Goal: Task Accomplishment & Management: Manage account settings

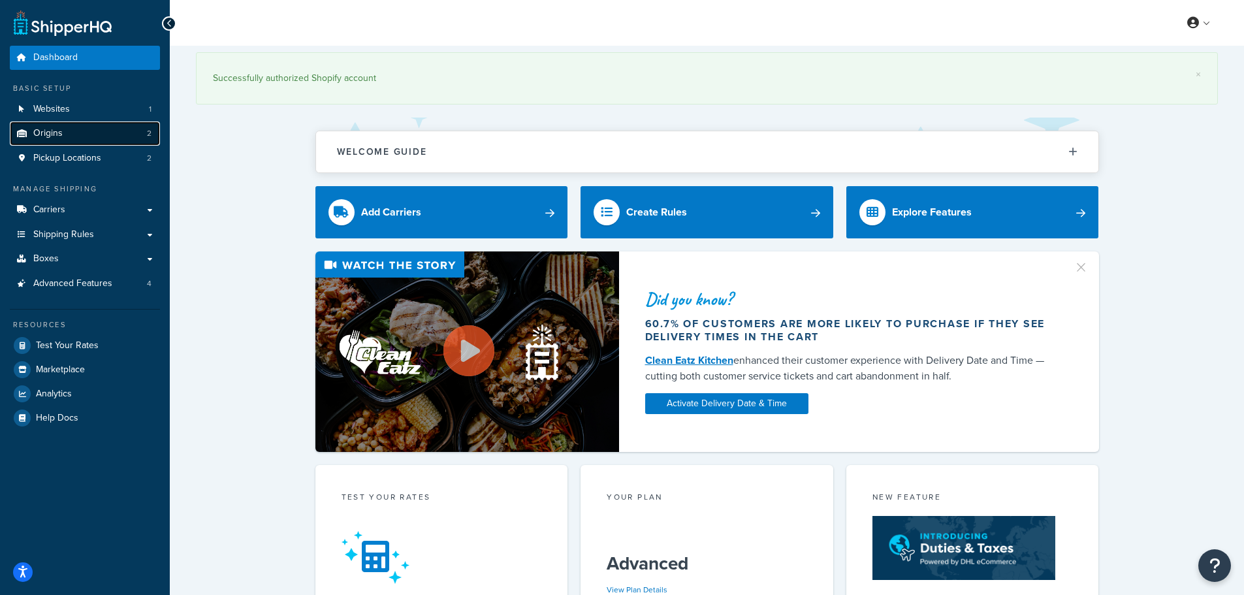
click at [37, 135] on span "Origins" at bounding box center [47, 133] width 29 height 11
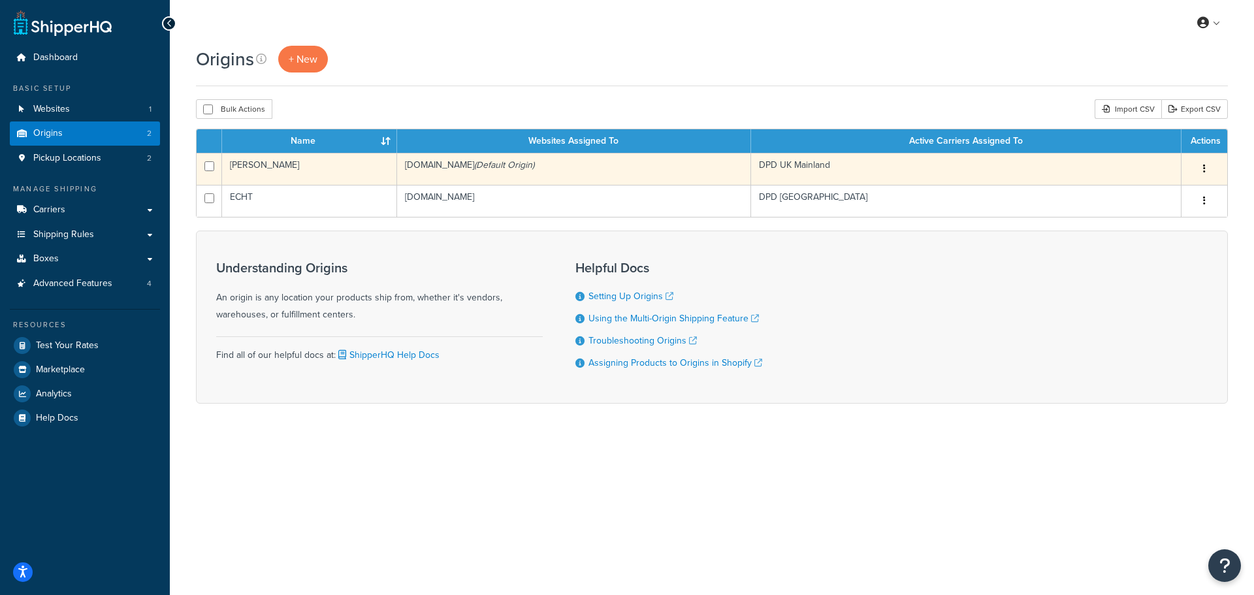
click at [262, 168] on td "[PERSON_NAME]" at bounding box center [309, 169] width 175 height 32
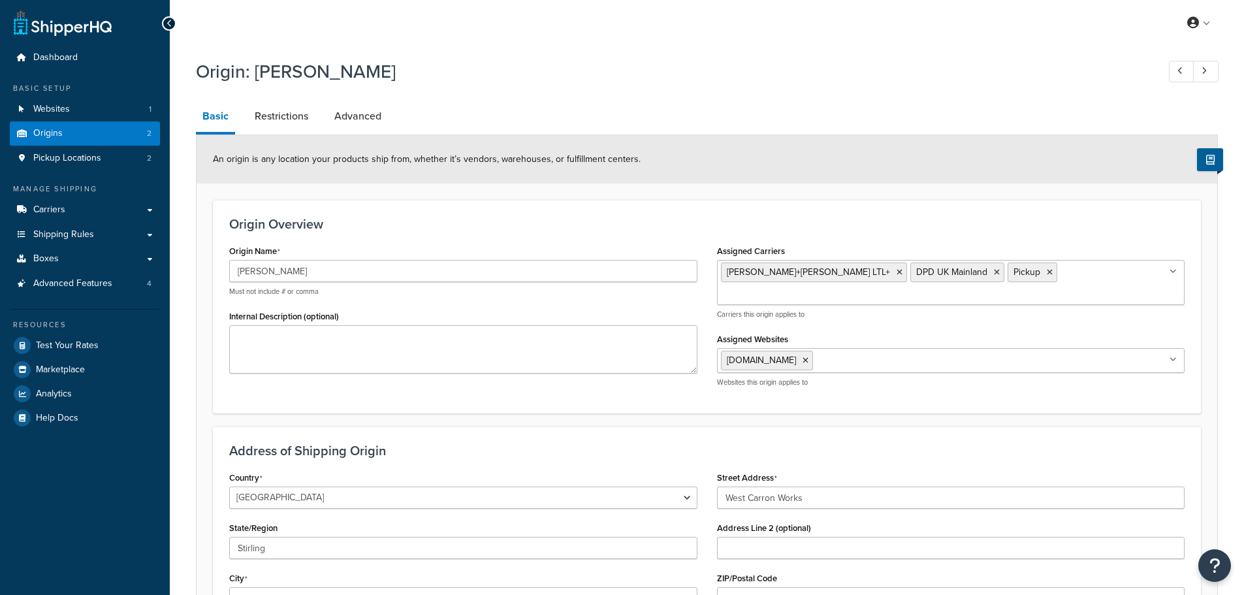
select select "1226"
click at [298, 111] on link "Restrictions" at bounding box center [281, 116] width 67 height 31
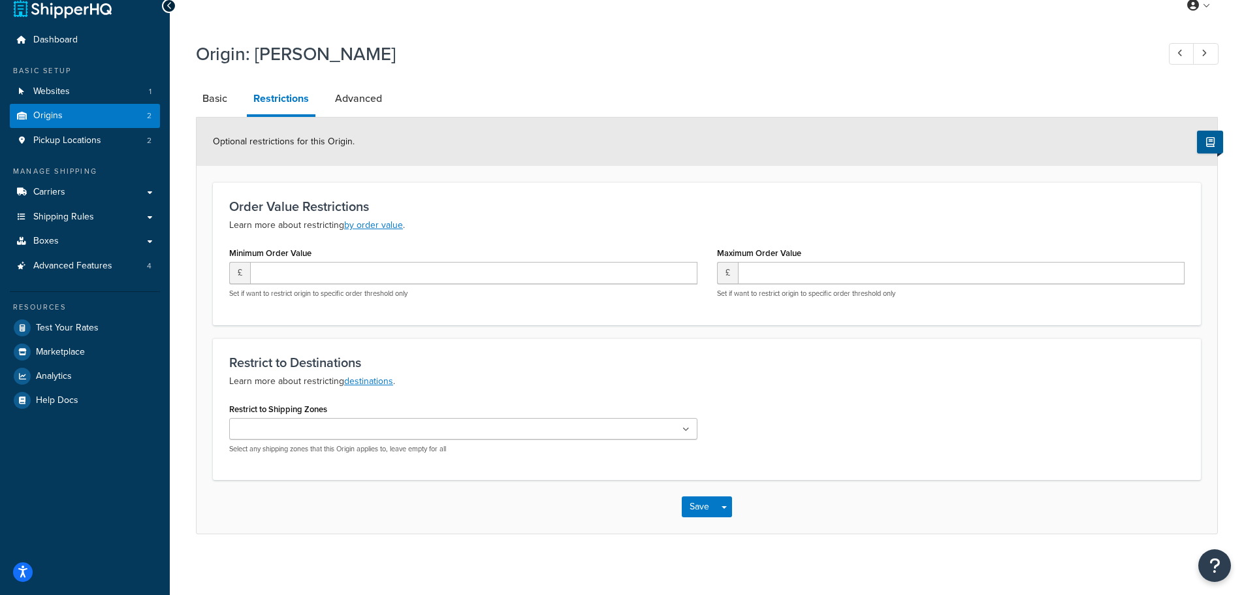
scroll to position [23, 0]
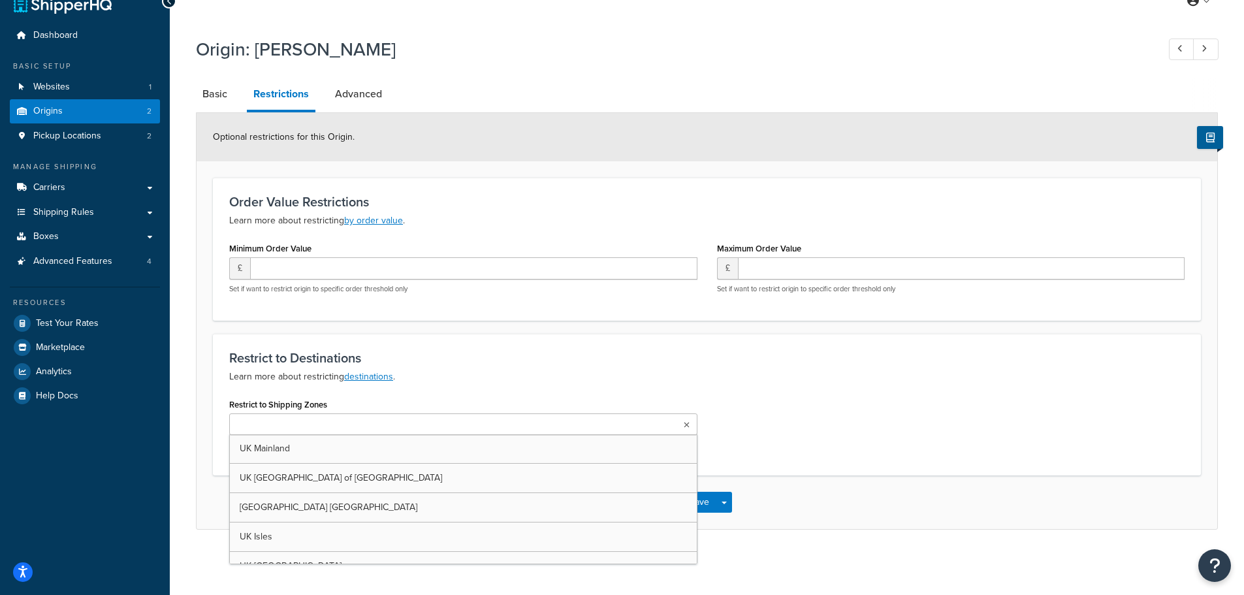
click at [298, 420] on input "Restrict to Shipping Zones" at bounding box center [291, 425] width 116 height 14
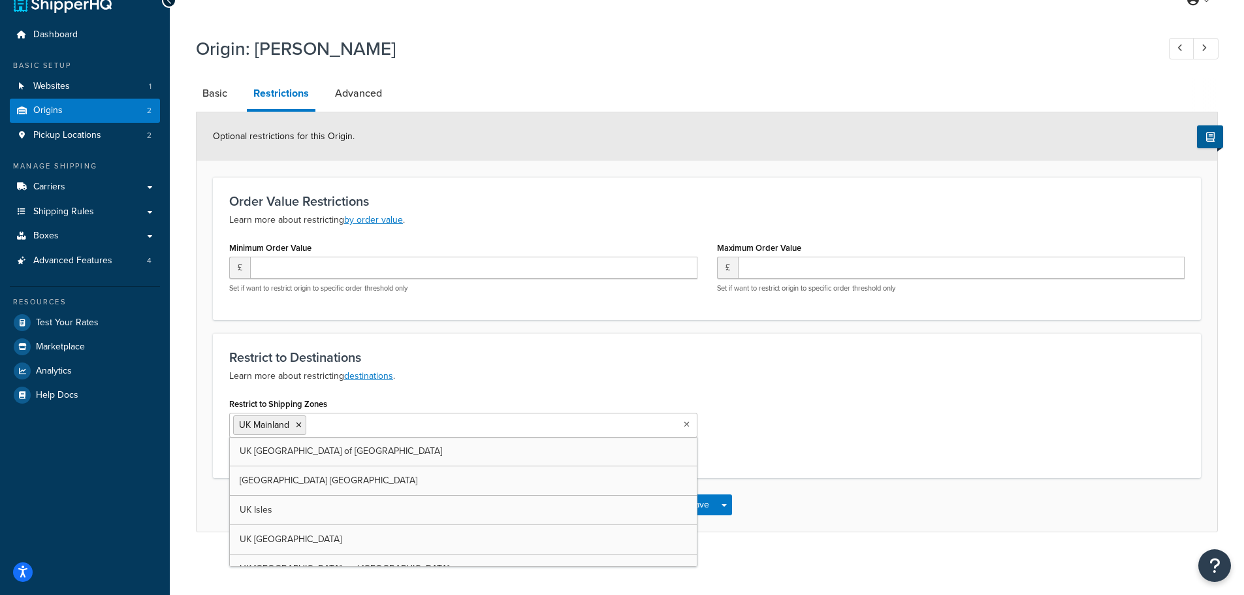
click at [464, 385] on div "Restrict to Destinations Learn more about restricting destinations . Restrict t…" at bounding box center [707, 405] width 988 height 145
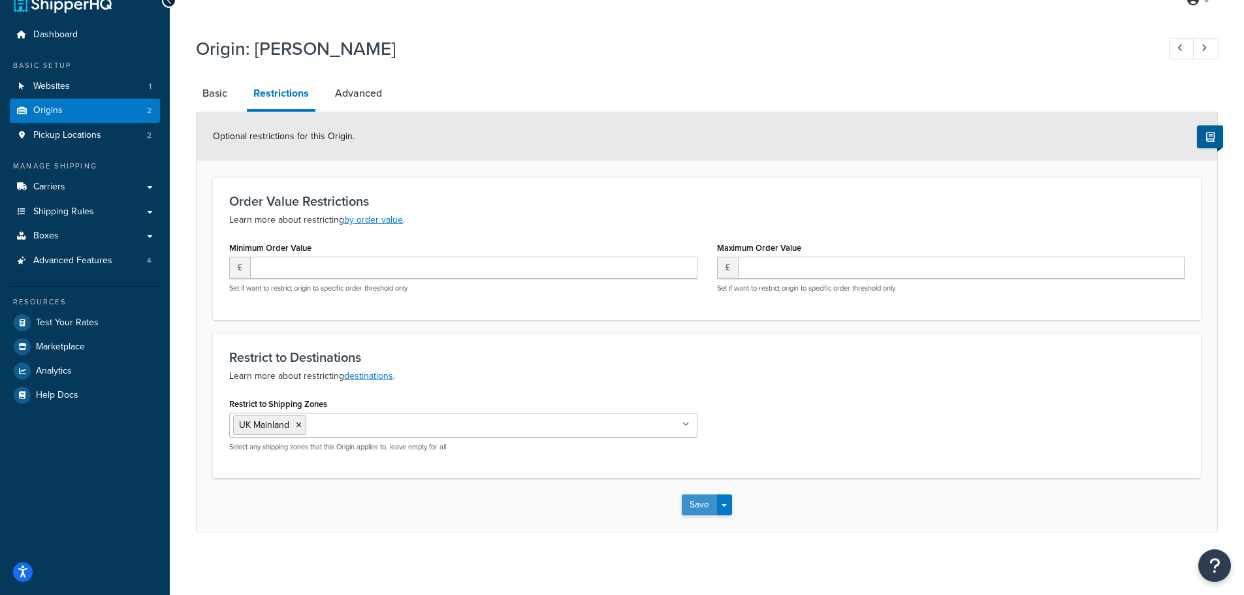
click at [692, 508] on button "Save" at bounding box center [699, 504] width 35 height 21
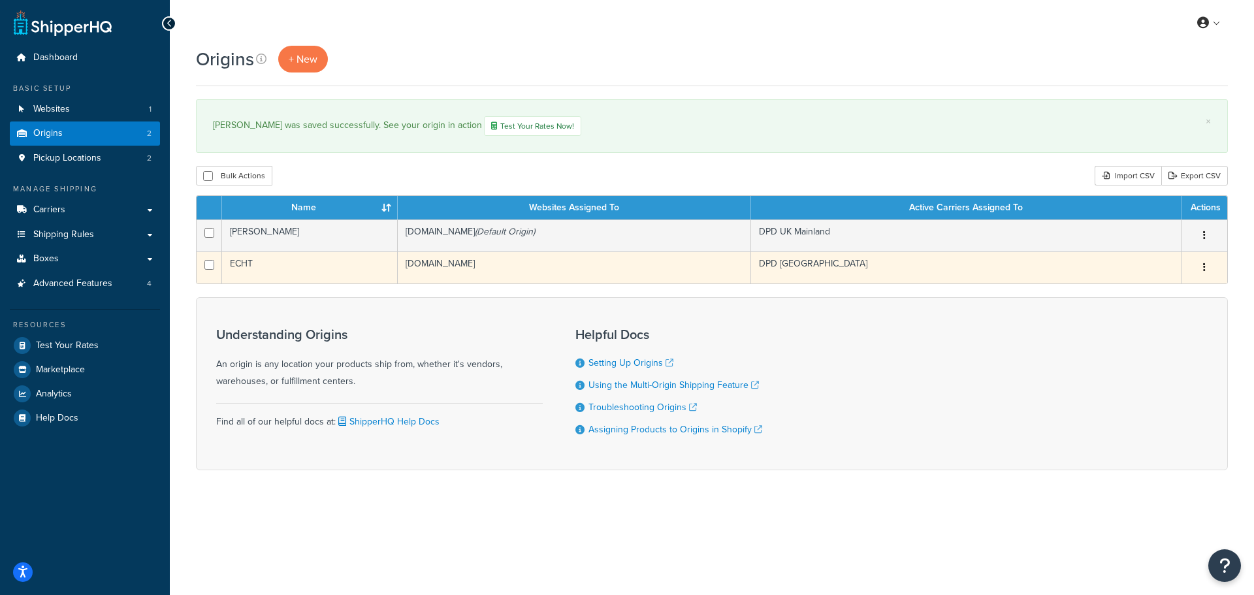
click at [310, 261] on td "ECHT" at bounding box center [310, 267] width 176 height 32
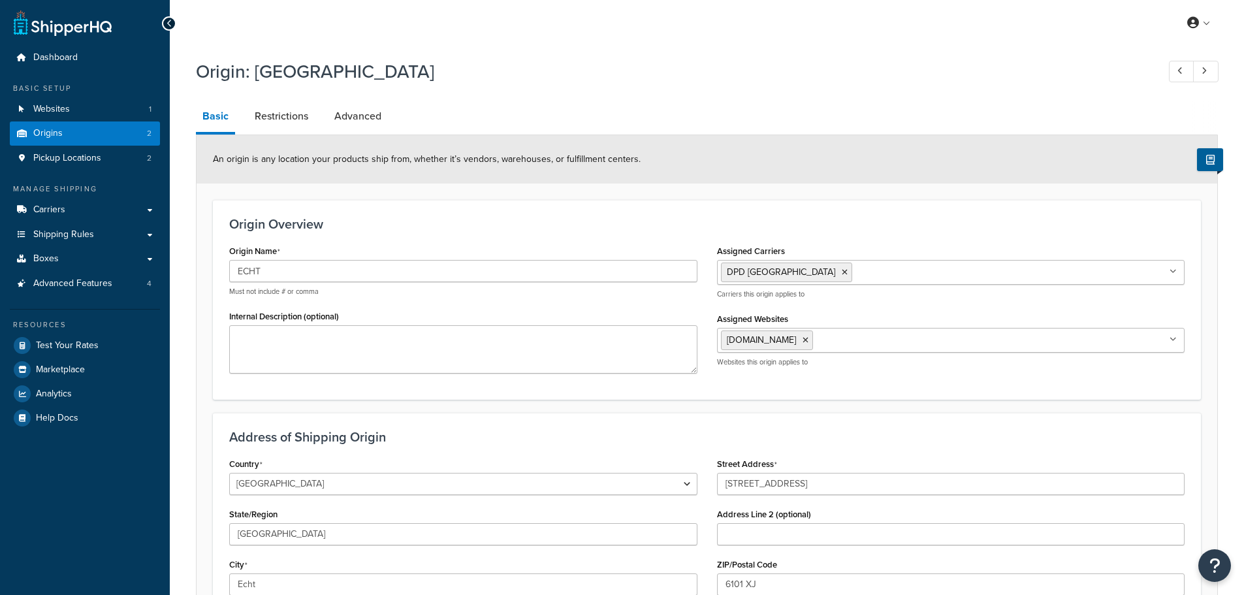
select select "1152"
click at [280, 117] on link "Restrictions" at bounding box center [281, 116] width 67 height 31
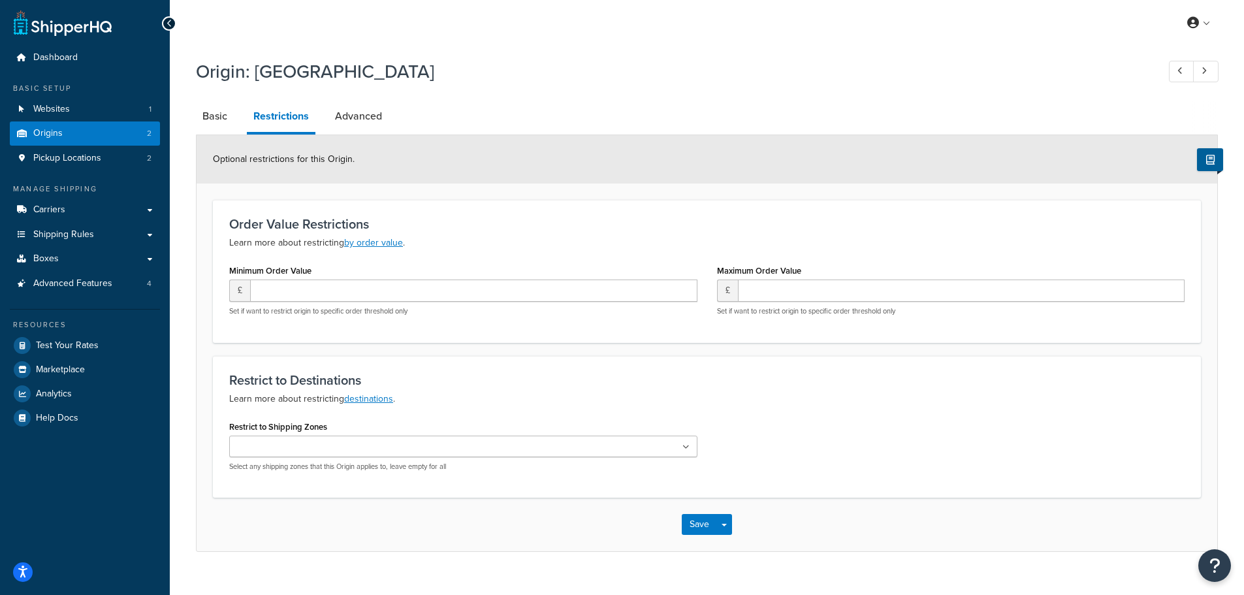
click at [332, 450] on input "Restrict to Shipping Zones" at bounding box center [291, 447] width 116 height 14
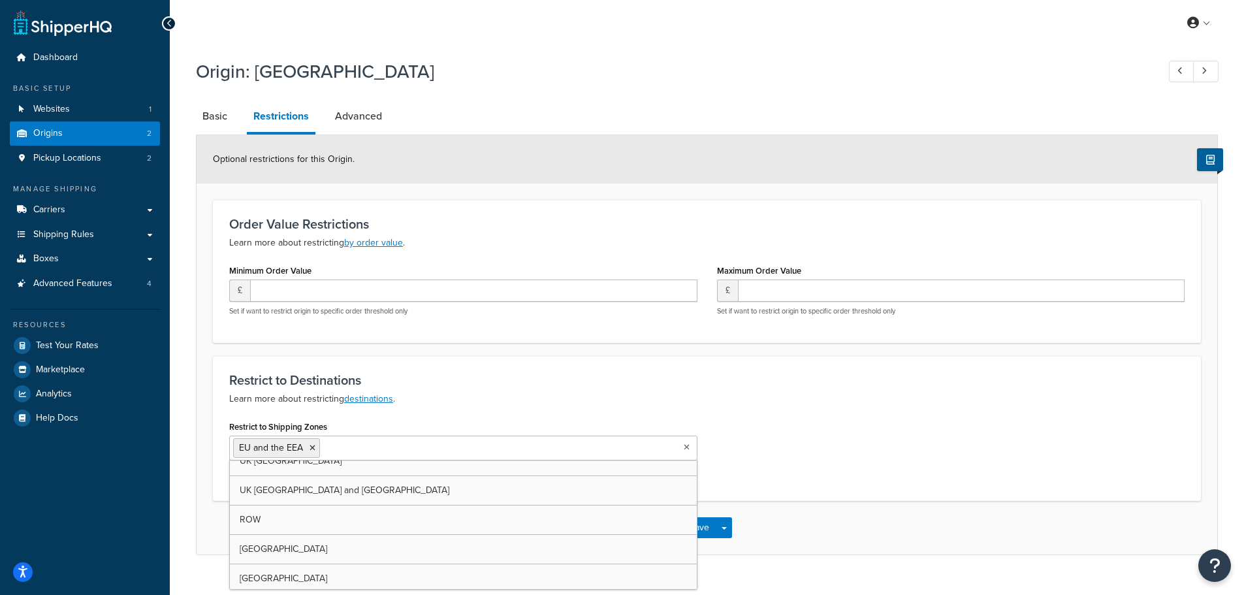
click at [446, 389] on div "Restrict to Destinations Learn more about restricting destinations ." at bounding box center [707, 390] width 956 height 34
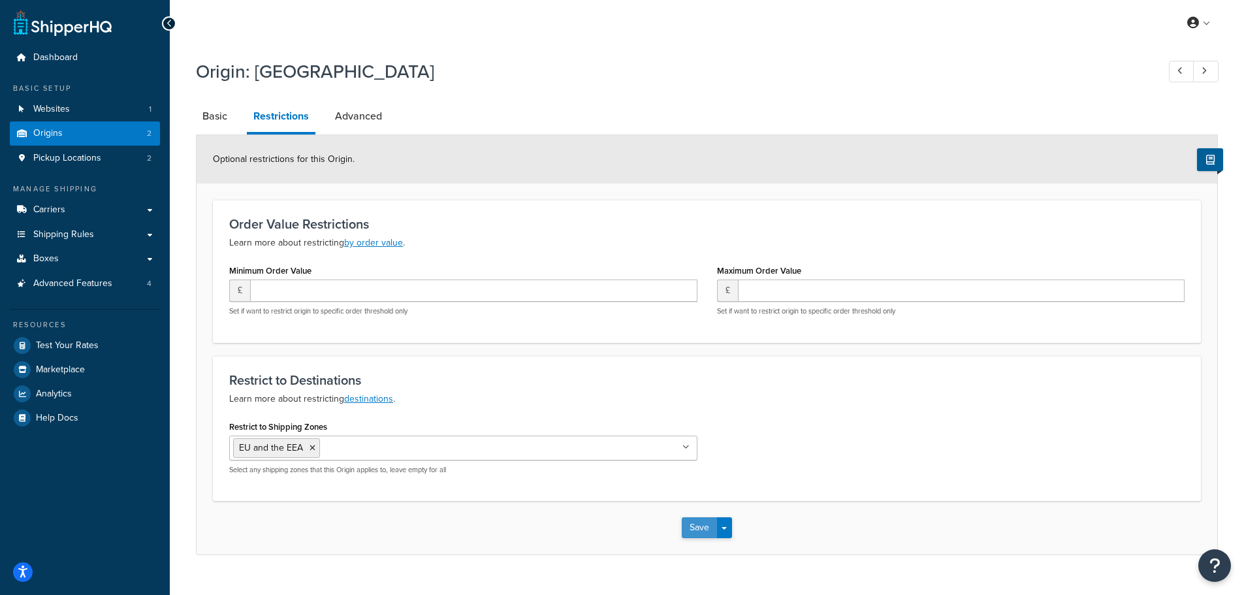
click at [696, 526] on button "Save" at bounding box center [699, 527] width 35 height 21
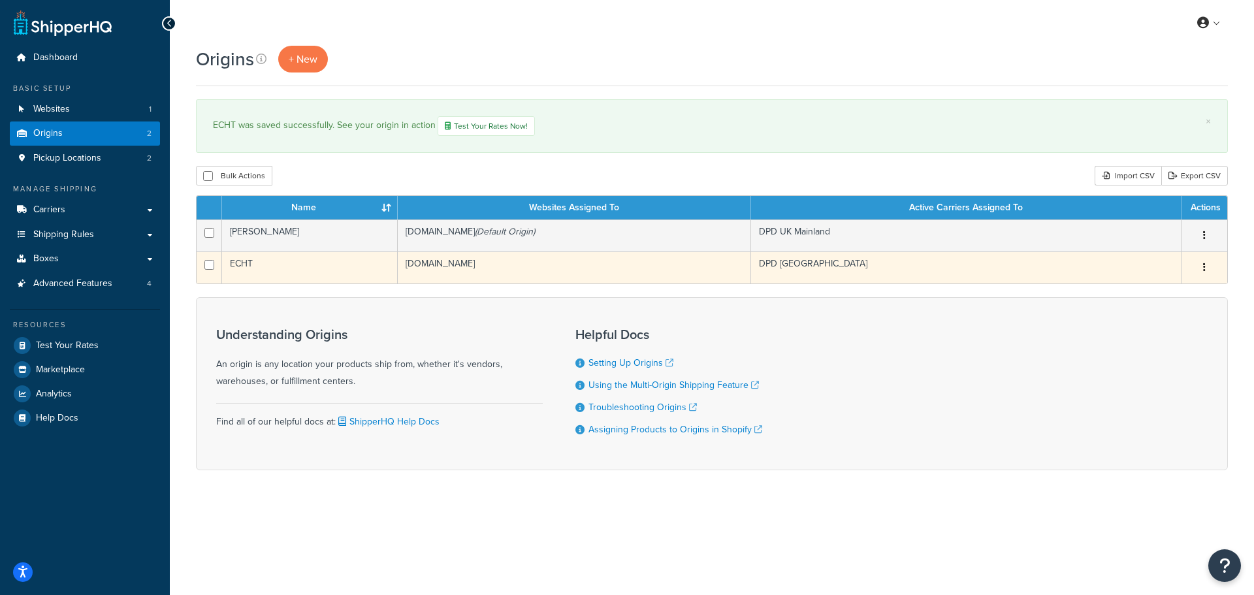
click at [317, 270] on td "ECHT" at bounding box center [310, 267] width 176 height 32
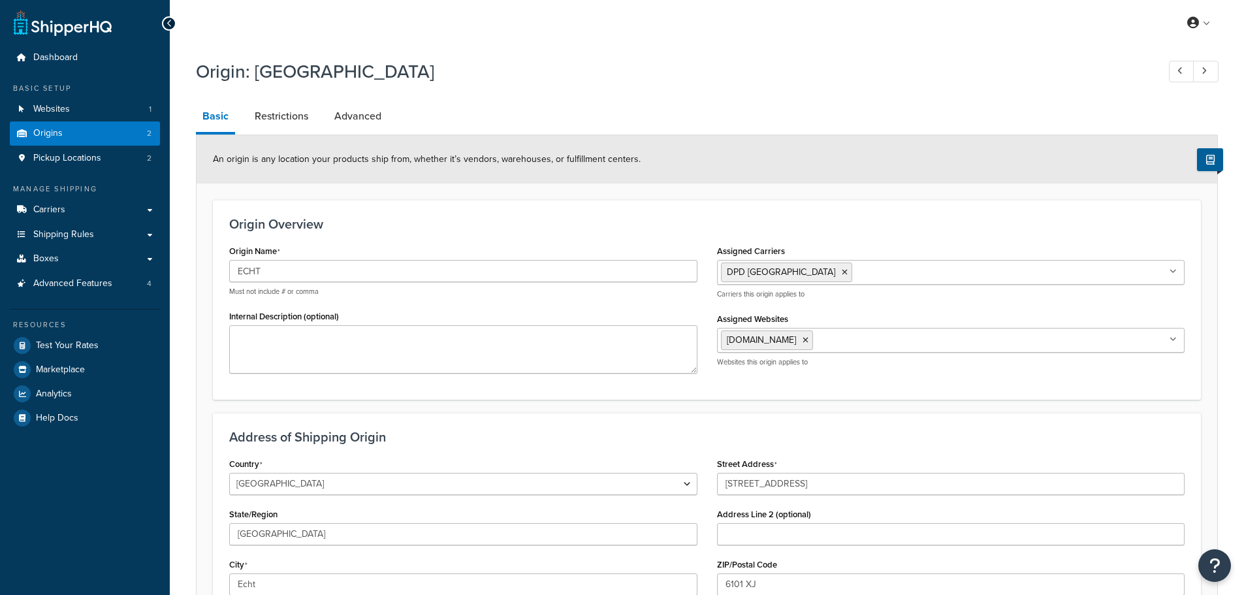
select select "1152"
drag, startPoint x: 274, startPoint y: 266, endPoint x: 224, endPoint y: 252, distance: 52.3
click at [224, 252] on div "Origin Name ECHT Must not include # or comma Internal Description (optional)" at bounding box center [463, 312] width 488 height 141
click at [293, 116] on link "Restrictions" at bounding box center [281, 116] width 67 height 31
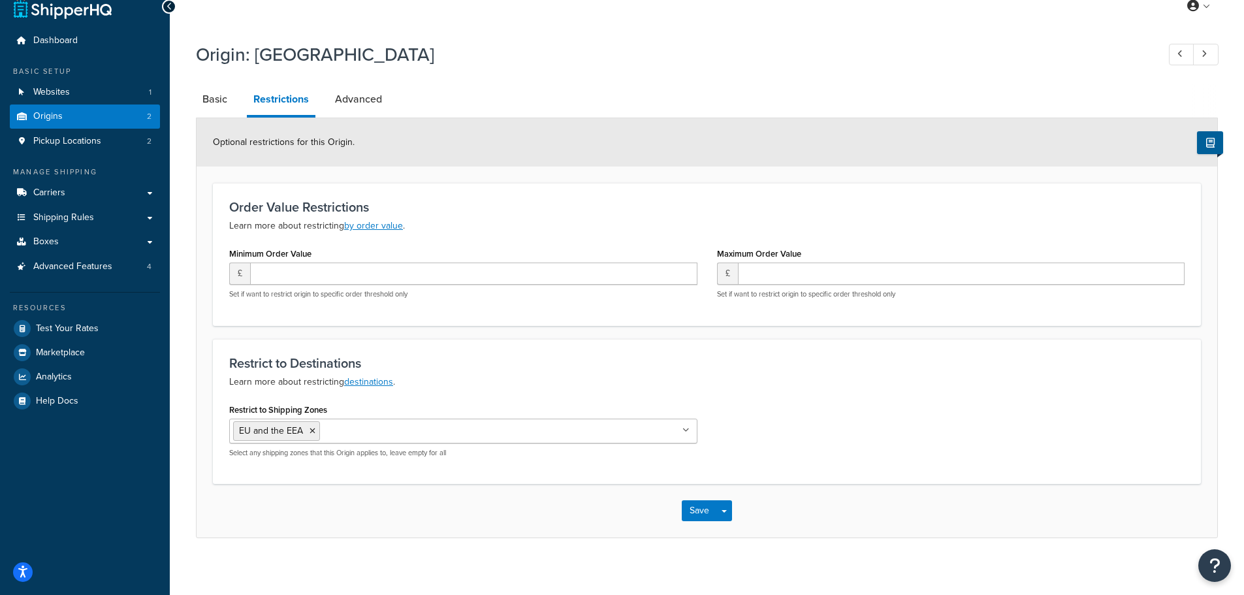
scroll to position [26, 0]
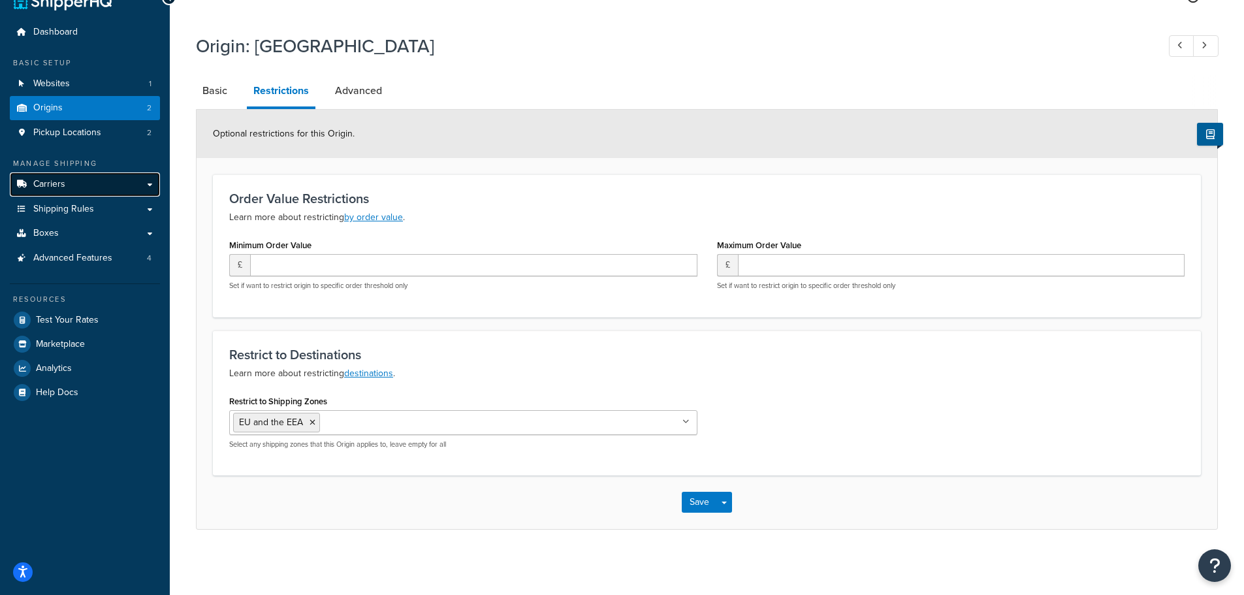
click at [49, 185] on span "Carriers" at bounding box center [49, 184] width 32 height 11
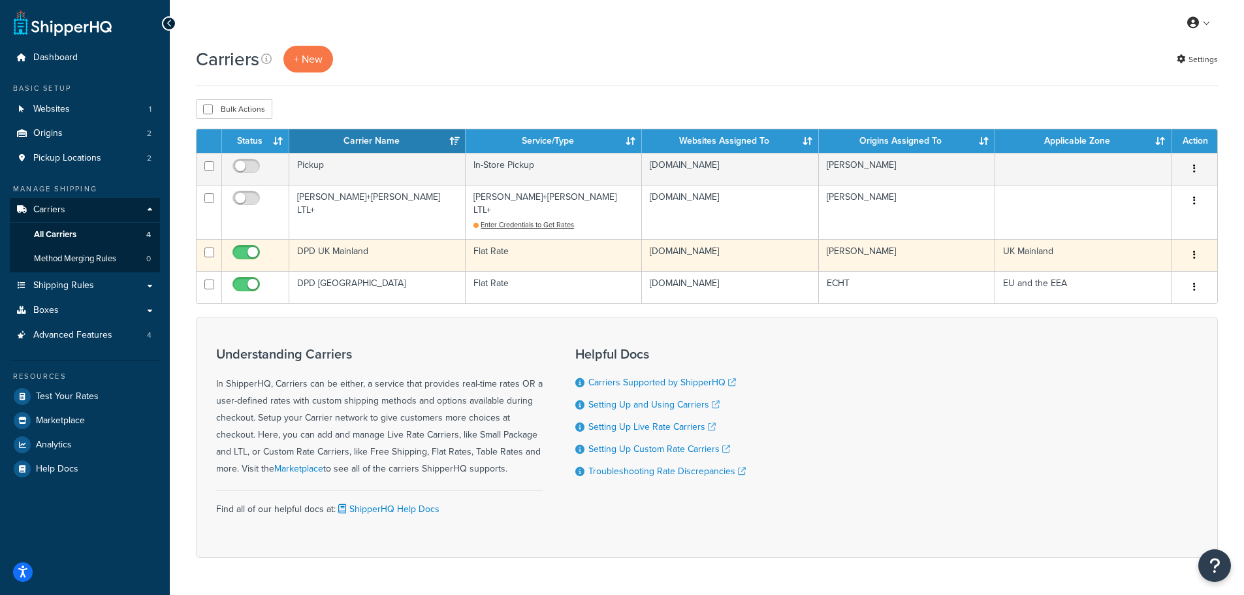
click at [331, 240] on td "DPD UK Mainland" at bounding box center [377, 255] width 176 height 32
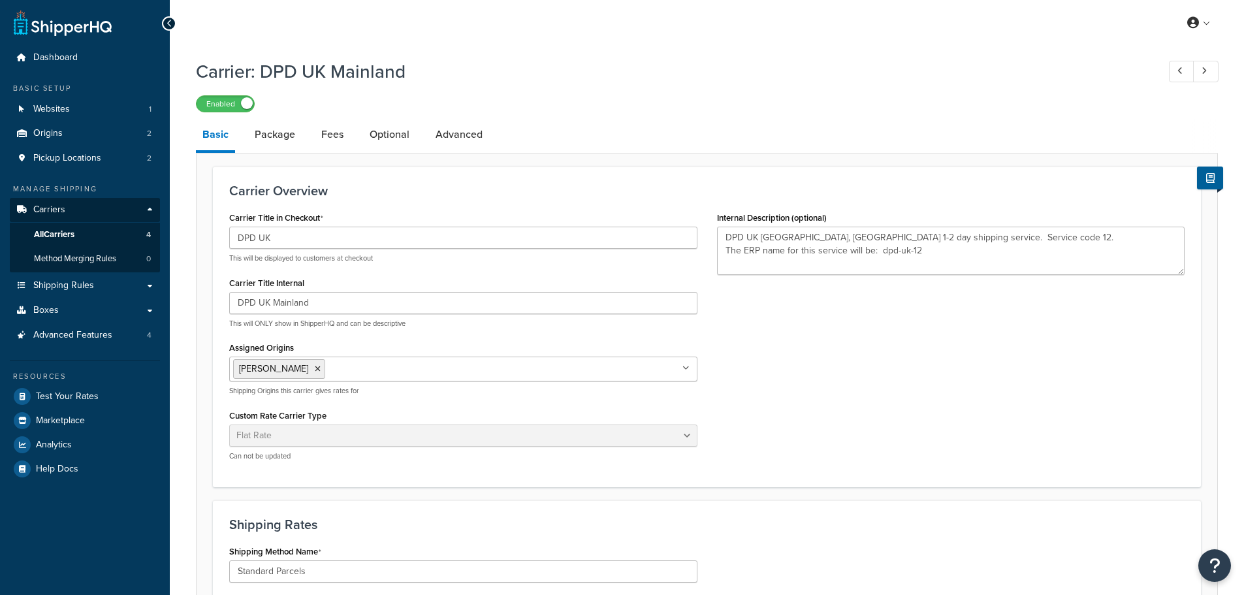
select select "flat"
select select "package"
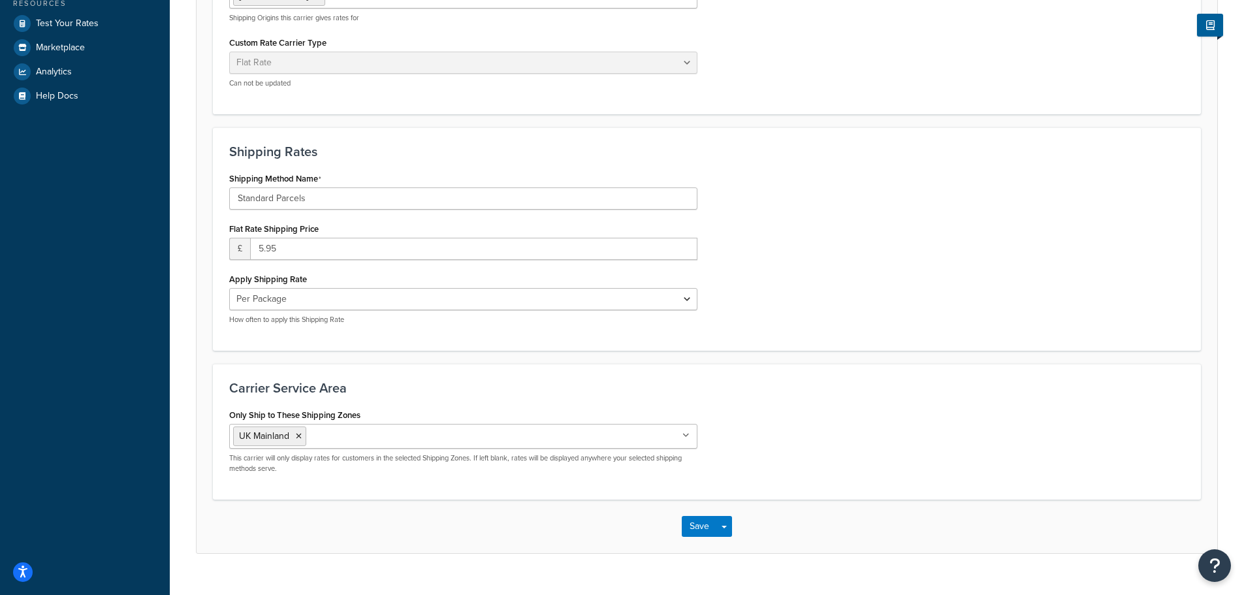
scroll to position [398, 0]
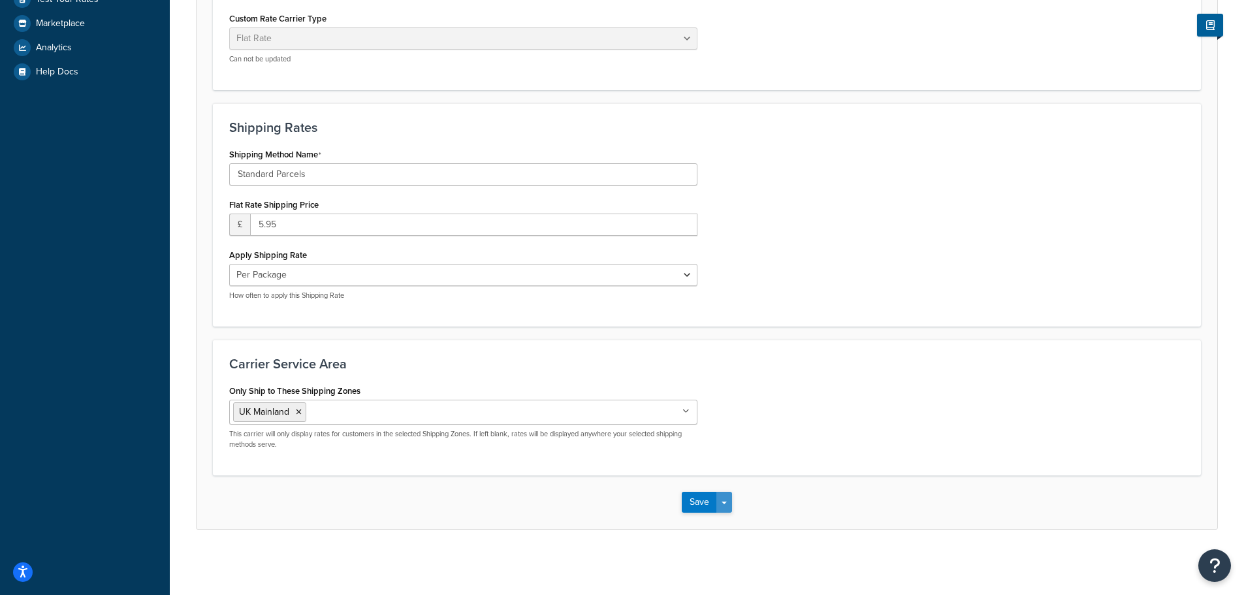
click at [726, 497] on button "Save Dropdown" at bounding box center [725, 502] width 16 height 21
click at [765, 441] on div "Only Ship to These Shipping Zones [GEOGRAPHIC_DATA] [GEOGRAPHIC_DATA] [GEOGRAPH…" at bounding box center [706, 420] width 975 height 78
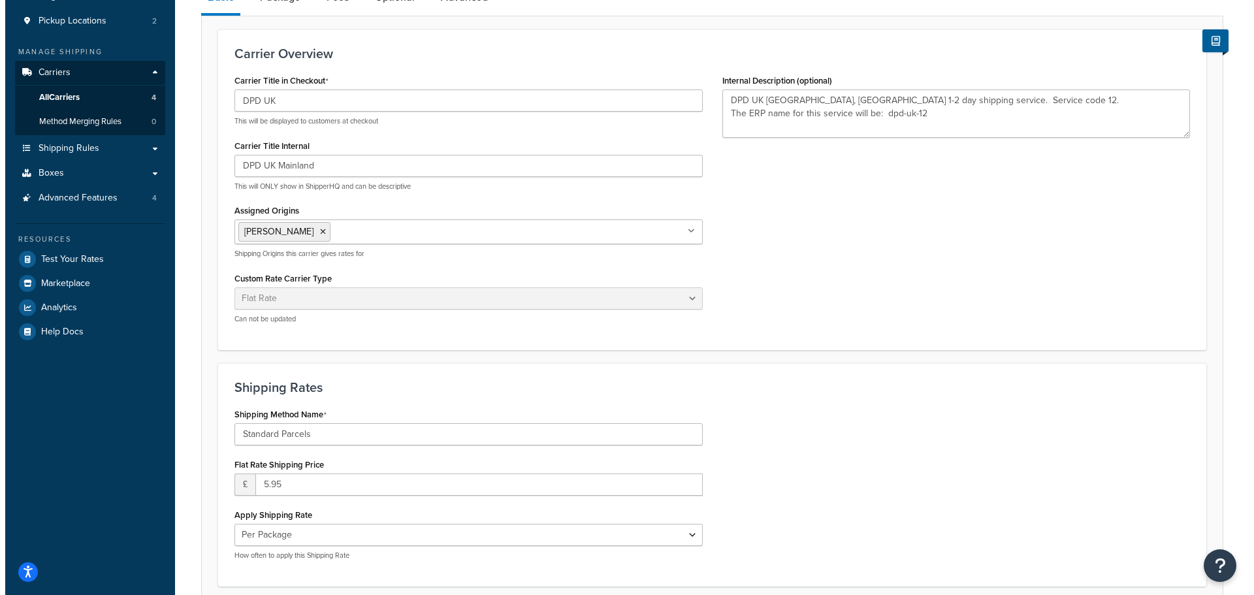
scroll to position [0, 0]
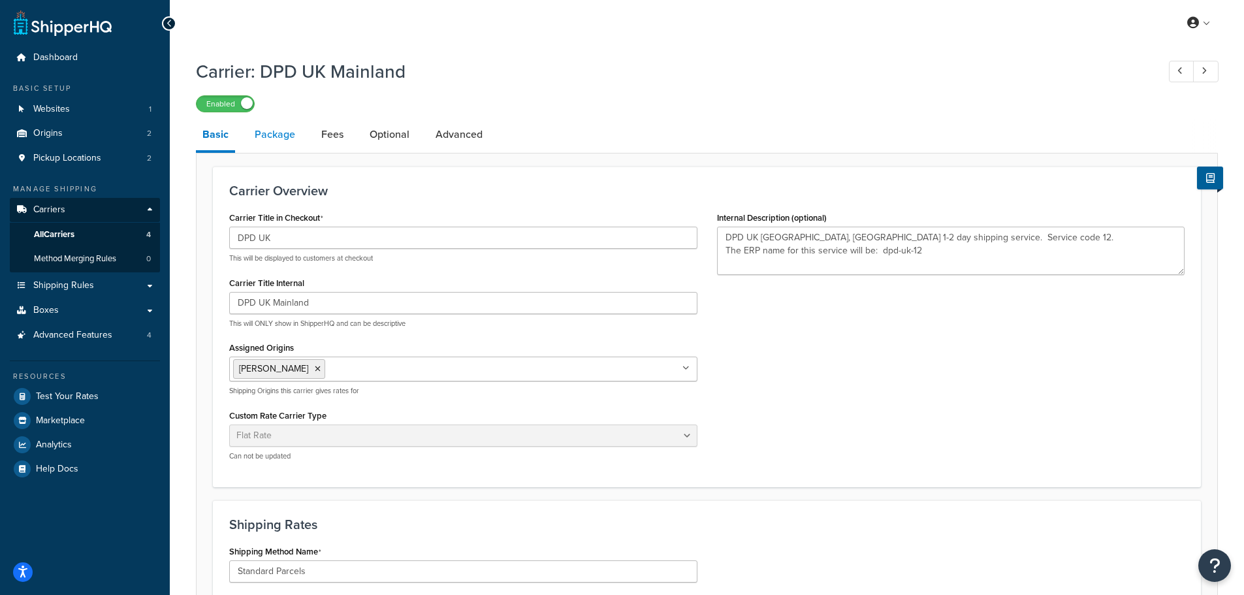
click at [280, 128] on link "Package" at bounding box center [275, 134] width 54 height 31
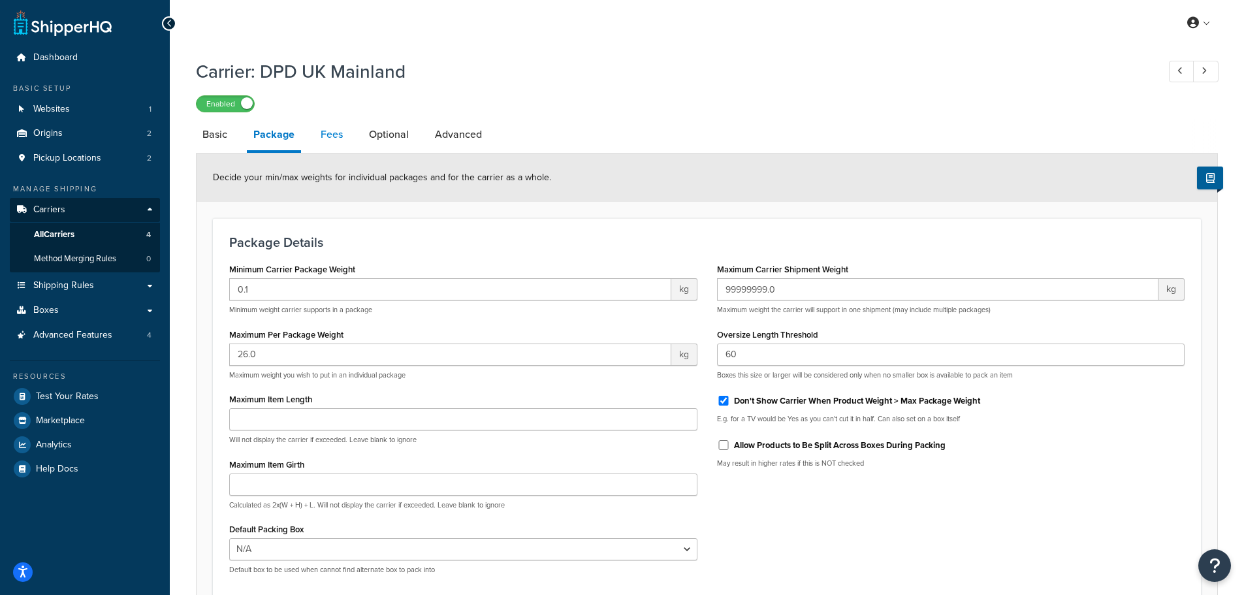
click at [331, 137] on link "Fees" at bounding box center [331, 134] width 35 height 31
select select "AFTER"
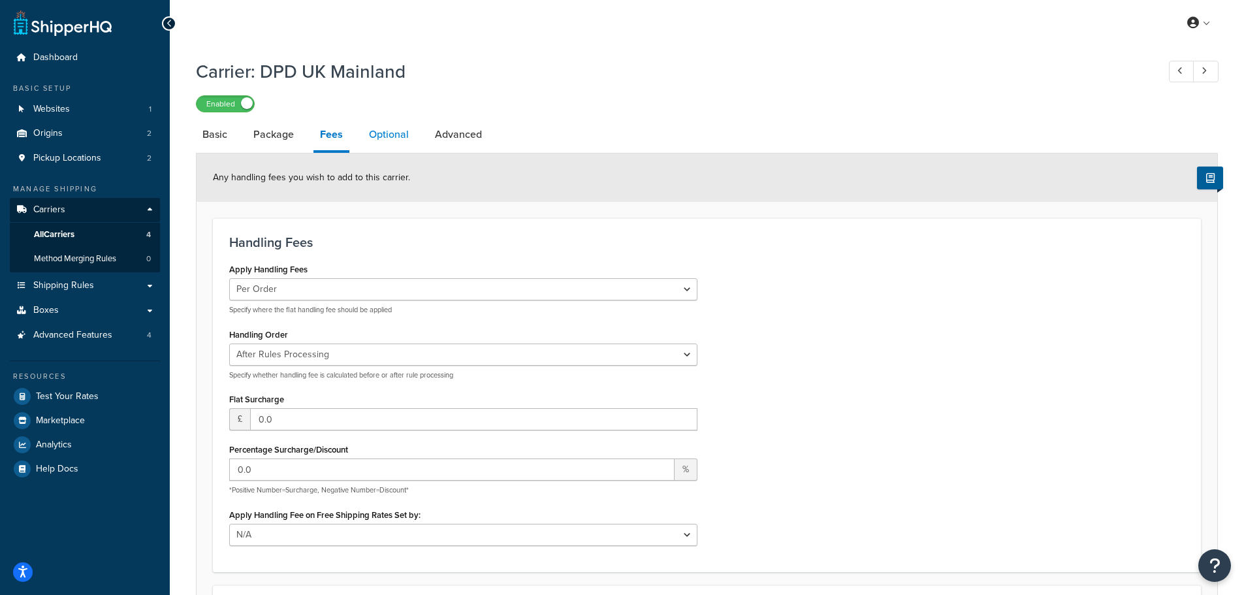
click at [384, 140] on link "Optional" at bounding box center [389, 134] width 53 height 31
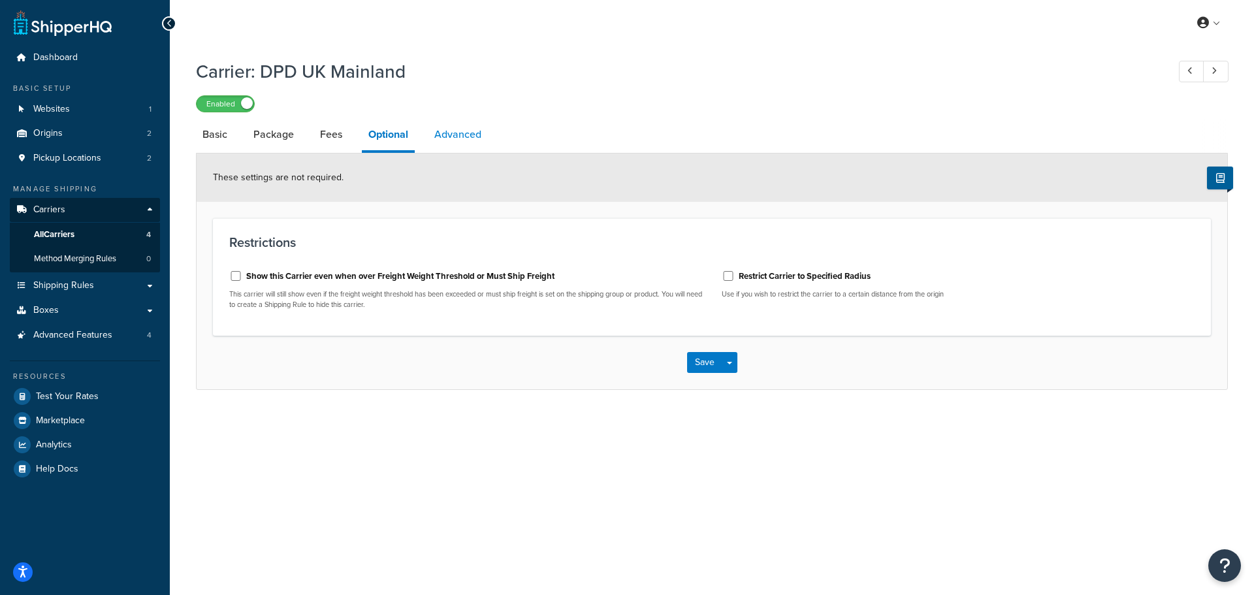
click at [452, 131] on link "Advanced" at bounding box center [458, 134] width 60 height 31
select select "false"
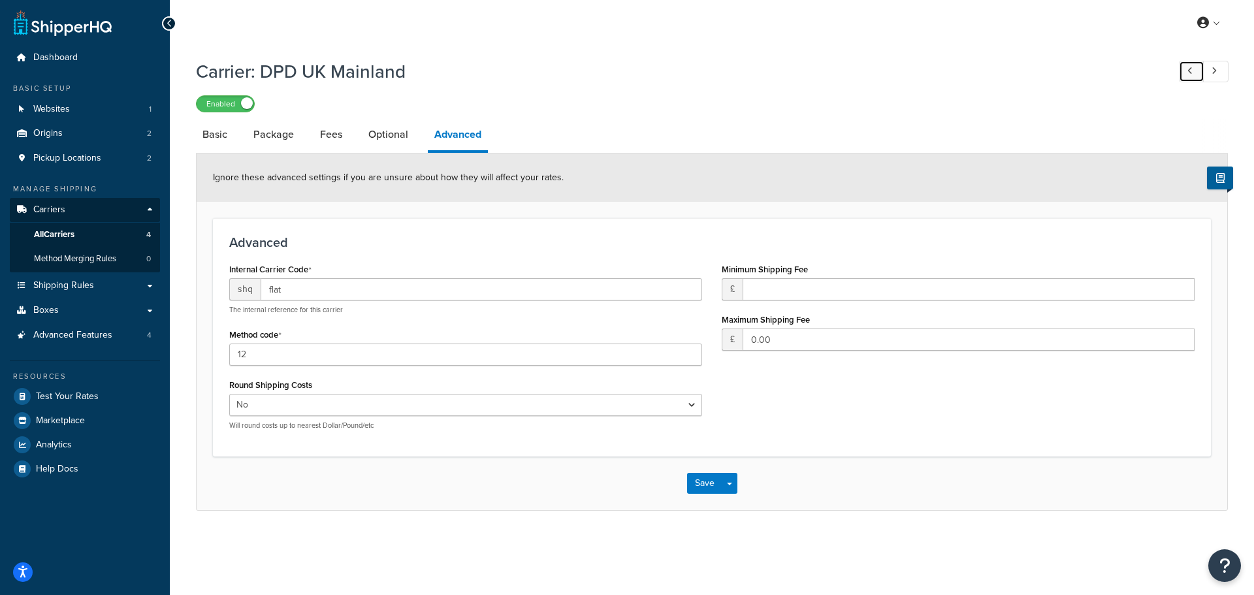
click at [1191, 74] on icon at bounding box center [1189, 71] width 5 height 8
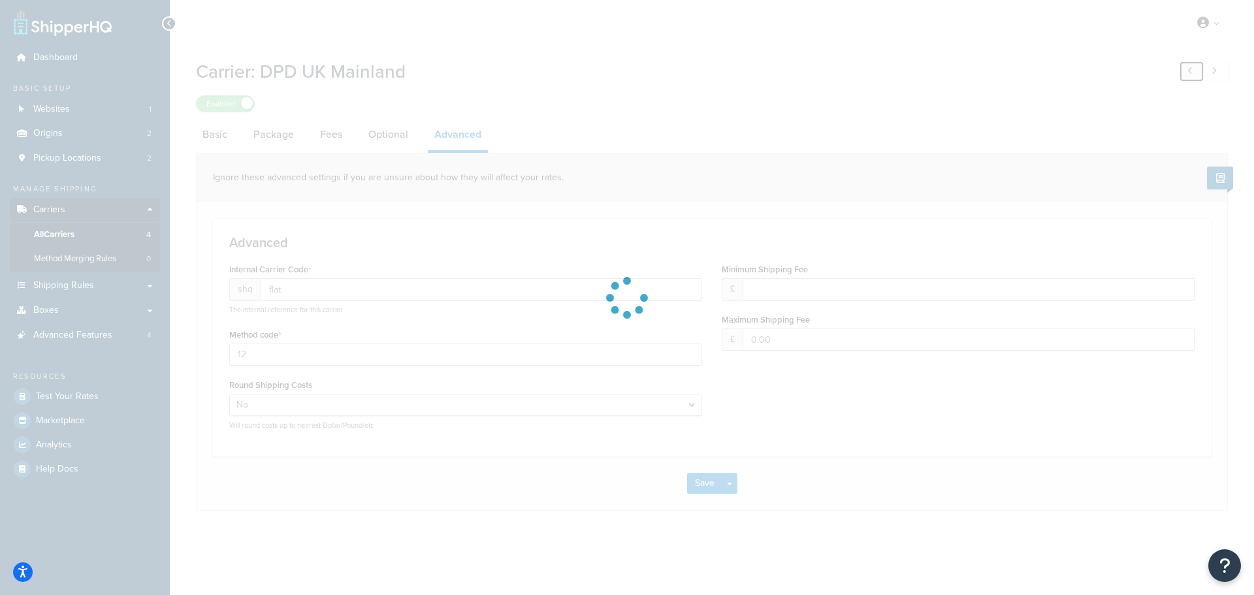
type input "retransfreight"
type input "0.00"
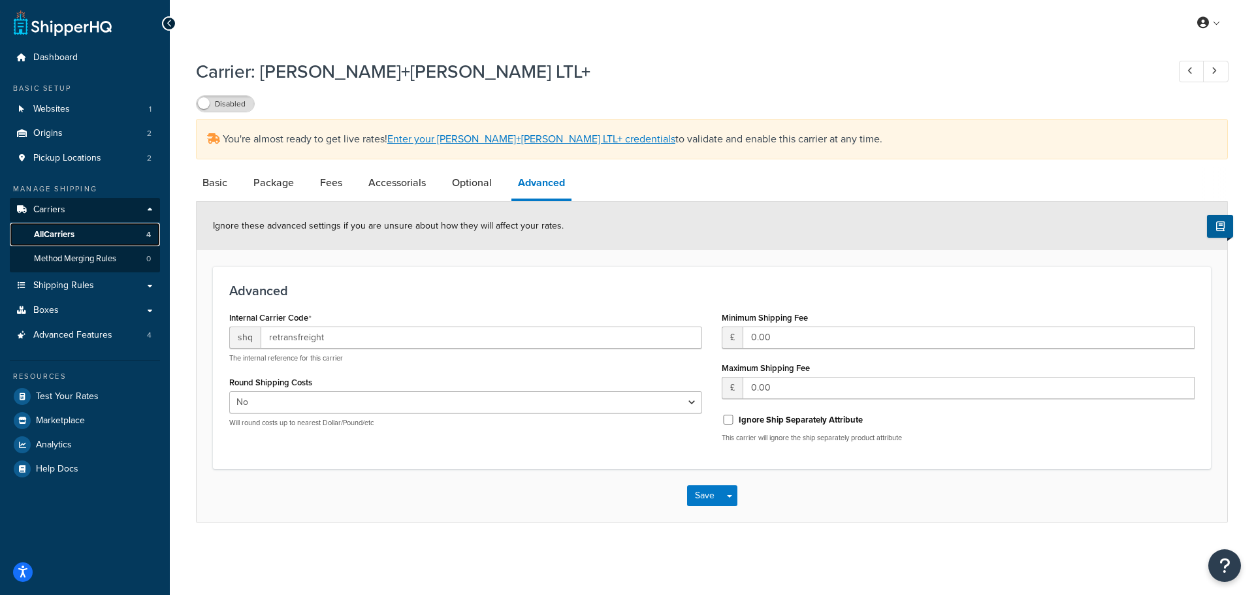
click at [57, 231] on span "All Carriers" at bounding box center [54, 234] width 40 height 11
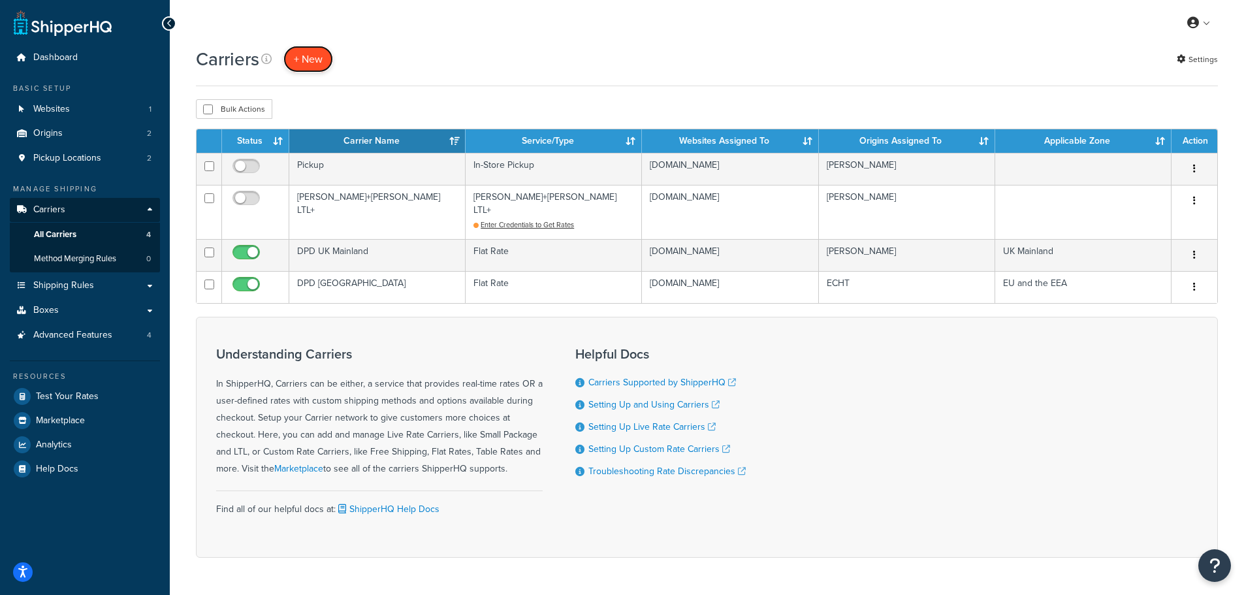
click at [315, 59] on button "+ New" at bounding box center [308, 59] width 50 height 27
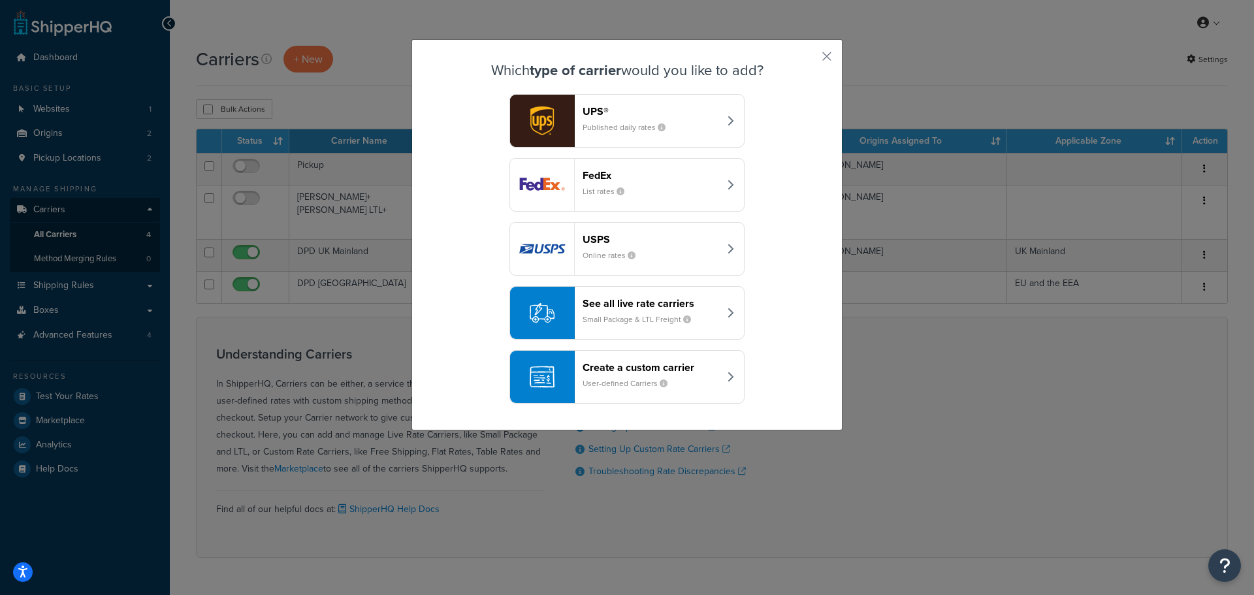
click at [671, 376] on div "Create a custom carrier User-defined Carriers" at bounding box center [651, 376] width 137 height 31
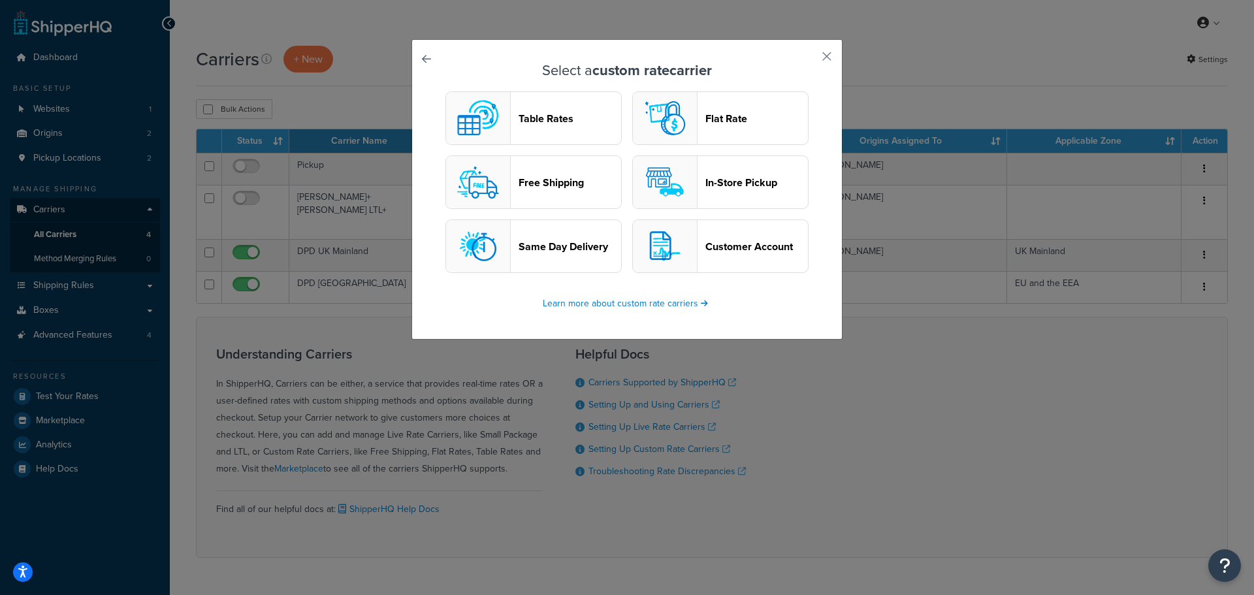
click at [743, 112] on header "Flat Rate" at bounding box center [756, 118] width 103 height 12
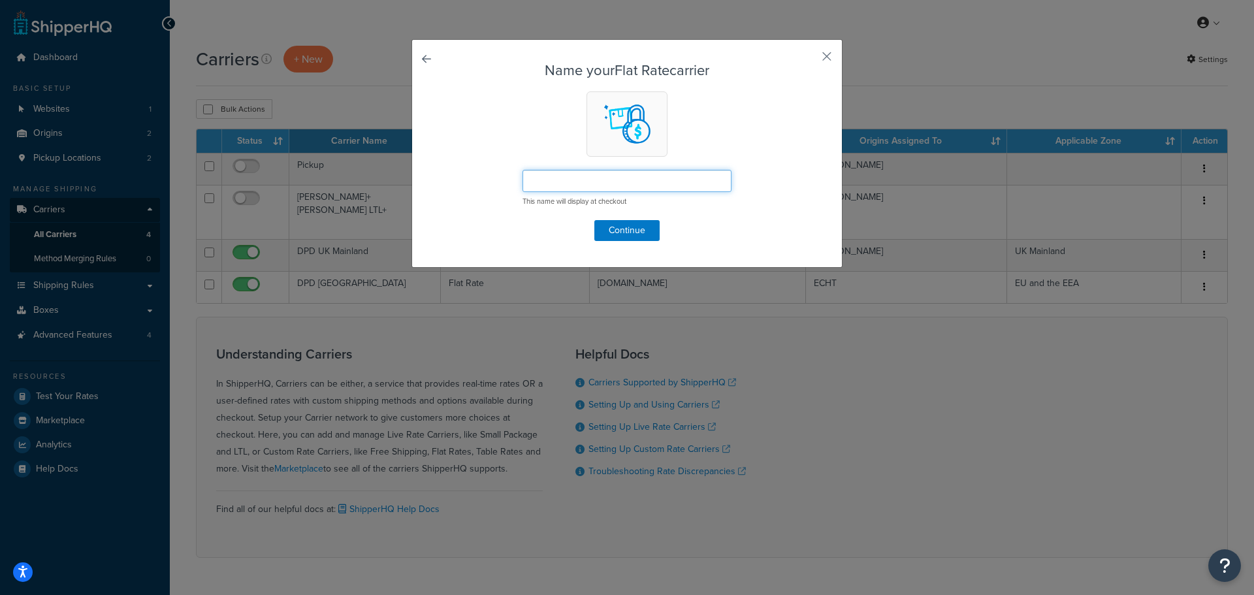
click at [583, 184] on input "text" at bounding box center [627, 181] width 209 height 22
type input "DPD"
click at [616, 227] on button "Continue" at bounding box center [626, 230] width 65 height 21
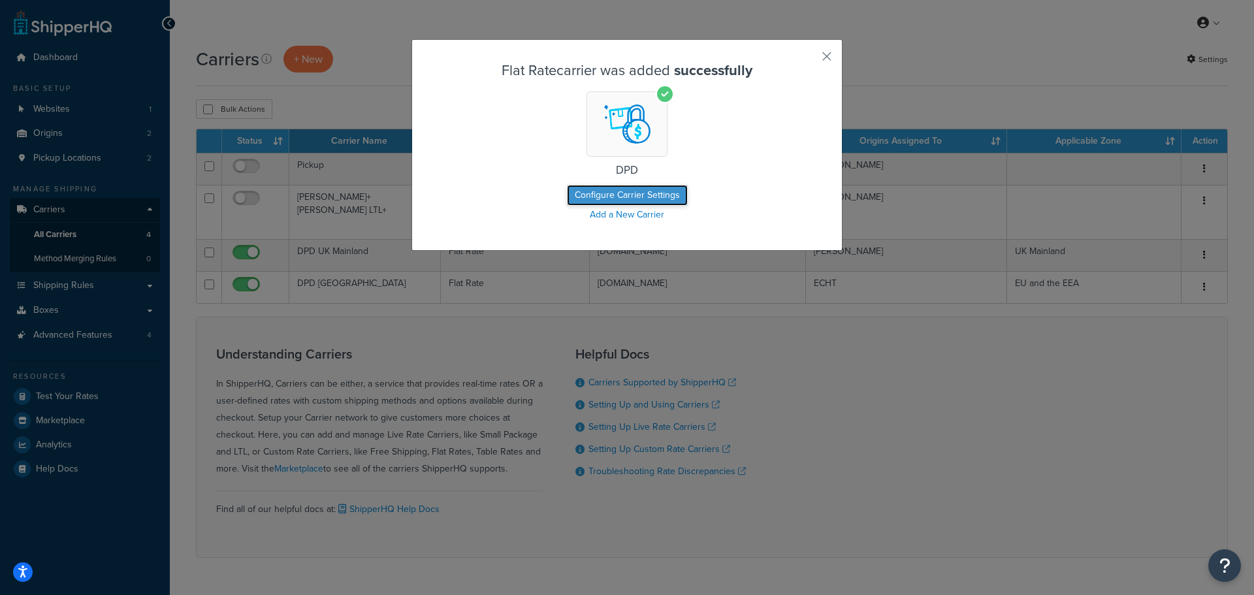
click at [636, 194] on button "Configure Carrier Settings" at bounding box center [627, 195] width 121 height 21
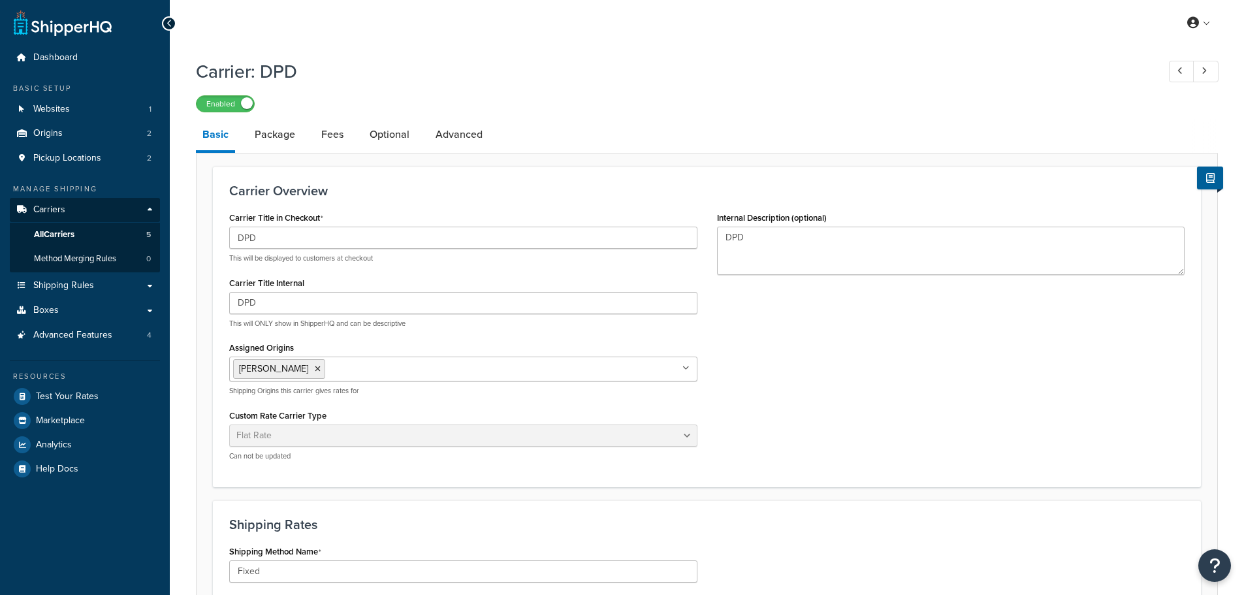
select select "flat"
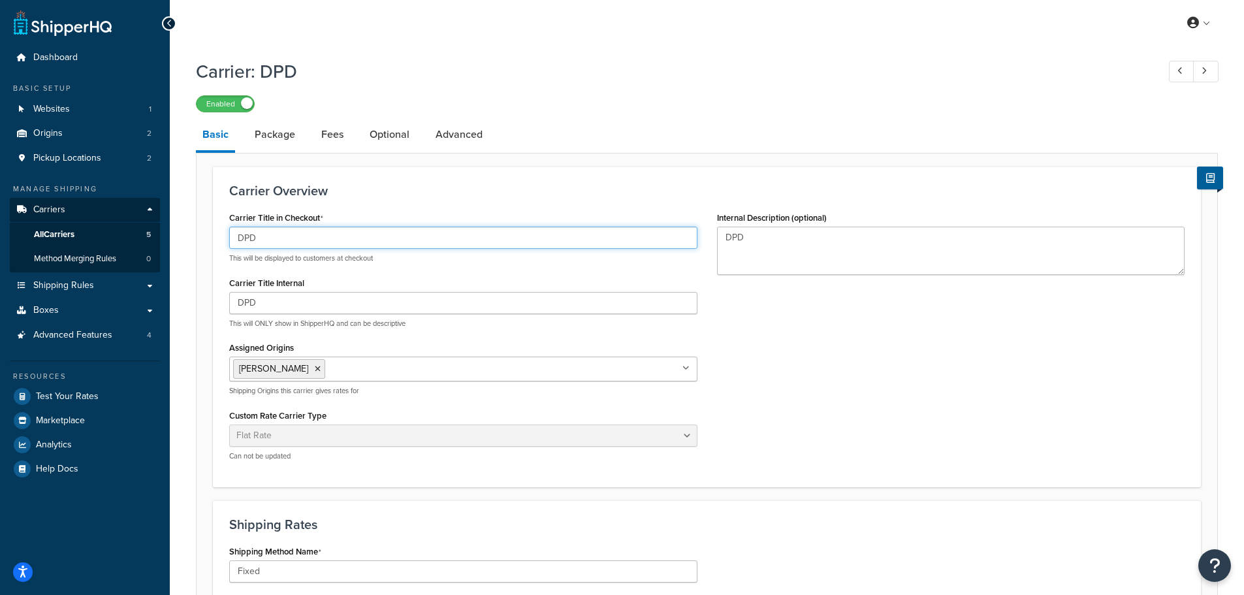
click at [316, 242] on input "DPD" at bounding box center [463, 238] width 468 height 22
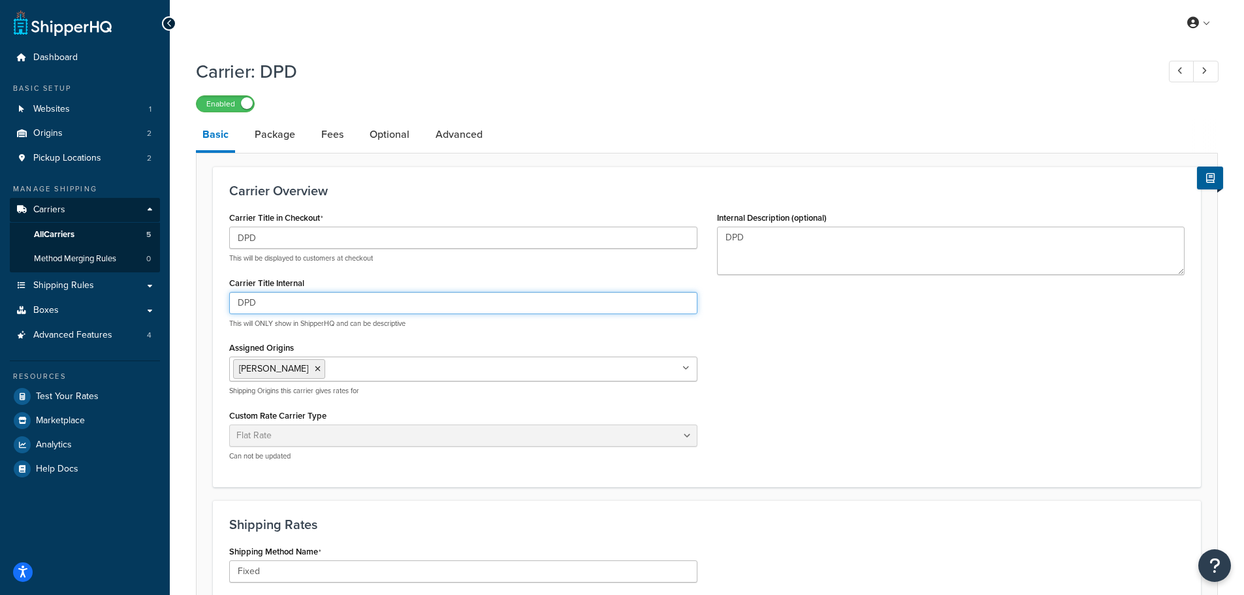
click at [306, 310] on input "DPD" at bounding box center [463, 303] width 468 height 22
drag, startPoint x: 367, startPoint y: 306, endPoint x: 207, endPoint y: 312, distance: 160.2
click at [207, 312] on form "Carrier Overview Carrier Title in Checkout DPD This will be displayed to custom…" at bounding box center [707, 545] width 1021 height 756
click at [272, 304] on input "DPD NI, Highlands & Islands" at bounding box center [463, 303] width 468 height 22
drag, startPoint x: 268, startPoint y: 305, endPoint x: 276, endPoint y: 315, distance: 13.5
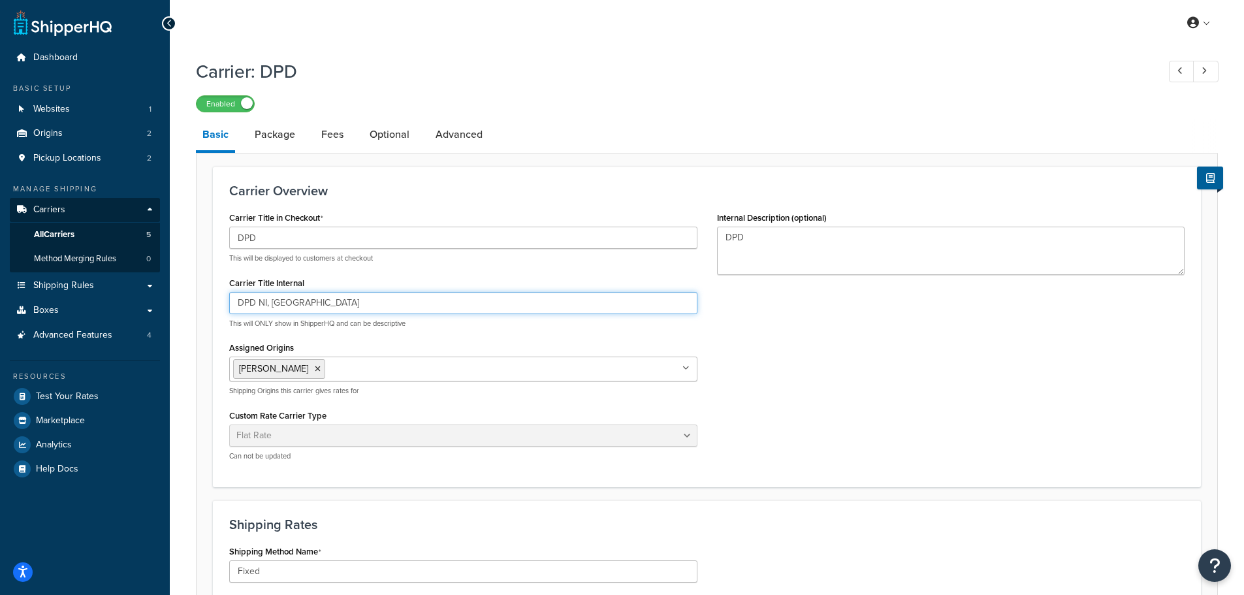
click at [268, 305] on input "DPD NI, Highlands & Islands" at bounding box center [463, 303] width 468 height 22
click at [360, 304] on input "DPD NI, Highlands & Islands" at bounding box center [463, 303] width 468 height 22
click at [271, 304] on input "DPD NI, Highlands & Islands" at bounding box center [463, 303] width 468 height 22
click at [364, 306] on input "DPD NI & Highlands & Islands" at bounding box center [463, 303] width 468 height 22
drag, startPoint x: 364, startPoint y: 306, endPoint x: 223, endPoint y: 314, distance: 142.0
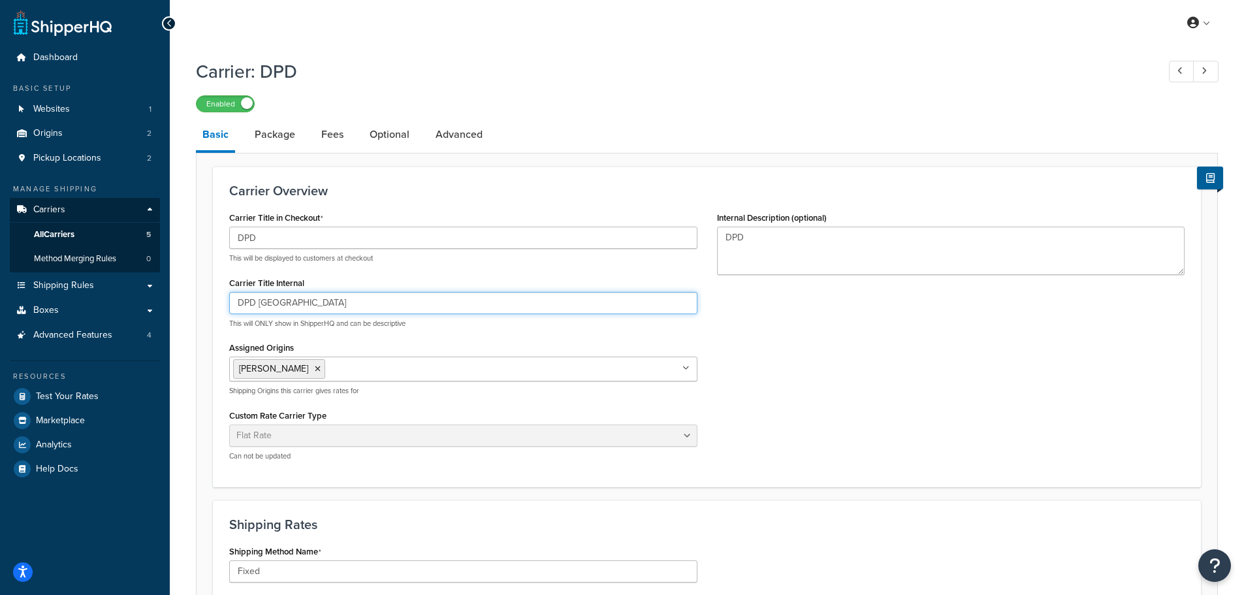
click at [223, 314] on div "Carrier Title in Checkout DPD This will be displayed to customers at checkout C…" at bounding box center [463, 339] width 488 height 263
type input "DPD NI & Highlands & Islands"
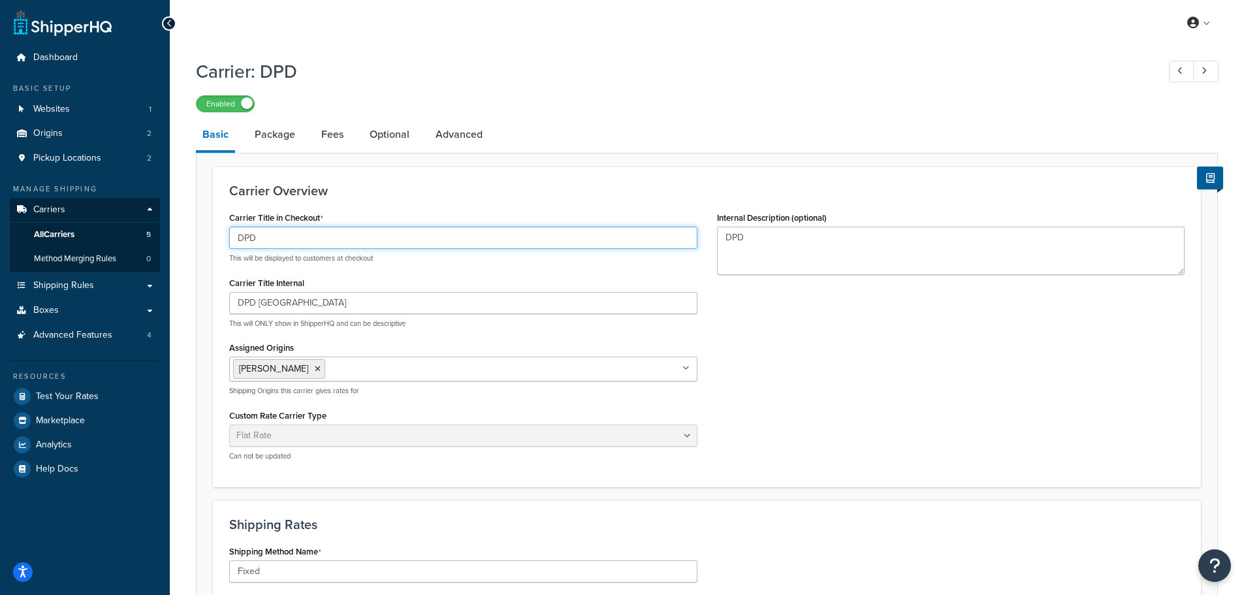
drag, startPoint x: 232, startPoint y: 246, endPoint x: 218, endPoint y: 248, distance: 13.9
click at [218, 248] on div "Carrier Overview Carrier Title in Checkout DPD This will be displayed to custom…" at bounding box center [707, 327] width 988 height 321
paste input "NI & Highlands & Islands"
type input "DPD NI & Highlands & Islands"
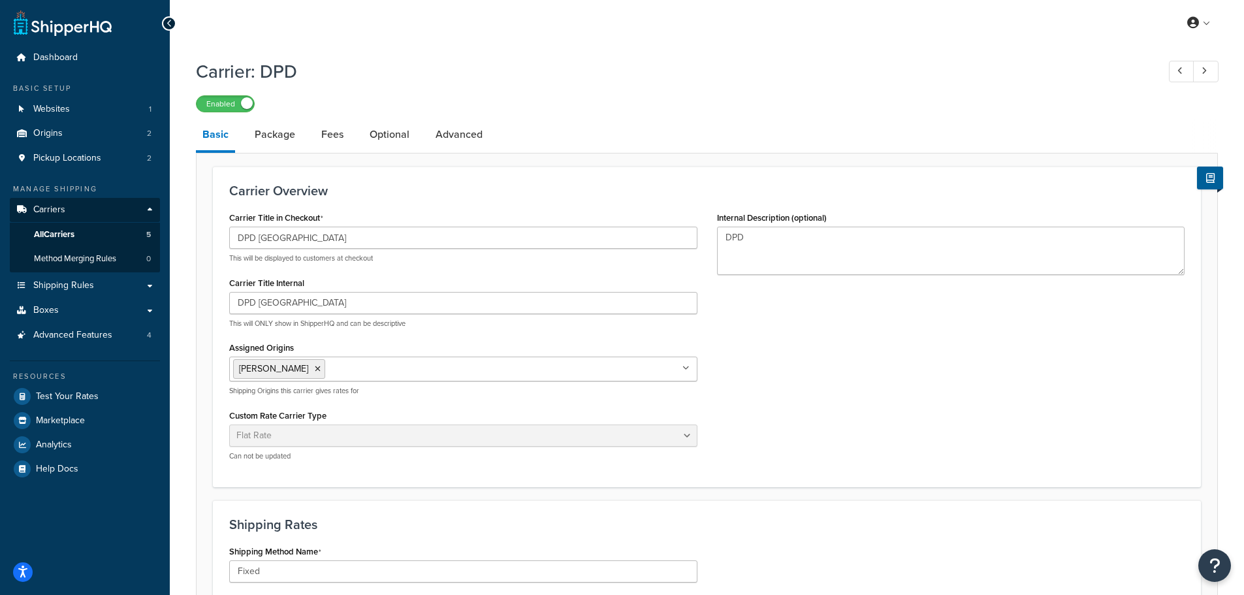
click at [410, 257] on p "This will be displayed to customers at checkout" at bounding box center [463, 258] width 468 height 10
drag, startPoint x: 744, startPoint y: 238, endPoint x: 713, endPoint y: 245, distance: 31.4
click at [713, 245] on div "Internal Description (optional) DPD" at bounding box center [951, 246] width 488 height 76
paste textarea "NI & Highlands & Islands"
type textarea "DPD NI & Highlands & Islands"
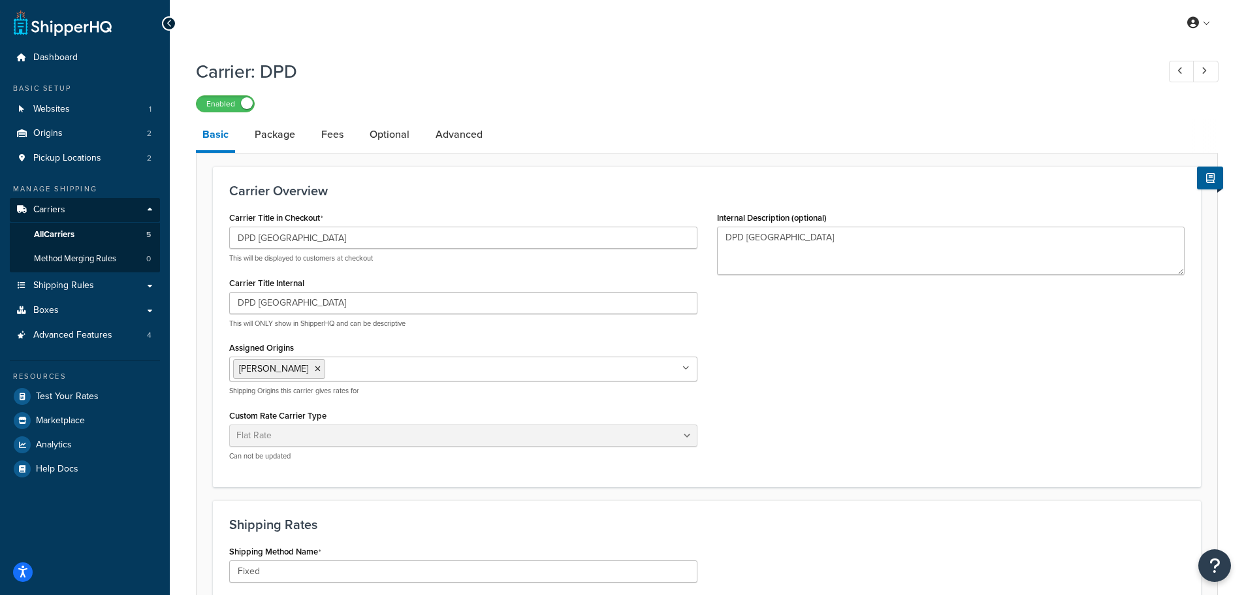
click at [782, 334] on div "Carrier Title in Checkout DPD NI & Highlands & Islands This will be displayed t…" at bounding box center [706, 339] width 975 height 263
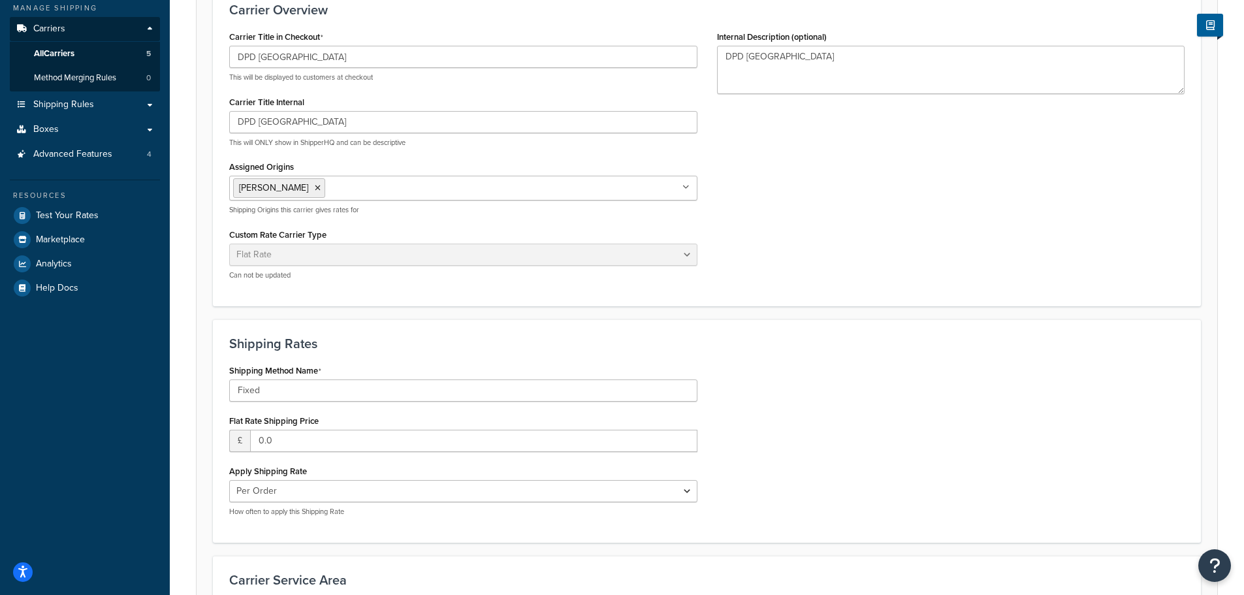
scroll to position [196, 0]
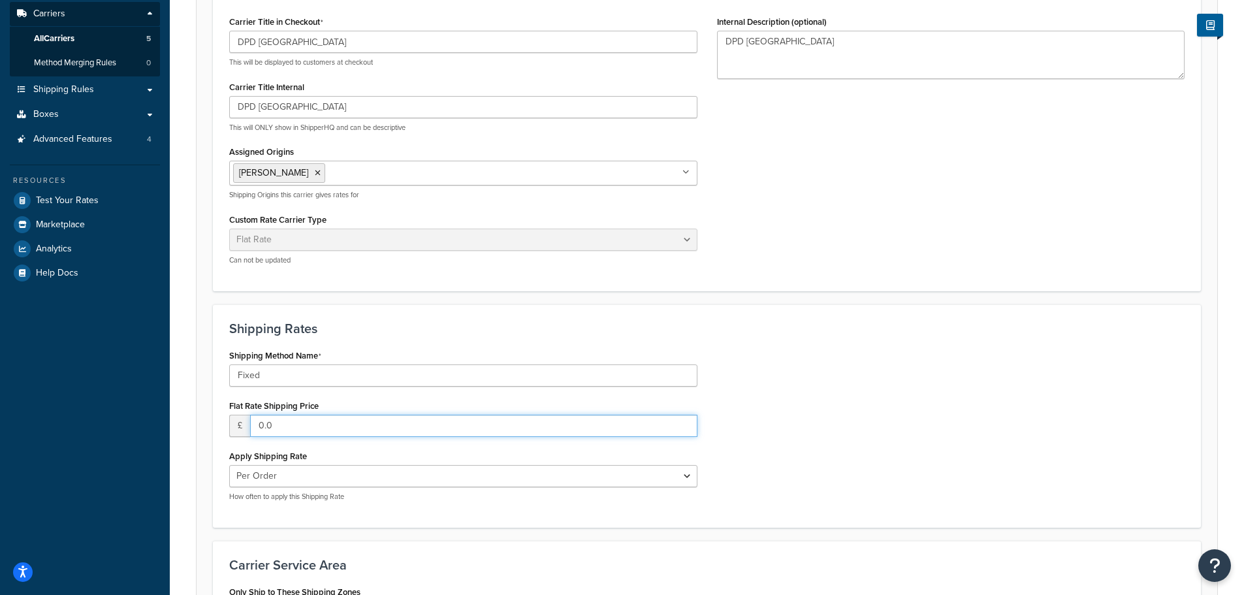
click at [303, 430] on input "0.0" at bounding box center [473, 426] width 447 height 22
drag, startPoint x: 303, startPoint y: 430, endPoint x: 254, endPoint y: 421, distance: 49.8
click at [254, 421] on input "0.0" at bounding box center [473, 426] width 447 height 22
click at [300, 376] on input "Fixed" at bounding box center [463, 375] width 468 height 22
click at [306, 472] on select "Per Order Per Item Per Package" at bounding box center [463, 476] width 468 height 22
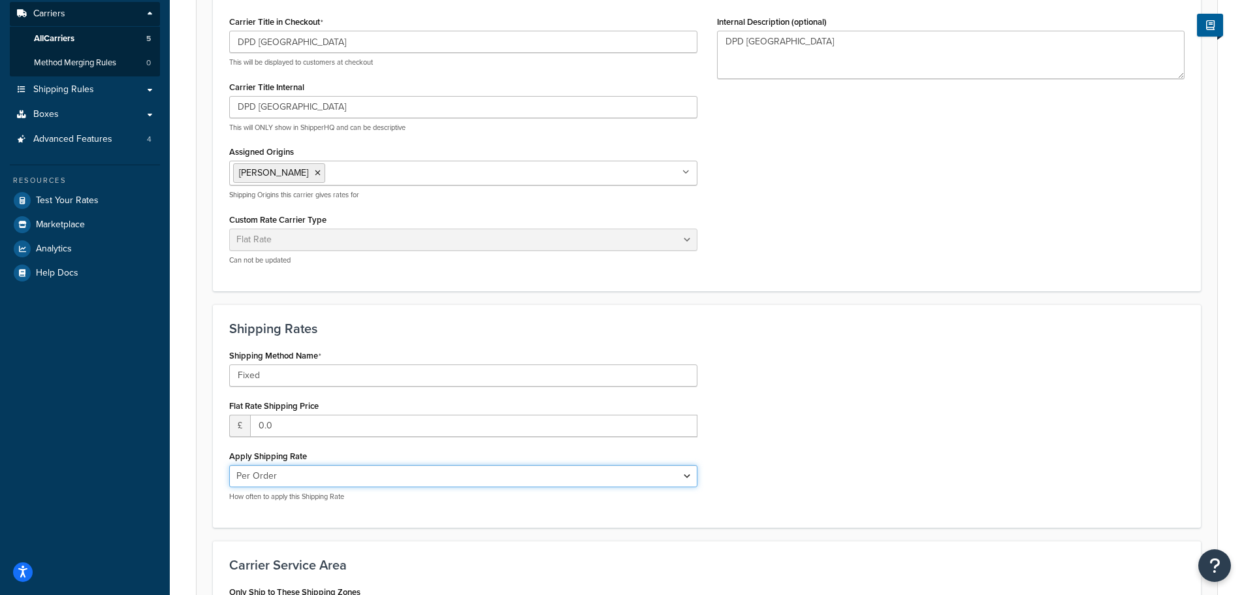
select select "package"
click at [229, 466] on select "Per Order Per Item Per Package" at bounding box center [463, 476] width 468 height 22
click at [316, 423] on input "0.0" at bounding box center [473, 426] width 447 height 22
drag, startPoint x: 289, startPoint y: 428, endPoint x: 251, endPoint y: 427, distance: 37.9
click at [251, 427] on input "0.0" at bounding box center [473, 426] width 447 height 22
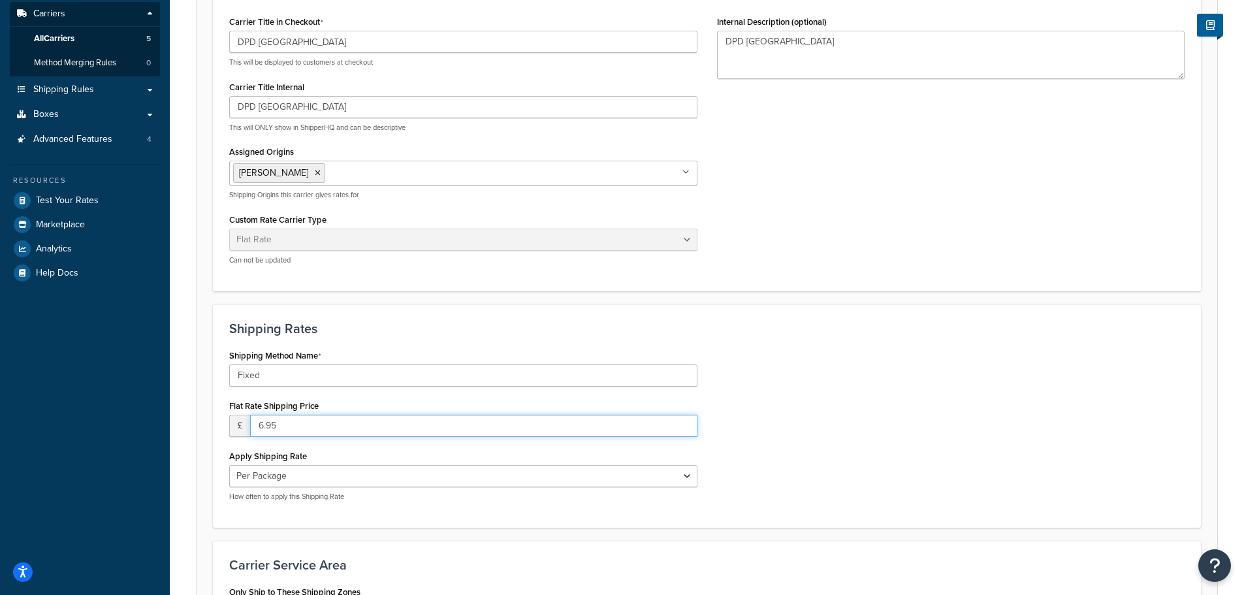
drag, startPoint x: 278, startPoint y: 425, endPoint x: 259, endPoint y: 429, distance: 18.7
click at [259, 428] on input "6.95" at bounding box center [473, 426] width 447 height 22
type input "7.95"
click at [774, 407] on div "Shipping Method Name Fixed Flat Rate Shipping Price £ 7.95 Apply Shipping Rate …" at bounding box center [706, 428] width 975 height 165
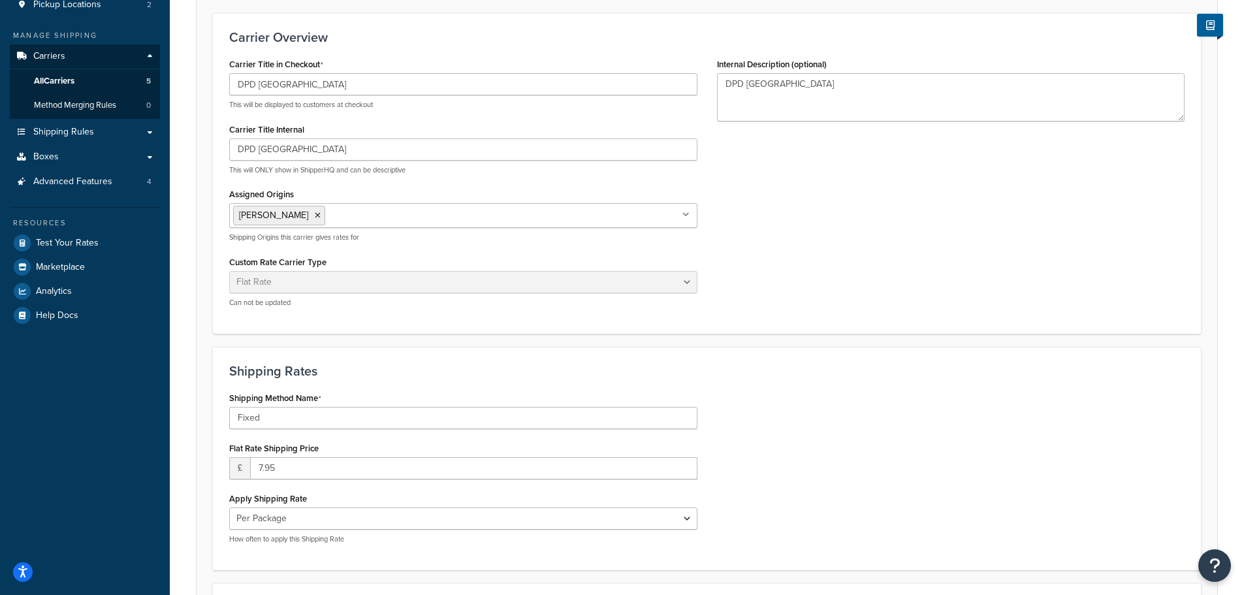
scroll to position [131, 0]
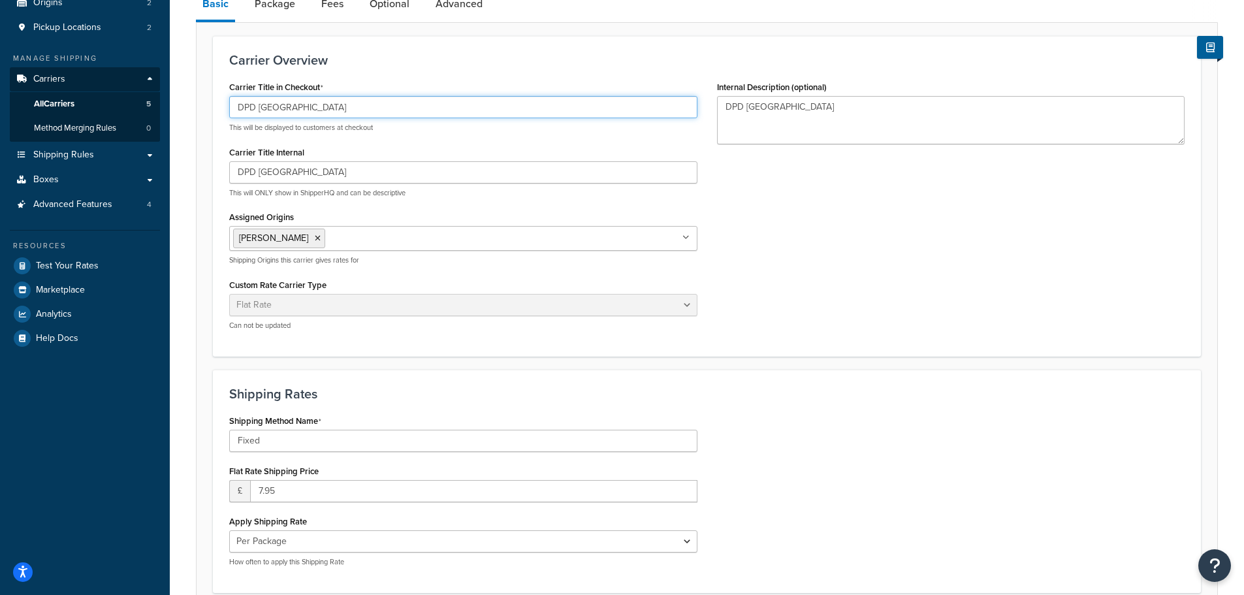
click at [317, 110] on input "DPD NI & Highlands & Islands" at bounding box center [463, 107] width 468 height 22
drag, startPoint x: 319, startPoint y: 107, endPoint x: 391, endPoint y: 101, distance: 72.8
click at [391, 101] on input "DPD NI & Highlands & Islands" at bounding box center [463, 107] width 468 height 22
type input "DPD NI & Highlands"
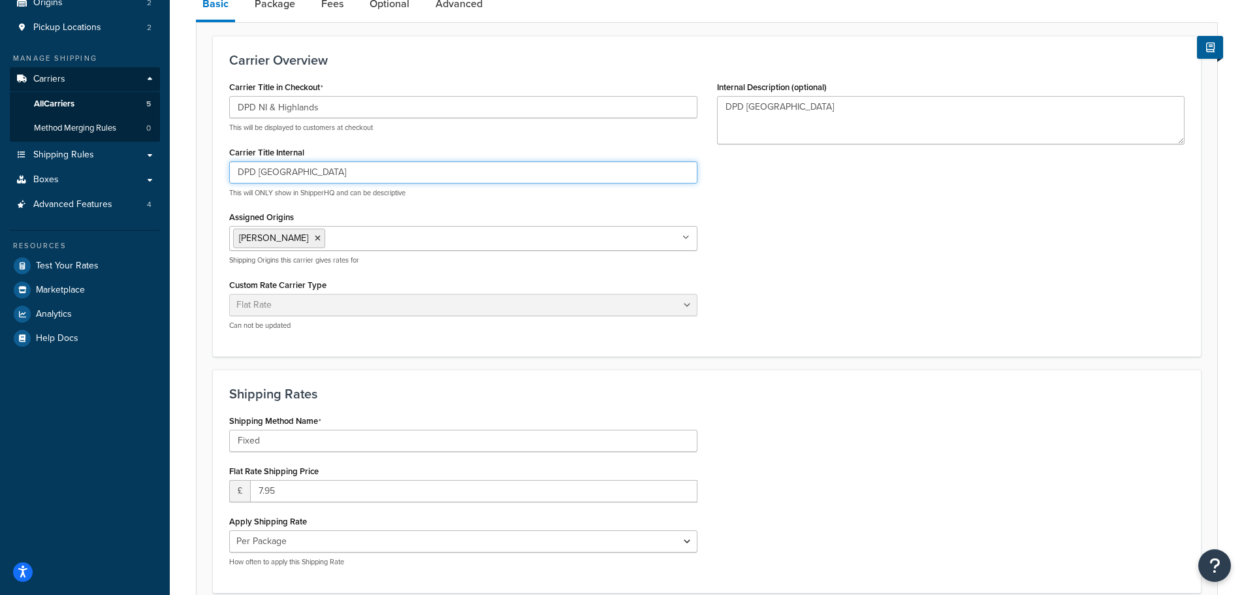
drag, startPoint x: 317, startPoint y: 176, endPoint x: 425, endPoint y: 163, distance: 108.5
click at [410, 167] on input "DPD NI & Highlands & Islands" at bounding box center [463, 172] width 468 height 22
type input "DPD NI & Highlands"
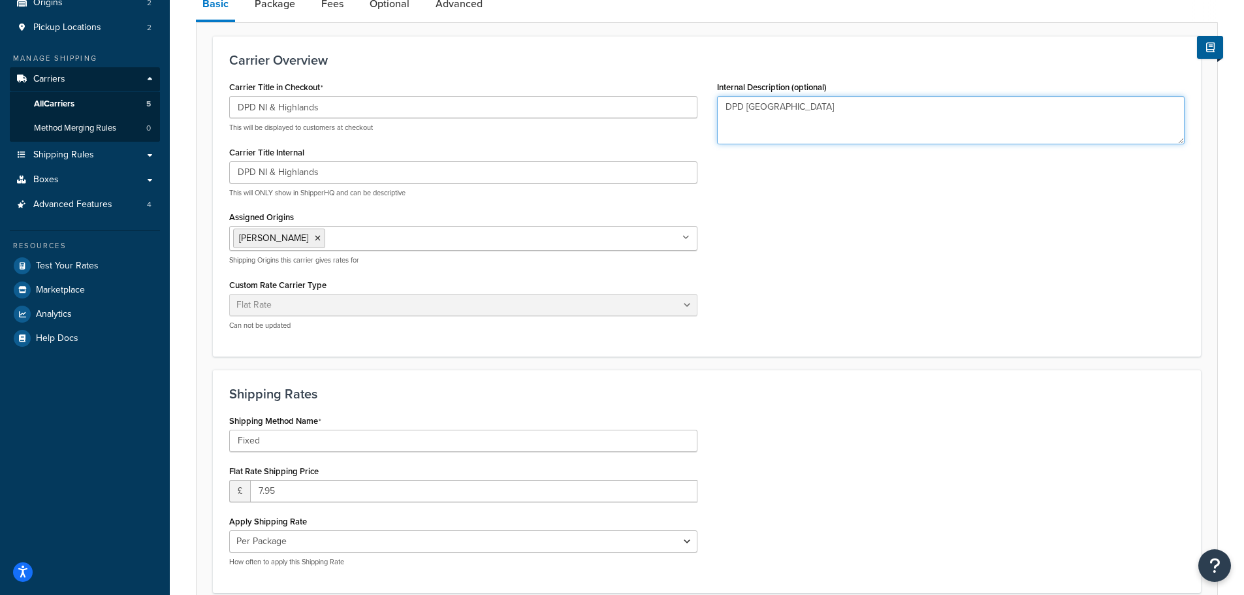
drag, startPoint x: 758, startPoint y: 110, endPoint x: 875, endPoint y: 103, distance: 117.1
click at [875, 103] on textarea "DPD NI & Highlands & Islands" at bounding box center [951, 120] width 468 height 48
type textarea "DPD NI"
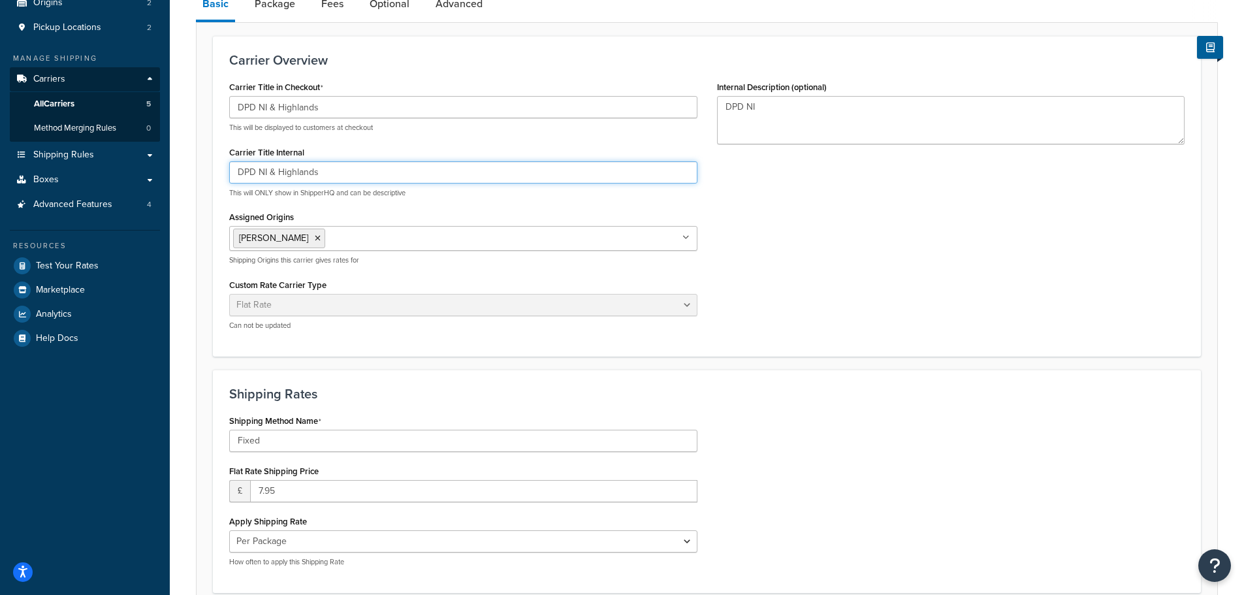
click at [272, 172] on input "DPD NI & Highlands" at bounding box center [463, 172] width 468 height 22
type input "DPD NI and Highlands"
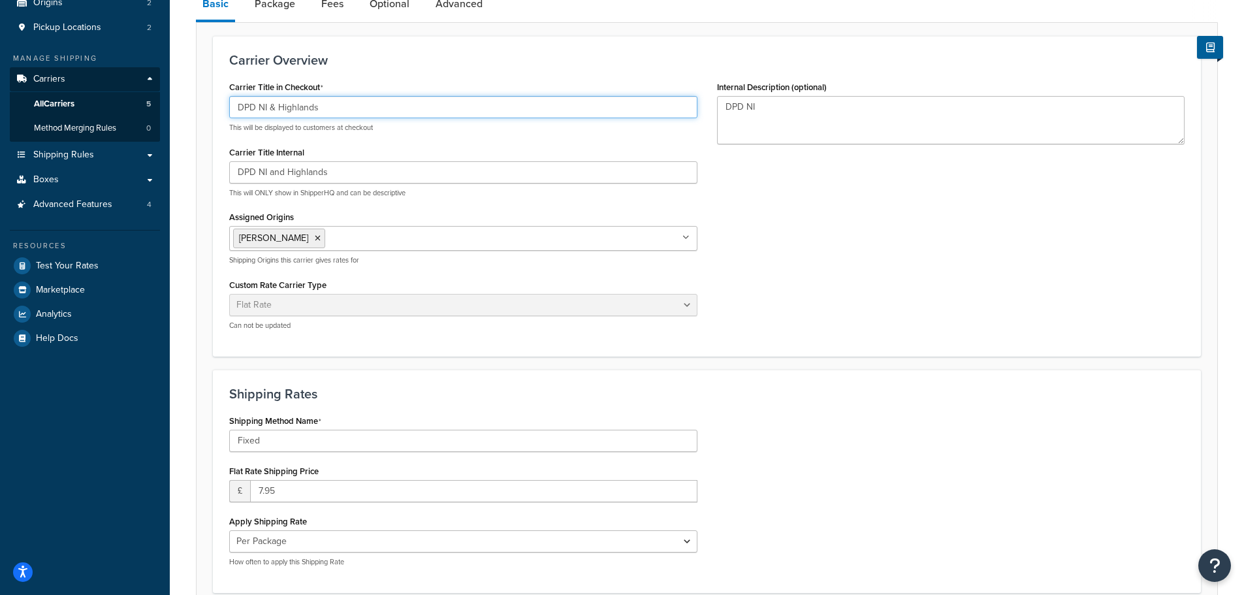
click at [272, 107] on input "DPD NI & Highlands" at bounding box center [463, 107] width 468 height 22
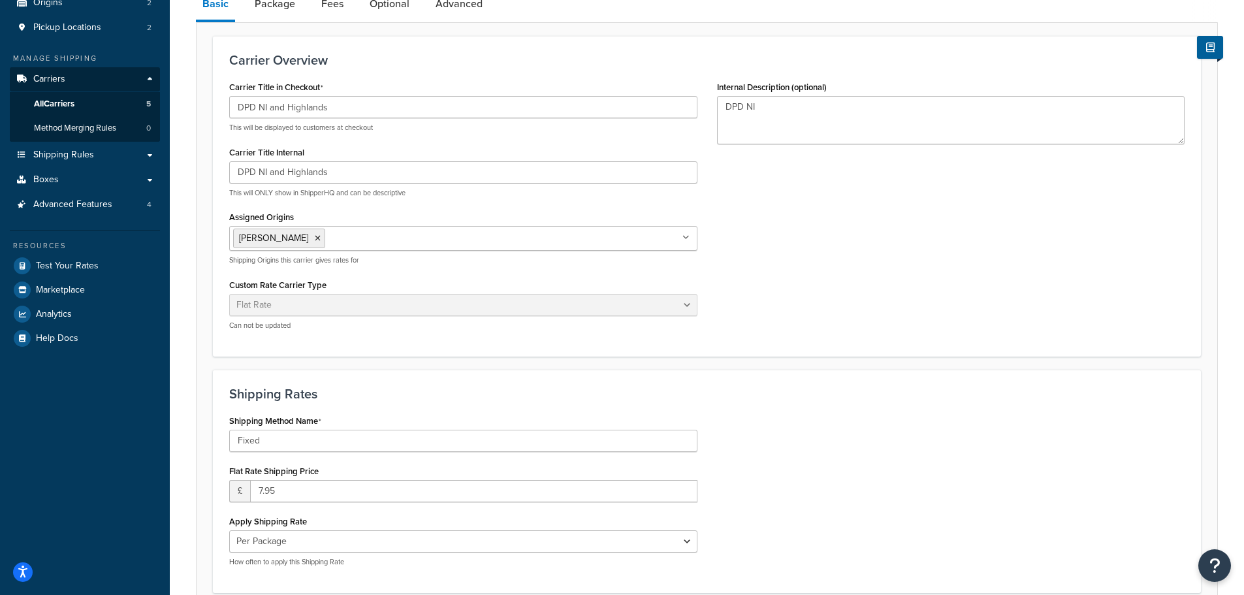
click at [395, 140] on div "Carrier Title in Checkout DPD NI and Highlands This will be displayed to custom…" at bounding box center [463, 209] width 488 height 263
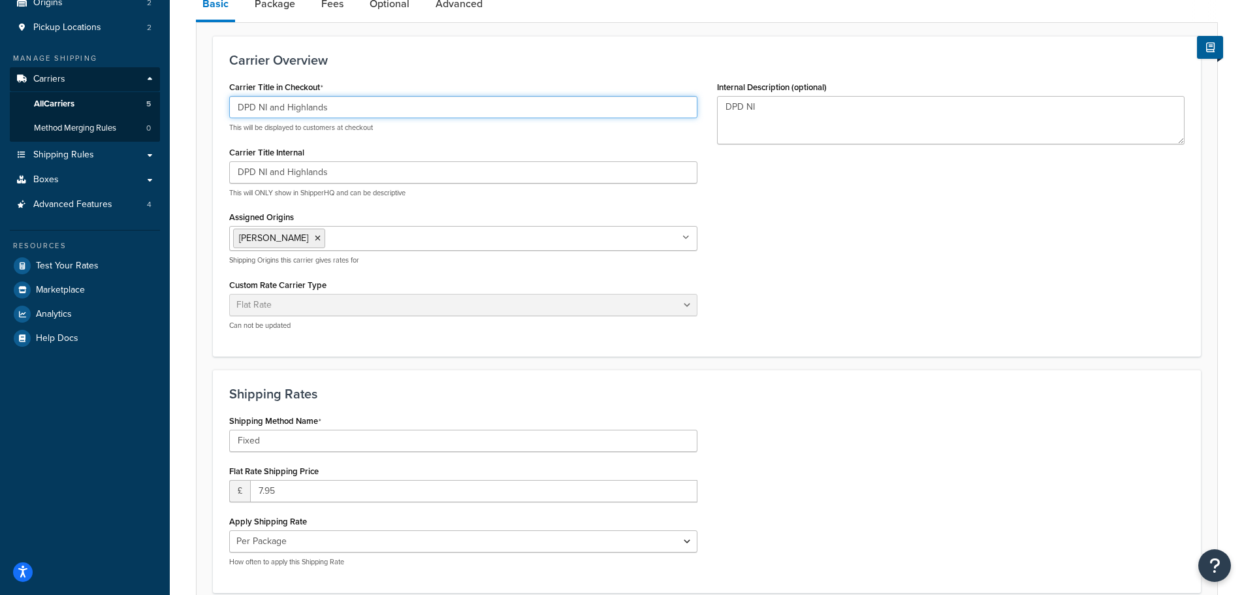
click at [304, 111] on input "DPD NI and Highlands" at bounding box center [463, 107] width 468 height 22
type input "DPD NI and Remote"
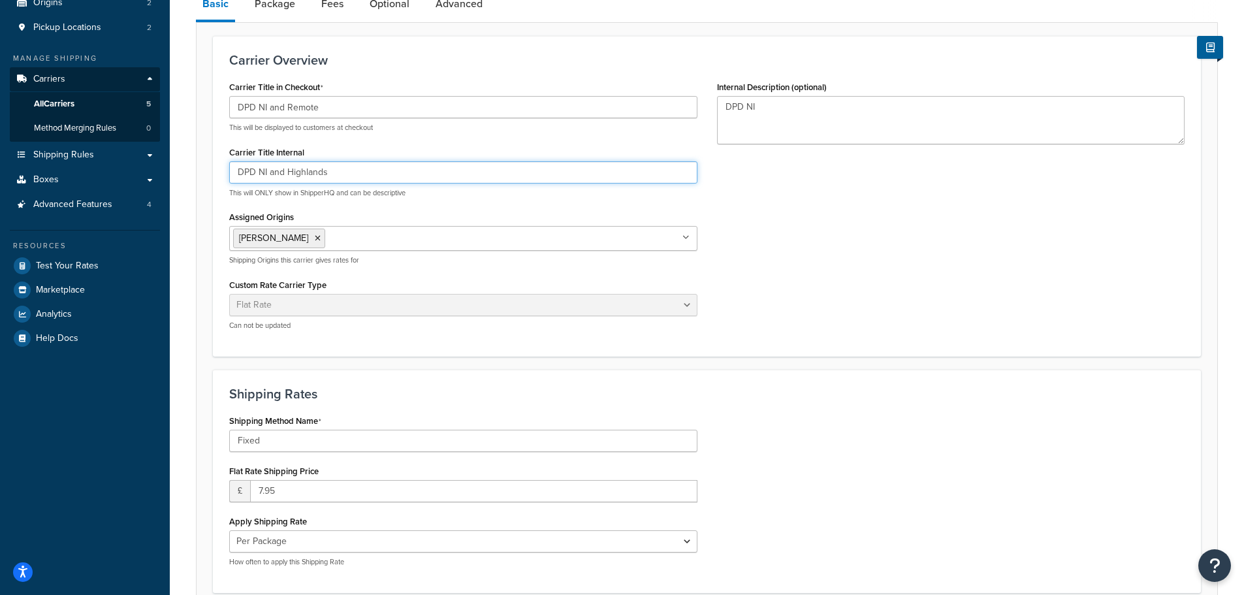
click at [300, 180] on input "DPD NI and Highlands" at bounding box center [463, 172] width 468 height 22
type input "DPD NI and Remote"
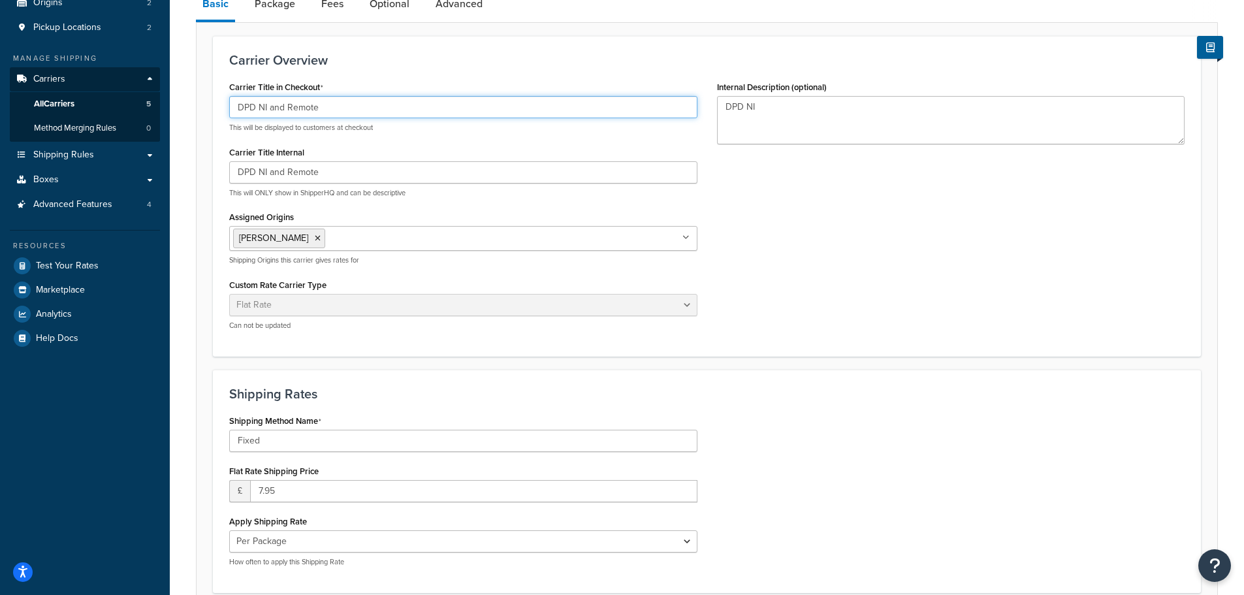
drag, startPoint x: 265, startPoint y: 103, endPoint x: 327, endPoint y: 98, distance: 61.6
click at [327, 98] on input "DPD NI and Remote" at bounding box center [463, 107] width 468 height 22
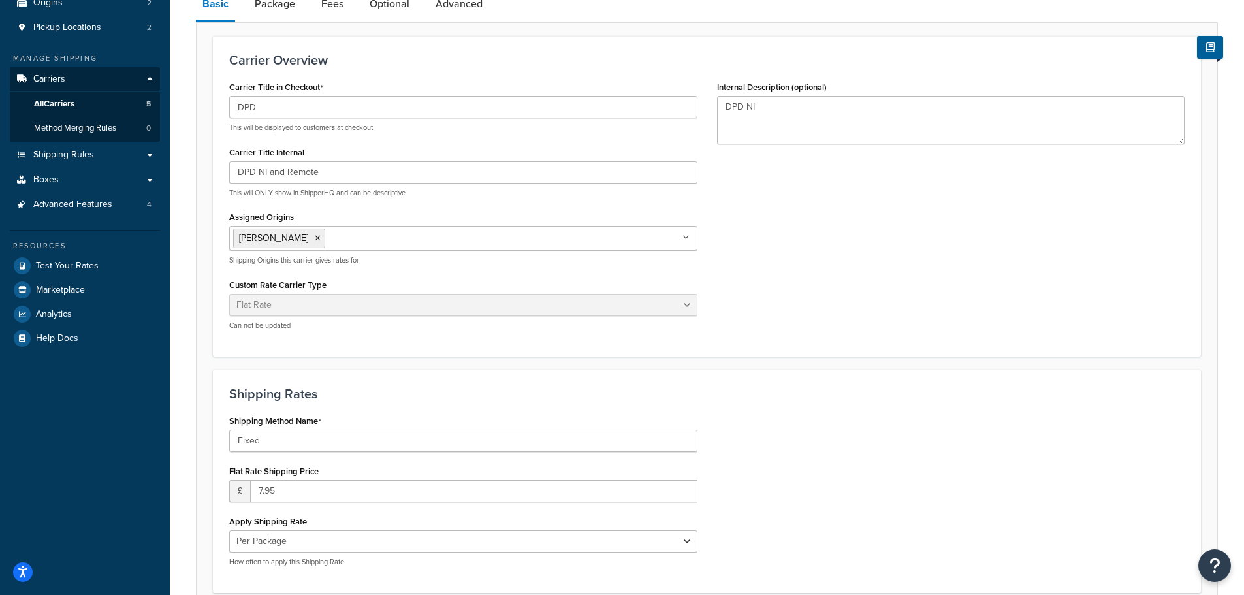
click at [363, 142] on div "Carrier Title in Checkout DPD This will be displayed to customers at checkout C…" at bounding box center [463, 209] width 488 height 263
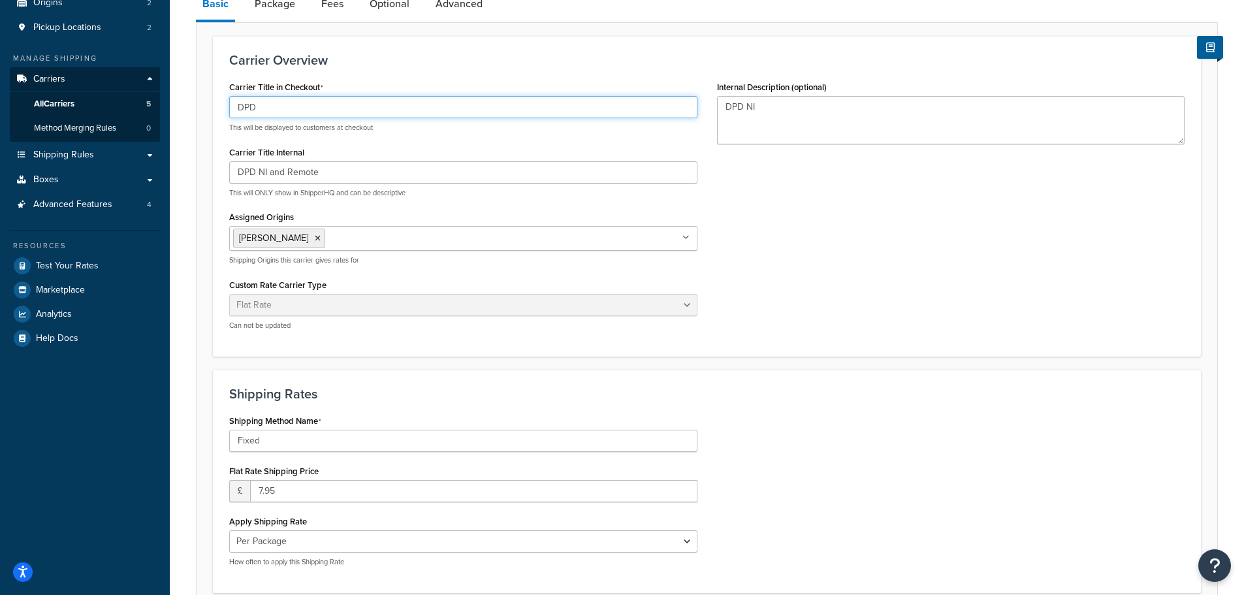
click at [276, 108] on input "DPD" at bounding box center [463, 107] width 468 height 22
type input "DPD 2-Day"
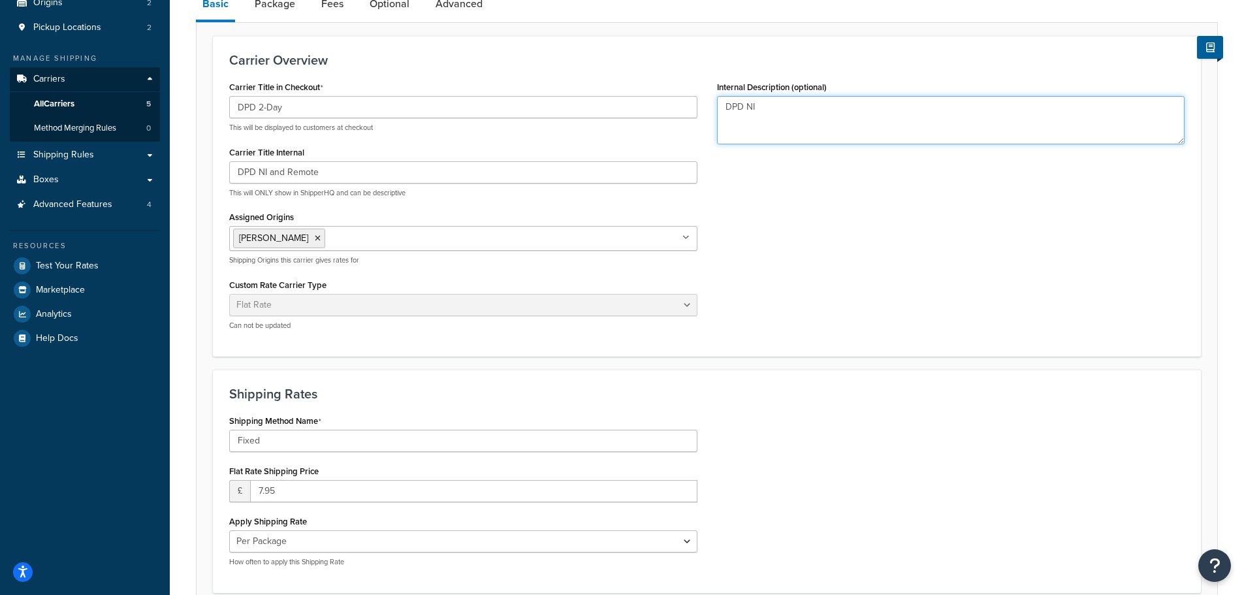
click at [767, 108] on textarea "DPD NI" at bounding box center [951, 120] width 468 height 48
type textarea "DPD NI & Islands"
click at [794, 172] on div "Carrier Title in Checkout DPD 2-Day This will be displayed to customers at chec…" at bounding box center [706, 209] width 975 height 263
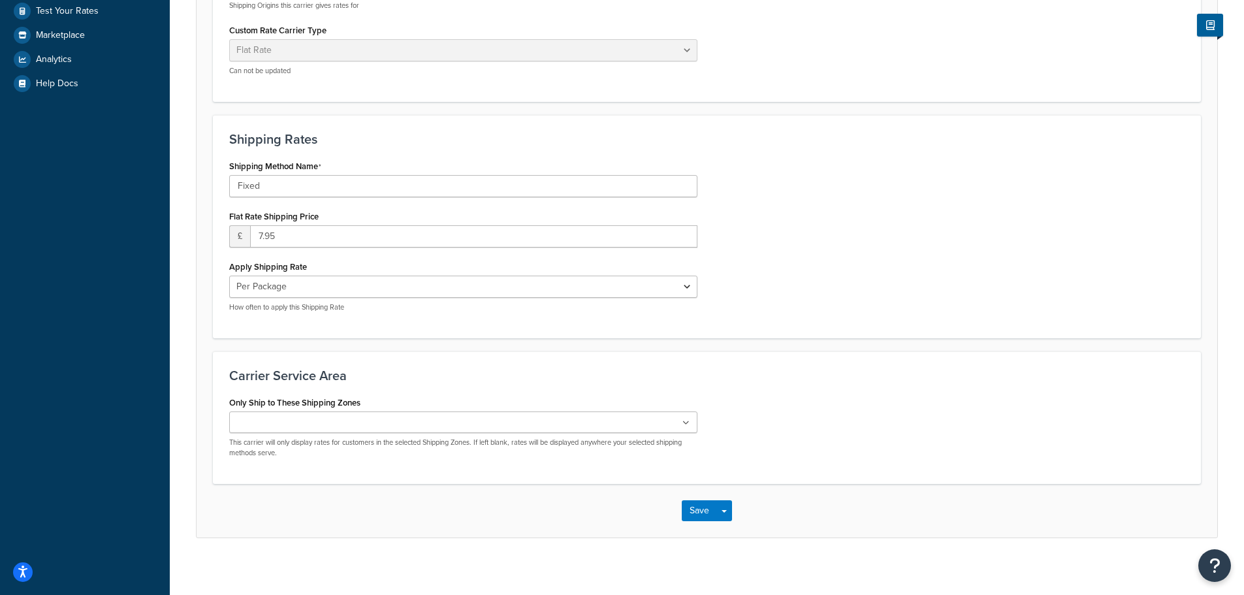
scroll to position [395, 0]
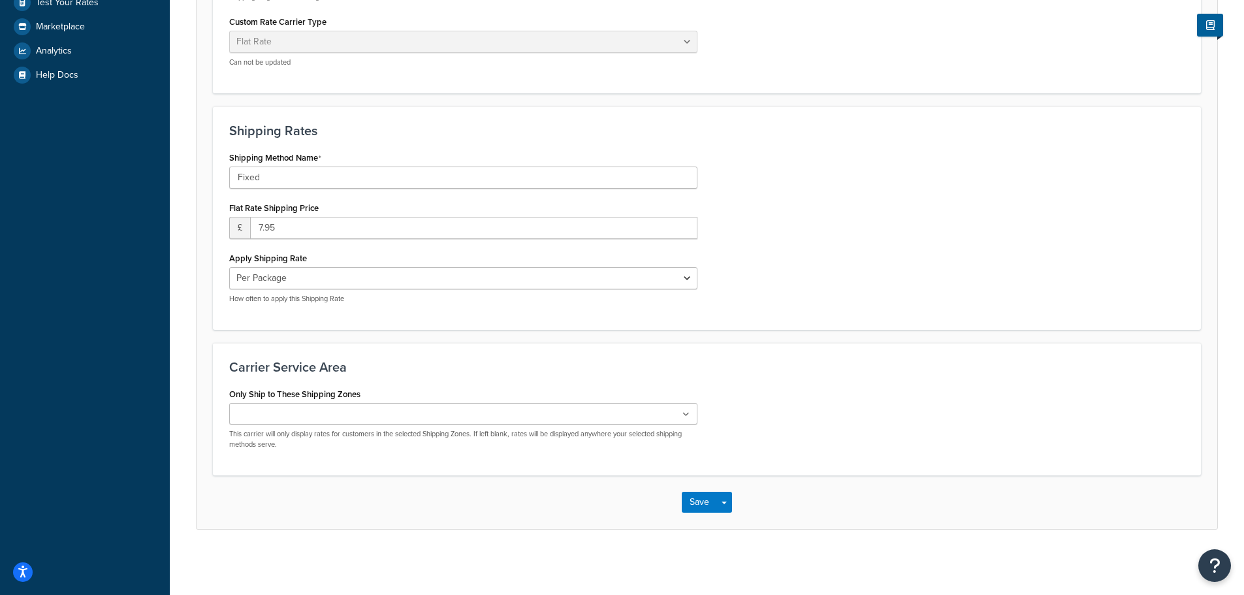
click at [271, 415] on input "Only Ship to These Shipping Zones" at bounding box center [291, 415] width 116 height 14
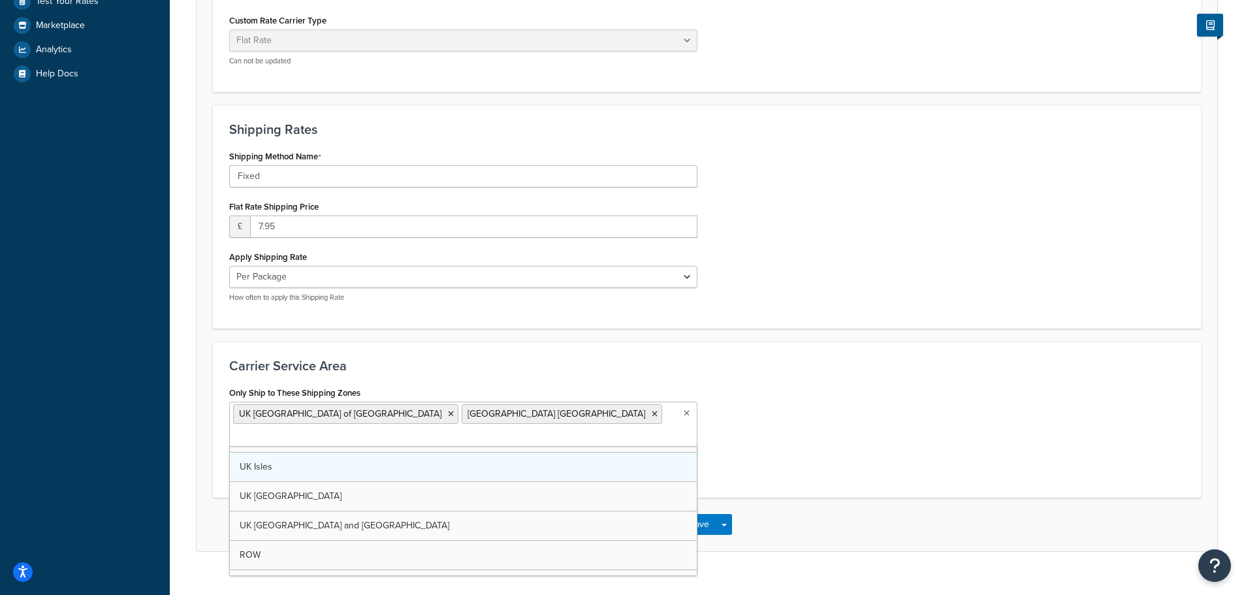
scroll to position [0, 0]
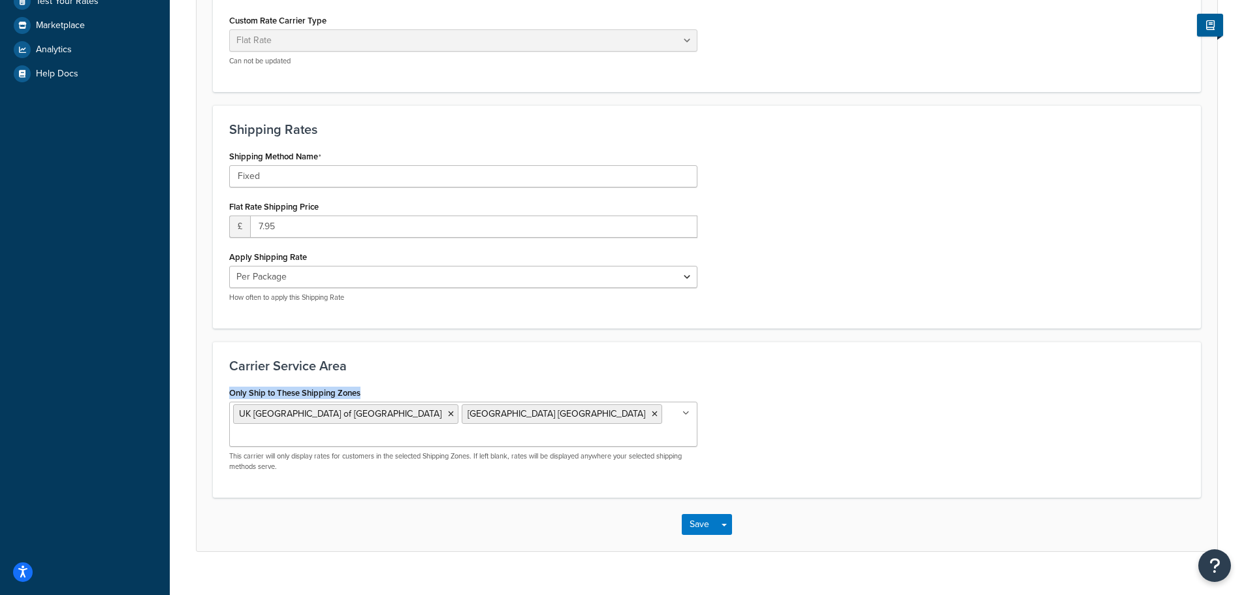
click at [893, 374] on div "Carrier Service Area Only Ship to These Shipping Zones UK Highlands and Islands…" at bounding box center [707, 420] width 988 height 156
click at [692, 514] on button "Save" at bounding box center [699, 524] width 35 height 21
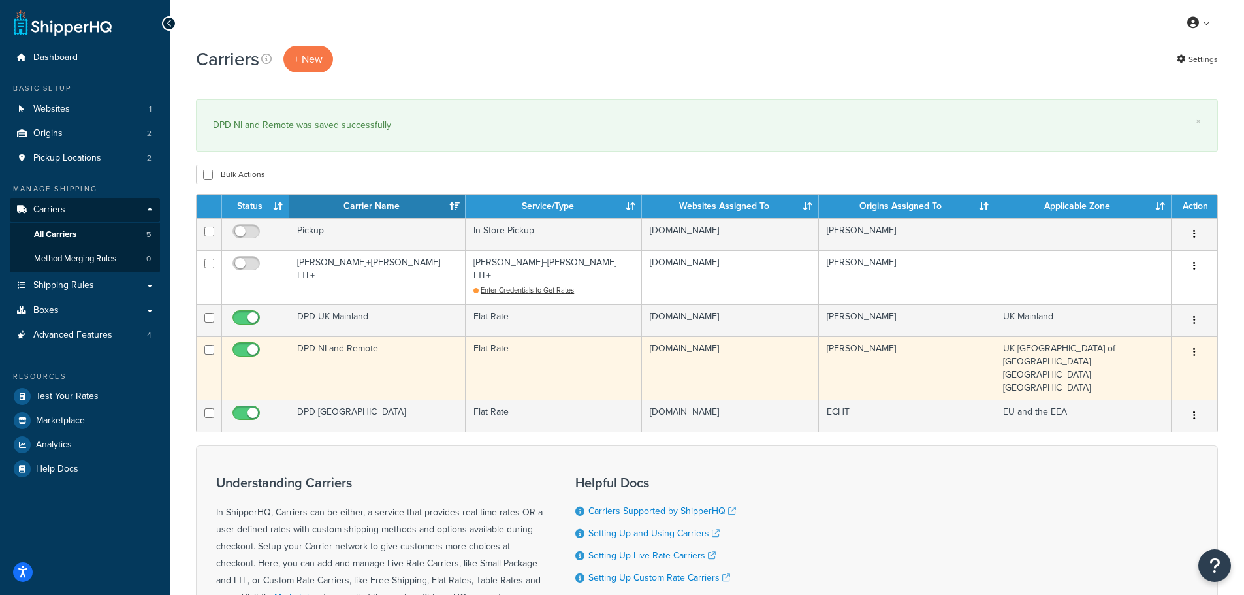
click at [335, 338] on td "DPD NI and Remote" at bounding box center [377, 367] width 176 height 63
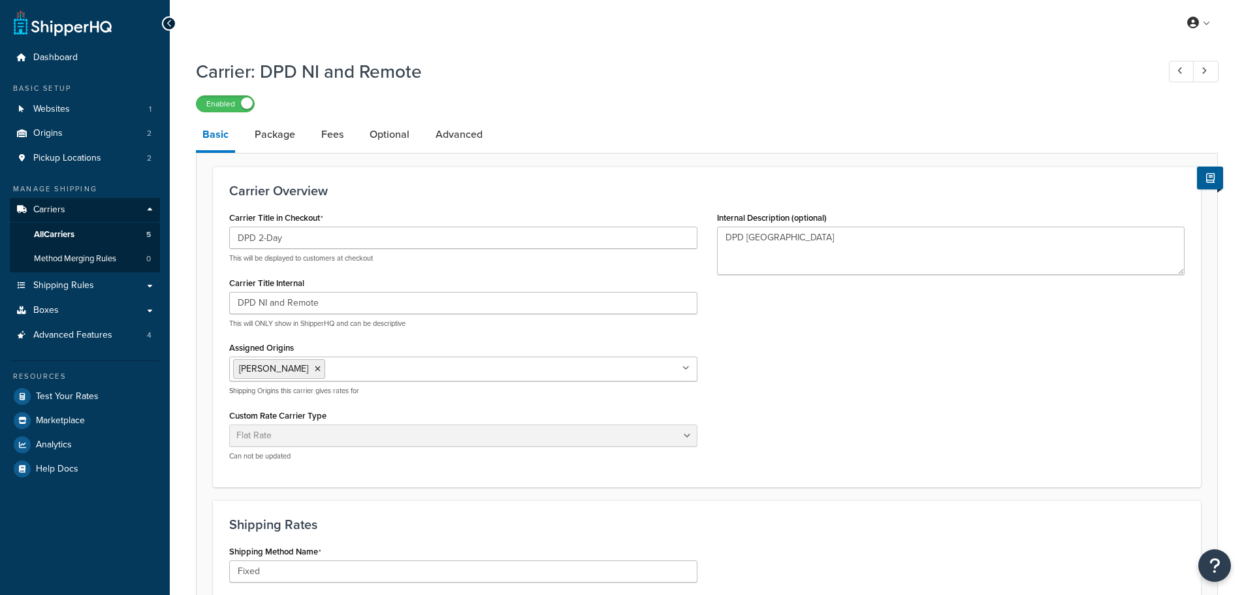
select select "flat"
select select "package"
click at [274, 140] on link "Package" at bounding box center [275, 134] width 54 height 31
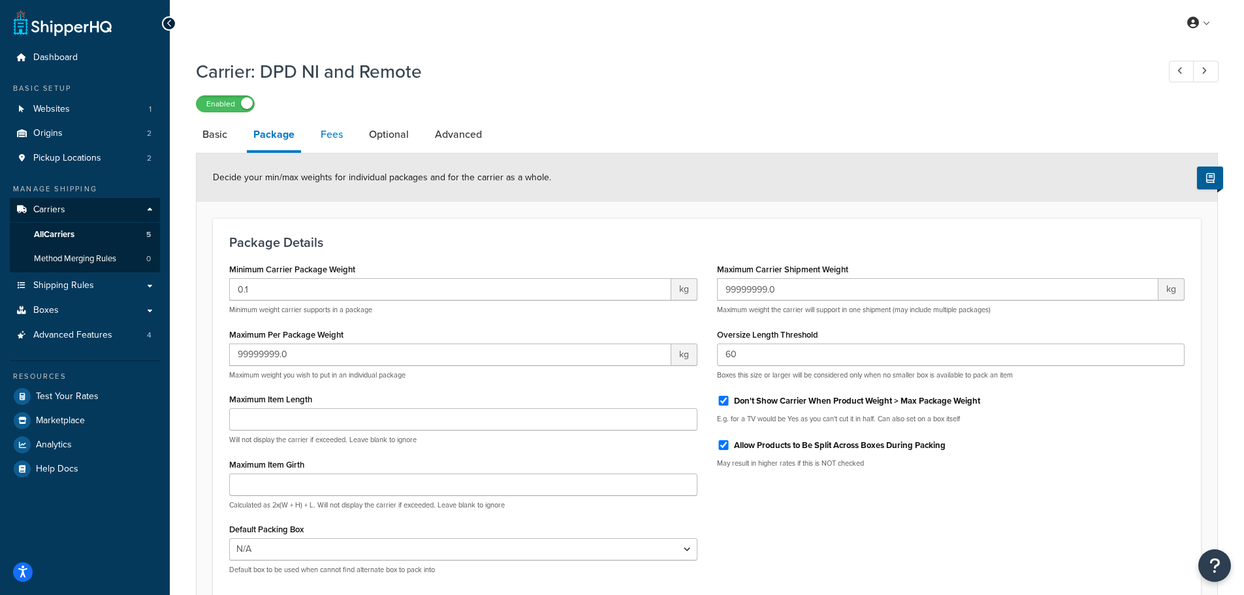
click at [338, 136] on link "Fees" at bounding box center [331, 134] width 35 height 31
select select "AFTER"
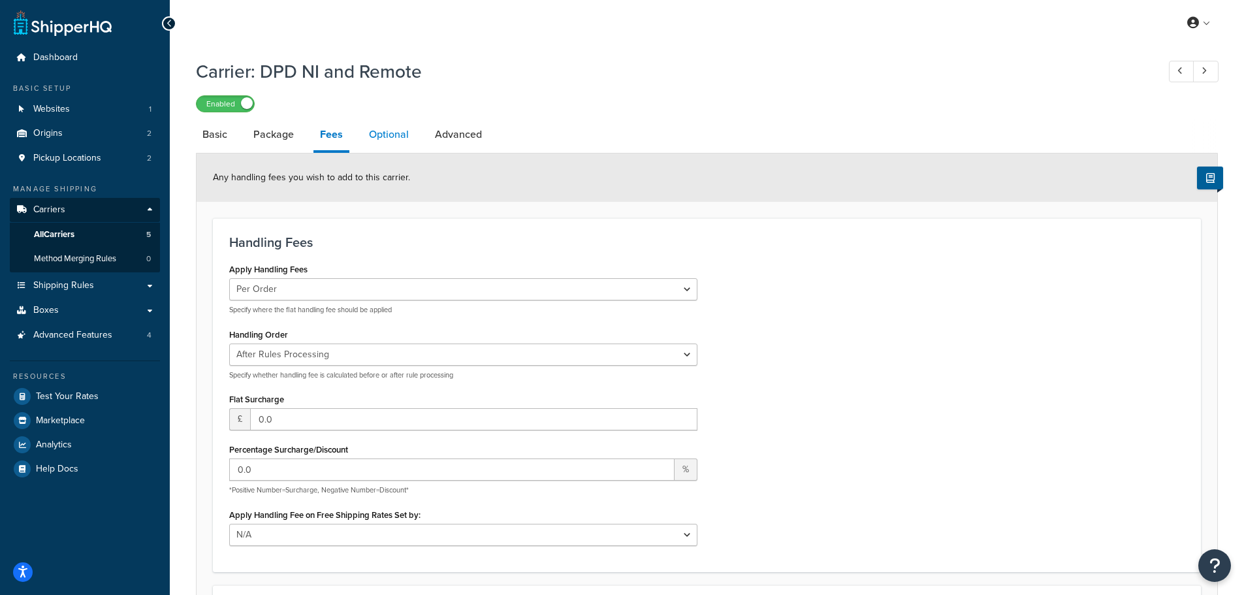
click at [388, 136] on link "Optional" at bounding box center [389, 134] width 53 height 31
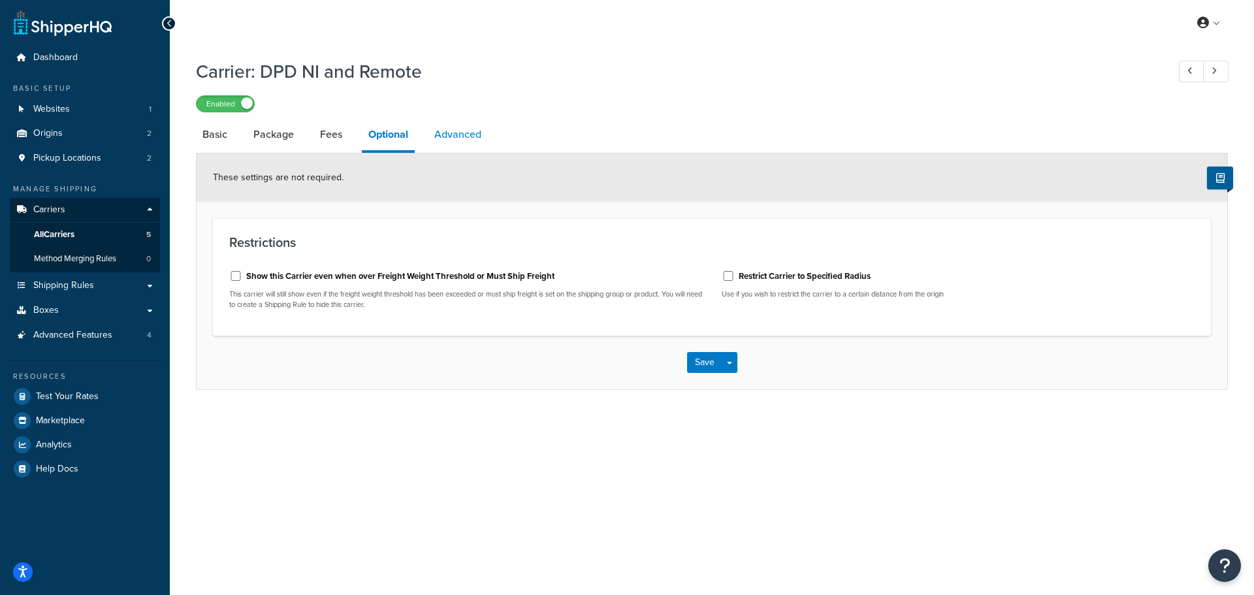
click at [457, 129] on link "Advanced" at bounding box center [458, 134] width 60 height 31
select select "false"
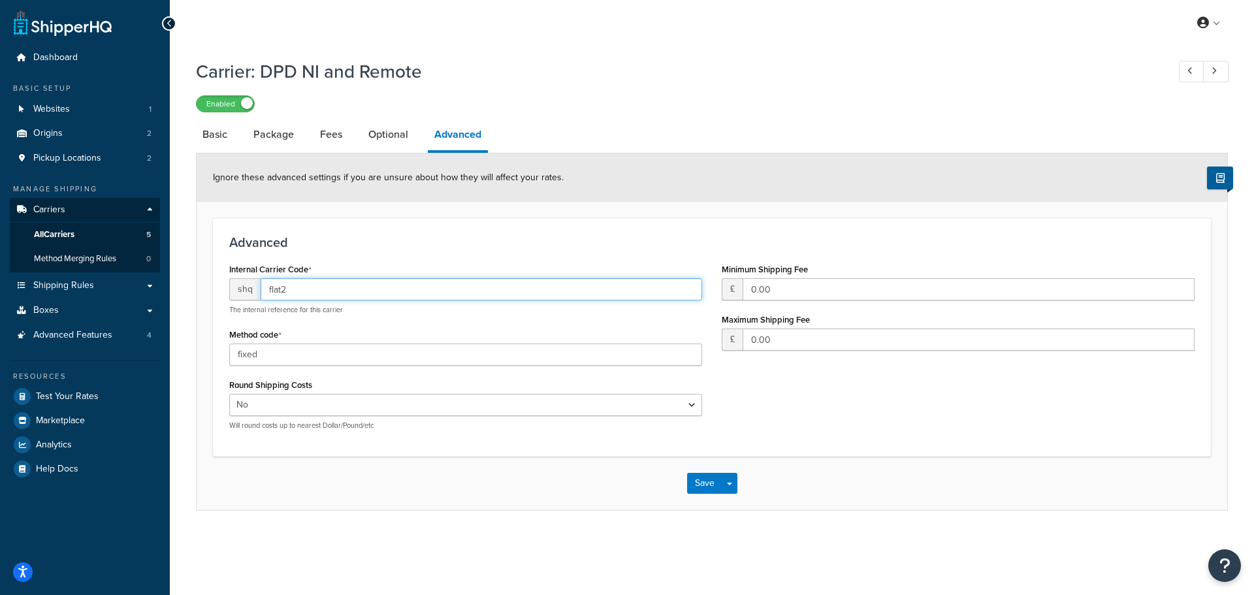
drag, startPoint x: 294, startPoint y: 287, endPoint x: 253, endPoint y: 301, distance: 42.8
click at [253, 300] on div "shq flat2" at bounding box center [465, 289] width 473 height 22
type input "11"
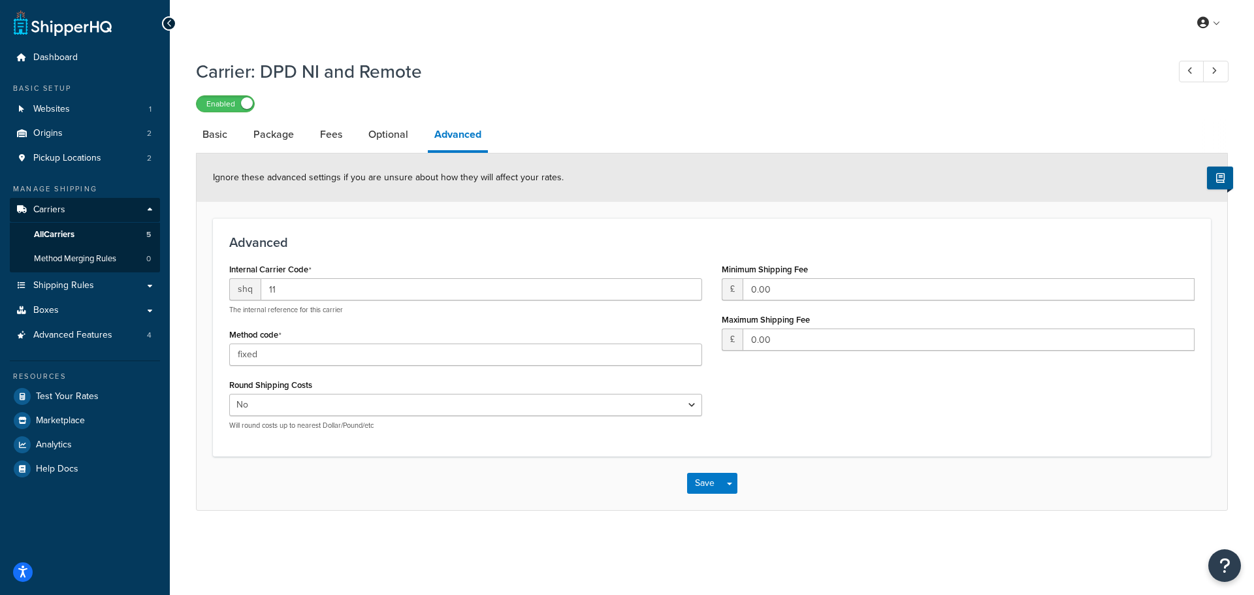
click at [368, 250] on h3 "Advanced" at bounding box center [711, 242] width 965 height 14
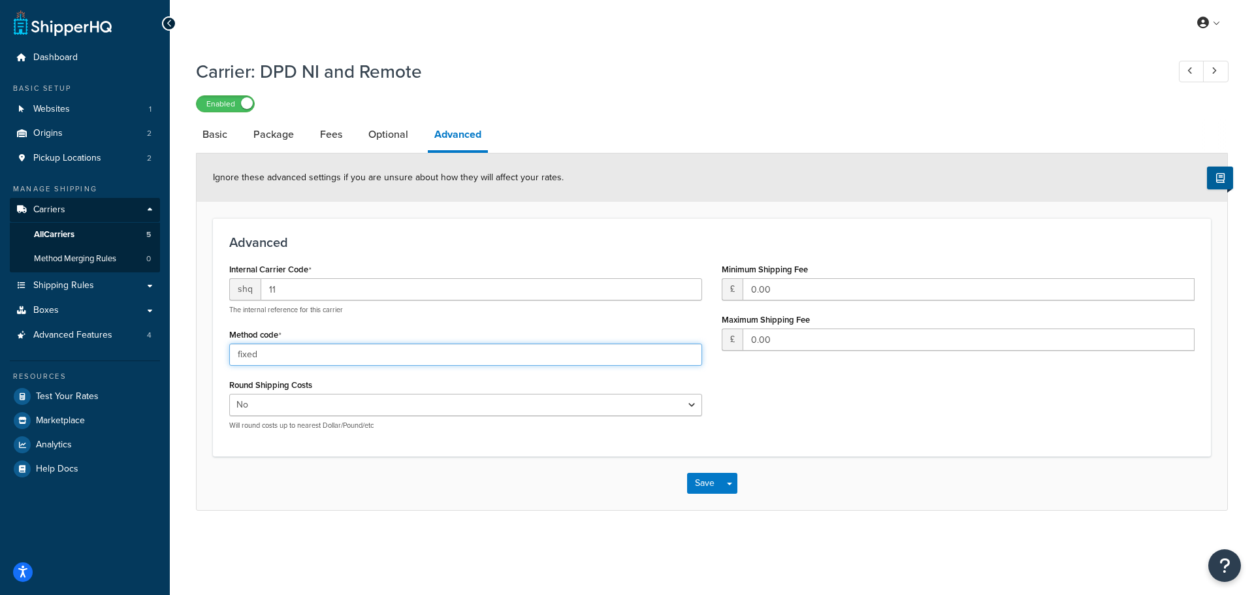
drag, startPoint x: 257, startPoint y: 356, endPoint x: 214, endPoint y: 368, distance: 44.7
click at [214, 368] on div "Advanced Internal Carrier Code shq 11 The internal reference for this carrier M…" at bounding box center [712, 337] width 998 height 238
type input "NI_HI"
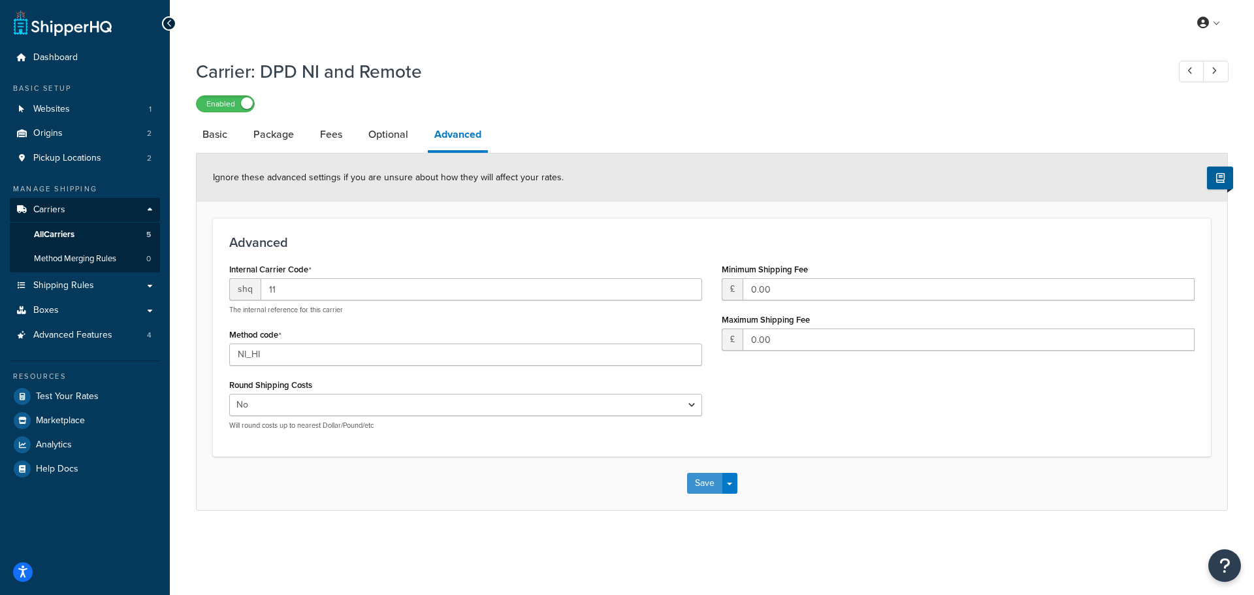
click at [698, 490] on button "Save" at bounding box center [704, 483] width 35 height 21
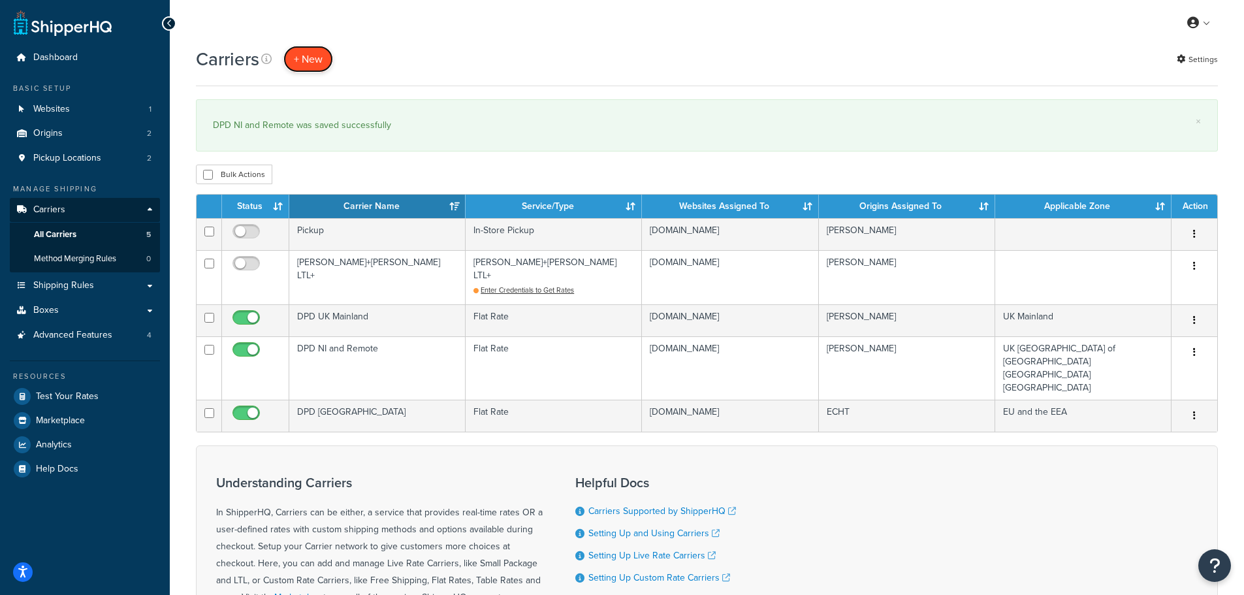
click at [304, 59] on button "+ New" at bounding box center [308, 59] width 50 height 27
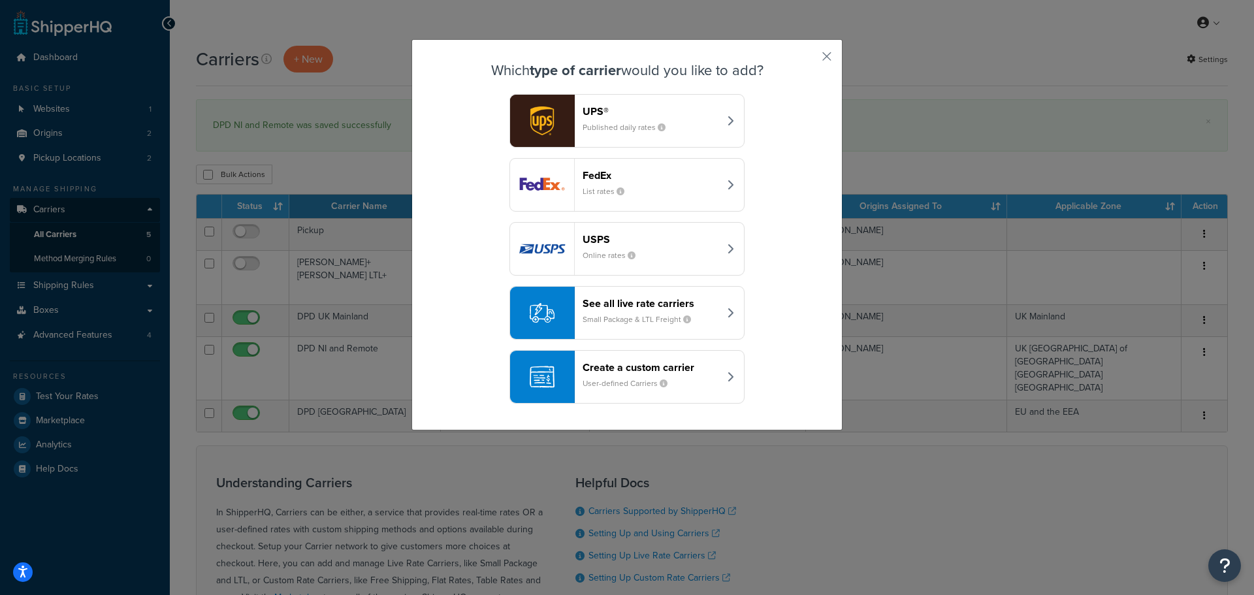
click at [628, 374] on div "Create a custom carrier User-defined Carriers" at bounding box center [651, 376] width 137 height 31
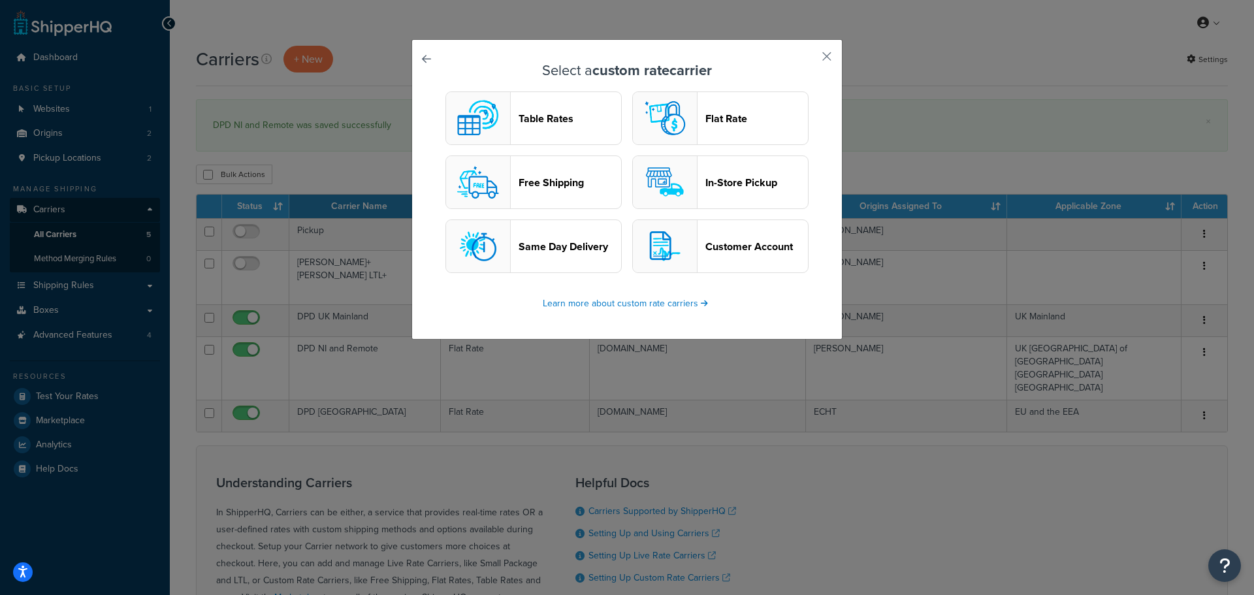
click at [720, 233] on button "Customer Account" at bounding box center [720, 246] width 176 height 54
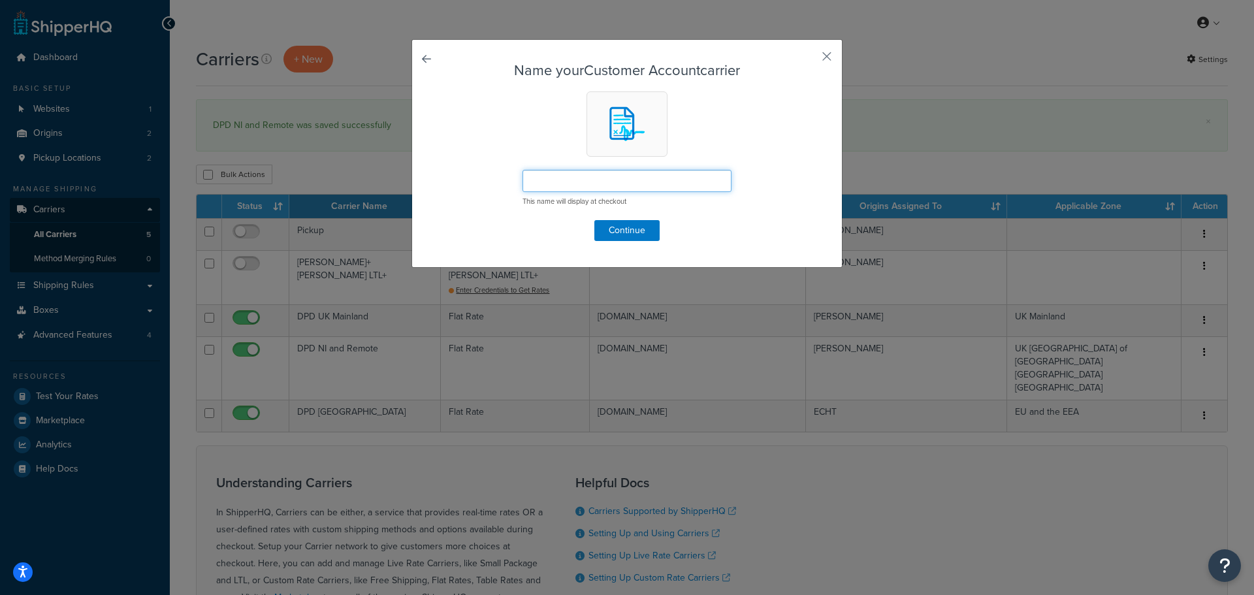
click at [568, 184] on input "text" at bounding box center [627, 181] width 209 height 22
drag, startPoint x: 551, startPoint y: 178, endPoint x: 575, endPoint y: 180, distance: 24.9
click at [575, 180] on input "DPD [GEOGRAPHIC_DATA]" at bounding box center [627, 181] width 209 height 22
click at [585, 180] on input "DPD [GEOGRAPHIC_DATA]" at bounding box center [627, 181] width 209 height 22
type input "DPD [GEOGRAPHIC_DATA]"
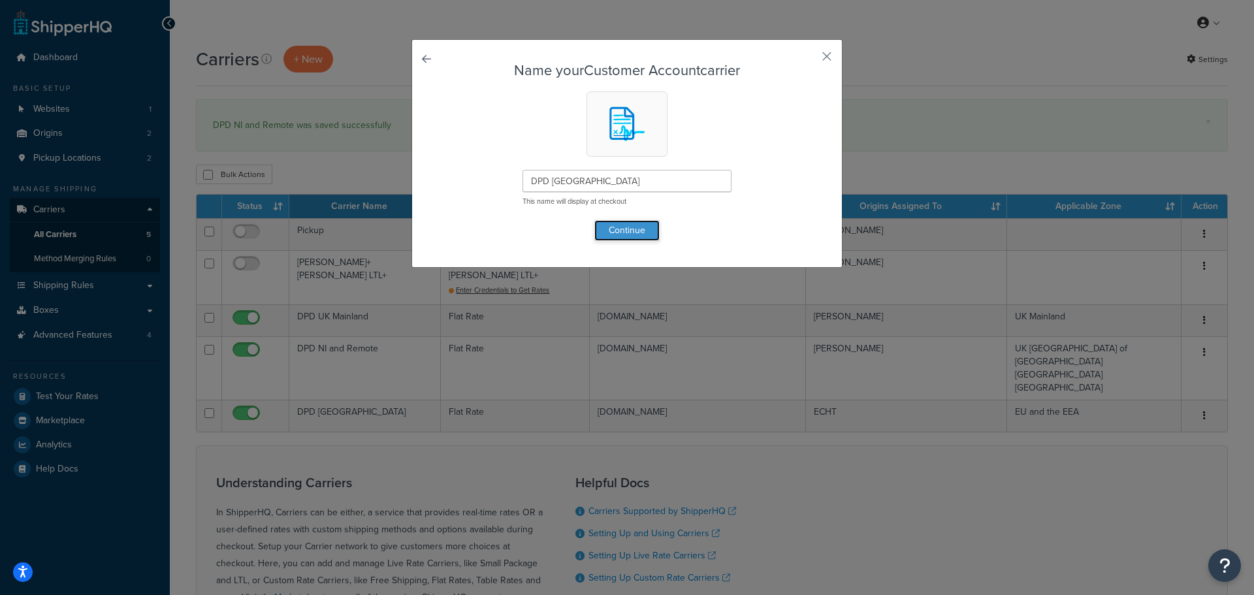
click at [613, 229] on button "Continue" at bounding box center [626, 230] width 65 height 21
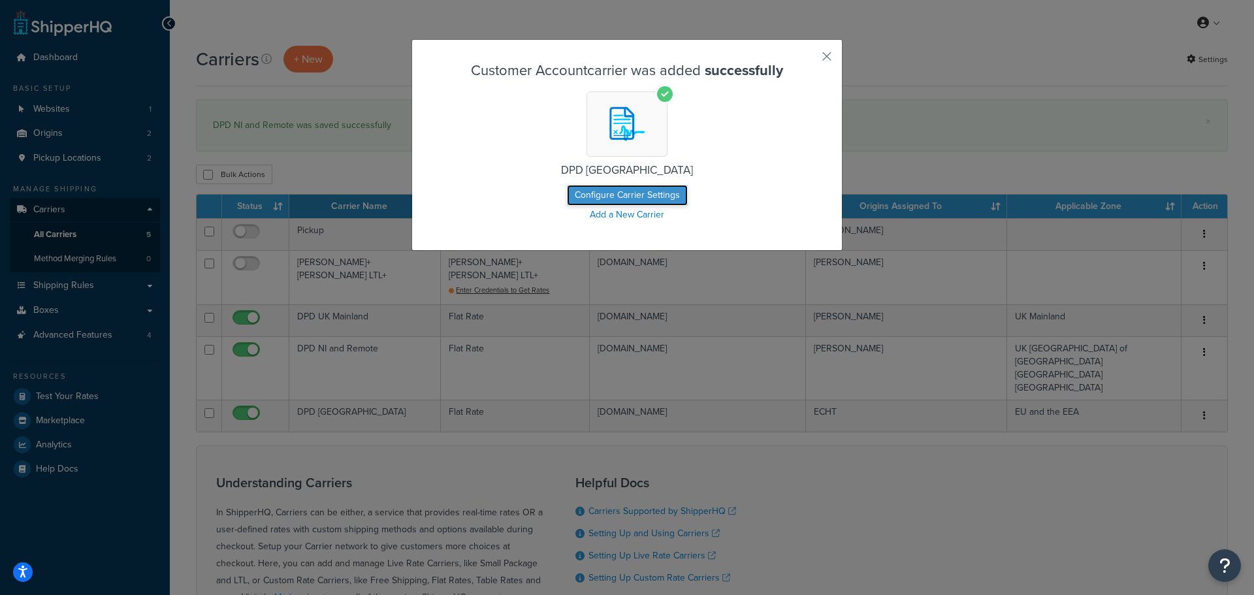
click at [628, 197] on button "Configure Carrier Settings" at bounding box center [627, 195] width 121 height 21
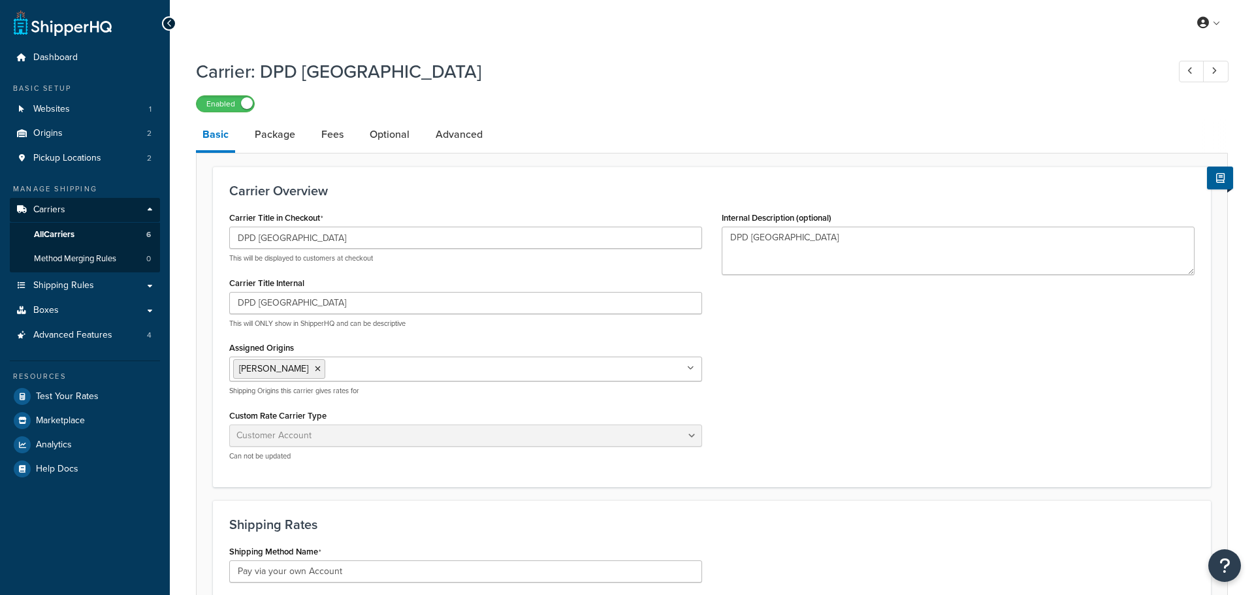
select select "customerAccount"
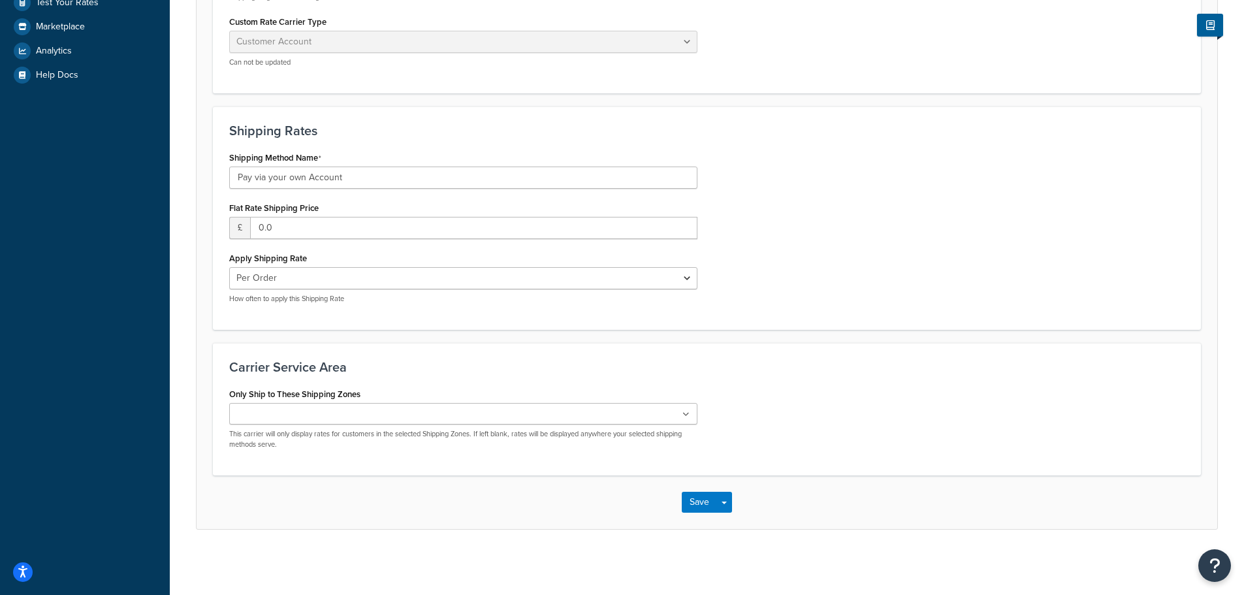
scroll to position [395, 0]
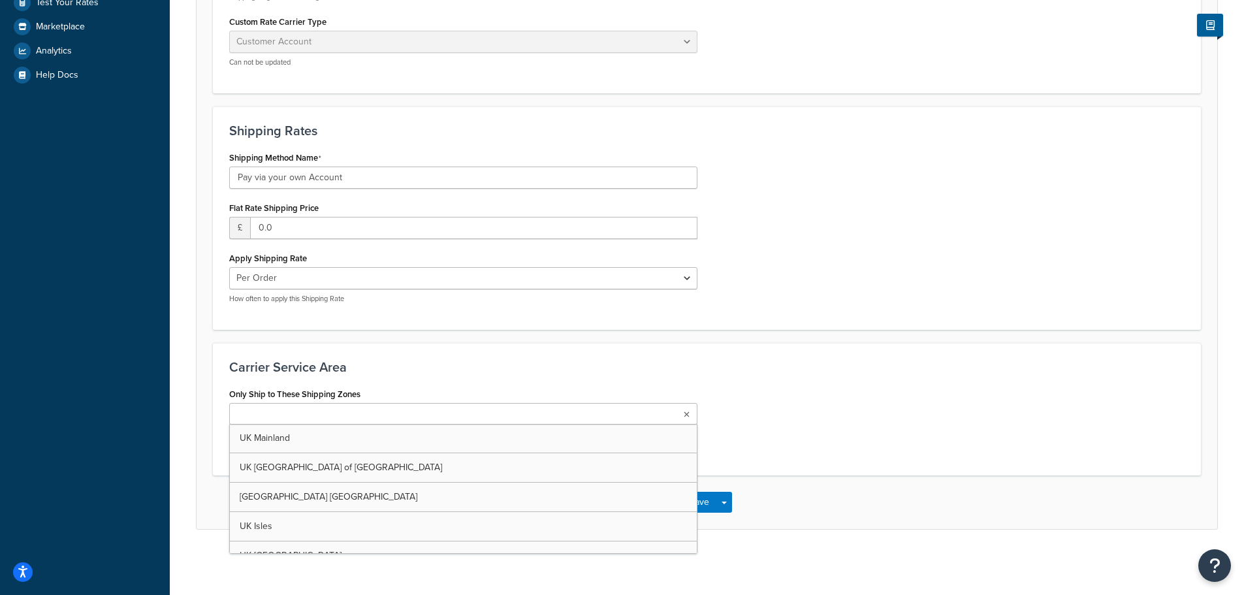
click at [361, 410] on ul at bounding box center [463, 414] width 468 height 22
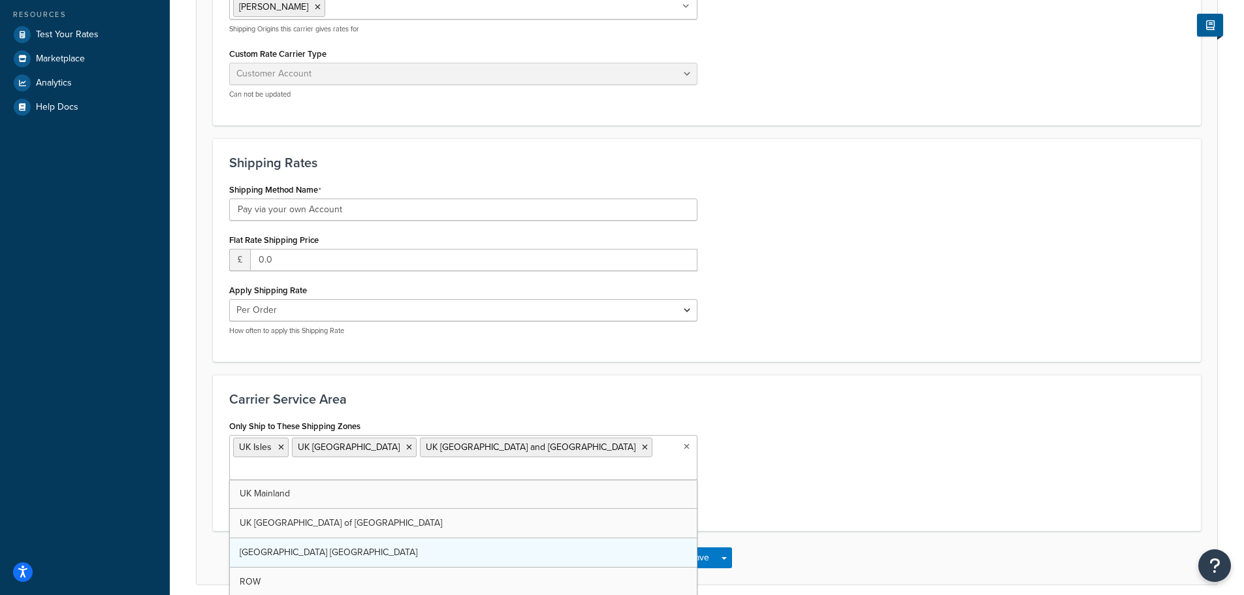
scroll to position [330, 0]
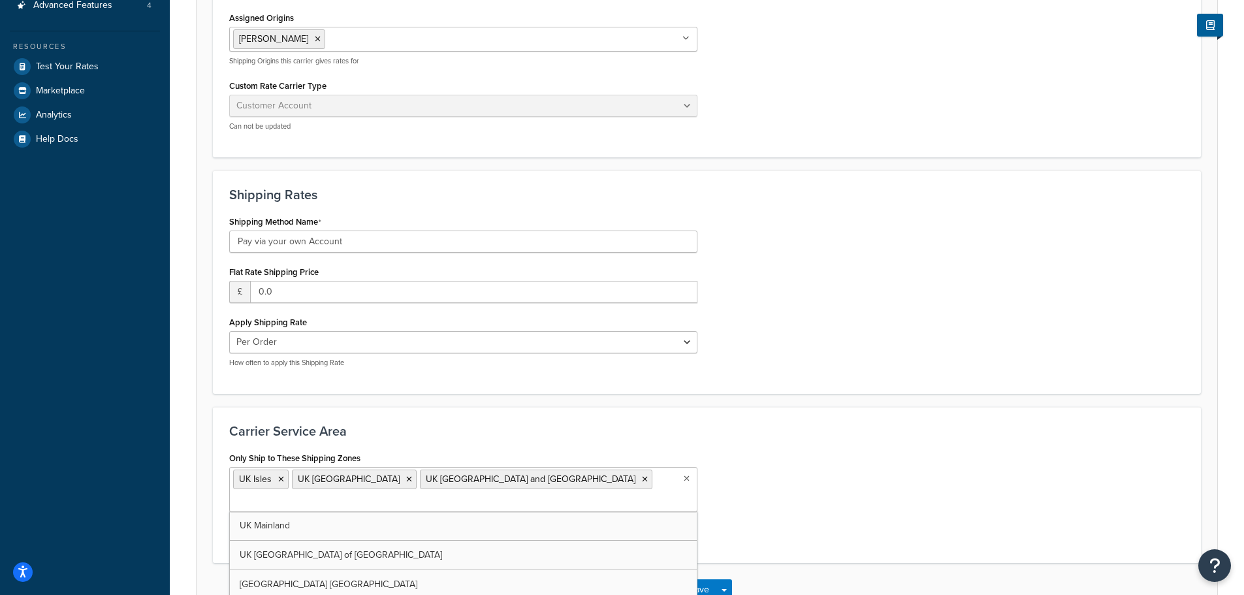
click at [805, 444] on div "Carrier Service Area Only Ship to These Shipping Zones [GEOGRAPHIC_DATA] [GEOGR…" at bounding box center [707, 485] width 988 height 156
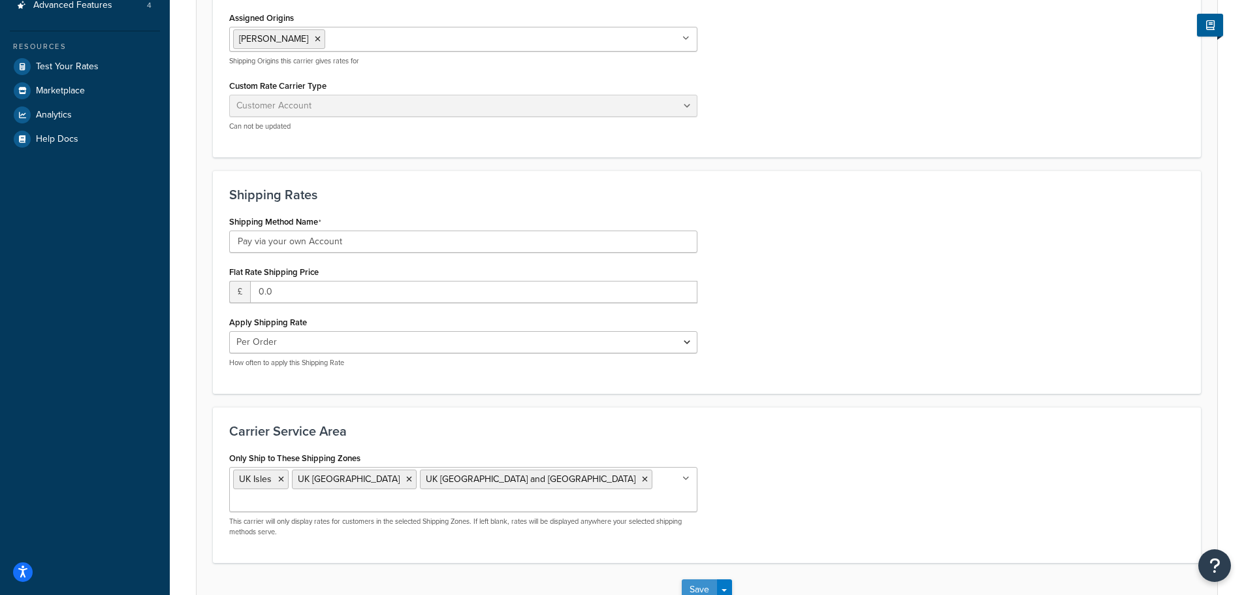
click at [694, 579] on button "Save" at bounding box center [699, 589] width 35 height 21
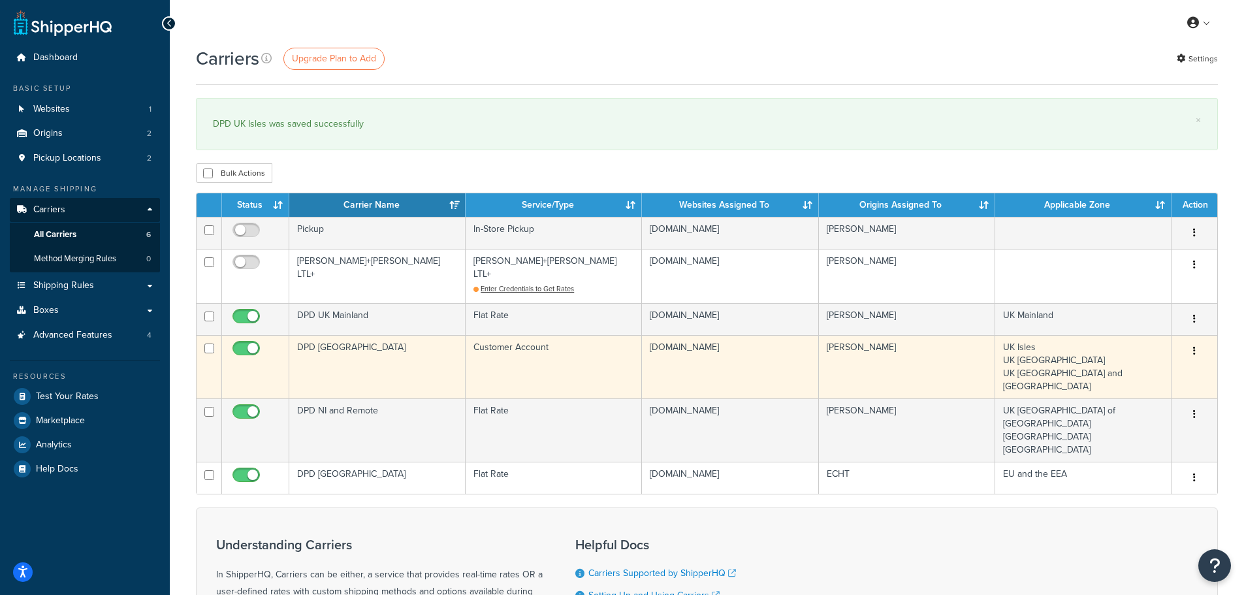
click at [423, 338] on td "DPD [GEOGRAPHIC_DATA]" at bounding box center [377, 366] width 176 height 63
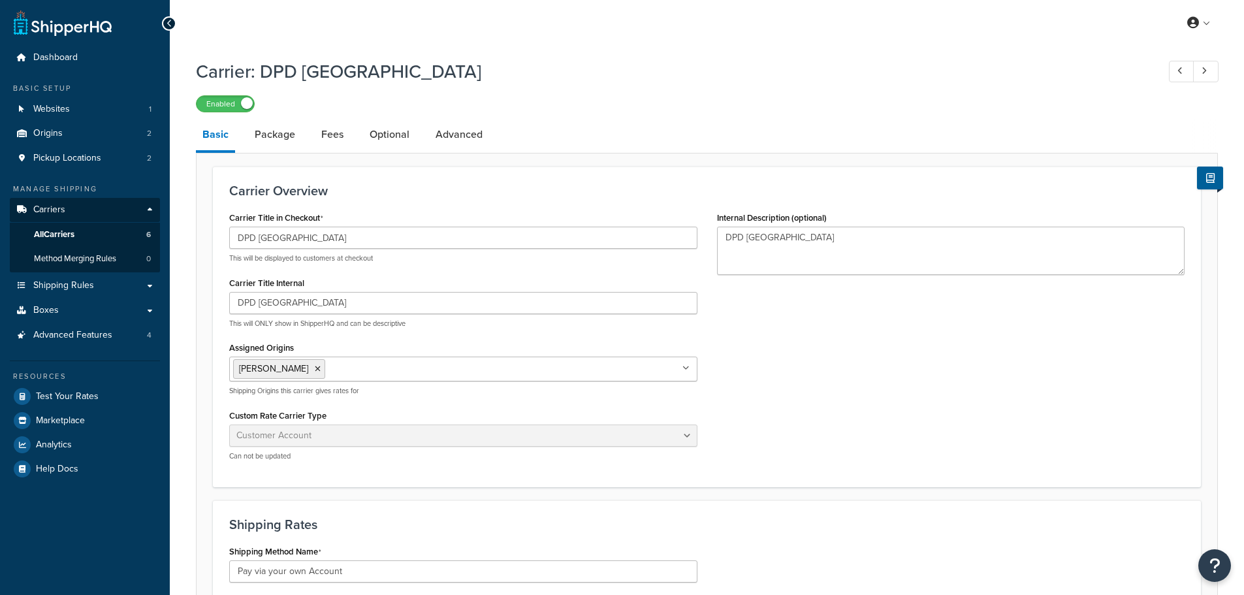
select select "customerAccount"
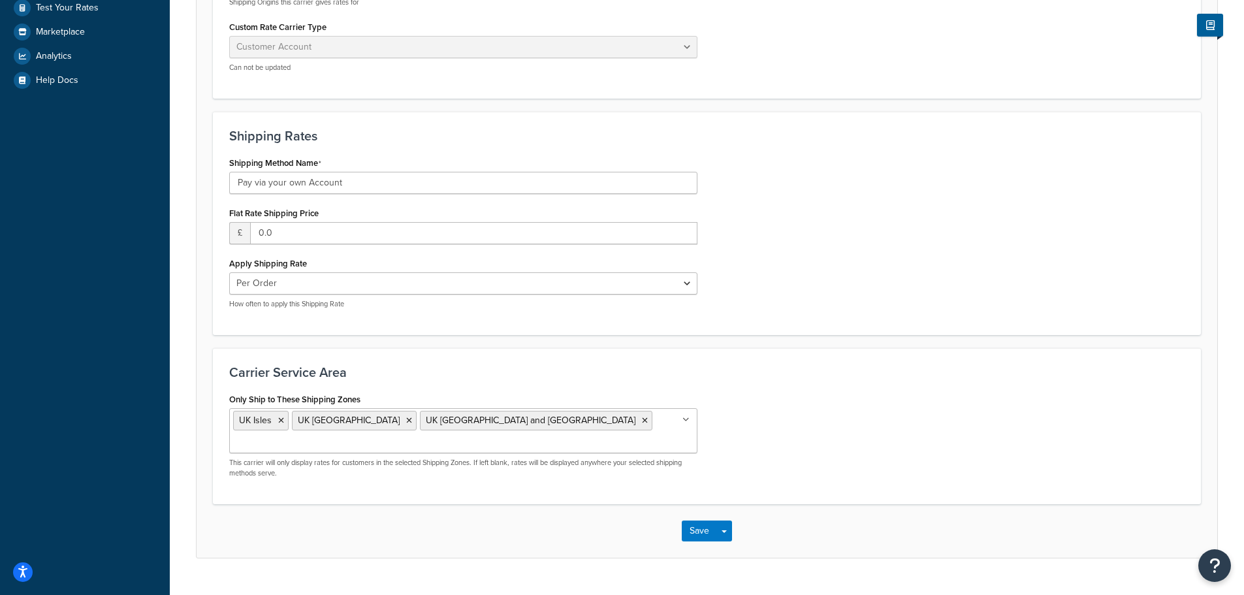
scroll to position [398, 0]
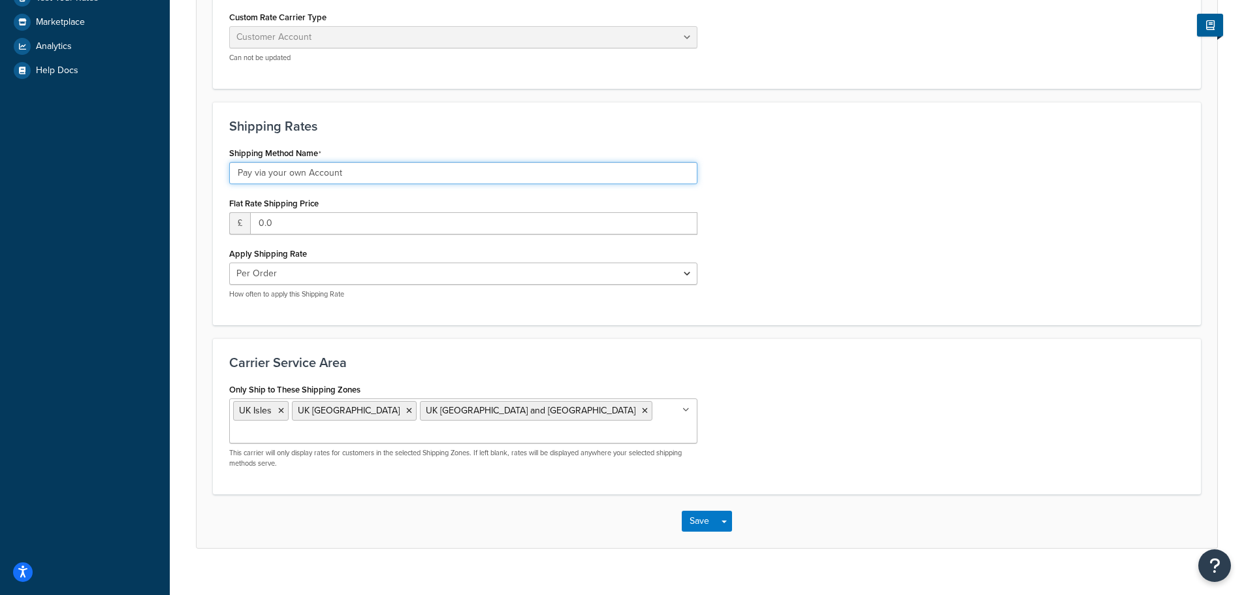
click at [417, 176] on input "Pay via your own Account" at bounding box center [463, 173] width 468 height 22
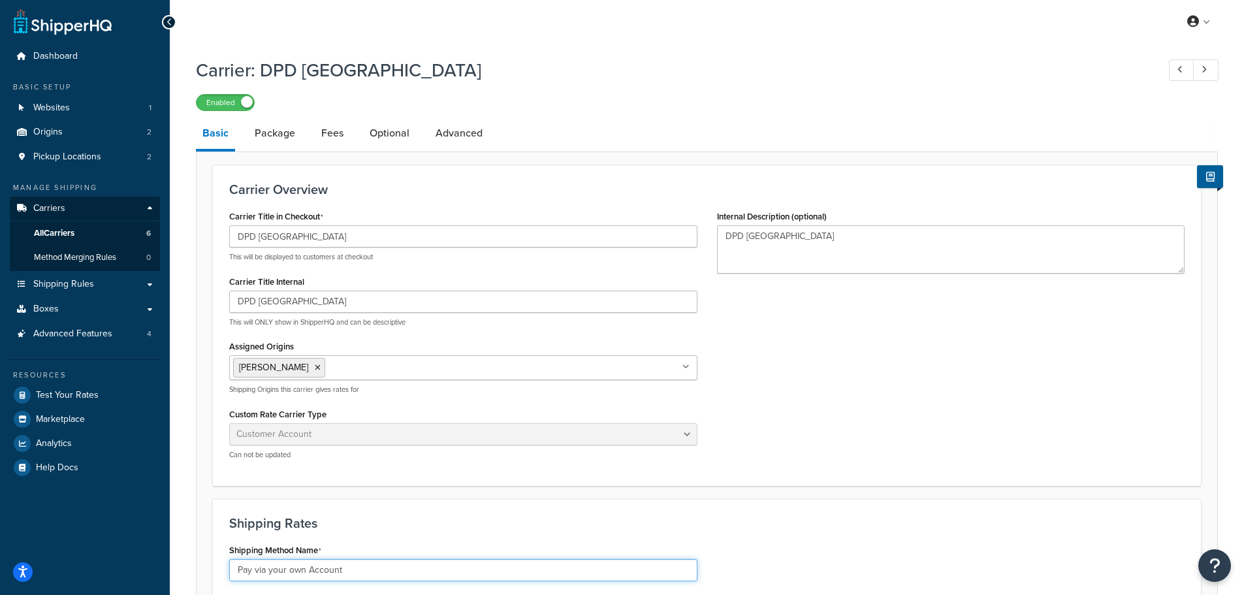
scroll to position [0, 0]
click at [57, 229] on span "All Carriers" at bounding box center [54, 234] width 40 height 11
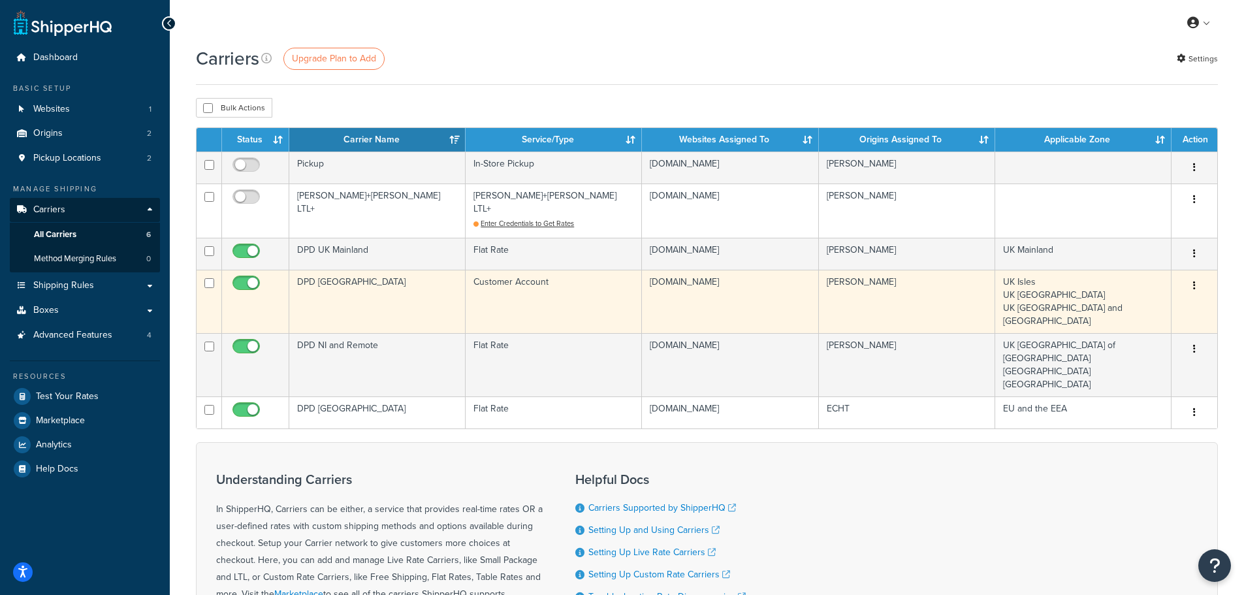
click at [1190, 276] on button "button" at bounding box center [1195, 286] width 18 height 21
click at [1128, 325] on link "Delete" at bounding box center [1141, 326] width 103 height 27
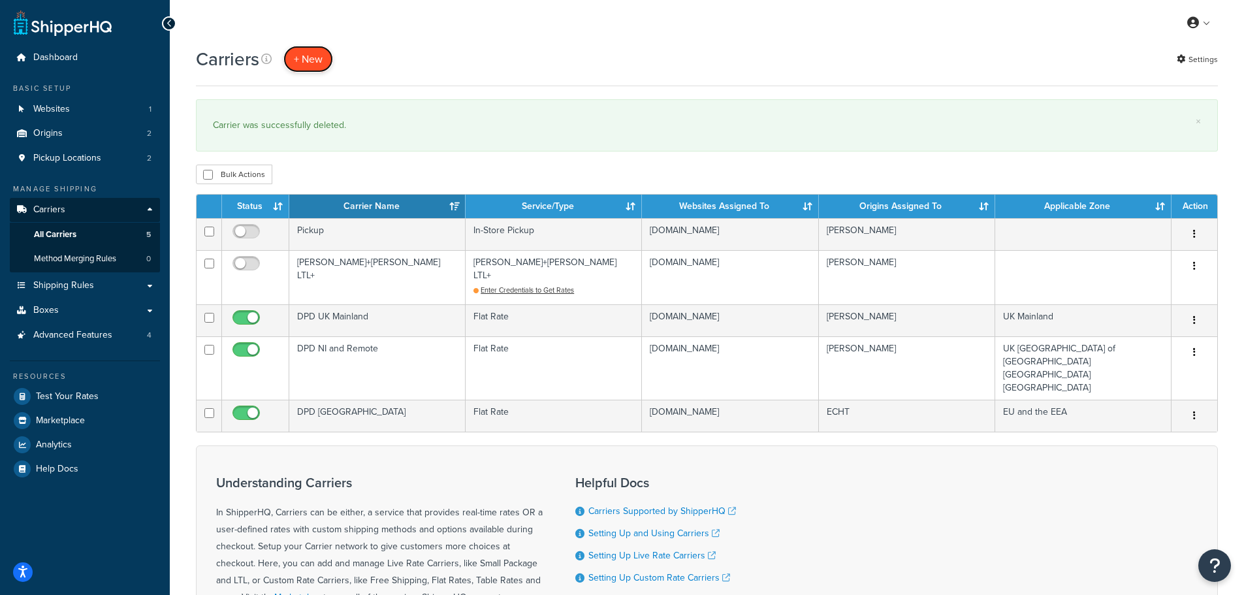
click at [304, 57] on button "+ New" at bounding box center [308, 59] width 50 height 27
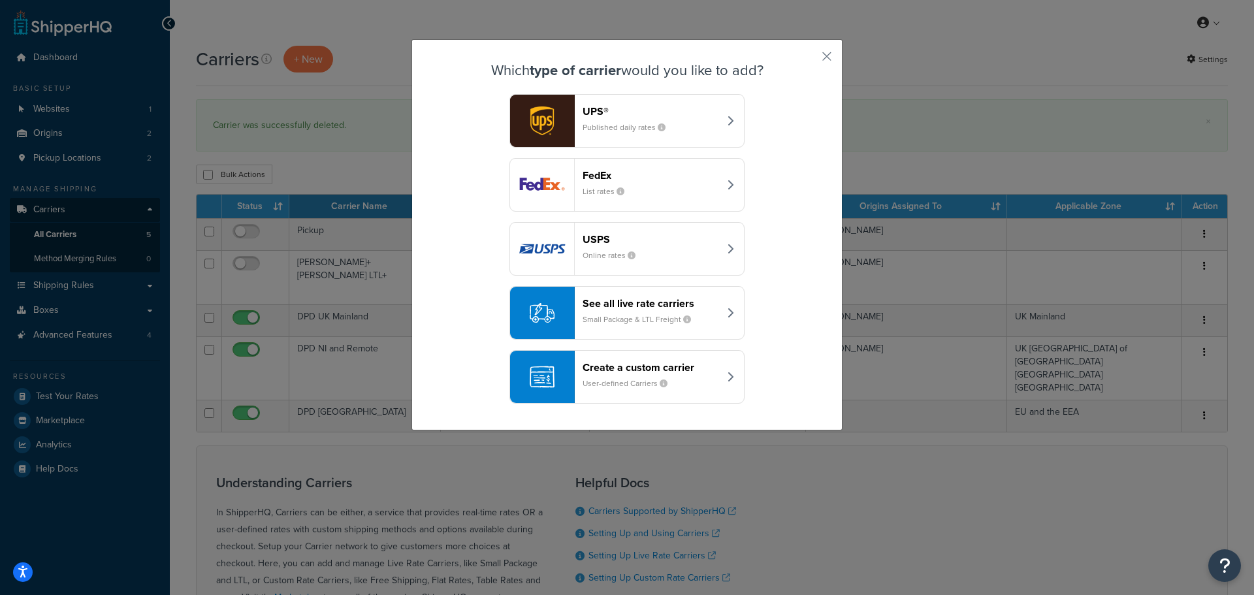
click at [600, 378] on small "User-defined Carriers" at bounding box center [630, 384] width 95 height 12
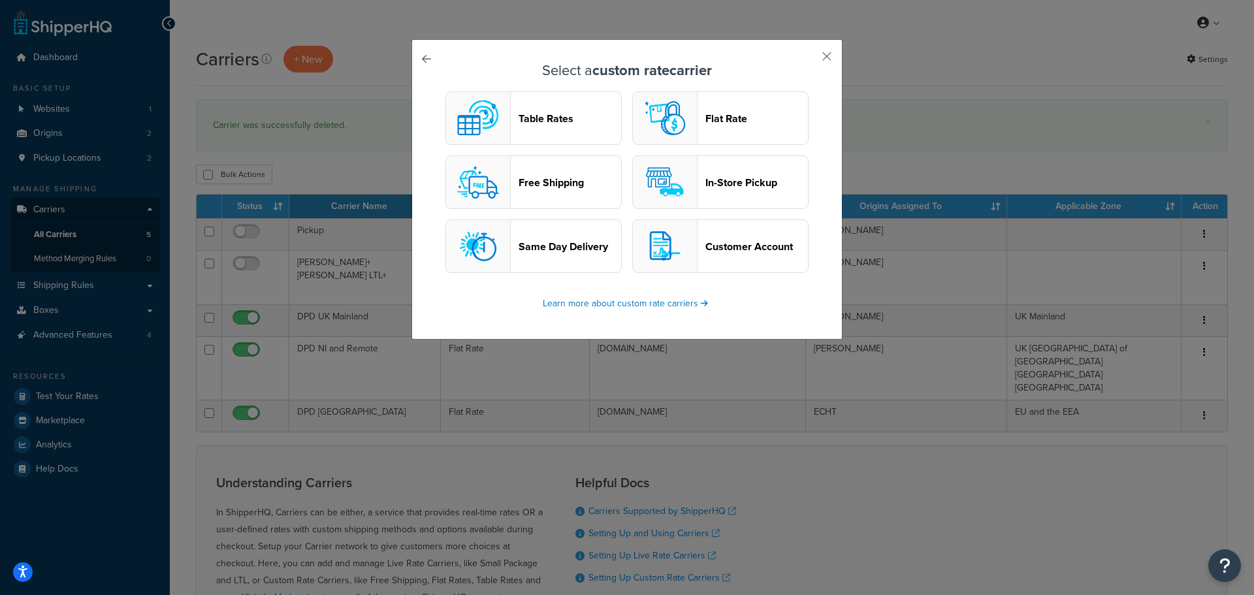
click at [718, 114] on header "Flat Rate" at bounding box center [756, 118] width 103 height 12
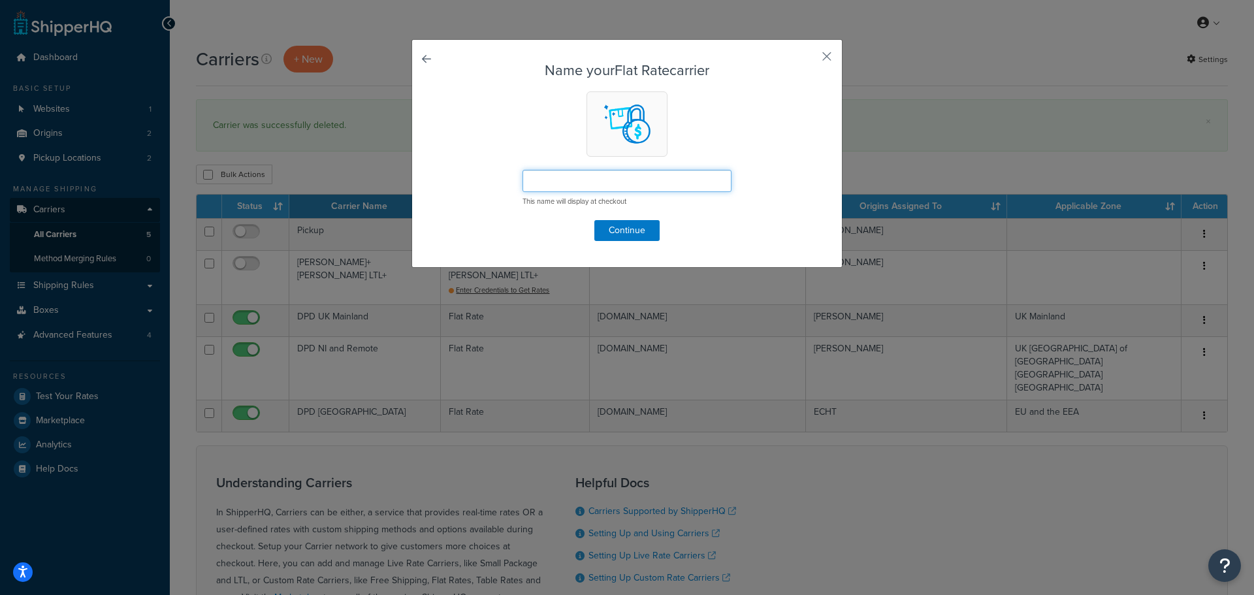
click at [547, 187] on input "text" at bounding box center [627, 181] width 209 height 22
type input "DPD [GEOGRAPHIC_DATA]"
click at [615, 228] on button "Continue" at bounding box center [626, 230] width 65 height 21
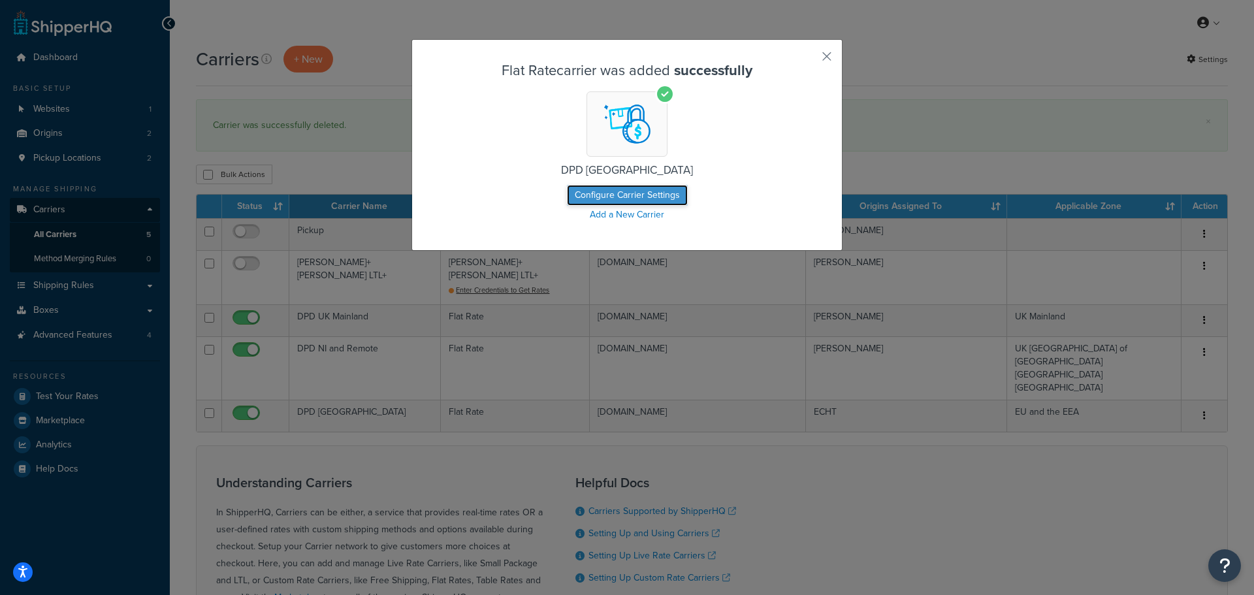
click at [623, 199] on button "Configure Carrier Settings" at bounding box center [627, 195] width 121 height 21
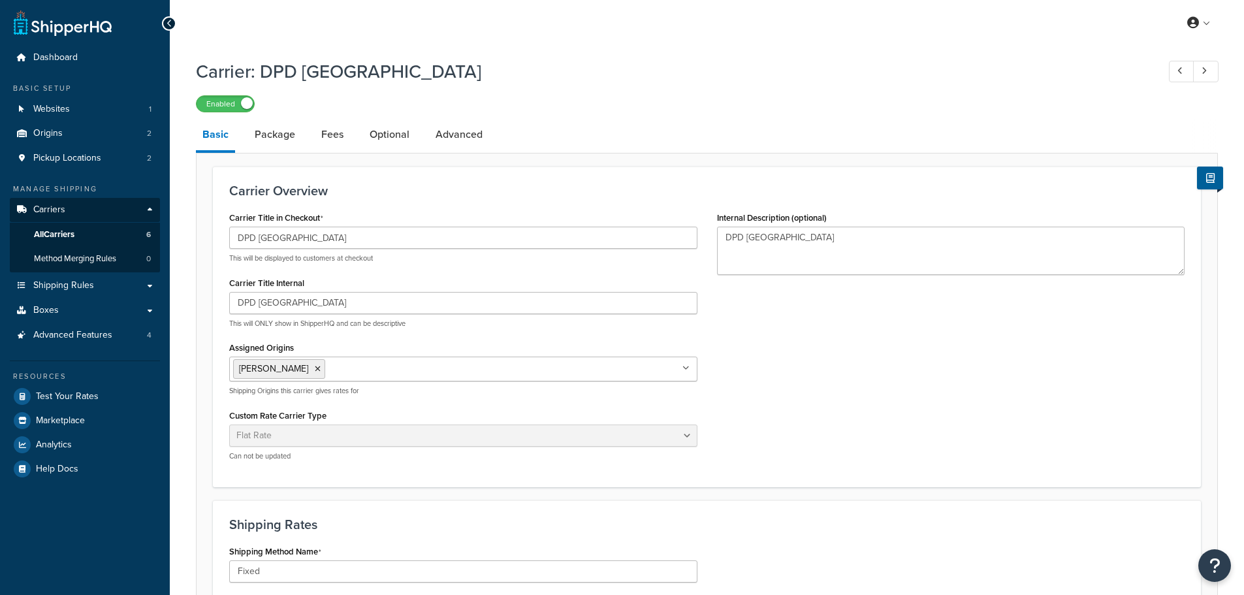
select select "flat"
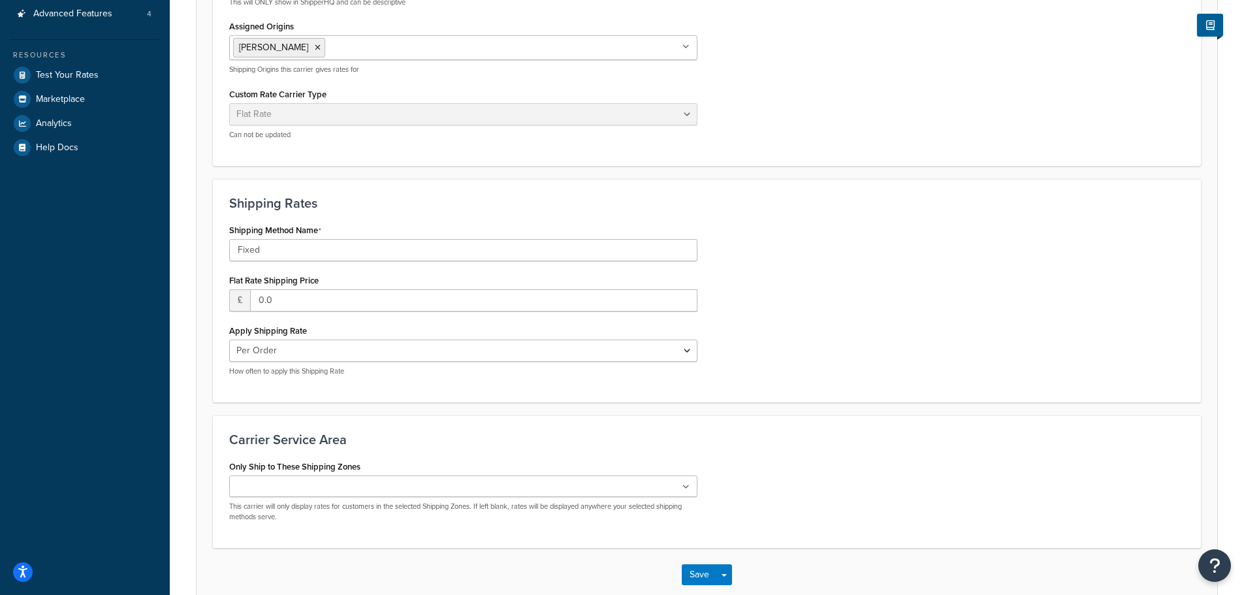
scroll to position [395, 0]
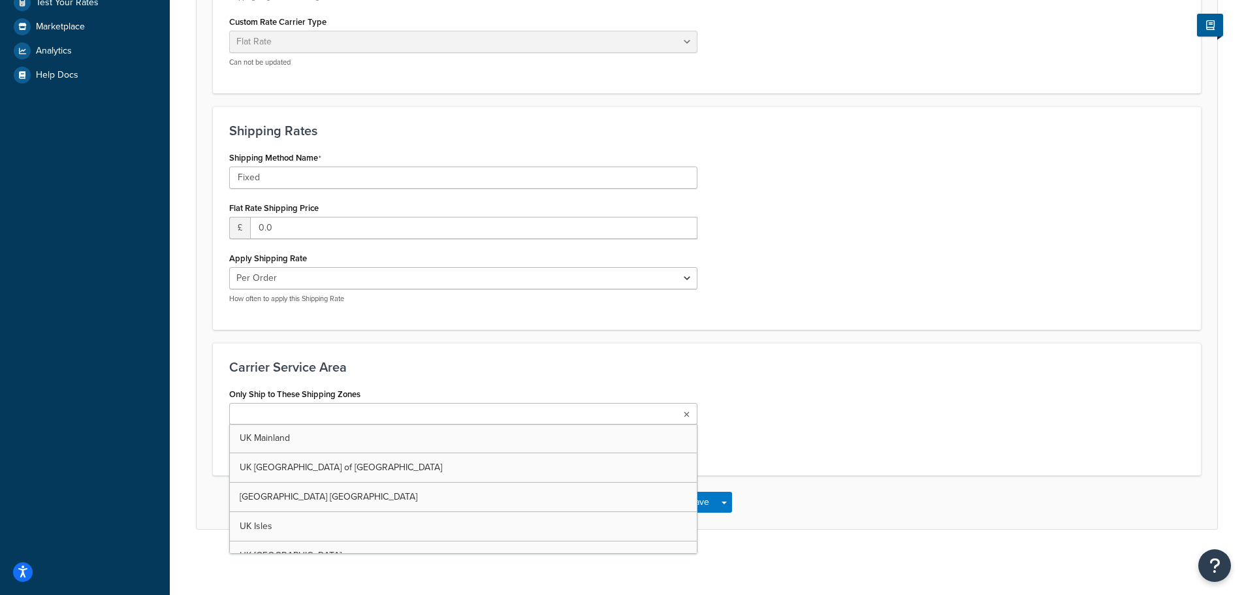
click at [282, 415] on input "Only Ship to These Shipping Zones" at bounding box center [291, 415] width 116 height 14
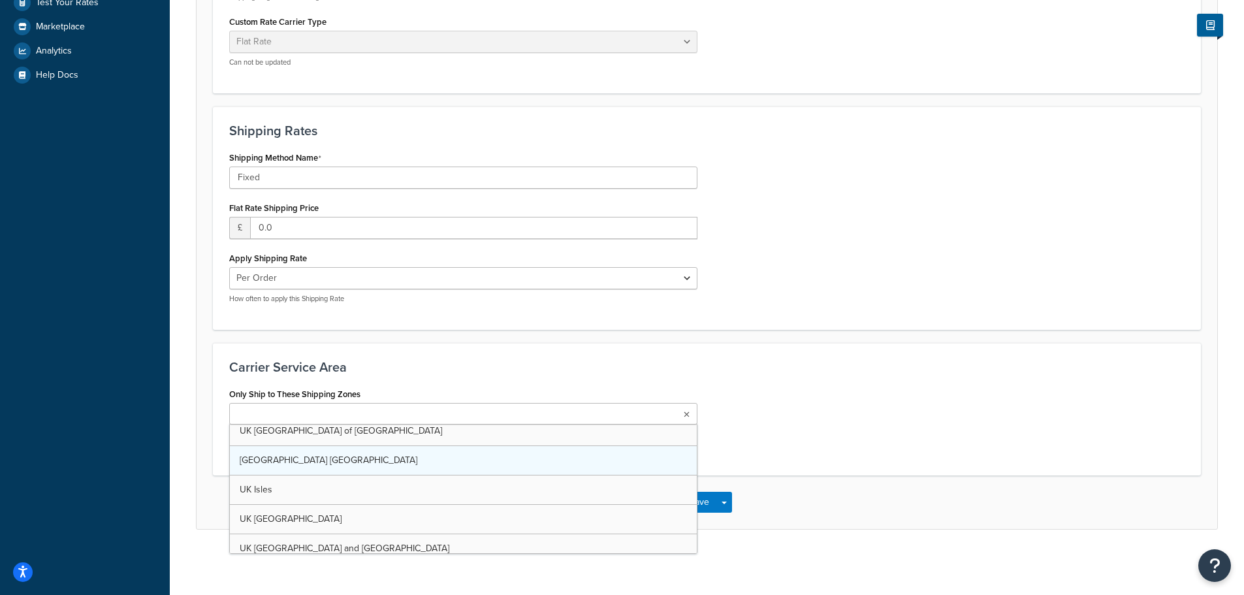
scroll to position [65, 0]
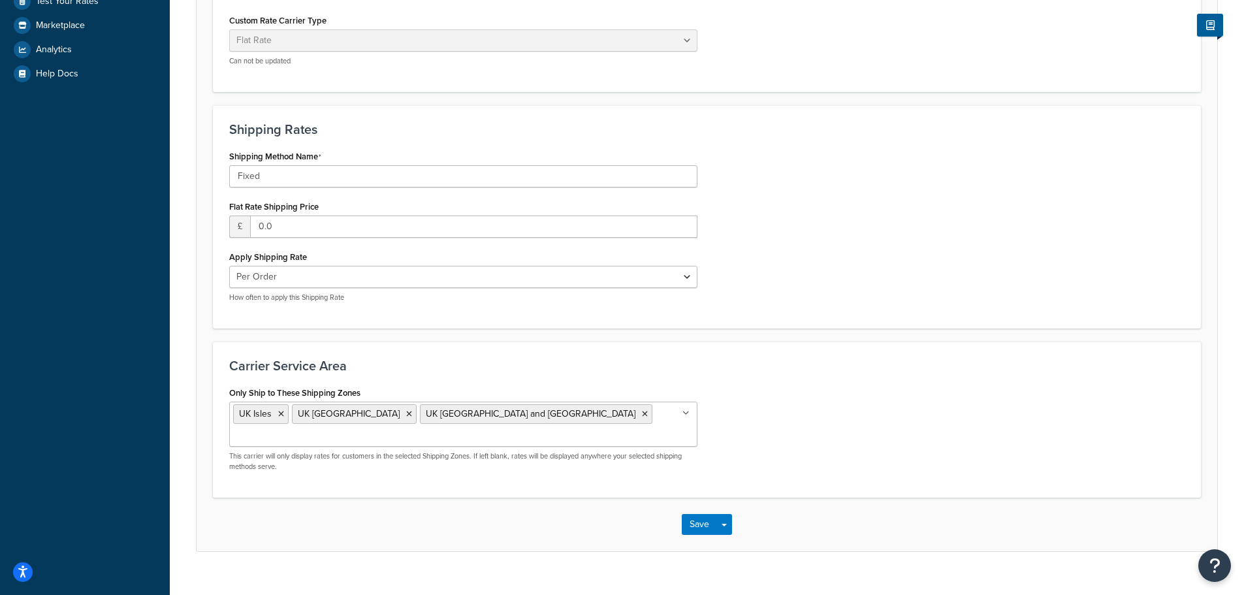
click at [912, 395] on div "Only Ship to These Shipping Zones UK Isles UK Isle of Wight UK Jersey and Guern…" at bounding box center [706, 432] width 975 height 98
click at [697, 514] on button "Save" at bounding box center [699, 524] width 35 height 21
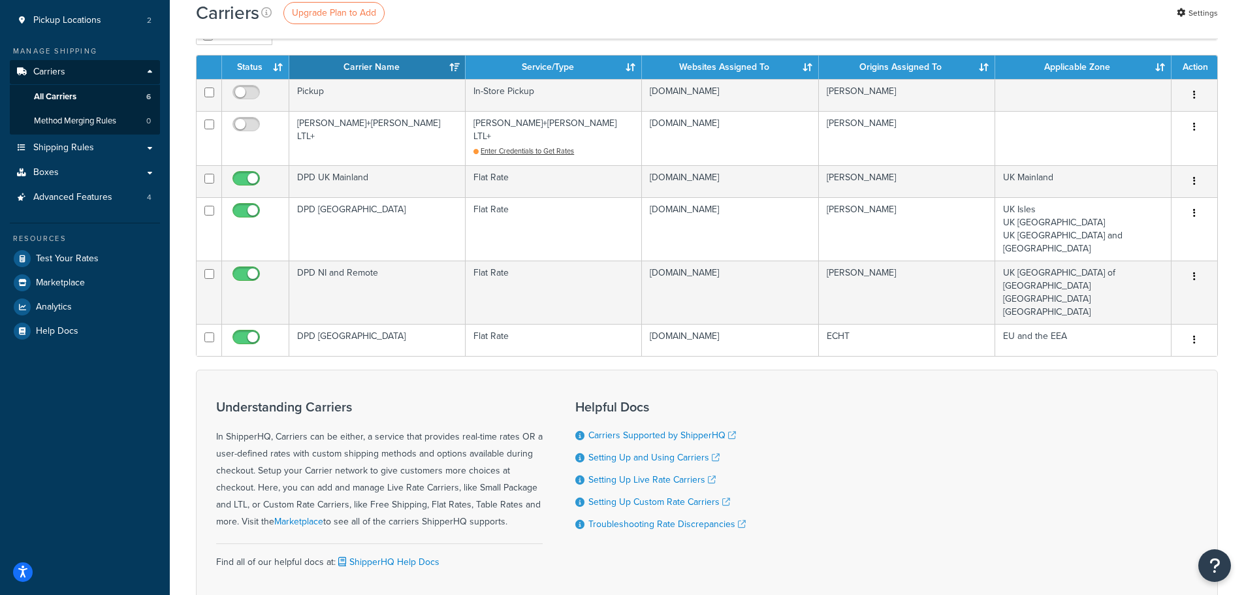
scroll to position [115, 0]
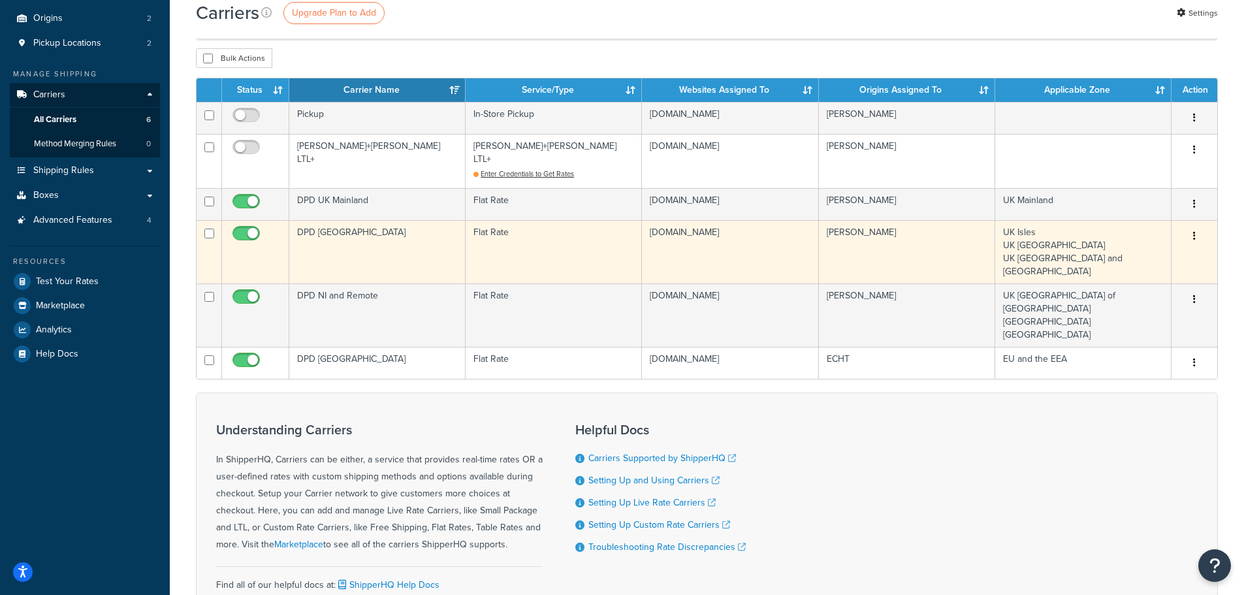
click at [318, 221] on td "DPD [GEOGRAPHIC_DATA]" at bounding box center [377, 251] width 176 height 63
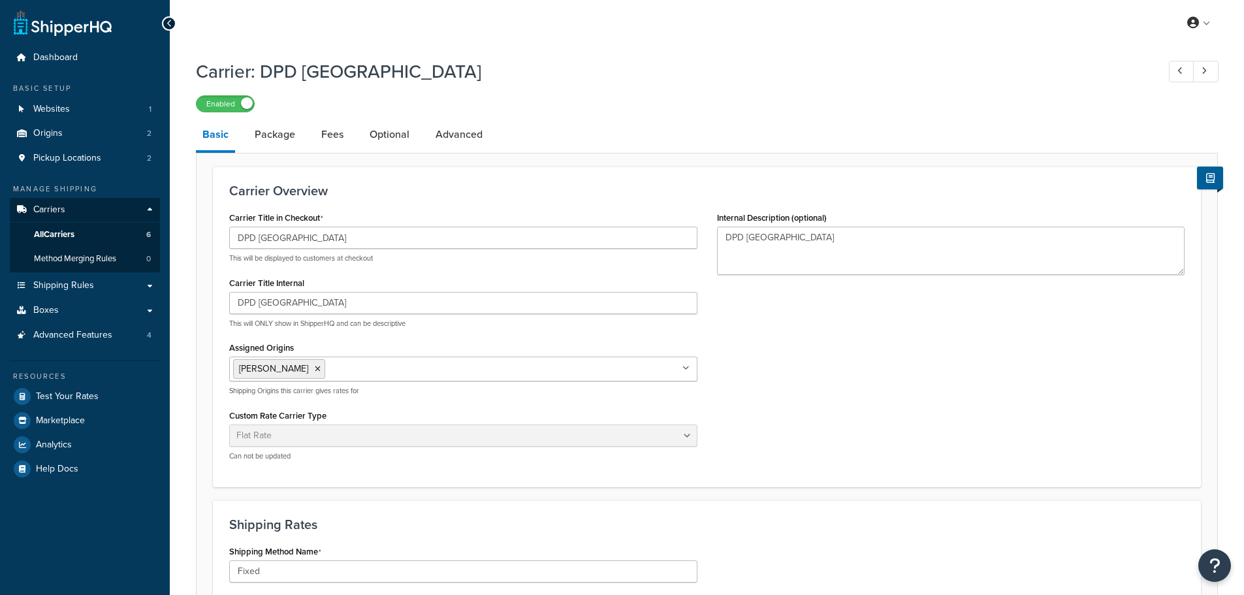
select select "flat"
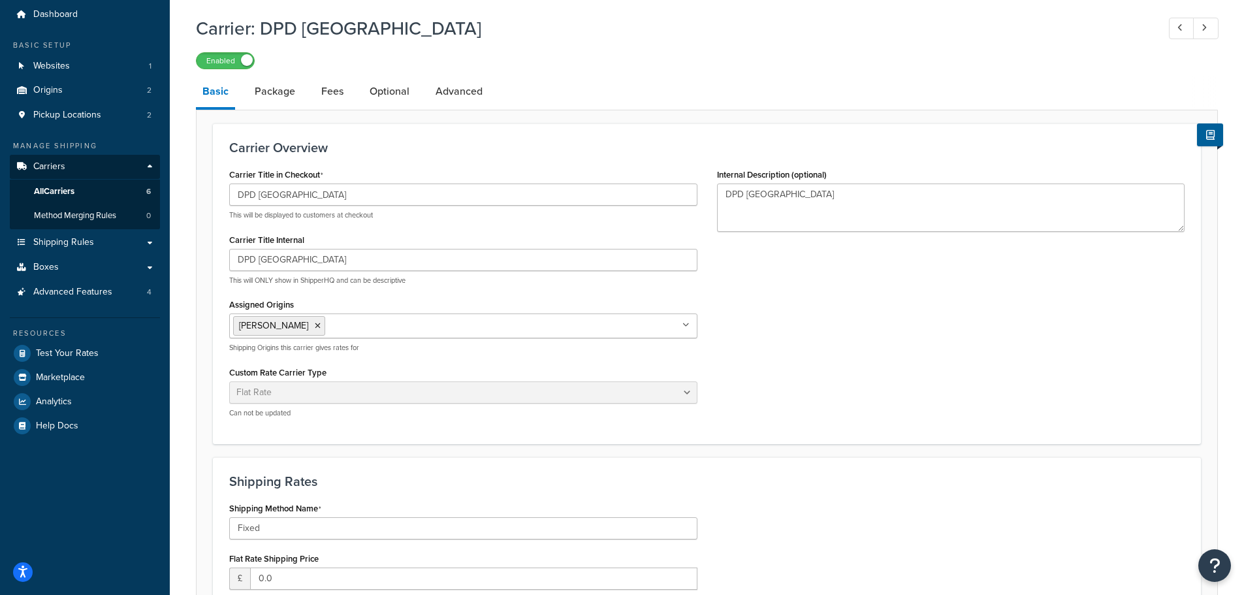
scroll to position [196, 0]
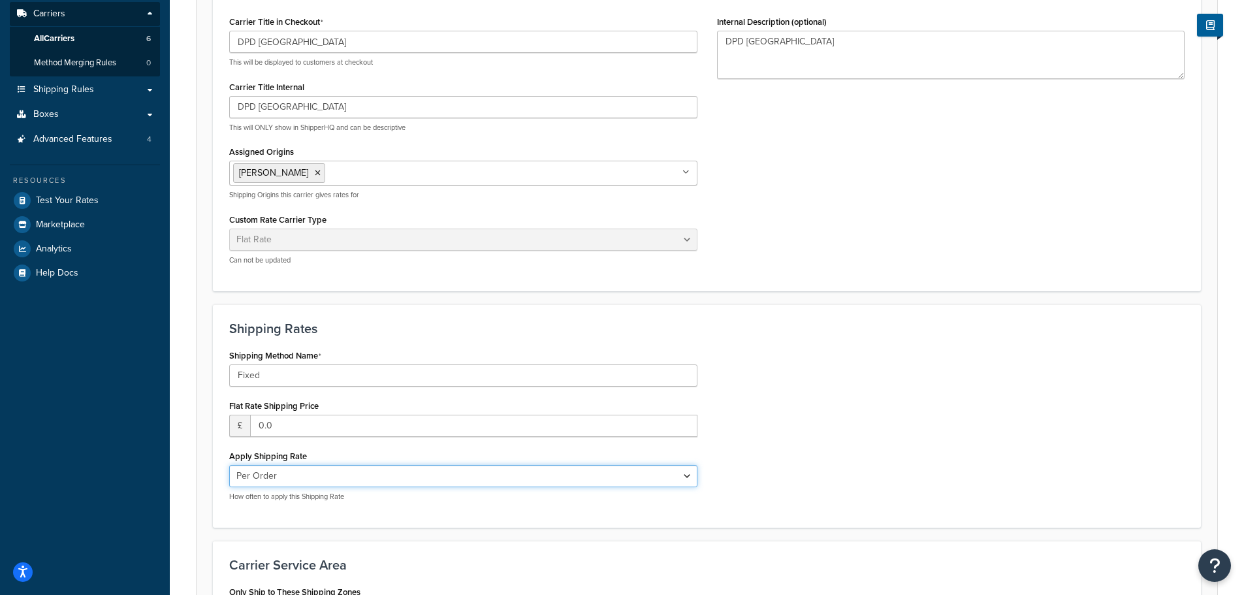
click at [266, 472] on select "Per Order Per Item Per Package" at bounding box center [463, 476] width 468 height 22
select select "package"
click at [229, 466] on select "Per Order Per Item Per Package" at bounding box center [463, 476] width 468 height 22
drag, startPoint x: 257, startPoint y: 428, endPoint x: 234, endPoint y: 435, distance: 23.1
click at [234, 435] on div "£ 0.0" at bounding box center [463, 426] width 468 height 22
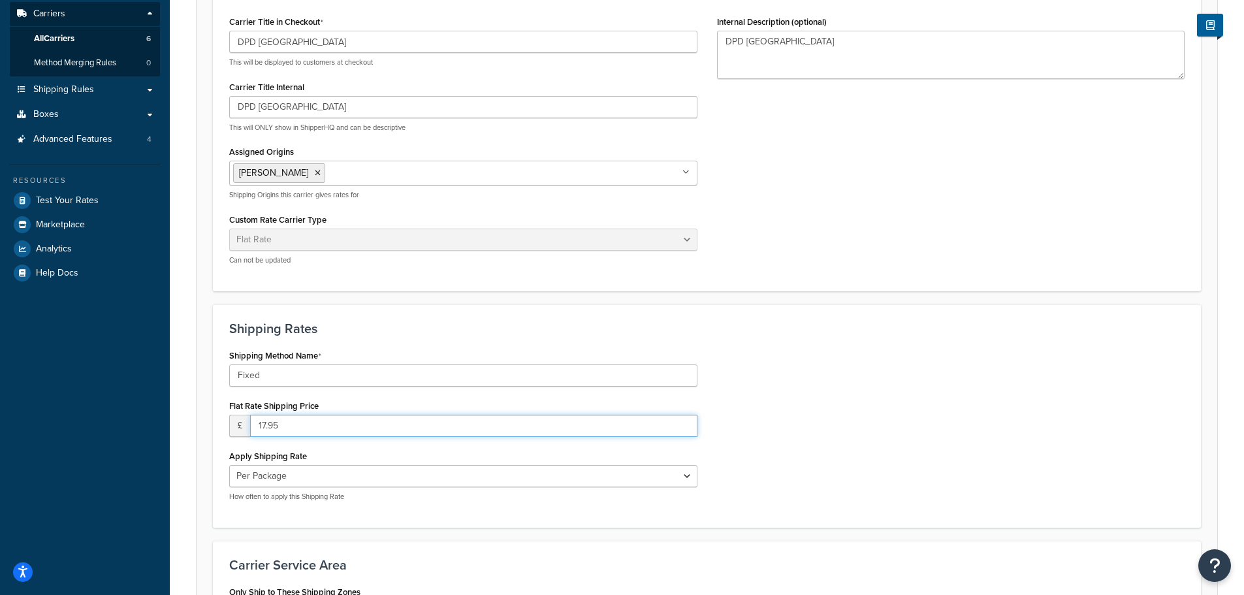
type input "17.95"
click at [1003, 371] on div "Shipping Method Name Fixed Flat Rate Shipping Price £ 17.95 Apply Shipping Rate…" at bounding box center [706, 428] width 975 height 165
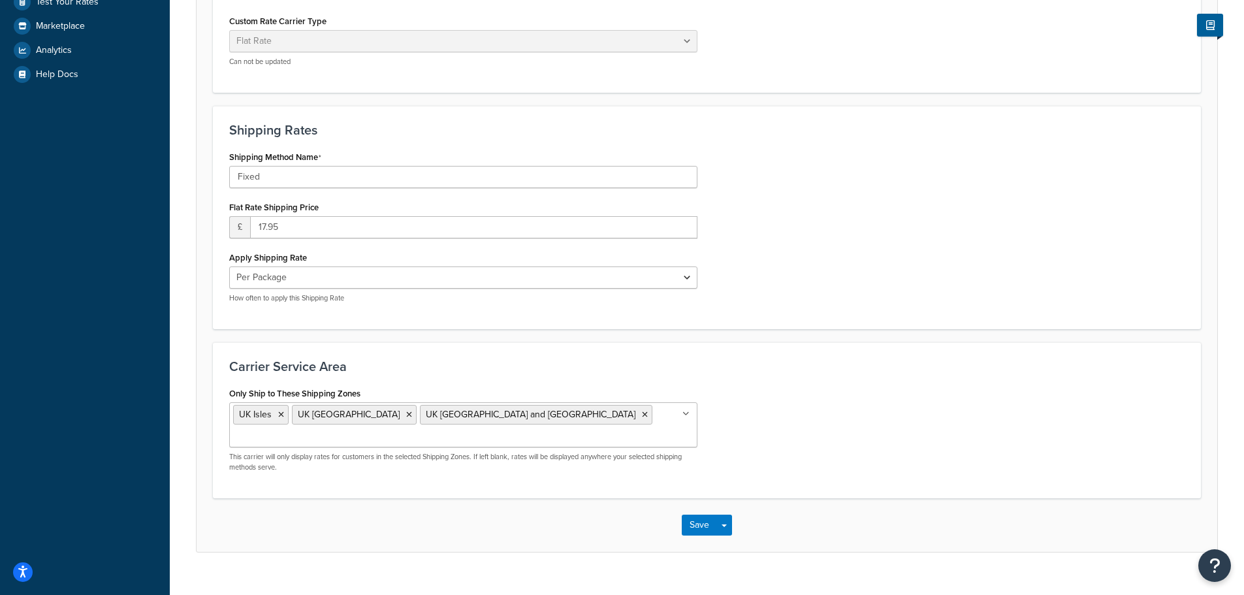
scroll to position [398, 0]
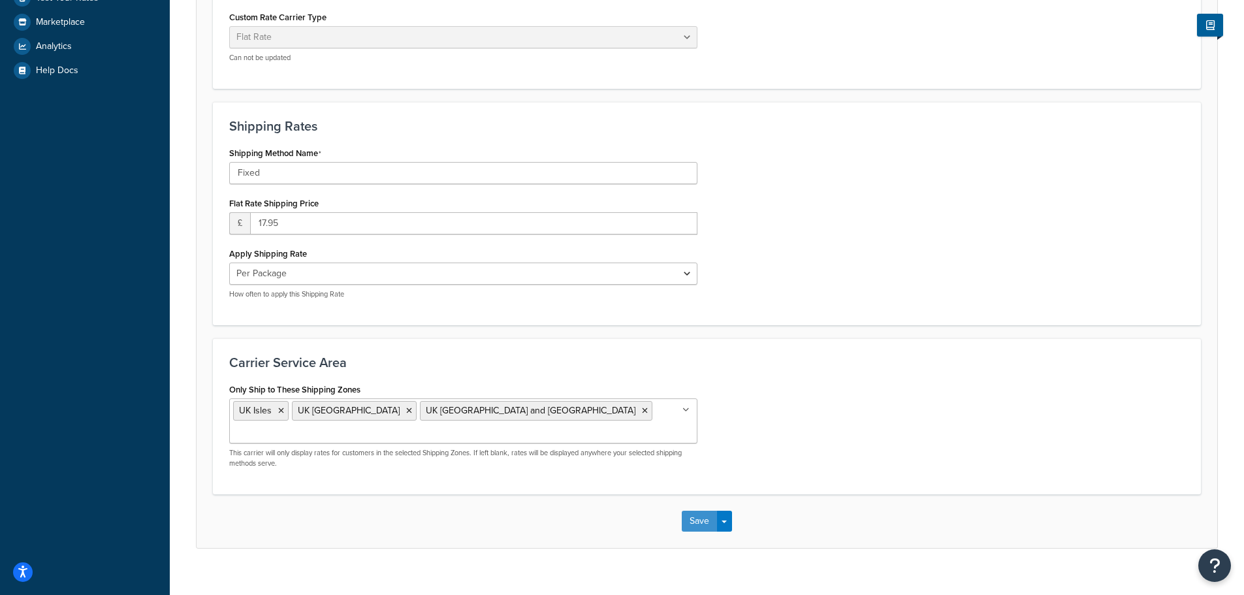
drag, startPoint x: 697, startPoint y: 497, endPoint x: 758, endPoint y: 363, distance: 147.0
click at [698, 511] on button "Save" at bounding box center [699, 521] width 35 height 21
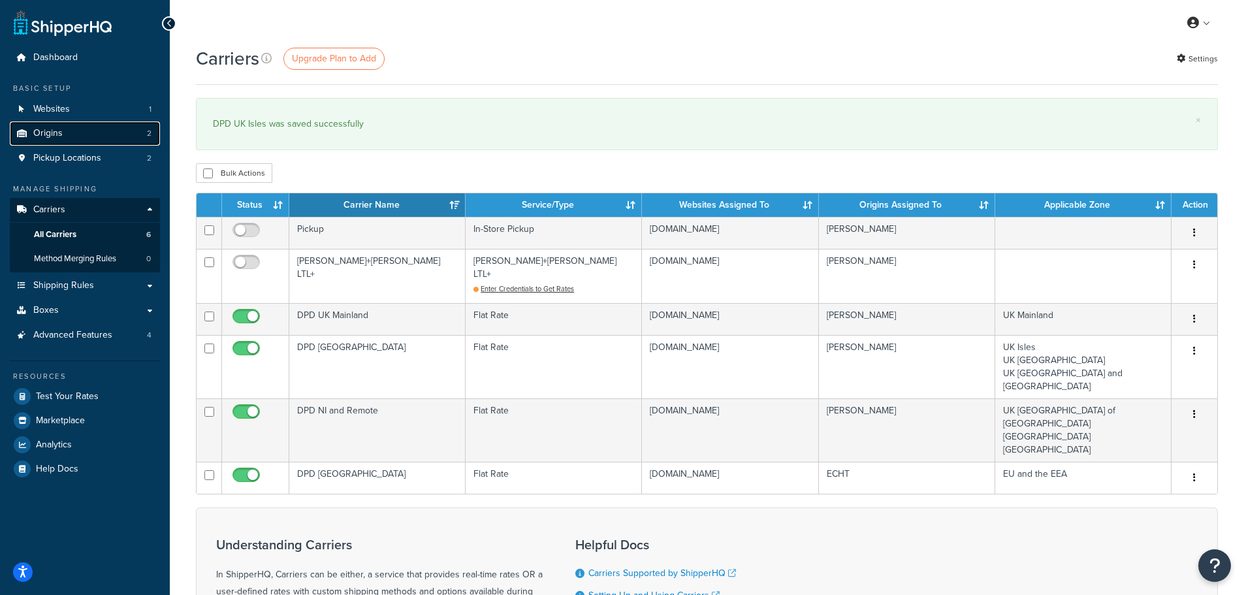
click at [61, 131] on span "Origins" at bounding box center [47, 133] width 29 height 11
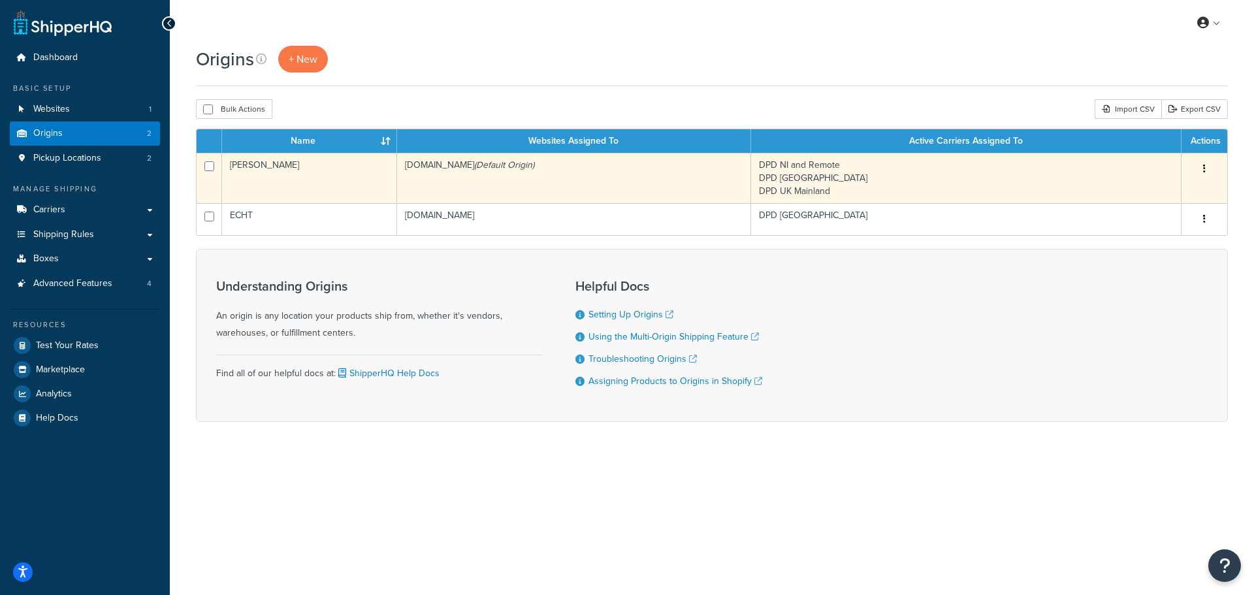
click at [278, 167] on td "[PERSON_NAME]" at bounding box center [309, 178] width 175 height 50
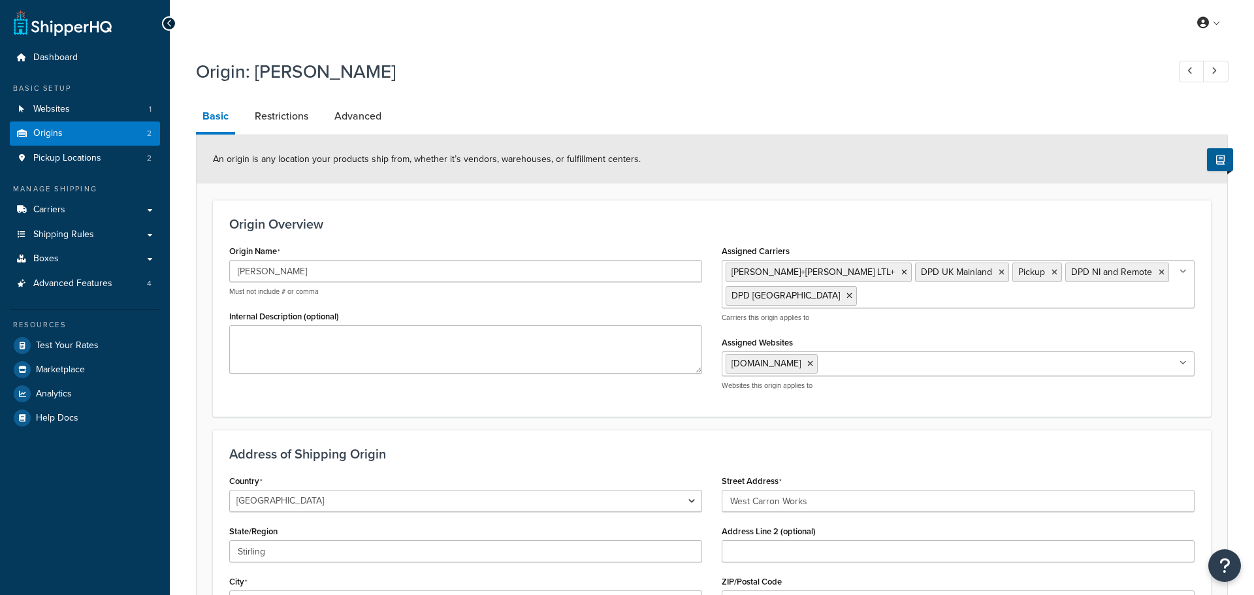
select select "1226"
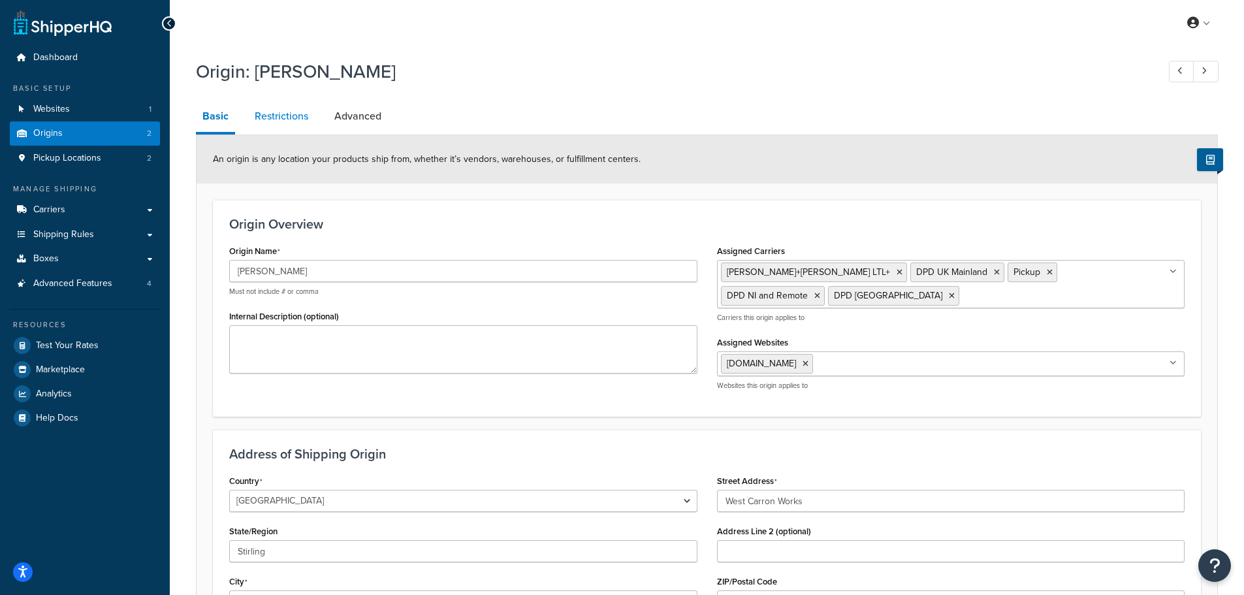
click at [295, 117] on link "Restrictions" at bounding box center [281, 116] width 67 height 31
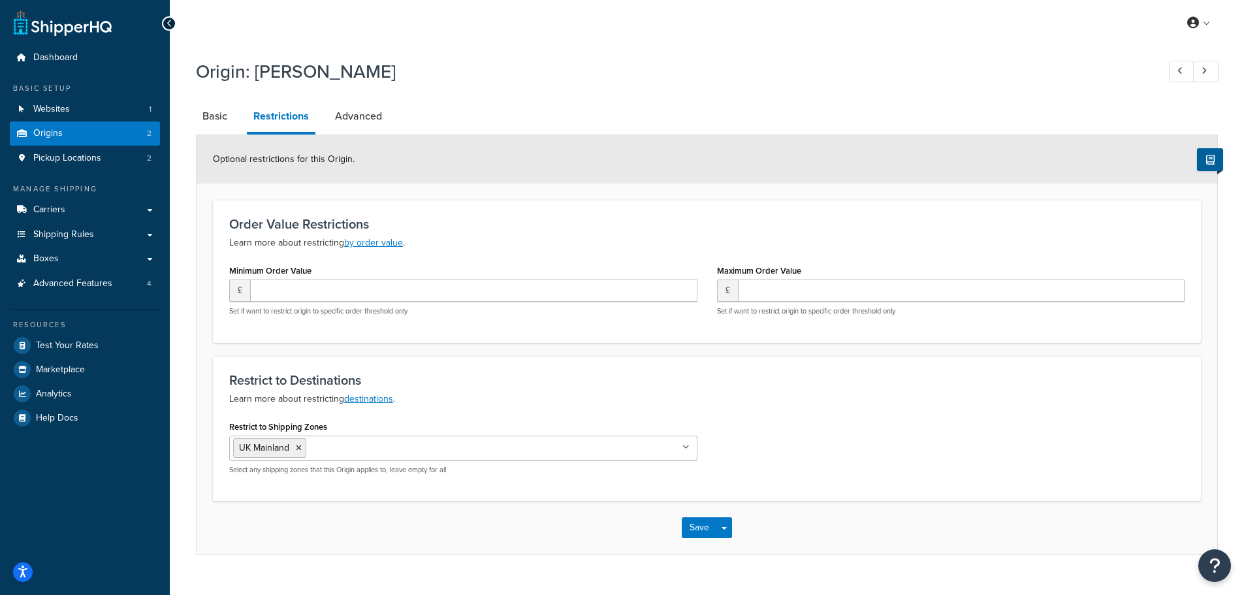
click at [374, 444] on input "Restrict to Shipping Zones" at bounding box center [368, 447] width 116 height 14
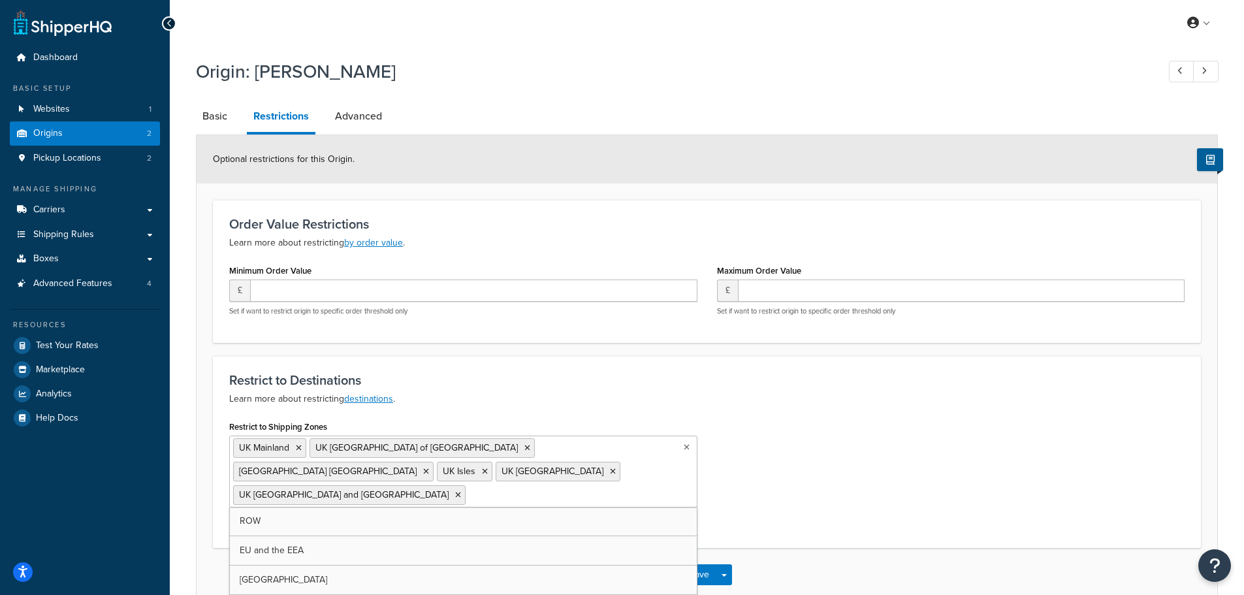
click at [793, 434] on div "Restrict to Shipping Zones UK Mainland UK Highlands and Islands of Scotland UK …" at bounding box center [706, 474] width 975 height 114
click at [699, 564] on button "Save" at bounding box center [699, 574] width 35 height 21
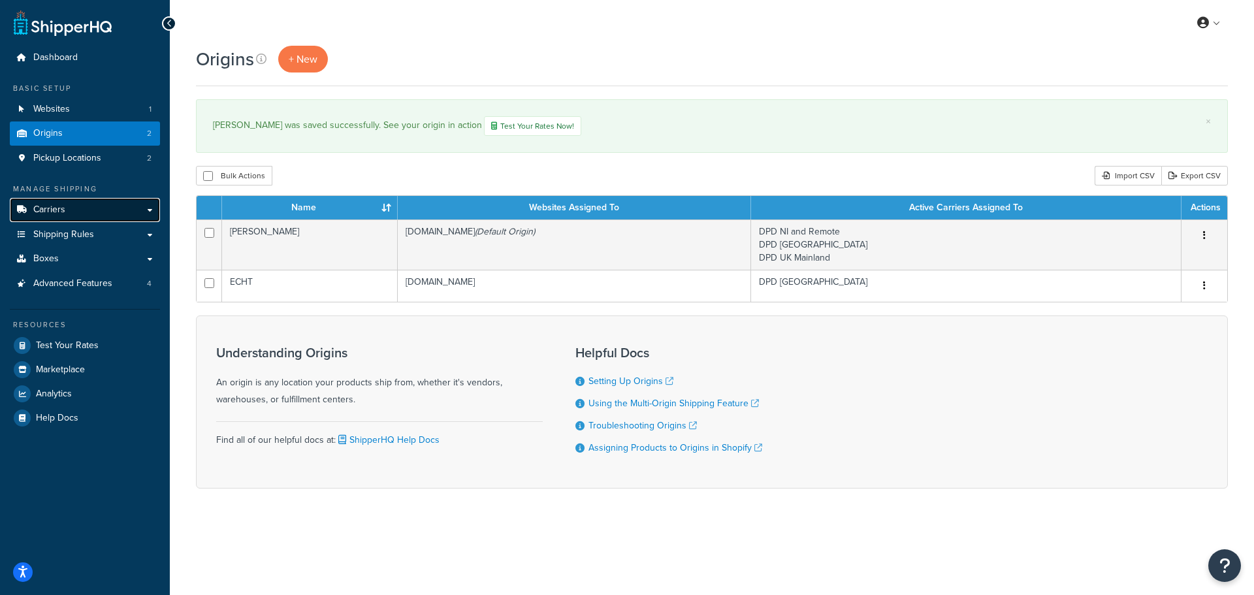
click at [54, 208] on span "Carriers" at bounding box center [49, 209] width 32 height 11
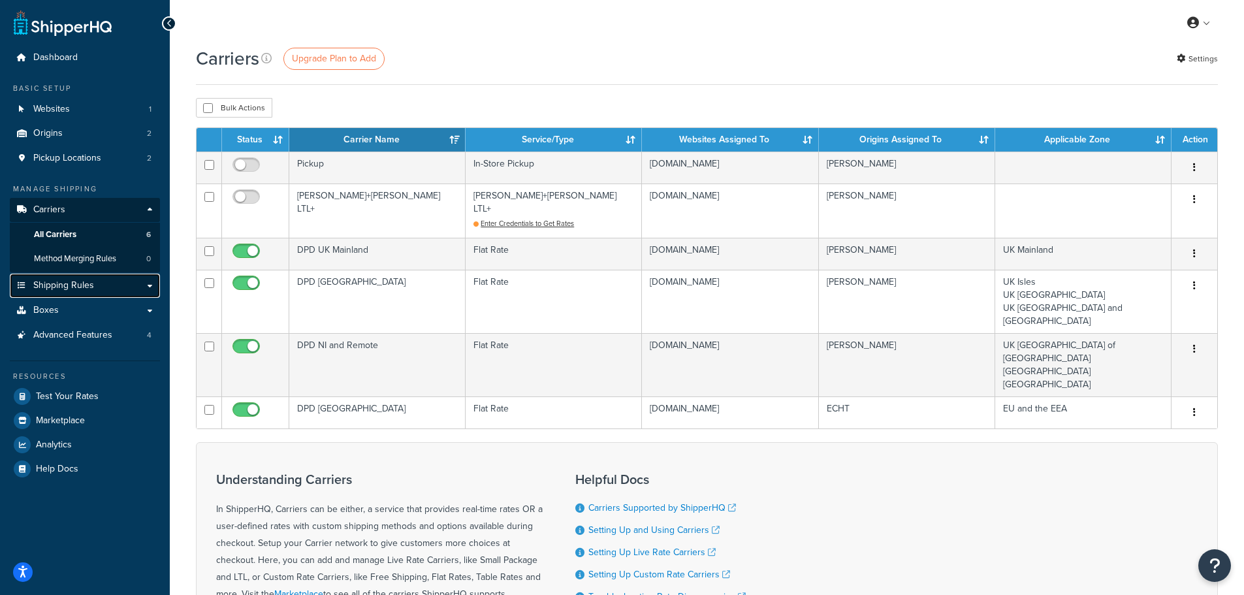
click at [59, 284] on span "Shipping Rules" at bounding box center [63, 285] width 61 height 11
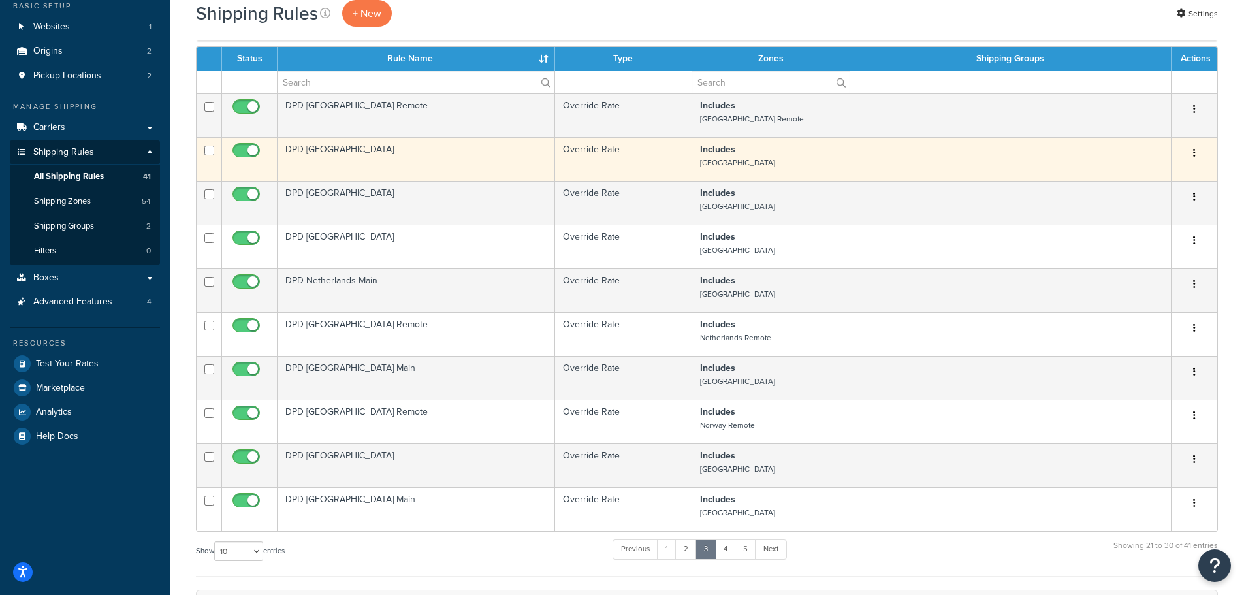
scroll to position [261, 0]
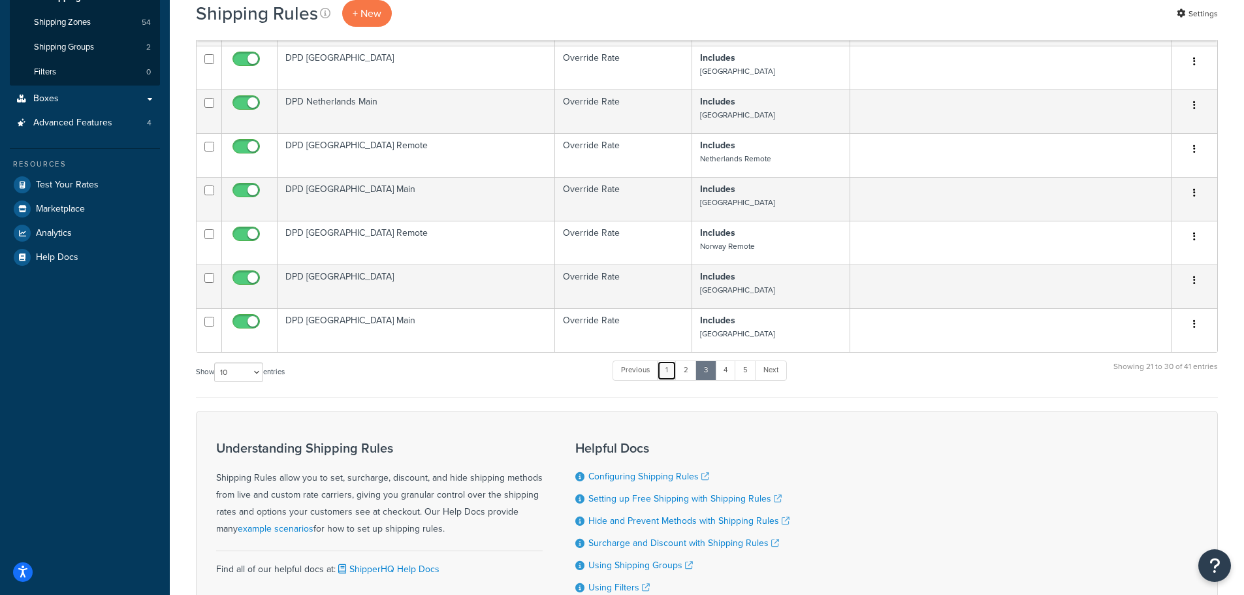
click at [671, 371] on link "1" at bounding box center [667, 371] width 20 height 20
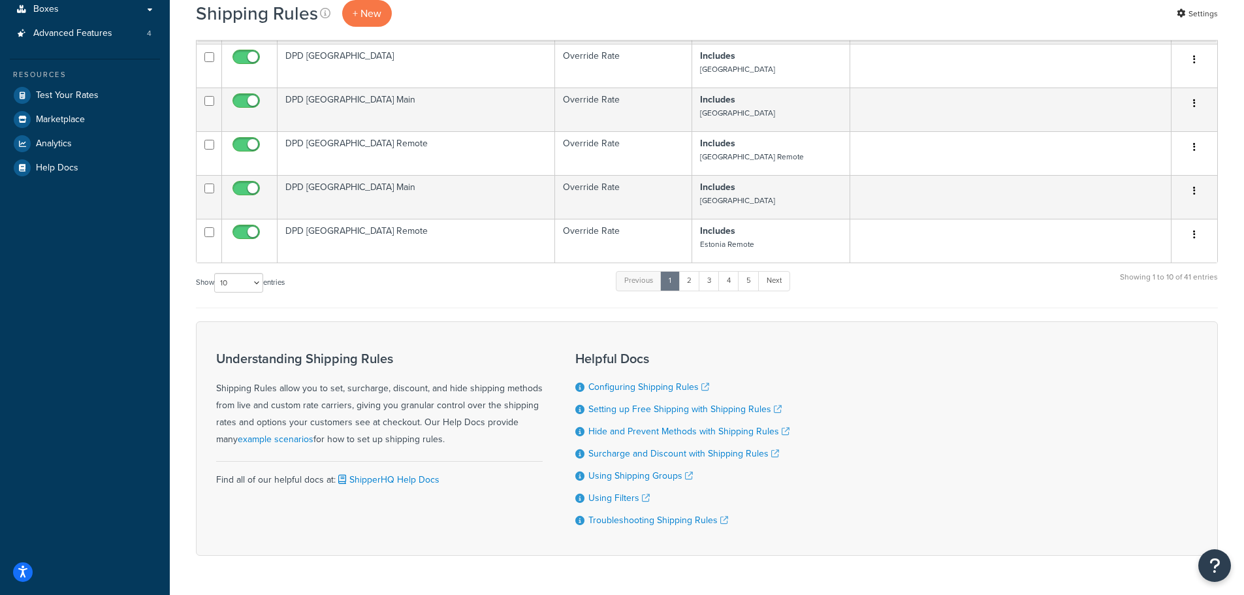
scroll to position [395, 0]
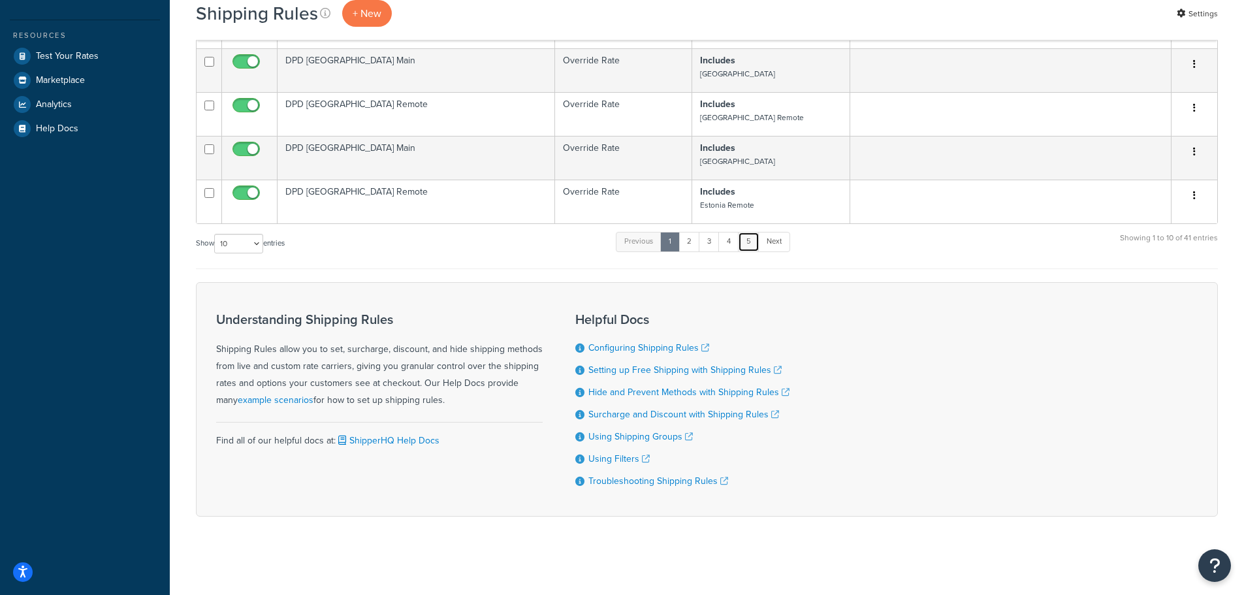
click at [749, 235] on link "5" at bounding box center [749, 242] width 22 height 20
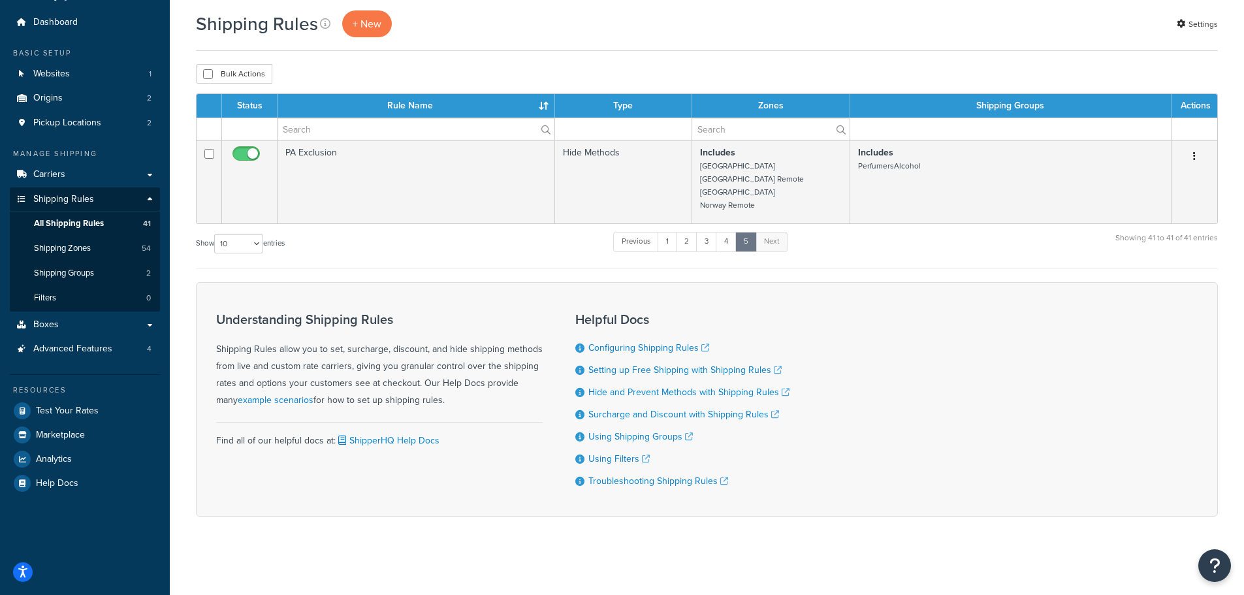
scroll to position [40, 0]
click at [727, 234] on link "4" at bounding box center [726, 242] width 21 height 20
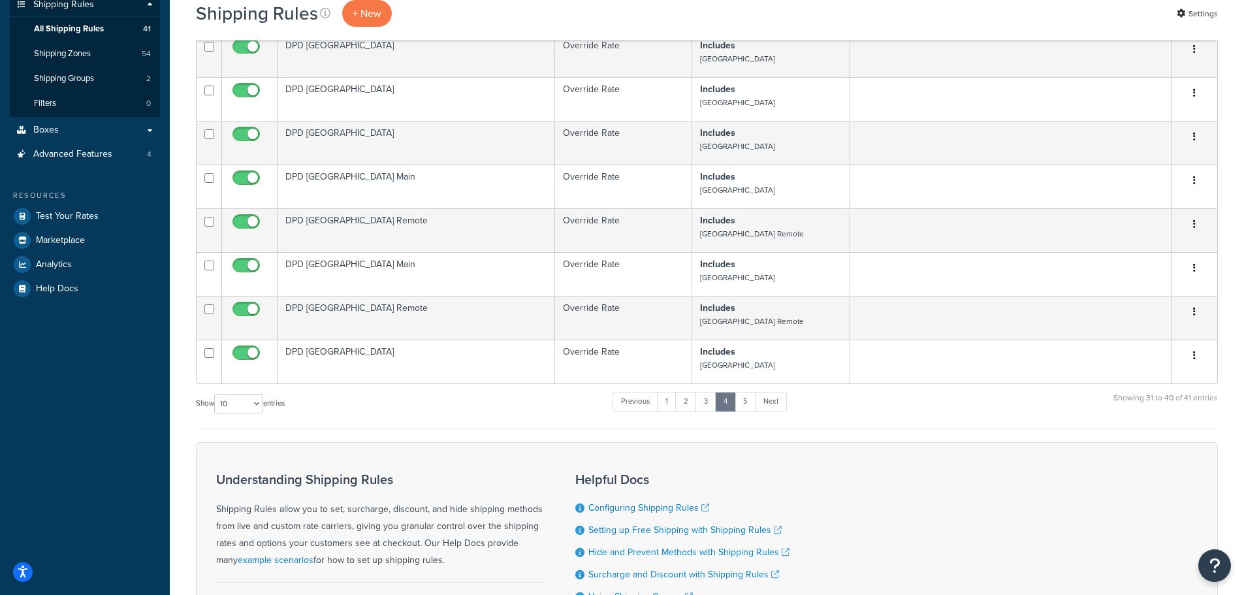
scroll to position [113, 0]
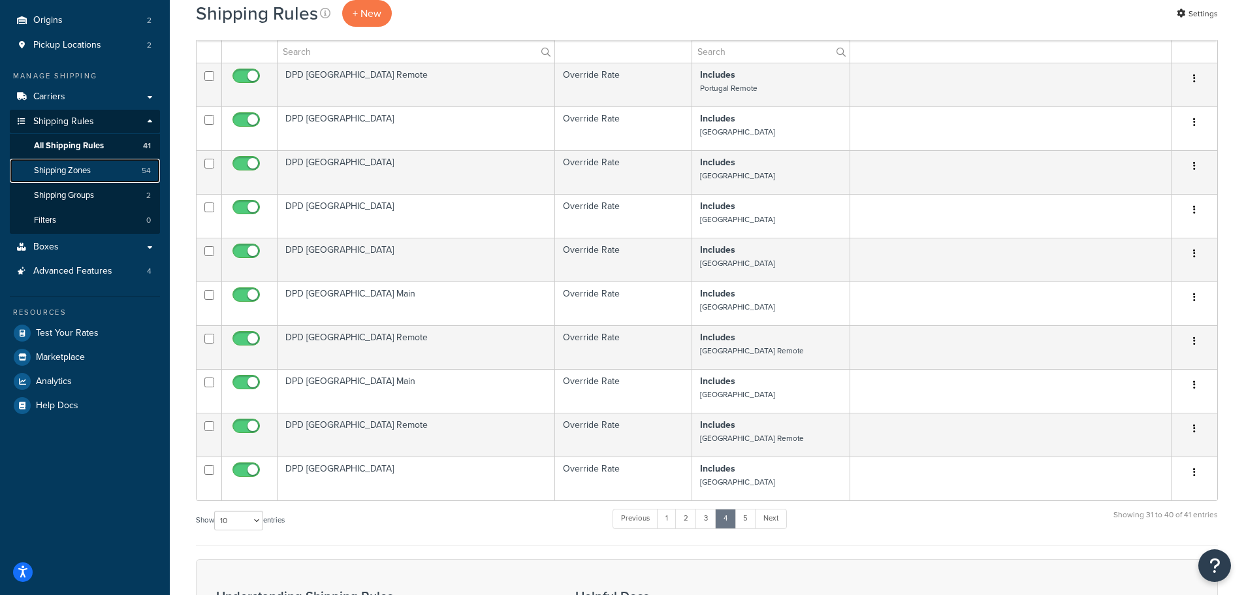
click at [65, 165] on span "Shipping Zones" at bounding box center [62, 170] width 57 height 11
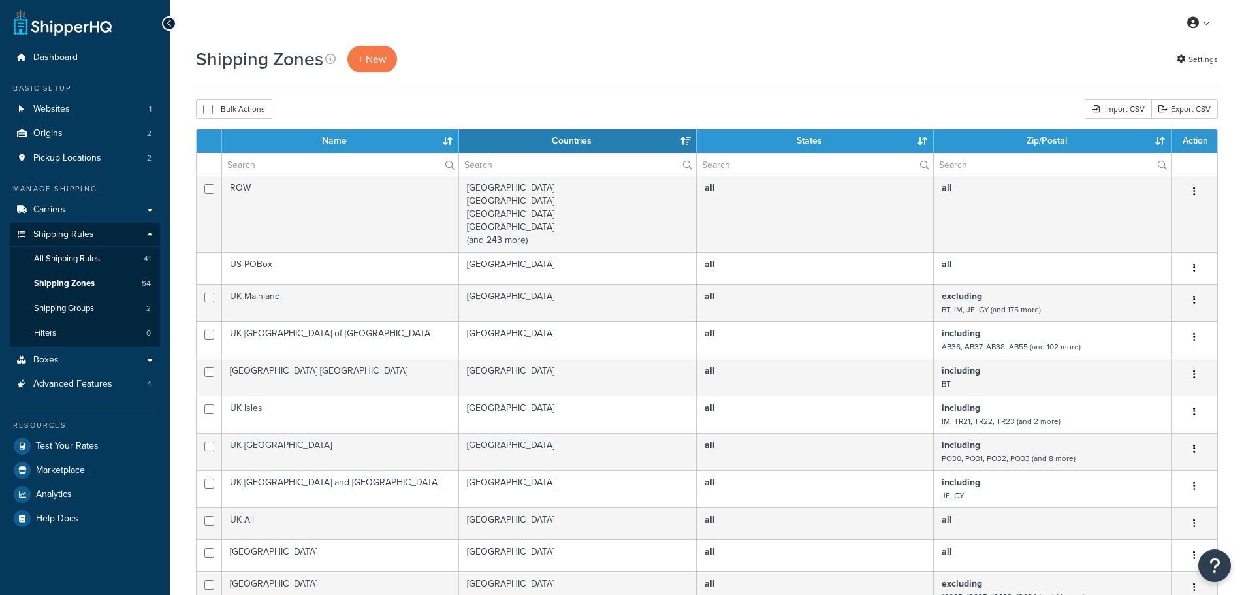
select select "15"
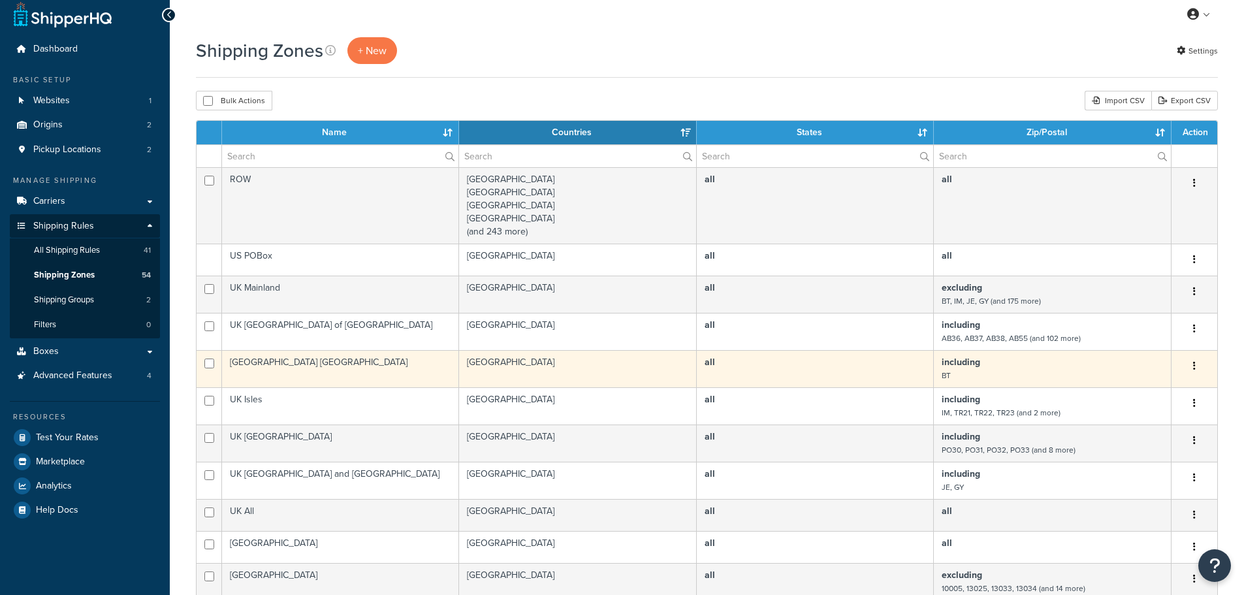
scroll to position [131, 0]
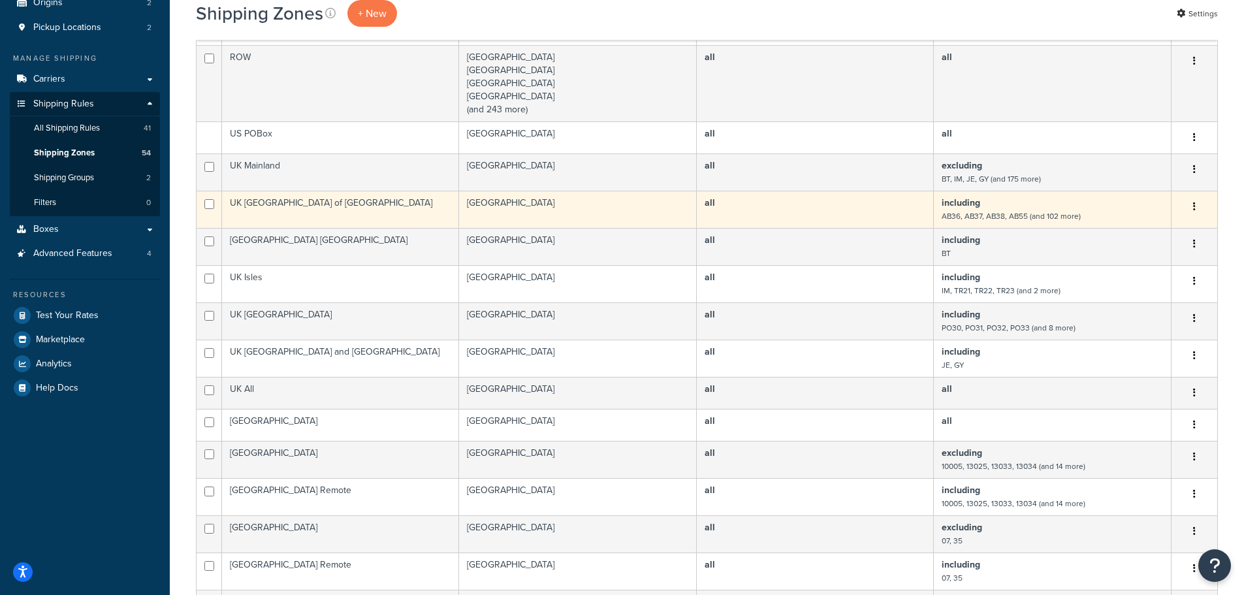
click at [347, 202] on td "UK [GEOGRAPHIC_DATA] of [GEOGRAPHIC_DATA]" at bounding box center [340, 209] width 237 height 37
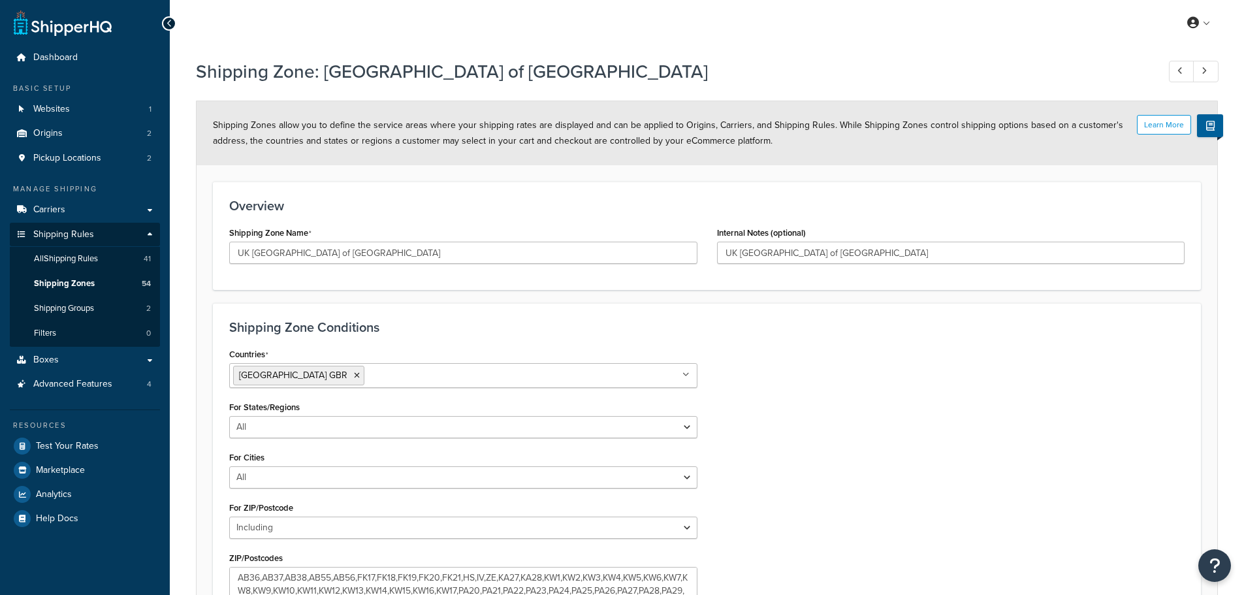
select select "including"
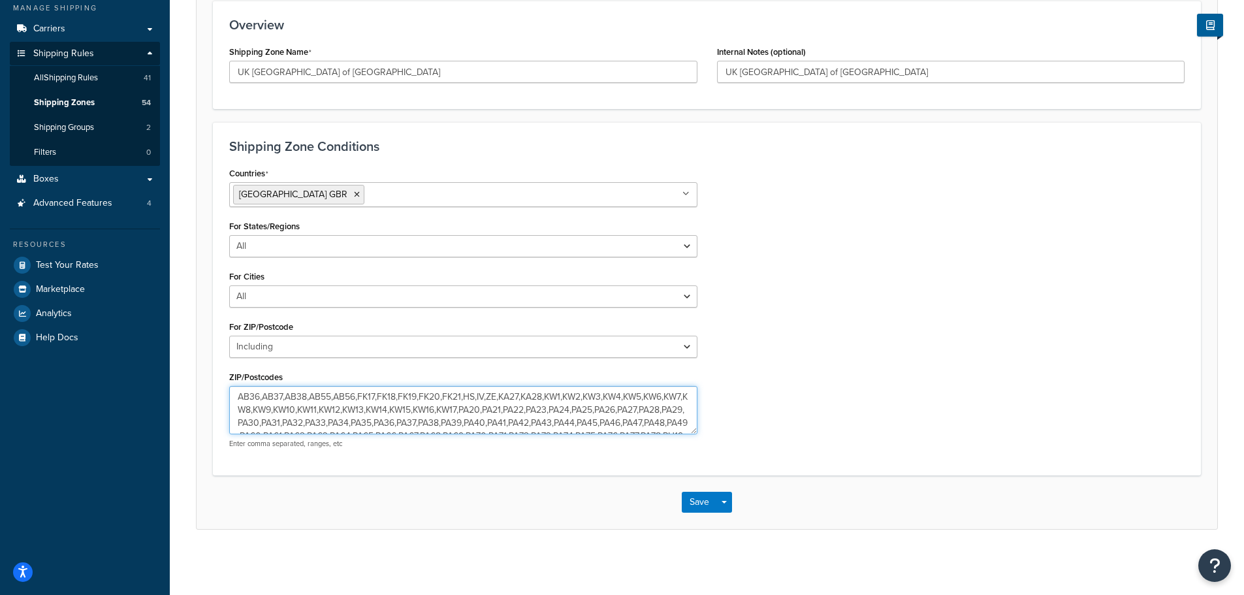
drag, startPoint x: 451, startPoint y: 421, endPoint x: 169, endPoint y: 372, distance: 285.6
click at [167, 372] on div "Dashboard Basic Setup Websites 1 Origins 2 Pickup Locations 2 Manage Shipping C…" at bounding box center [622, 207] width 1244 height 776
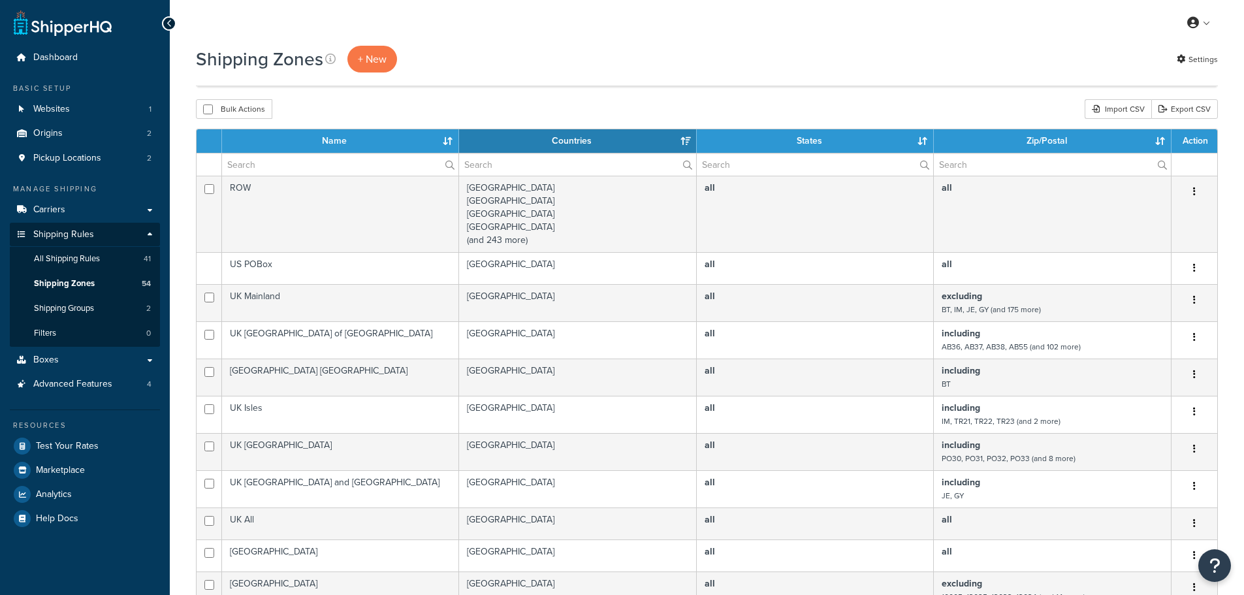
select select "15"
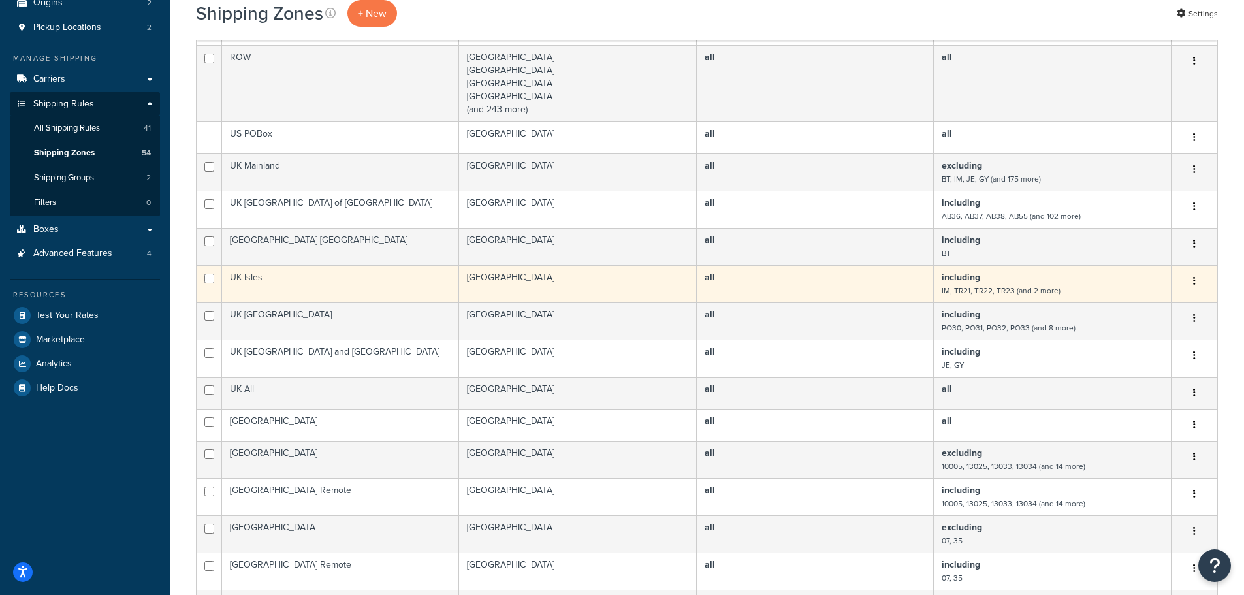
click at [295, 280] on td "UK Isles" at bounding box center [340, 283] width 237 height 37
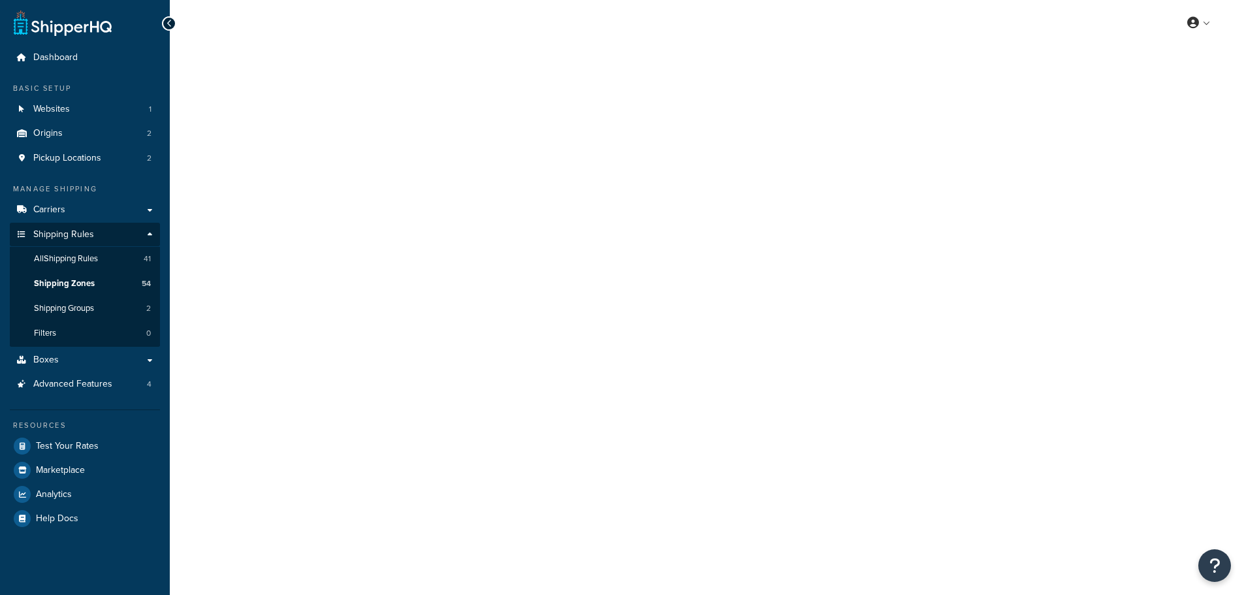
select select "including"
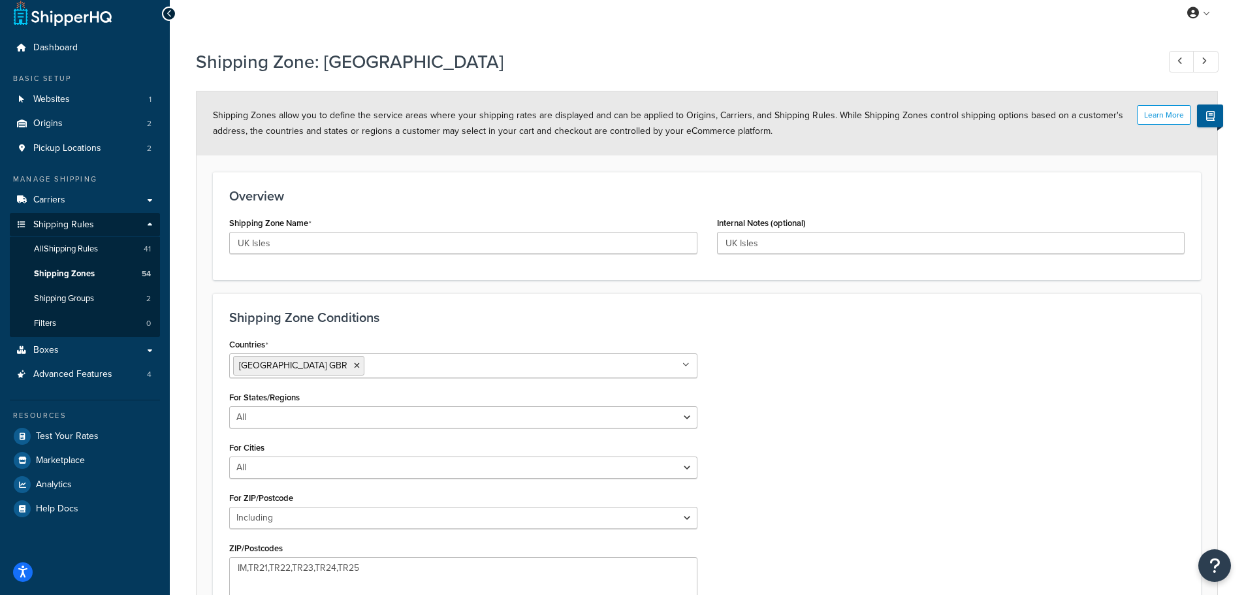
scroll to position [181, 0]
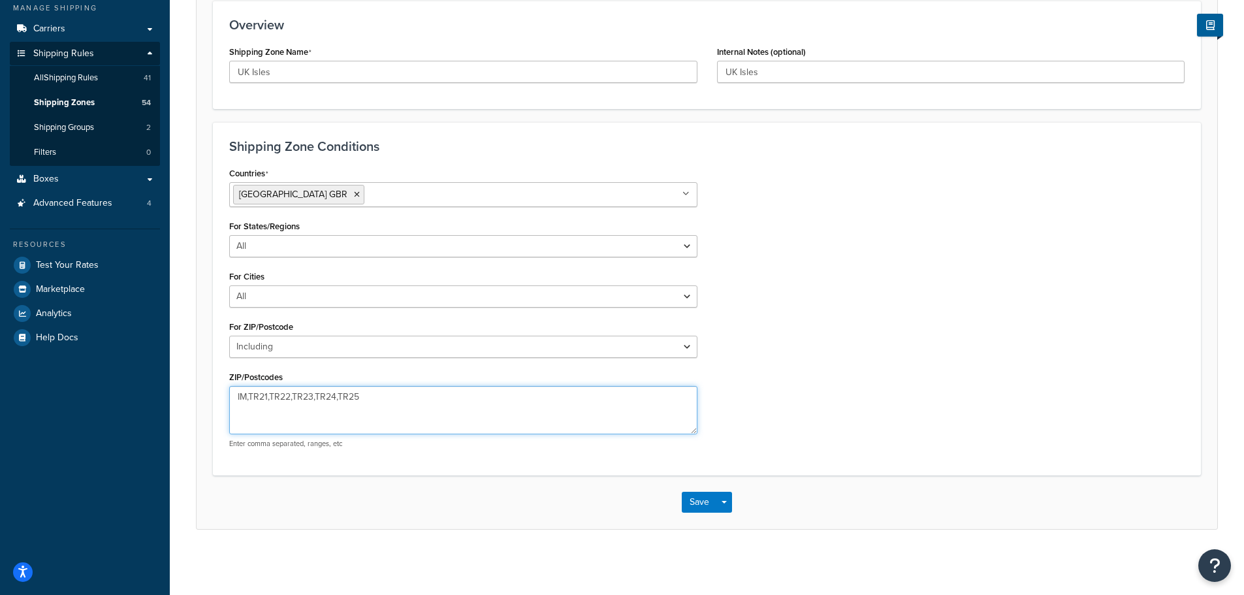
drag, startPoint x: 344, startPoint y: 397, endPoint x: 181, endPoint y: 411, distance: 163.9
click at [181, 410] on div "Shipping Zone: UK Isles Learn More Shipping Zones allow you to define the servi…" at bounding box center [707, 216] width 1074 height 691
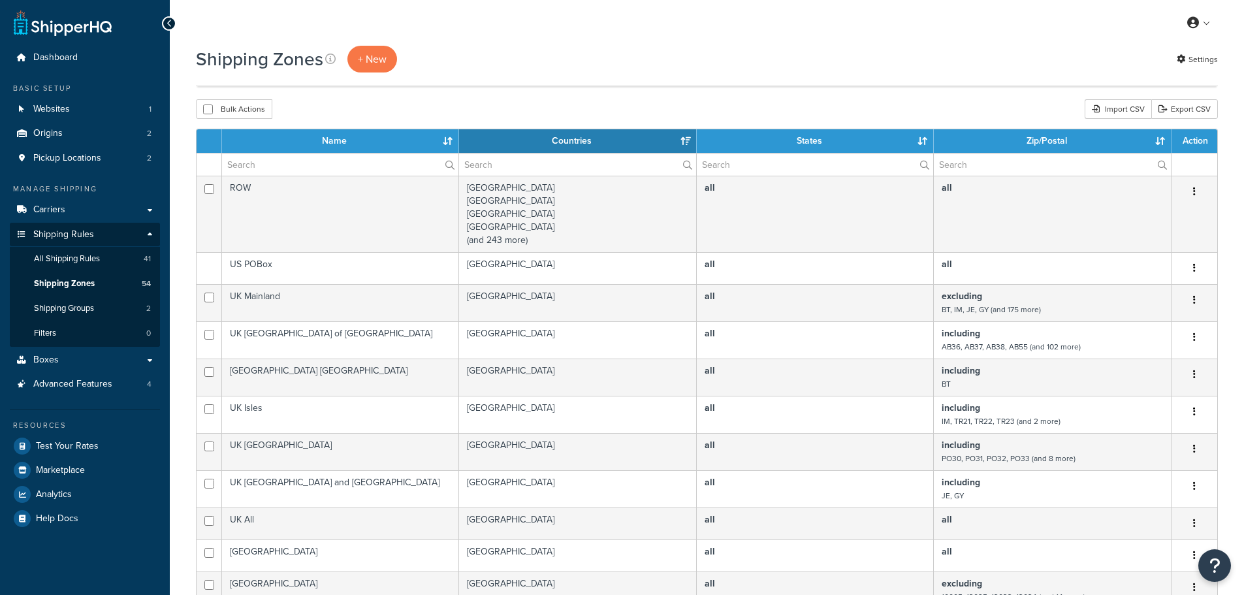
select select "15"
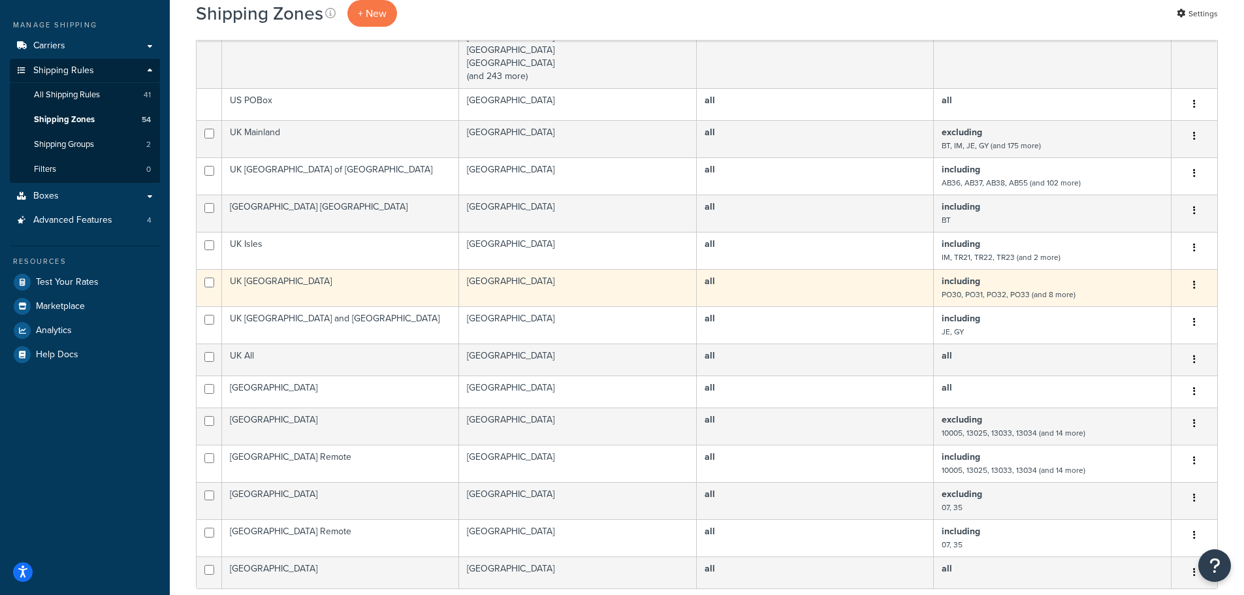
scroll to position [196, 0]
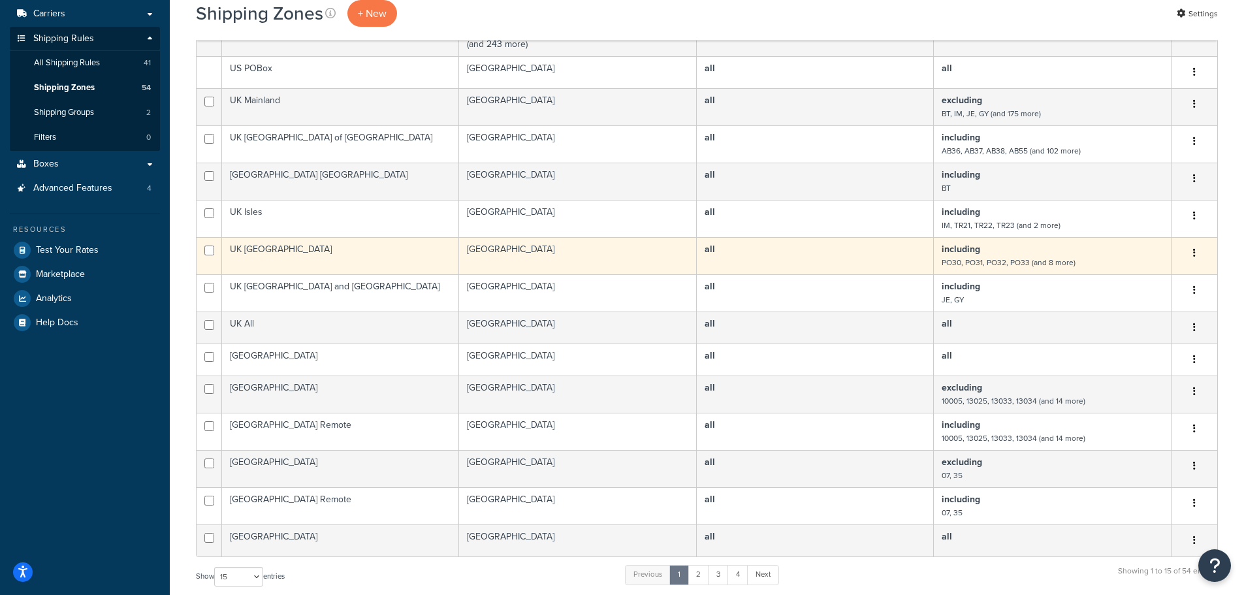
click at [333, 256] on td "UK Isle of Wight" at bounding box center [340, 255] width 237 height 37
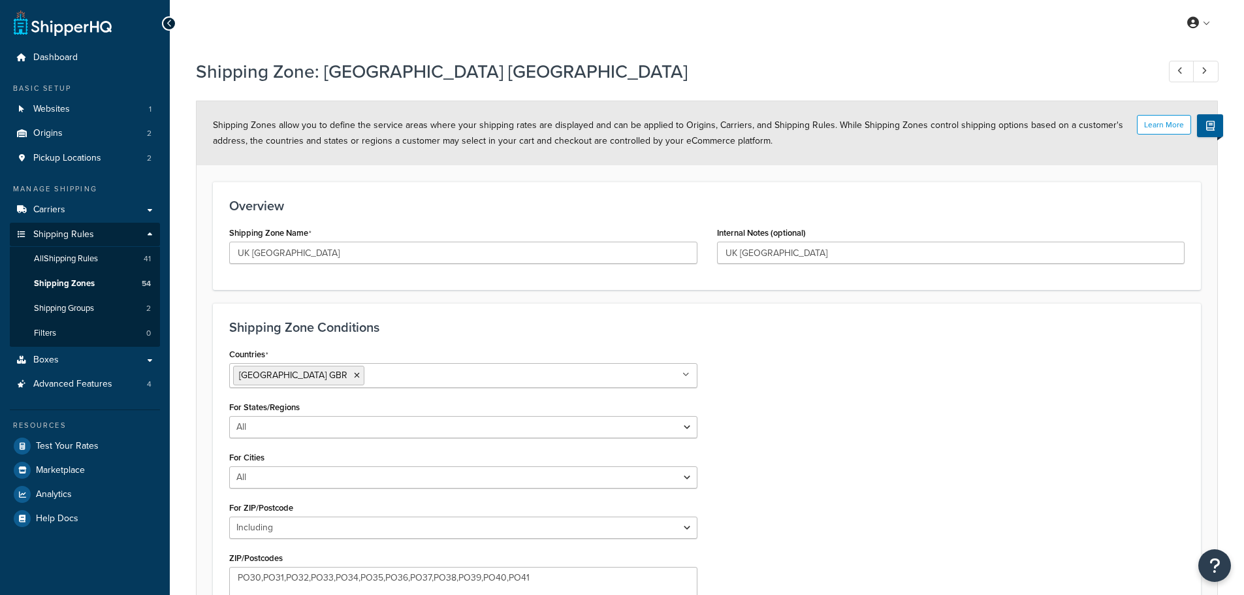
select select "including"
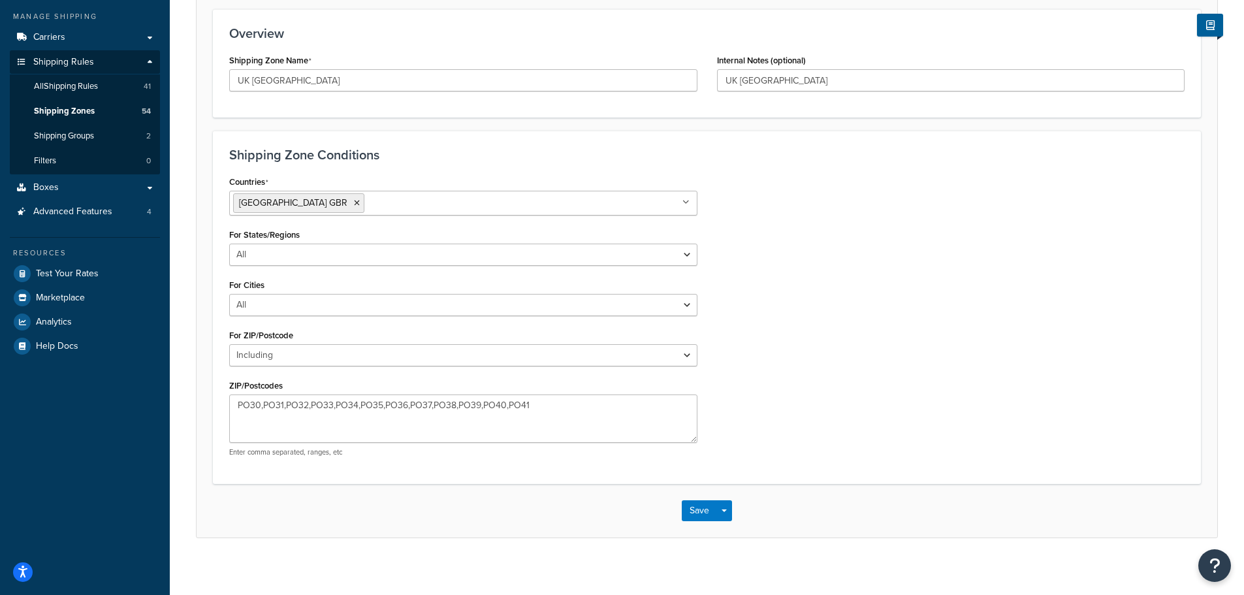
scroll to position [181, 0]
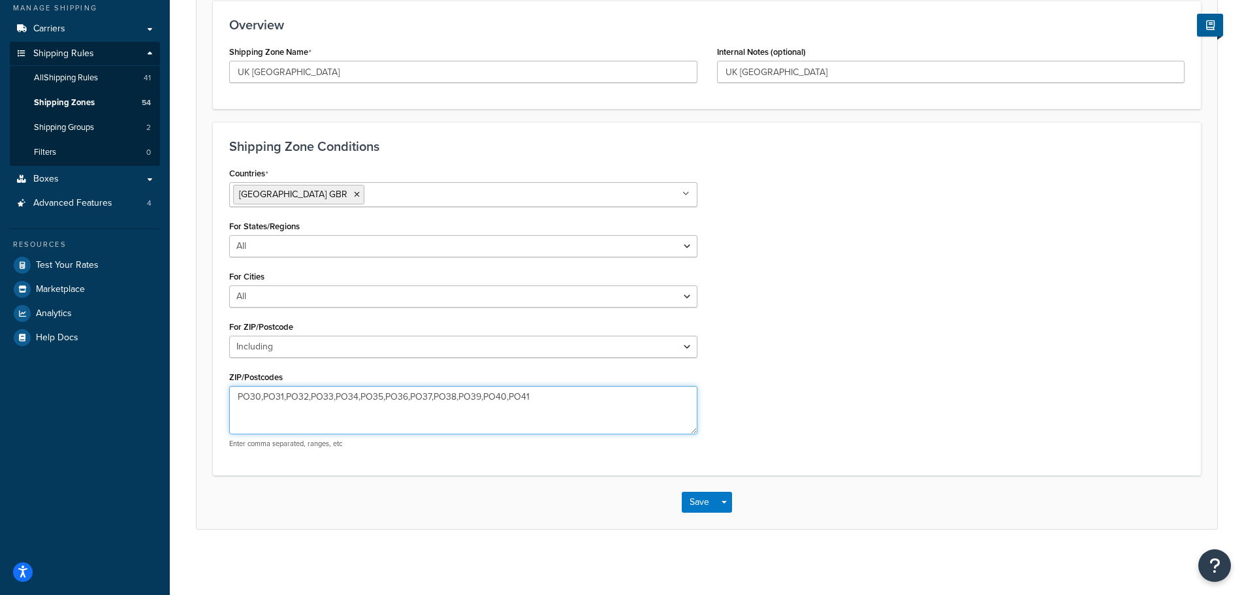
drag, startPoint x: 536, startPoint y: 399, endPoint x: 228, endPoint y: 396, distance: 307.7
click at [228, 396] on div "Countries United Kingdom GBR All Countries ALL United States USA Afghanistan AF…" at bounding box center [463, 311] width 488 height 295
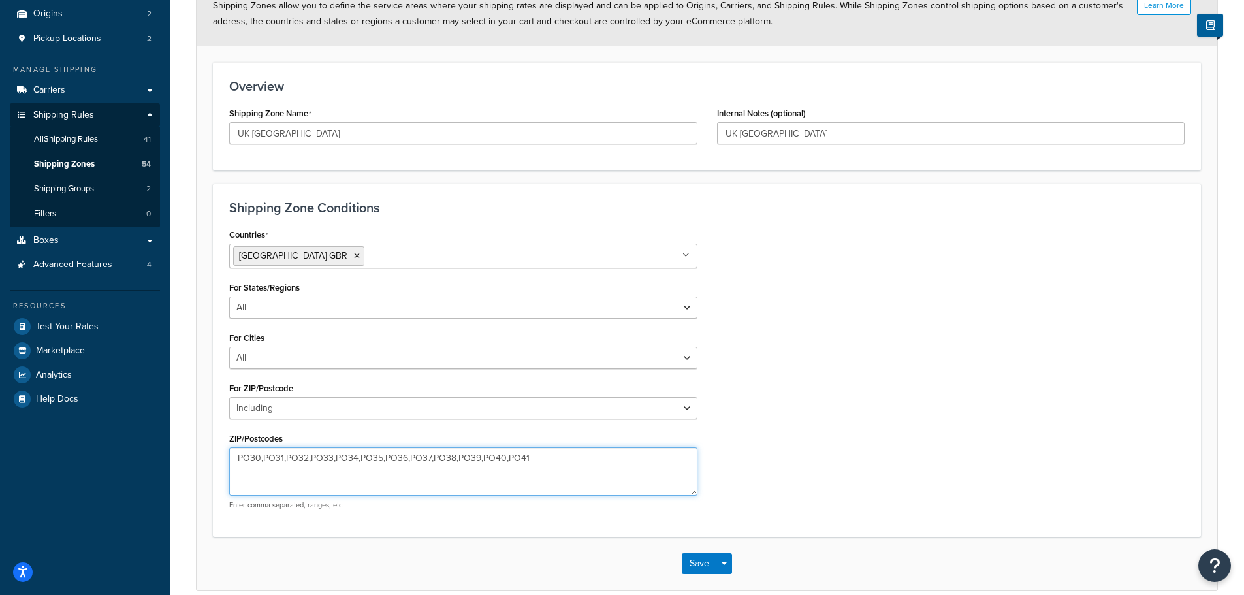
scroll to position [131, 0]
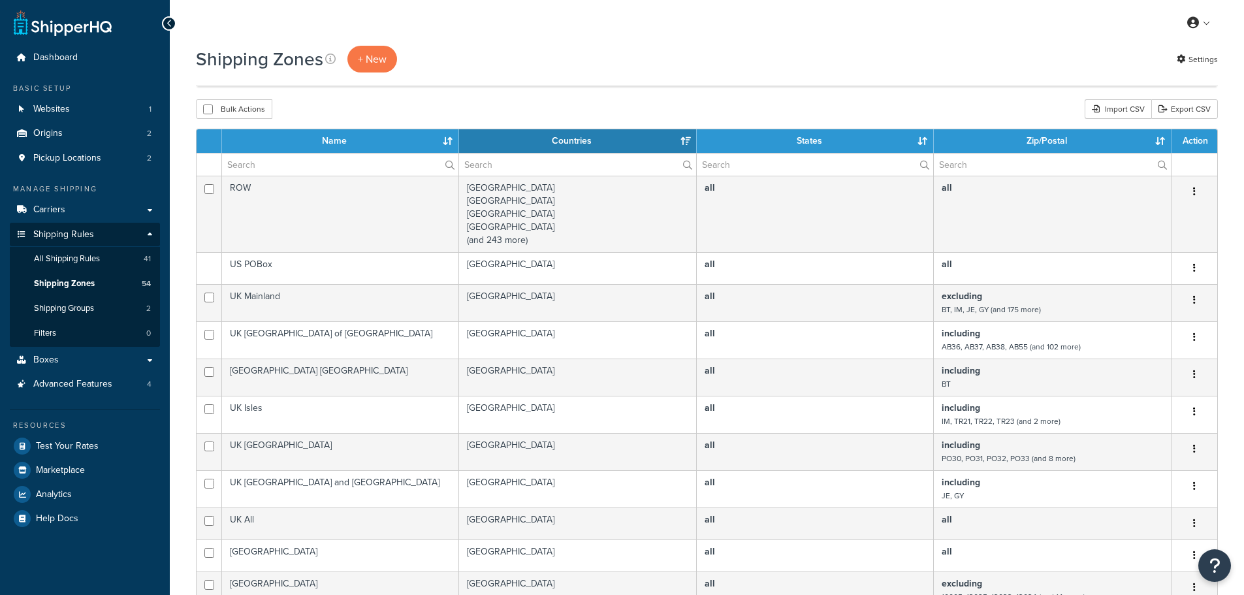
select select "15"
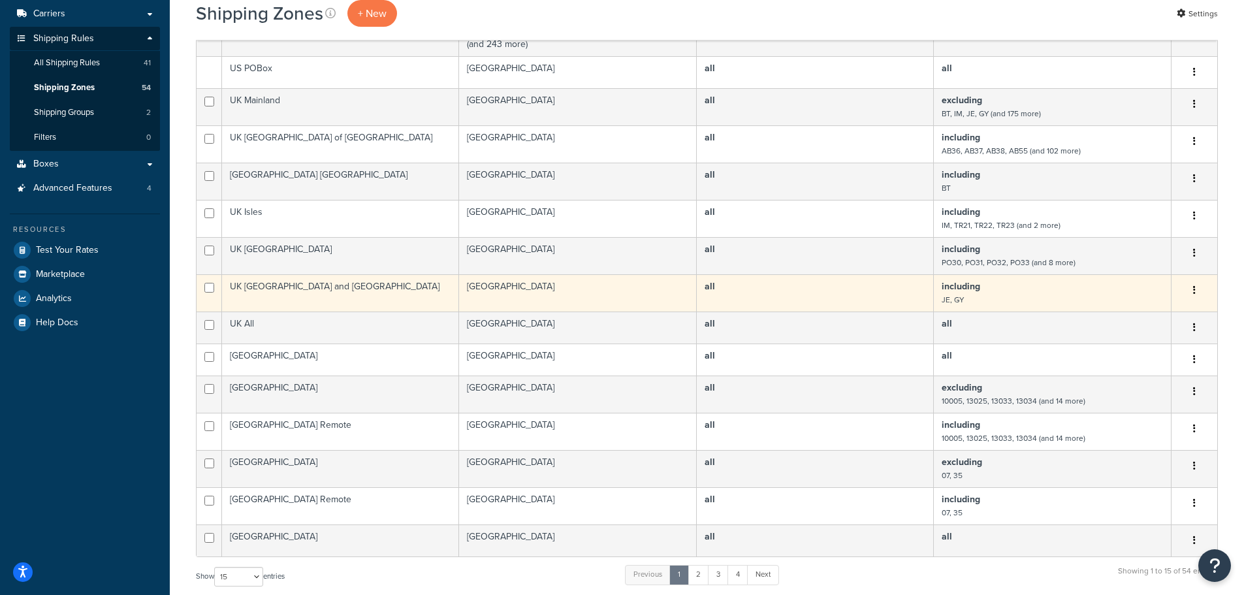
click at [355, 288] on td "UK [GEOGRAPHIC_DATA] and [GEOGRAPHIC_DATA]" at bounding box center [340, 292] width 237 height 37
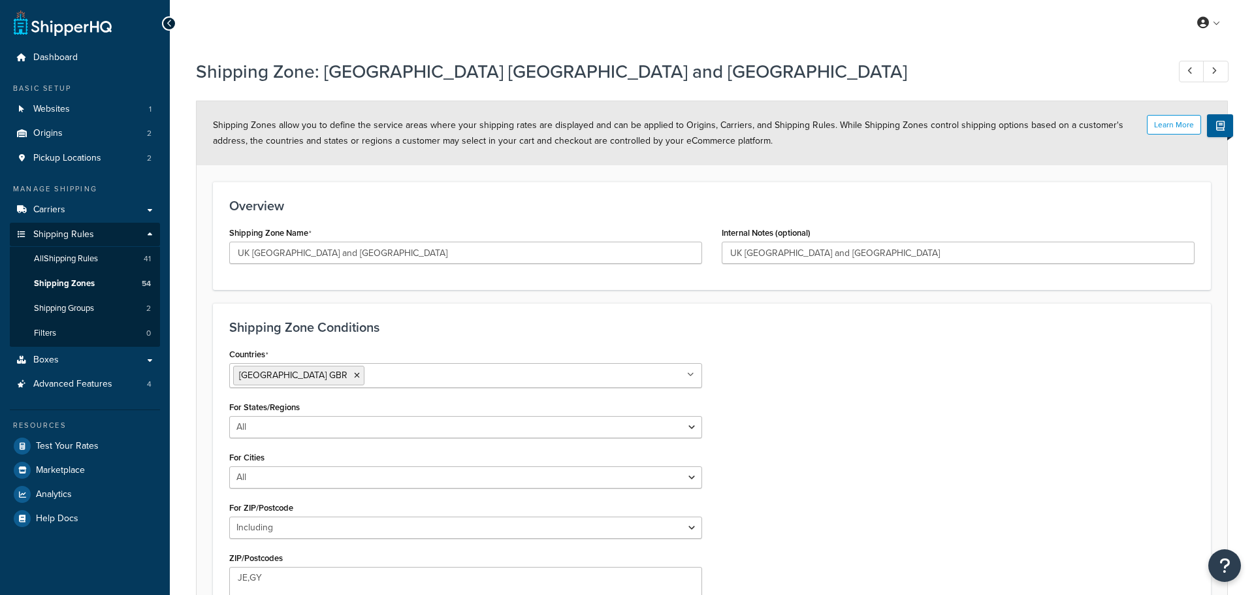
select select "including"
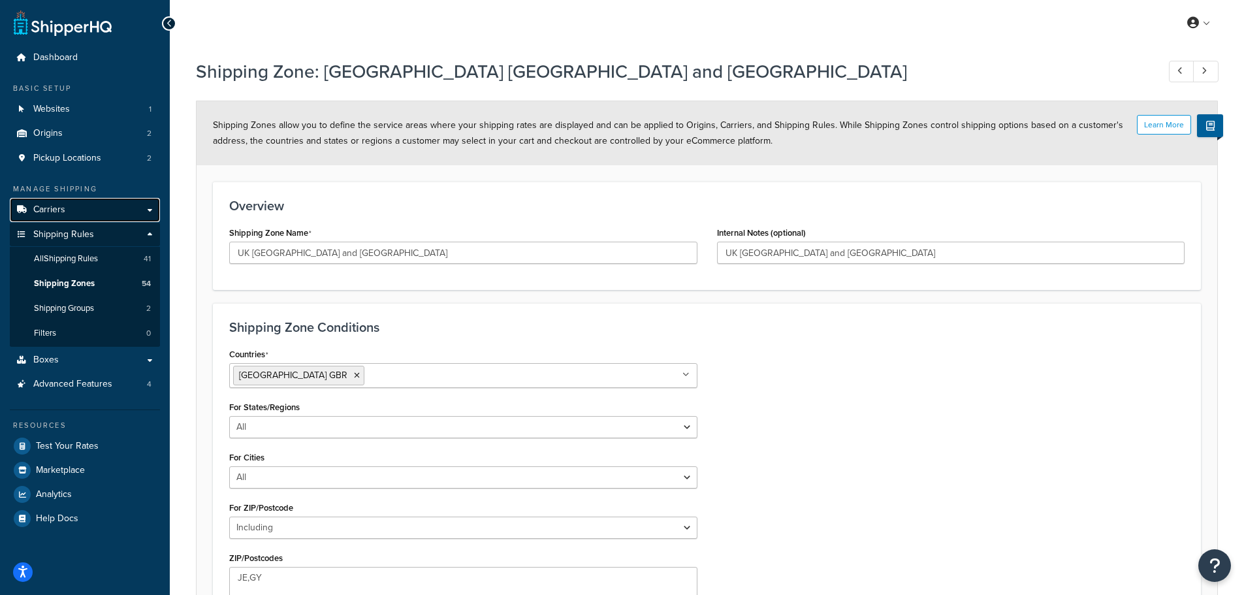
click at [54, 208] on span "Carriers" at bounding box center [49, 209] width 32 height 11
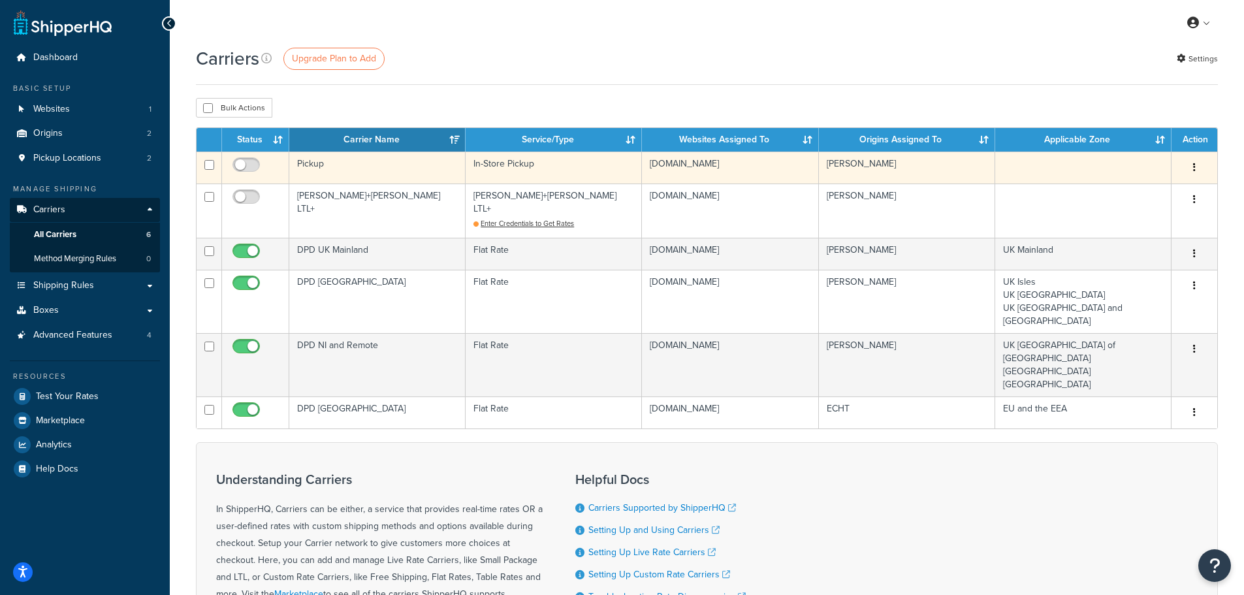
click at [1193, 169] on button "button" at bounding box center [1195, 167] width 18 height 21
click at [1147, 219] on link "Delete" at bounding box center [1141, 221] width 103 height 27
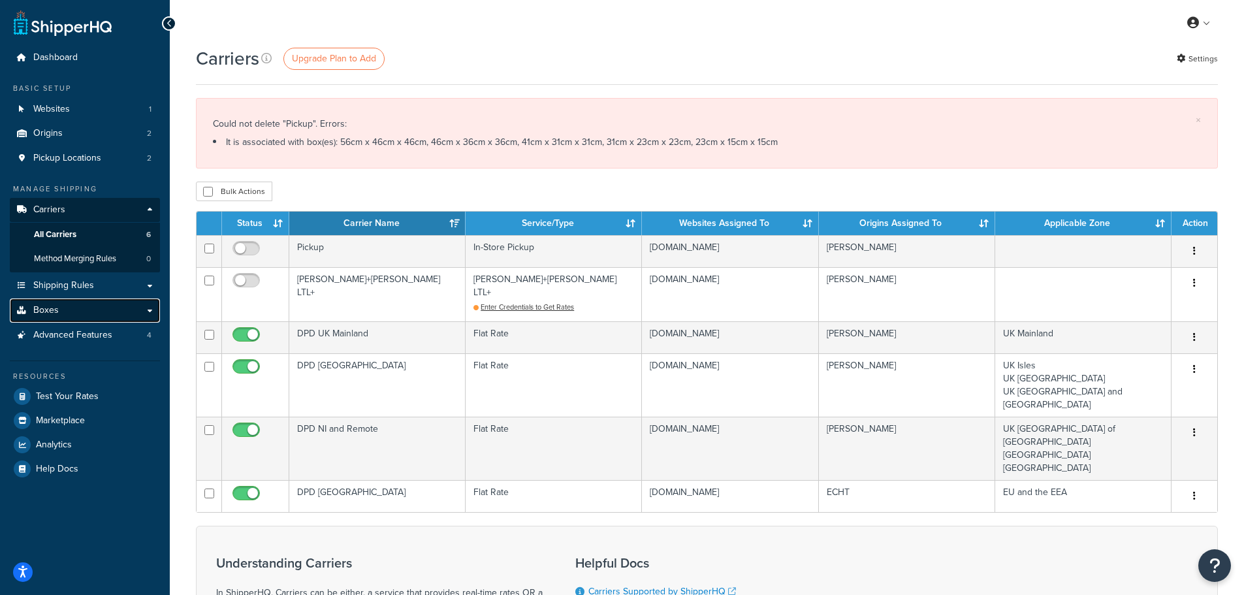
click at [44, 315] on span "Boxes" at bounding box center [45, 310] width 25 height 11
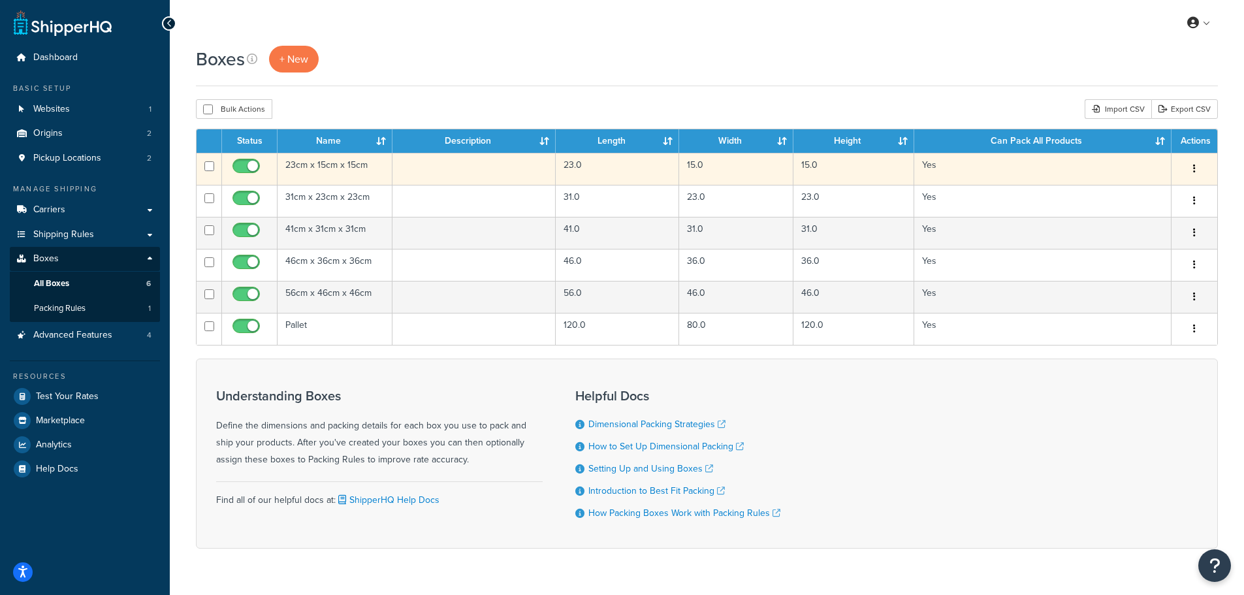
click at [312, 166] on td "23cm x 15cm x 15cm" at bounding box center [335, 169] width 115 height 32
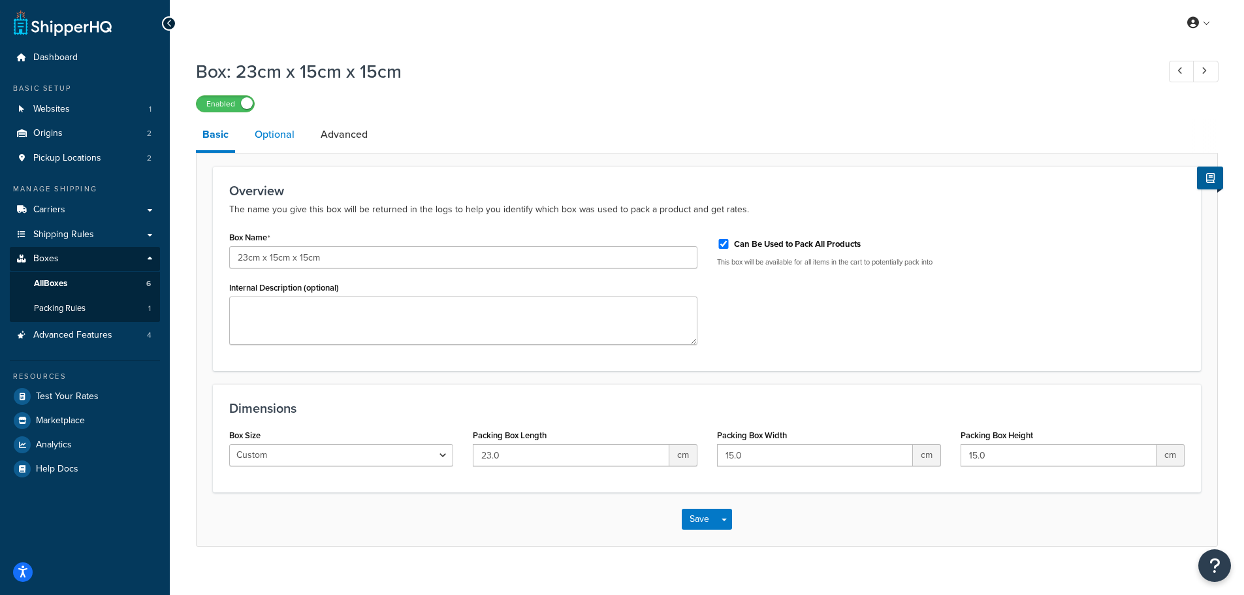
click at [275, 134] on link "Optional" at bounding box center [274, 134] width 53 height 31
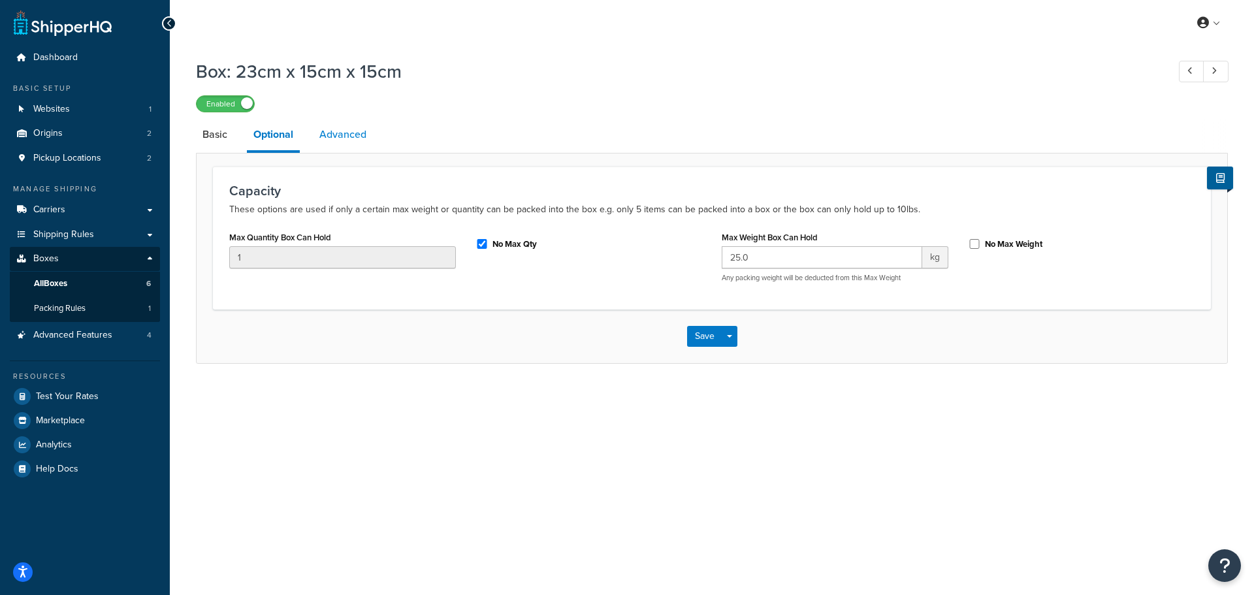
click at [357, 135] on link "Advanced" at bounding box center [343, 134] width 60 height 31
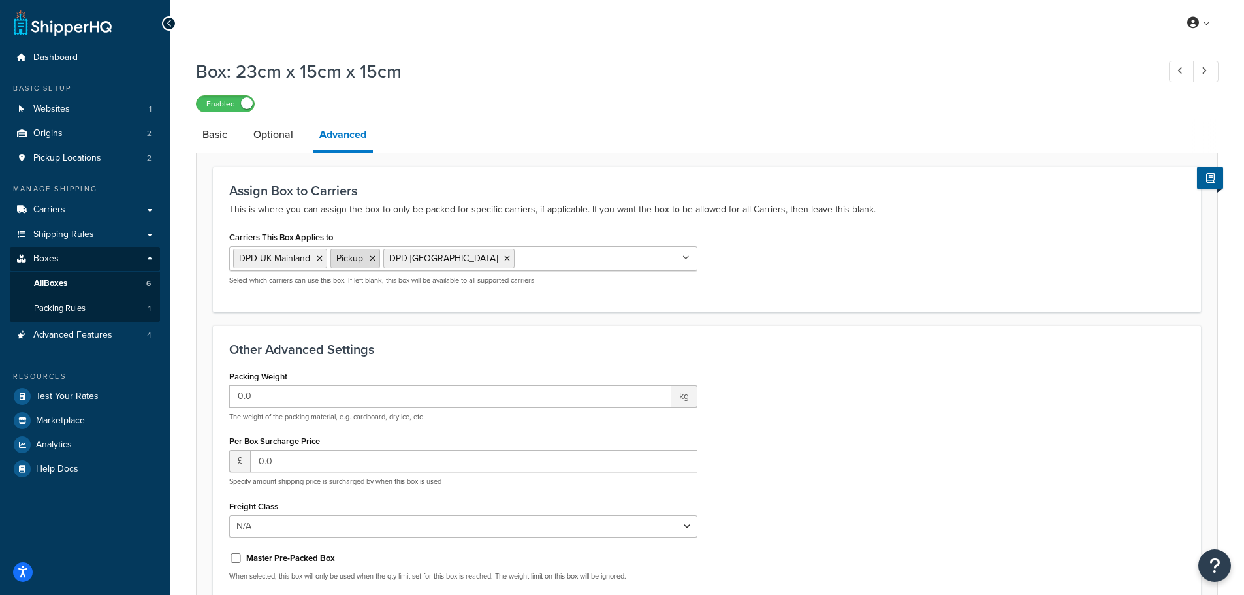
click at [373, 258] on icon at bounding box center [373, 259] width 6 height 8
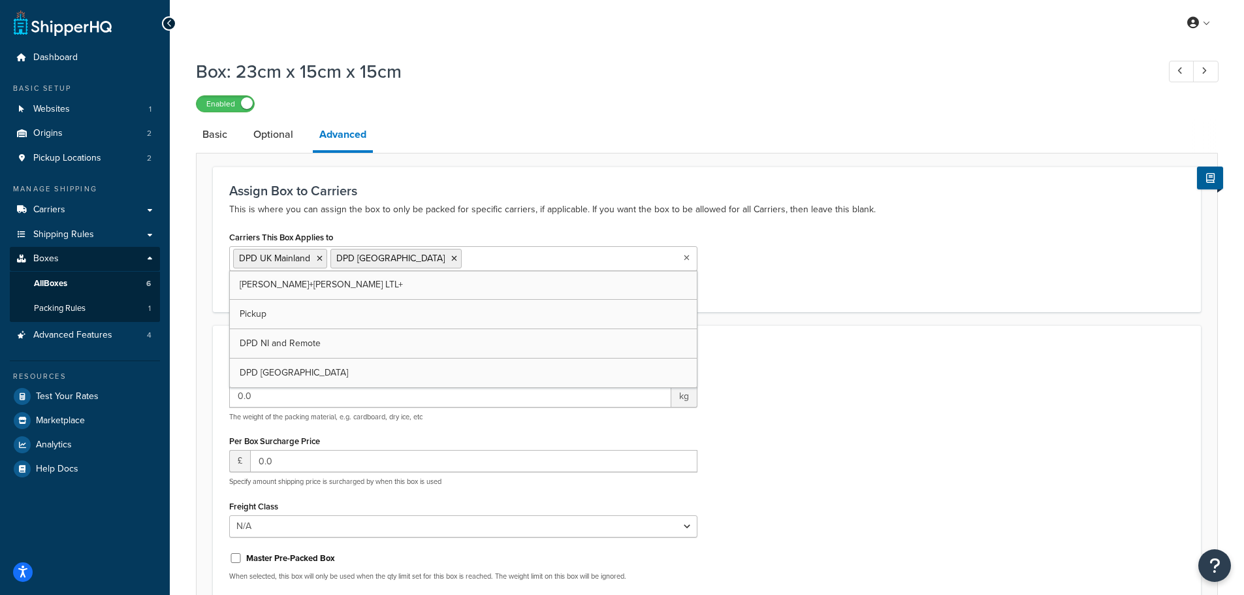
click at [790, 195] on h3 "Assign Box to Carriers" at bounding box center [707, 191] width 956 height 14
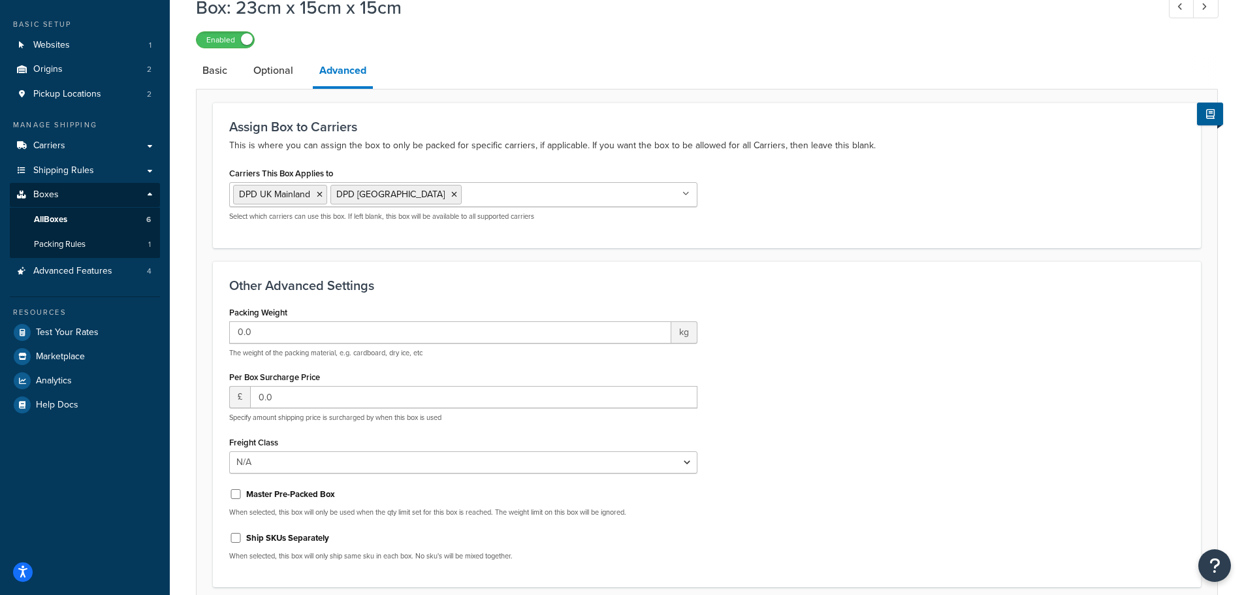
scroll to position [178, 0]
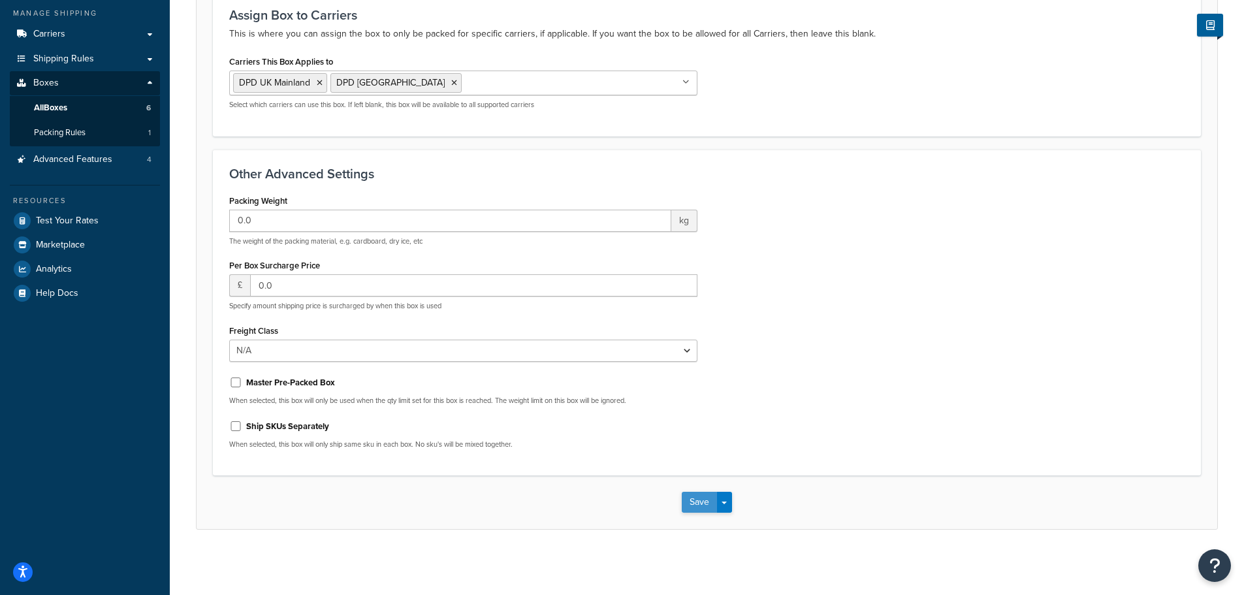
click at [701, 505] on button "Save" at bounding box center [699, 502] width 35 height 21
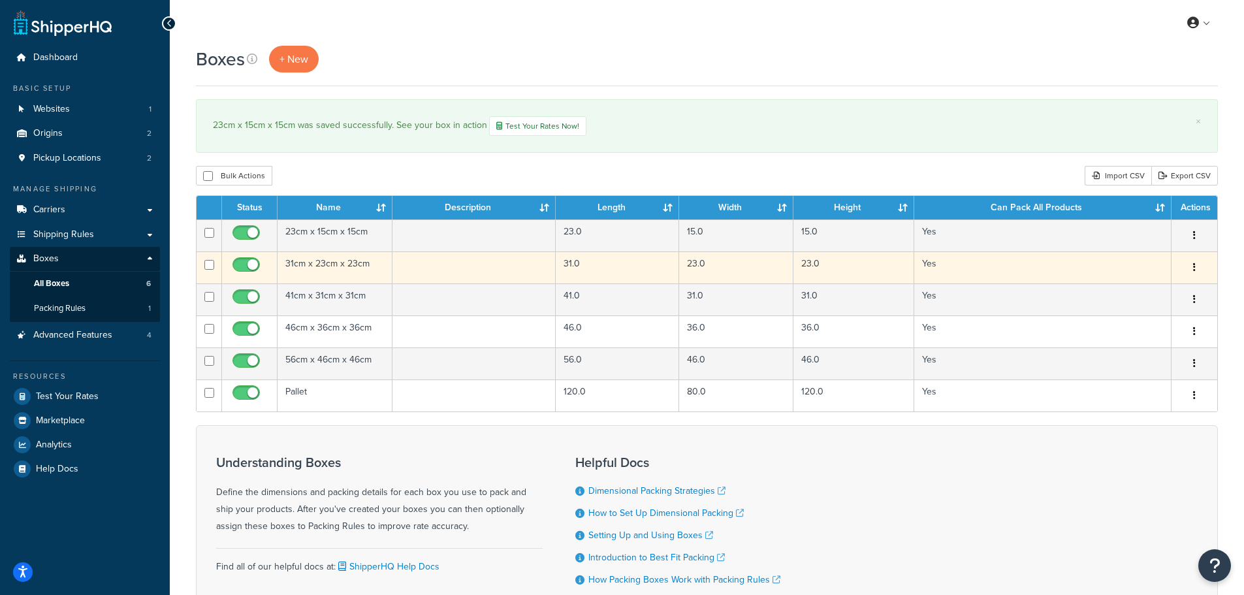
click at [317, 264] on td "31cm x 23cm x 23cm" at bounding box center [335, 267] width 115 height 32
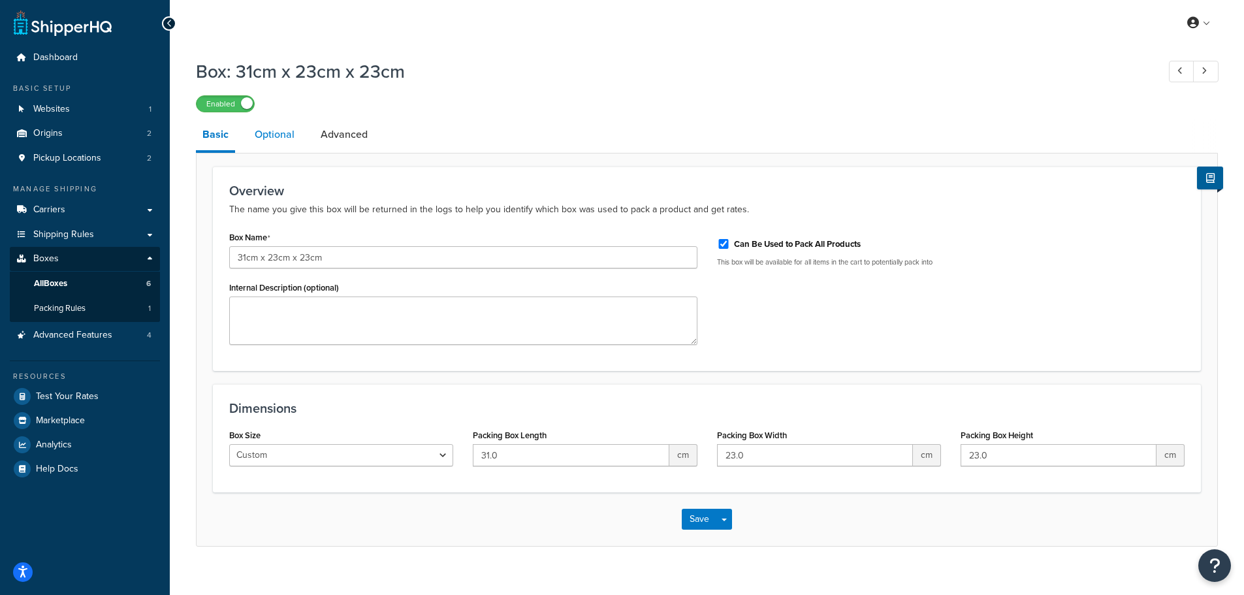
click at [270, 135] on link "Optional" at bounding box center [274, 134] width 53 height 31
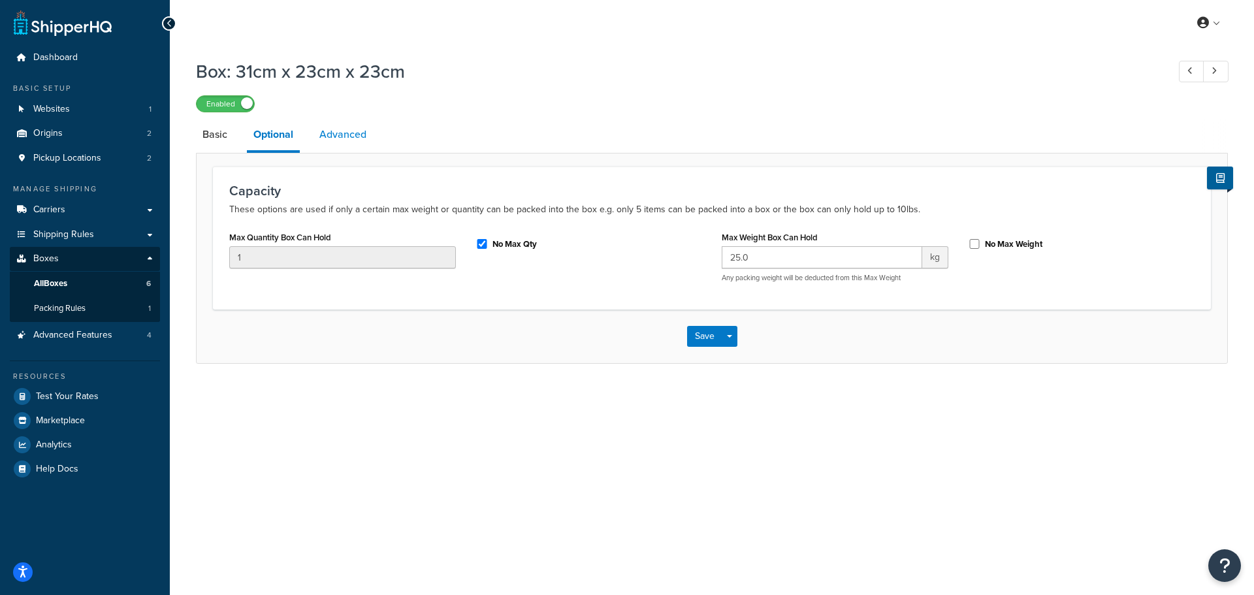
click at [363, 143] on link "Advanced" at bounding box center [343, 134] width 60 height 31
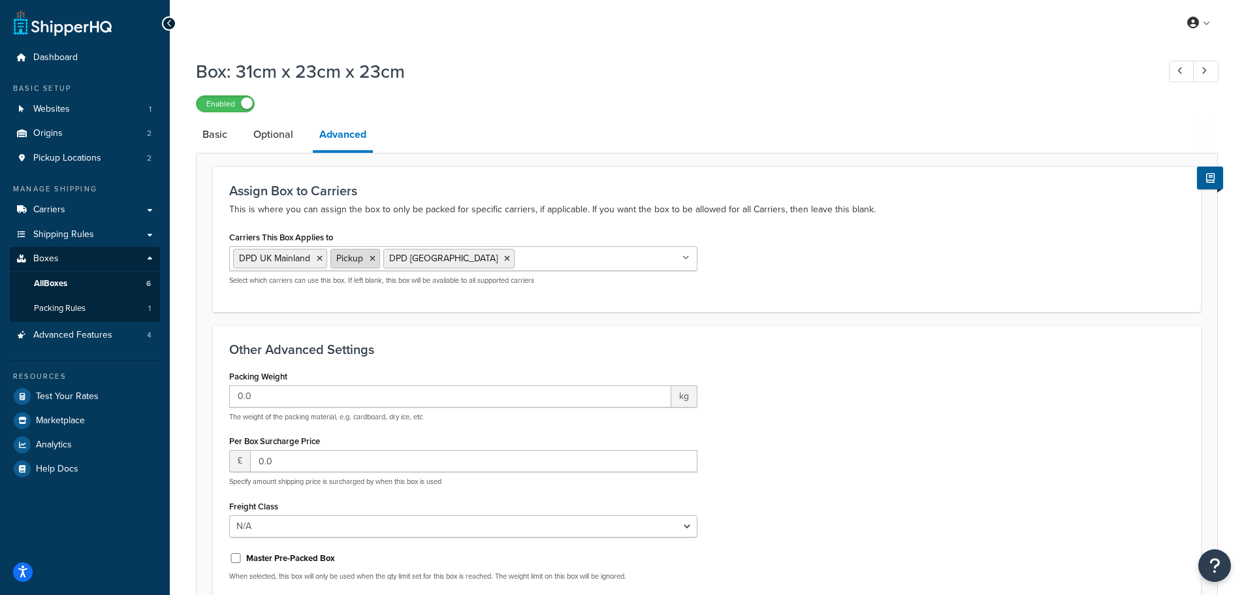
click at [375, 261] on icon at bounding box center [373, 259] width 6 height 8
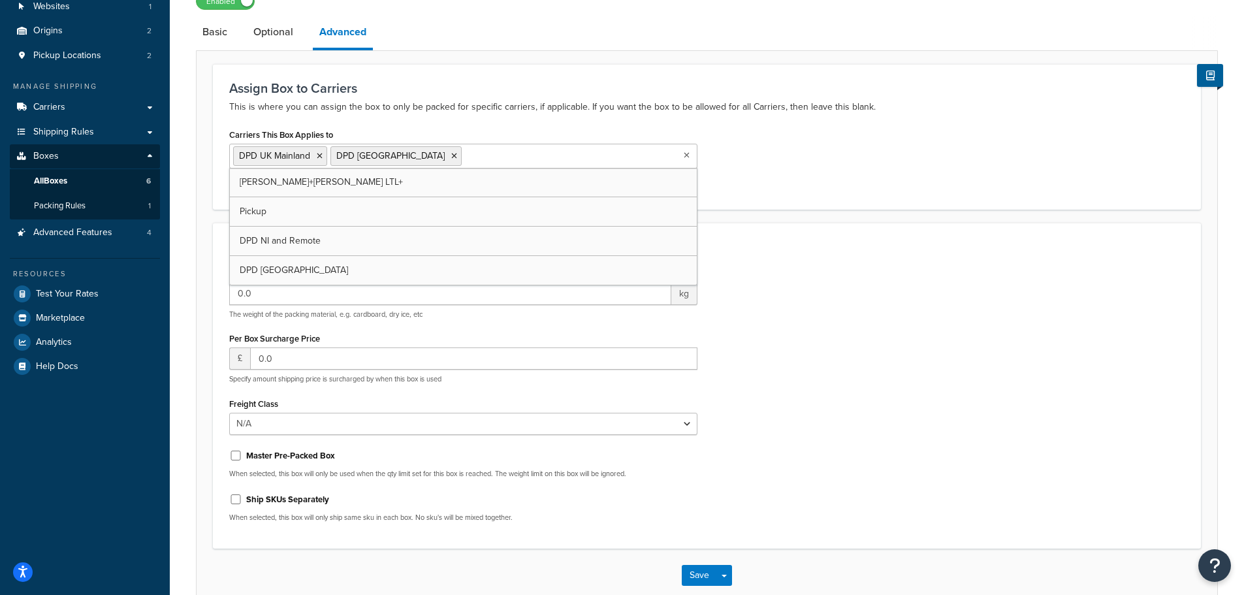
scroll to position [178, 0]
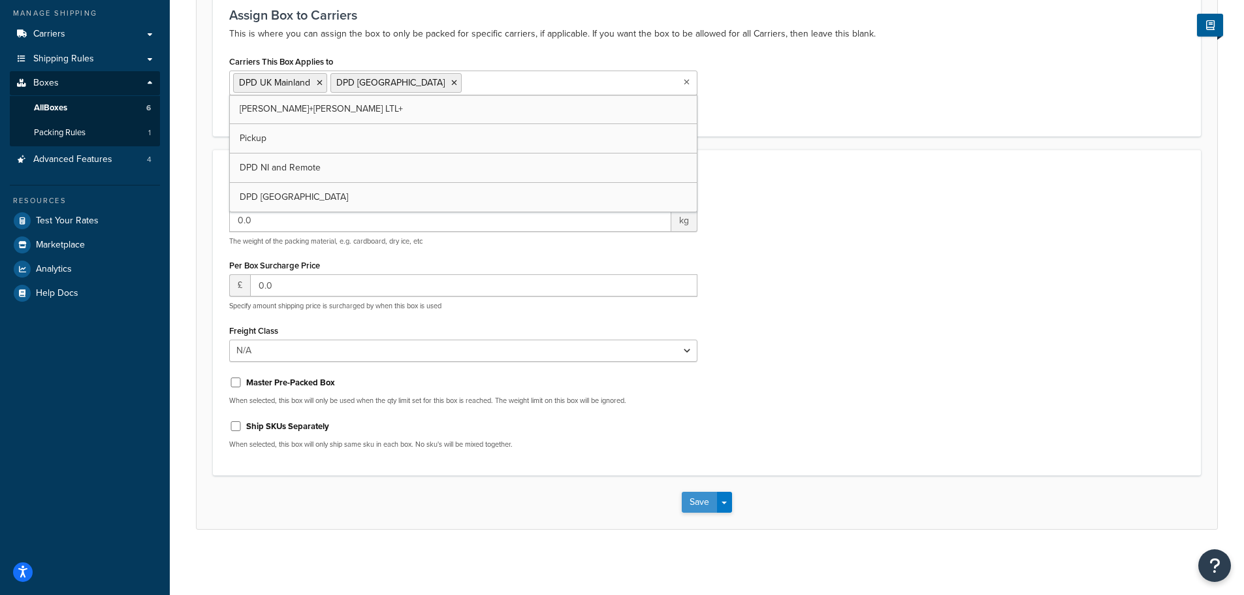
click at [695, 504] on button "Save" at bounding box center [699, 502] width 35 height 21
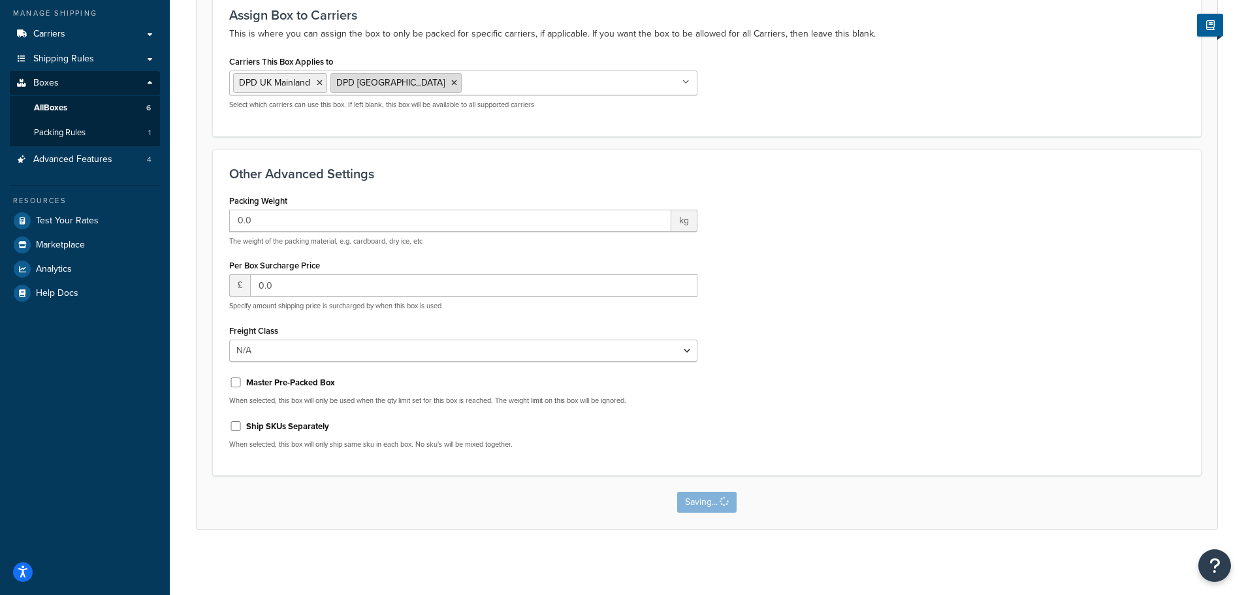
scroll to position [0, 0]
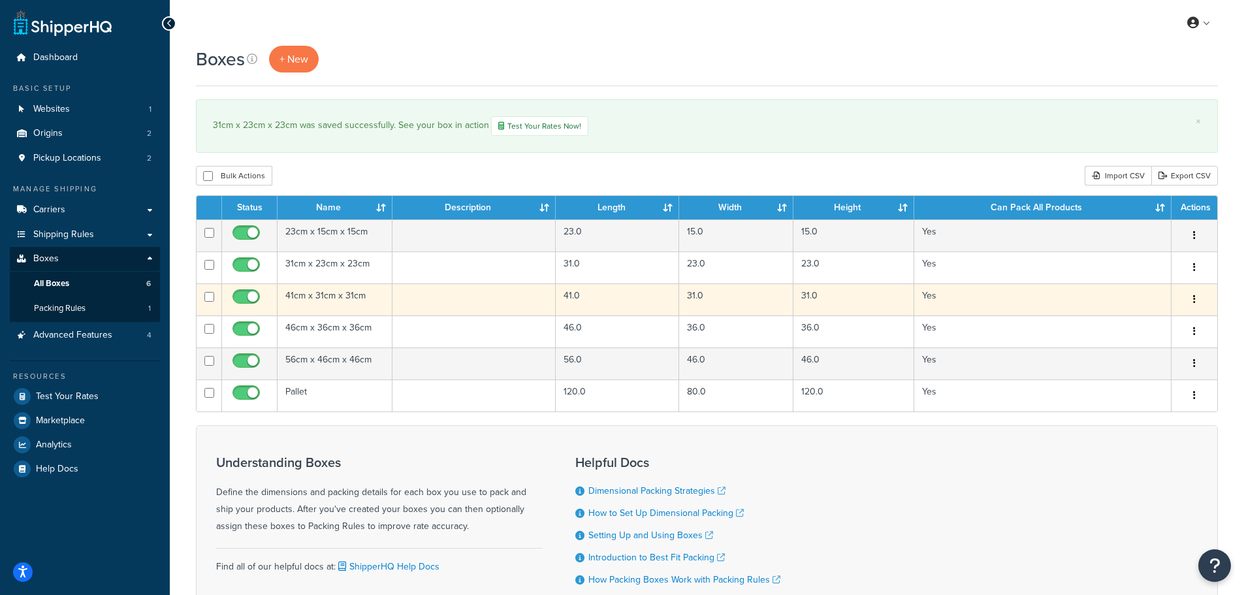
click at [317, 295] on td "41cm x 31cm x 31cm" at bounding box center [335, 299] width 115 height 32
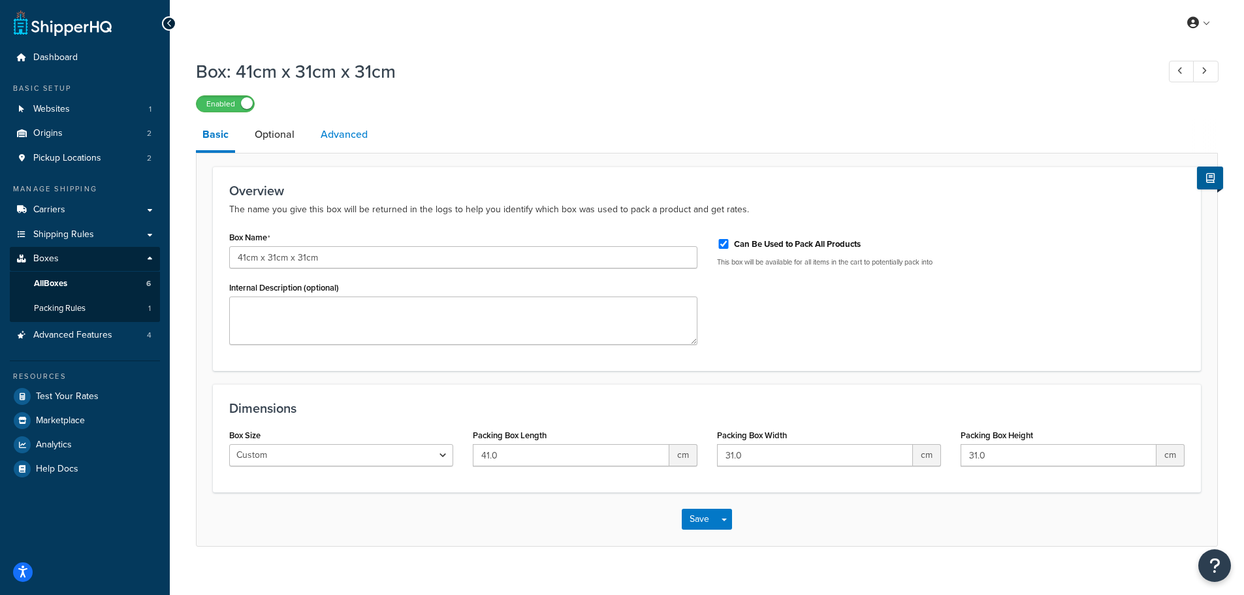
click at [347, 144] on link "Advanced" at bounding box center [344, 134] width 60 height 31
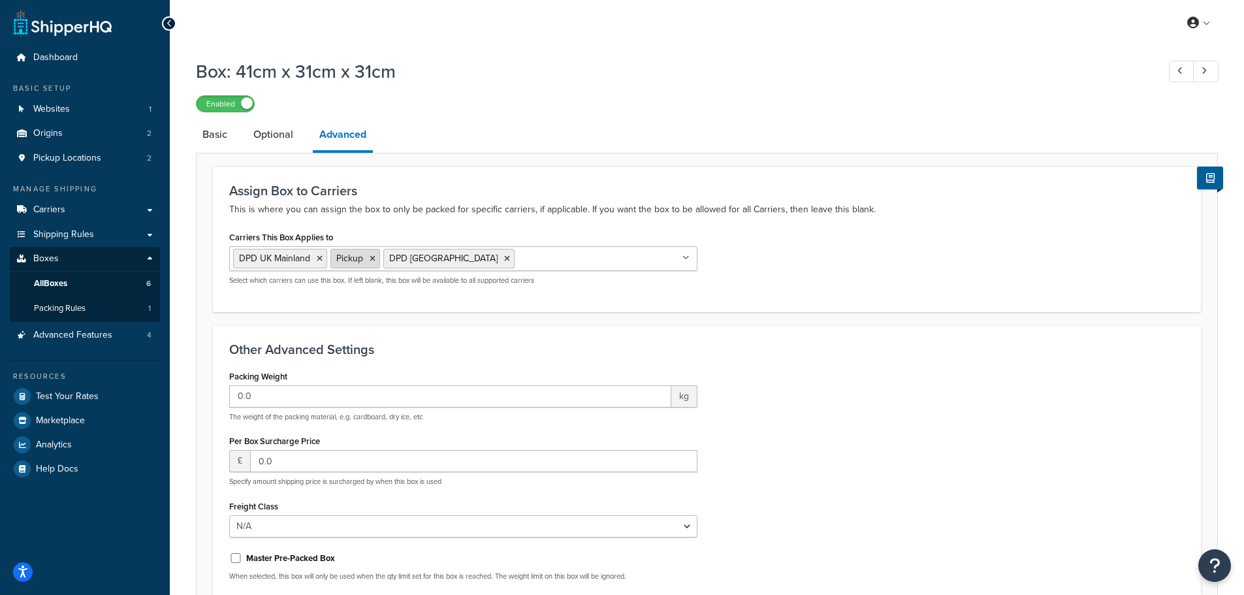
click at [372, 259] on icon at bounding box center [373, 259] width 6 height 8
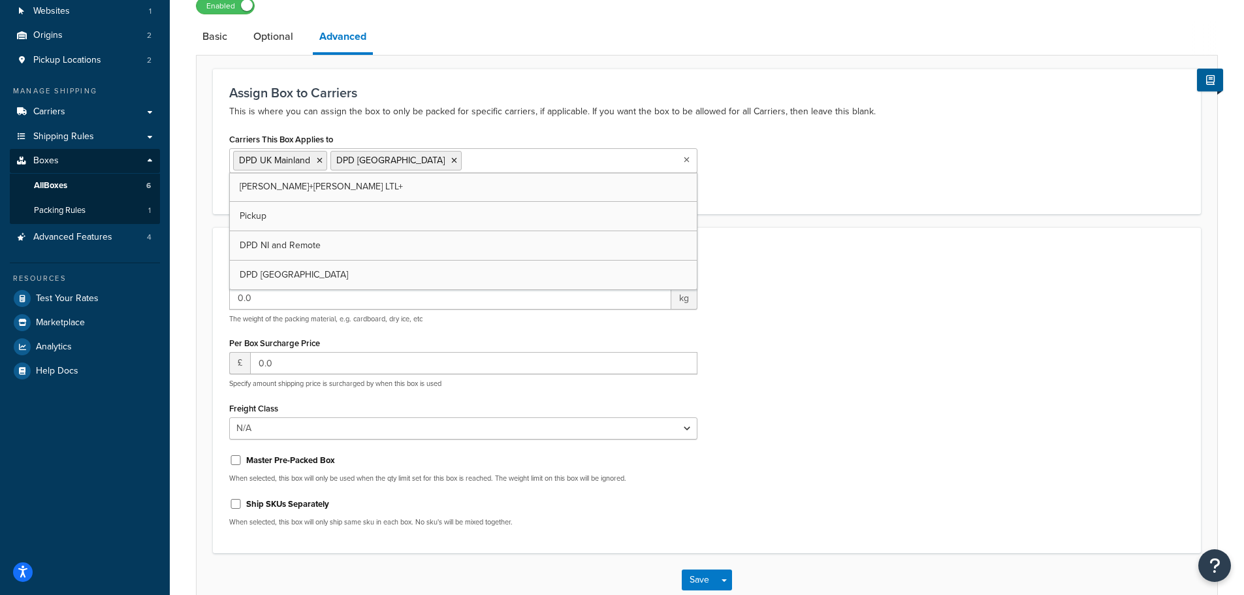
scroll to position [178, 0]
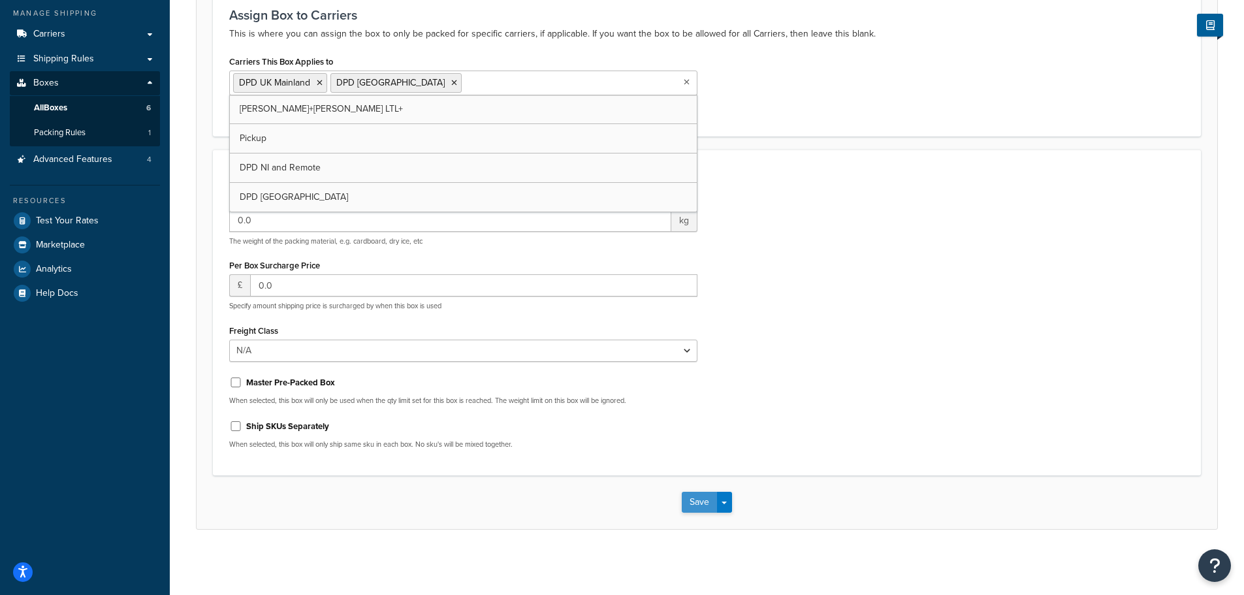
click at [695, 500] on button "Save" at bounding box center [699, 502] width 35 height 21
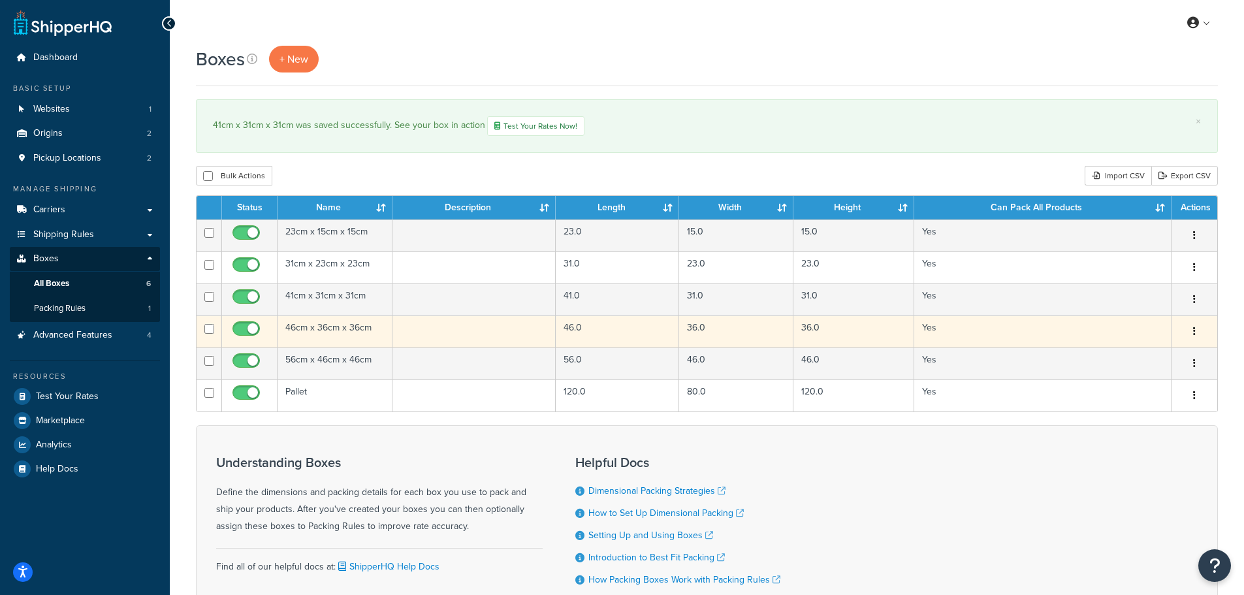
click at [317, 329] on td "46cm x 36cm x 36cm" at bounding box center [335, 331] width 115 height 32
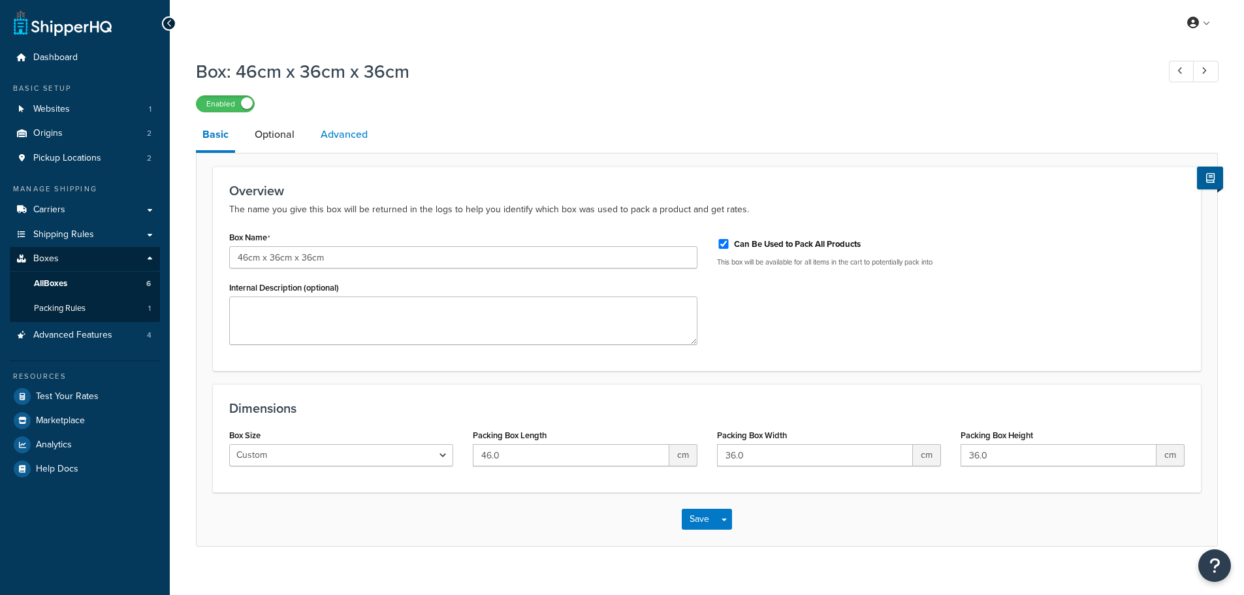
click at [344, 137] on link "Advanced" at bounding box center [344, 134] width 60 height 31
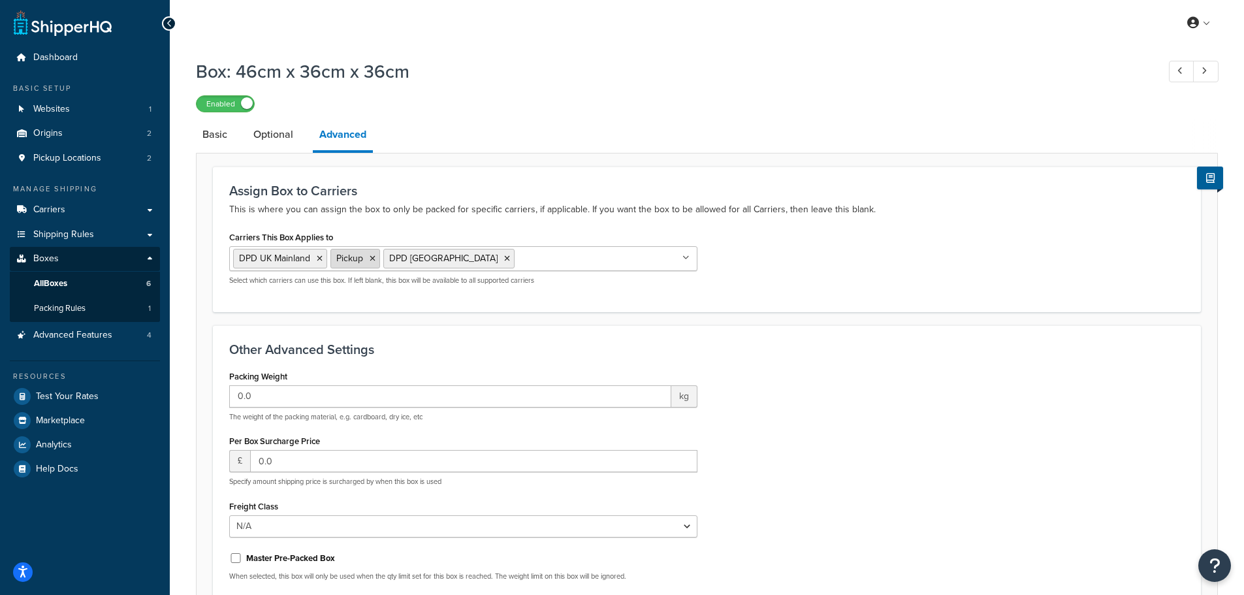
click at [372, 261] on icon at bounding box center [373, 259] width 6 height 8
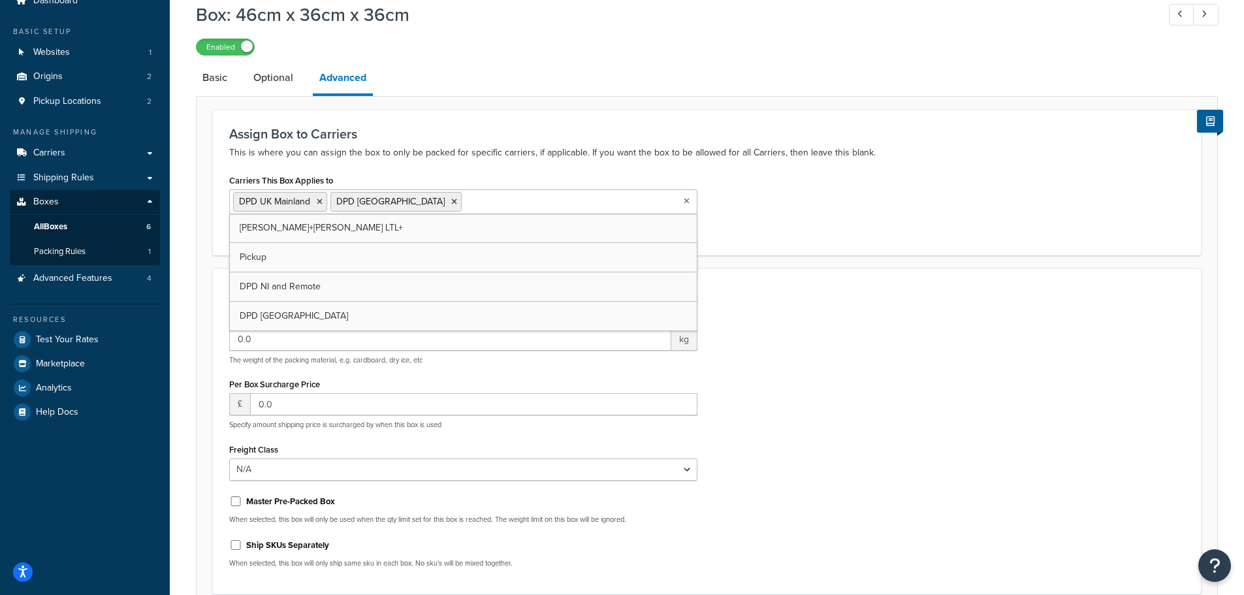
scroll to position [178, 0]
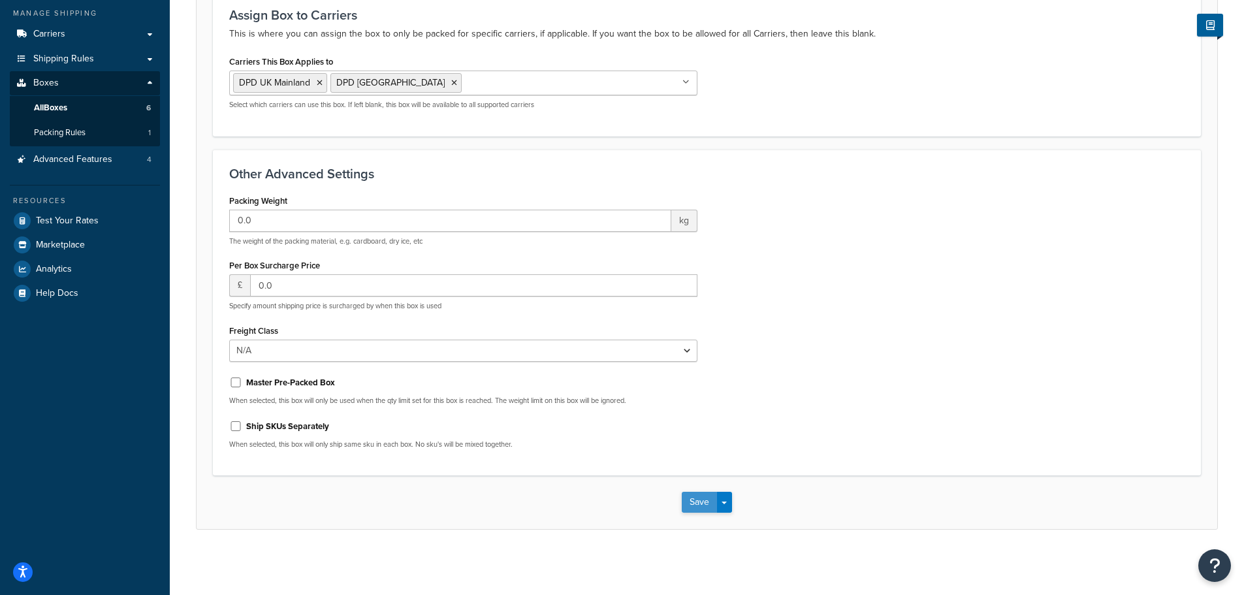
click at [701, 505] on button "Save" at bounding box center [699, 502] width 35 height 21
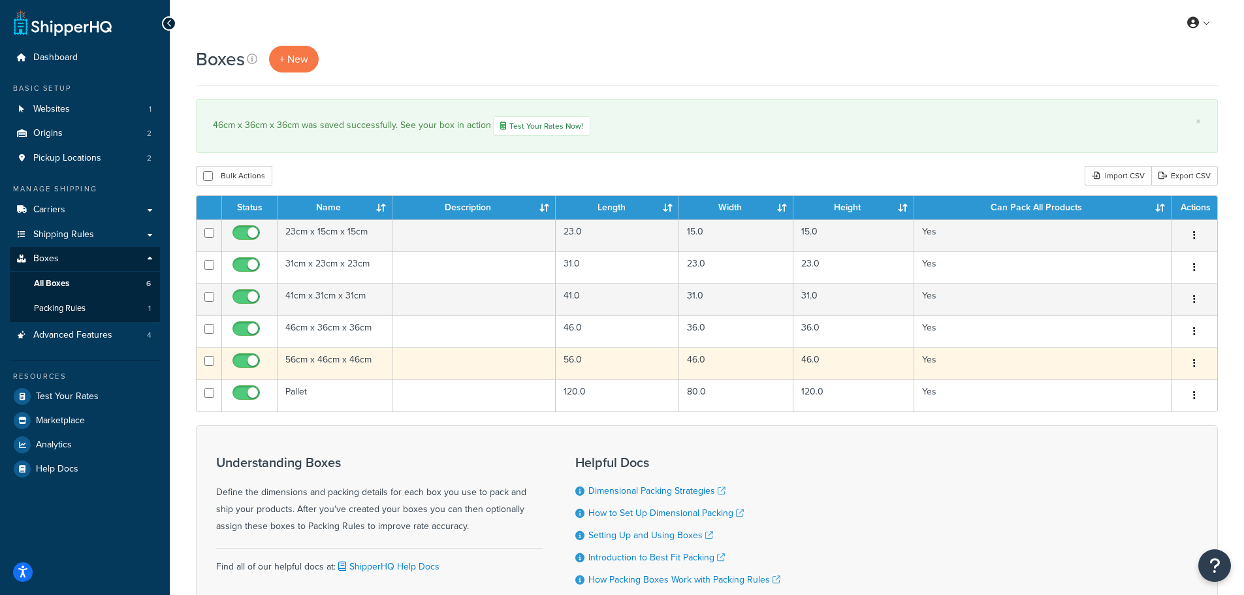
click at [309, 364] on td "56cm x 46cm x 46cm" at bounding box center [335, 363] width 115 height 32
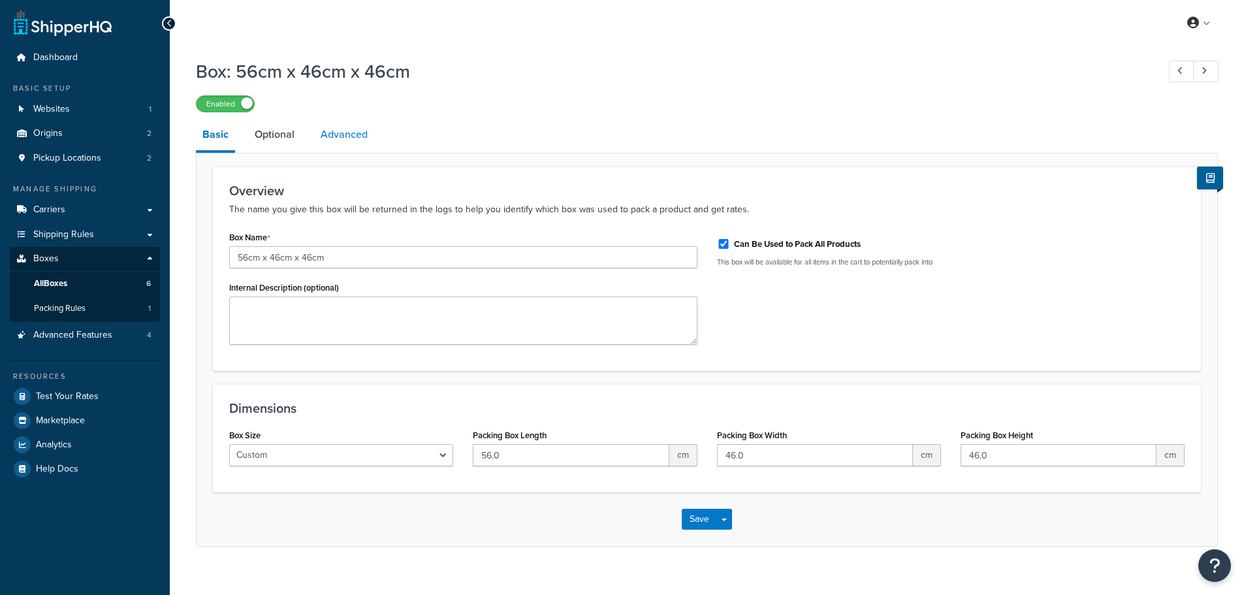
click at [342, 133] on link "Advanced" at bounding box center [344, 134] width 60 height 31
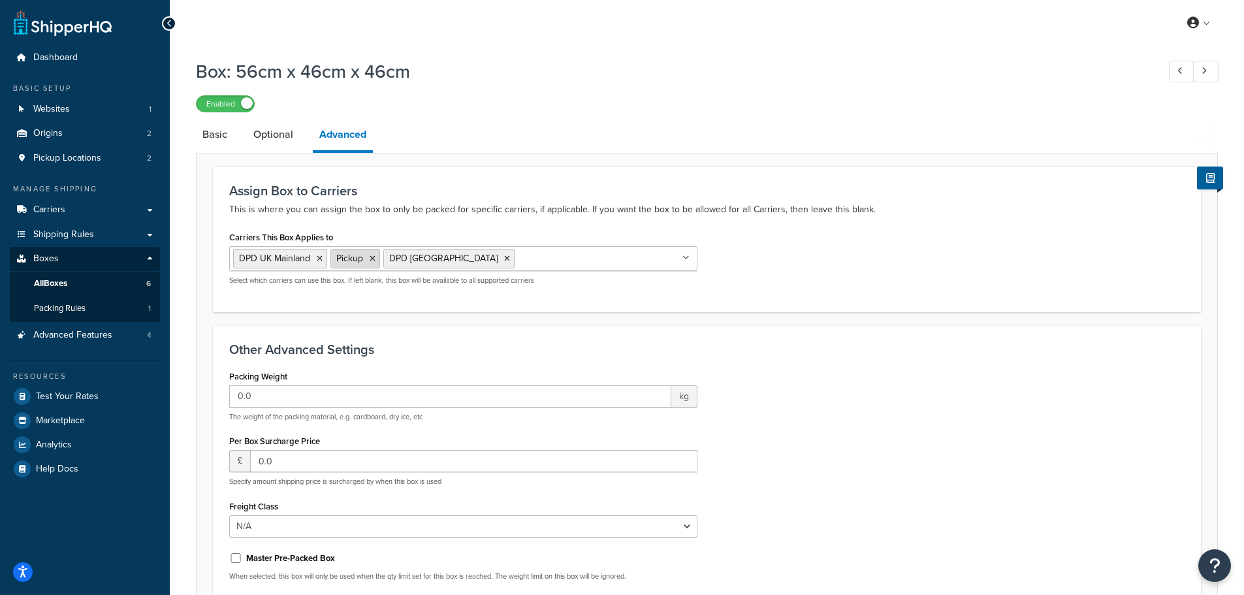
click at [374, 257] on icon at bounding box center [373, 259] width 6 height 8
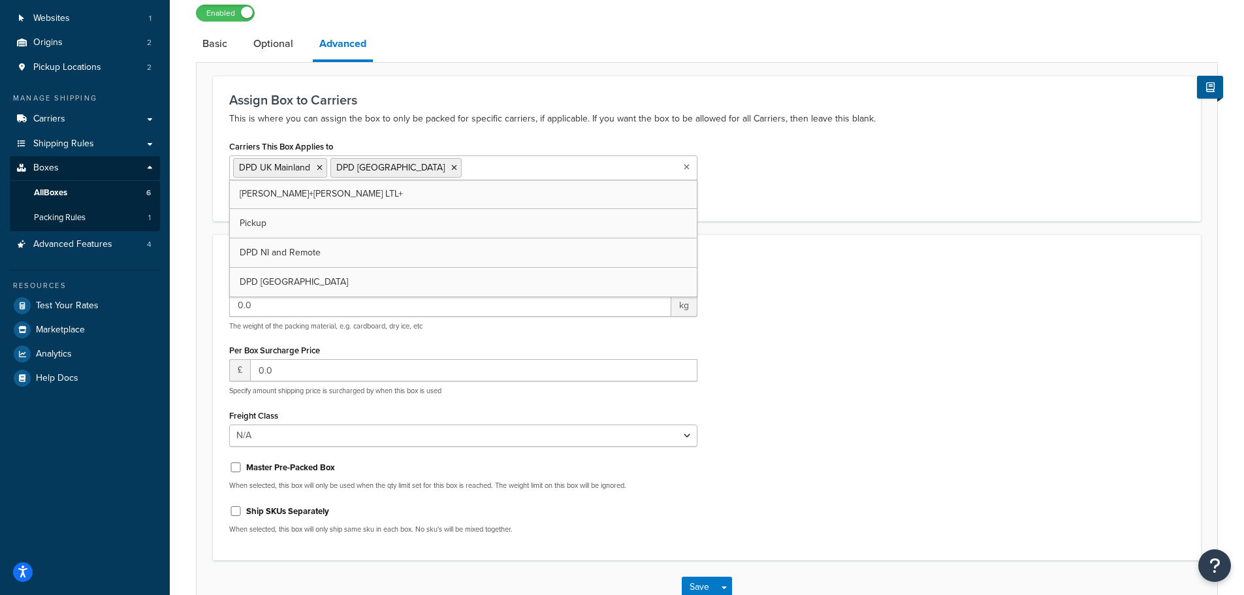
scroll to position [178, 0]
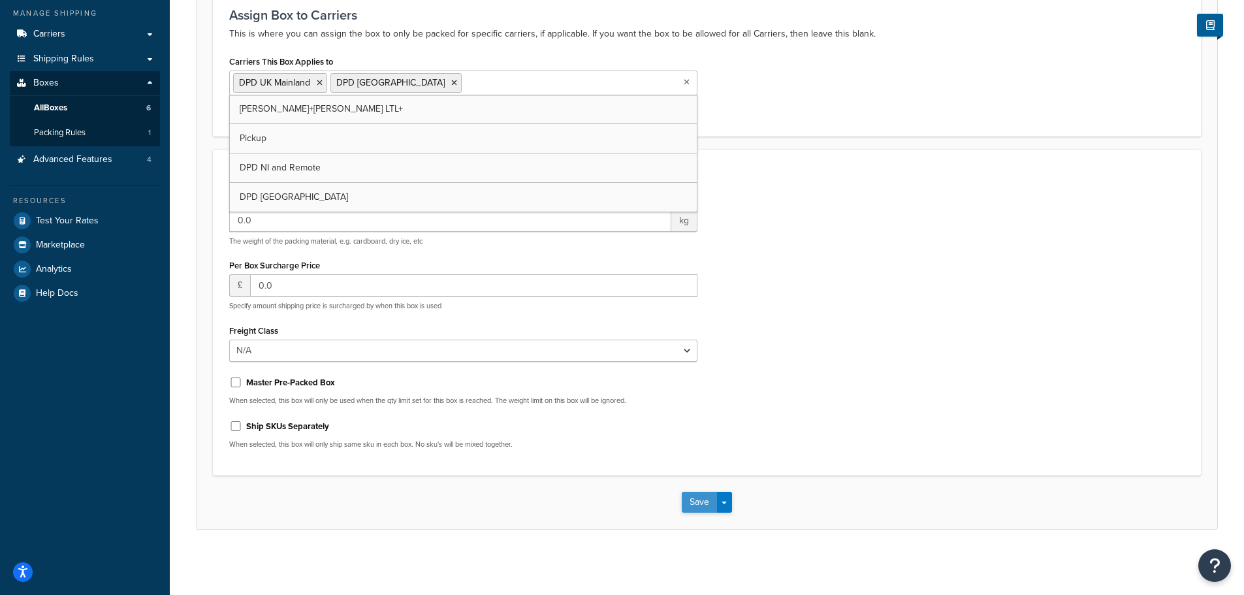
click at [689, 496] on button "Save" at bounding box center [699, 502] width 35 height 21
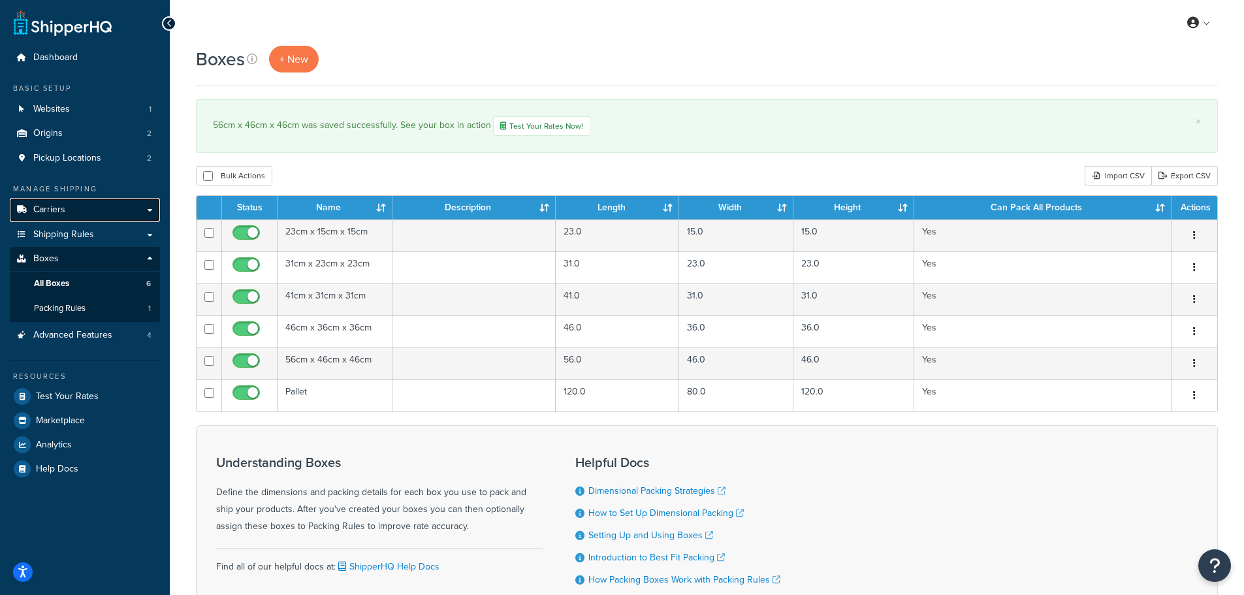
click at [50, 207] on span "Carriers" at bounding box center [49, 209] width 32 height 11
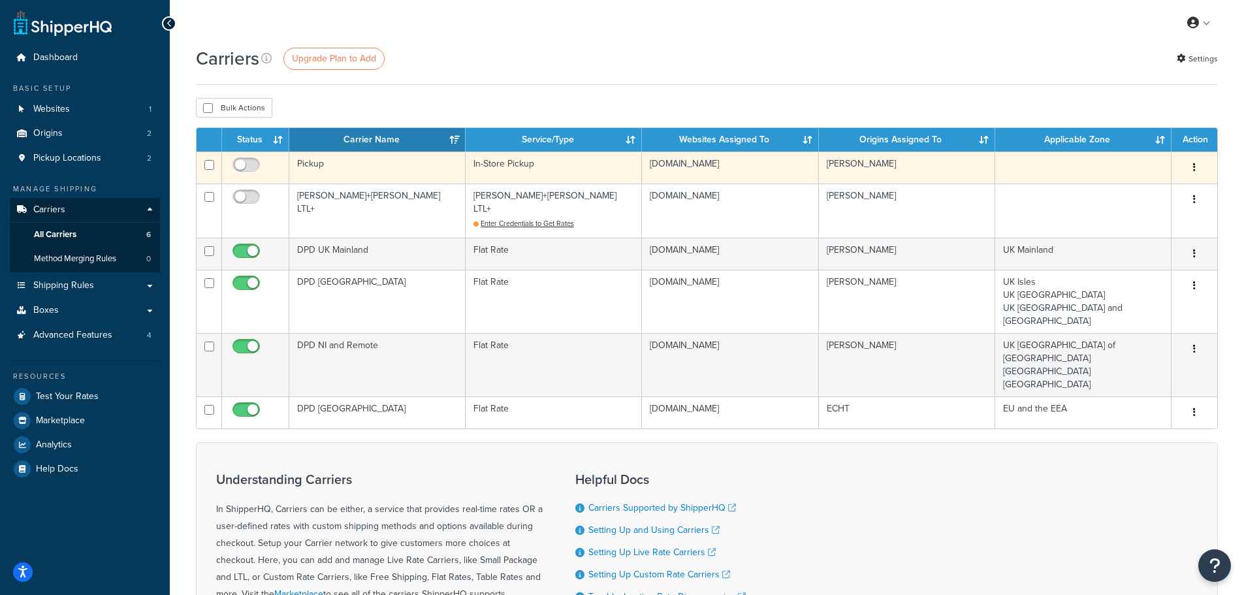
click at [1202, 164] on button "button" at bounding box center [1195, 167] width 18 height 21
click at [1127, 223] on link "Delete" at bounding box center [1141, 221] width 103 height 27
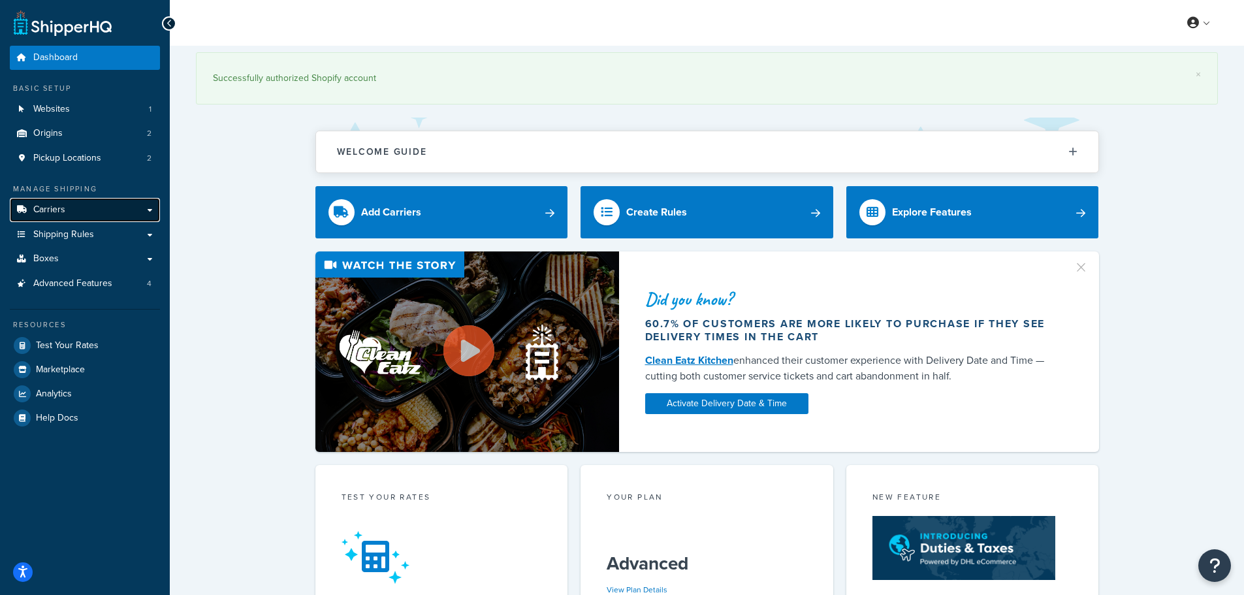
click at [53, 207] on span "Carriers" at bounding box center [49, 209] width 32 height 11
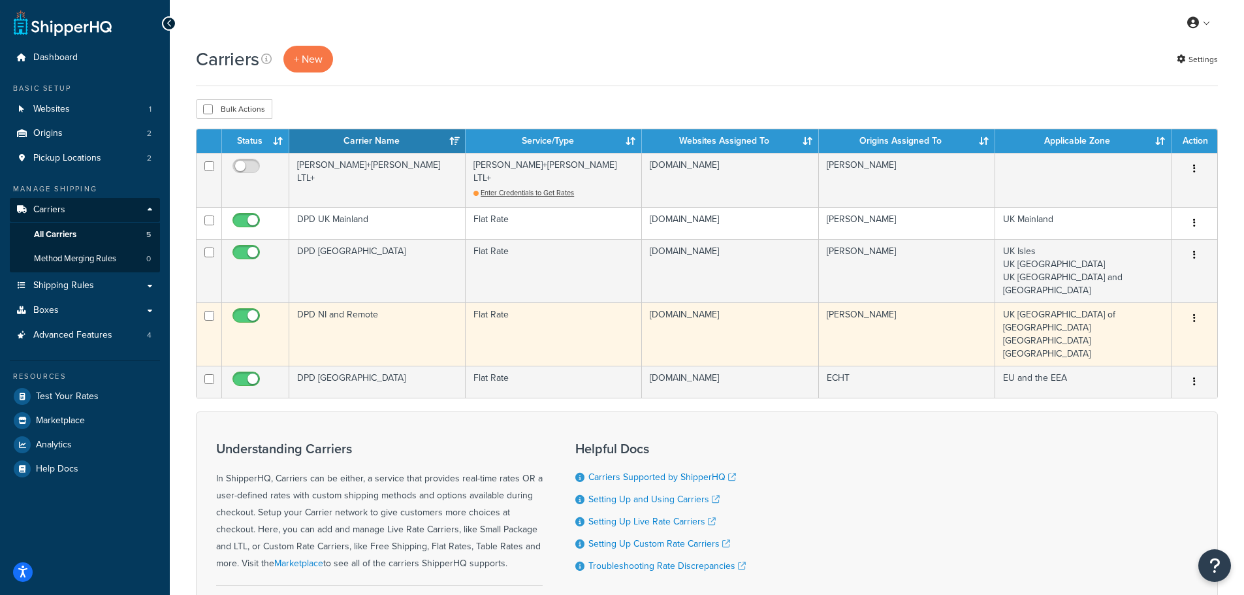
click at [350, 302] on td "DPD NI and Remote" at bounding box center [377, 333] width 176 height 63
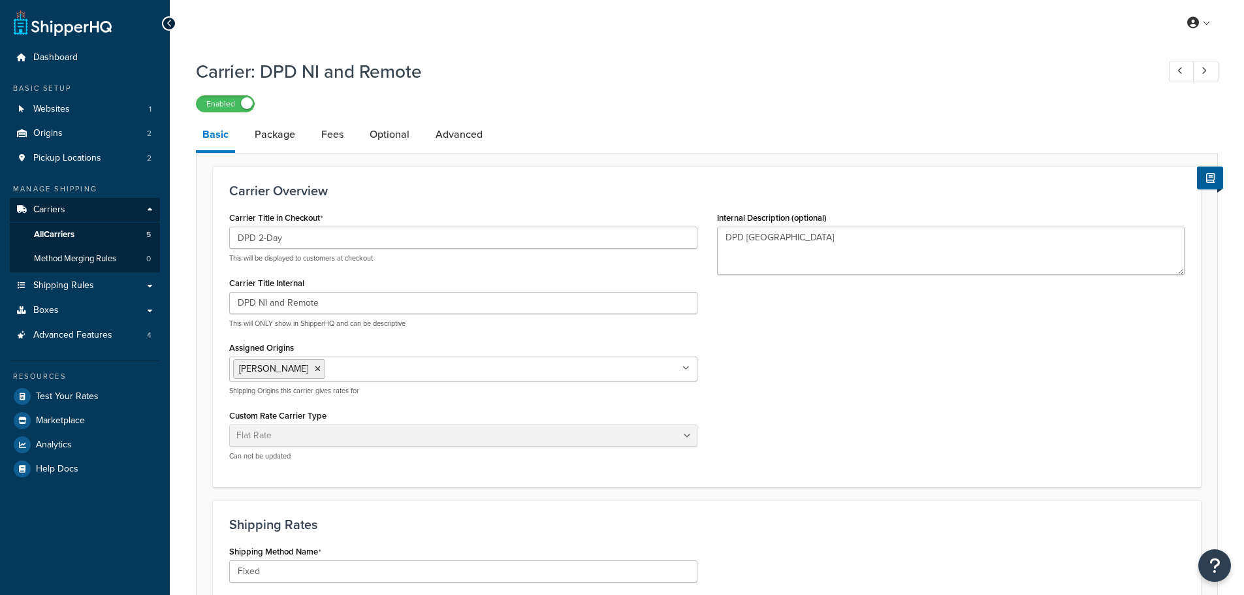
select select "flat"
select select "package"
click at [286, 135] on link "Package" at bounding box center [275, 134] width 54 height 31
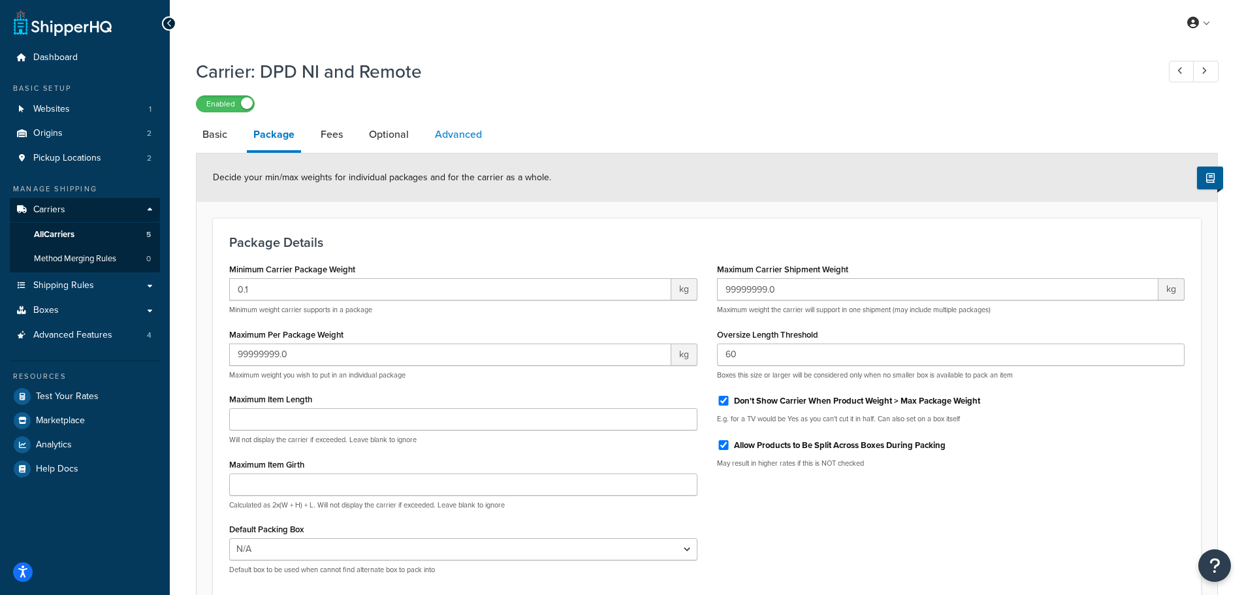
click at [453, 139] on link "Advanced" at bounding box center [458, 134] width 60 height 31
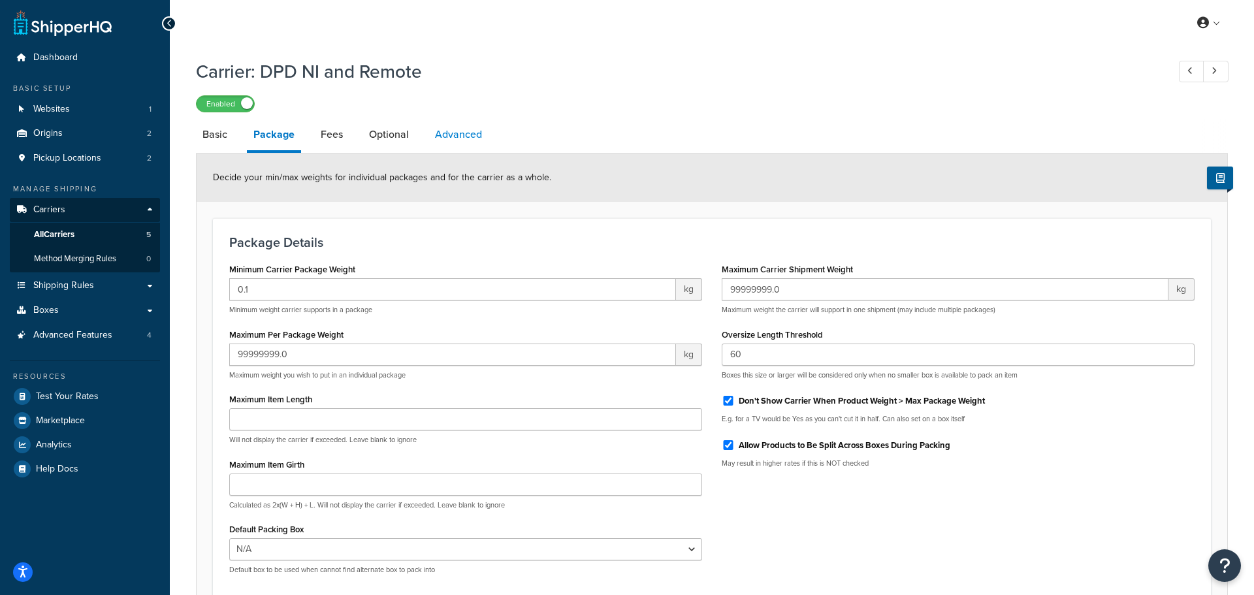
select select "false"
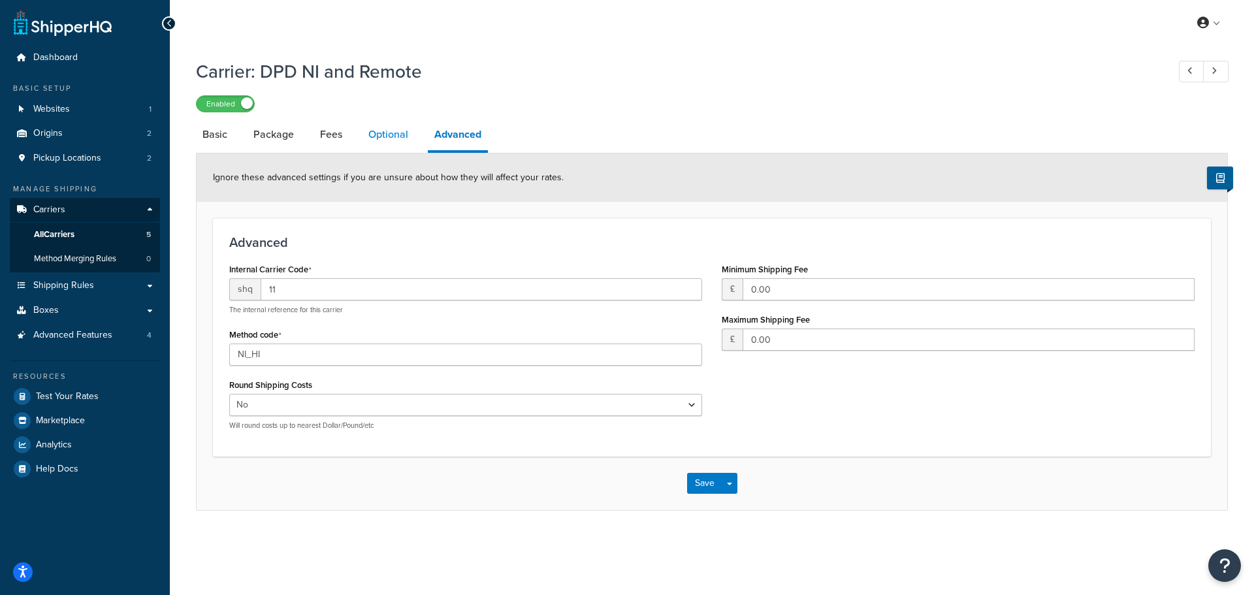
click at [382, 136] on link "Optional" at bounding box center [388, 134] width 53 height 31
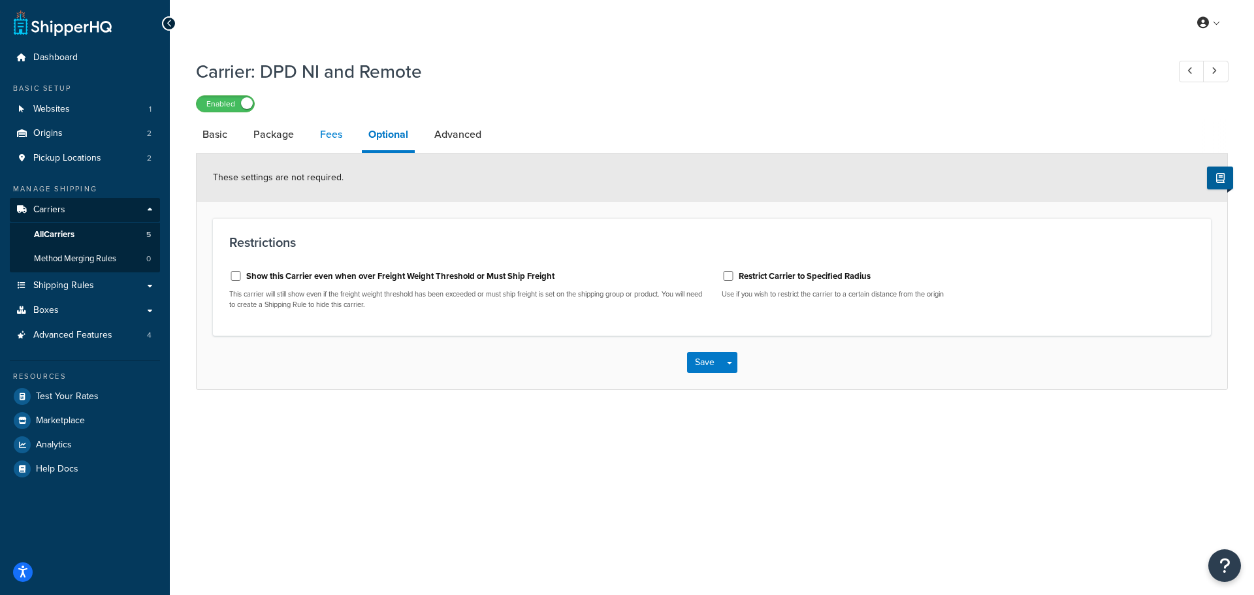
click at [331, 129] on link "Fees" at bounding box center [331, 134] width 35 height 31
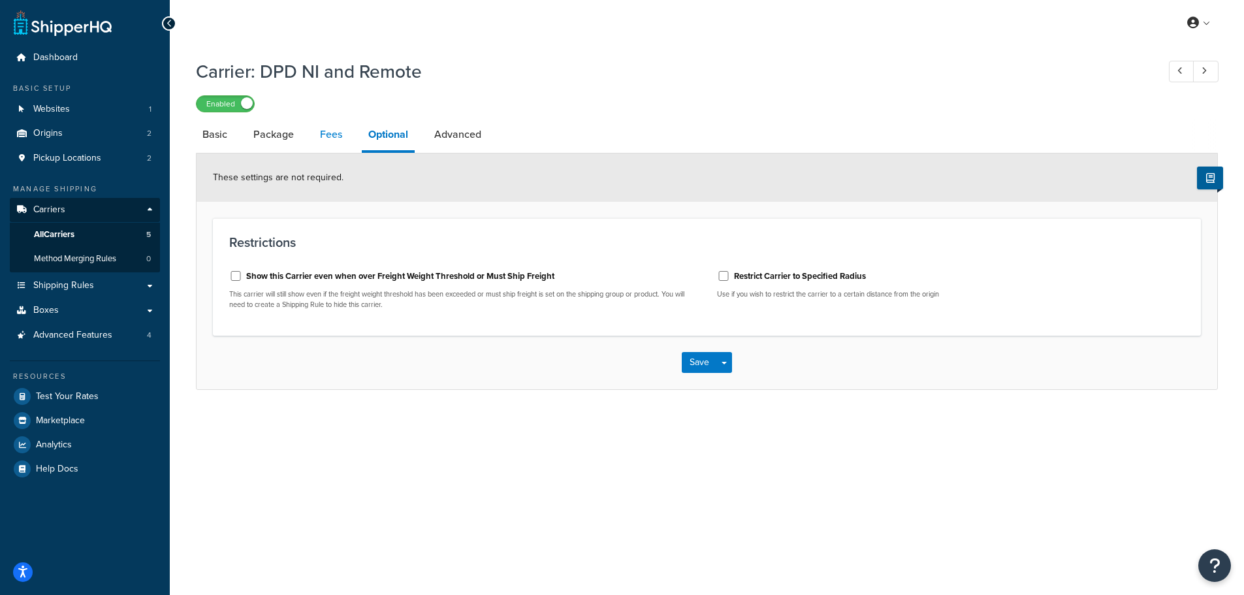
select select "AFTER"
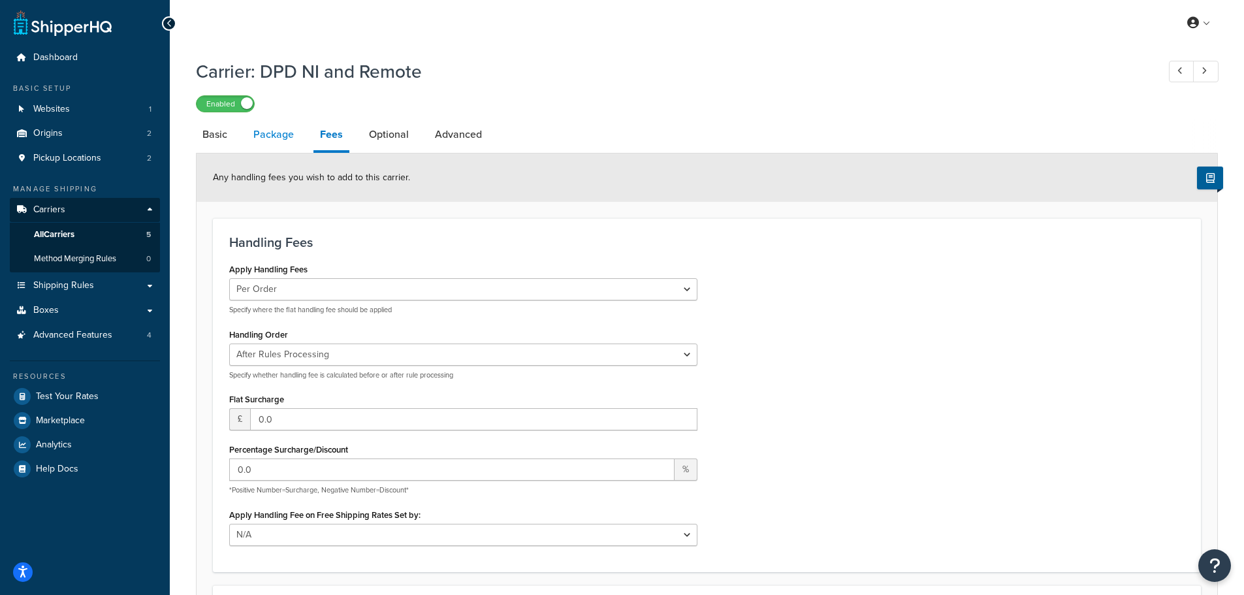
click at [271, 133] on link "Package" at bounding box center [274, 134] width 54 height 31
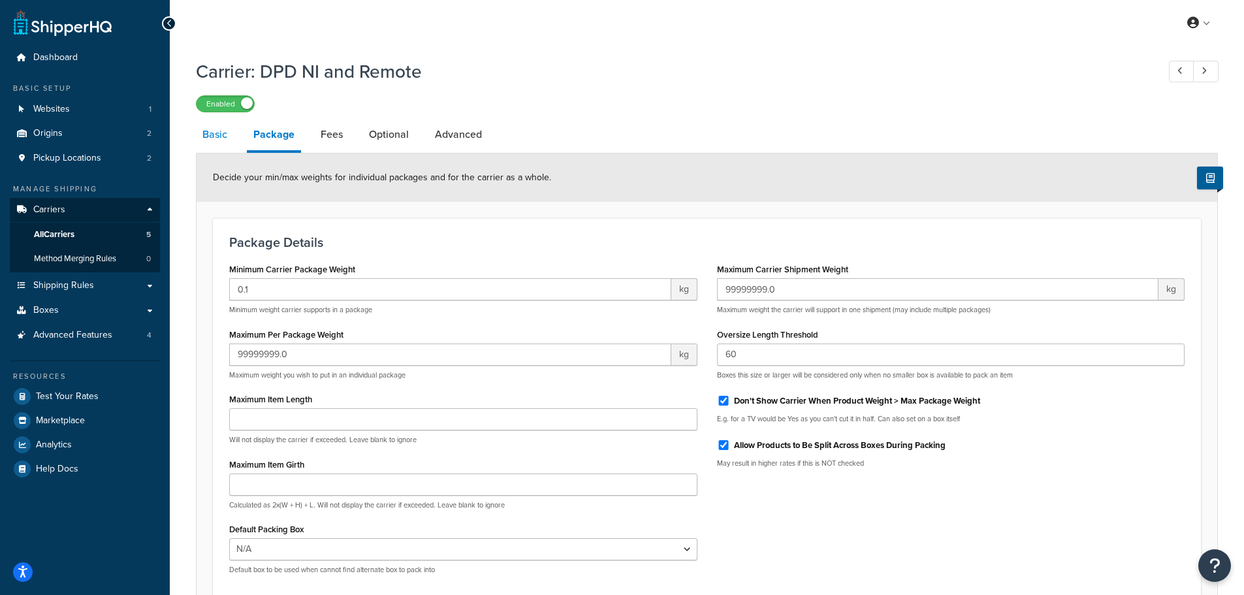
click at [213, 138] on link "Basic" at bounding box center [215, 134] width 38 height 31
select select "flat"
select select "package"
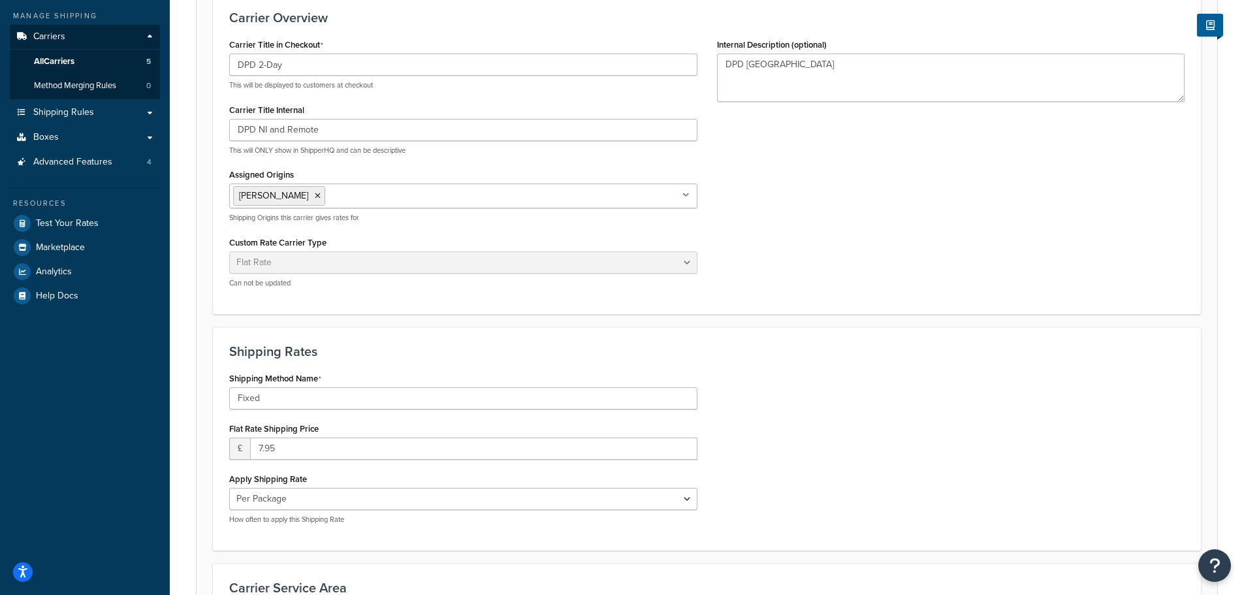
scroll to position [196, 0]
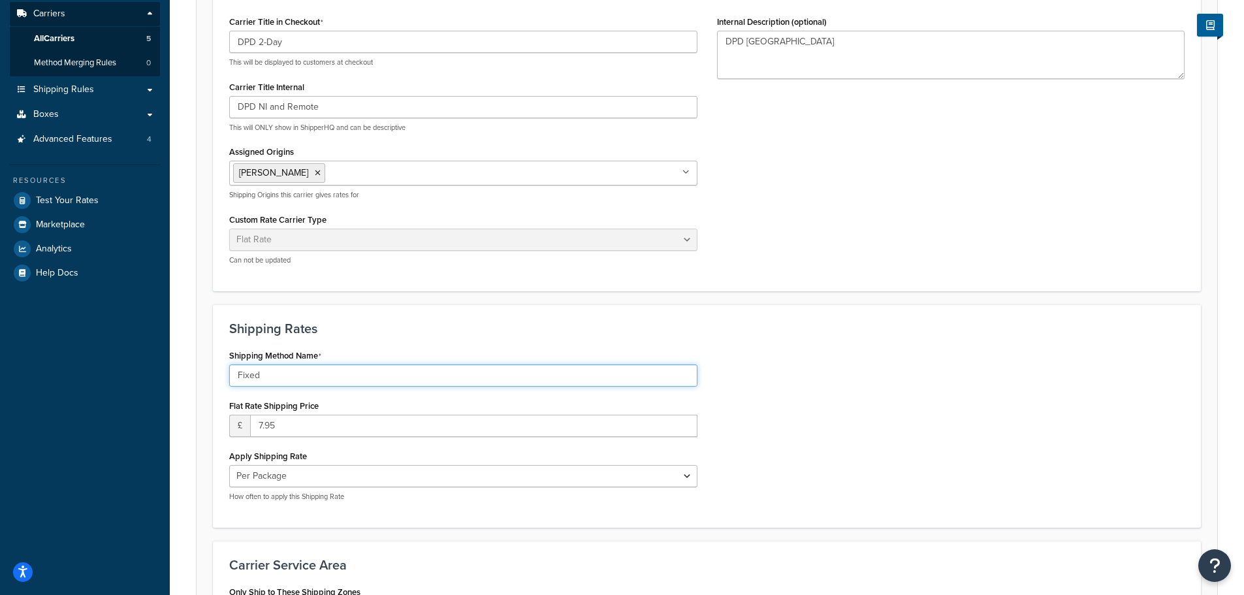
click at [247, 374] on input "Fixed" at bounding box center [463, 375] width 468 height 22
click at [264, 376] on input "Fixed" at bounding box center [463, 375] width 468 height 22
drag, startPoint x: 263, startPoint y: 377, endPoint x: 202, endPoint y: 378, distance: 60.1
click at [203, 378] on form "Carrier Overview Carrier Title in Checkout DPD 2-Day This will be displayed to …" at bounding box center [707, 361] width 1021 height 780
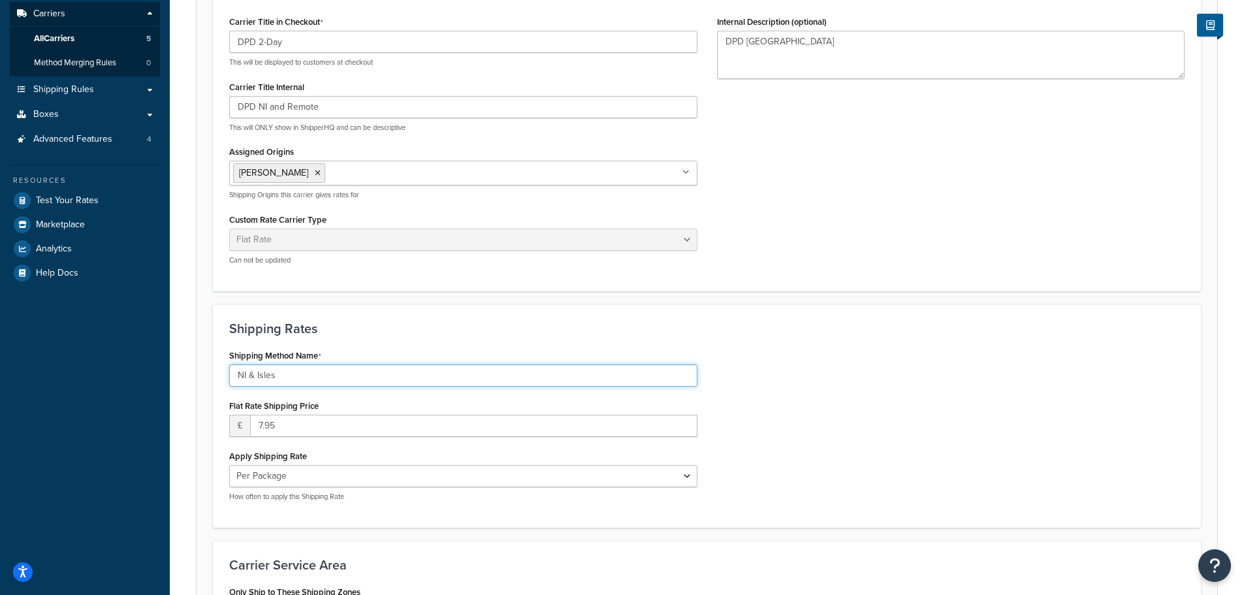
type input "NI & Isles"
click at [775, 406] on div "Shipping Method Name NI & Isles Flat Rate Shipping Price £ 7.95 Apply Shipping …" at bounding box center [706, 428] width 975 height 165
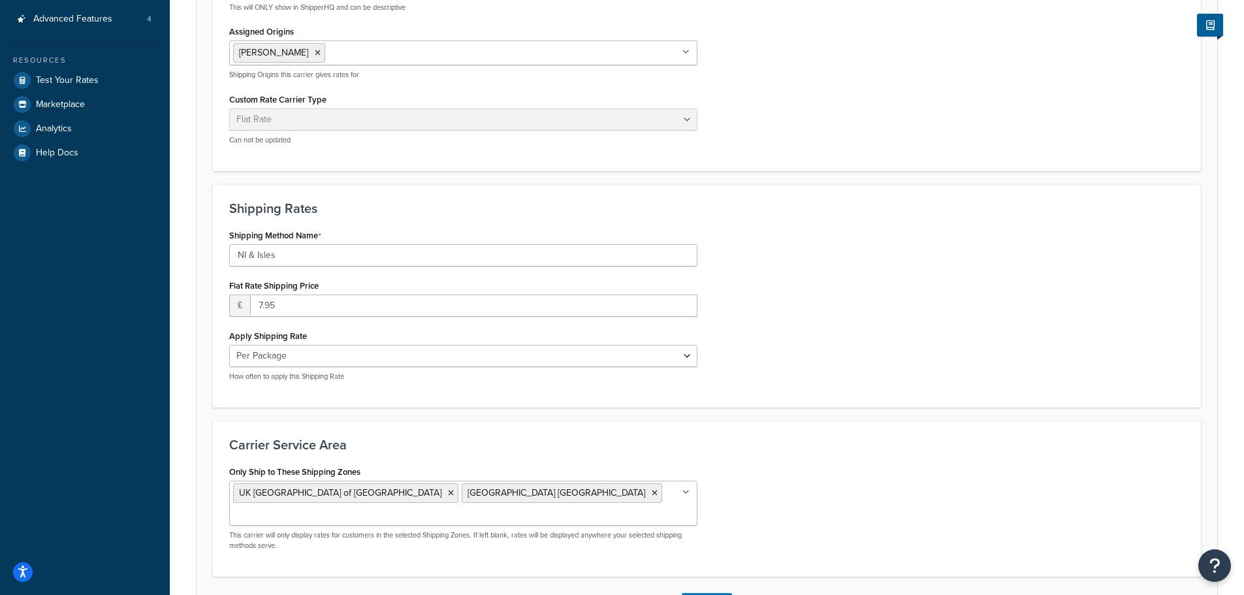
scroll to position [327, 0]
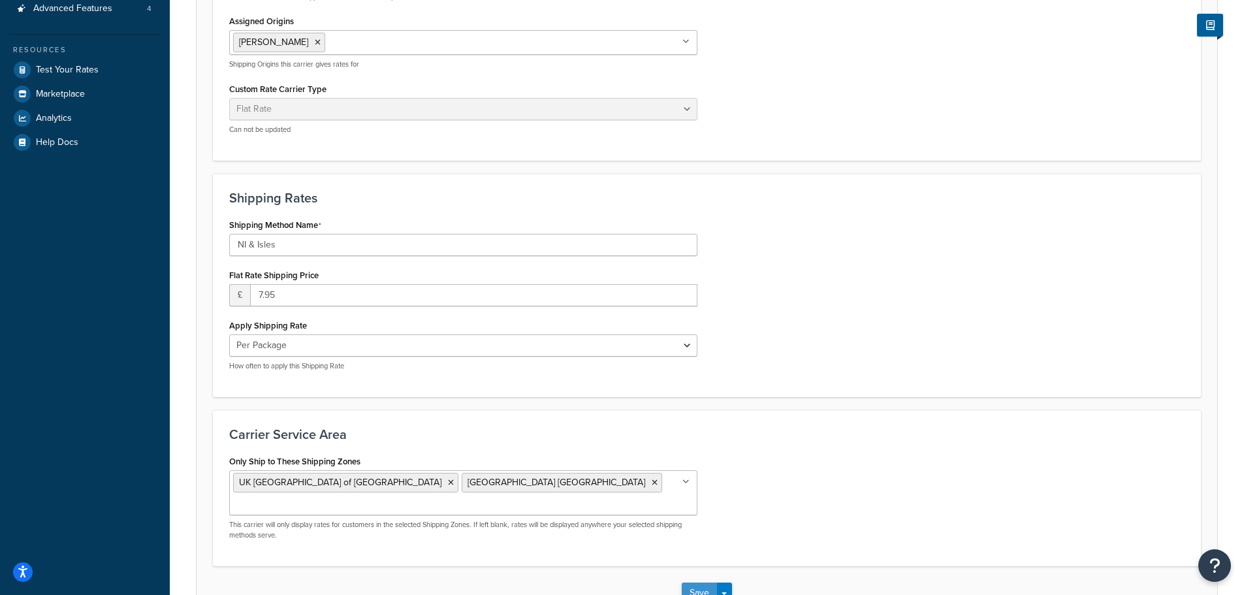
click at [697, 583] on button "Save" at bounding box center [699, 593] width 35 height 21
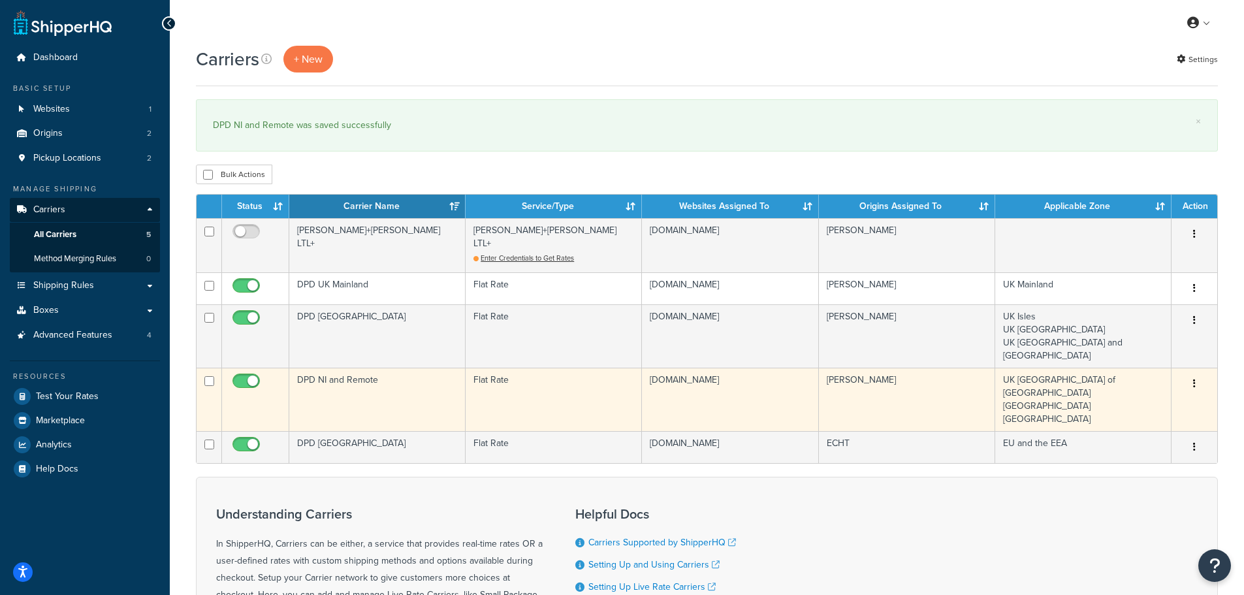
click at [348, 368] on td "DPD NI and Remote" at bounding box center [377, 399] width 176 height 63
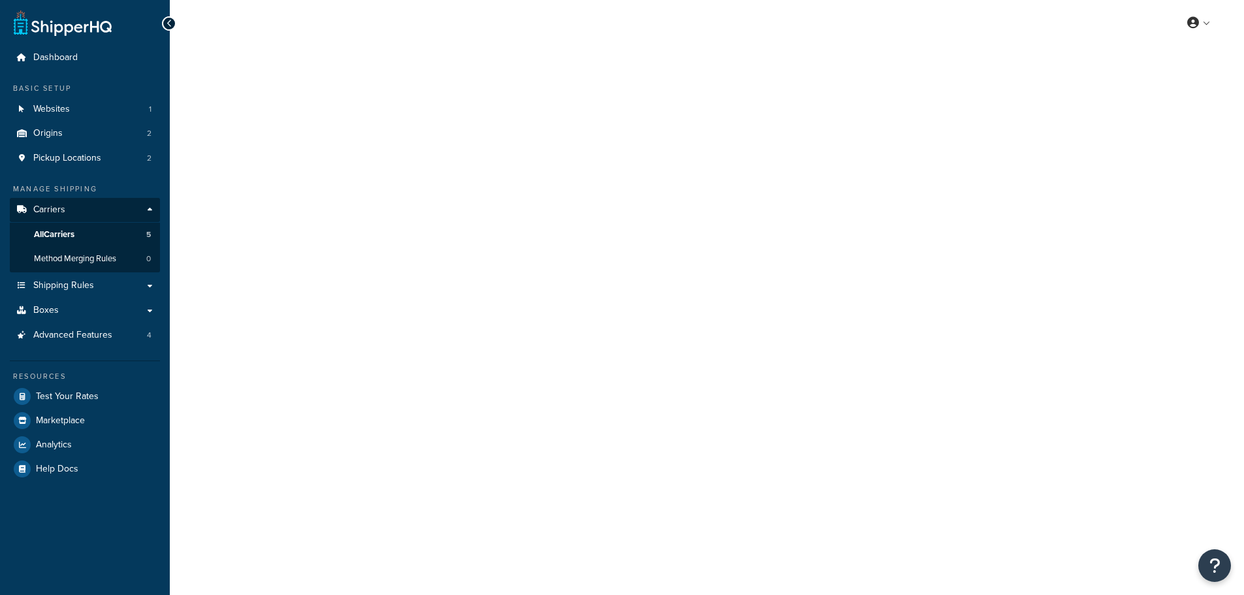
select select "flat"
select select "package"
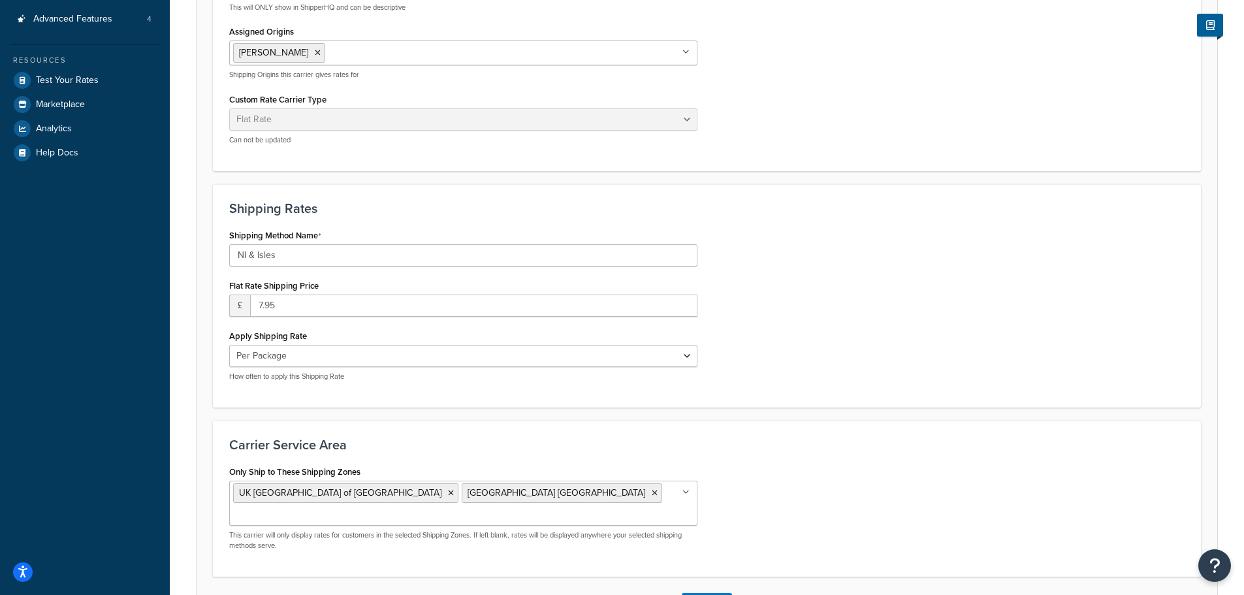
scroll to position [327, 0]
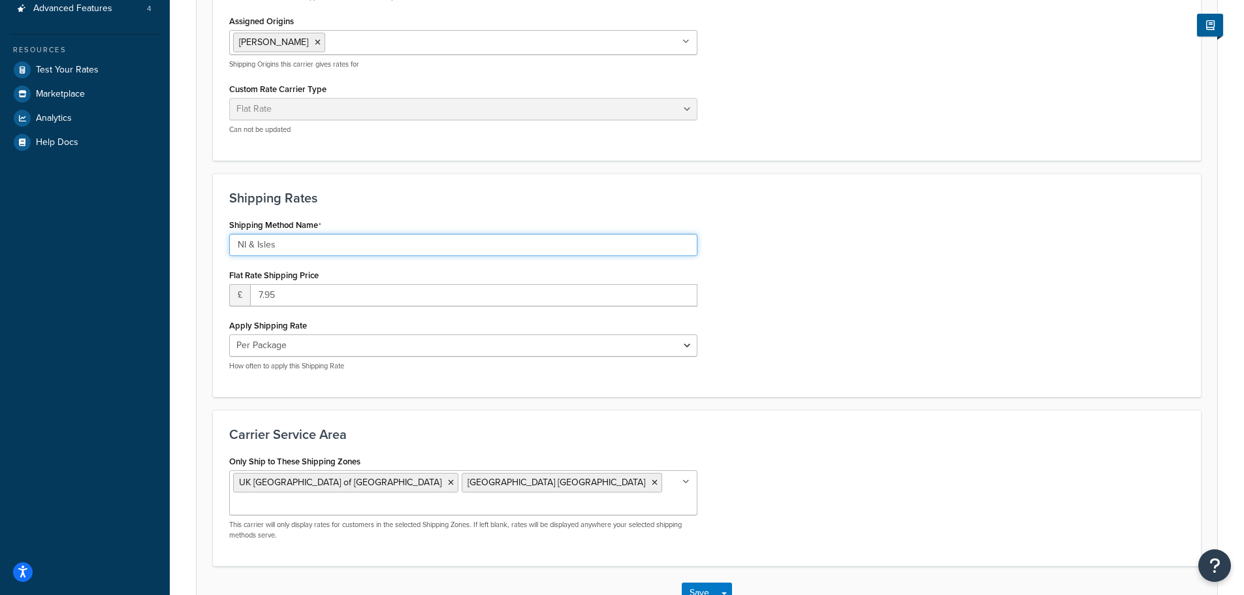
click at [266, 249] on input "NI & Isles" at bounding box center [463, 245] width 468 height 22
type input "NI & Remote"
click at [700, 583] on button "Save" at bounding box center [699, 593] width 35 height 21
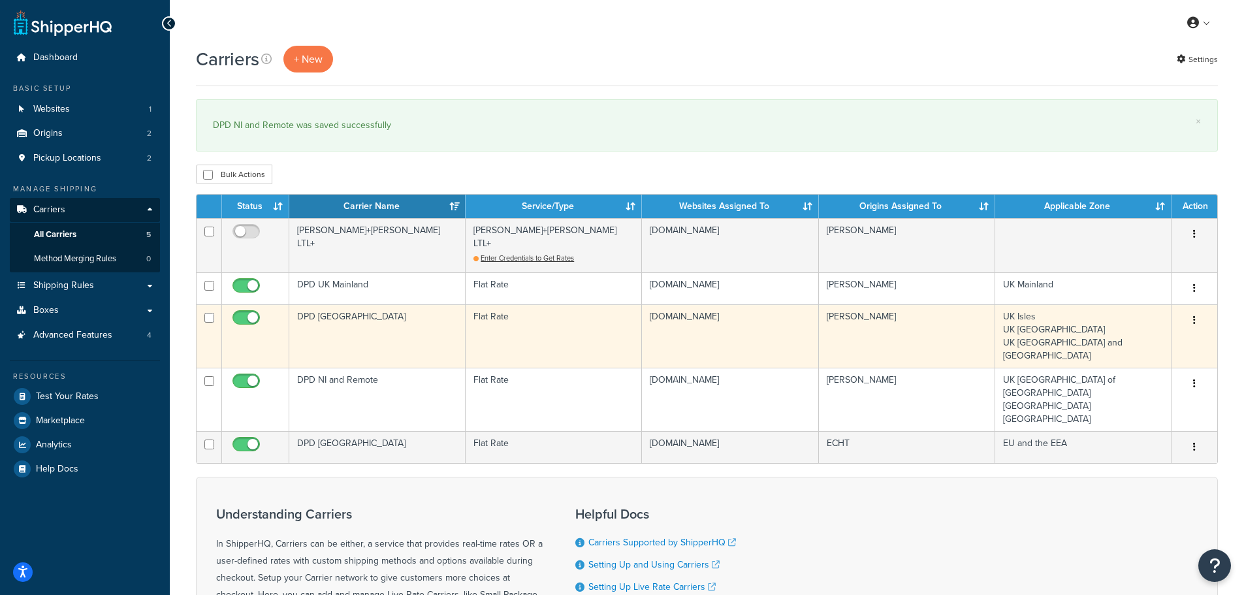
click at [366, 312] on td "DPD [GEOGRAPHIC_DATA]" at bounding box center [377, 335] width 176 height 63
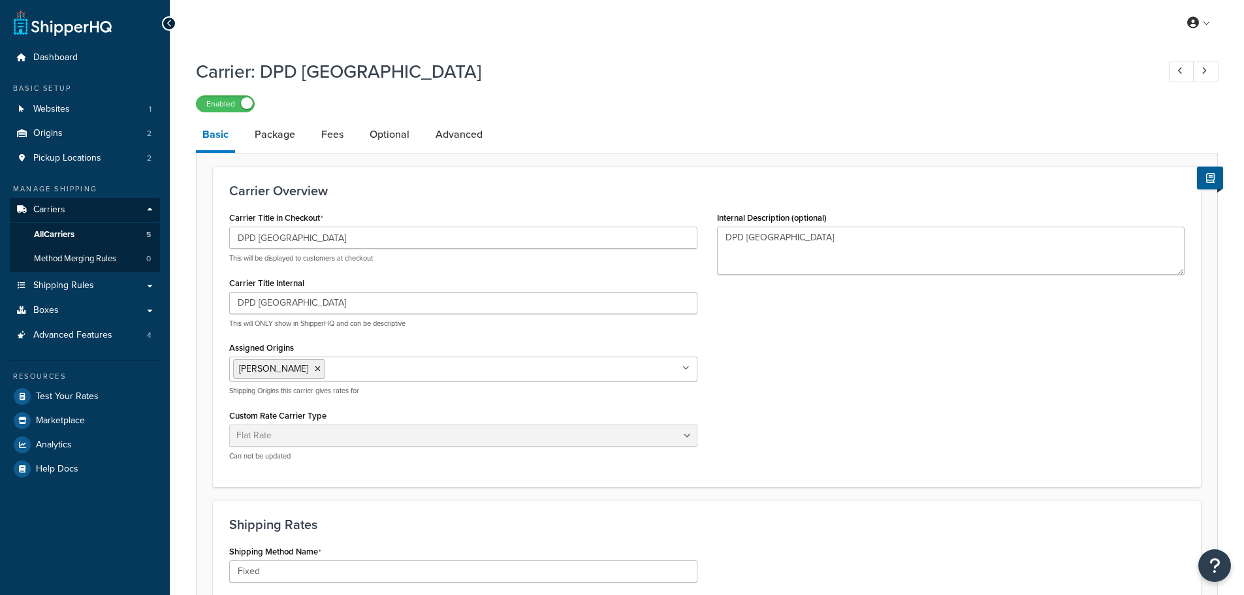
select select "flat"
select select "package"
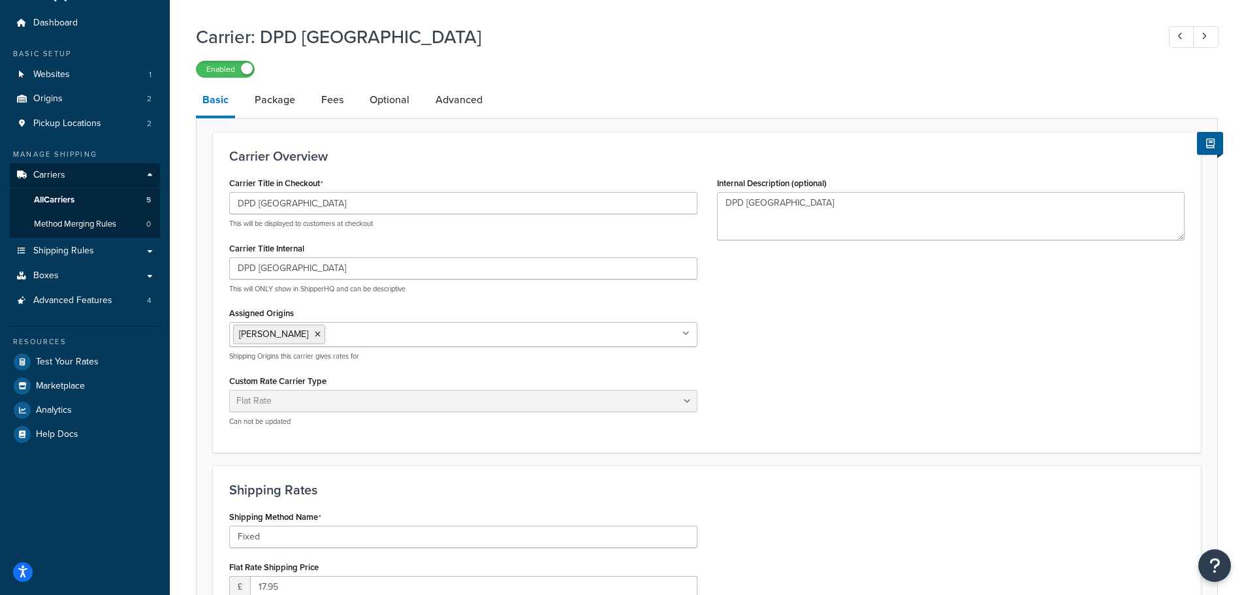
scroll to position [7, 0]
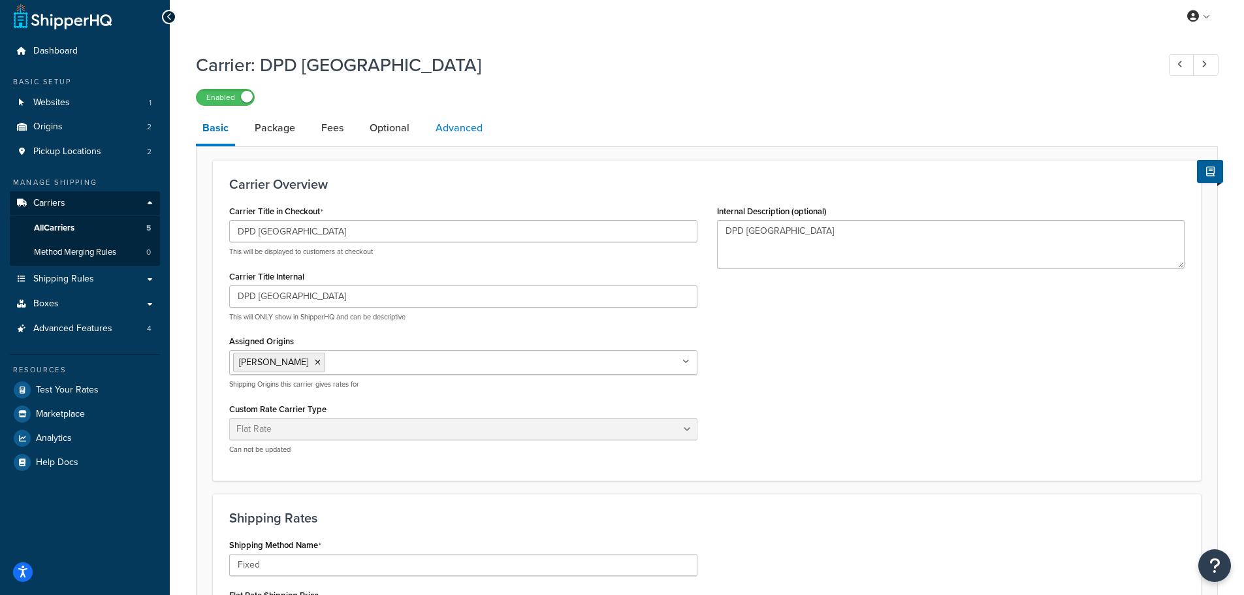
click at [442, 128] on link "Advanced" at bounding box center [459, 127] width 60 height 31
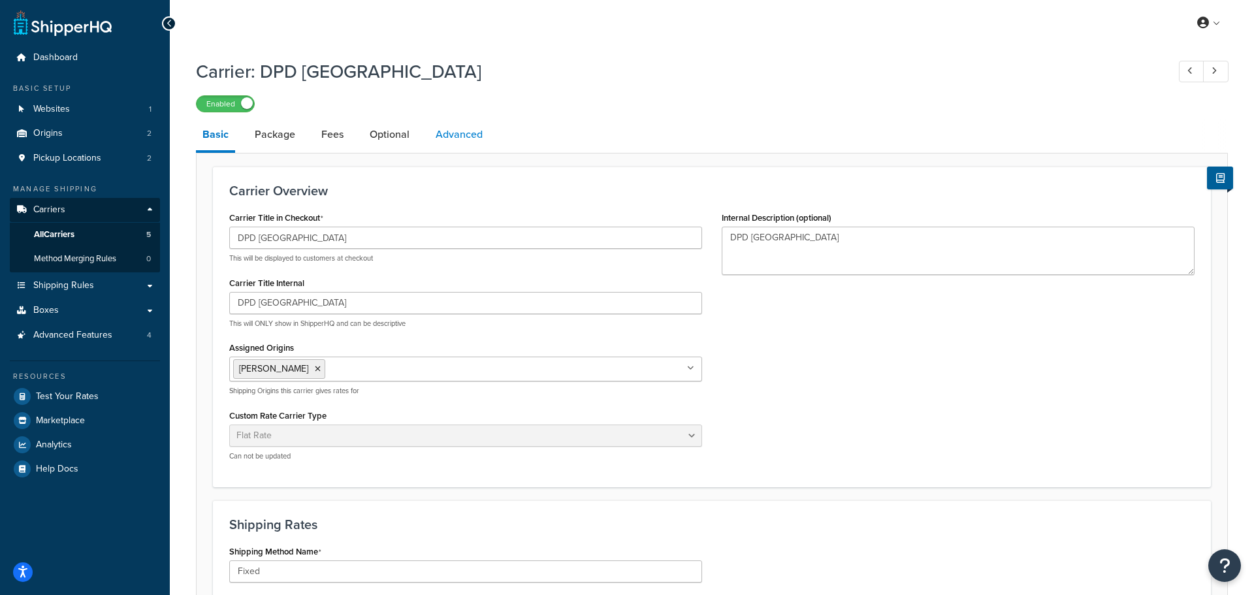
select select "false"
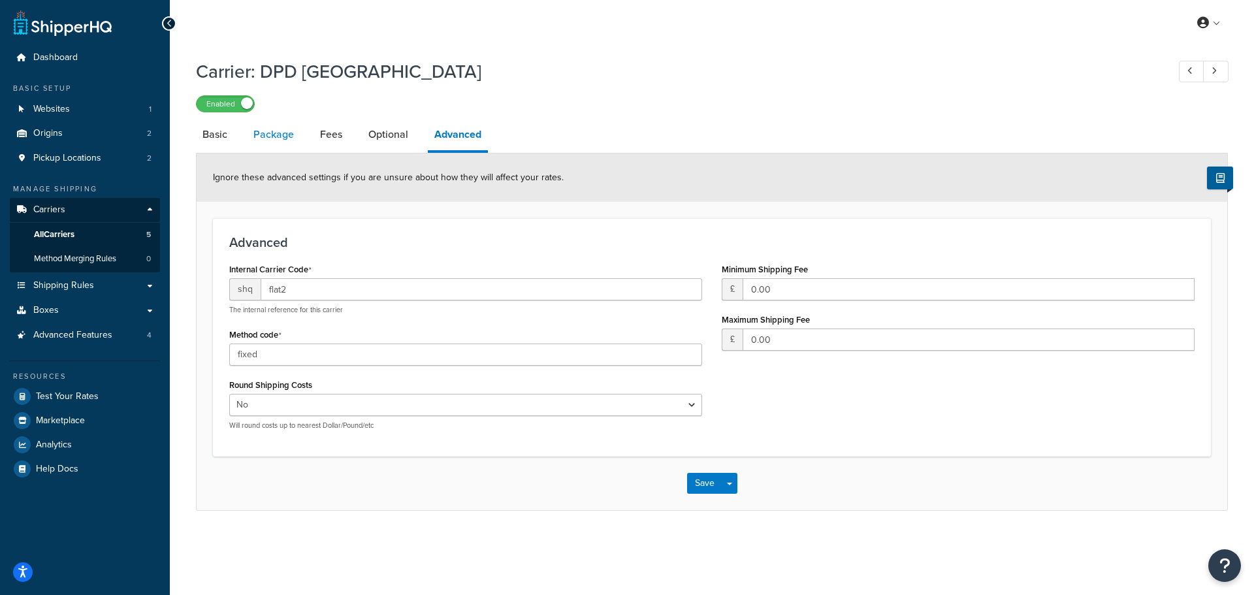
click at [274, 130] on link "Package" at bounding box center [274, 134] width 54 height 31
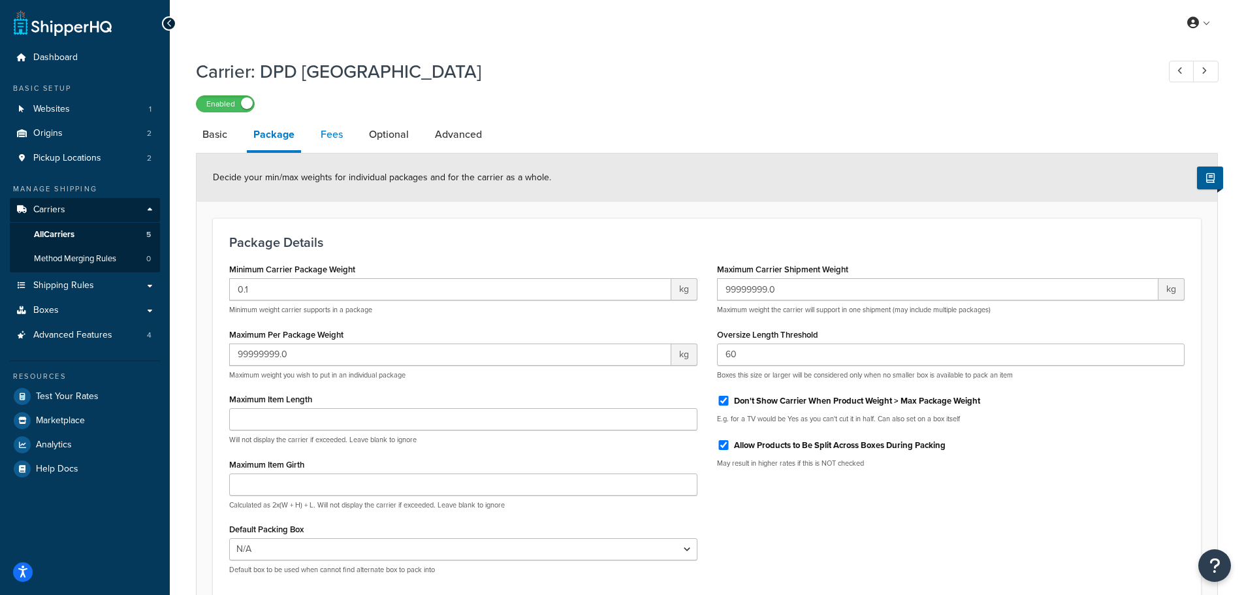
click at [336, 134] on link "Fees" at bounding box center [331, 134] width 35 height 31
select select "AFTER"
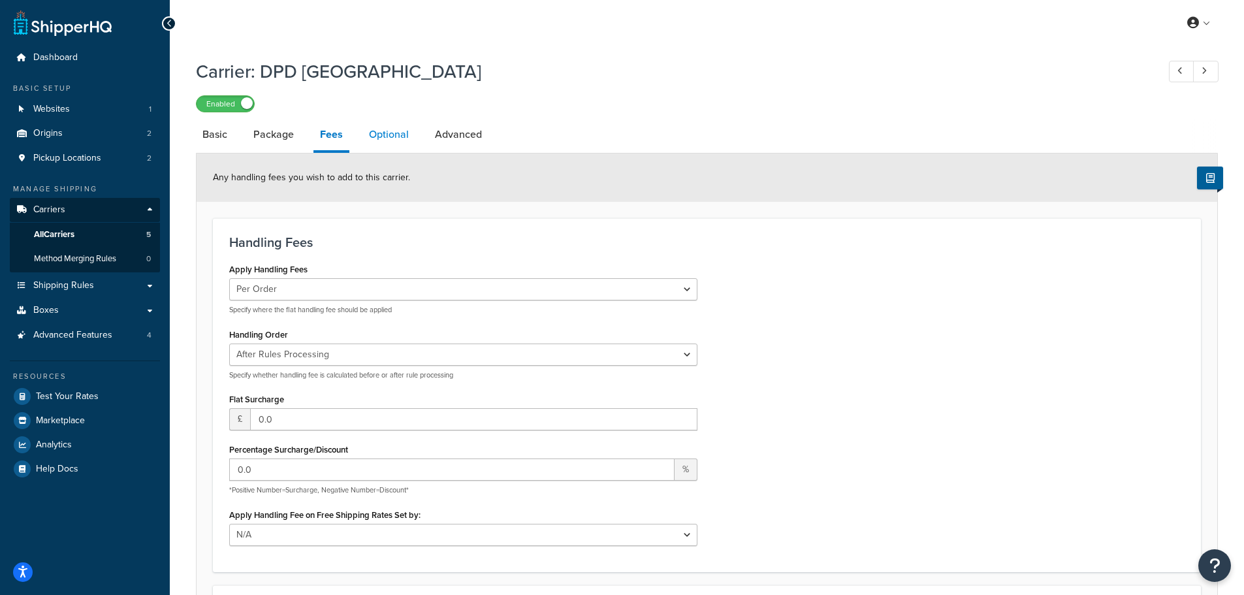
click at [387, 136] on link "Optional" at bounding box center [389, 134] width 53 height 31
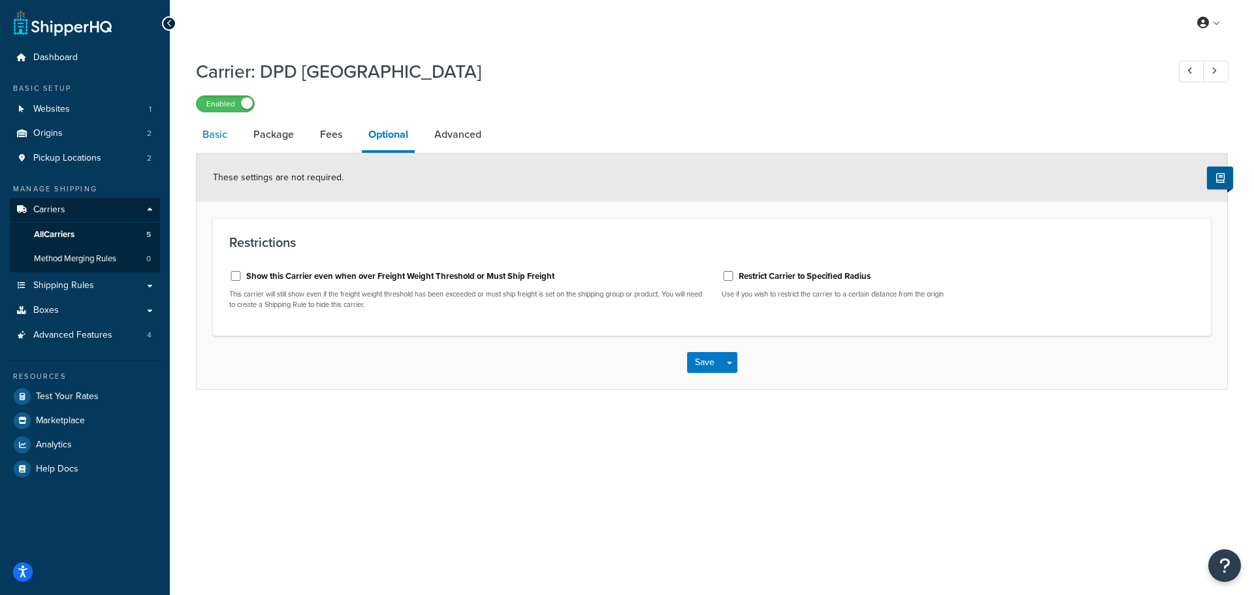
click at [222, 136] on link "Basic" at bounding box center [215, 134] width 38 height 31
select select "flat"
select select "package"
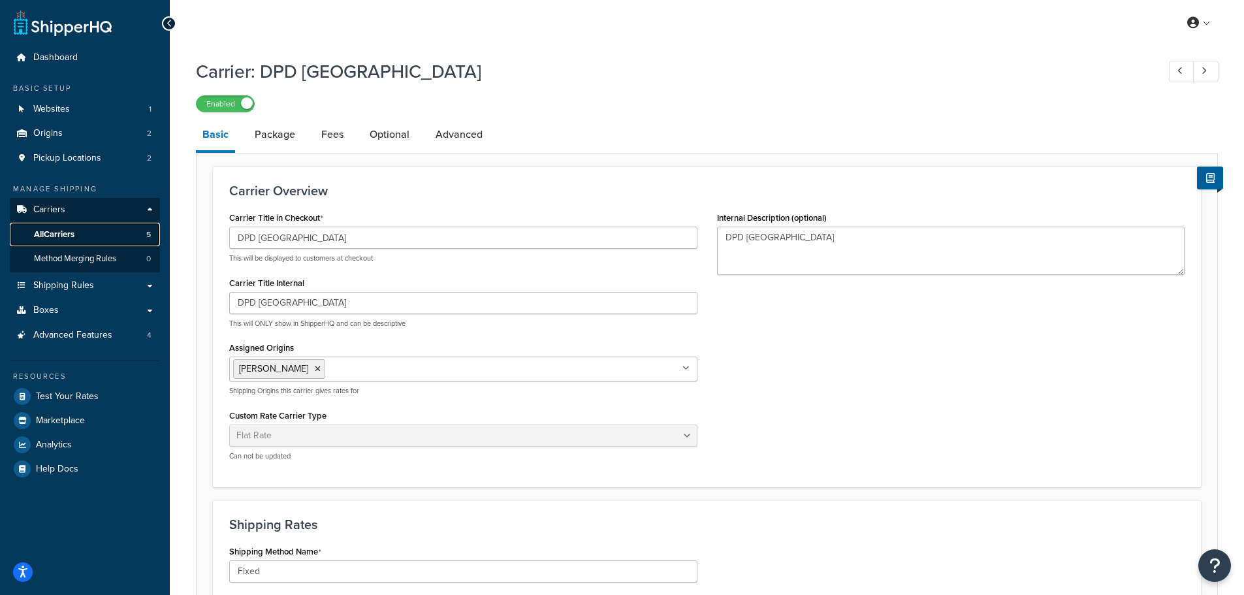
click at [50, 234] on span "All Carriers" at bounding box center [54, 234] width 40 height 11
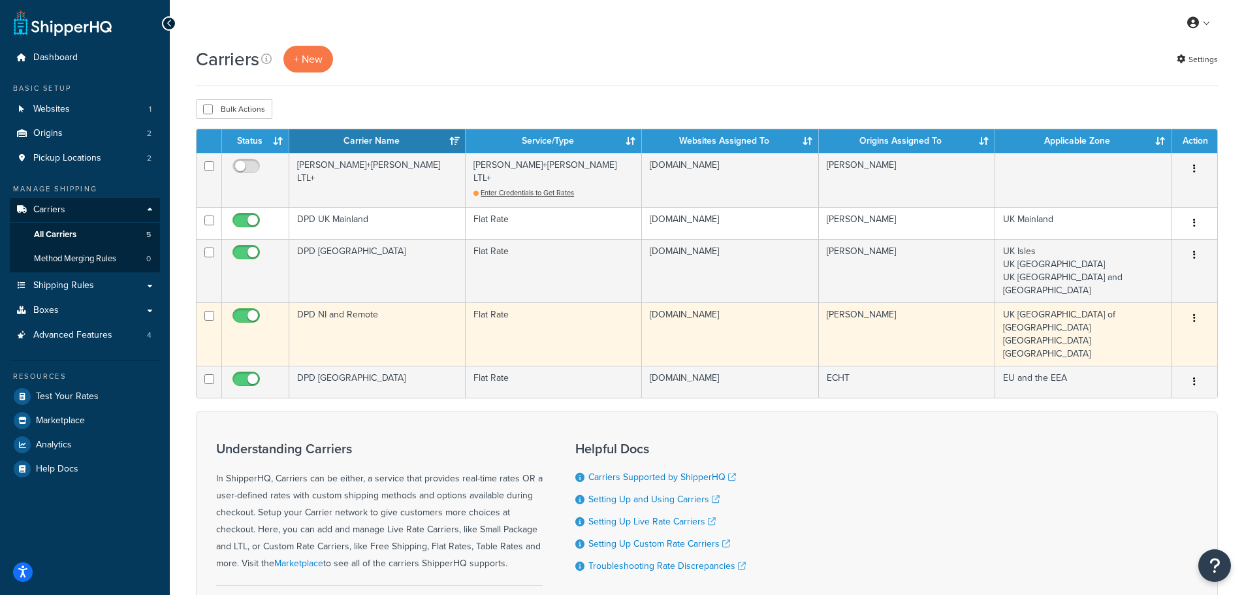
click at [327, 302] on td "DPD NI and Remote" at bounding box center [377, 333] width 176 height 63
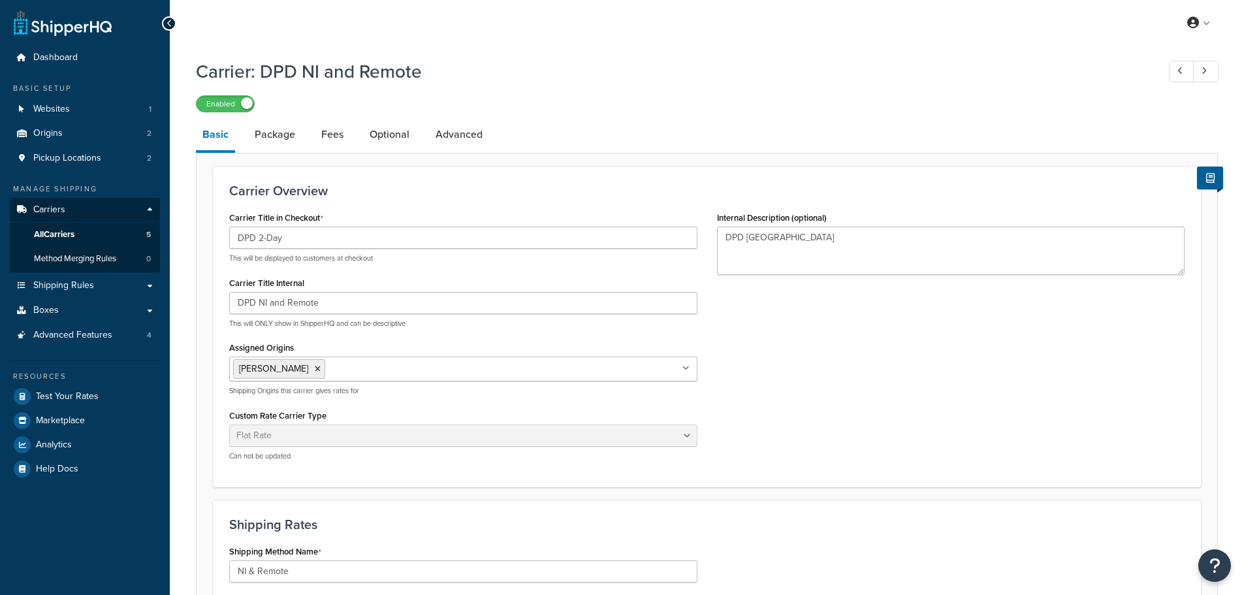
select select "flat"
select select "package"
click at [262, 135] on link "Package" at bounding box center [275, 134] width 54 height 31
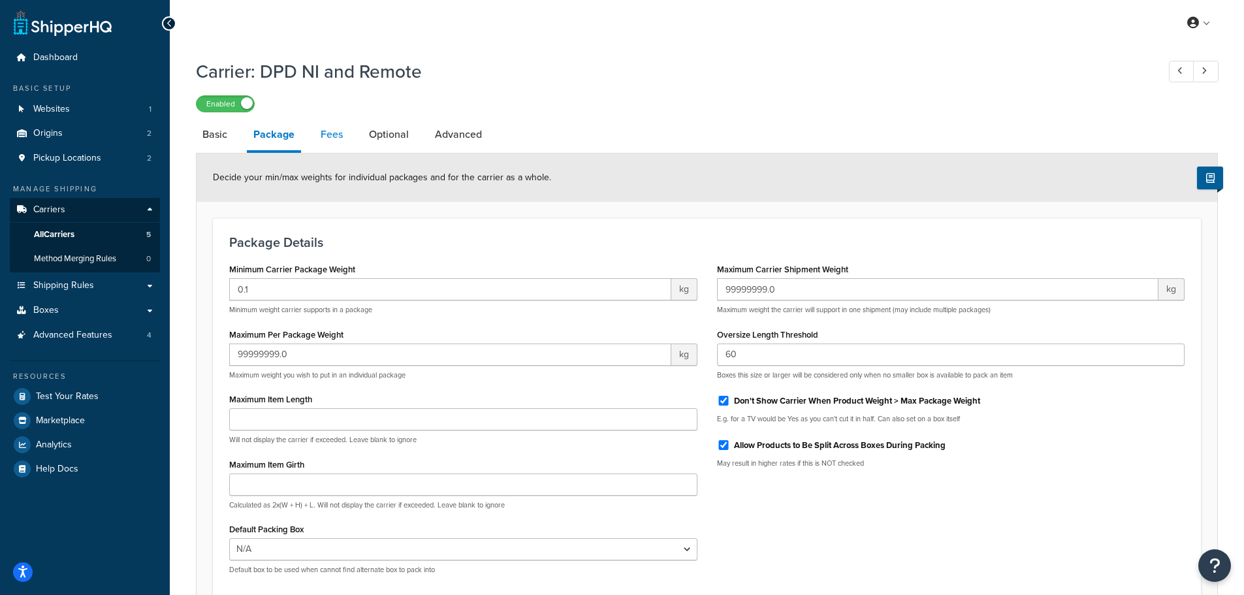
click at [325, 135] on link "Fees" at bounding box center [331, 134] width 35 height 31
select select "AFTER"
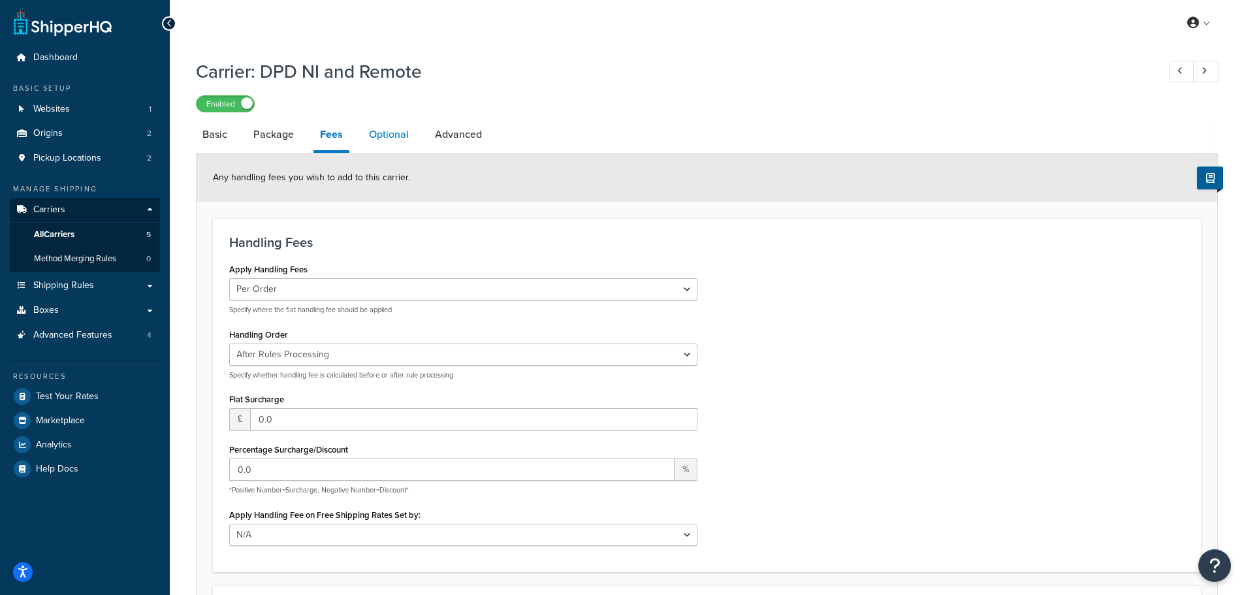
click at [388, 137] on link "Optional" at bounding box center [389, 134] width 53 height 31
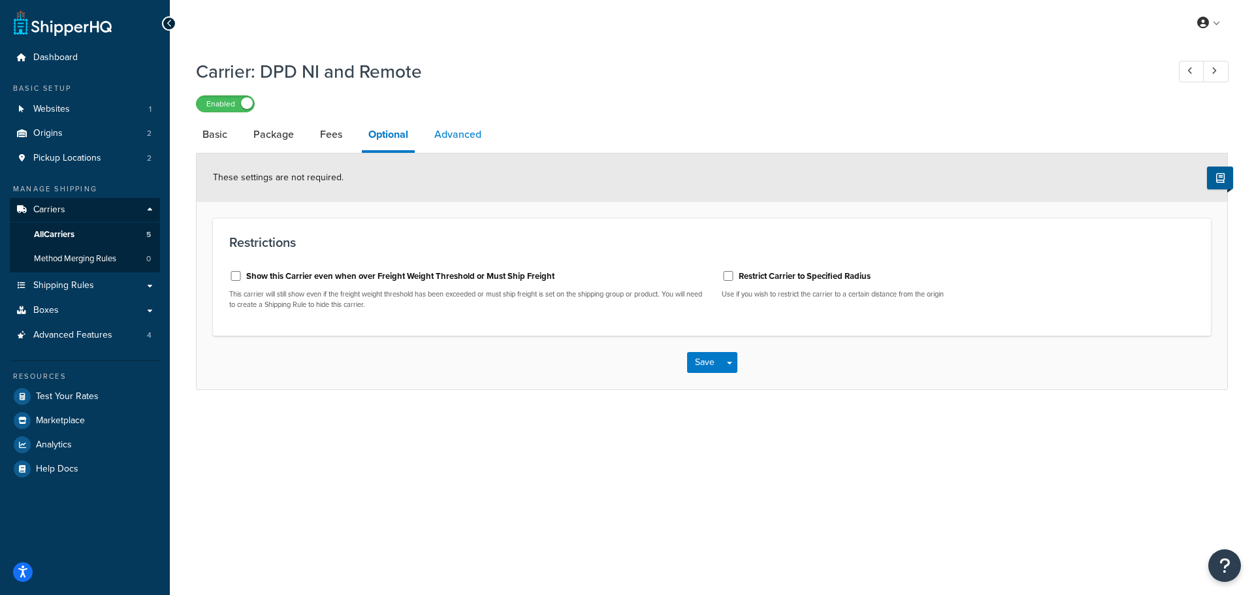
click at [462, 135] on link "Advanced" at bounding box center [458, 134] width 60 height 31
select select "false"
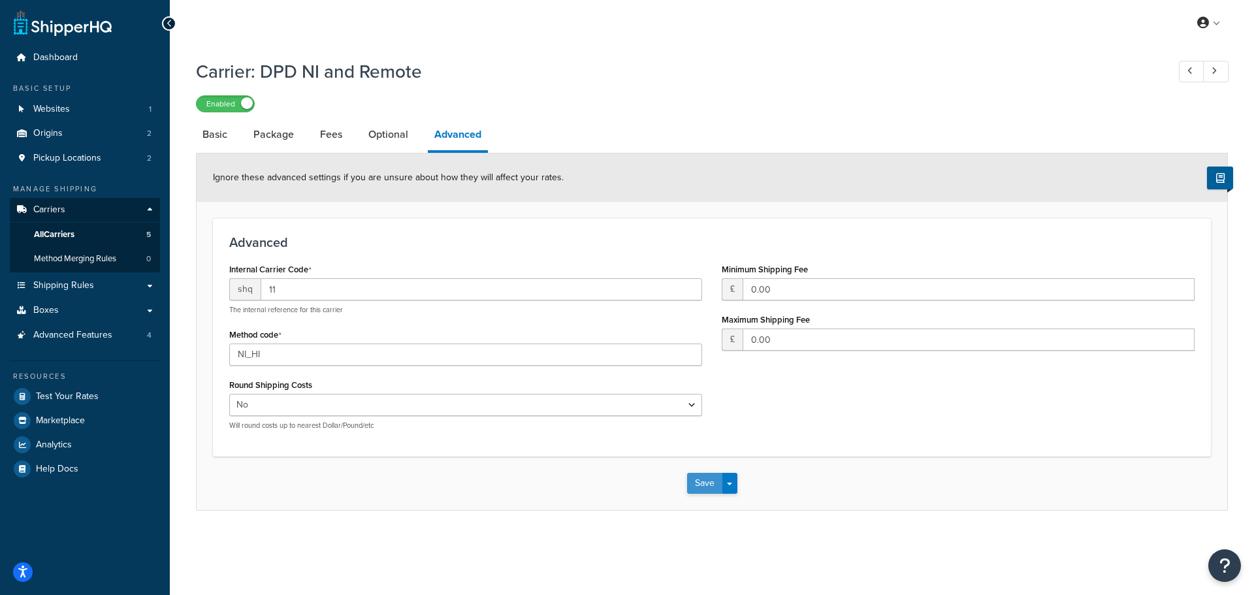
click at [700, 483] on button "Save" at bounding box center [704, 483] width 35 height 21
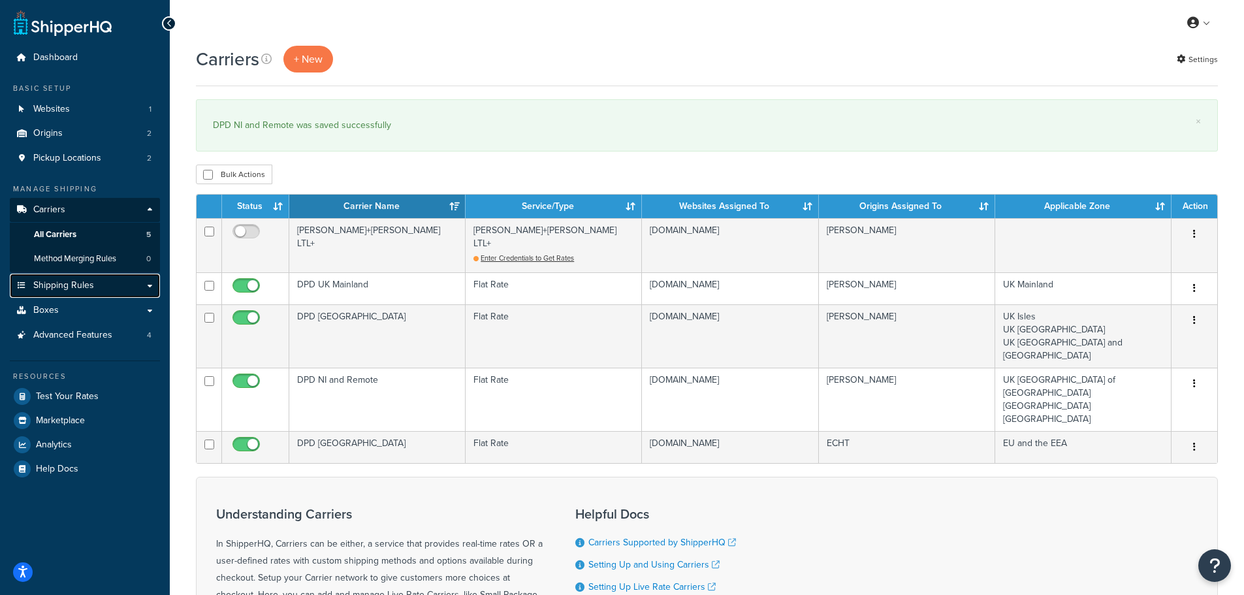
click at [57, 285] on span "Shipping Rules" at bounding box center [63, 285] width 61 height 11
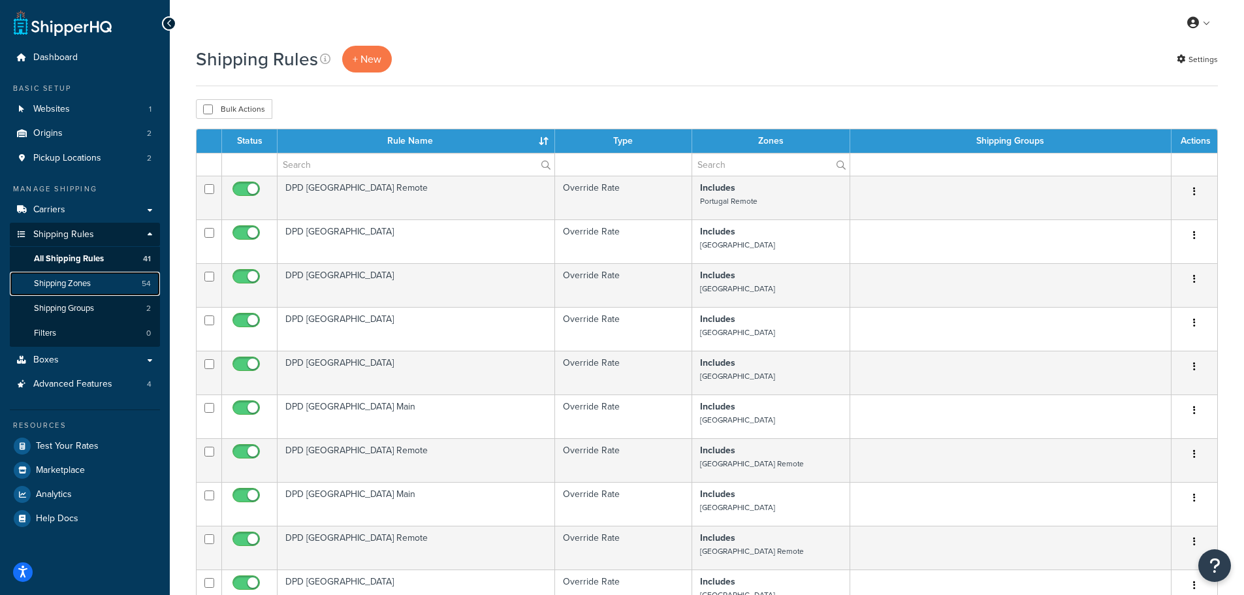
click at [65, 279] on span "Shipping Zones" at bounding box center [62, 283] width 57 height 11
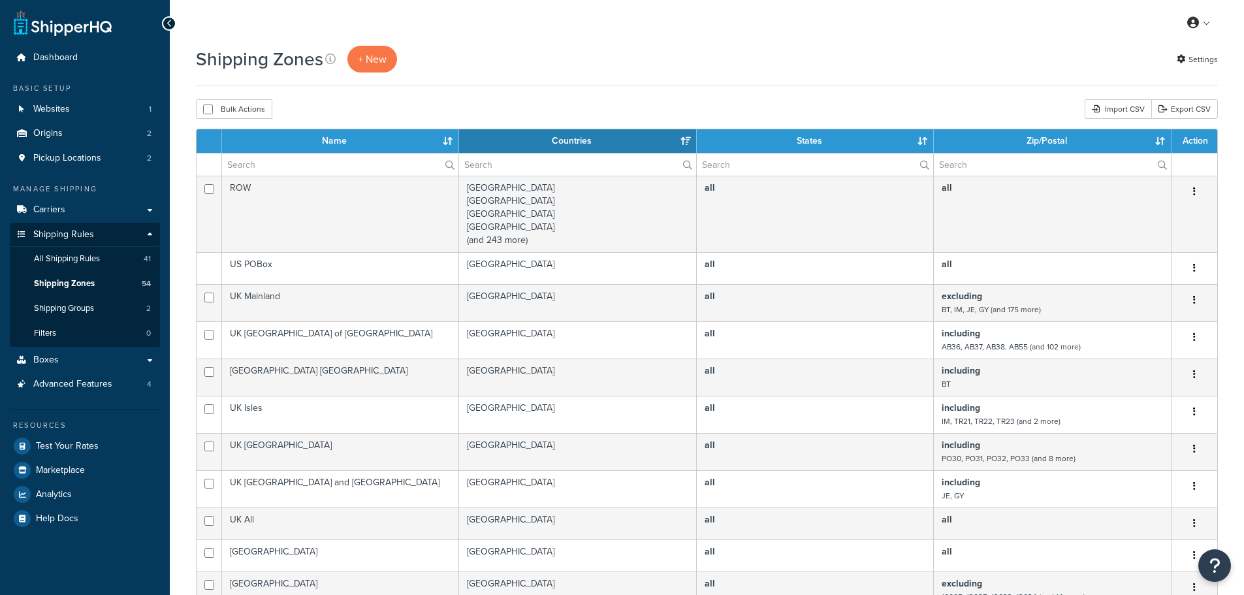
select select "15"
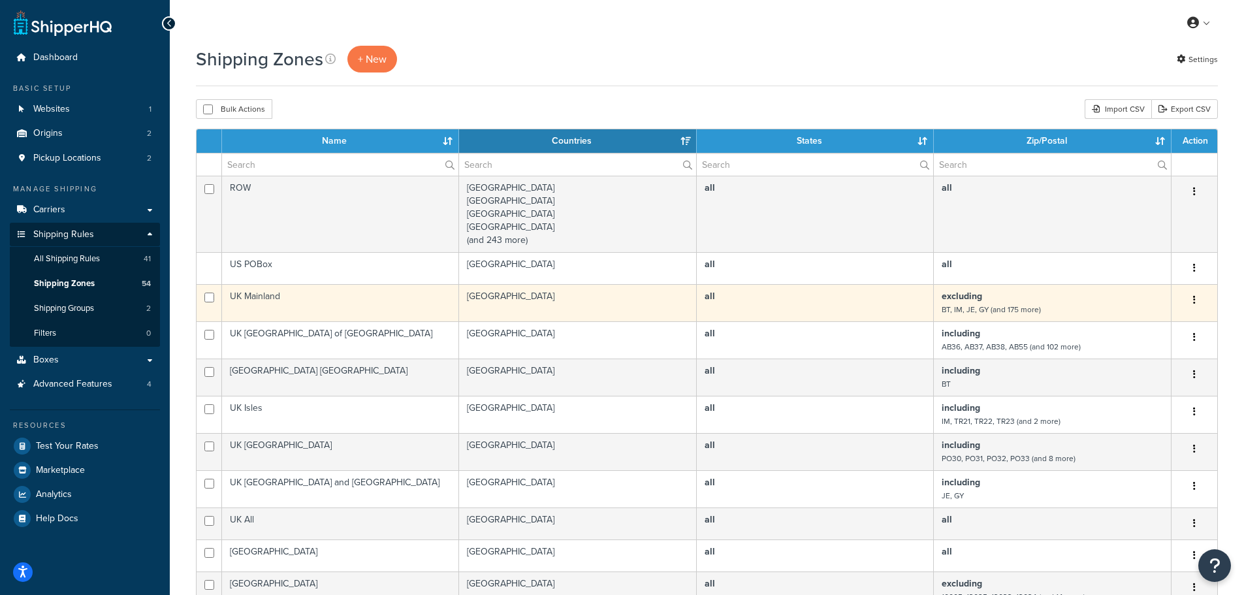
click at [364, 306] on td "UK Mainland" at bounding box center [340, 302] width 237 height 37
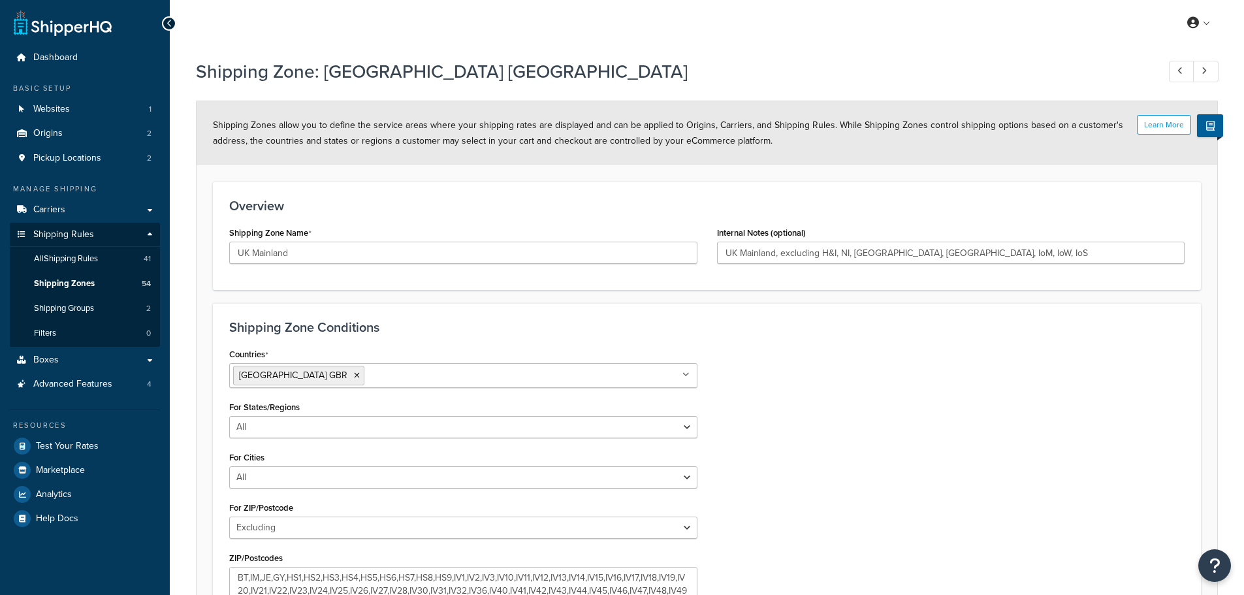
select select "excluding"
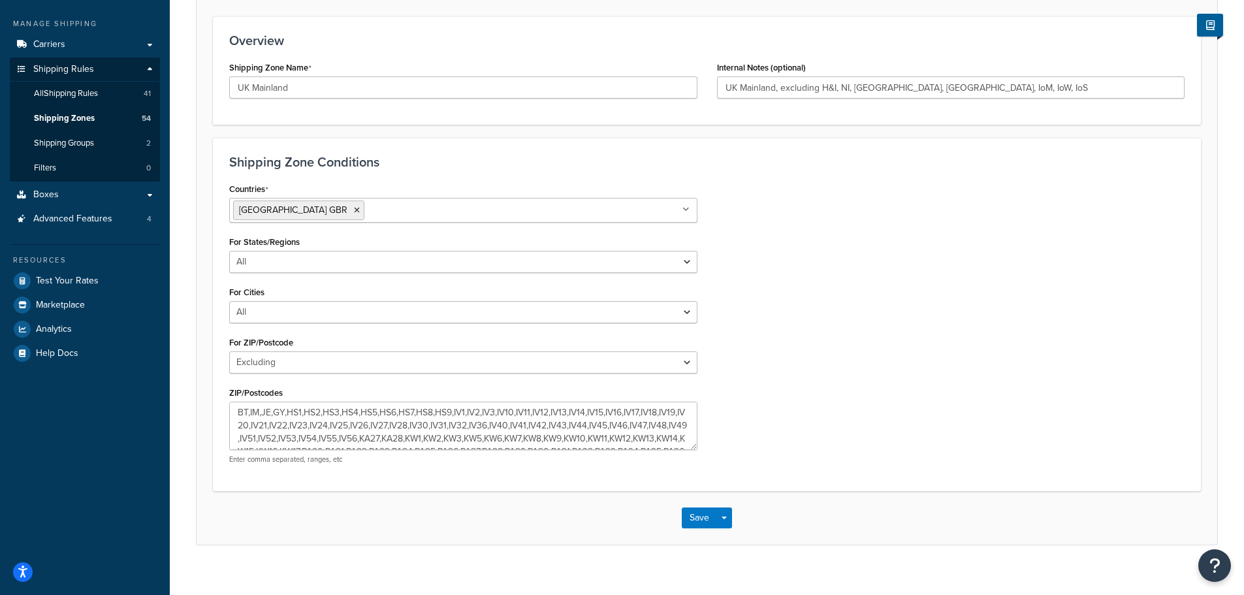
scroll to position [181, 0]
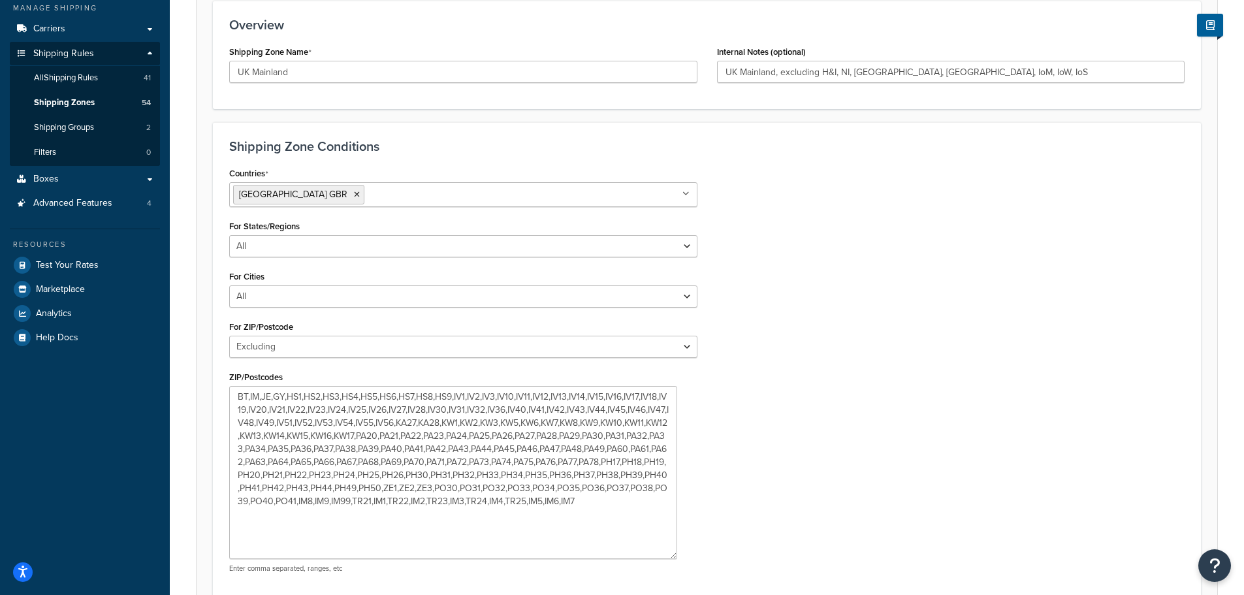
drag, startPoint x: 694, startPoint y: 432, endPoint x: 684, endPoint y: 552, distance: 120.0
click at [674, 557] on textarea "BT,IM,JE,GY,HS1,HS2,HS3,HS4,HS5,HS6,HS7,HS8,HS9,IV1,IV2,IV3,IV10,IV11,IV12,IV13…" at bounding box center [453, 472] width 448 height 173
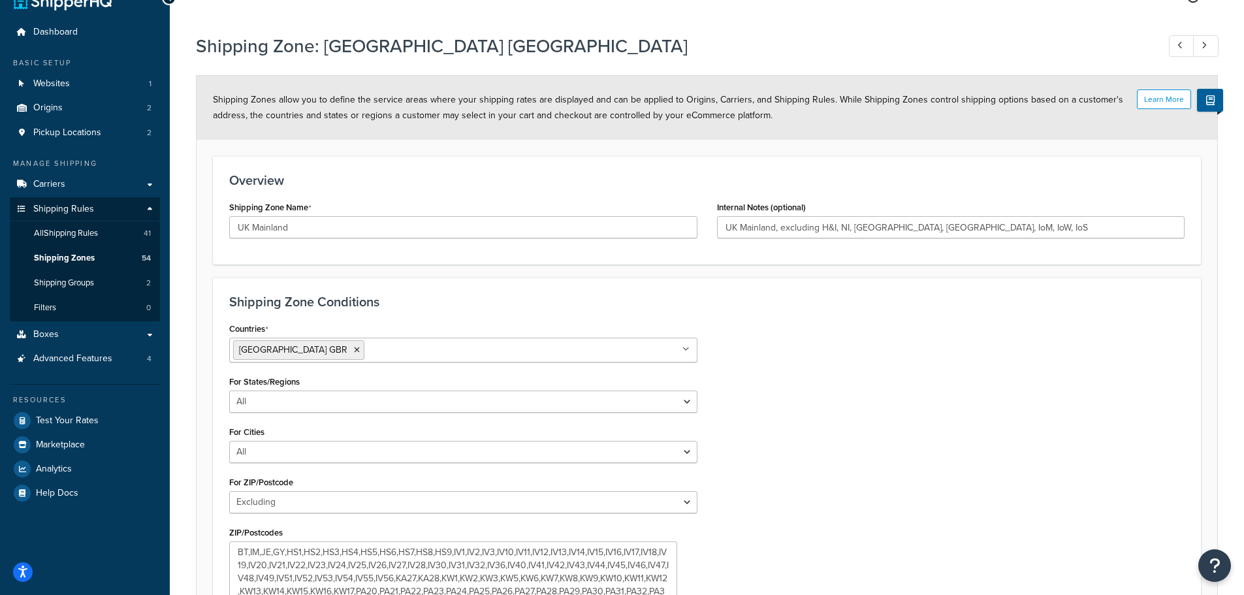
scroll to position [0, 0]
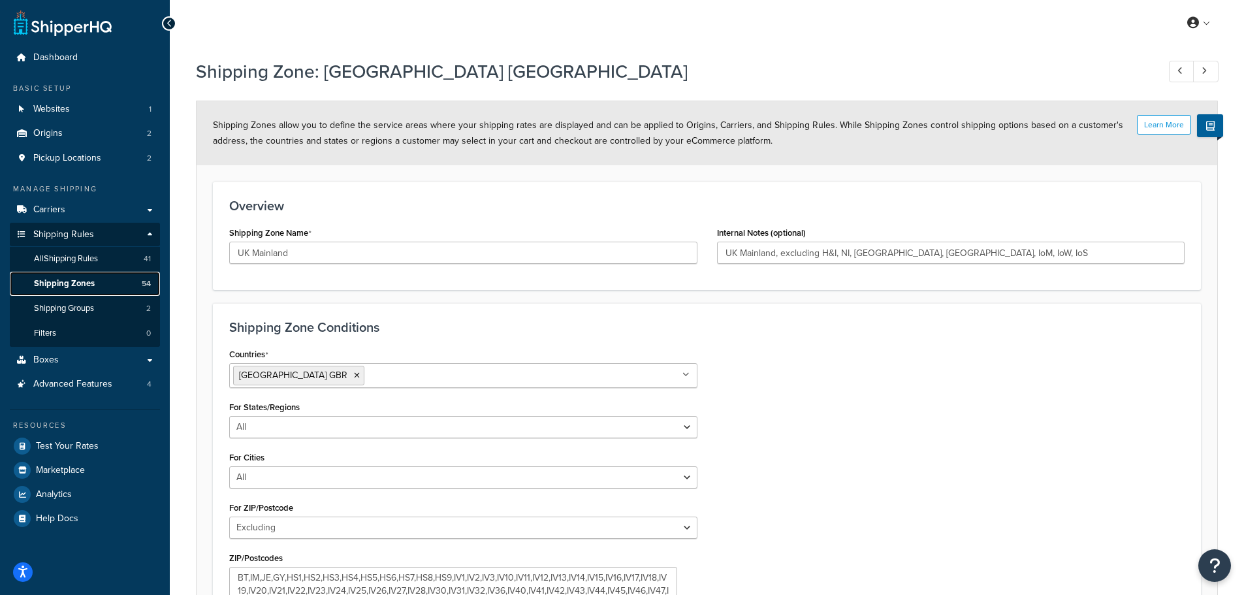
click at [74, 280] on span "Shipping Zones" at bounding box center [64, 283] width 61 height 11
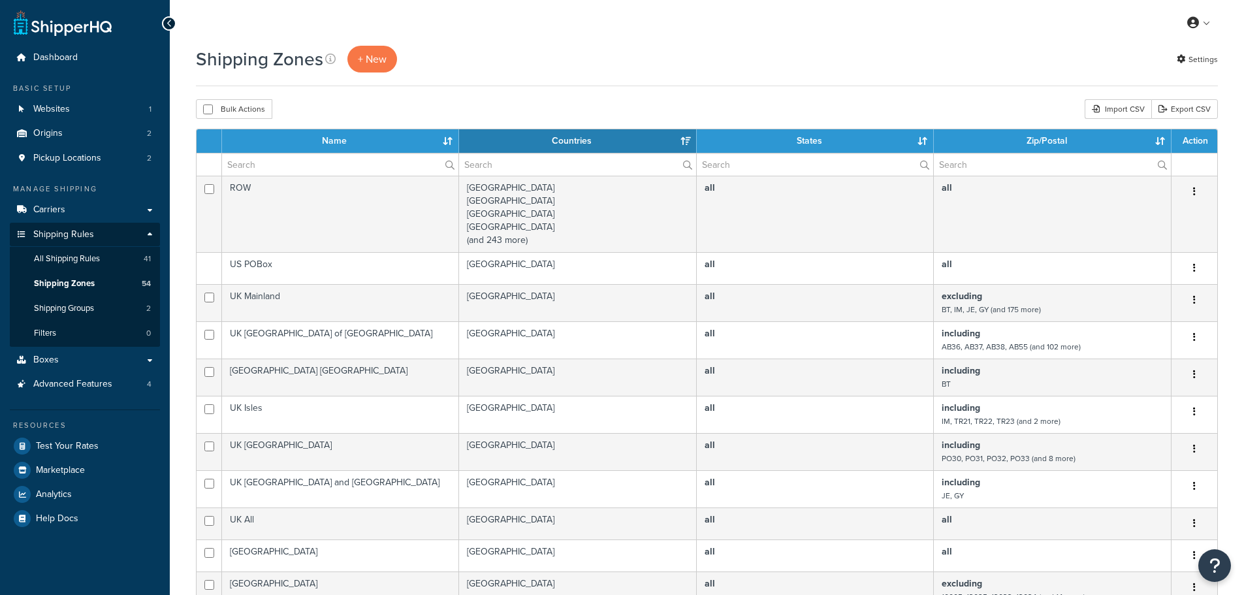
select select "15"
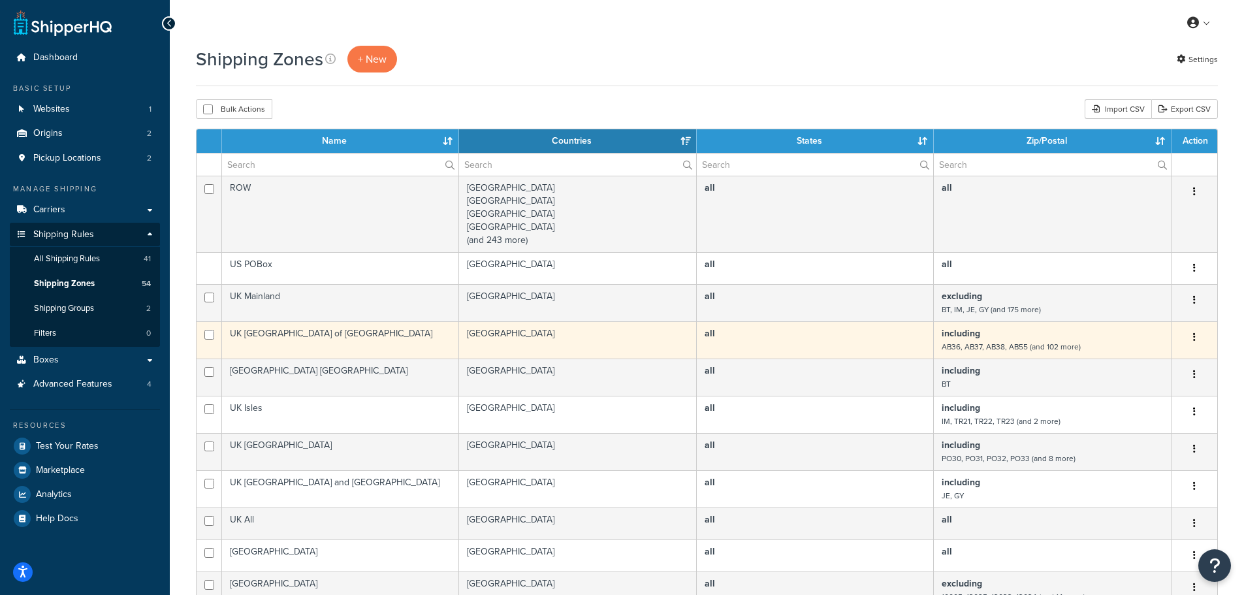
click at [323, 336] on td "UK [GEOGRAPHIC_DATA] of [GEOGRAPHIC_DATA]" at bounding box center [340, 339] width 237 height 37
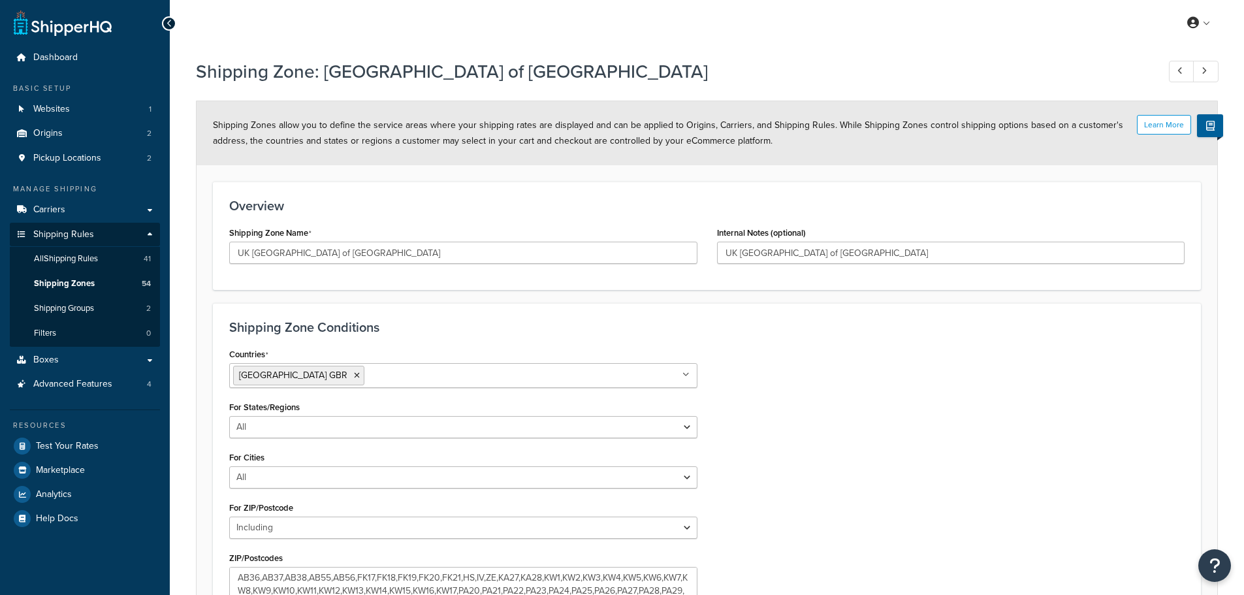
select select "including"
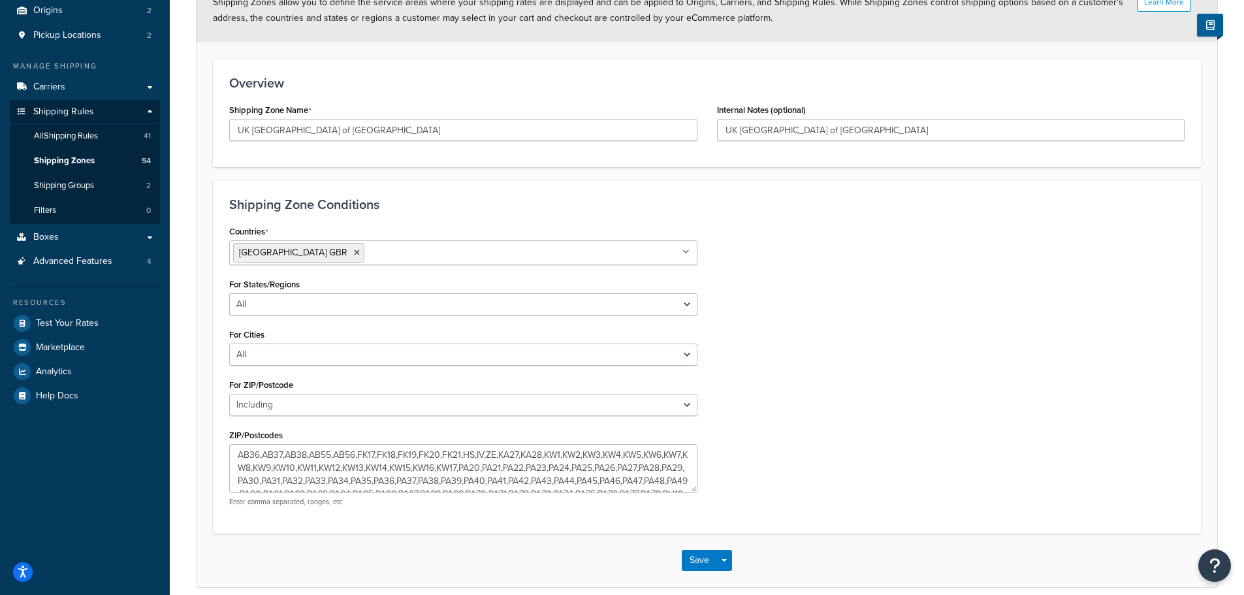
scroll to position [181, 0]
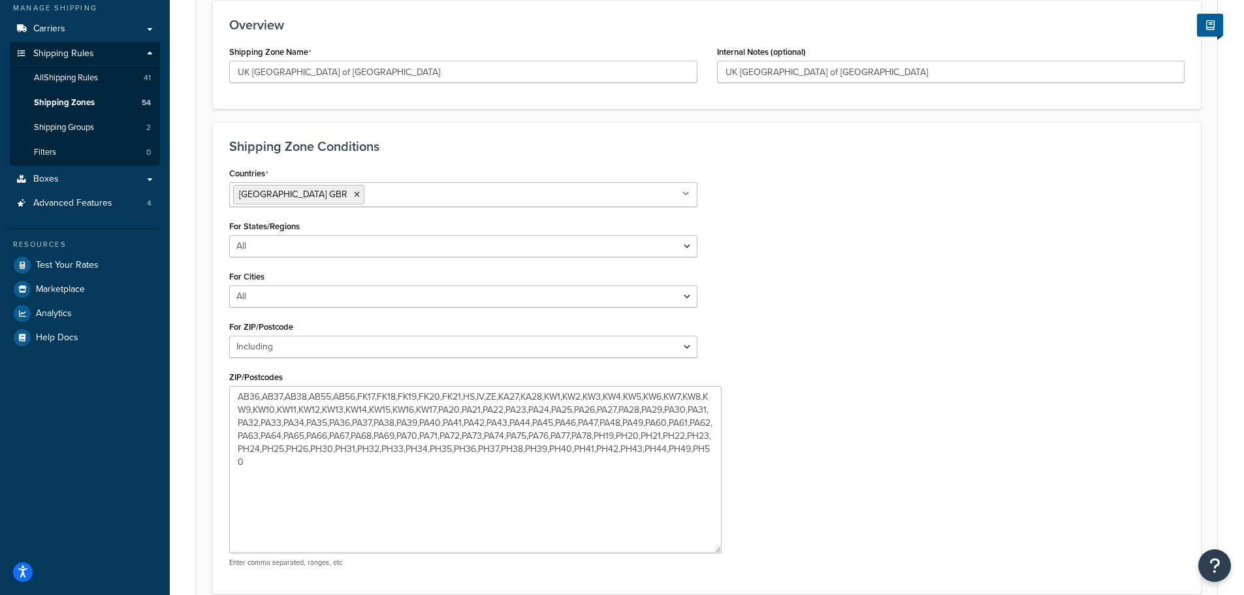
drag, startPoint x: 694, startPoint y: 429, endPoint x: 718, endPoint y: 555, distance: 128.4
click at [718, 553] on textarea "AB36,AB37,AB38,AB55,AB56,FK17,FK18,FK19,FK20,FK21,HS,IV,ZE,KA27,KA28,KW1,KW2,KW…" at bounding box center [475, 469] width 492 height 167
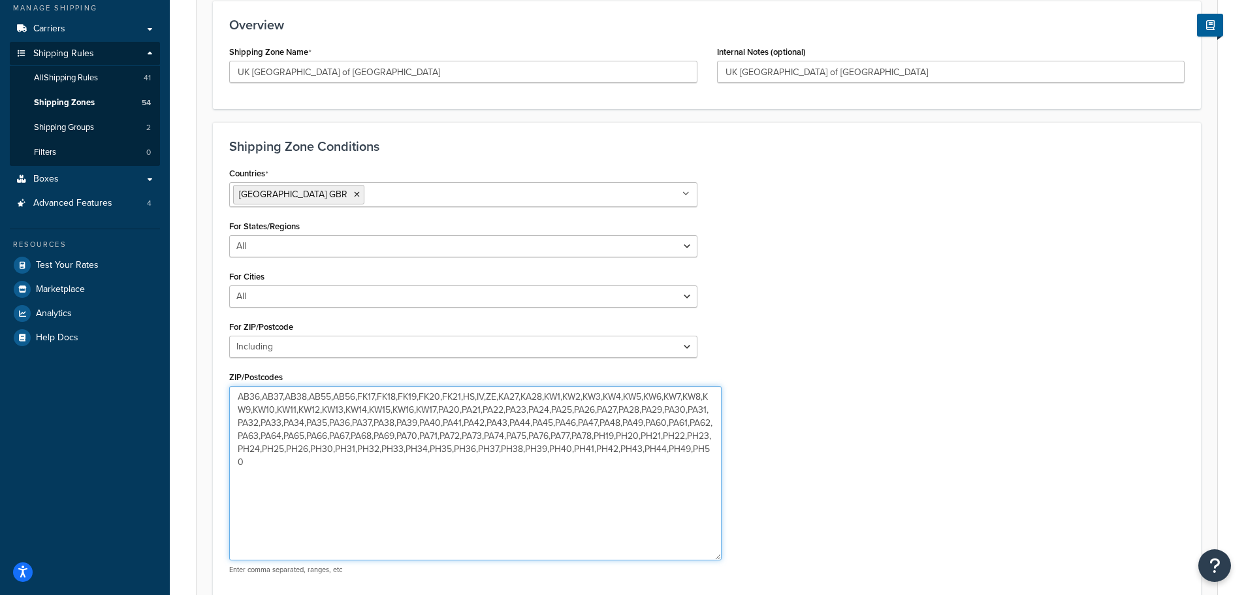
drag, startPoint x: 238, startPoint y: 395, endPoint x: 466, endPoint y: 387, distance: 227.4
click at [466, 387] on textarea "AB36,AB37,AB38,AB55,AB56,FK17,FK18,FK19,FK20,FK21,HS,IV,ZE,KA27,KA28,KW1,KW2,KW…" at bounding box center [475, 473] width 492 height 174
click at [393, 463] on textarea "AB36,AB37,AB38,AB55,AB56,FK17,FK18,FK19,FK20,FK21,HS,IV,ZE,KA27,KA28,KW1,KW2,KW…" at bounding box center [475, 473] width 492 height 174
drag, startPoint x: 238, startPoint y: 398, endPoint x: 467, endPoint y: 395, distance: 229.3
click at [467, 395] on textarea "AB36,AB37,AB38,AB55,AB56,FK17,FK18,FK19,FK20,FK21,HS,IV,ZE,KA27,KA28,KW1,KW2,KW…" at bounding box center [475, 473] width 492 height 174
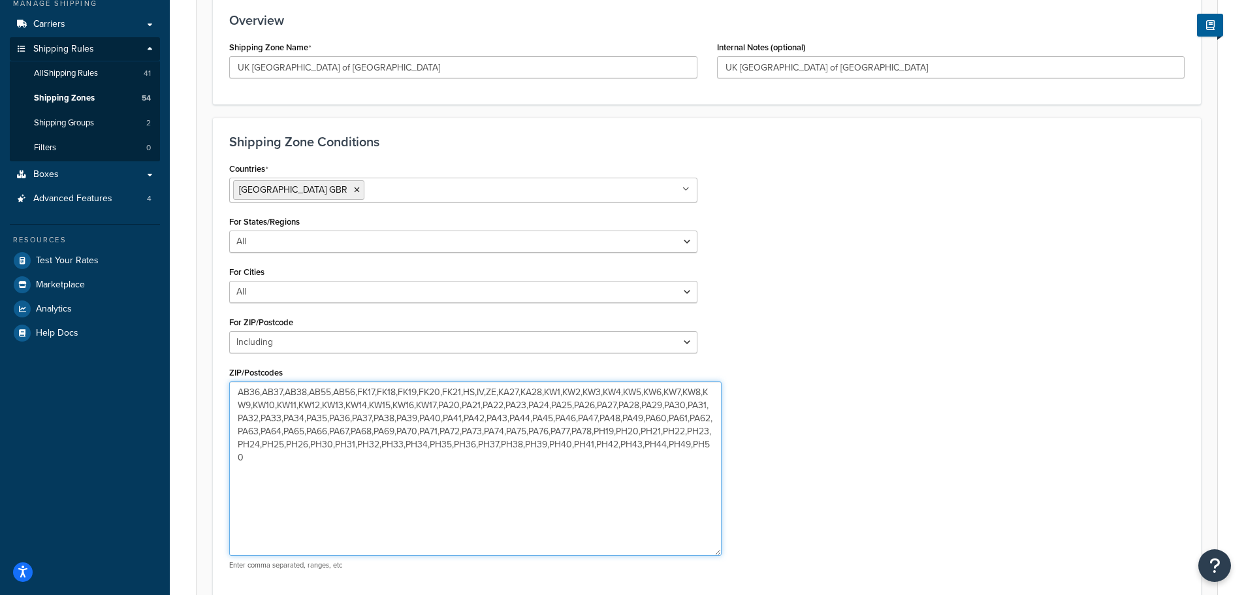
scroll to position [307, 0]
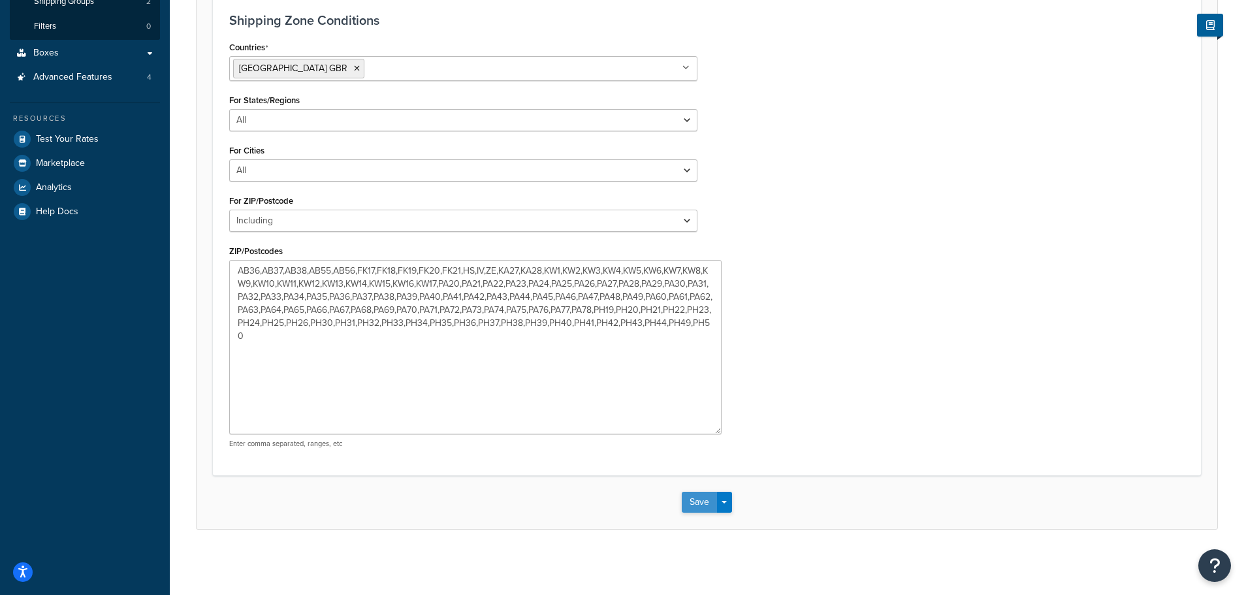
click at [695, 496] on button "Save" at bounding box center [699, 502] width 35 height 21
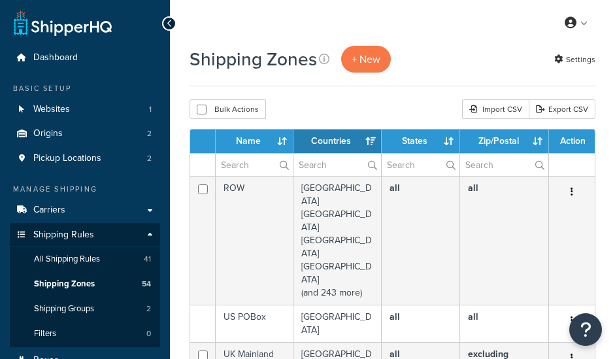
select select "15"
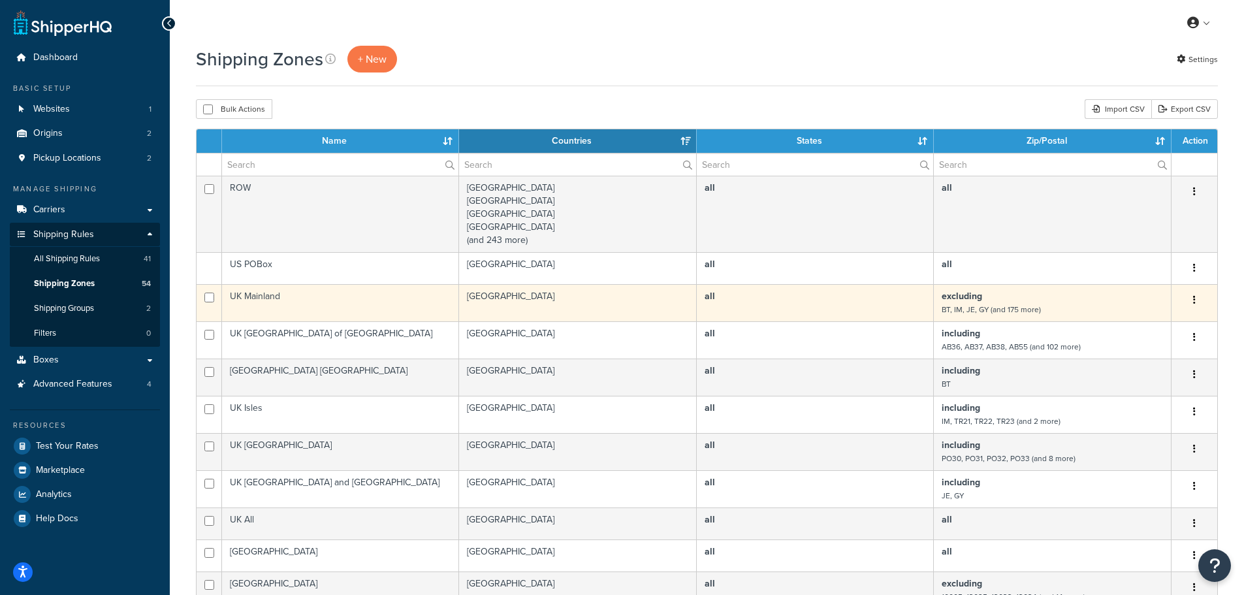
click at [264, 295] on td "UK Mainland" at bounding box center [340, 302] width 237 height 37
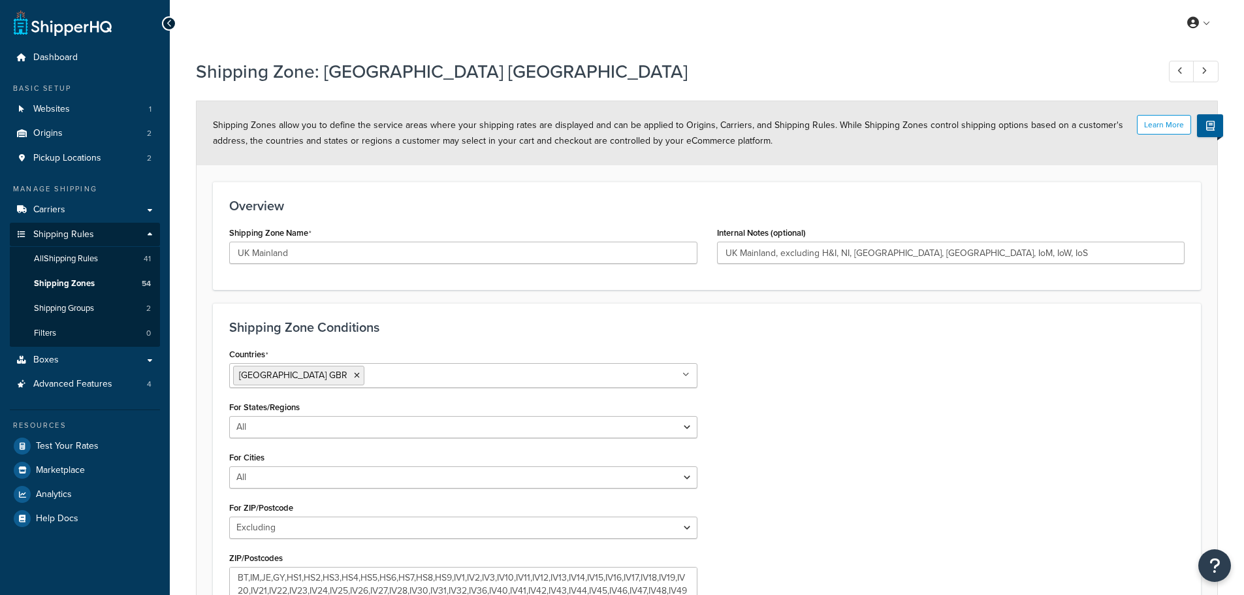
select select "excluding"
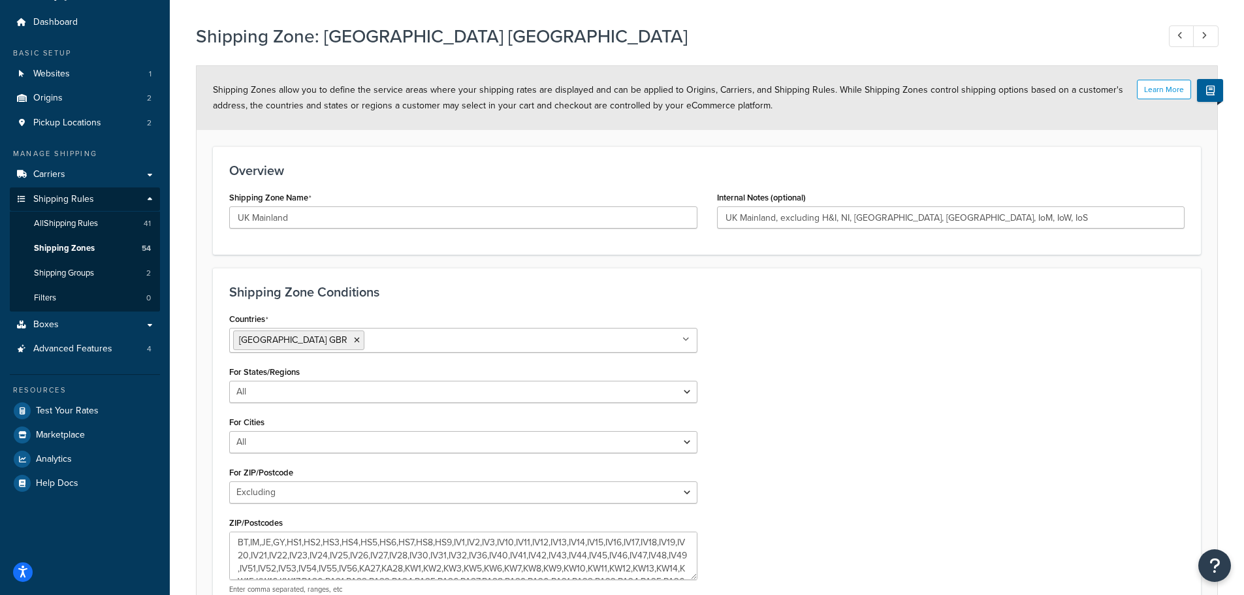
scroll to position [181, 0]
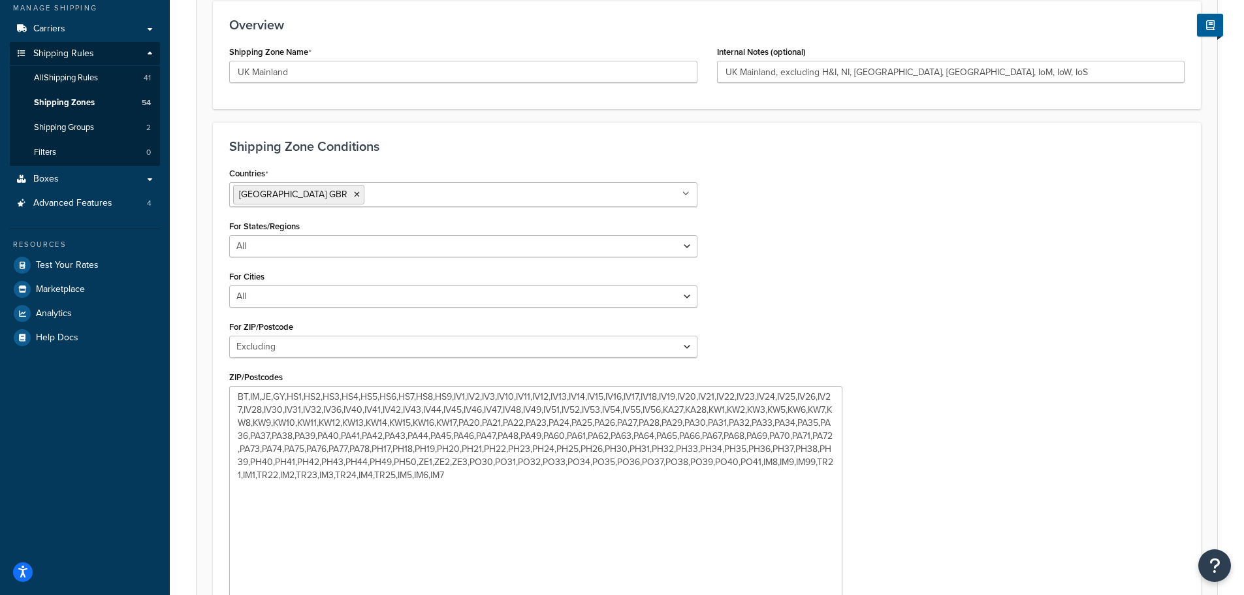
drag, startPoint x: 695, startPoint y: 432, endPoint x: 803, endPoint y: 582, distance: 184.4
click at [841, 594] on html "Press Alt+1 for screen-reader mode, Alt+0 to cancel Accessibility Screen-Reader…" at bounding box center [622, 302] width 1244 height 967
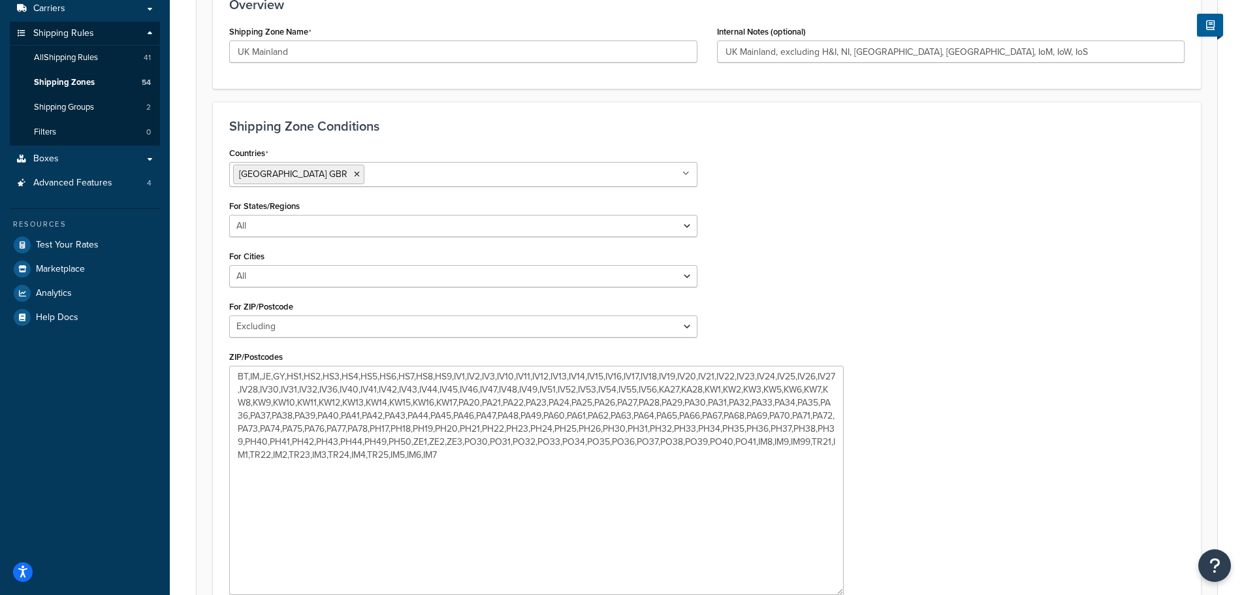
scroll to position [261, 0]
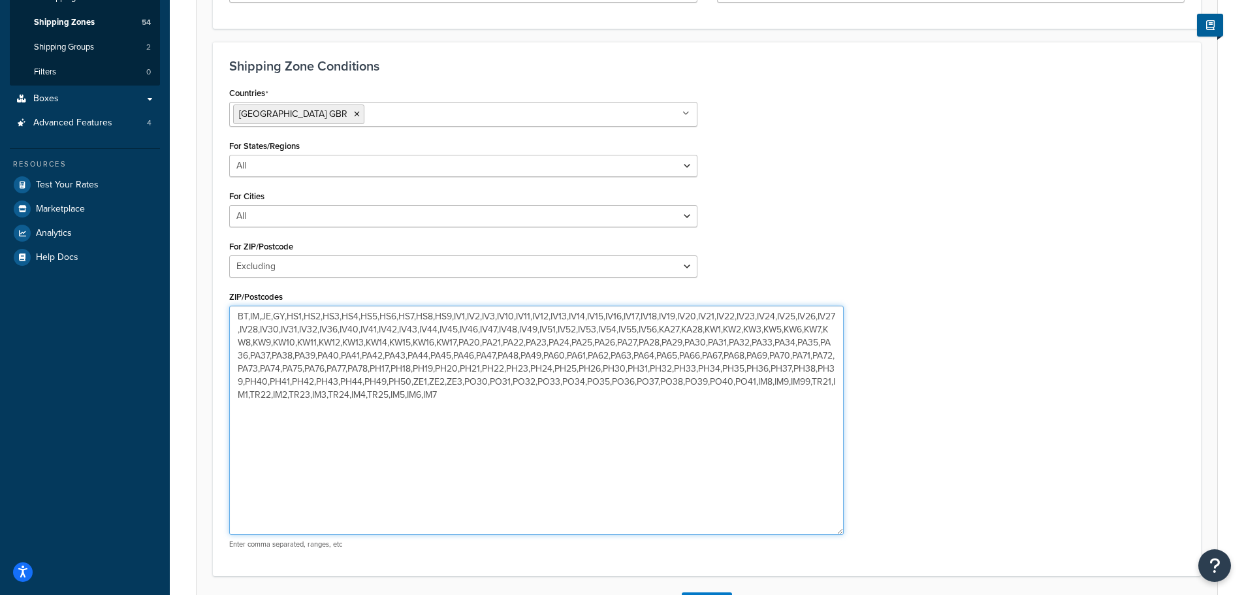
click at [508, 395] on textarea "BT,IM,JE,GY,HS1,HS2,HS3,HS4,HS5,HS6,HS7,HS8,HS9,IV1,IV2,IV3,IV10,IV11,IV12,IV13…" at bounding box center [536, 420] width 615 height 229
paste textarea "AB36,AB37,AB38,AB55,AB56,FK17,FK18,FK19,FK20,FK21,"
click at [549, 492] on textarea "BT,IM,JE,GY,HS1,HS2,HS3,HS4,HS5,HS6,HS7,HS8,HS9,IV1,IV2,IV3,IV10,IV11,IV12,IV13…" at bounding box center [536, 420] width 615 height 229
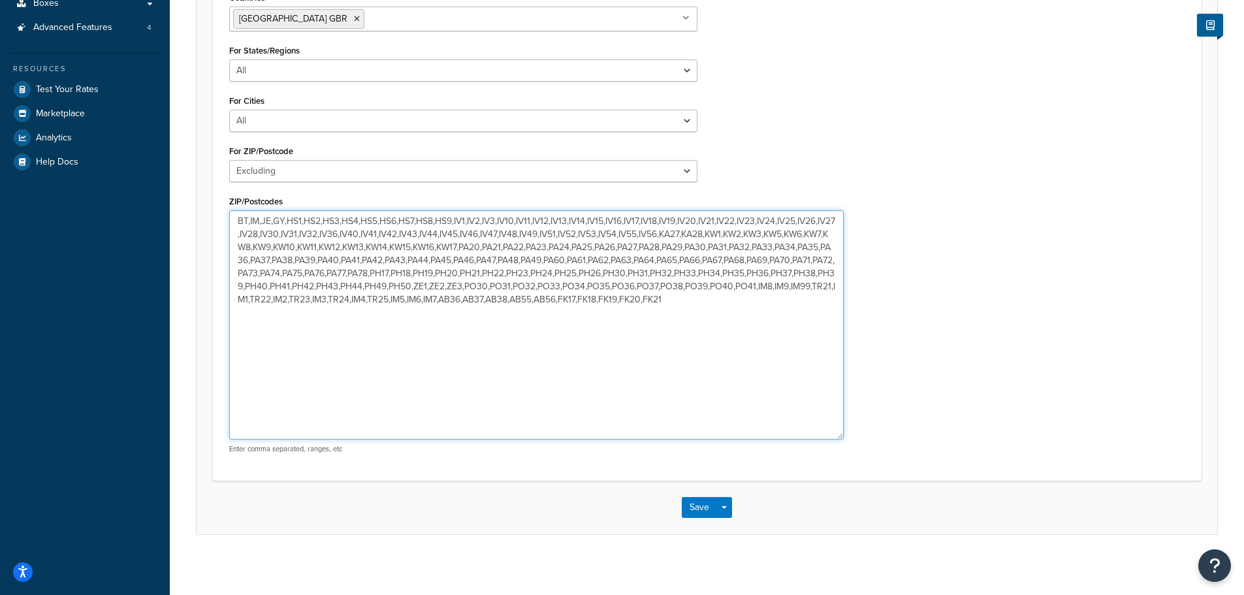
scroll to position [362, 0]
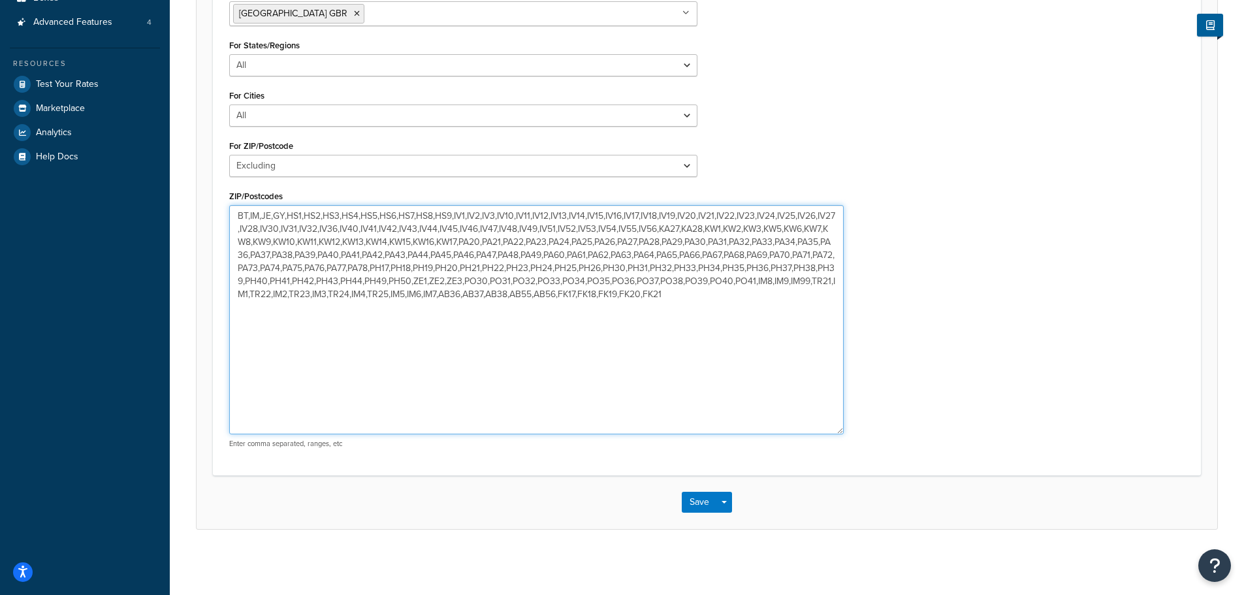
drag, startPoint x: 728, startPoint y: 293, endPoint x: 502, endPoint y: 302, distance: 226.8
click at [502, 302] on textarea "BT,IM,JE,GY,HS1,HS2,HS3,HS4,HS5,HS6,HS7,HS8,HS9,IV1,IV2,IV3,IV10,IV11,IV12,IV13…" at bounding box center [536, 319] width 615 height 229
type textarea "BT,IM,JE,GY,HS1,HS2,HS3,HS4,HS5,HS6,HS7,HS8,HS9,IV1,IV2,IV3,IV10,IV11,IV12,IV13…"
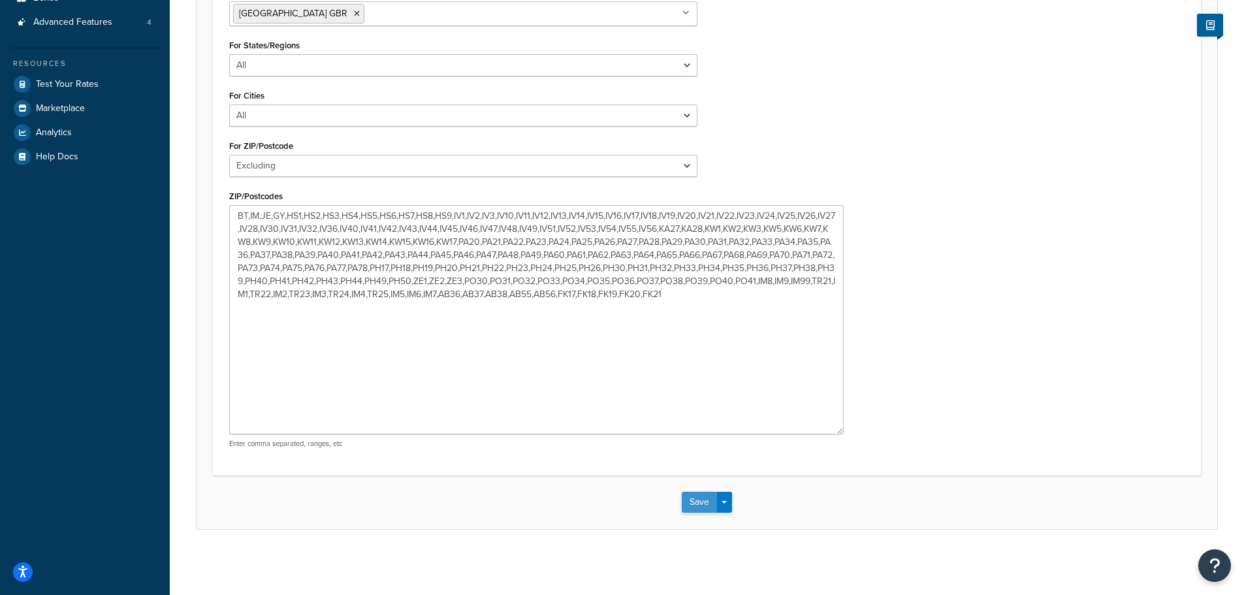
click at [699, 499] on button "Save" at bounding box center [699, 502] width 35 height 21
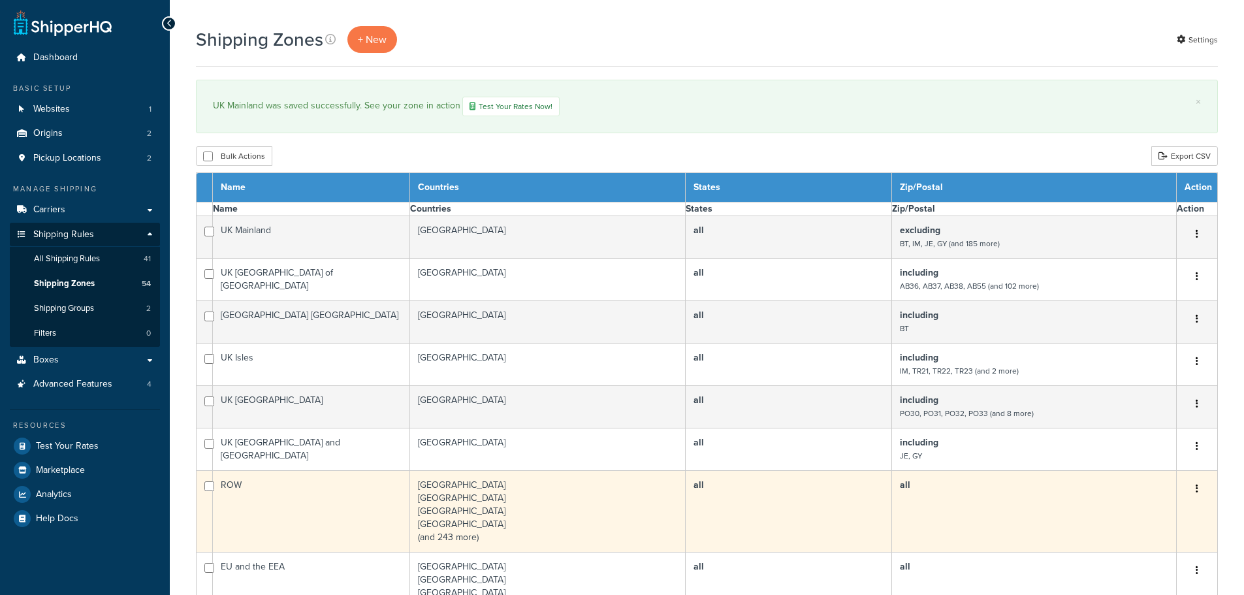
select select "15"
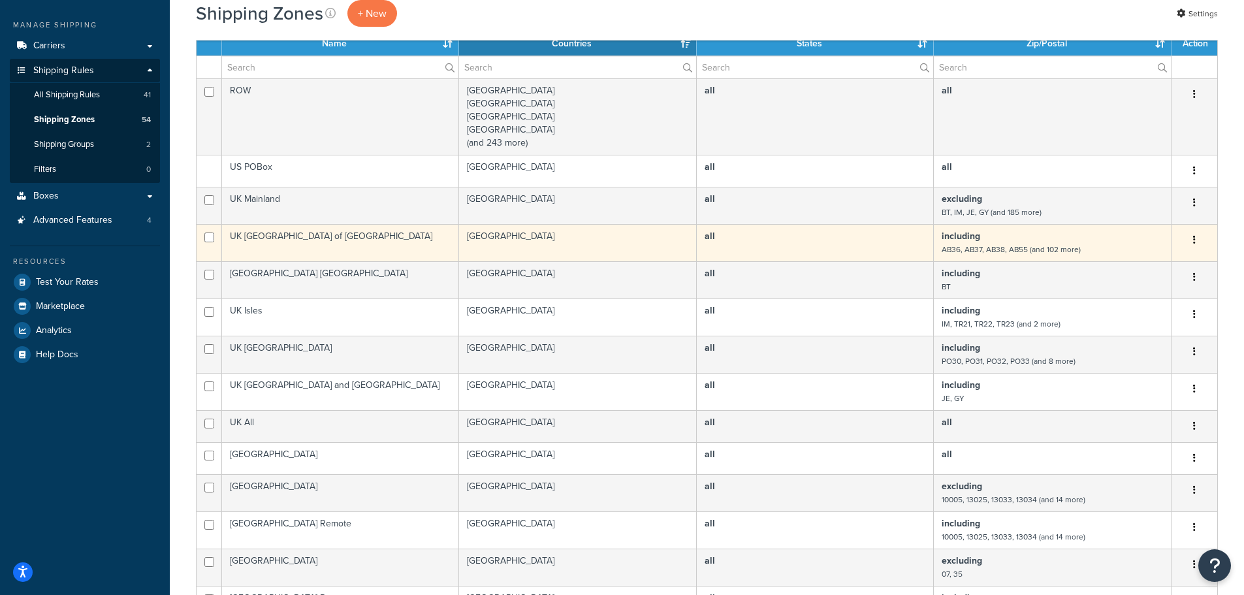
scroll to position [196, 0]
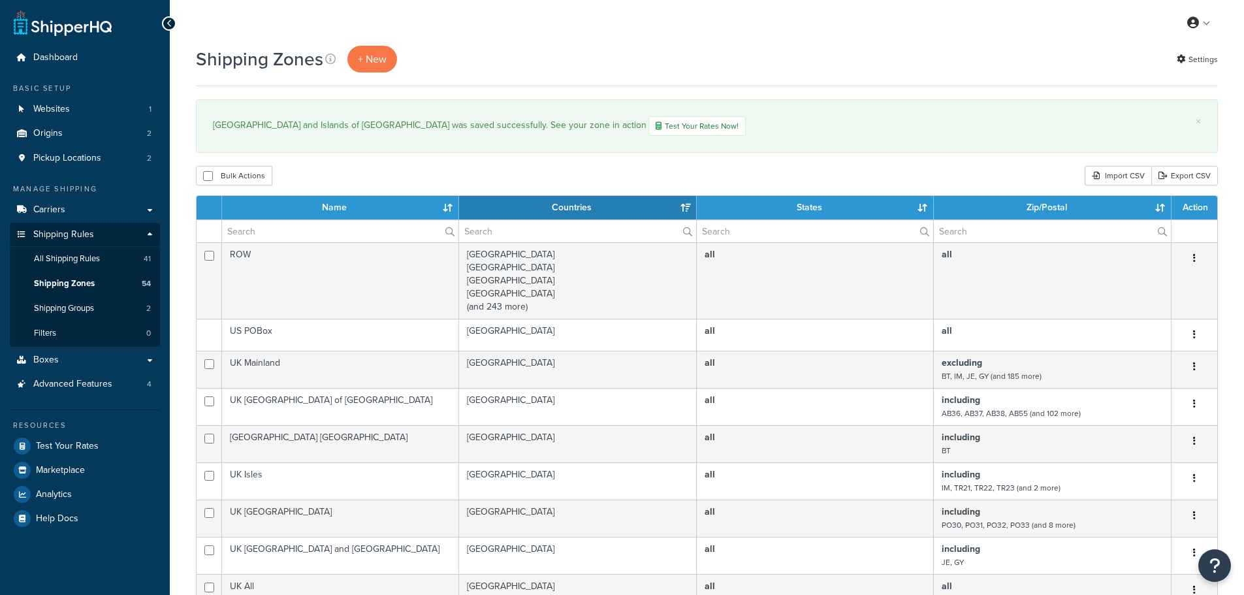
select select "15"
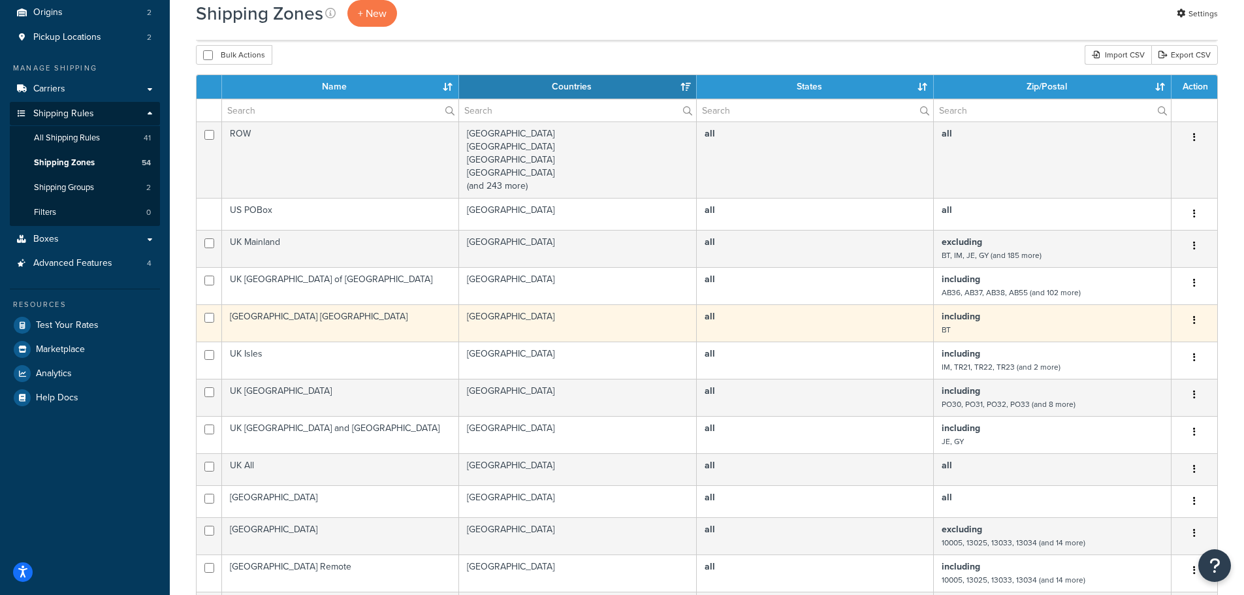
scroll to position [131, 0]
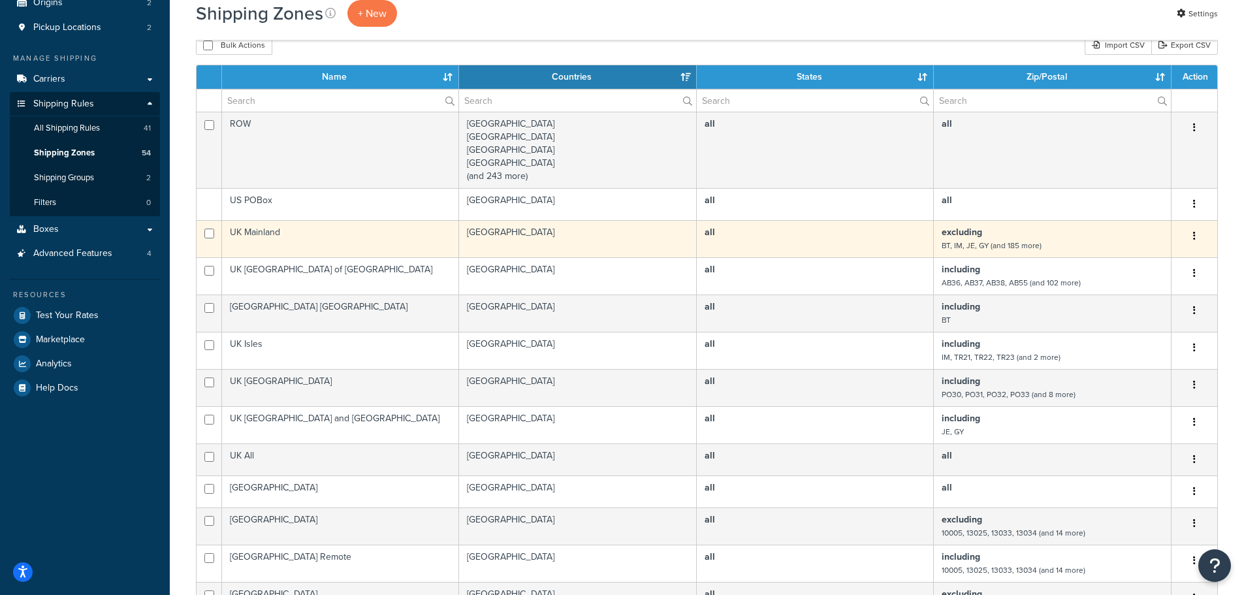
click at [381, 238] on td "UK Mainland" at bounding box center [340, 238] width 237 height 37
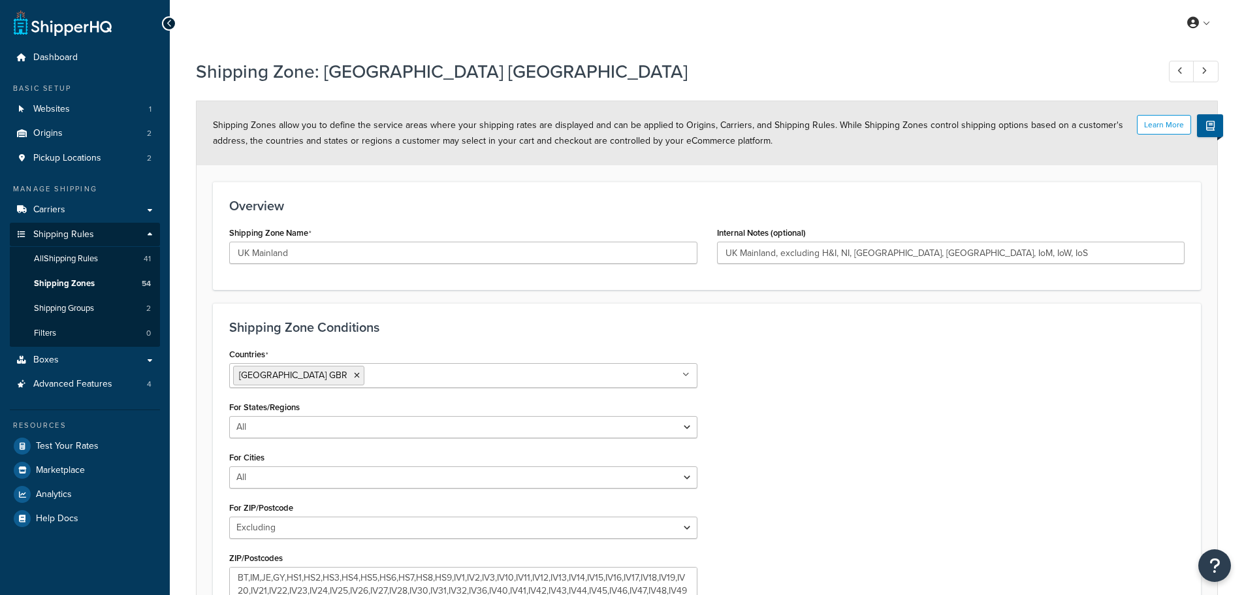
select select "excluding"
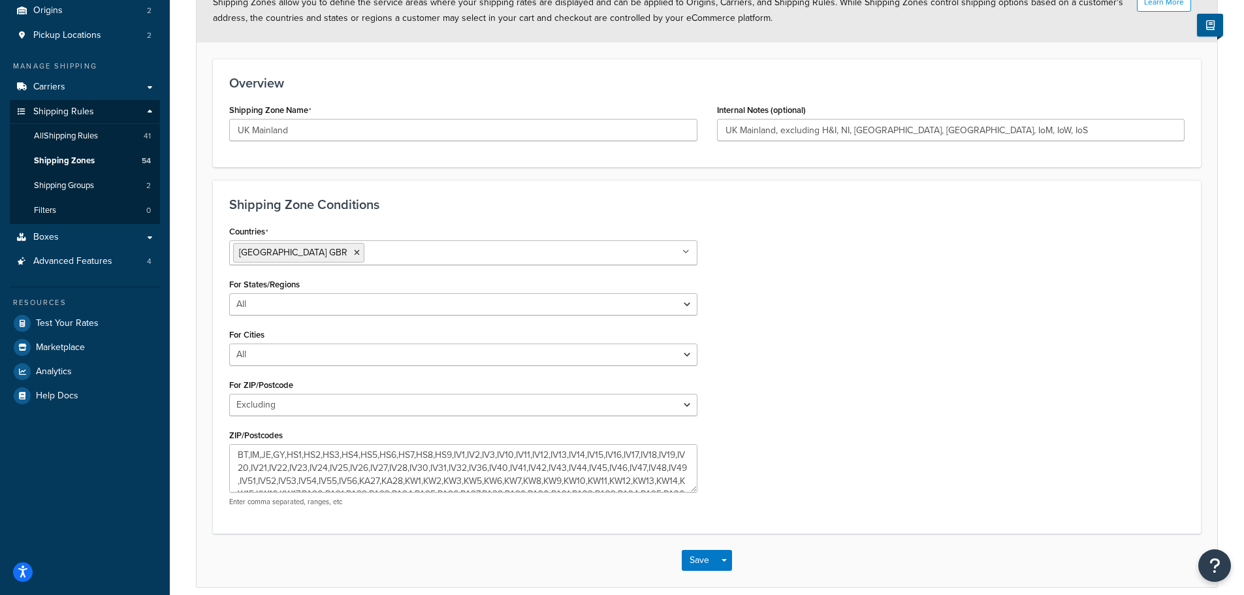
scroll to position [131, 0]
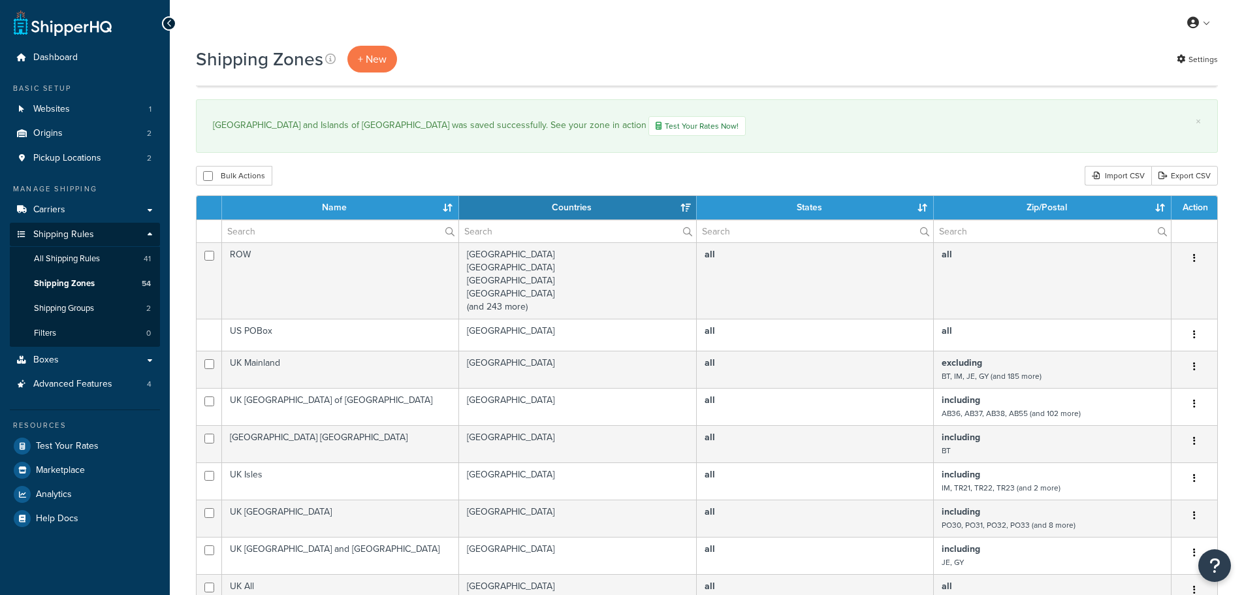
select select "15"
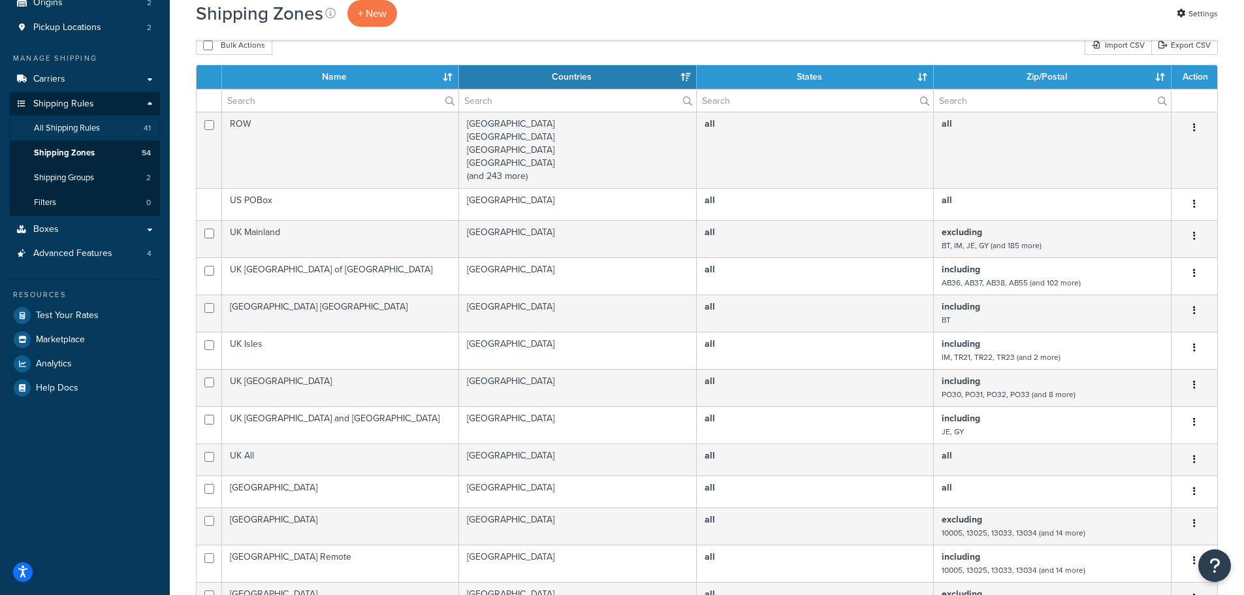
scroll to position [65, 0]
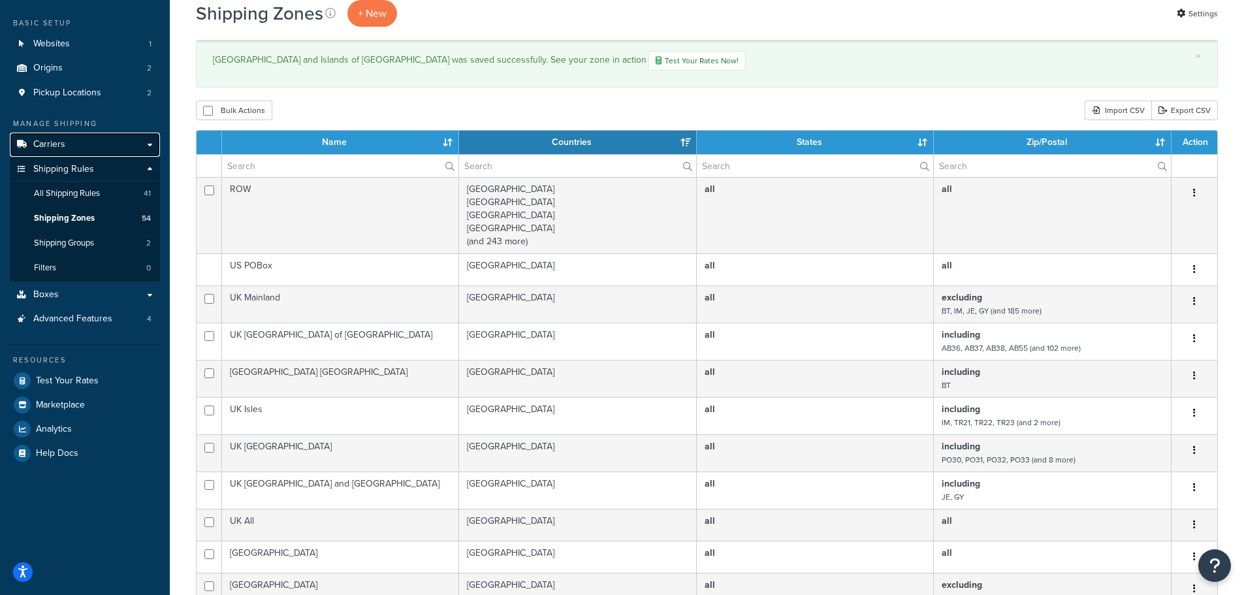
click at [49, 139] on span "Carriers" at bounding box center [49, 144] width 32 height 11
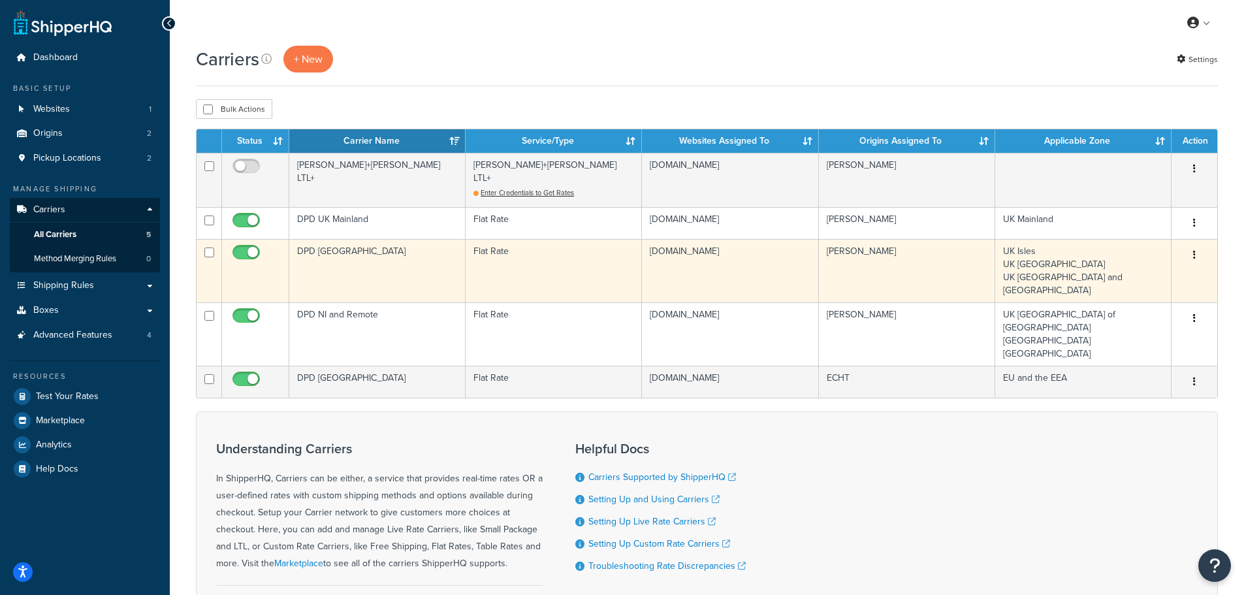
click at [359, 246] on td "DPD [GEOGRAPHIC_DATA]" at bounding box center [377, 270] width 176 height 63
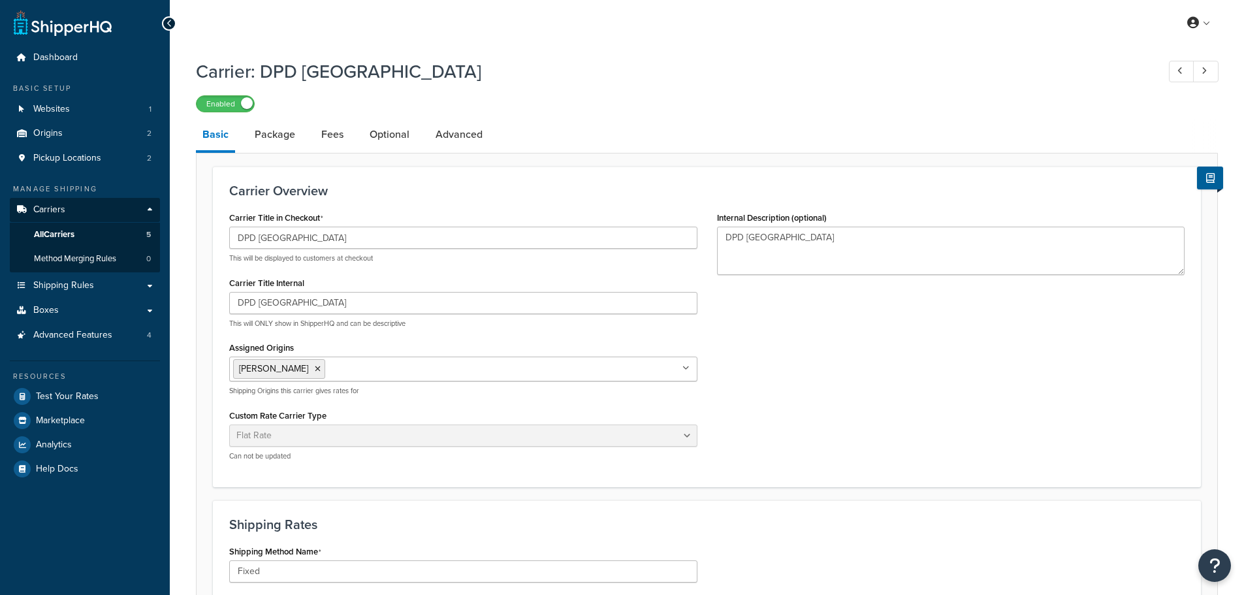
select select "flat"
select select "package"
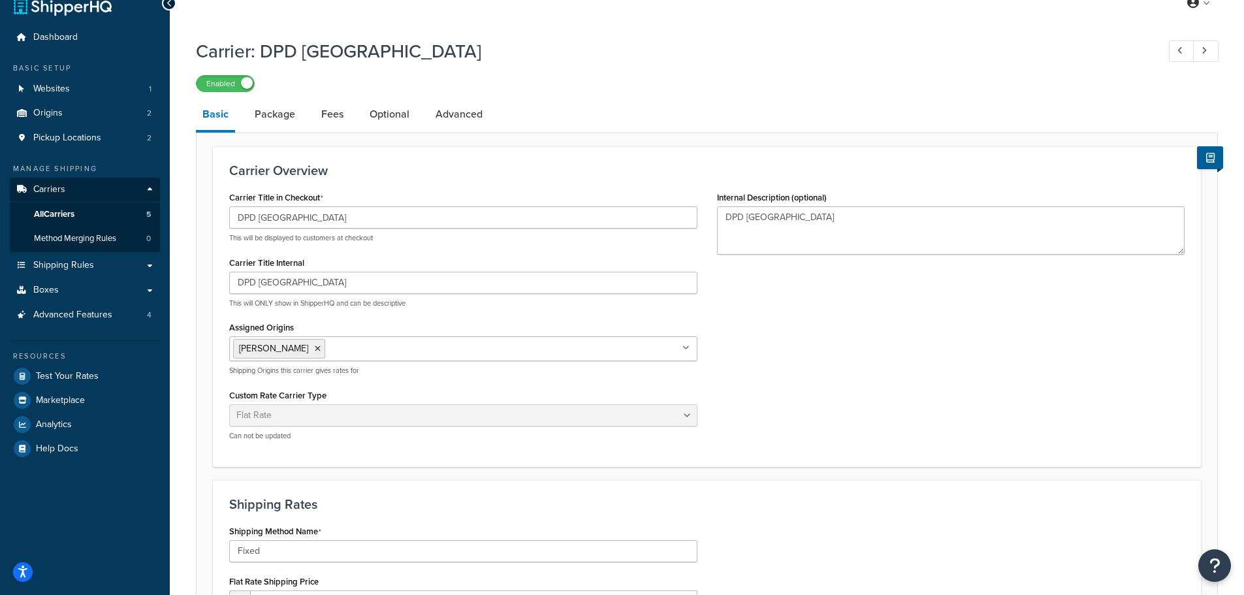
scroll to position [7, 0]
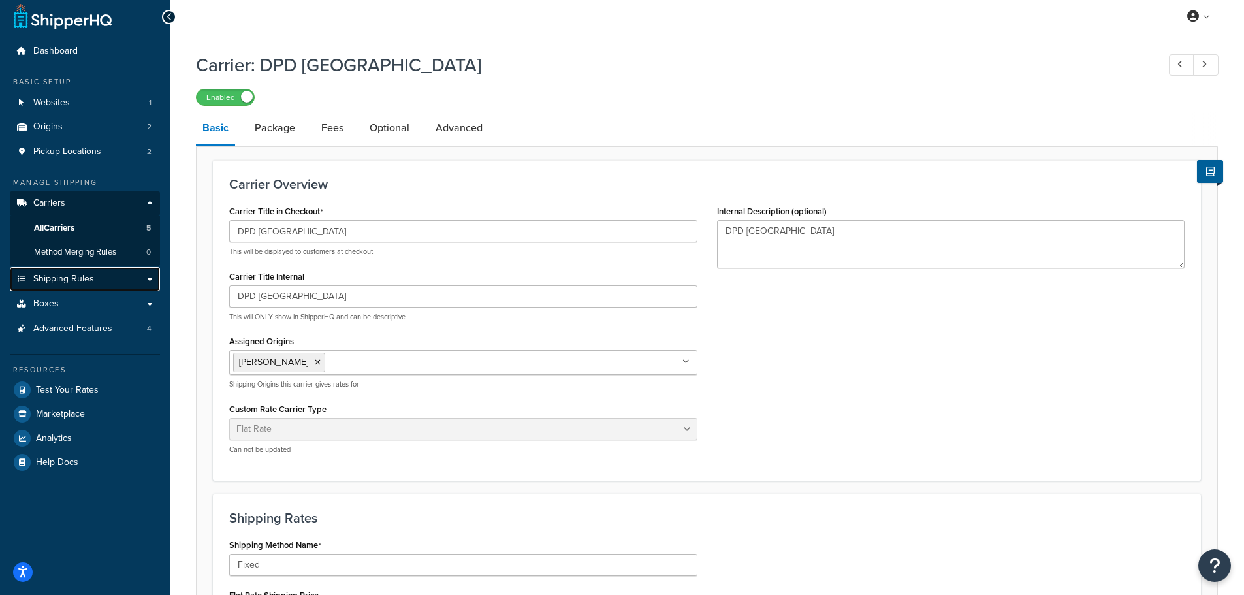
click at [61, 282] on span "Shipping Rules" at bounding box center [63, 279] width 61 height 11
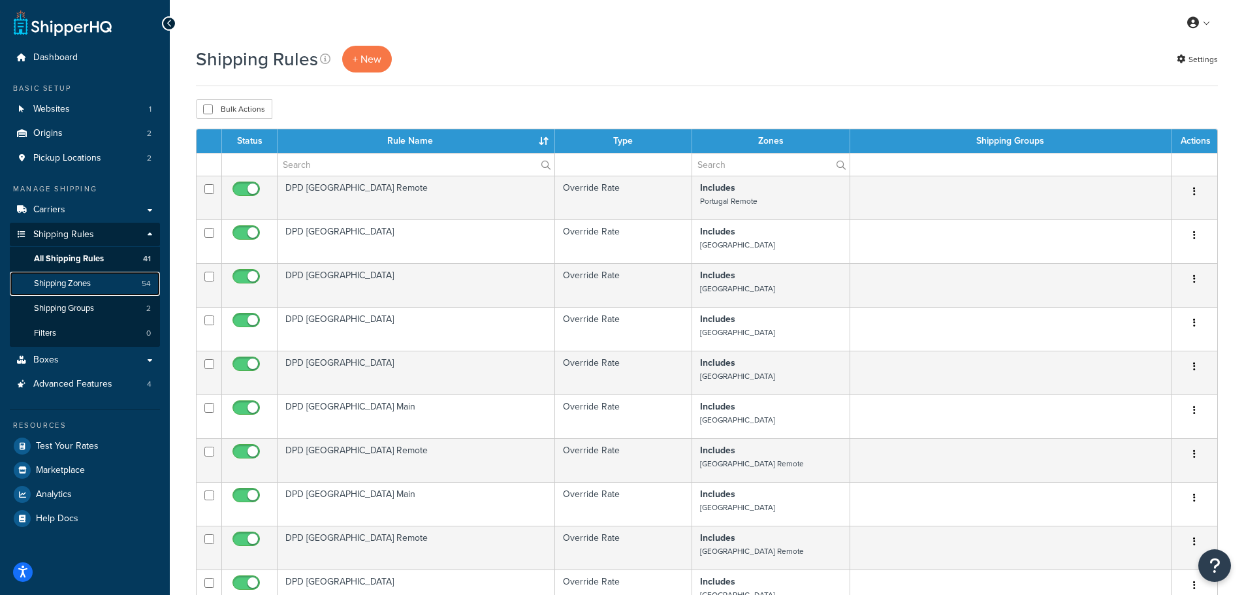
click at [72, 280] on span "Shipping Zones" at bounding box center [62, 283] width 57 height 11
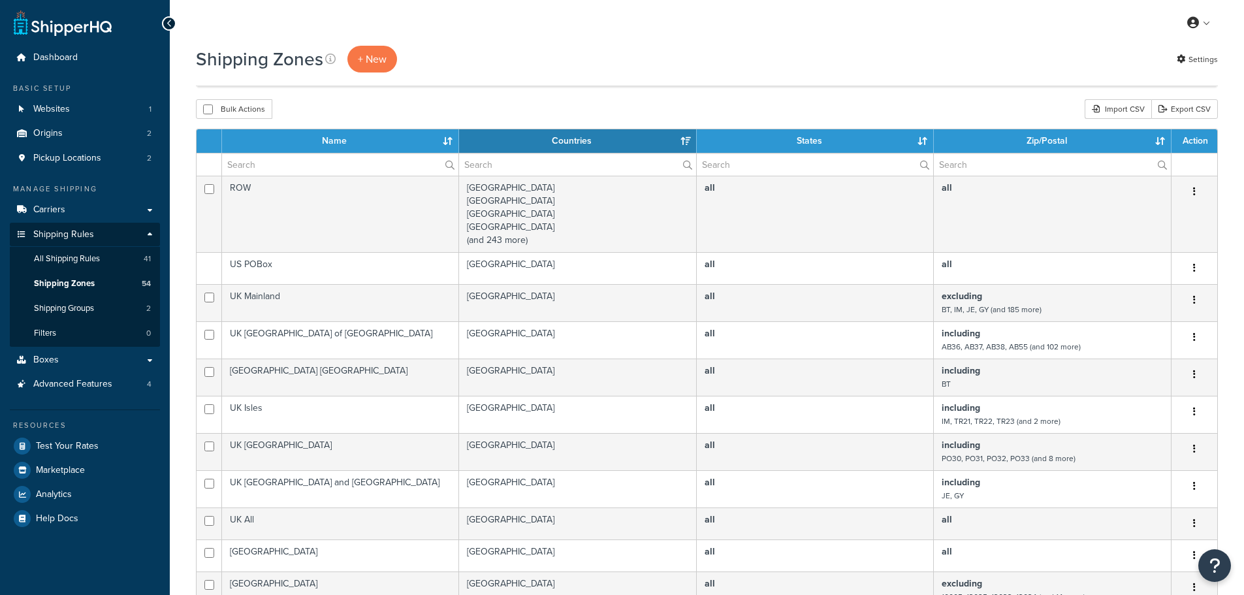
select select "15"
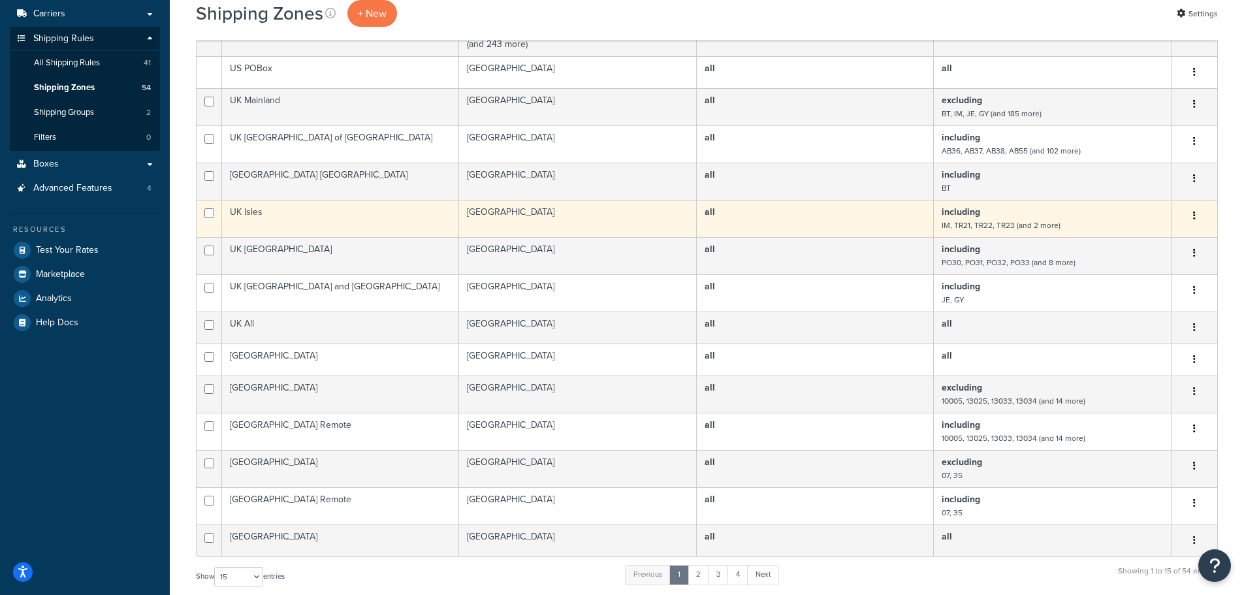
click at [321, 210] on td "UK Isles" at bounding box center [340, 218] width 237 height 37
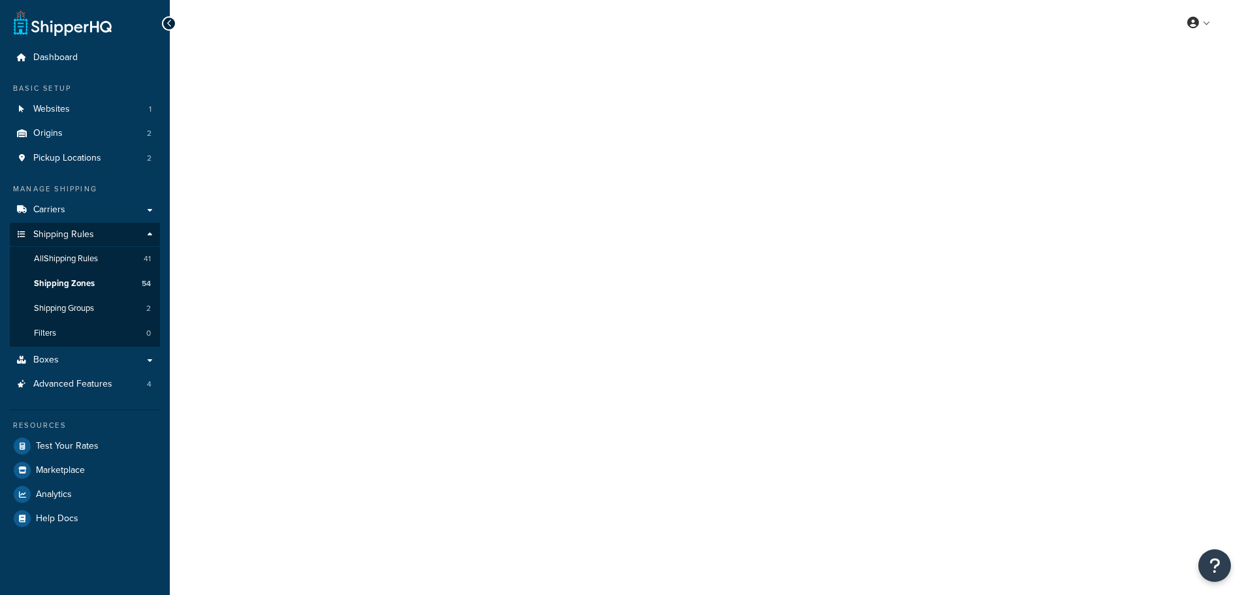
select select "including"
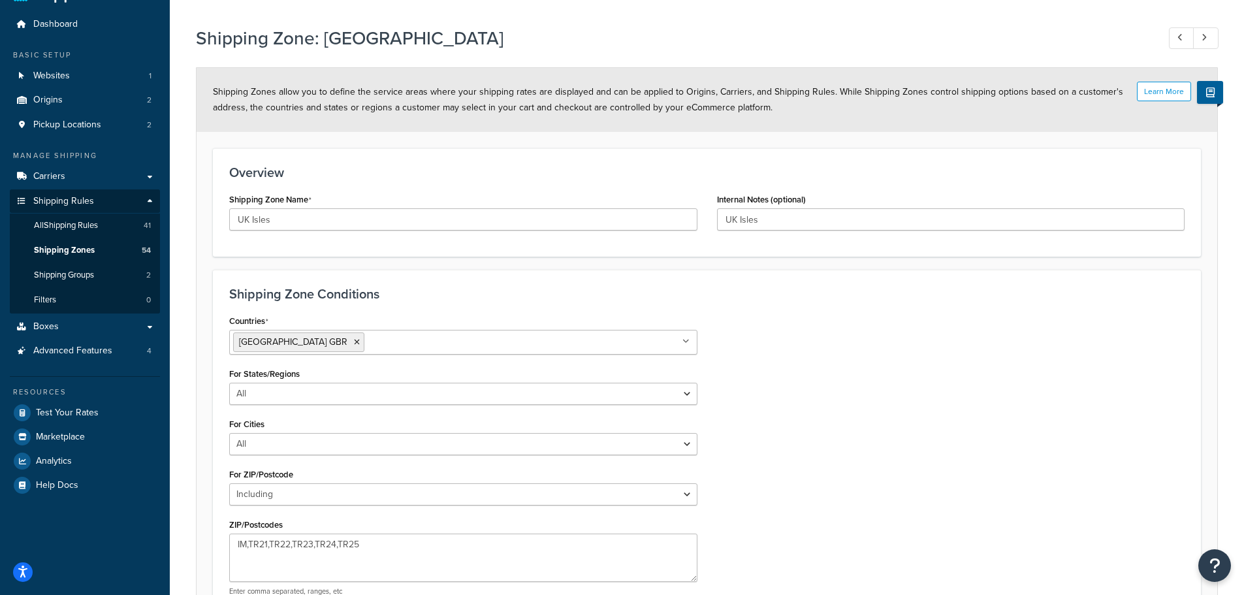
scroll to position [65, 0]
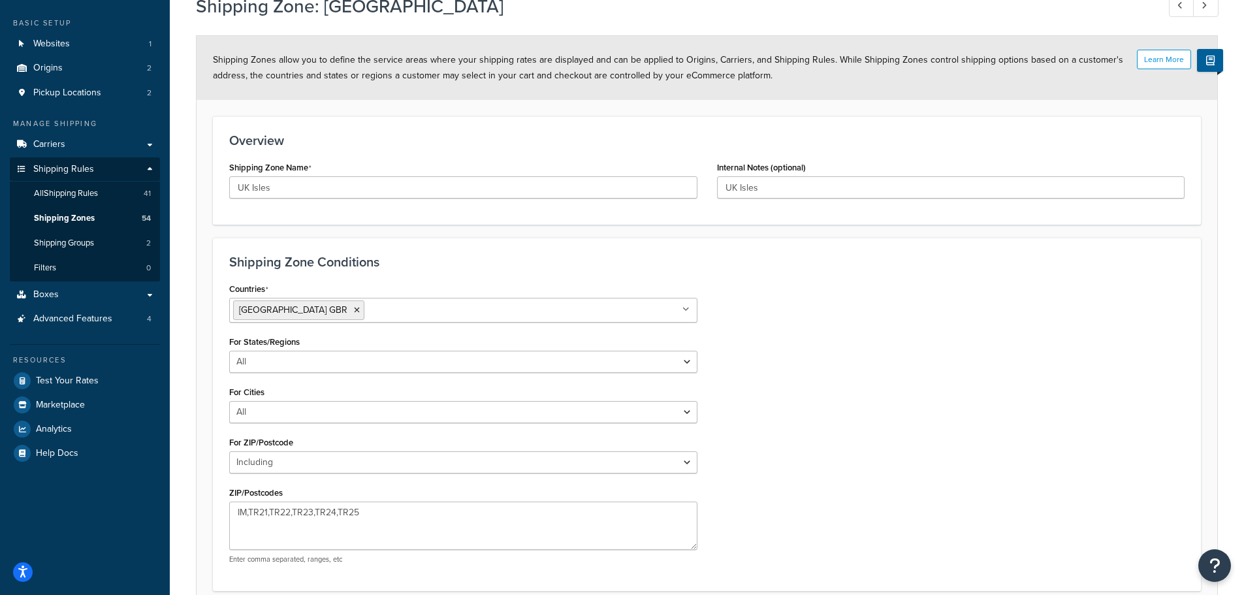
click at [436, 313] on input "Countries" at bounding box center [426, 309] width 116 height 14
type input "jers"
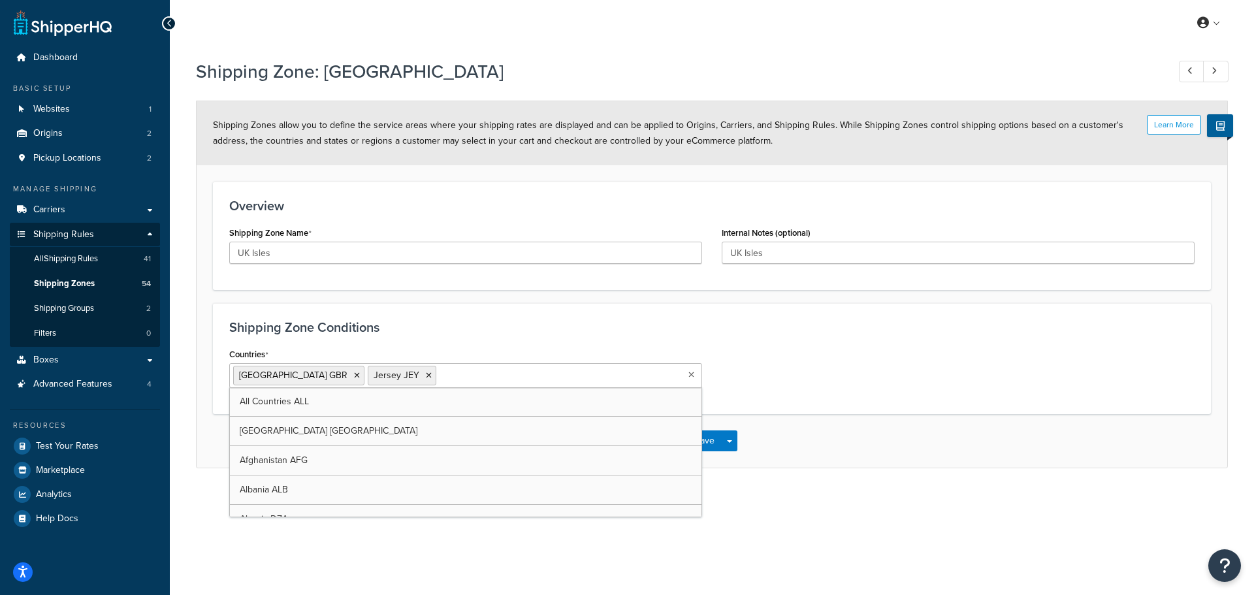
click at [440, 374] on input "Countries" at bounding box center [498, 375] width 116 height 14
type input "gue"
type input "isle"
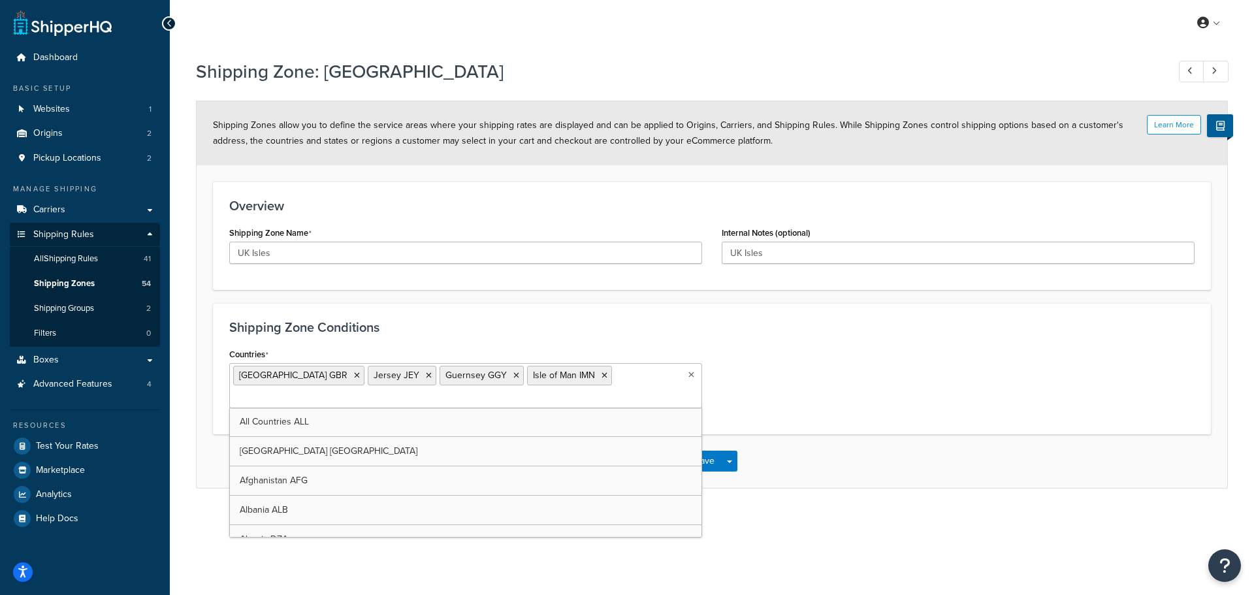
click at [536, 331] on h3 "Shipping Zone Conditions" at bounding box center [711, 327] width 965 height 14
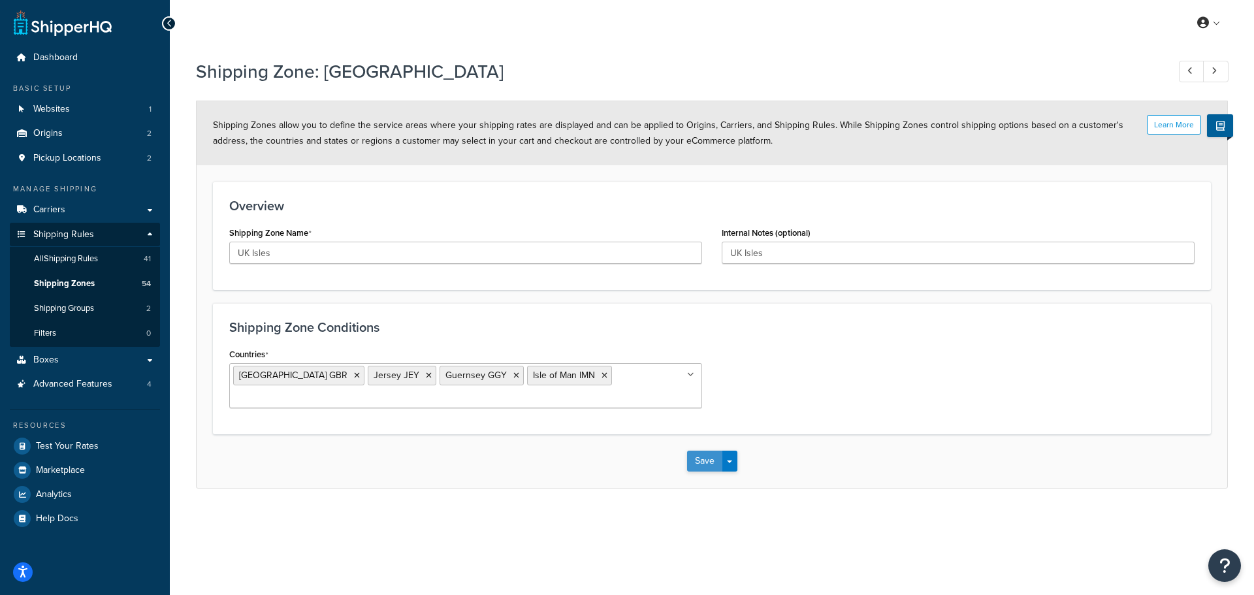
click at [703, 455] on button "Save" at bounding box center [704, 461] width 35 height 21
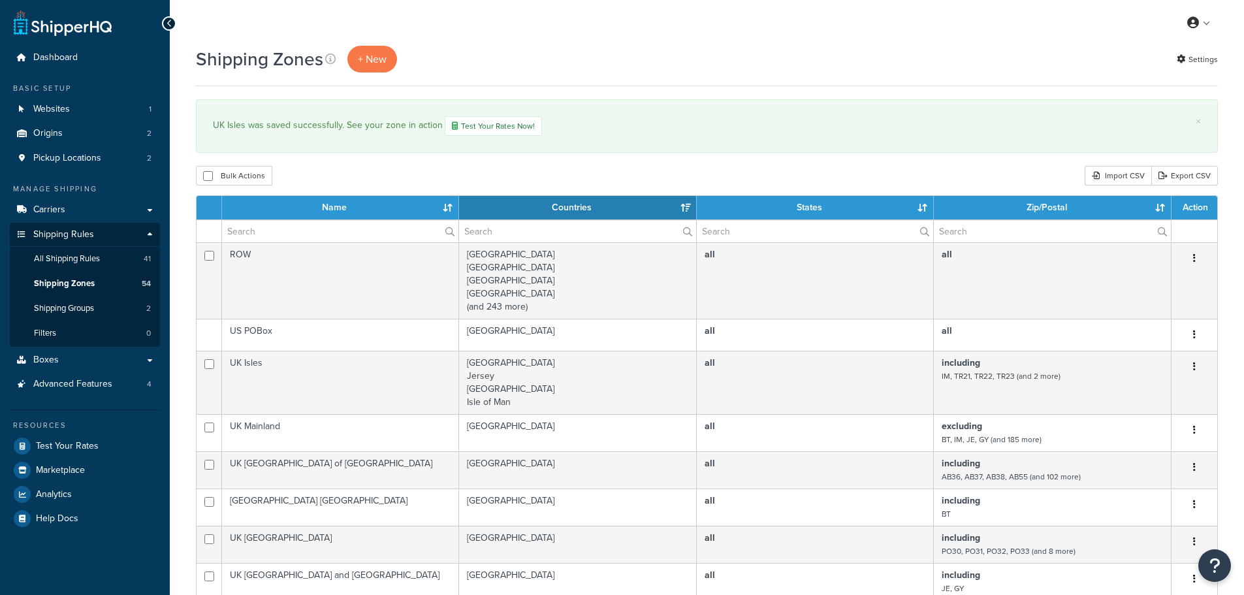
select select "15"
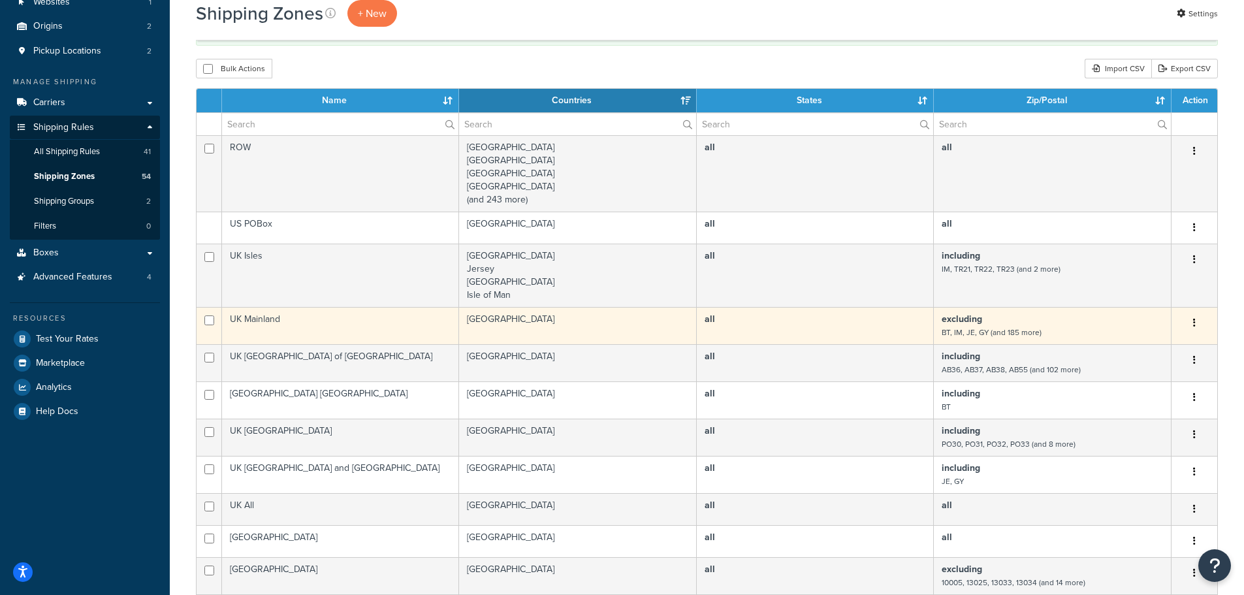
scroll to position [131, 0]
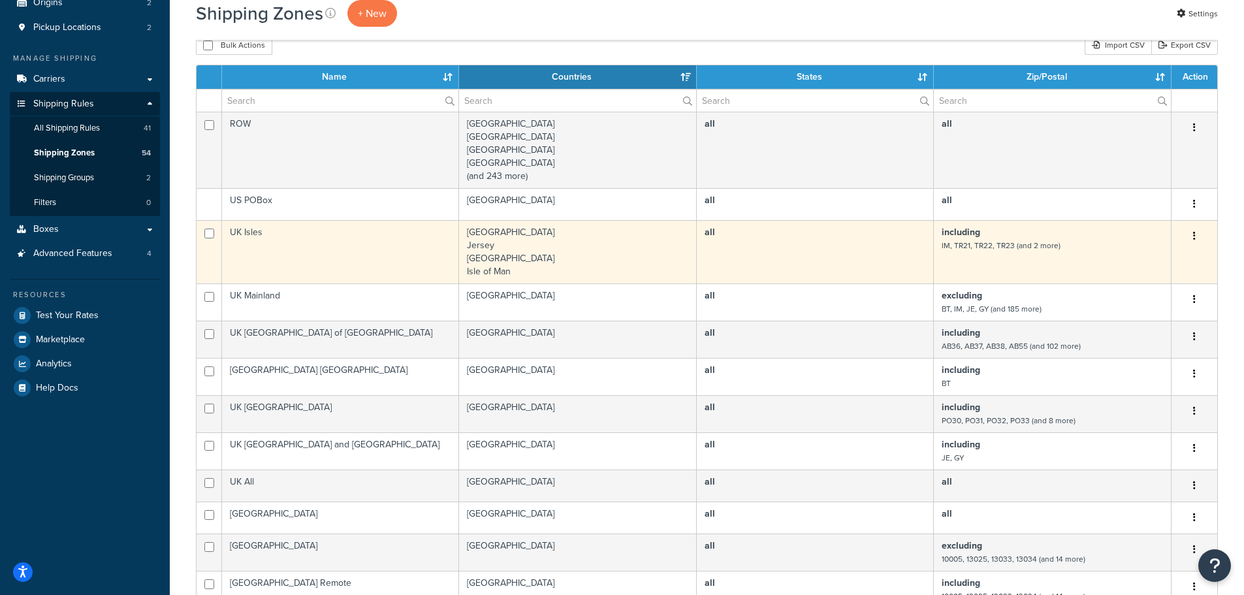
click at [387, 255] on td "UK Isles" at bounding box center [340, 251] width 237 height 63
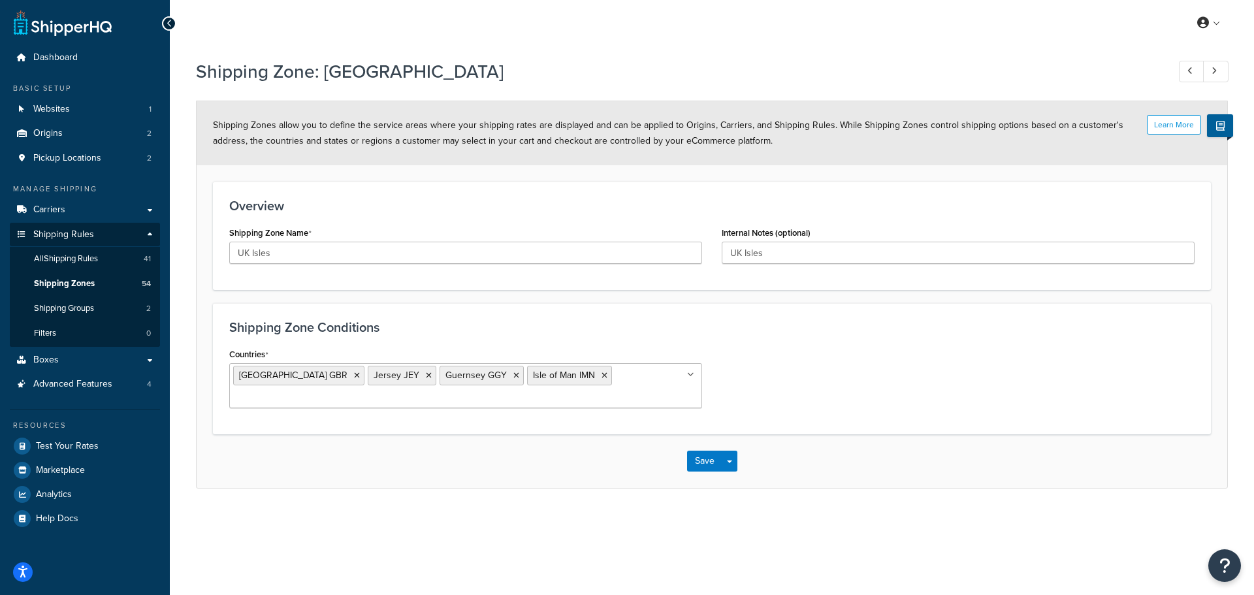
click at [613, 373] on ul "United Kingdom GBR Jersey JEY Guernsey GGY Isle of Man IMN" at bounding box center [465, 385] width 473 height 45
type input "s"
click at [737, 351] on div "Countries United Kingdom GBR Jersey JEY Guernsey GGY Isle of Man IMN All Countr…" at bounding box center [711, 381] width 985 height 73
click at [56, 128] on span "Origins" at bounding box center [47, 133] width 29 height 11
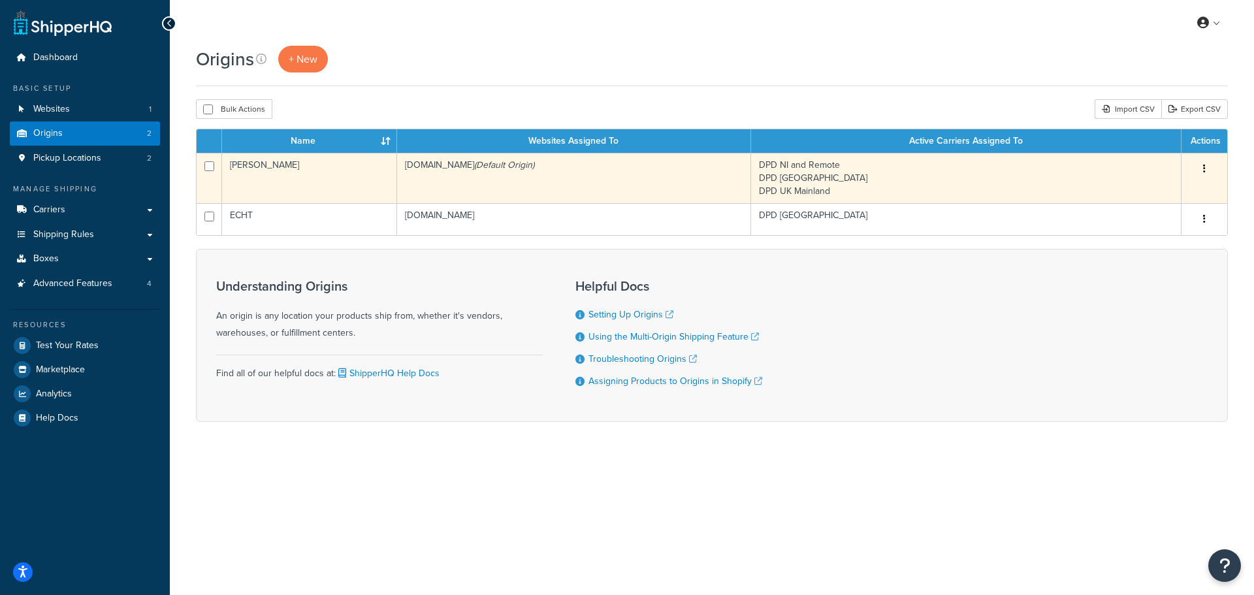
click at [360, 186] on td "[PERSON_NAME]" at bounding box center [309, 178] width 175 height 50
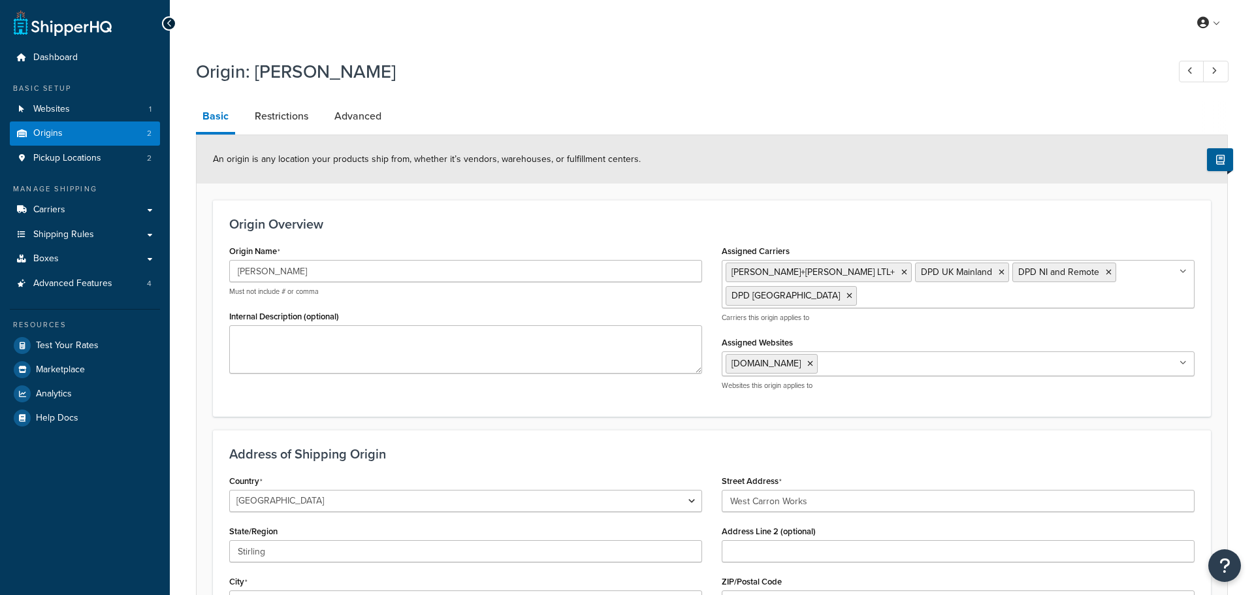
select select "1226"
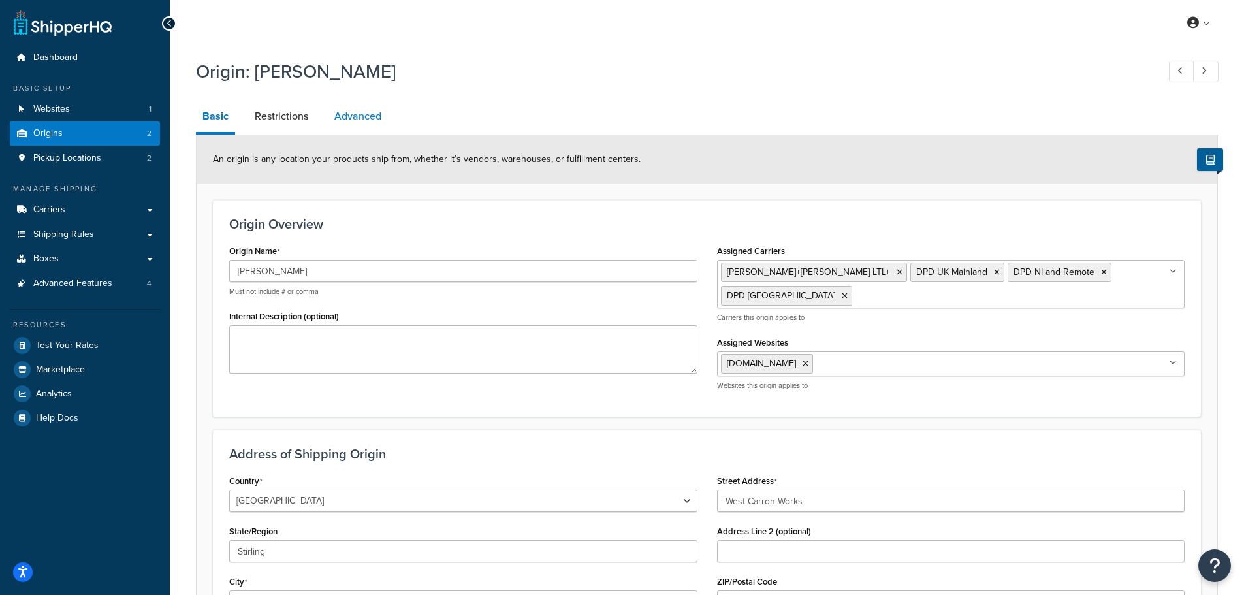
click at [370, 116] on link "Advanced" at bounding box center [358, 116] width 60 height 31
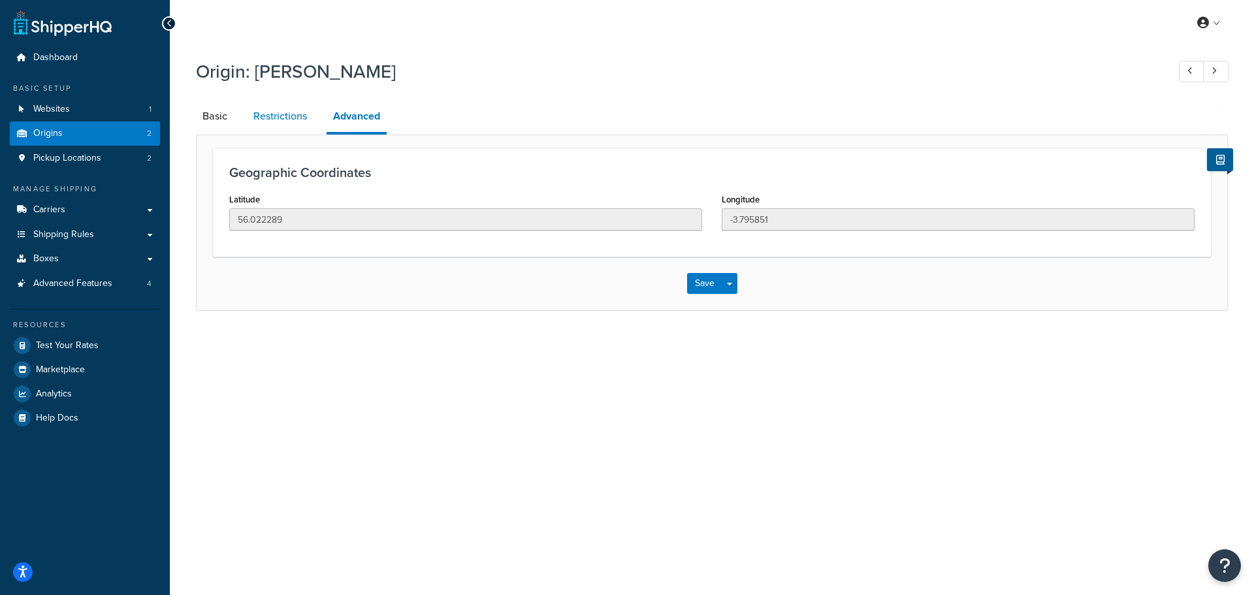
click at [289, 116] on link "Restrictions" at bounding box center [280, 116] width 67 height 31
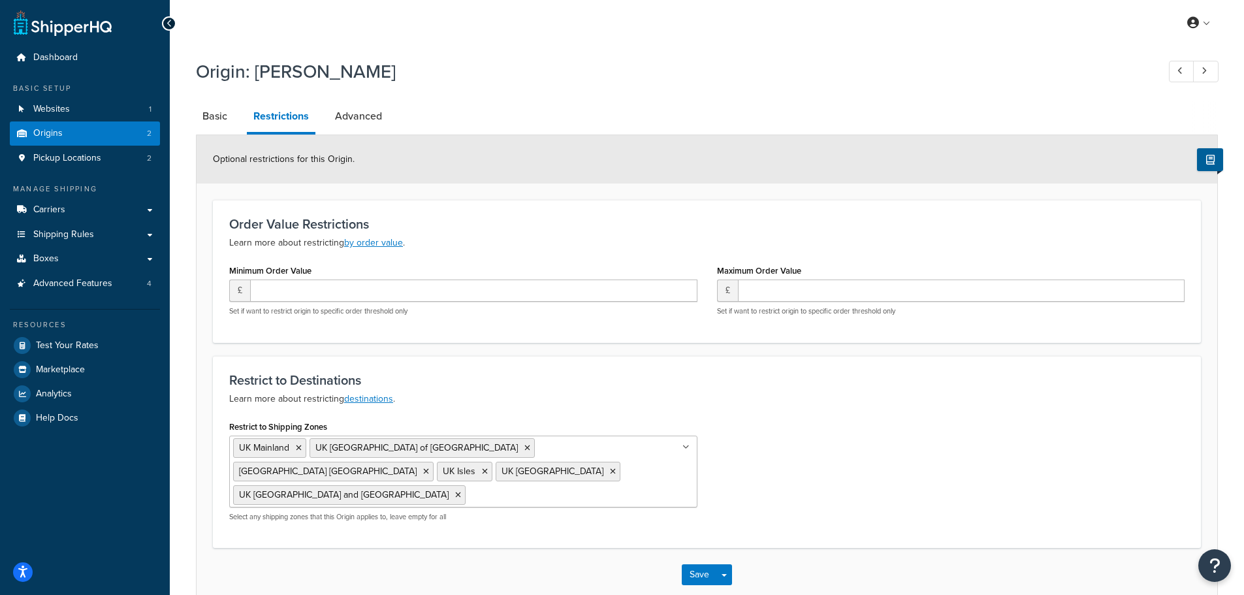
click at [480, 487] on input "Restrict to Shipping Zones" at bounding box center [527, 494] width 116 height 14
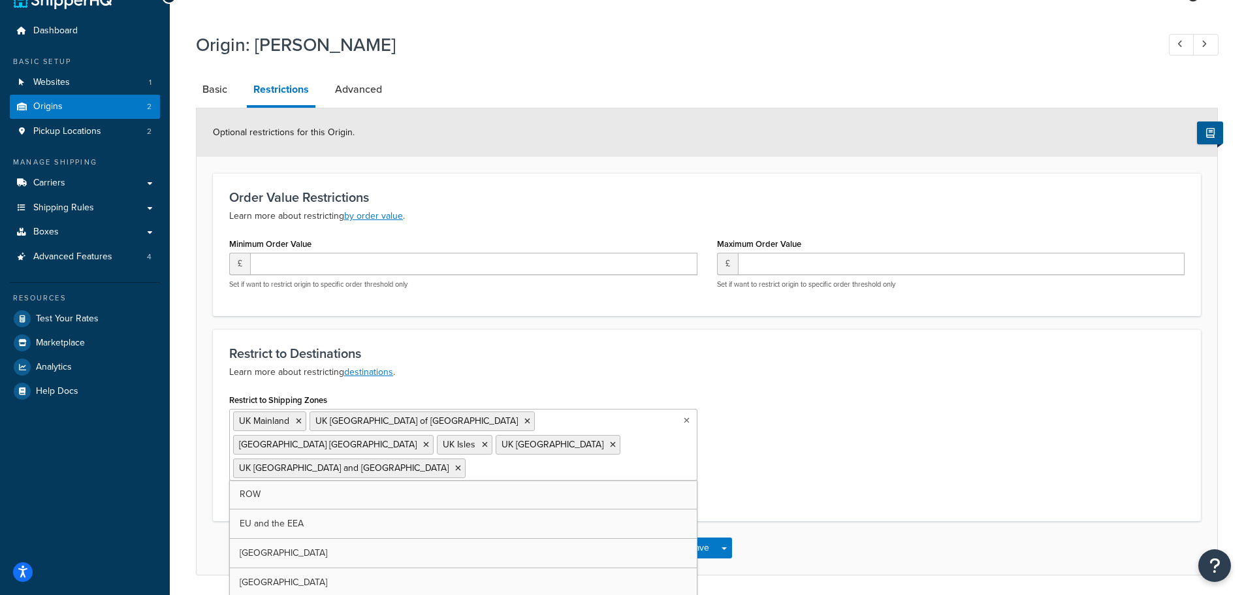
scroll to position [50, 0]
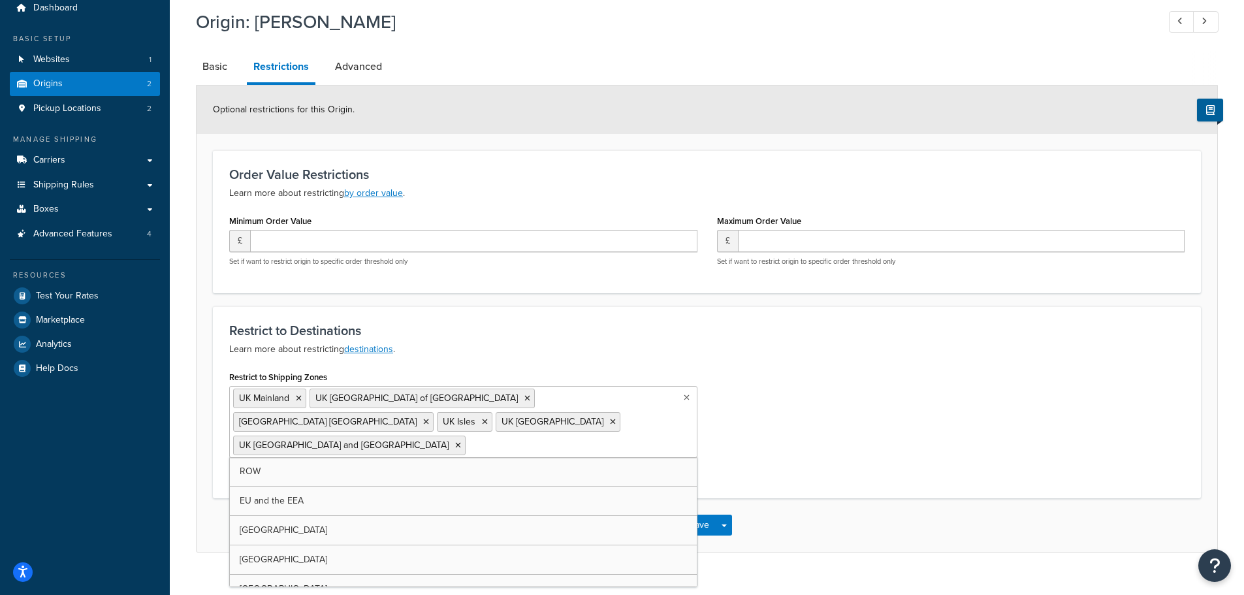
click at [894, 408] on div "Restrict to Shipping Zones [GEOGRAPHIC_DATA] [GEOGRAPHIC_DATA] [GEOGRAPHIC_DATA…" at bounding box center [706, 425] width 975 height 114
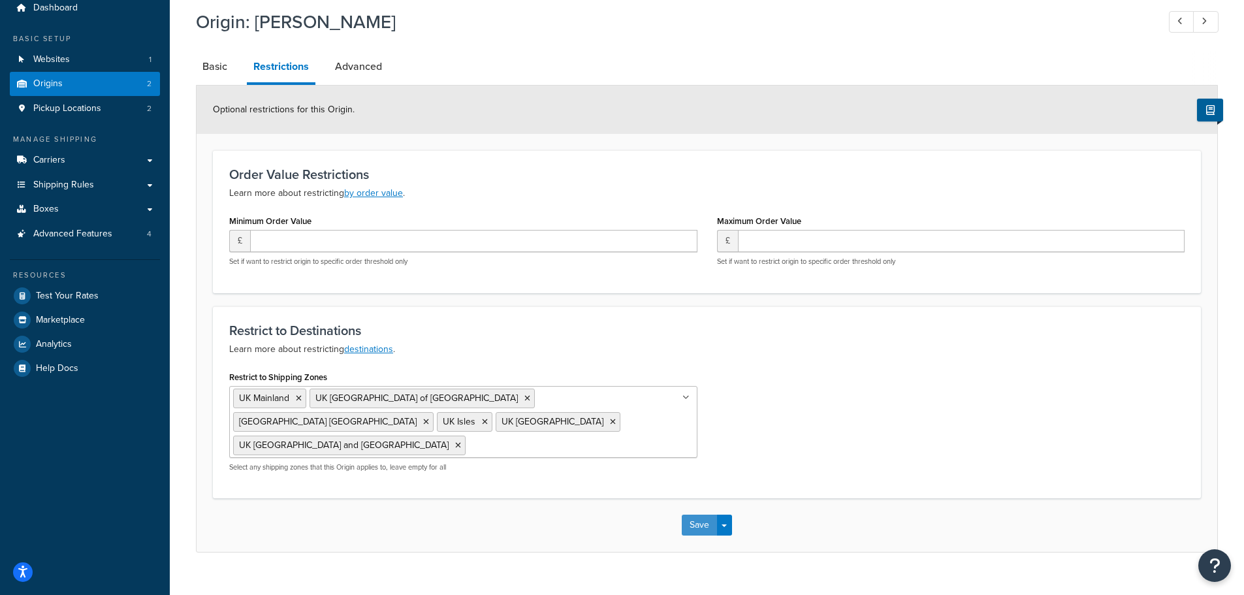
click at [692, 515] on button "Save" at bounding box center [699, 525] width 35 height 21
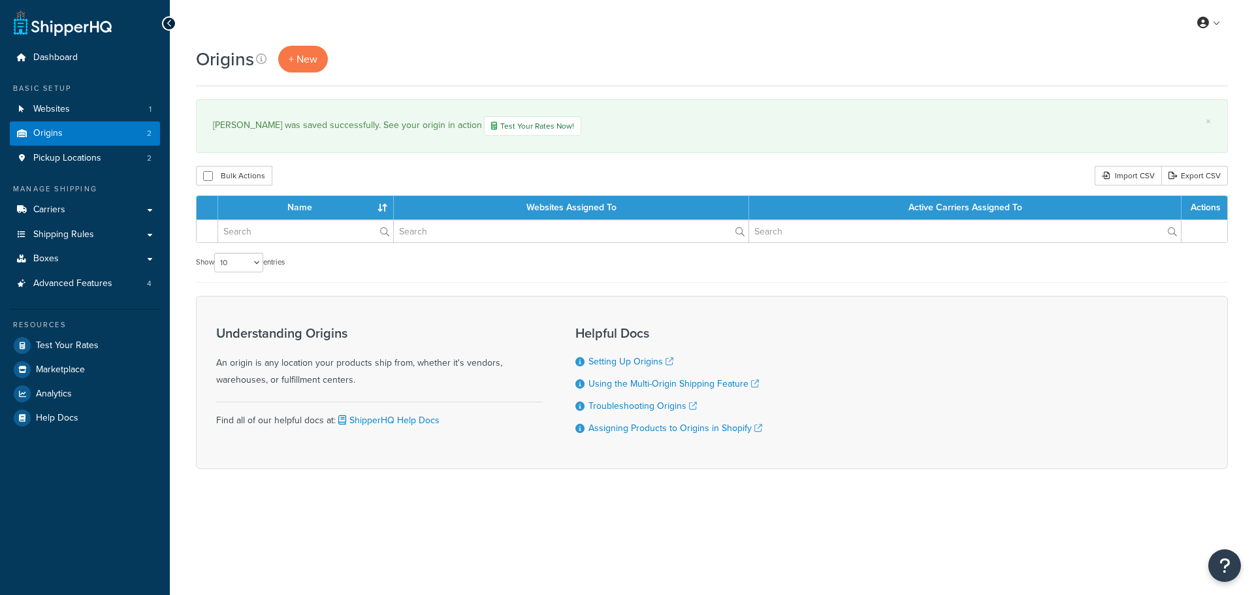
click at [212, 118] on div "× [PERSON_NAME] was saved successfully. See your origin in action Test Your Rat…" at bounding box center [712, 126] width 1032 height 54
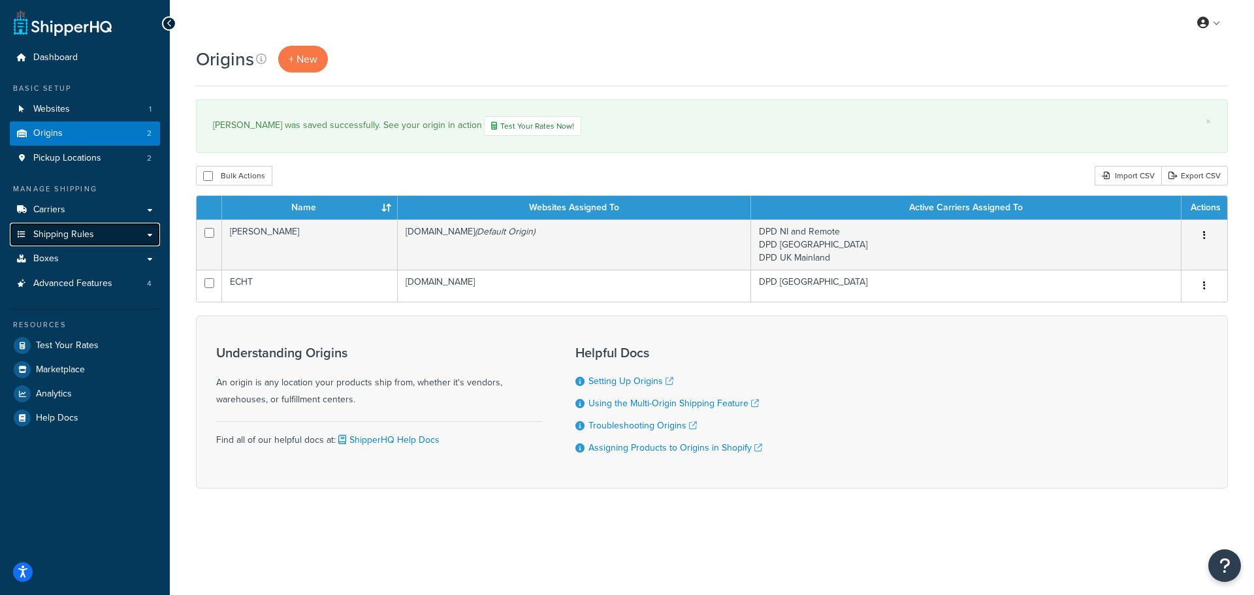
click at [88, 236] on span "Shipping Rules" at bounding box center [63, 234] width 61 height 11
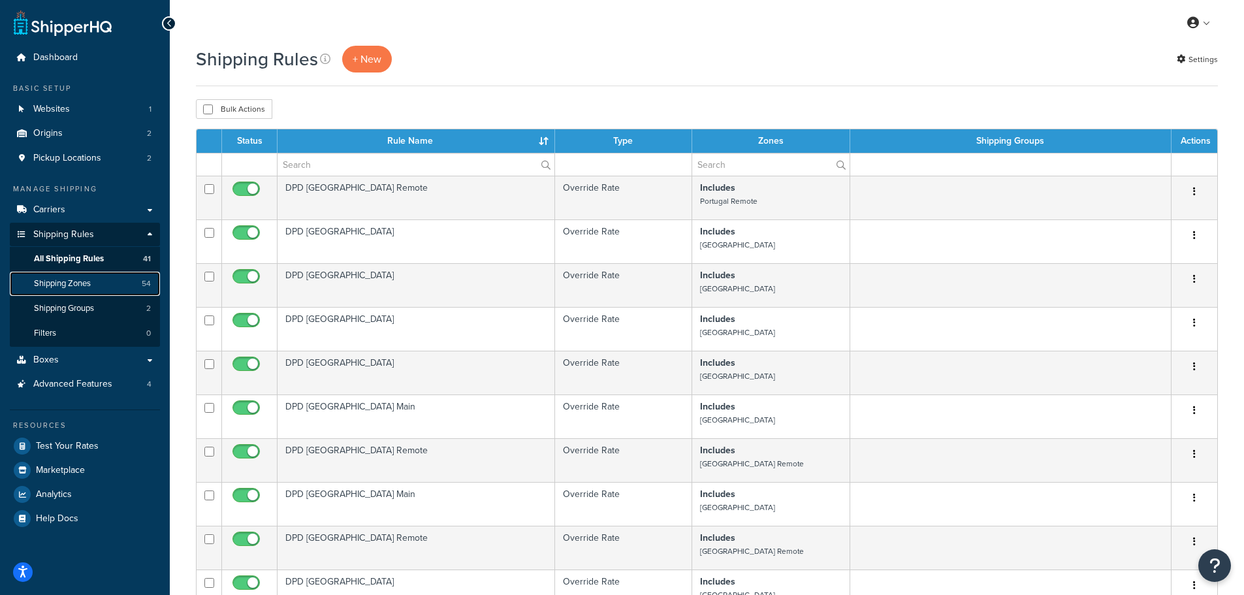
click at [62, 281] on span "Shipping Zones" at bounding box center [62, 283] width 57 height 11
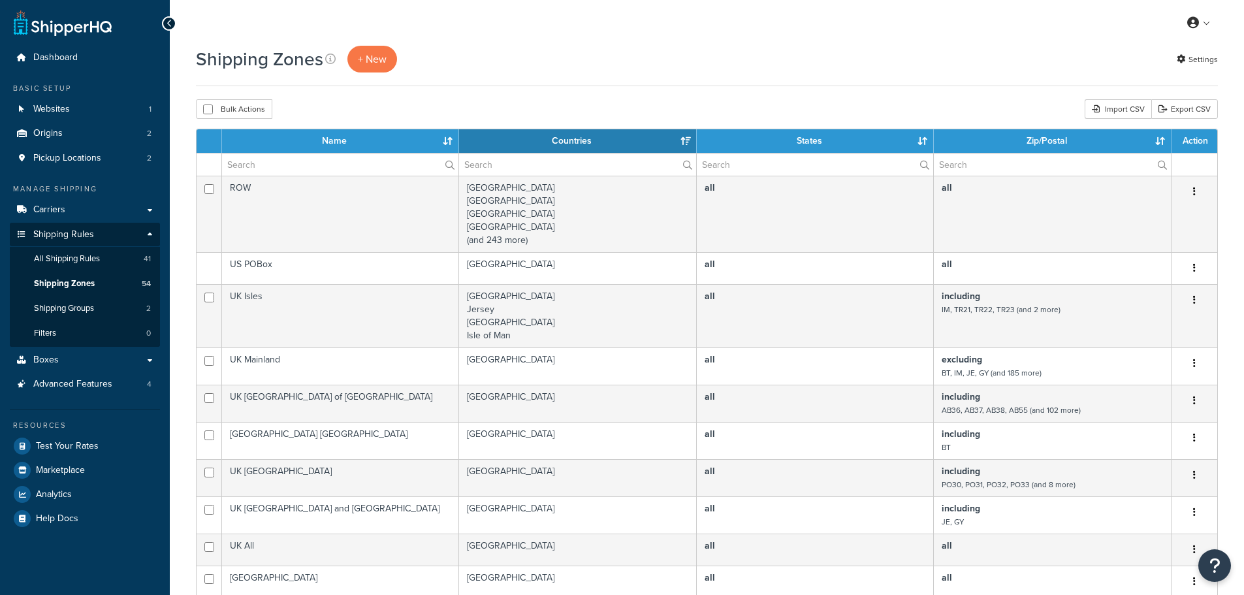
select select "15"
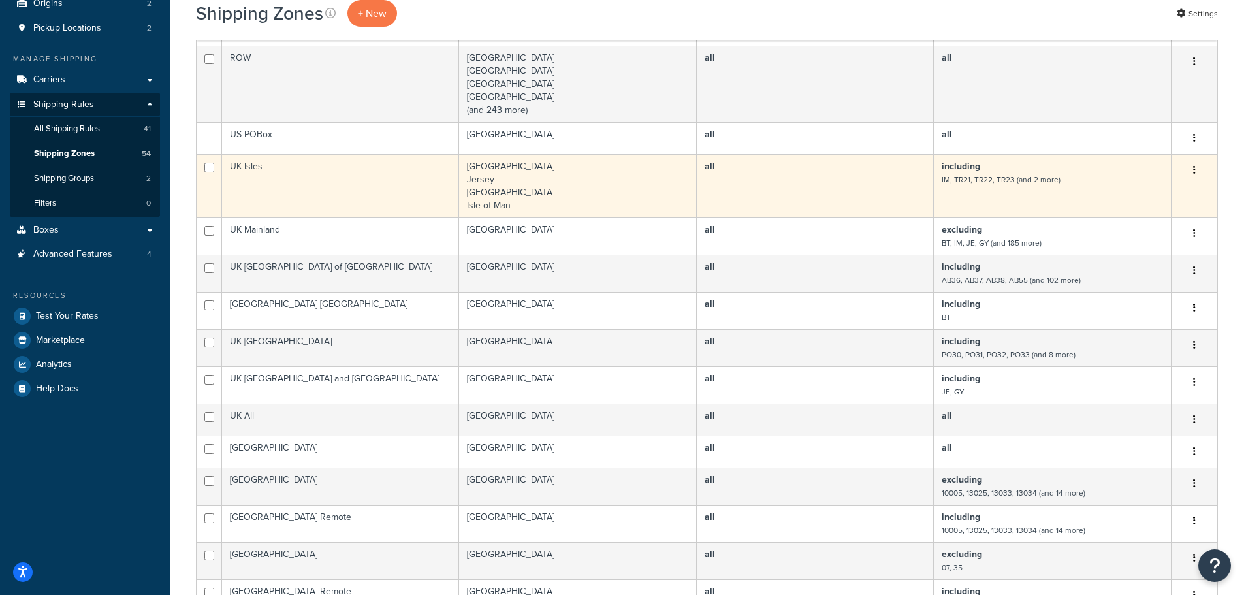
scroll to position [131, 0]
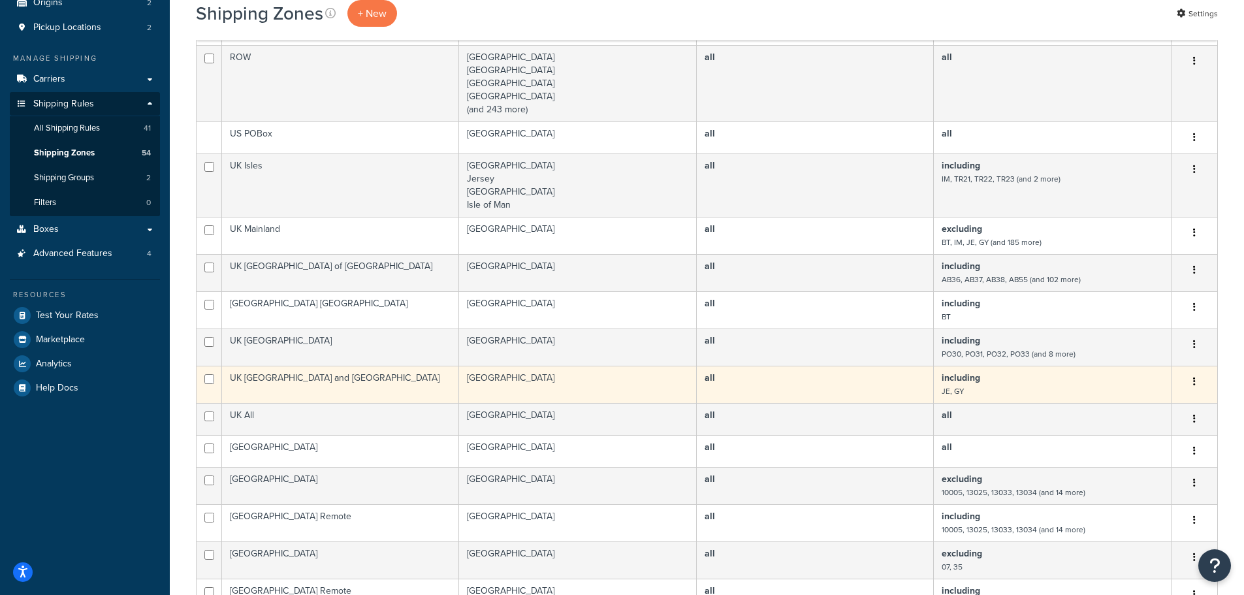
click at [359, 381] on td "UK [GEOGRAPHIC_DATA] and [GEOGRAPHIC_DATA]" at bounding box center [340, 384] width 237 height 37
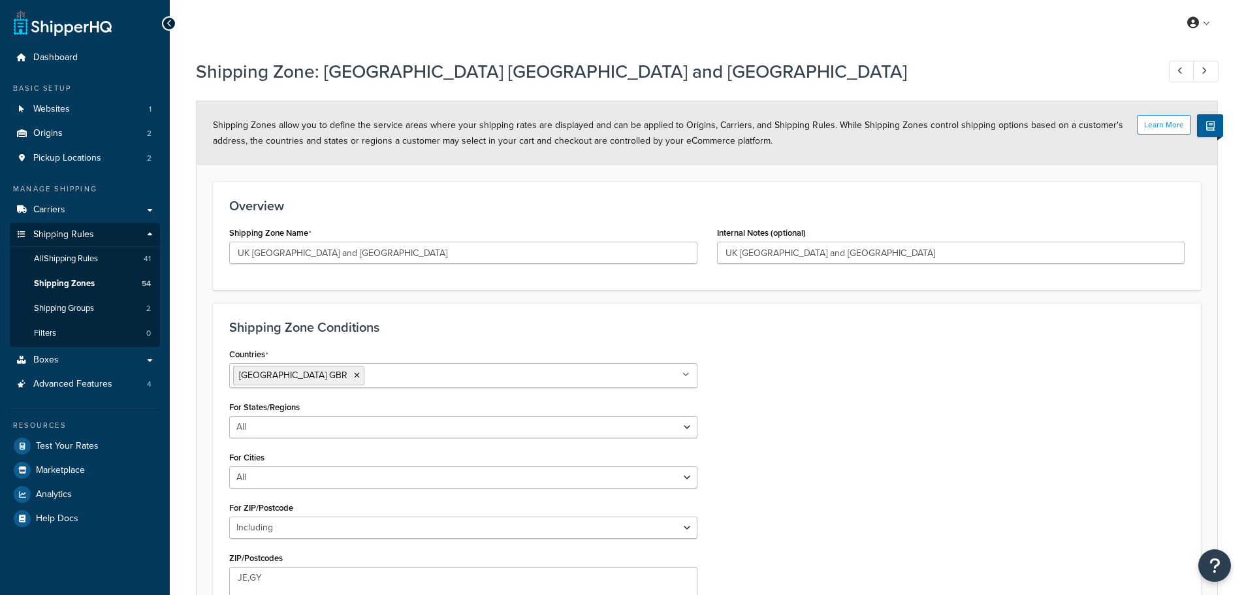
select select "including"
click at [403, 367] on ul "[GEOGRAPHIC_DATA] GBR" at bounding box center [463, 375] width 468 height 25
type input "guer"
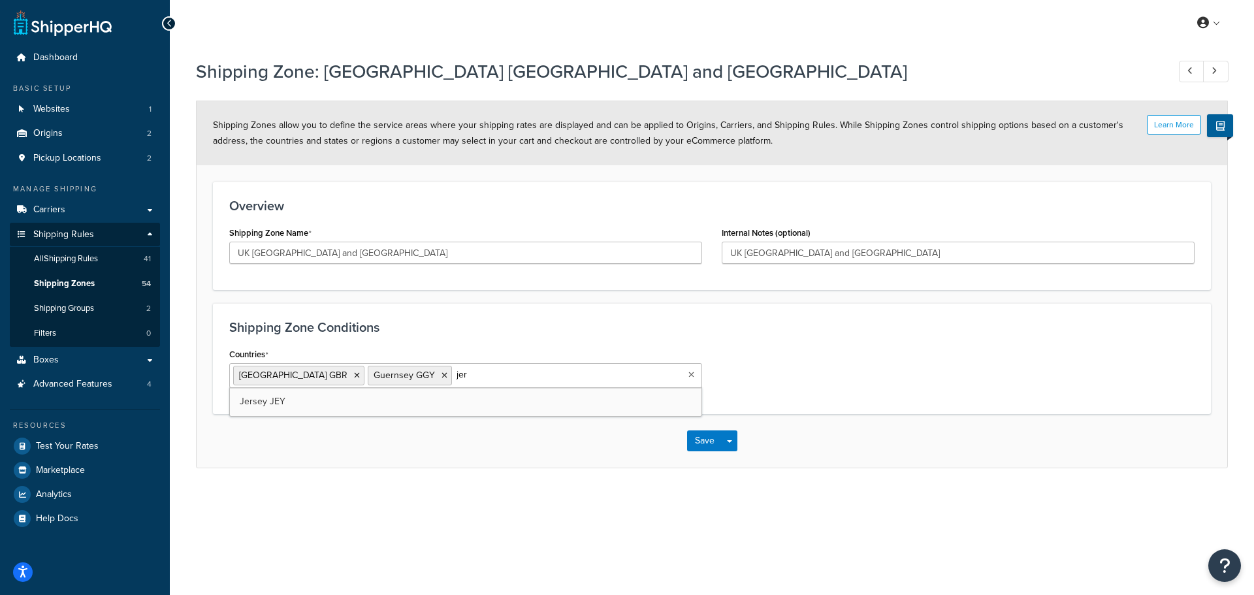
type input "jers"
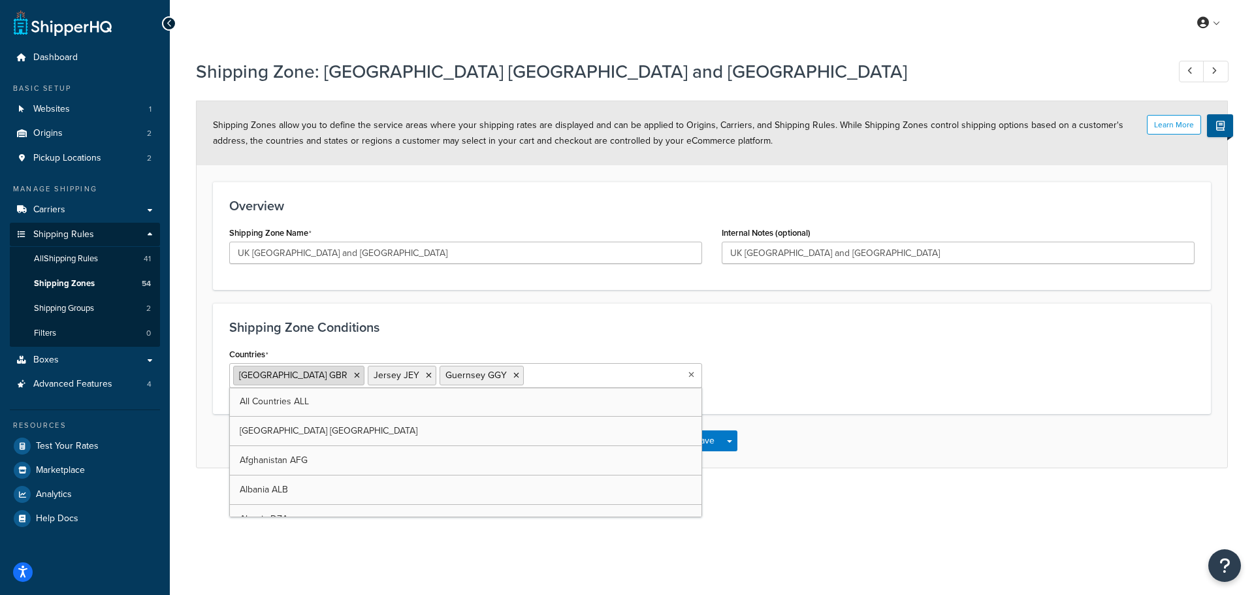
click at [354, 372] on icon at bounding box center [357, 376] width 6 height 8
click at [532, 326] on h3 "Shipping Zone Conditions" at bounding box center [711, 327] width 965 height 14
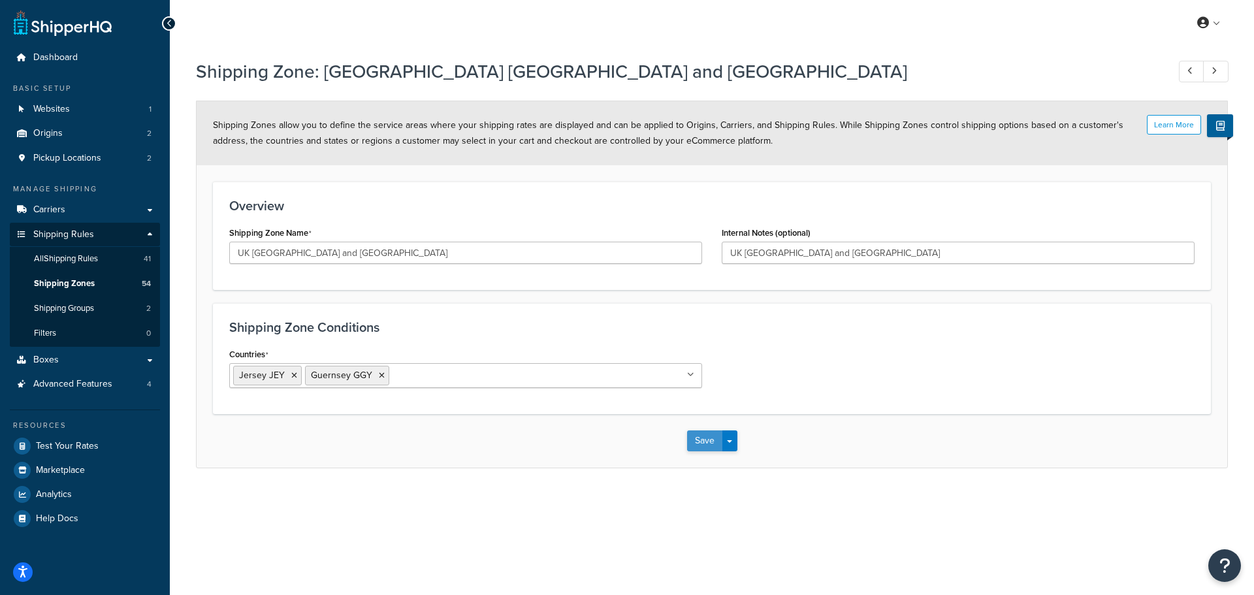
click at [698, 438] on button "Save" at bounding box center [704, 440] width 35 height 21
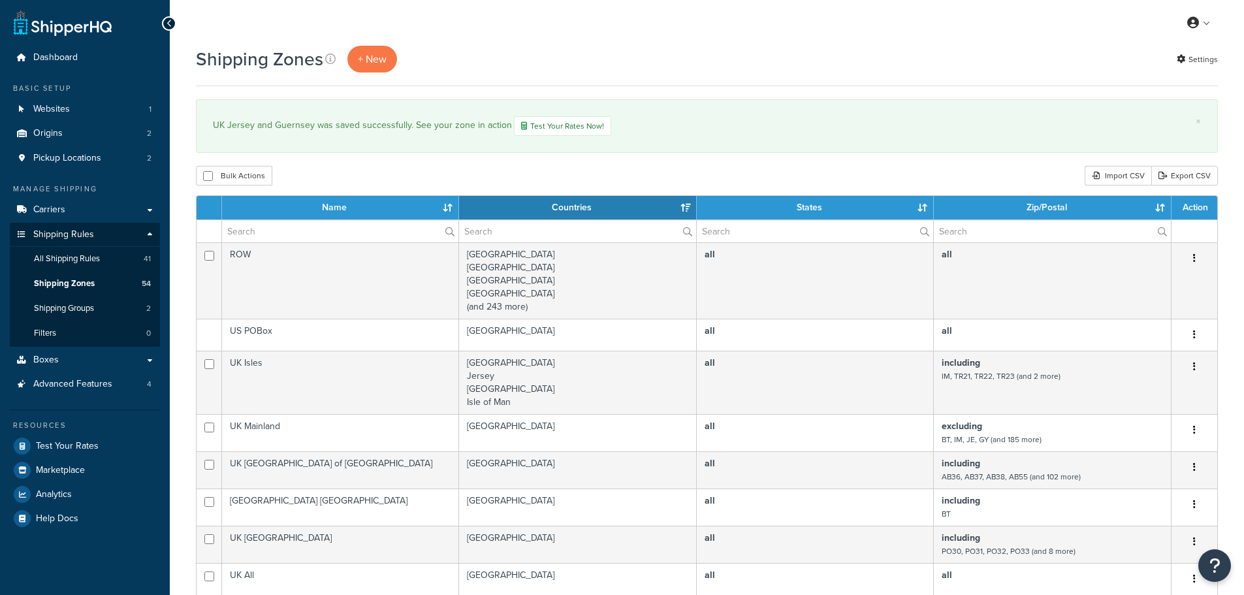
select select "15"
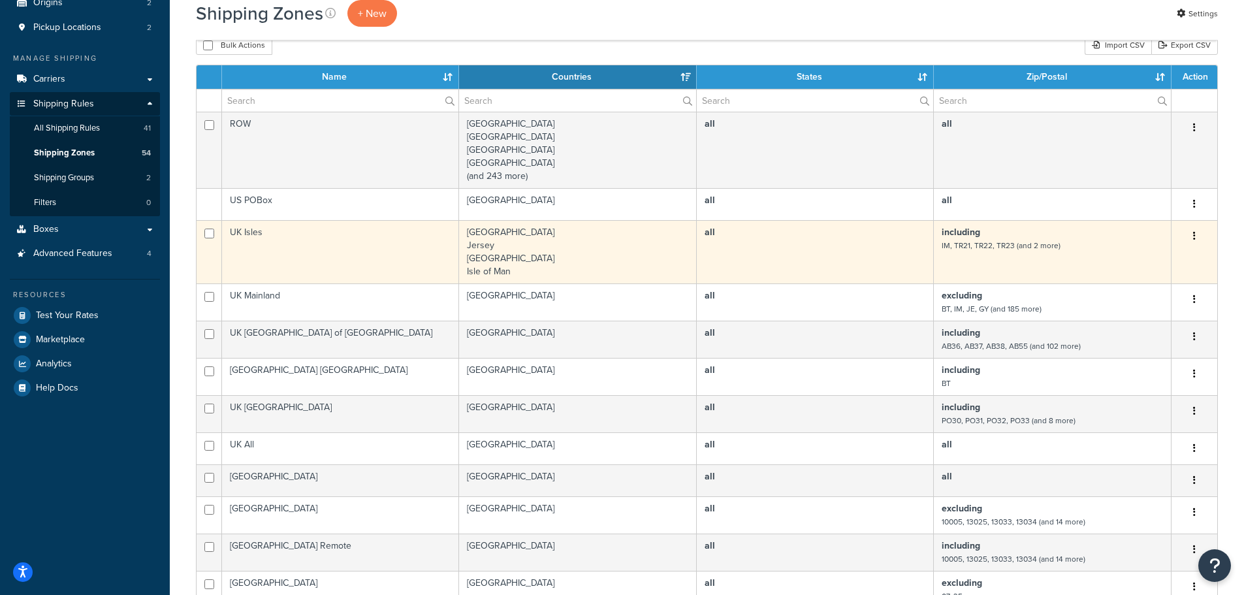
scroll to position [196, 0]
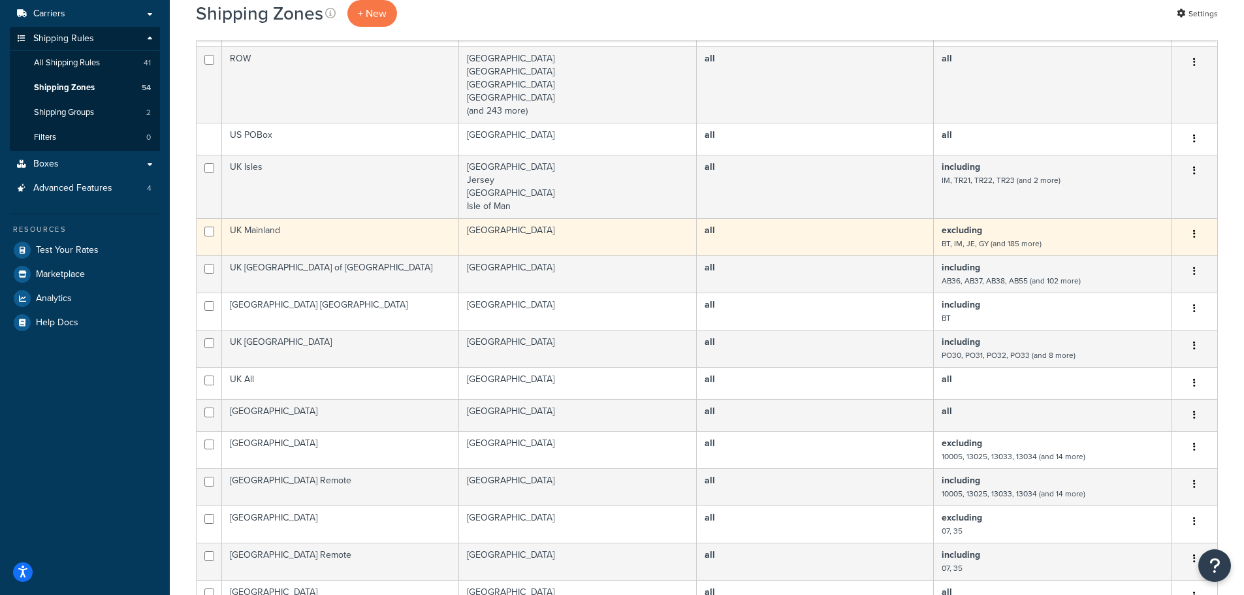
click at [400, 233] on td "UK Mainland" at bounding box center [340, 236] width 237 height 37
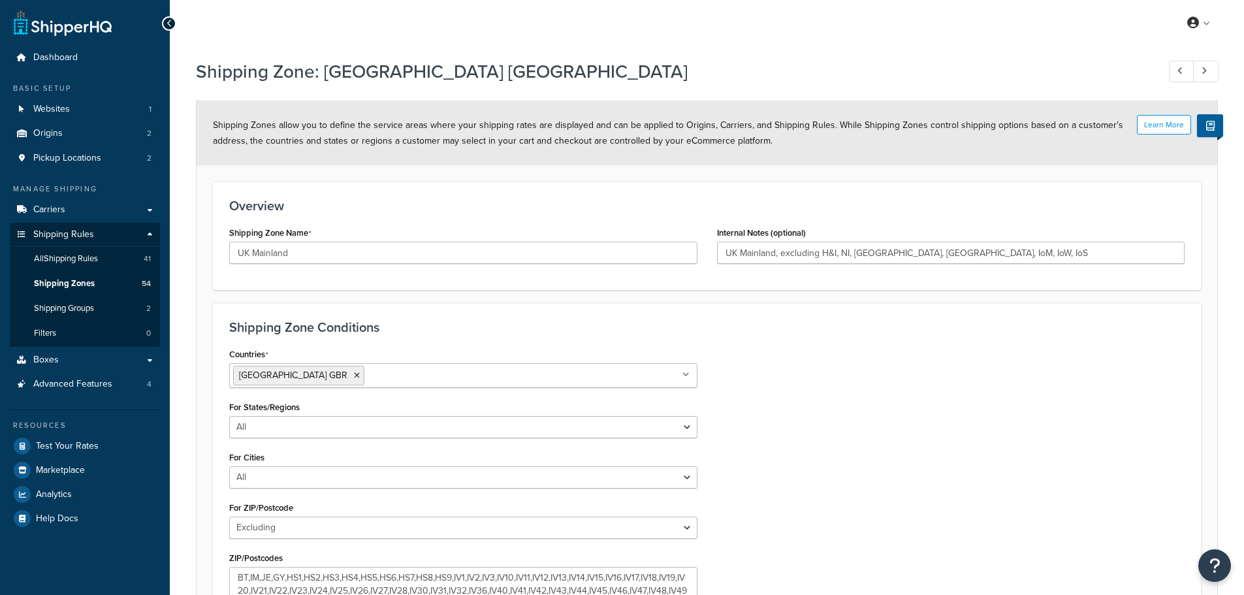
select select "excluding"
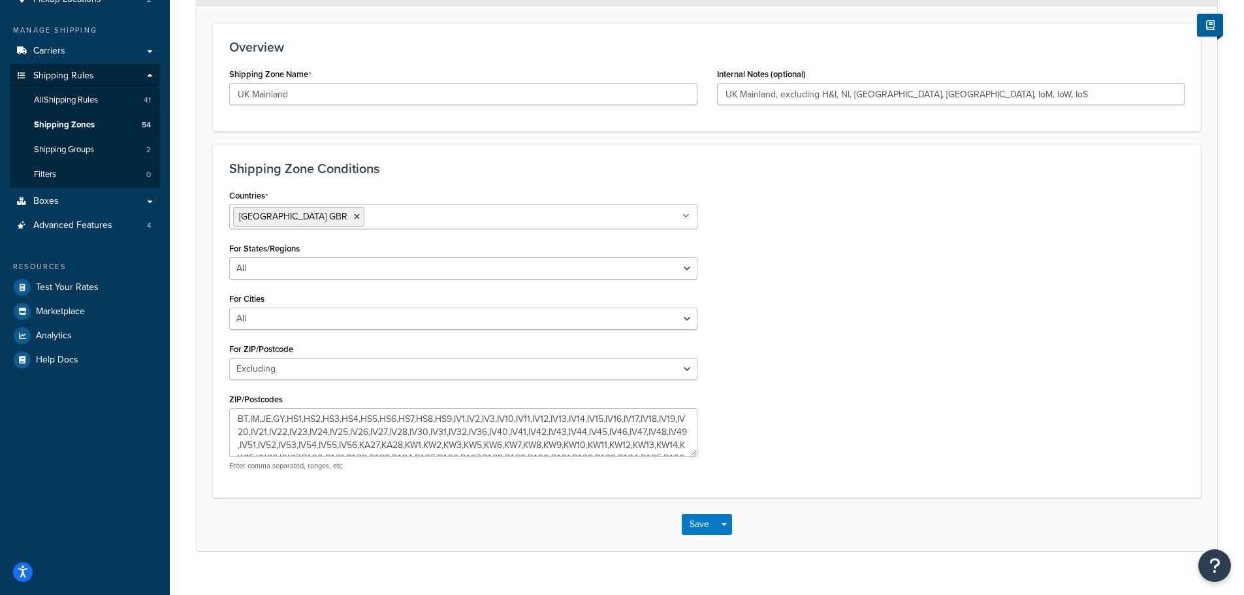
scroll to position [181, 0]
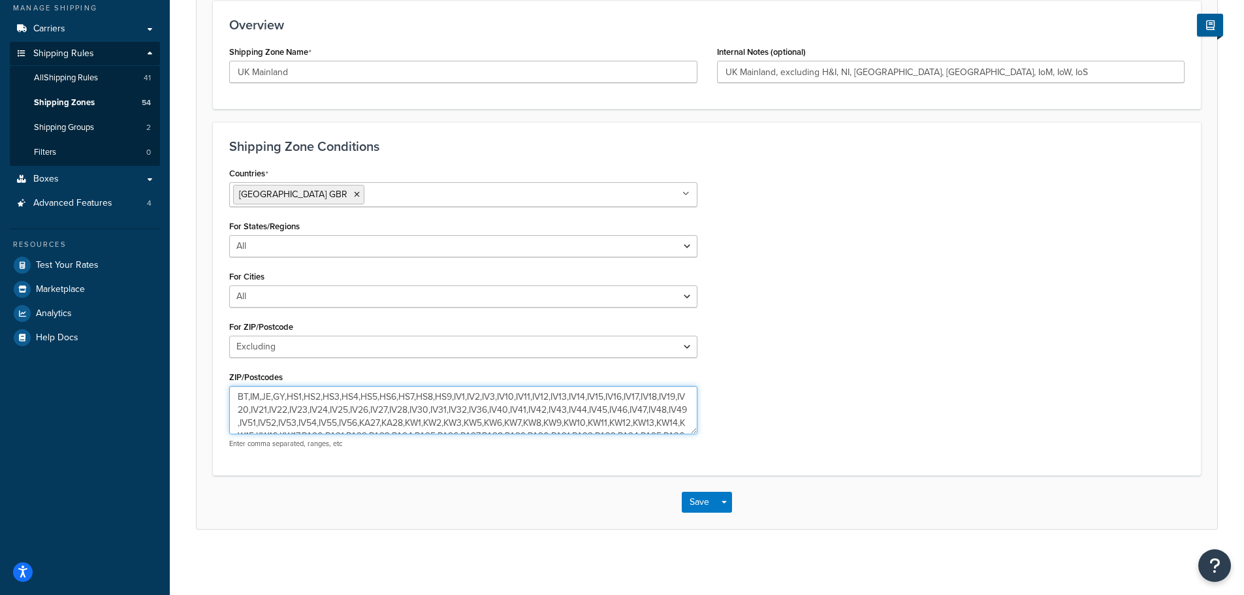
drag, startPoint x: 262, startPoint y: 398, endPoint x: 287, endPoint y: 398, distance: 25.5
click at [287, 398] on textarea "BT,IM,JE,GY,HS1,HS2,HS3,HS4,HS5,HS6,HS7,HS8,HS9,IV1,IV2,IV3,IV10,IV11,IV12,IV13…" at bounding box center [463, 410] width 468 height 48
click at [862, 319] on div "Countries United Kingdom GBR All Countries ALL United States USA Afghanistan AF…" at bounding box center [706, 311] width 975 height 295
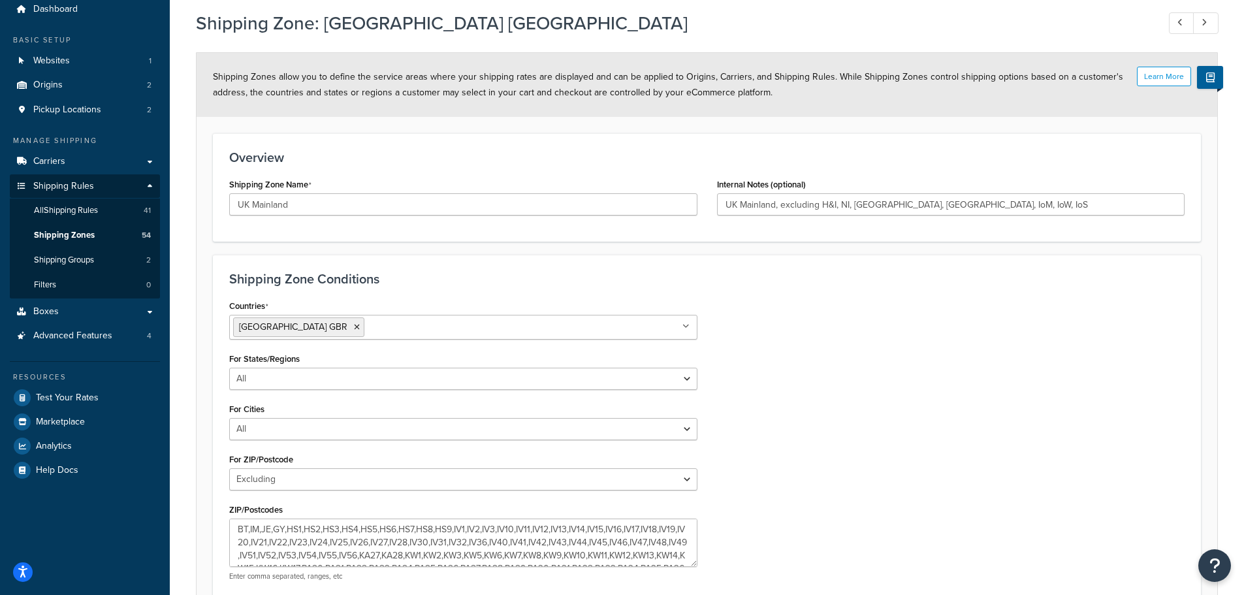
scroll to position [0, 0]
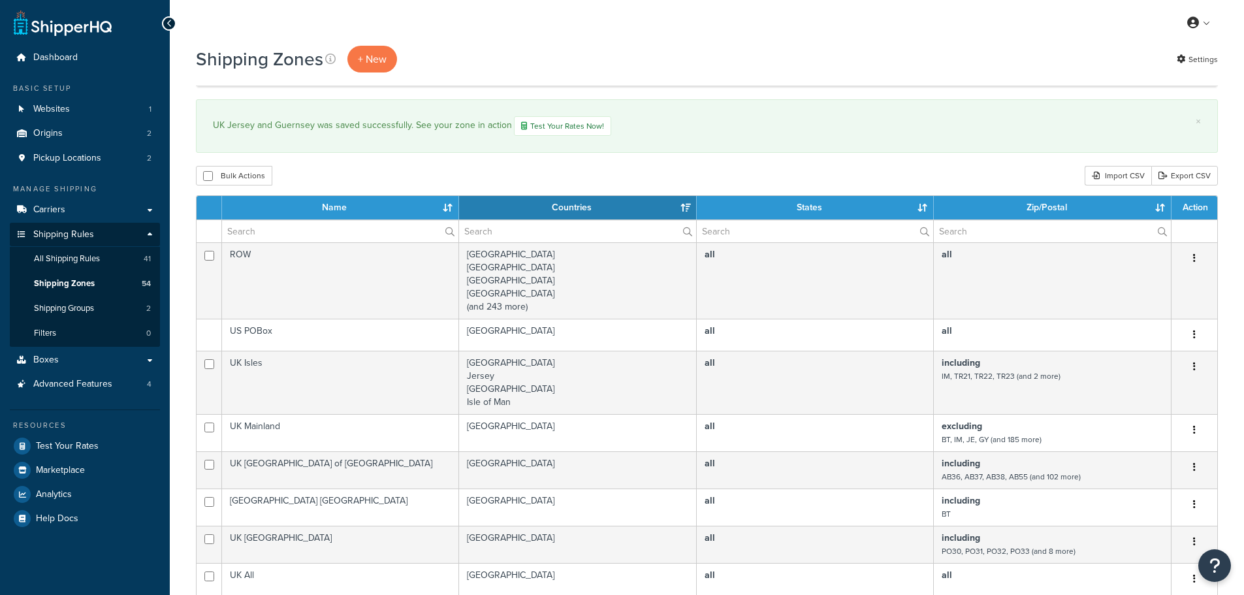
select select "15"
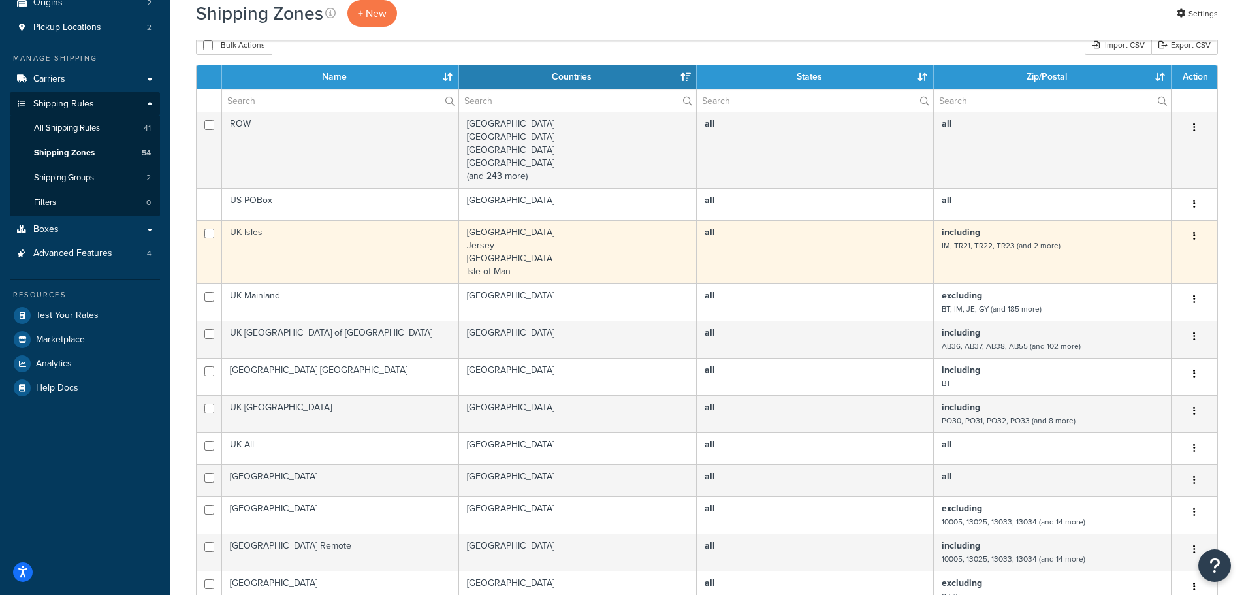
scroll to position [196, 0]
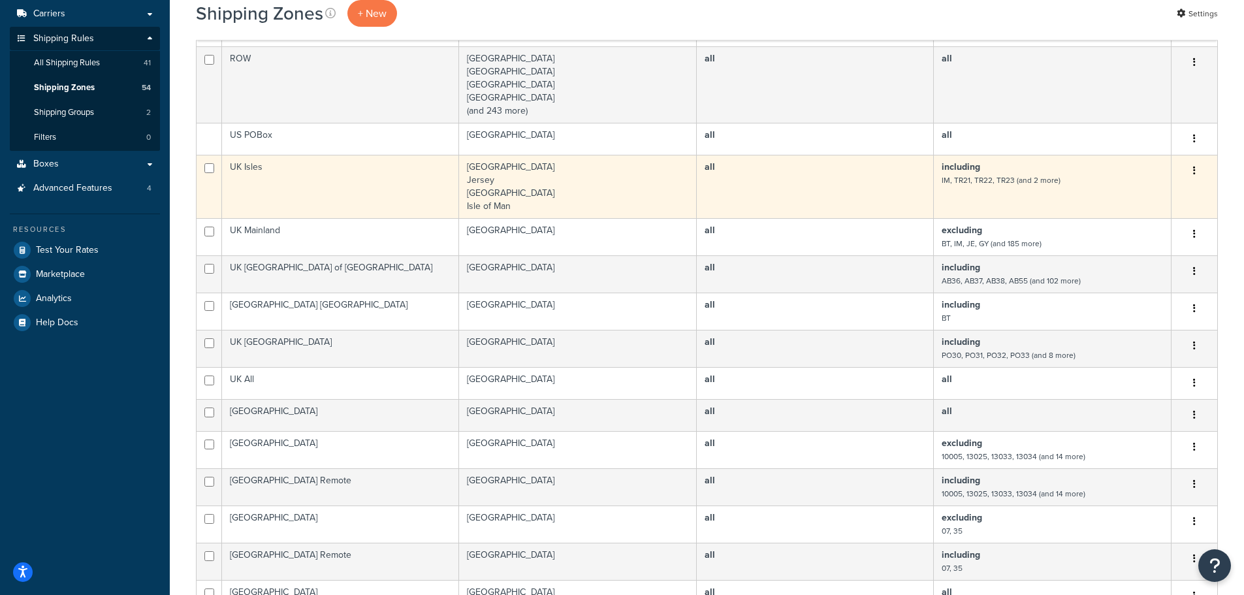
click at [398, 193] on td "UK Isles" at bounding box center [340, 186] width 237 height 63
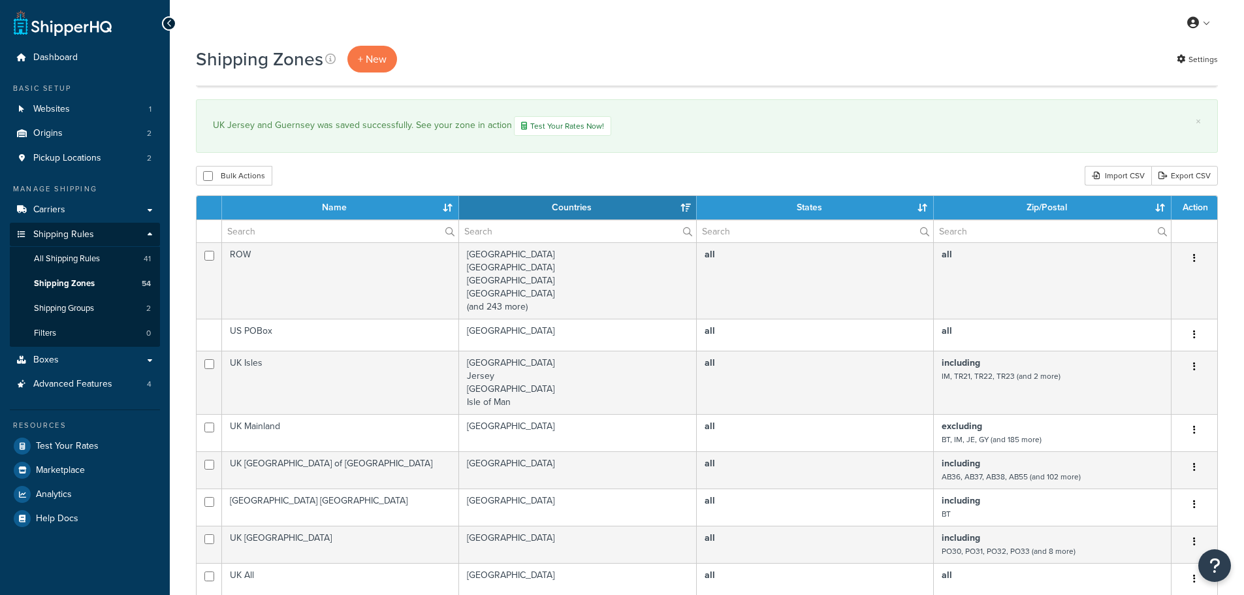
select select "15"
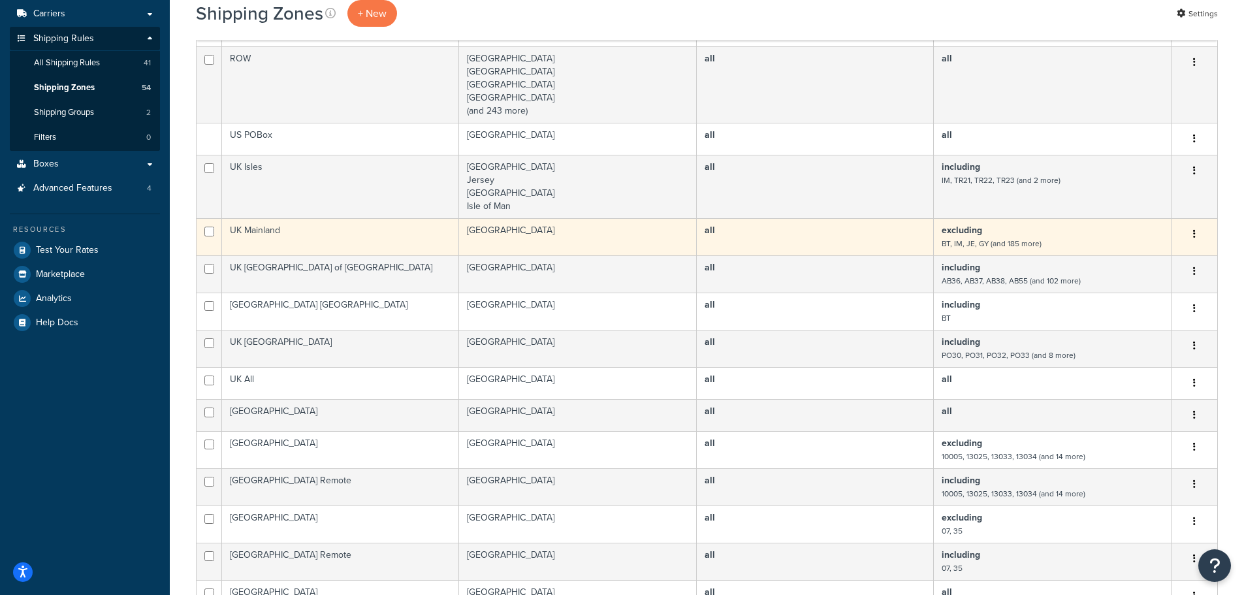
click at [351, 235] on td "UK Mainland" at bounding box center [340, 236] width 237 height 37
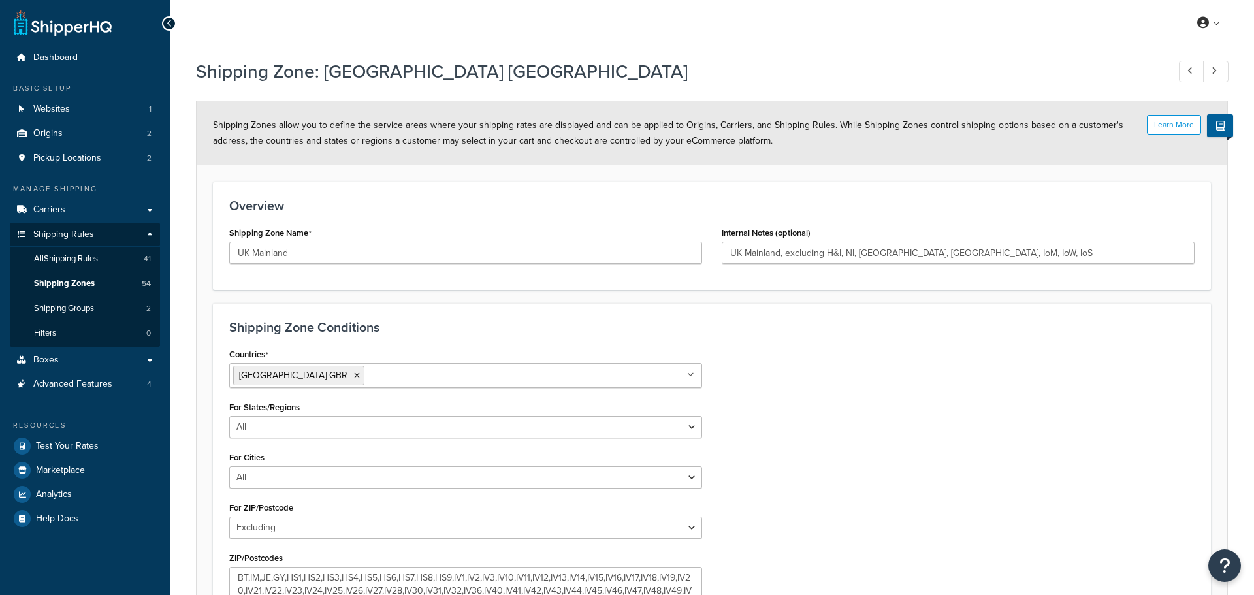
select select "excluding"
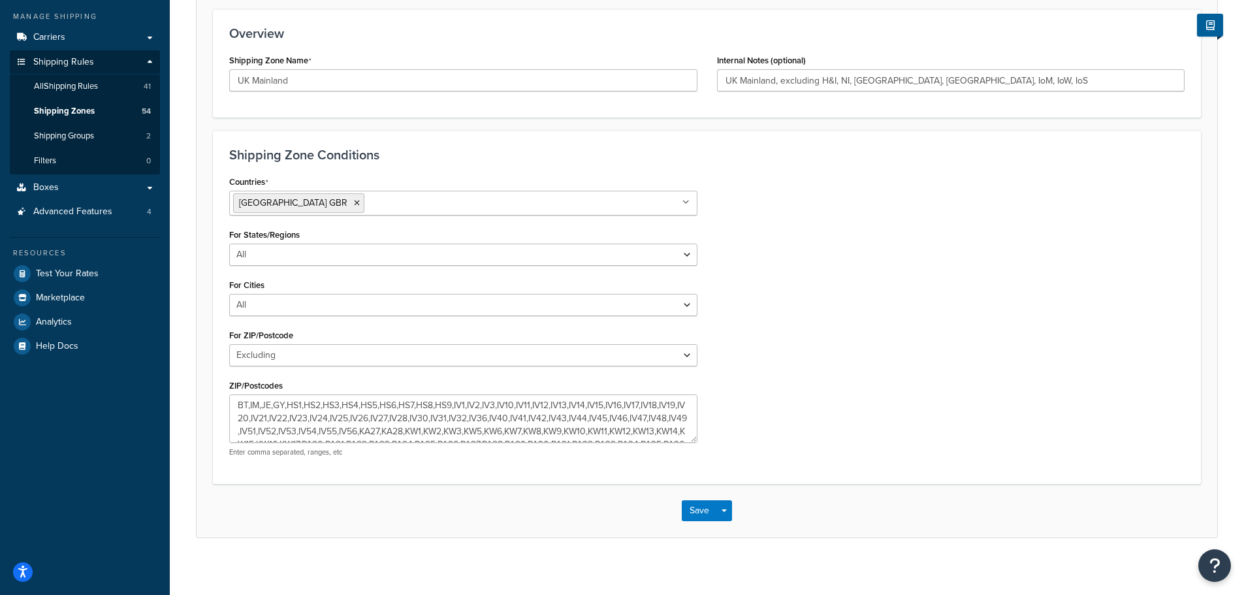
scroll to position [181, 0]
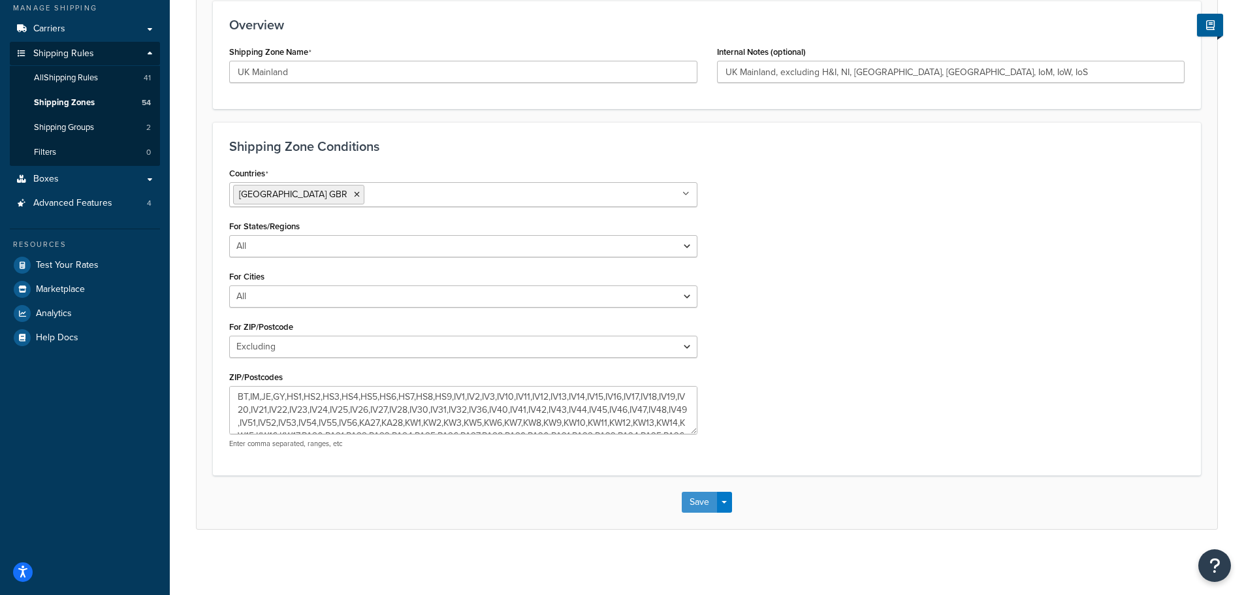
click at [694, 502] on button "Save" at bounding box center [699, 502] width 35 height 21
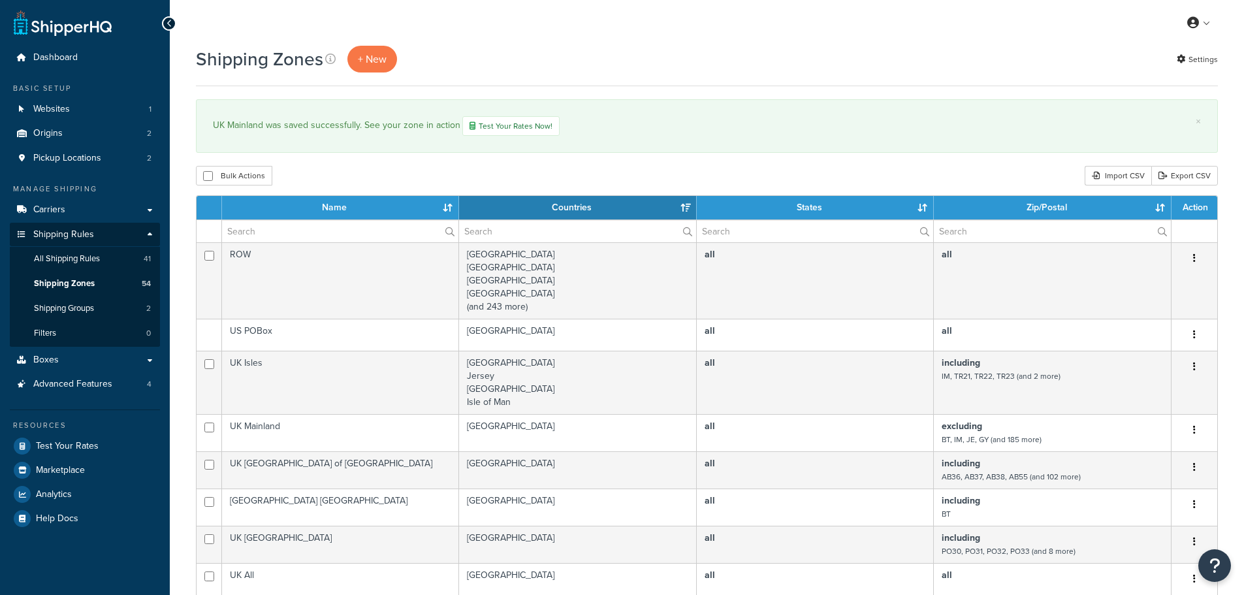
select select "15"
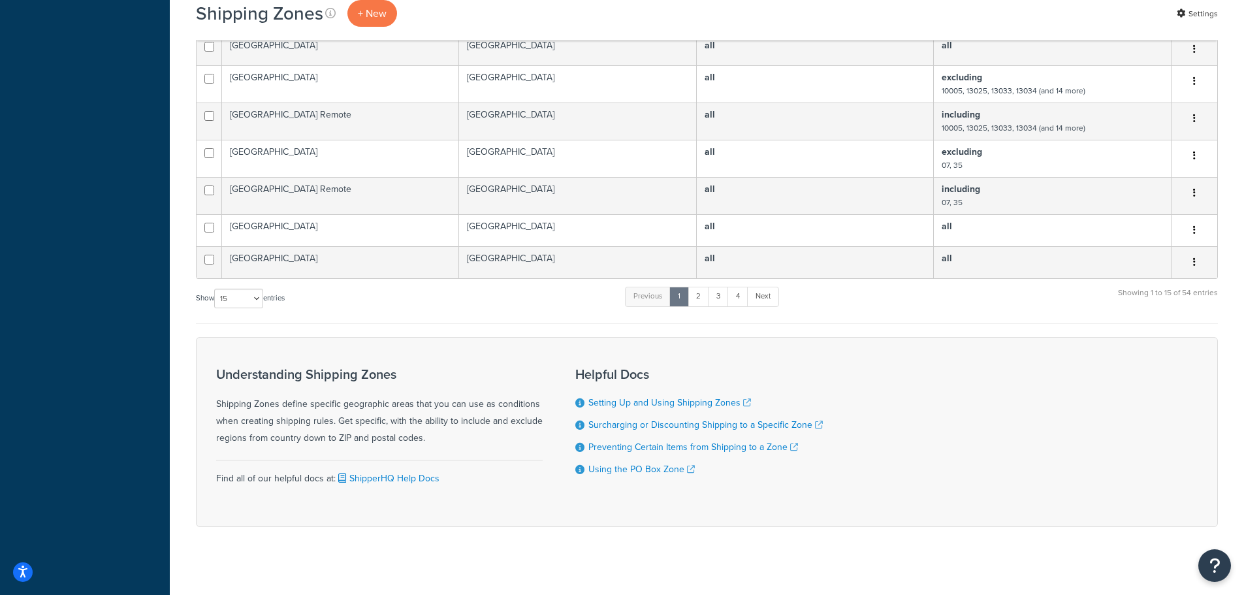
scroll to position [573, 0]
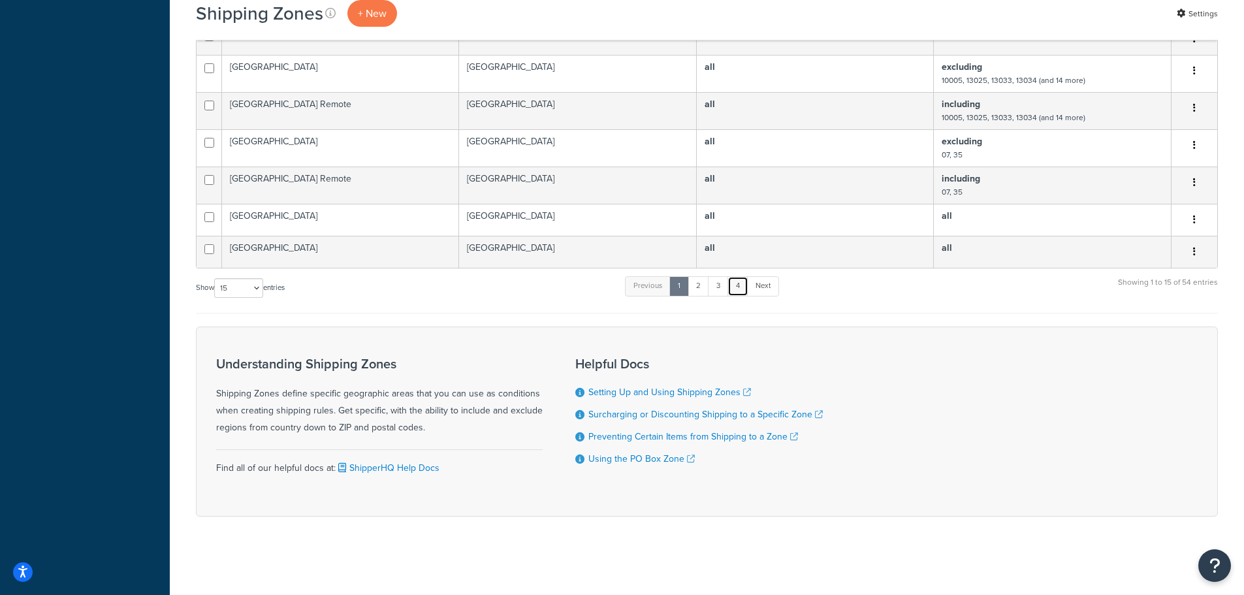
click at [743, 283] on link "4" at bounding box center [738, 286] width 21 height 20
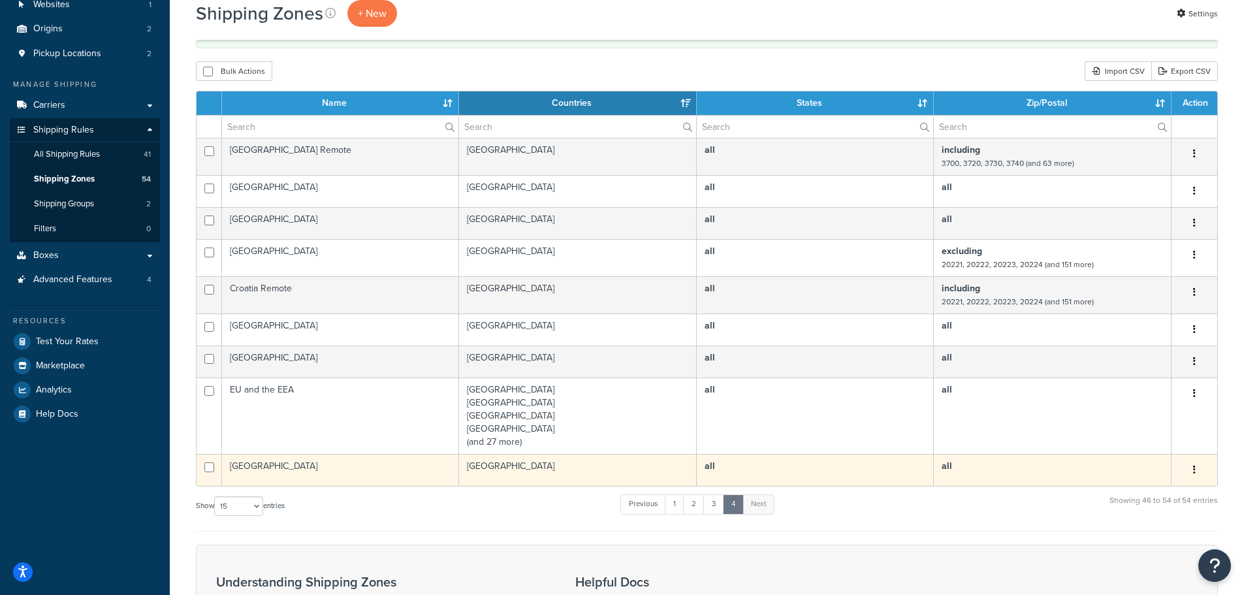
scroll to position [193, 0]
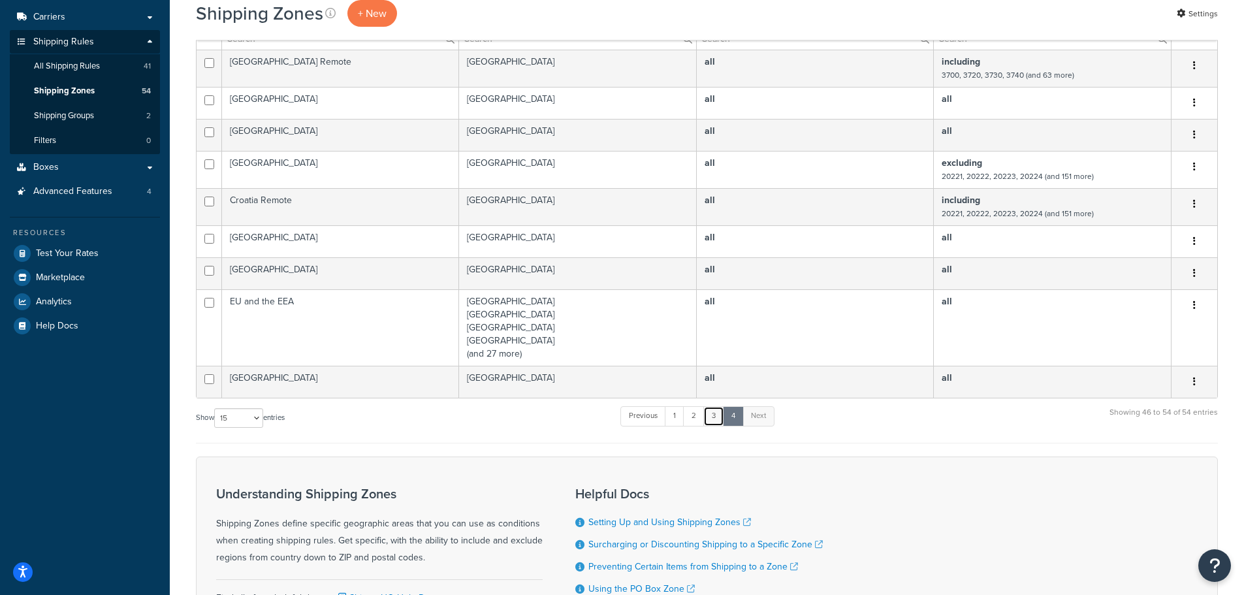
click at [714, 419] on link "3" at bounding box center [713, 416] width 21 height 20
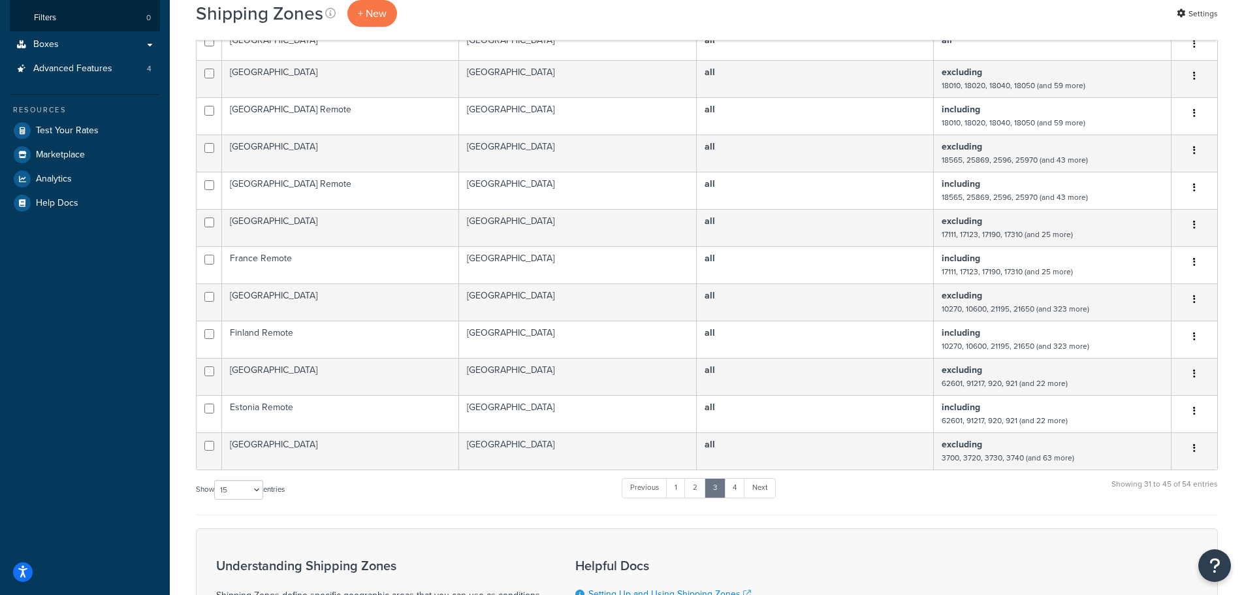
scroll to position [327, 0]
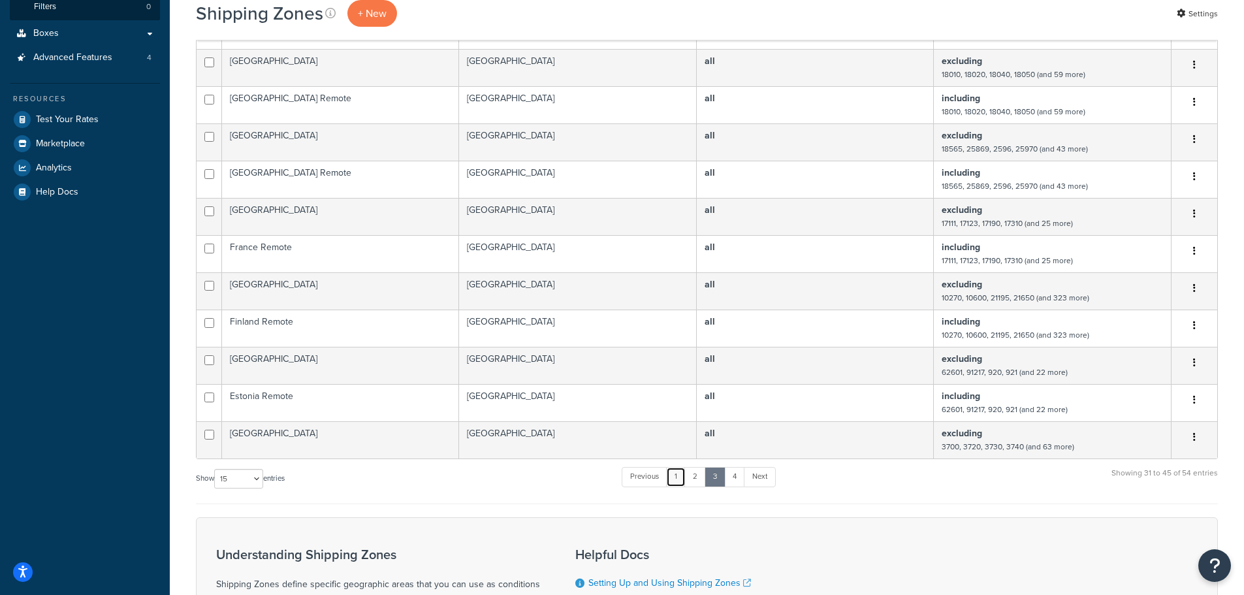
click at [680, 478] on link "1" at bounding box center [676, 477] width 20 height 20
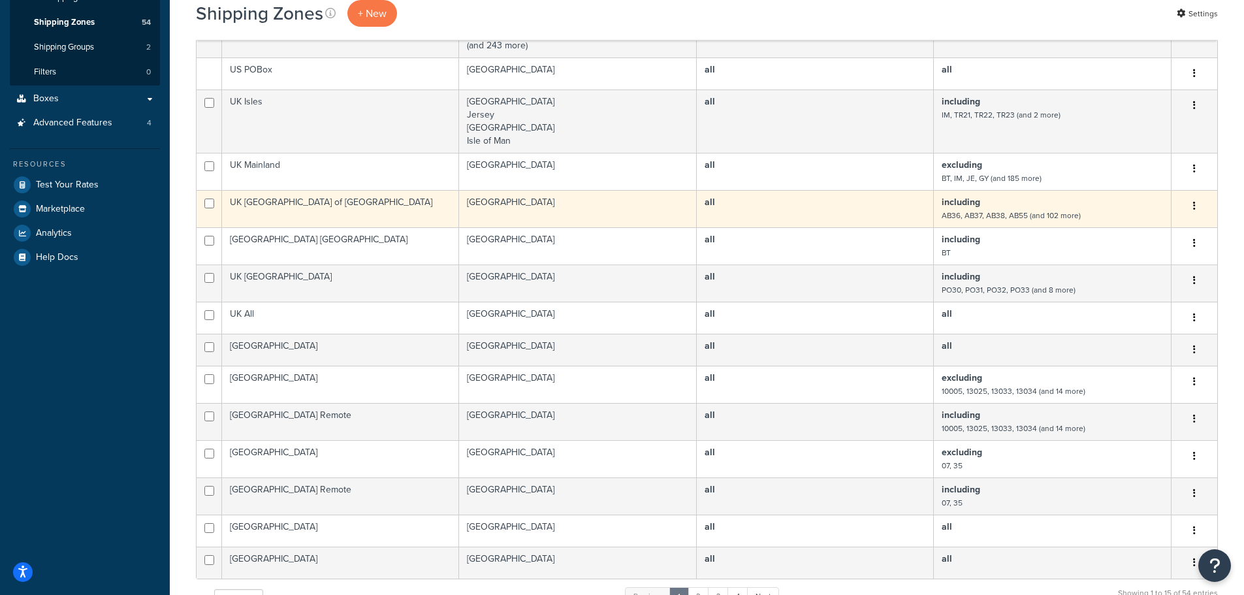
scroll to position [65, 0]
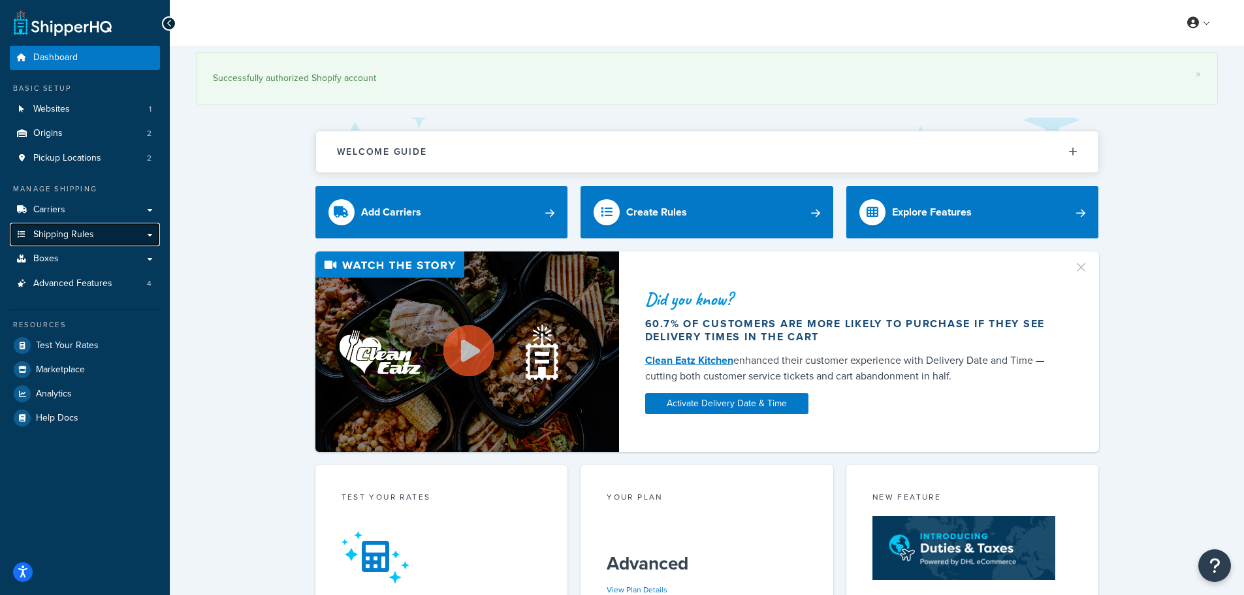
click at [62, 232] on span "Shipping Rules" at bounding box center [63, 234] width 61 height 11
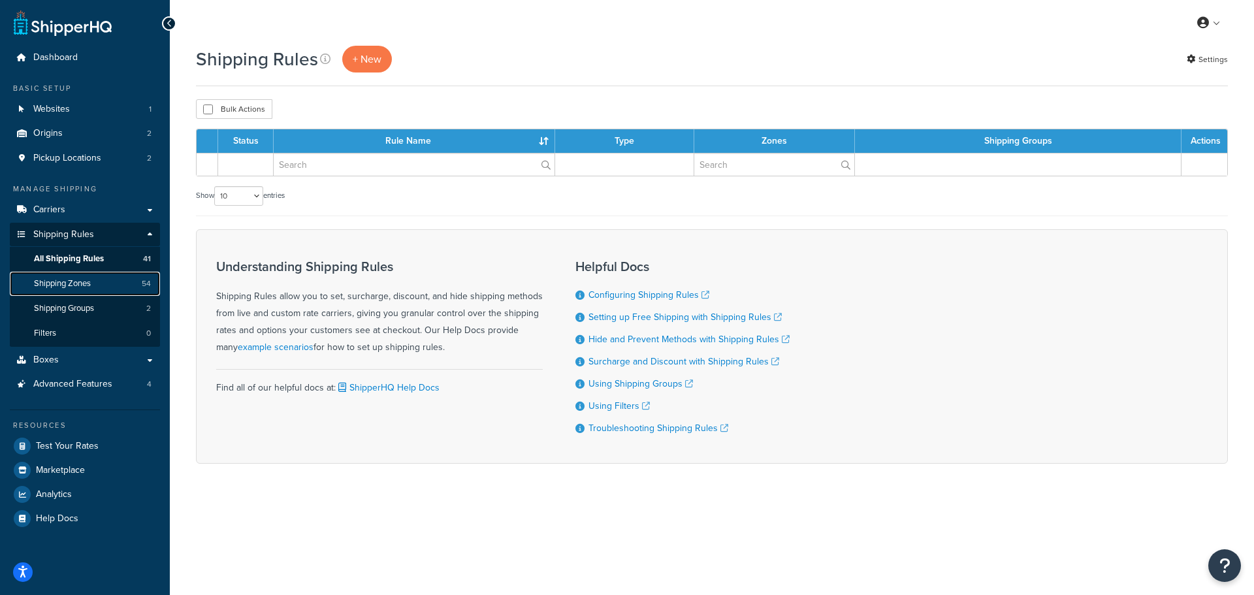
click at [73, 282] on span "Shipping Zones" at bounding box center [62, 283] width 57 height 11
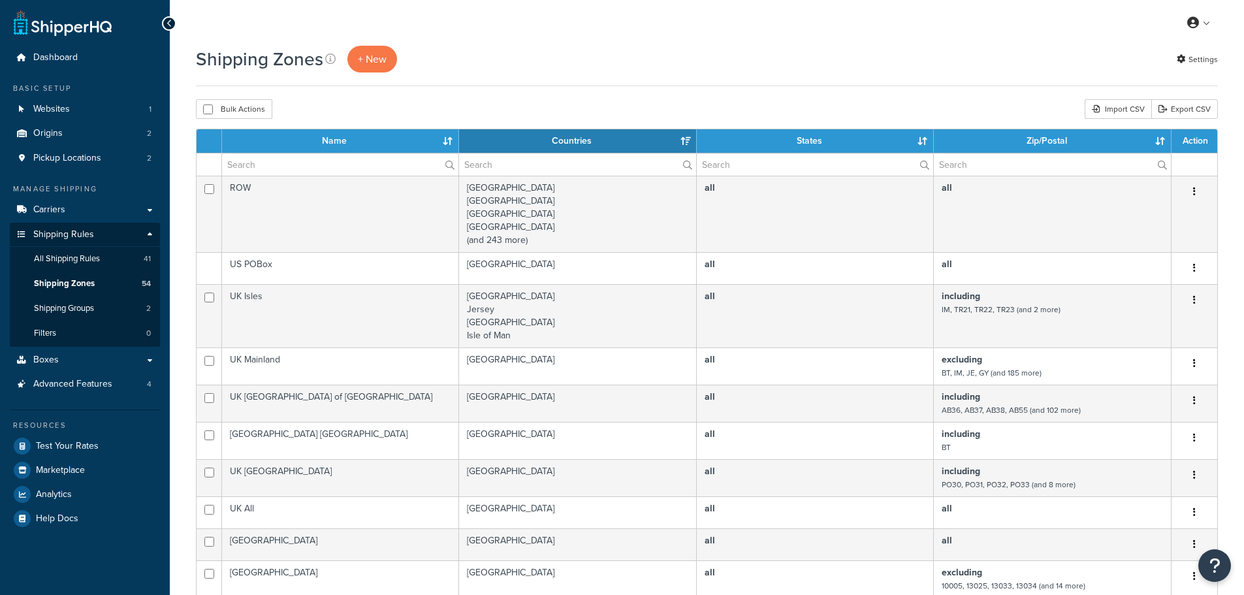
select select "15"
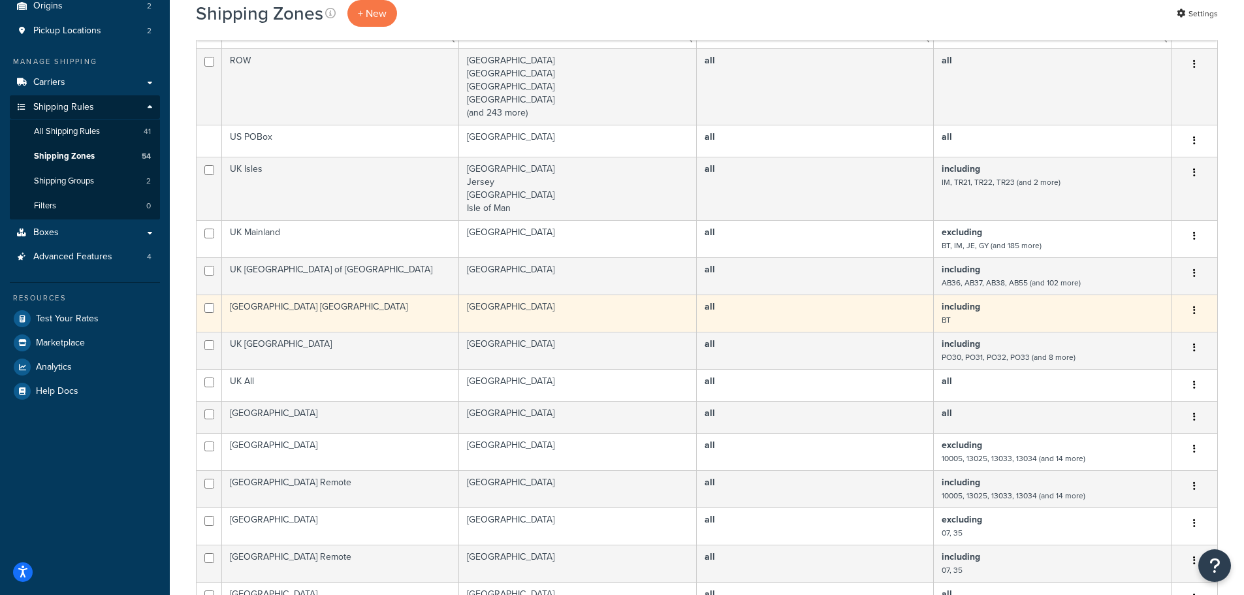
scroll to position [131, 0]
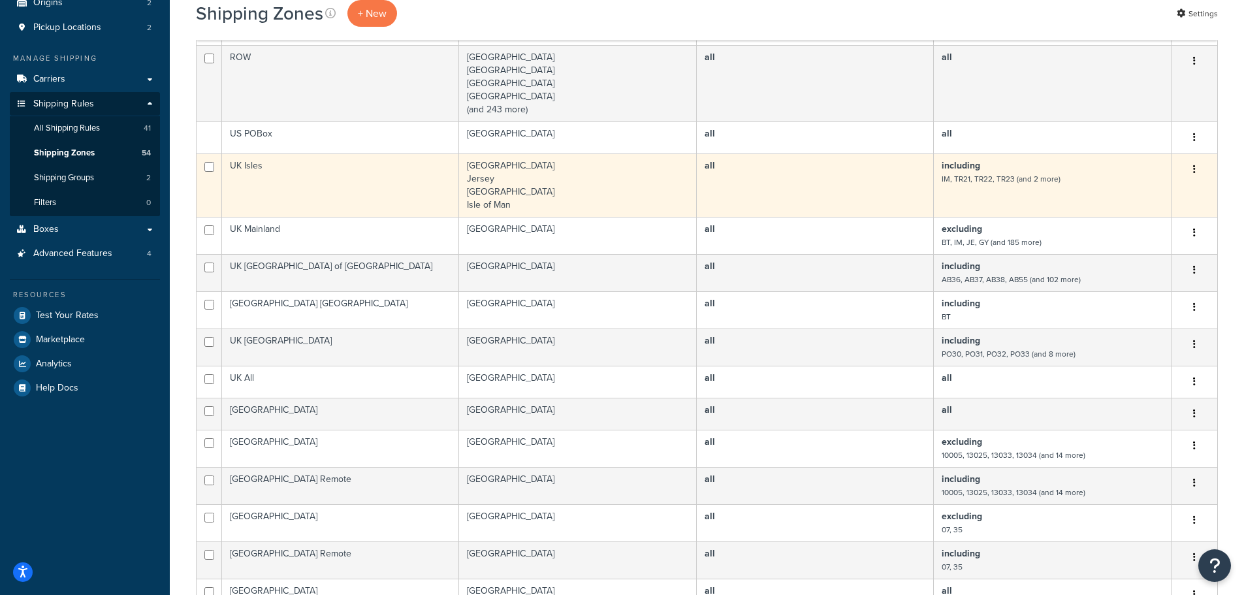
click at [344, 174] on td "UK Isles" at bounding box center [340, 184] width 237 height 63
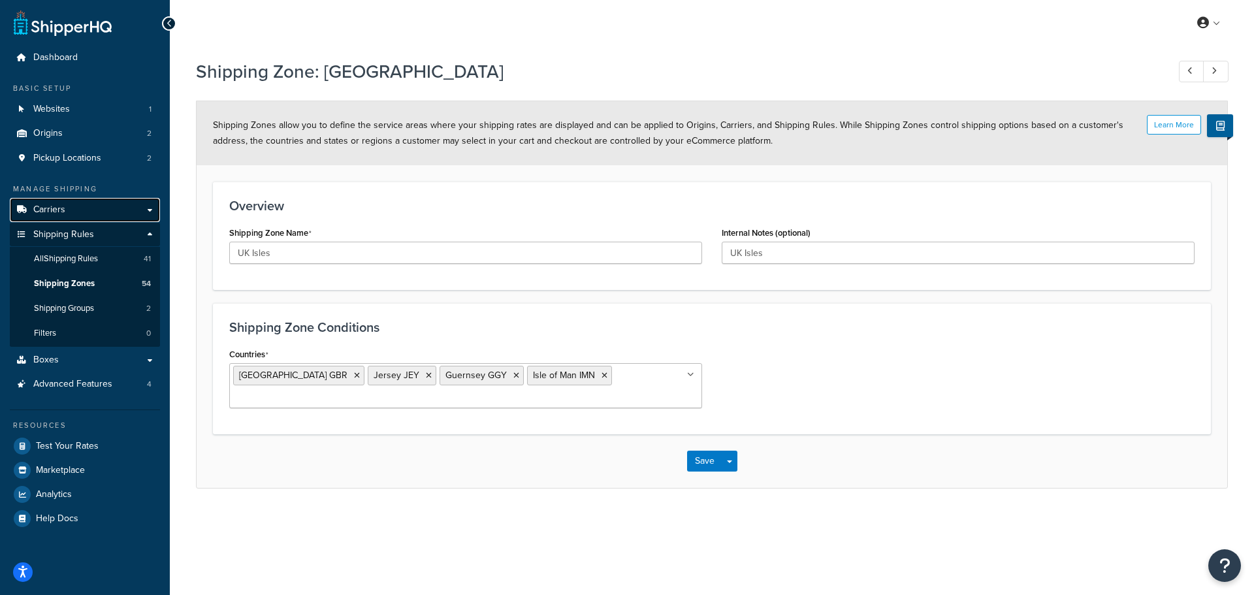
click at [48, 208] on span "Carriers" at bounding box center [49, 209] width 32 height 11
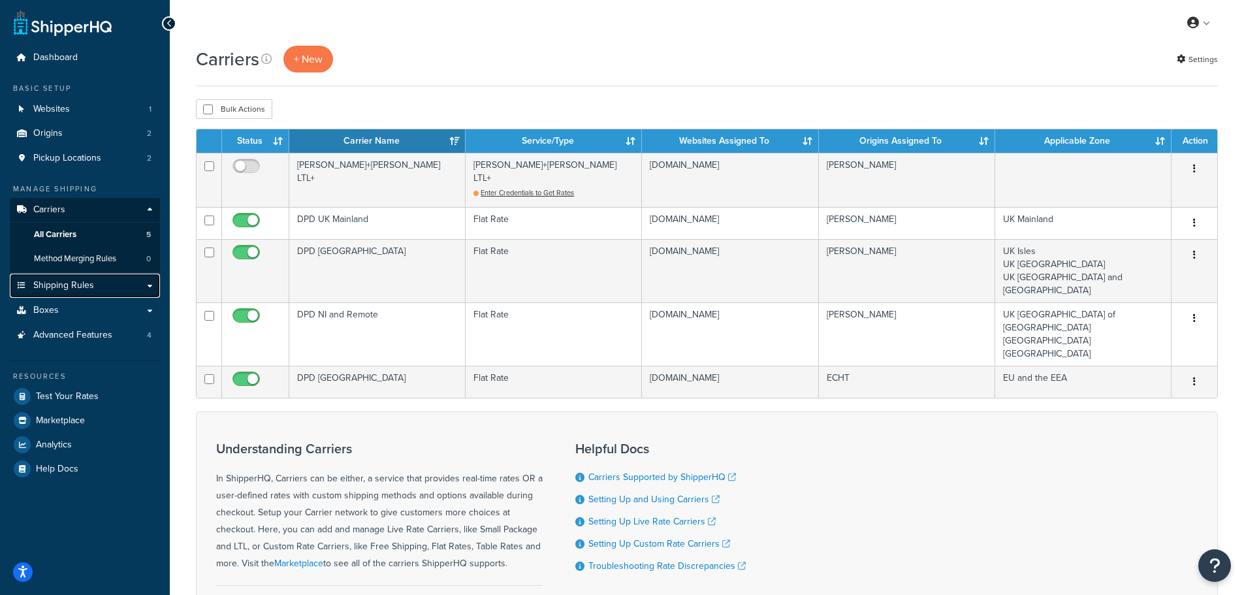
click at [74, 282] on span "Shipping Rules" at bounding box center [63, 285] width 61 height 11
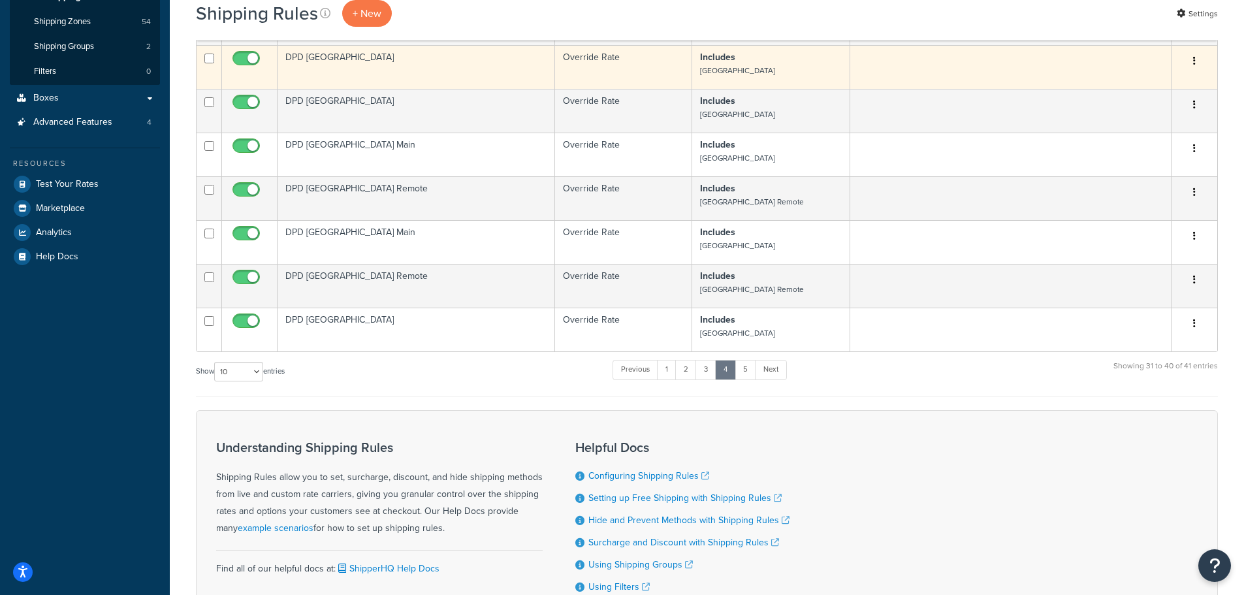
scroll to position [327, 0]
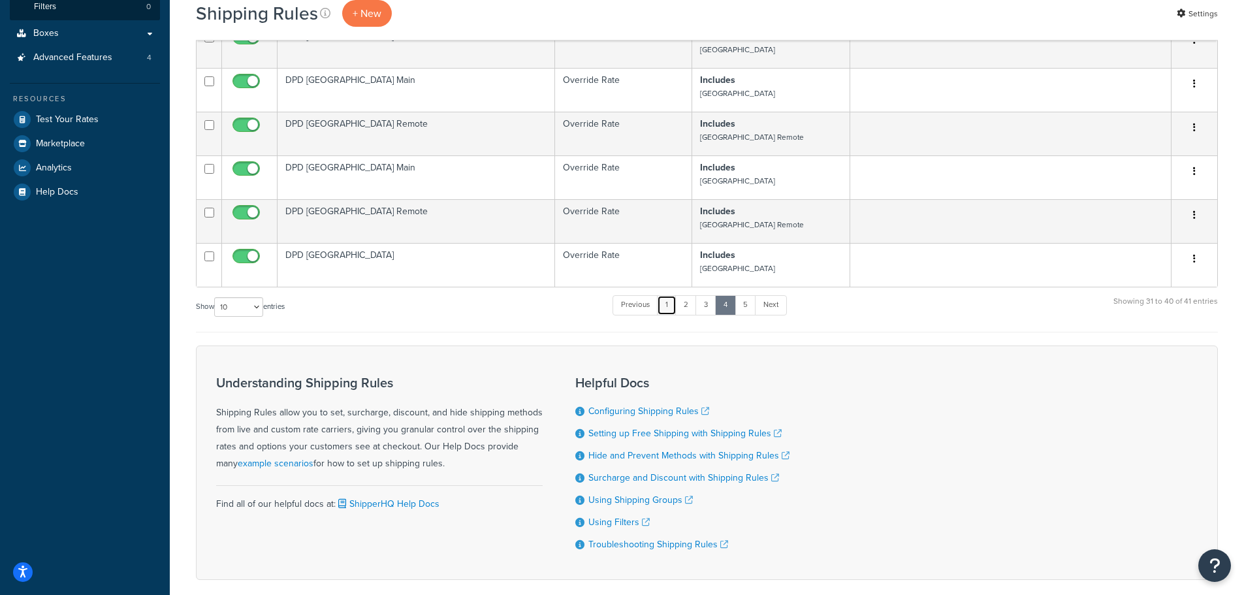
click at [665, 303] on link "1" at bounding box center [667, 305] width 20 height 20
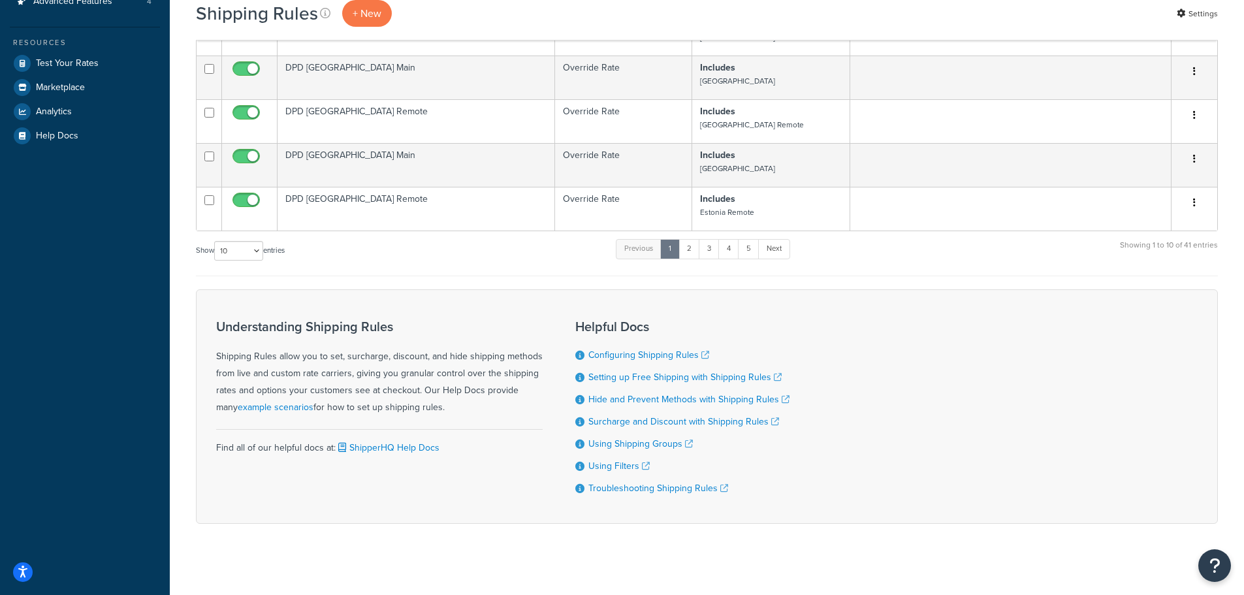
scroll to position [392, 0]
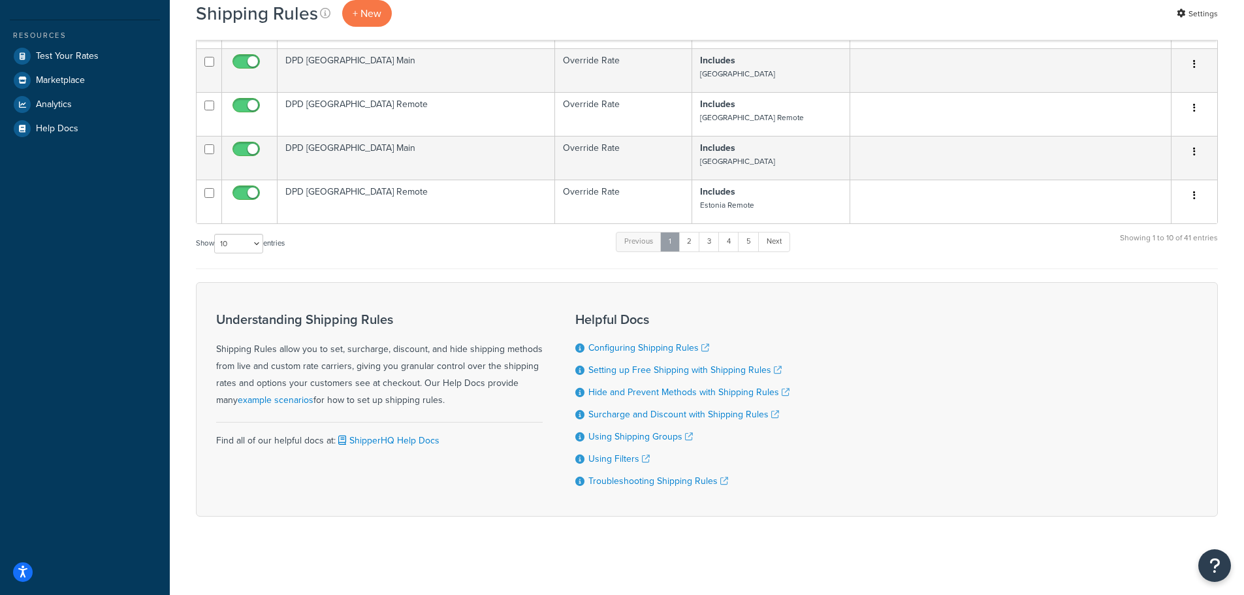
click at [671, 242] on link "1" at bounding box center [670, 242] width 20 height 20
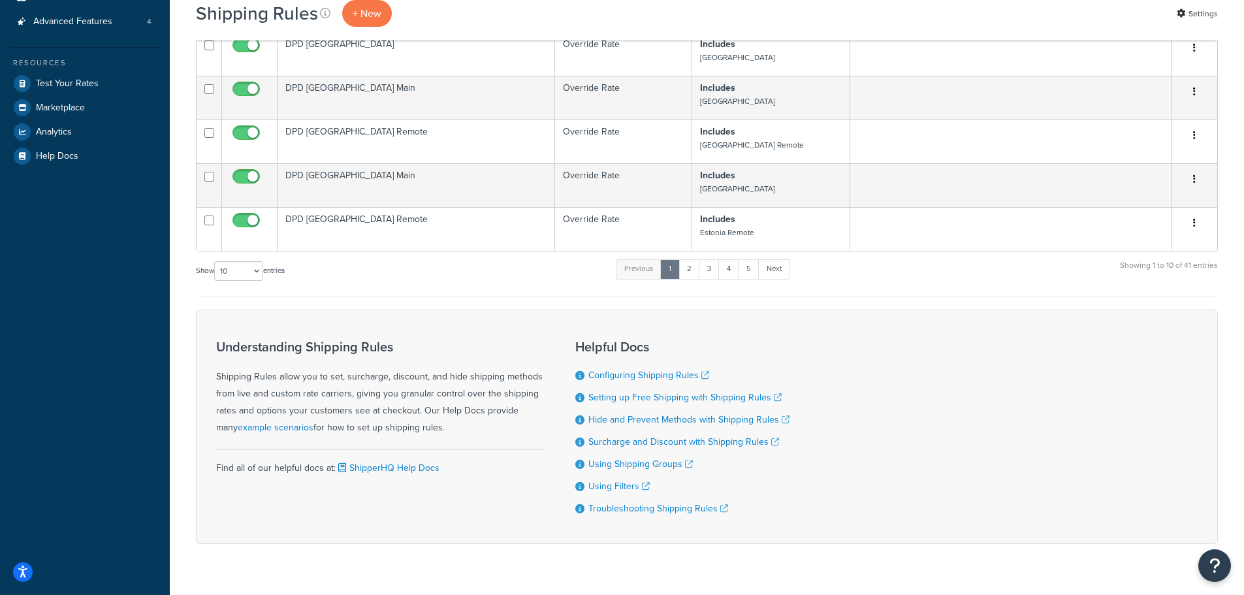
scroll to position [395, 0]
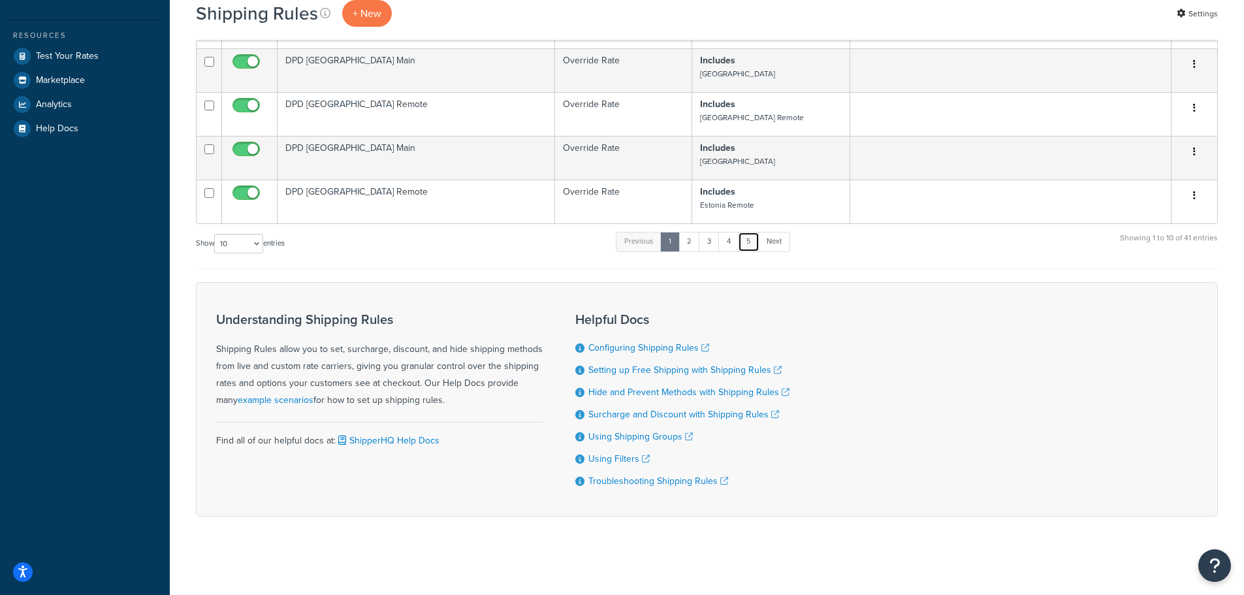
click at [751, 237] on link "5" at bounding box center [749, 242] width 22 height 20
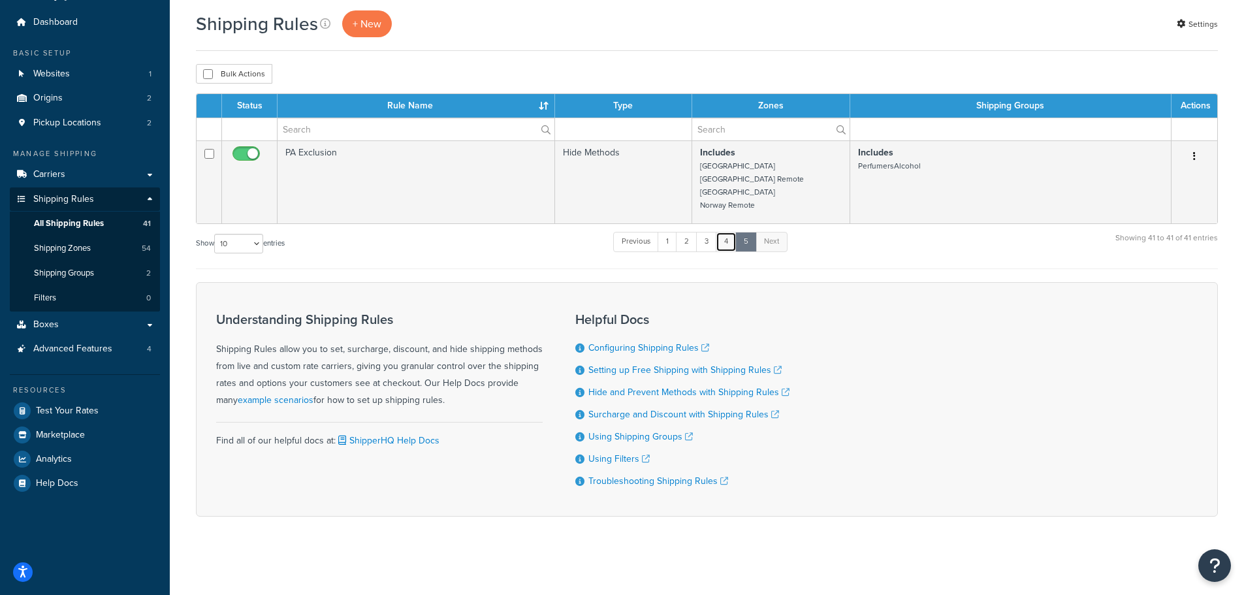
click at [731, 238] on link "4" at bounding box center [726, 242] width 21 height 20
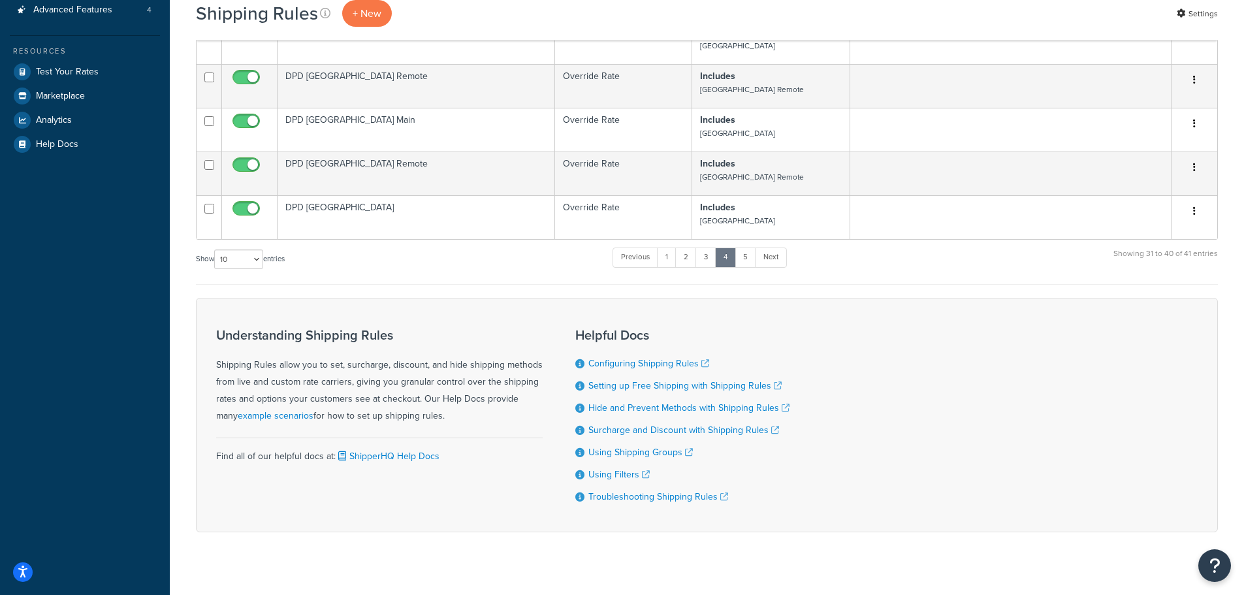
scroll to position [244, 0]
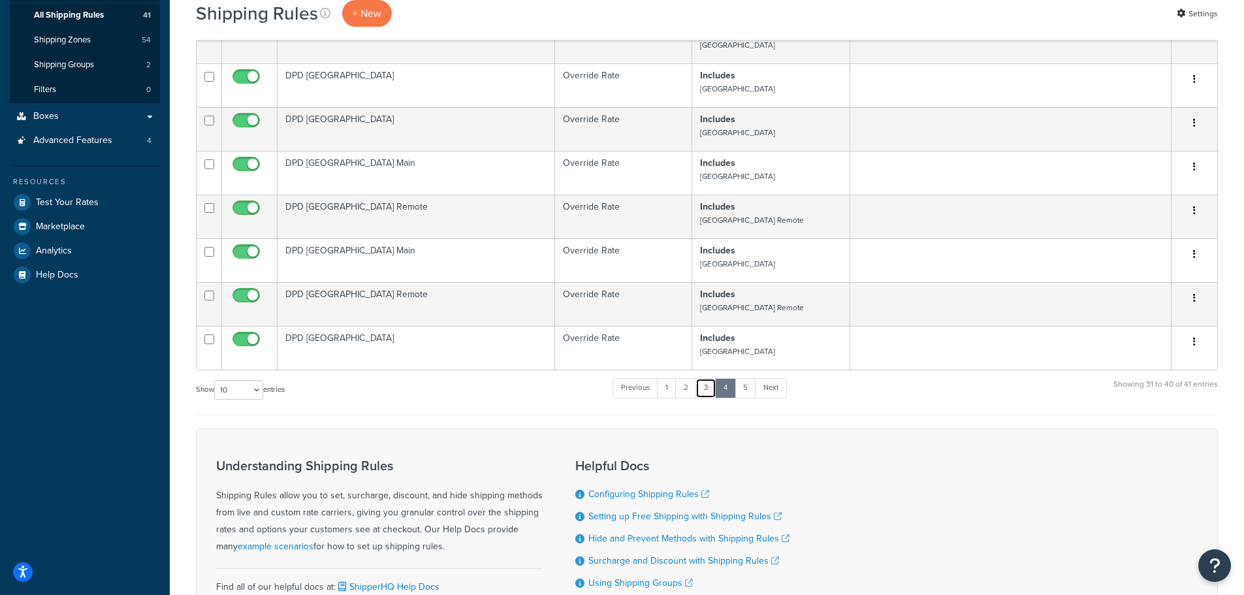
click at [710, 383] on link "3" at bounding box center [706, 388] width 21 height 20
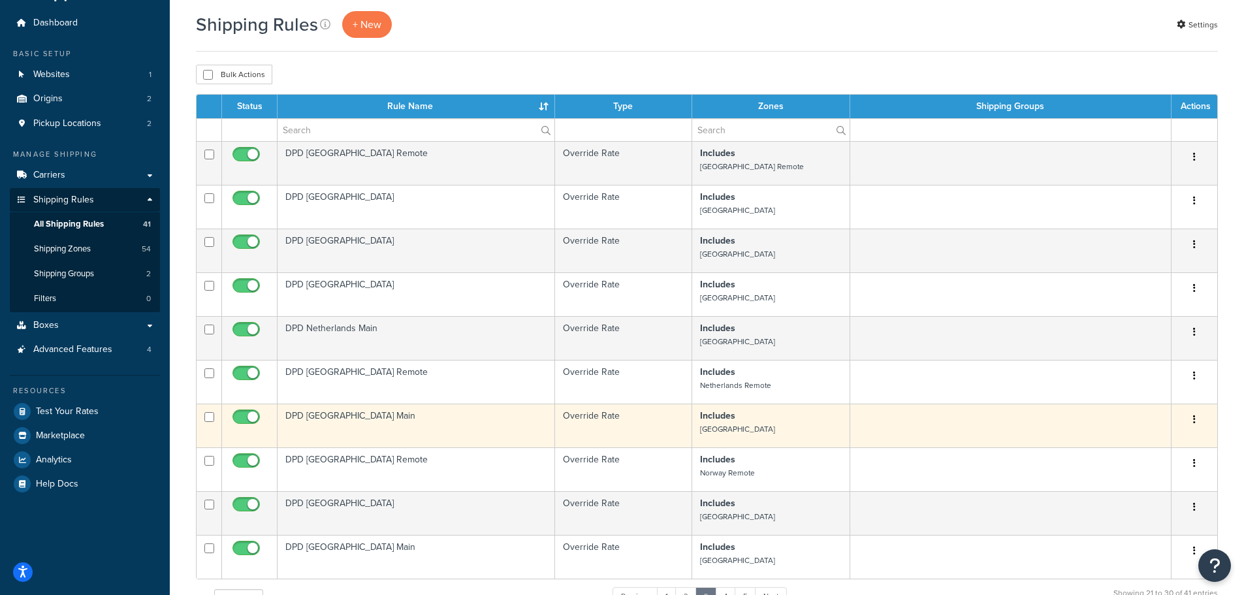
scroll to position [0, 0]
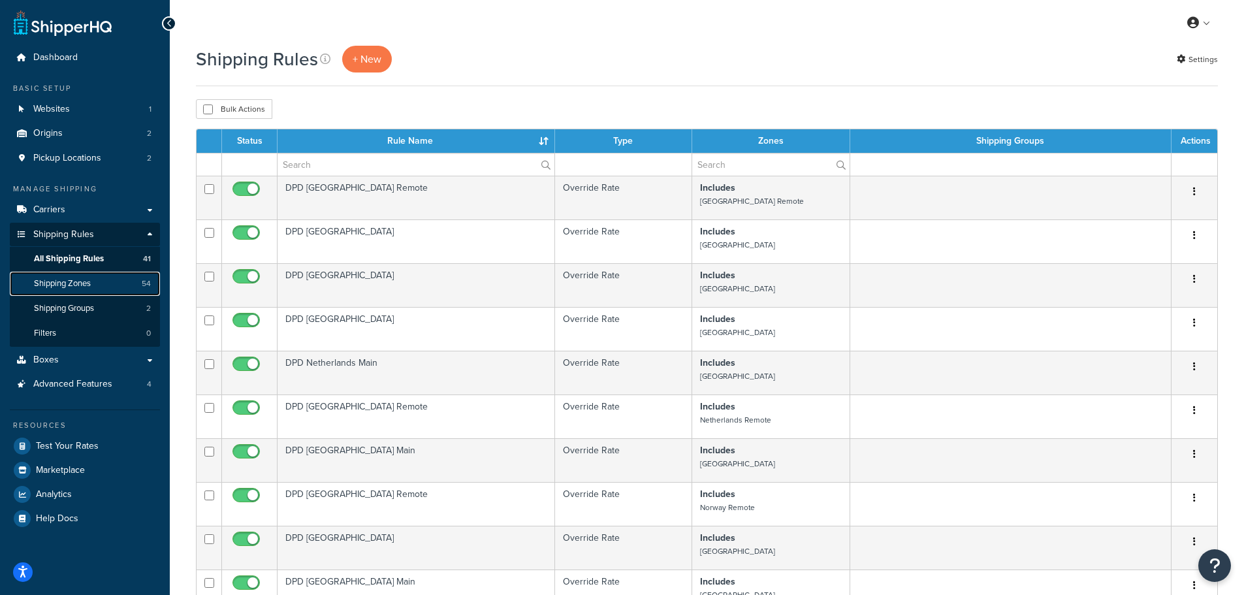
click at [59, 282] on span "Shipping Zones" at bounding box center [62, 283] width 57 height 11
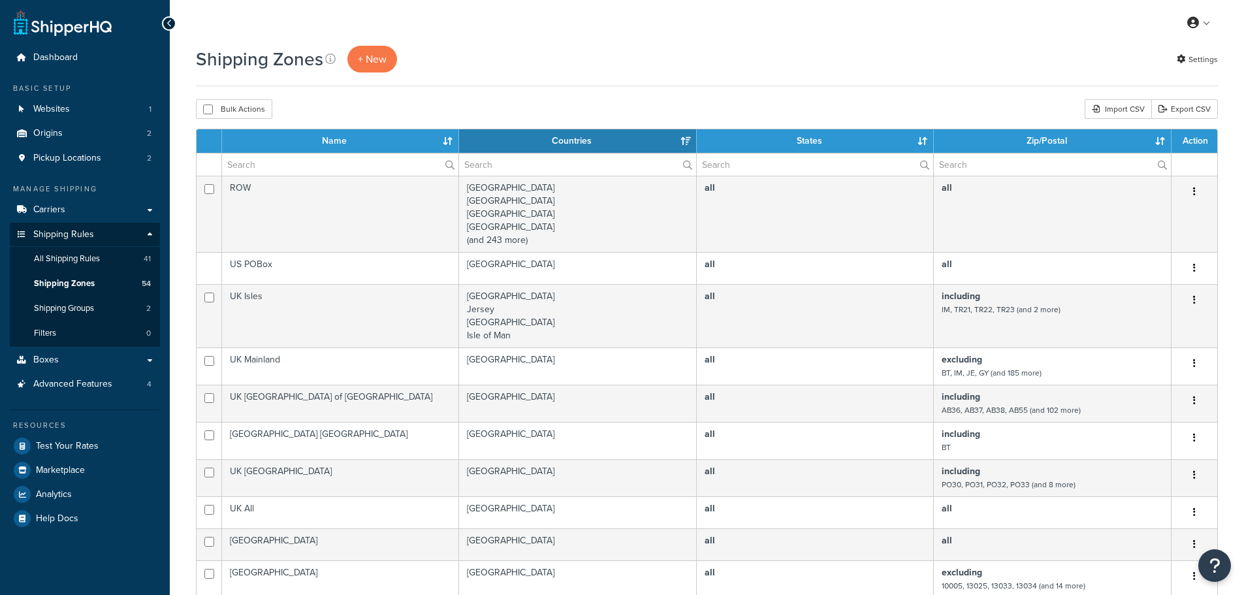
select select "15"
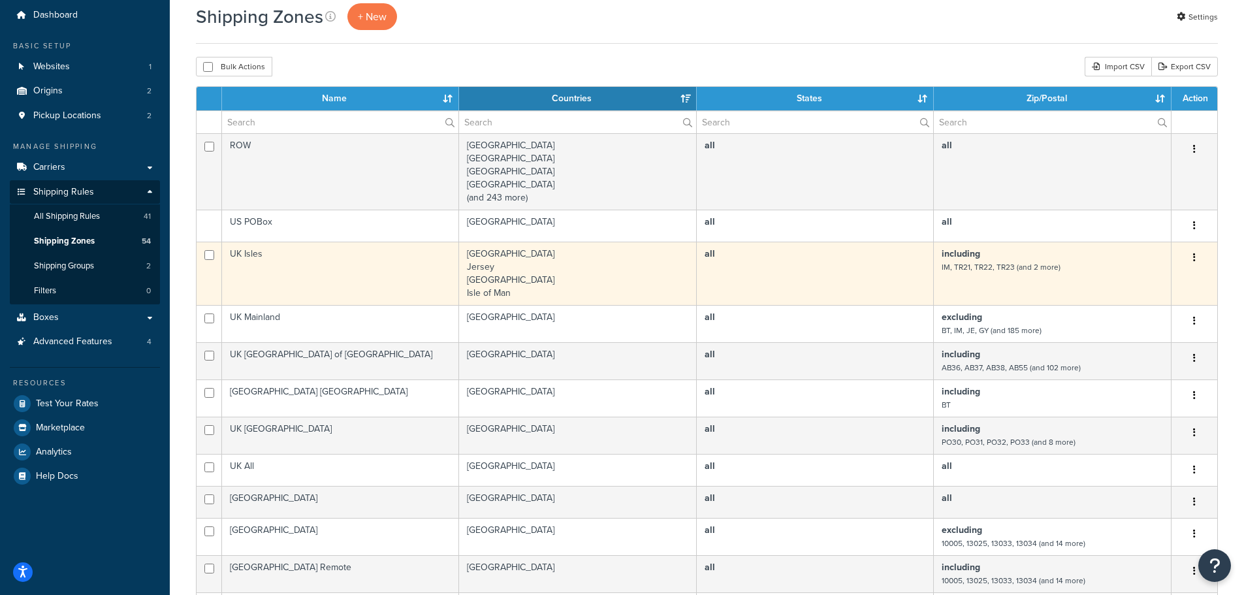
scroll to position [65, 0]
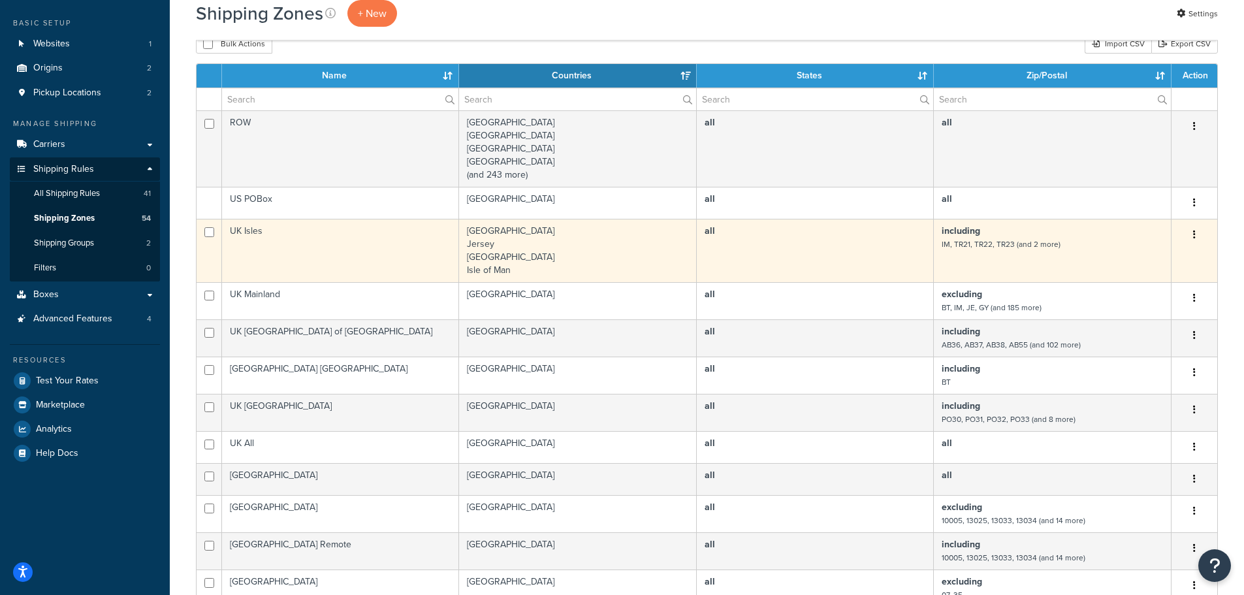
click at [253, 234] on td "UK Isles" at bounding box center [340, 250] width 237 height 63
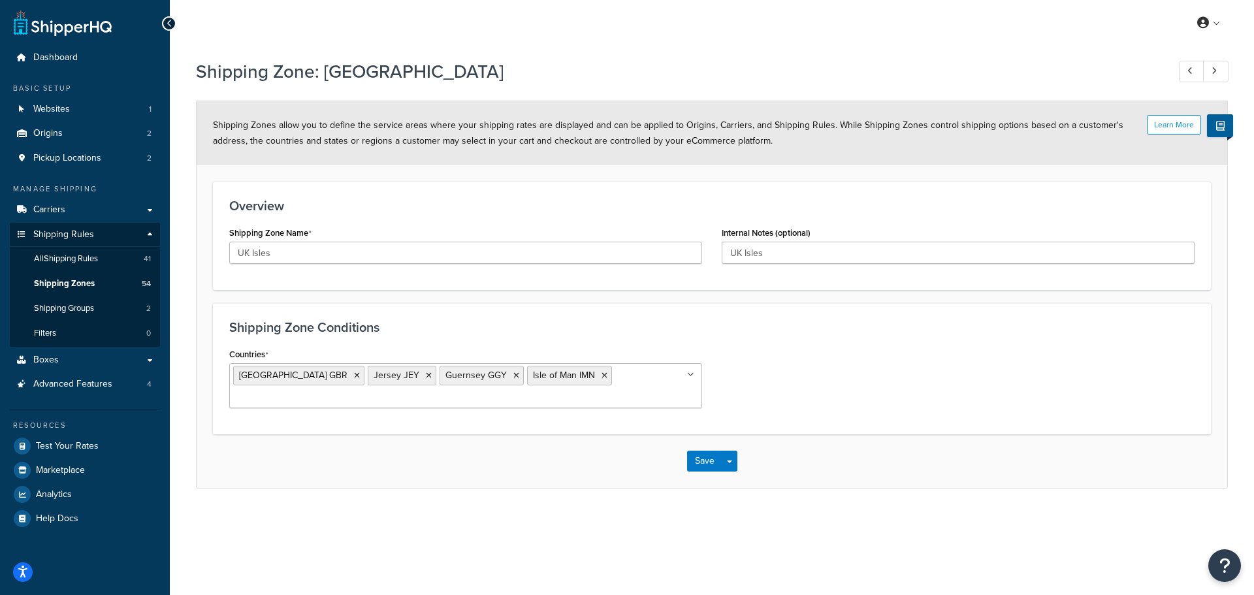
click at [835, 383] on div "Countries [GEOGRAPHIC_DATA] [GEOGRAPHIC_DATA] [GEOGRAPHIC_DATA] JEY [GEOGRAPHIC…" at bounding box center [711, 381] width 985 height 73
click at [602, 373] on icon at bounding box center [605, 376] width 6 height 8
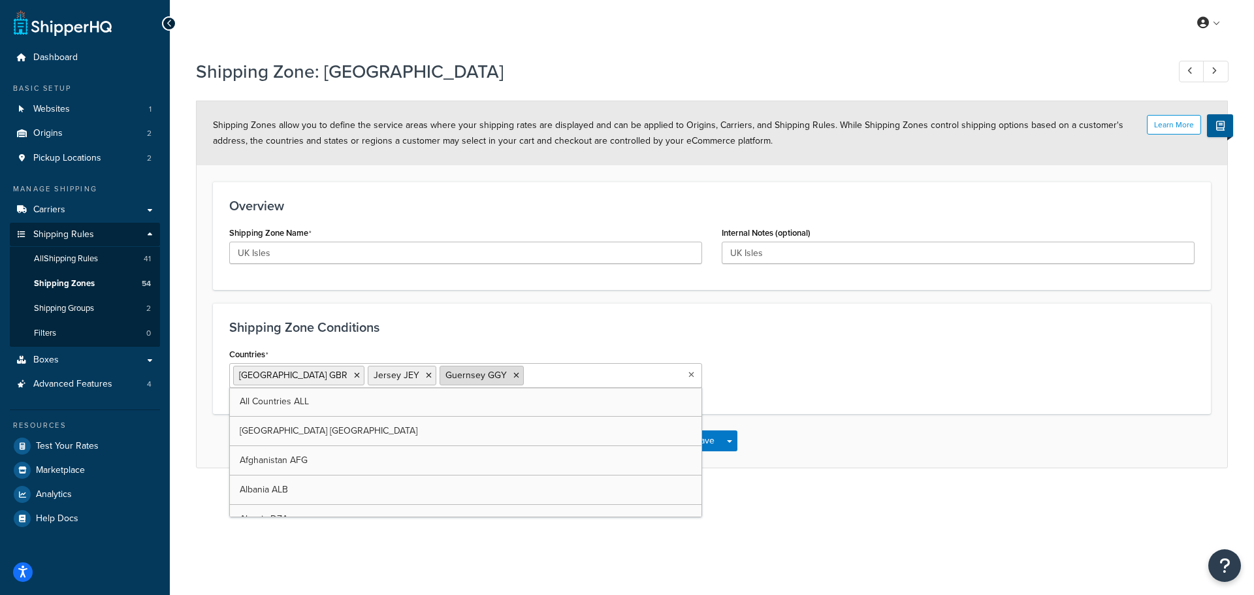
click at [513, 374] on icon at bounding box center [516, 376] width 6 height 8
drag, startPoint x: 404, startPoint y: 377, endPoint x: 453, endPoint y: 346, distance: 57.8
click at [426, 376] on icon at bounding box center [429, 376] width 6 height 8
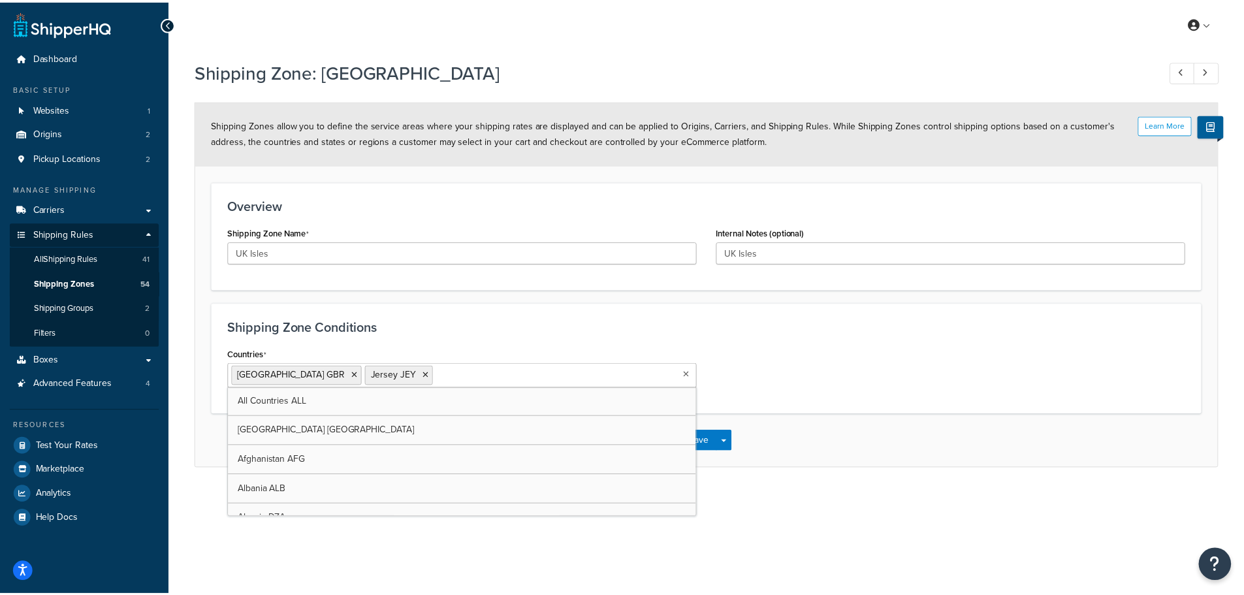
select select "including"
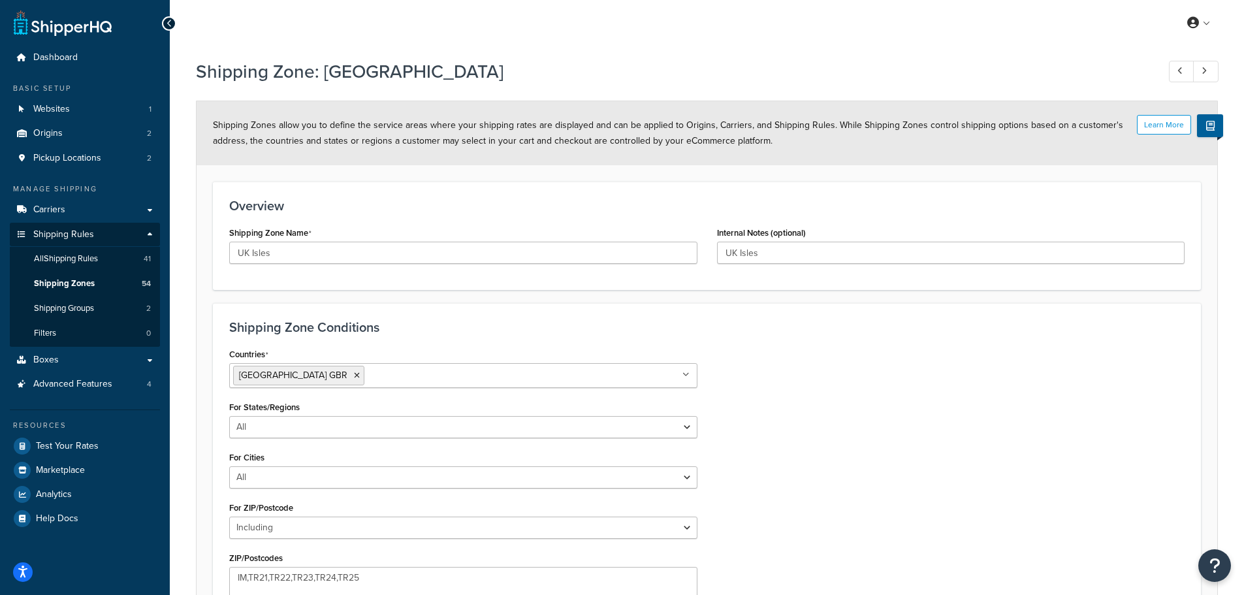
click at [476, 331] on h3 "Shipping Zone Conditions" at bounding box center [707, 327] width 956 height 14
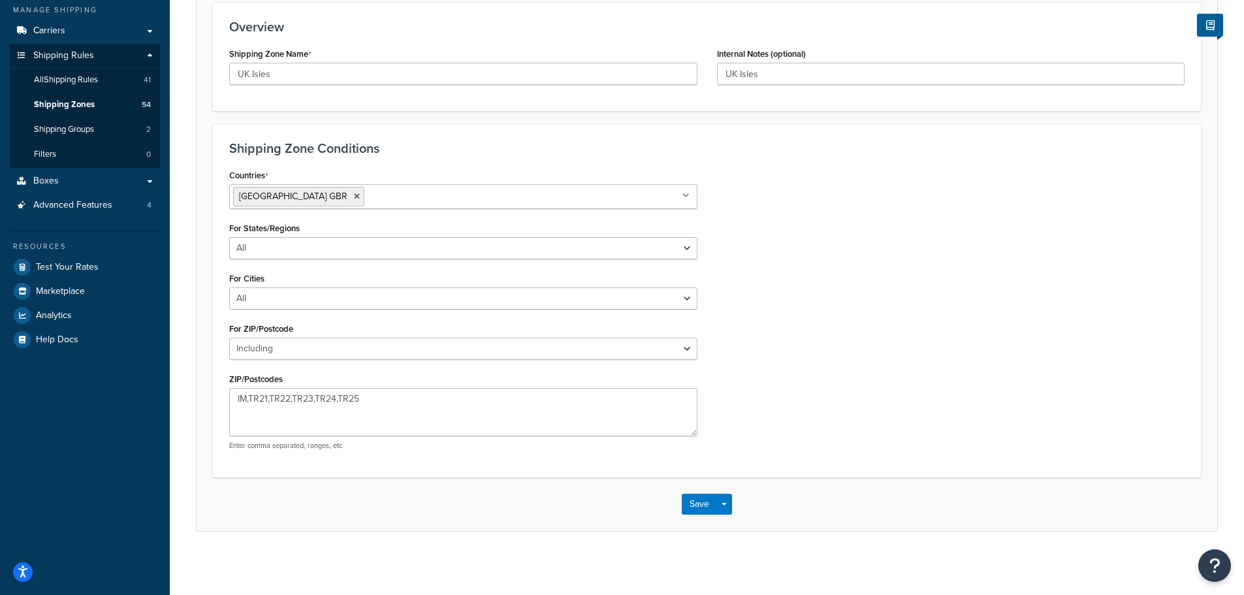
scroll to position [181, 0]
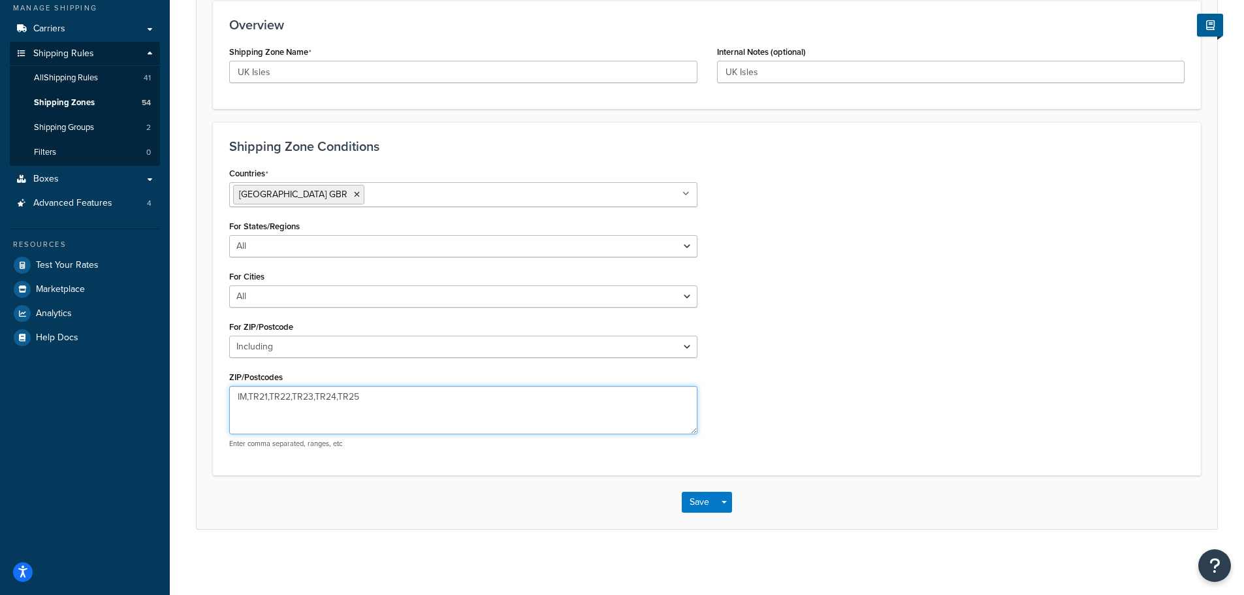
drag, startPoint x: 244, startPoint y: 398, endPoint x: 229, endPoint y: 401, distance: 15.4
click at [229, 400] on textarea "IM,TR21,TR22,TR23,TR24,TR25" at bounding box center [463, 410] width 468 height 48
click at [385, 401] on textarea "TR21,TR22,TR23,TR24,TR25" at bounding box center [463, 410] width 468 height 48
type textarea "TR21,TR22,TR23,TR24,TR25"
click at [368, 200] on input "Countries" at bounding box center [426, 194] width 116 height 14
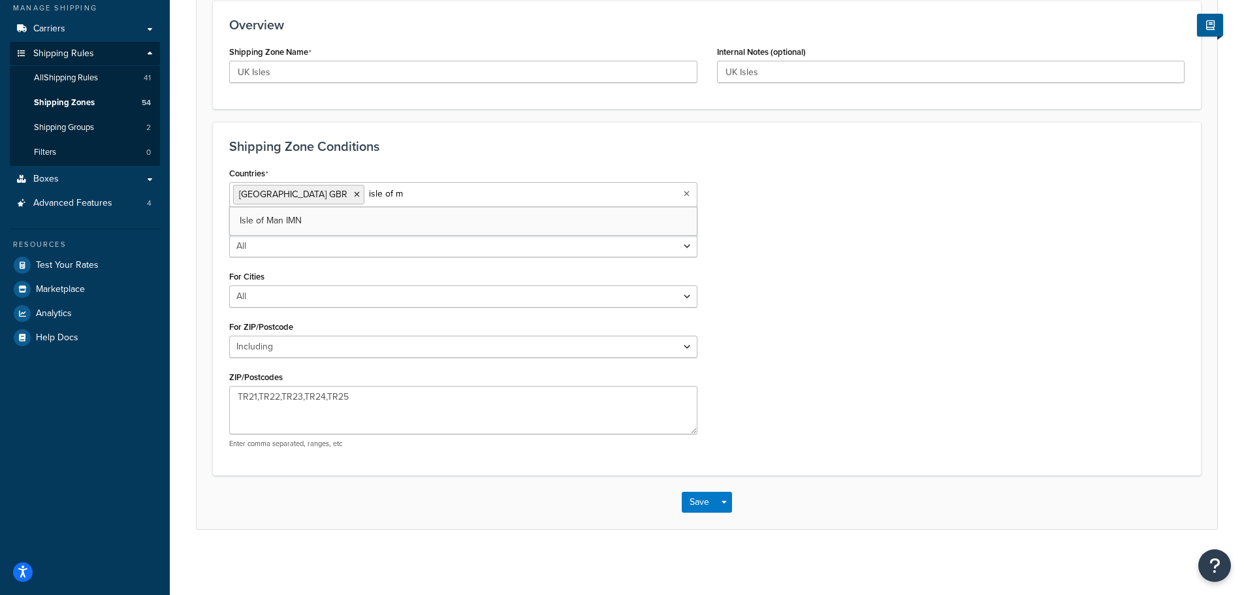
type input "isle of ma"
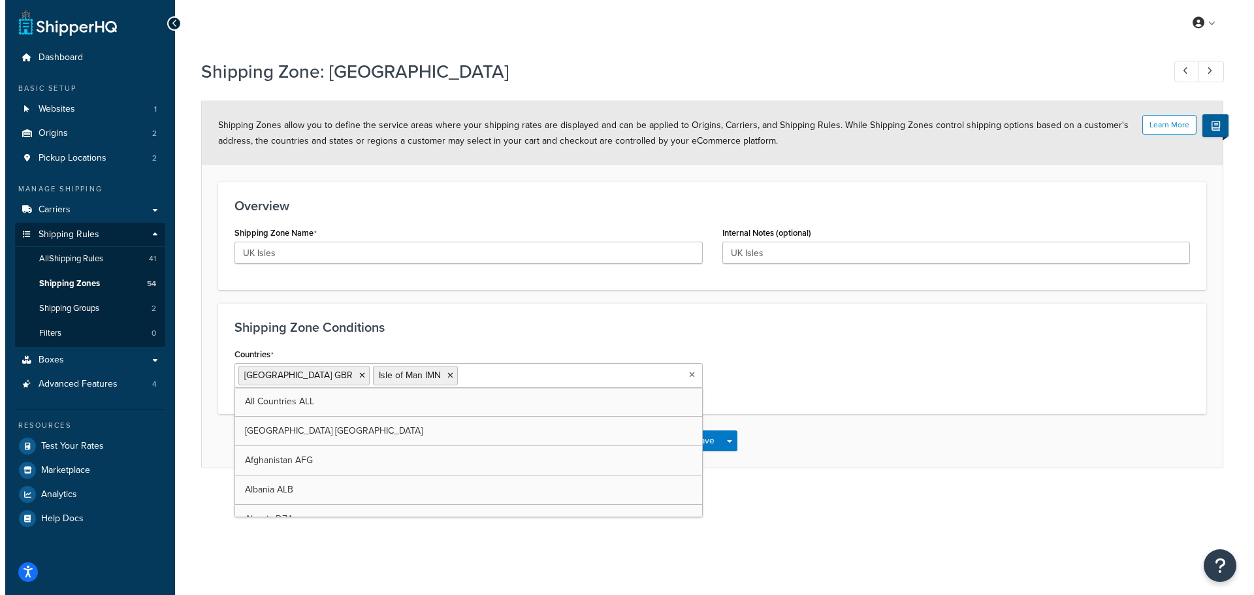
scroll to position [0, 0]
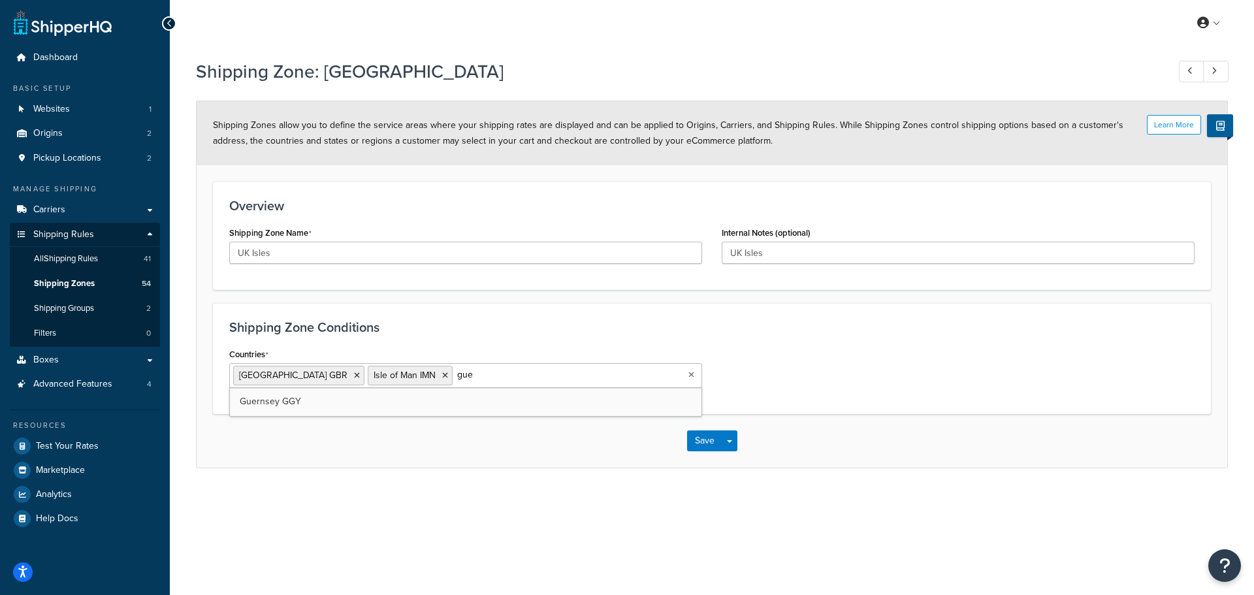
type input "guer"
type input "jer"
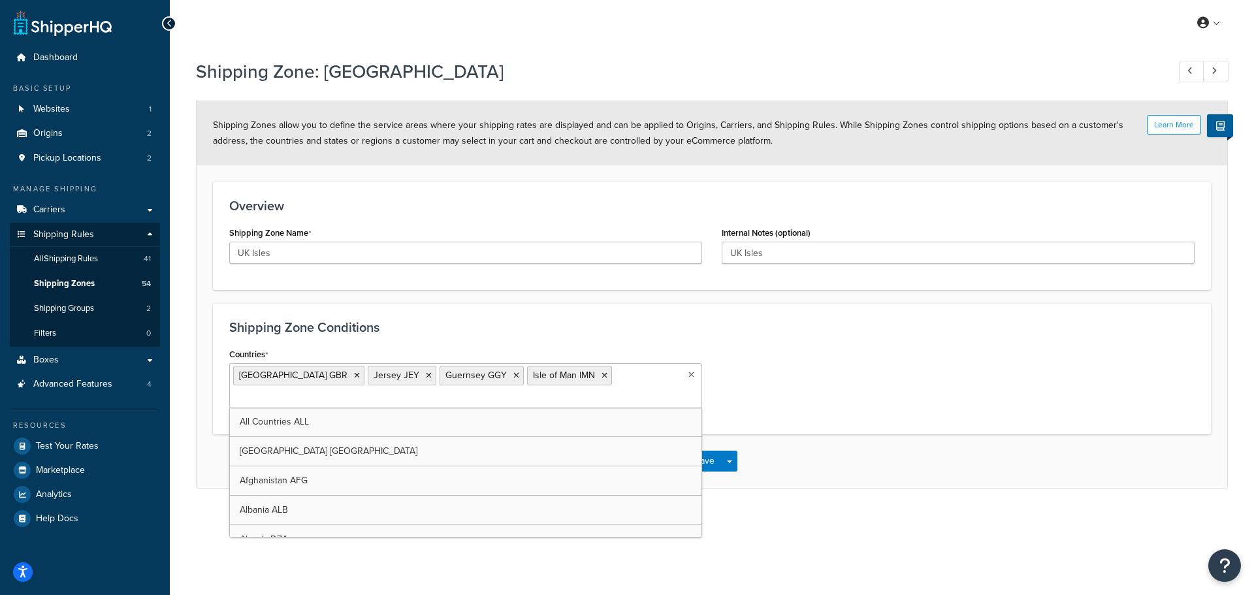
click at [470, 333] on h3 "Shipping Zone Conditions" at bounding box center [711, 327] width 965 height 14
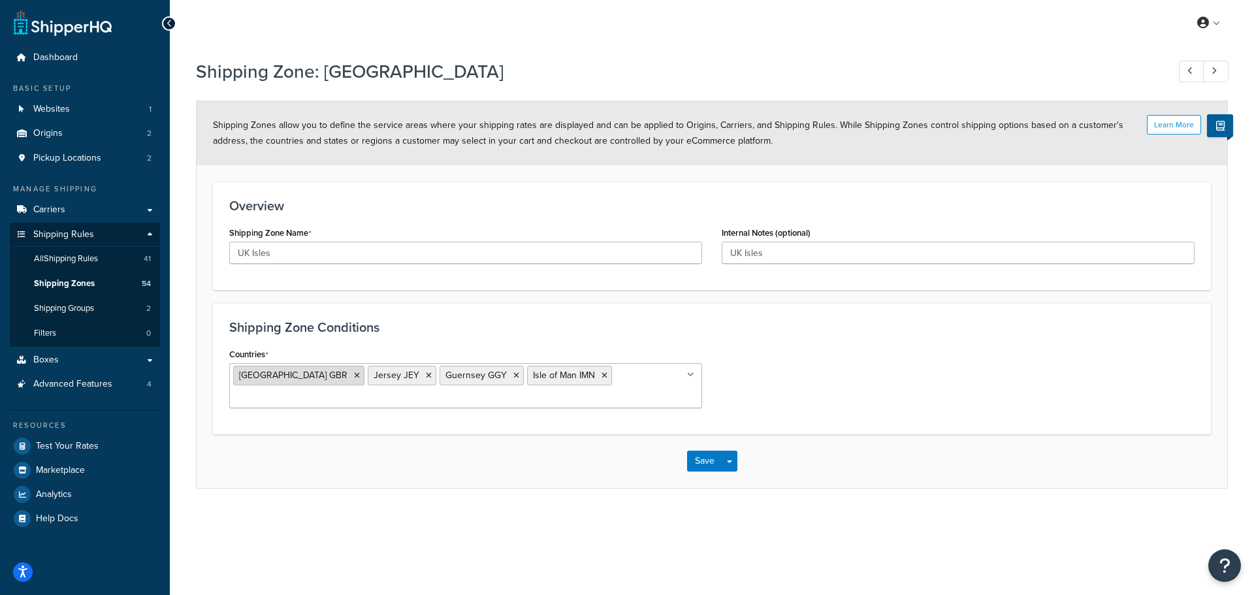
click at [282, 374] on span "United Kingdom GBR" at bounding box center [293, 375] width 108 height 14
click at [700, 460] on button "Save" at bounding box center [704, 461] width 35 height 21
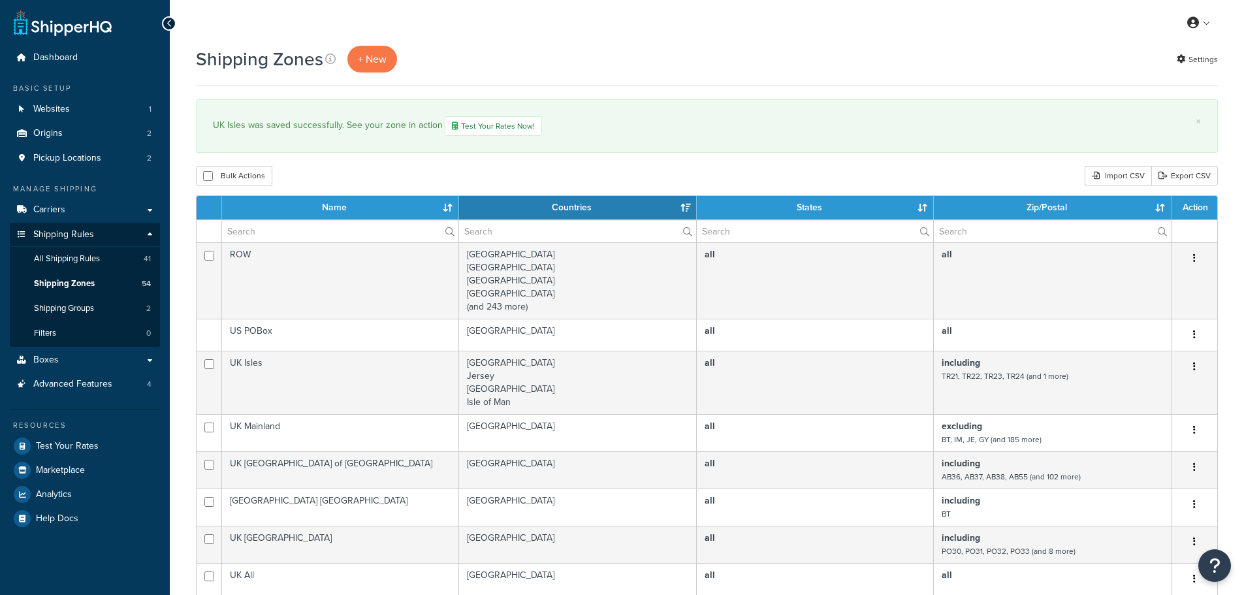
select select "15"
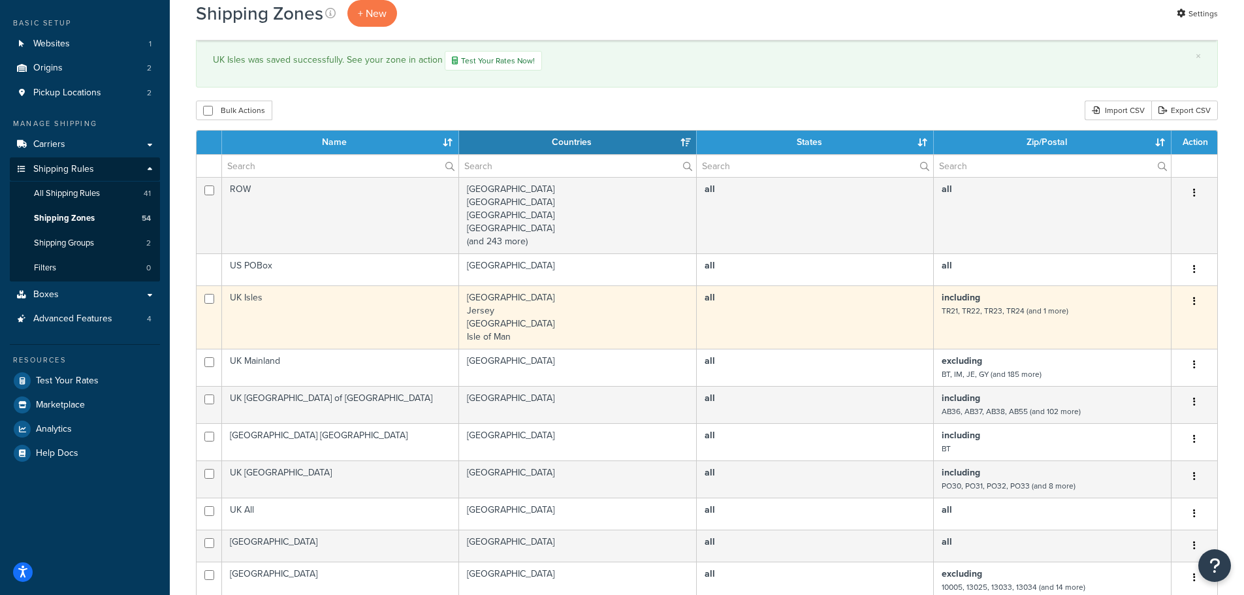
scroll to position [131, 0]
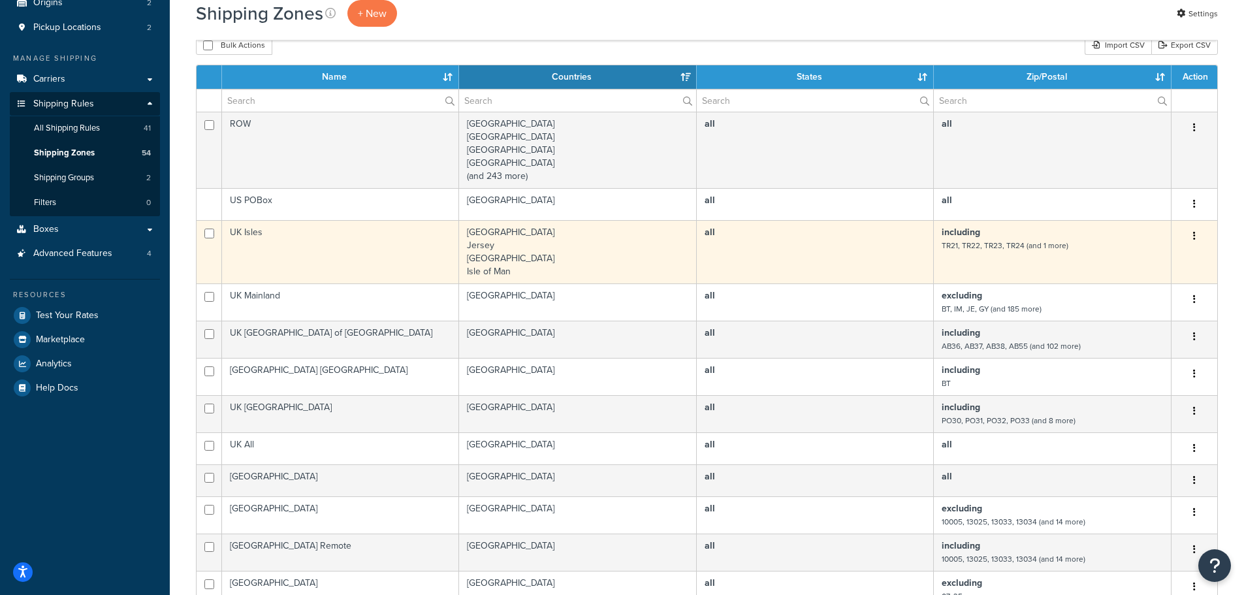
click at [1190, 239] on button "button" at bounding box center [1195, 236] width 18 height 21
click at [1146, 294] on link "Duplicate" at bounding box center [1141, 290] width 103 height 27
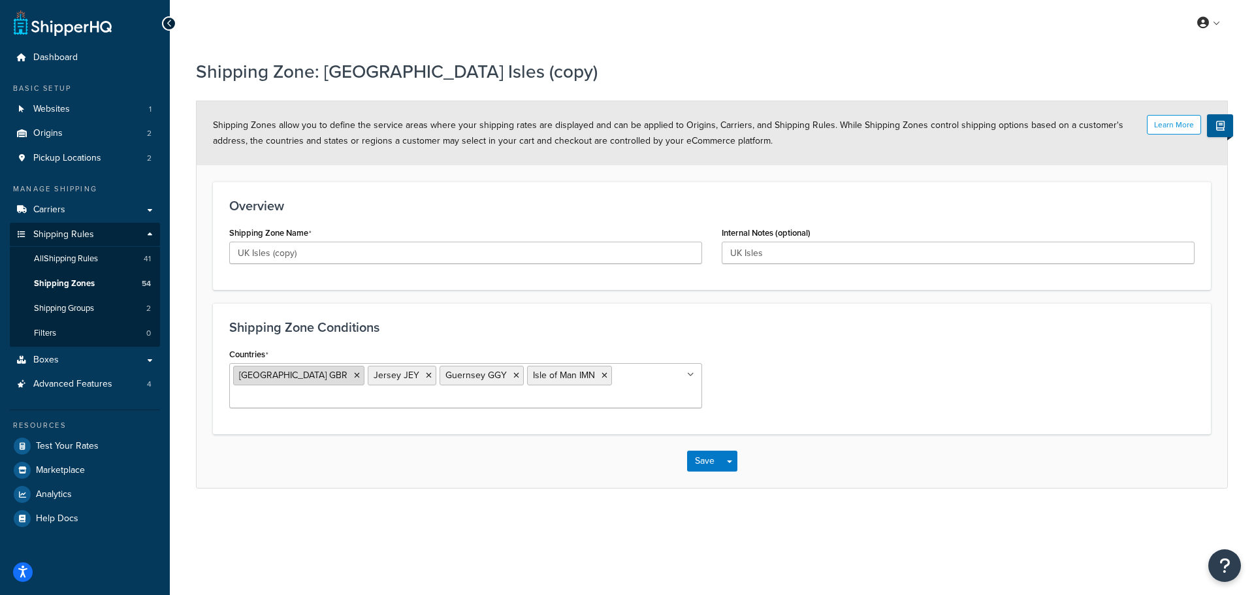
click at [354, 377] on icon at bounding box center [357, 376] width 6 height 8
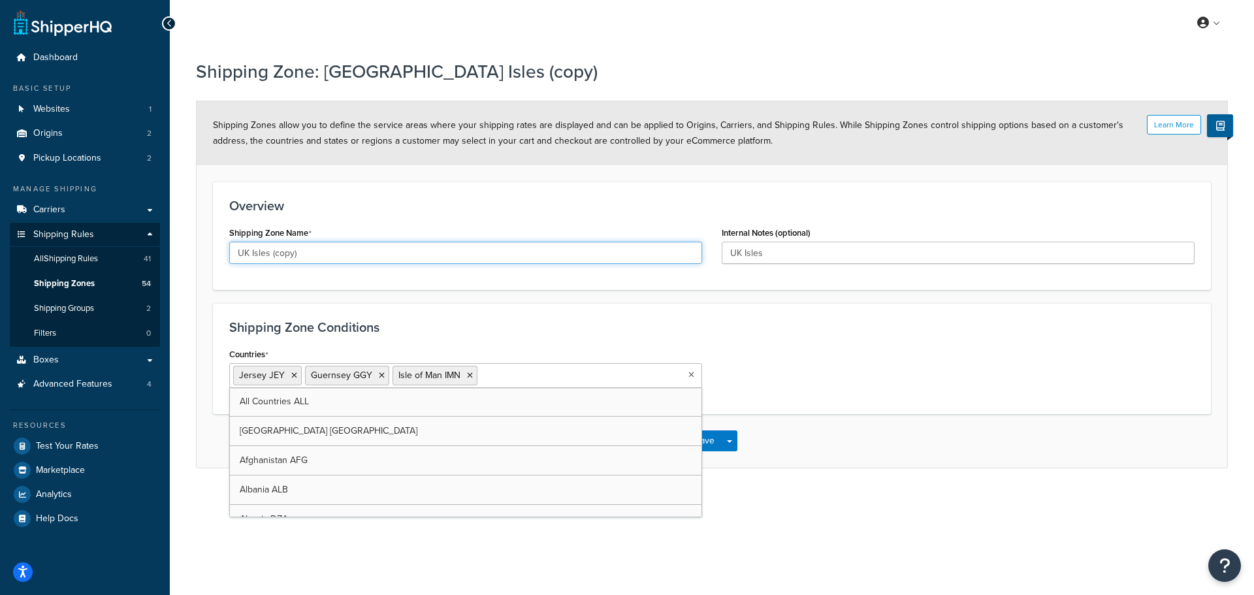
click at [308, 250] on input "UK Isles (copy)" at bounding box center [465, 253] width 473 height 22
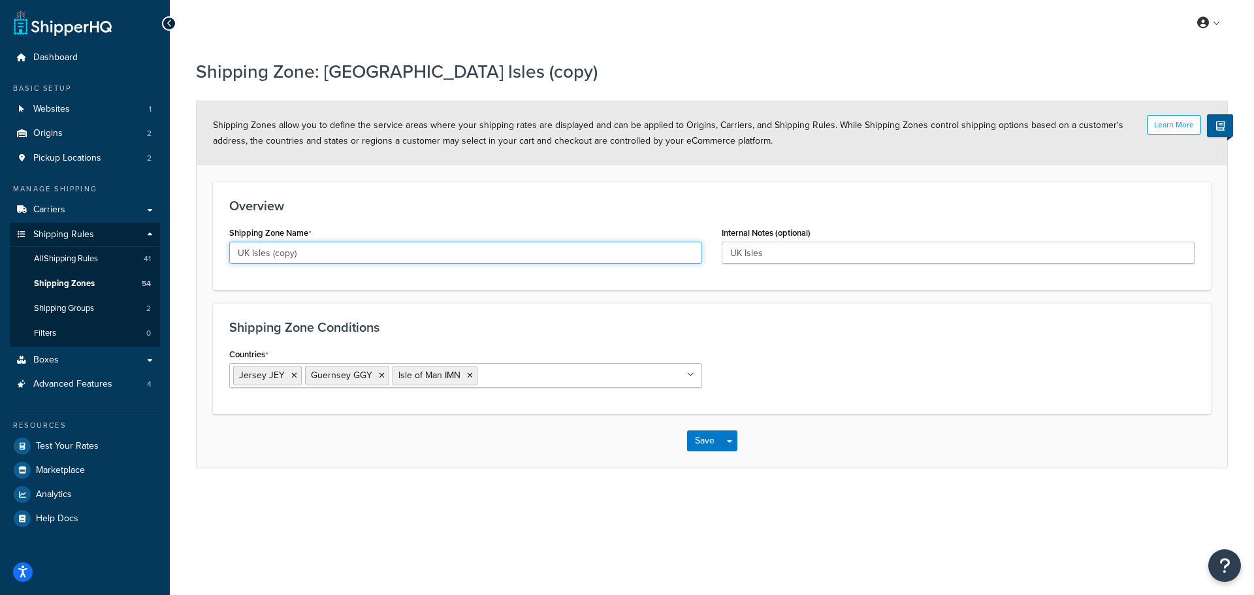
drag, startPoint x: 272, startPoint y: 253, endPoint x: 338, endPoint y: 249, distance: 66.1
click at [338, 249] on input "UK Isles (copy)" at bounding box center [465, 253] width 473 height 22
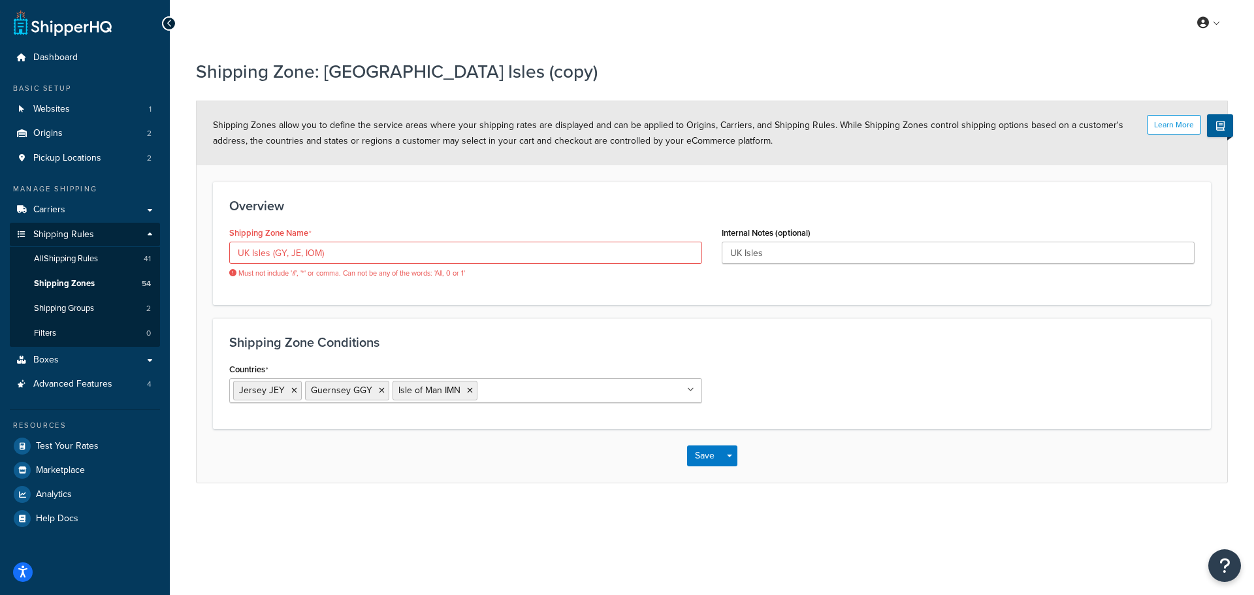
click at [407, 299] on form "Learn More Shipping Zones allow you to define the service areas where your ship…" at bounding box center [712, 291] width 1031 height 381
click at [287, 251] on input "UK Isles (GY, JE, IOM)" at bounding box center [465, 253] width 473 height 22
click at [300, 255] on input "UK Isles (GY JE, IOM)" at bounding box center [465, 253] width 473 height 22
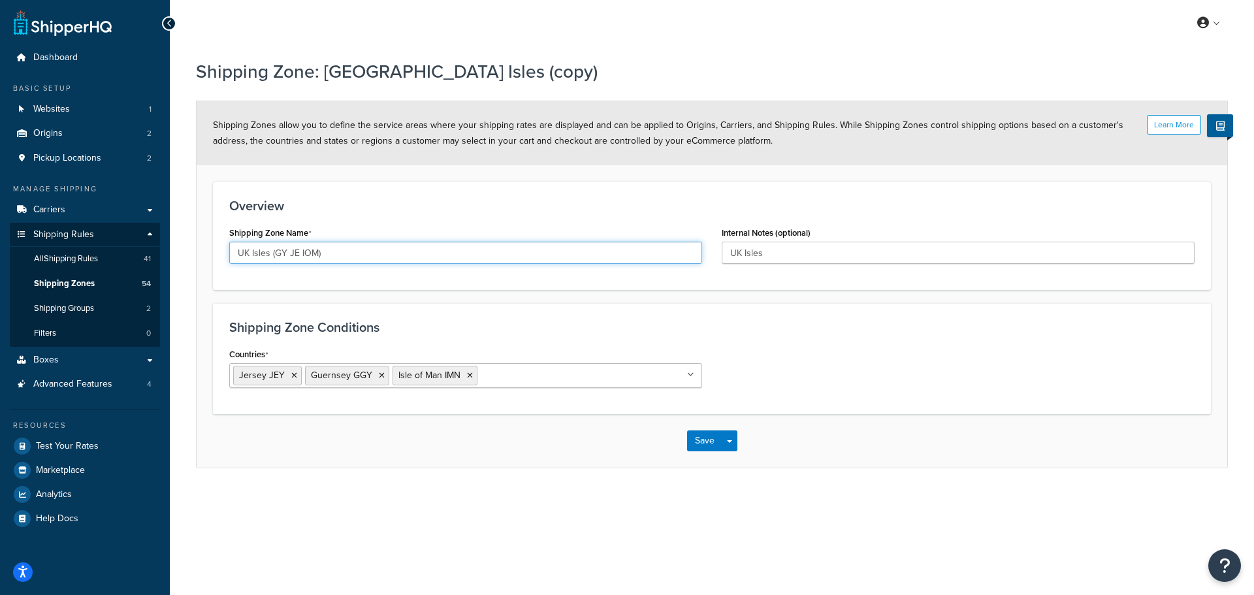
click at [340, 253] on input "UK Isles (GY JE IOM)" at bounding box center [465, 253] width 473 height 22
type input "UK Isles (GY JE IOM)"
click at [703, 438] on button "Save" at bounding box center [704, 440] width 35 height 21
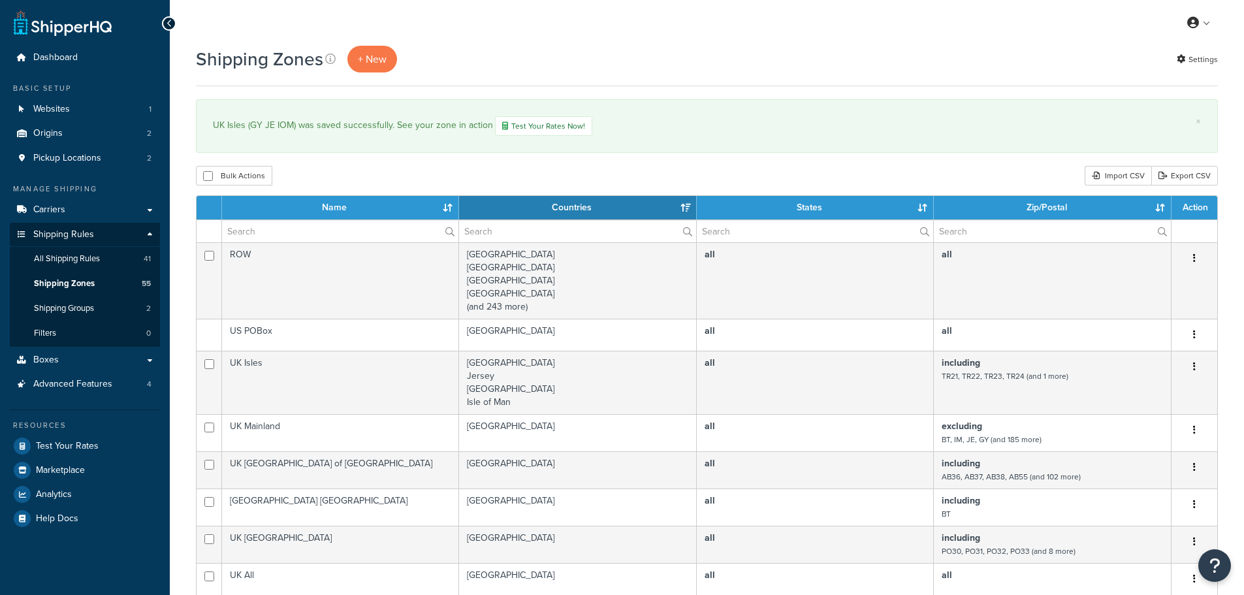
select select "15"
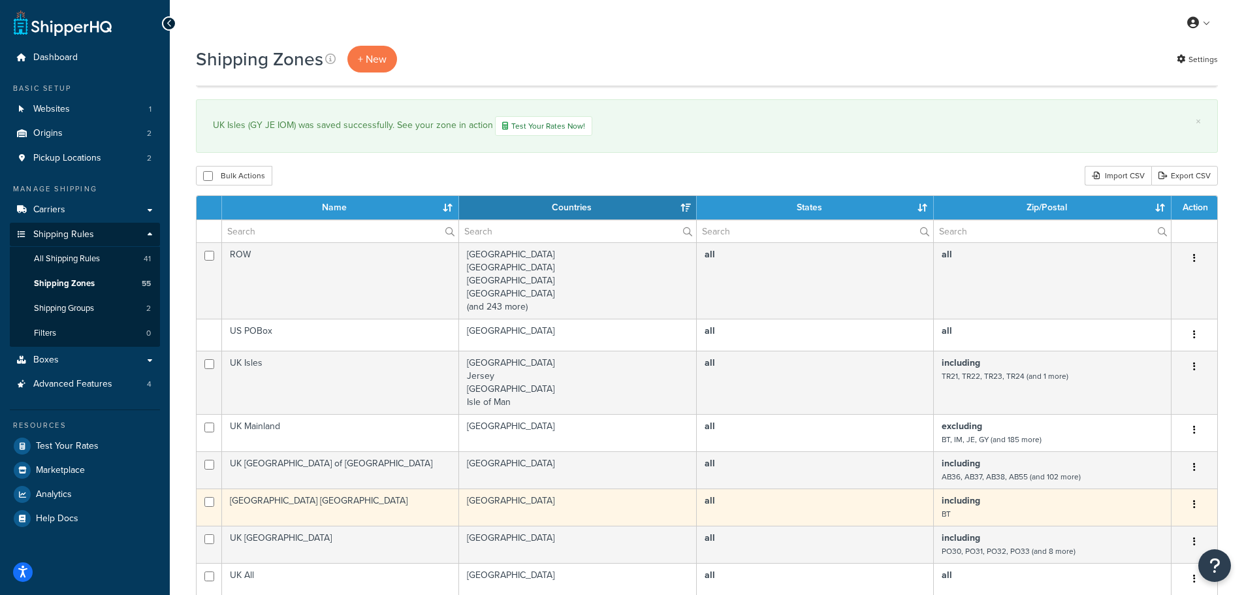
scroll to position [457, 0]
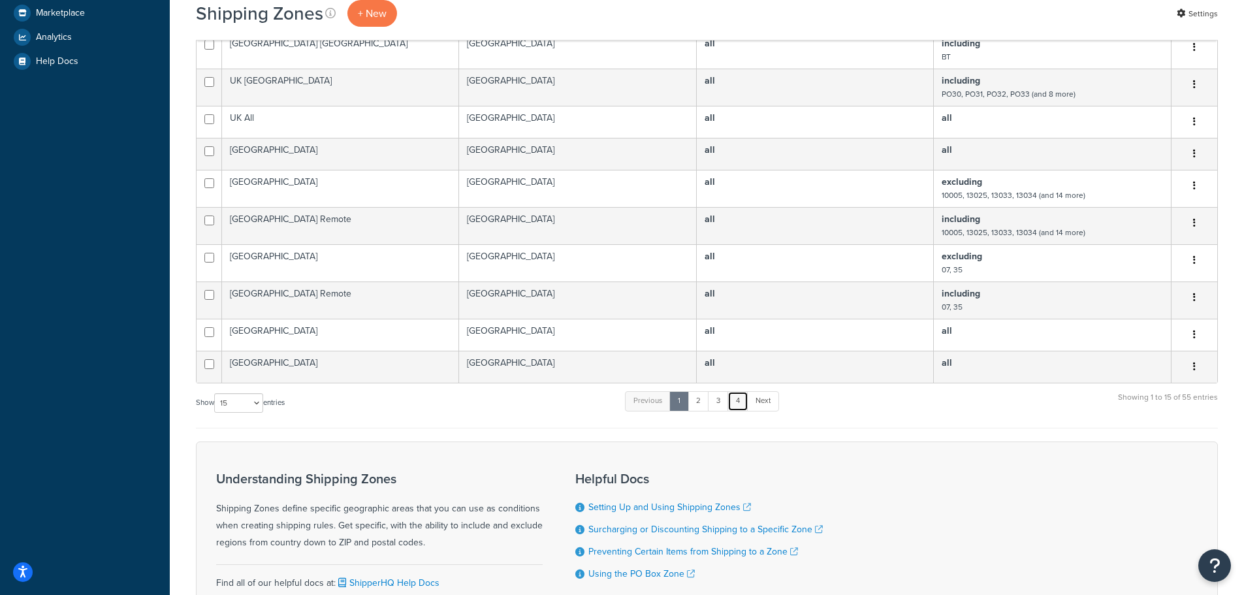
click at [745, 399] on link "4" at bounding box center [738, 401] width 21 height 20
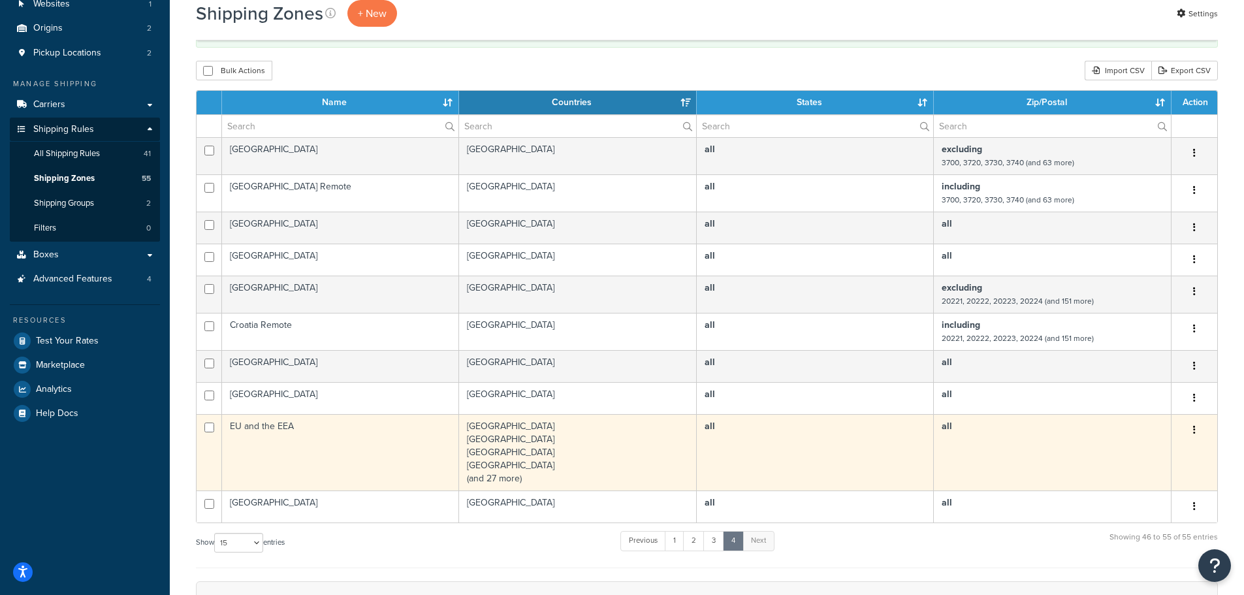
scroll to position [295, 0]
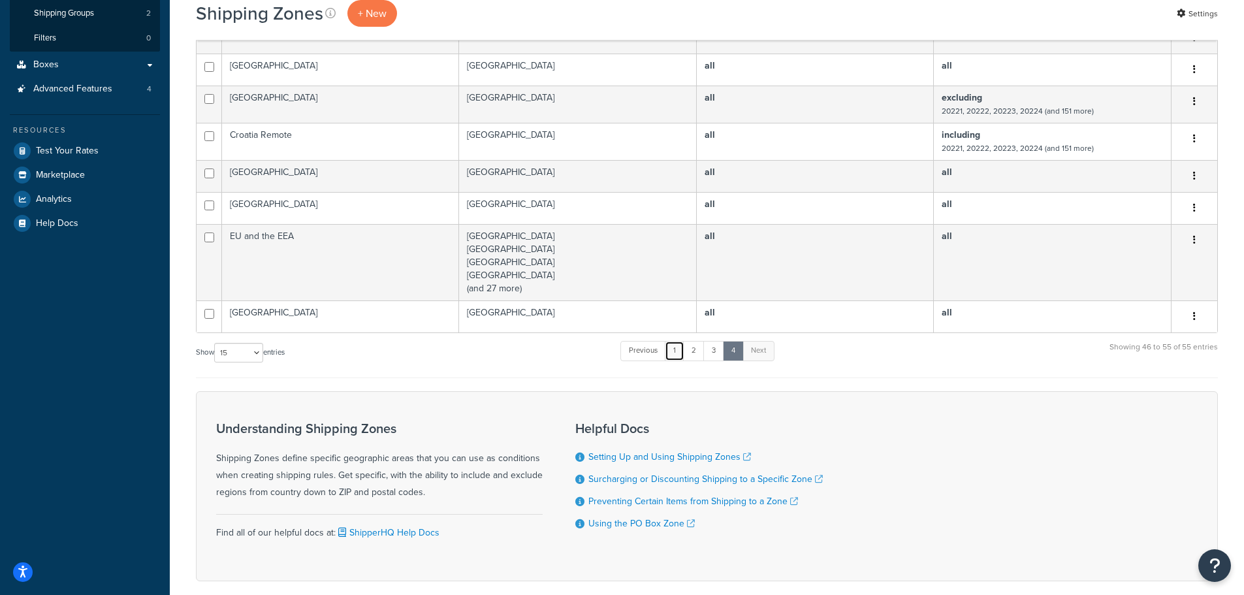
click at [674, 353] on link "1" at bounding box center [675, 351] width 20 height 20
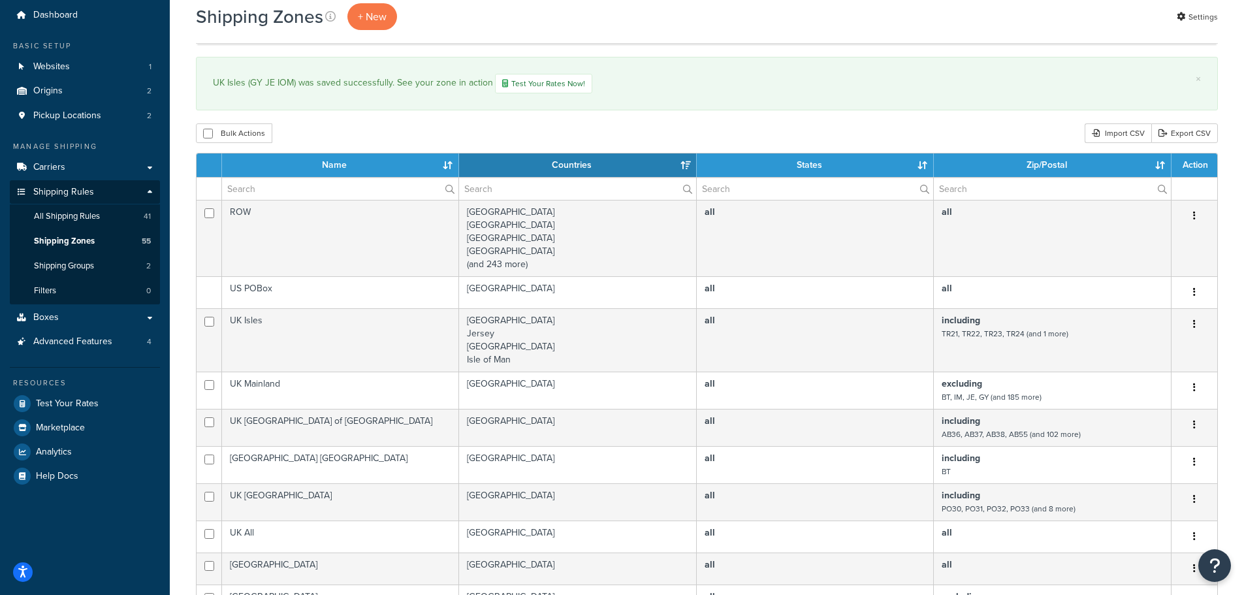
scroll to position [65, 0]
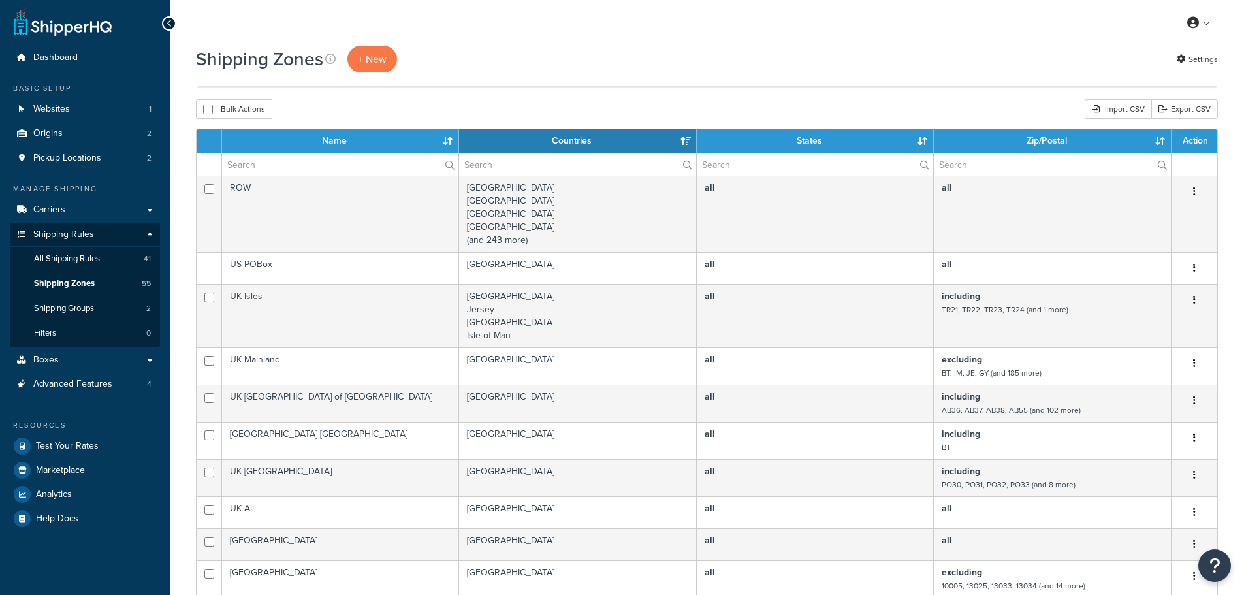
select select "15"
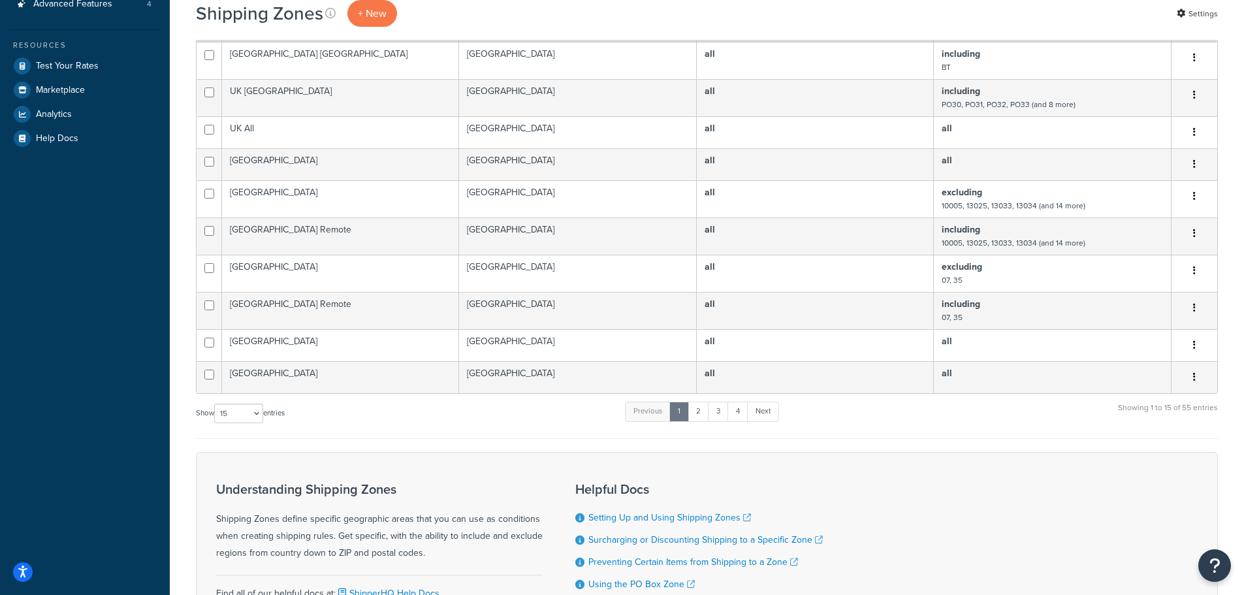
scroll to position [392, 0]
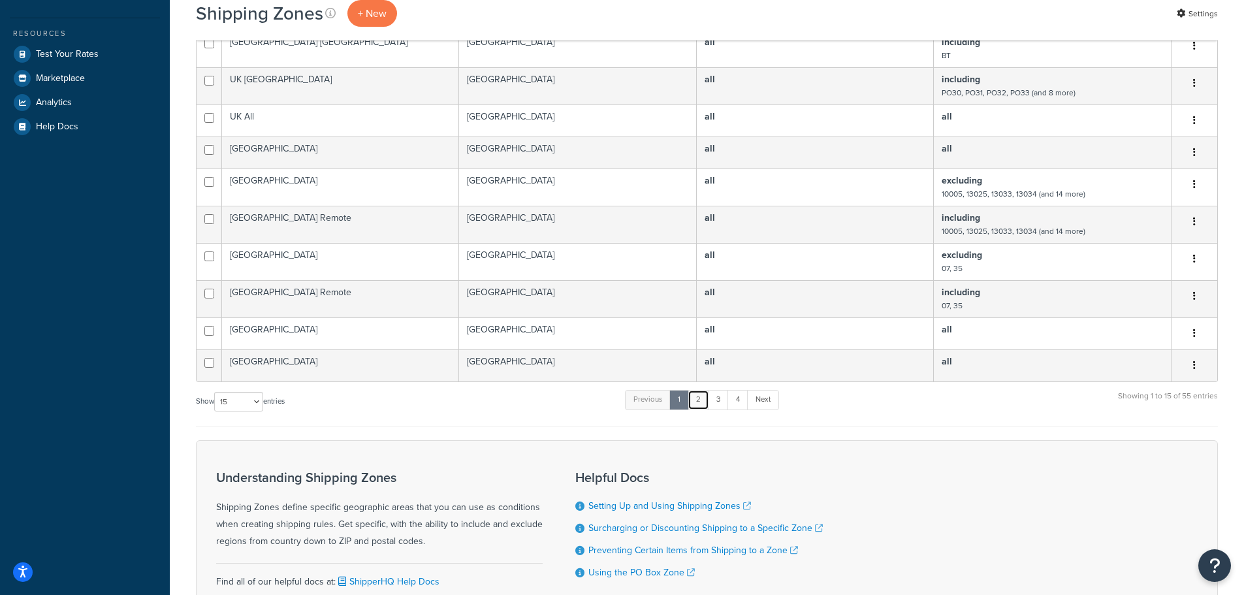
click at [694, 395] on link "2" at bounding box center [699, 400] width 22 height 20
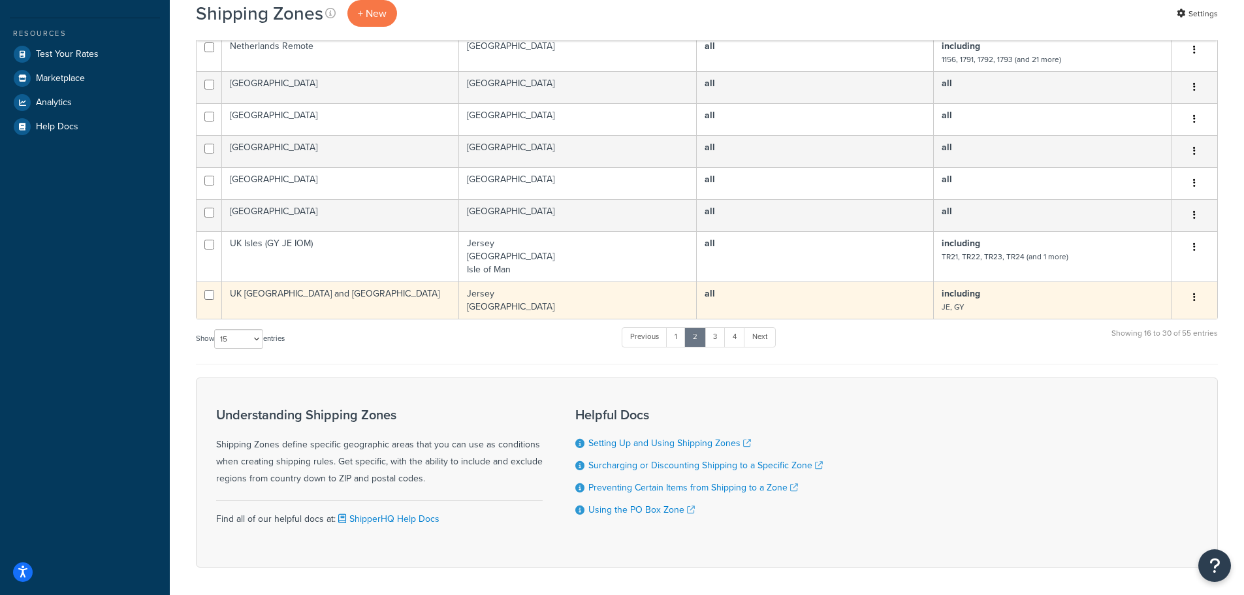
click at [1197, 297] on button "button" at bounding box center [1195, 297] width 18 height 21
click at [1133, 376] on link "Delete" at bounding box center [1141, 377] width 103 height 27
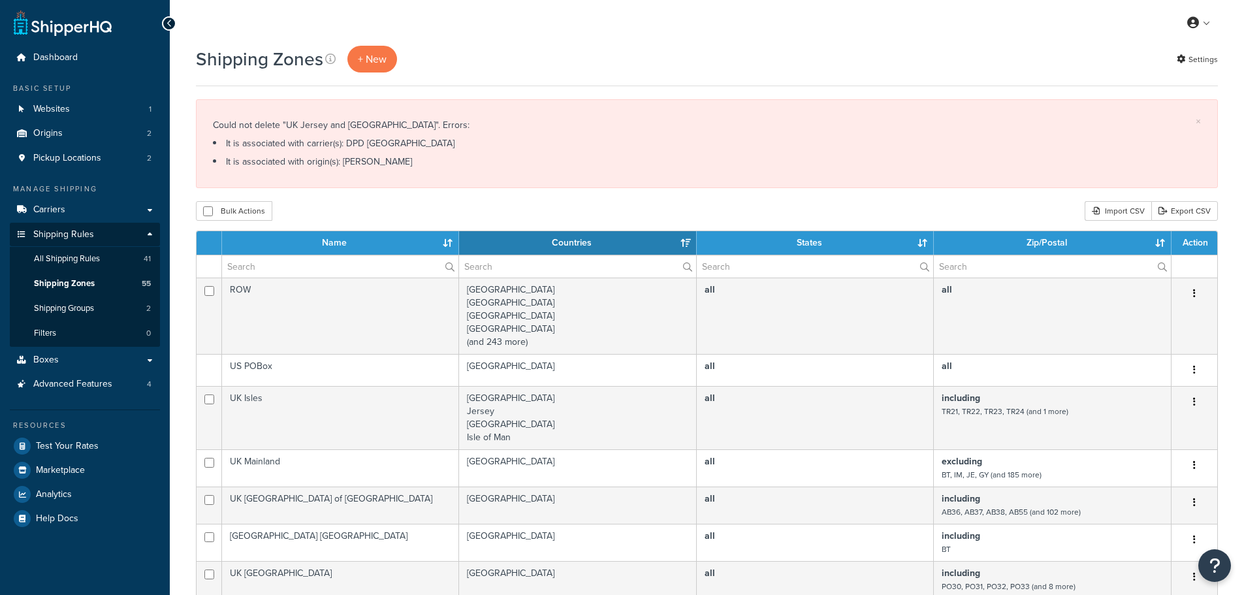
select select "15"
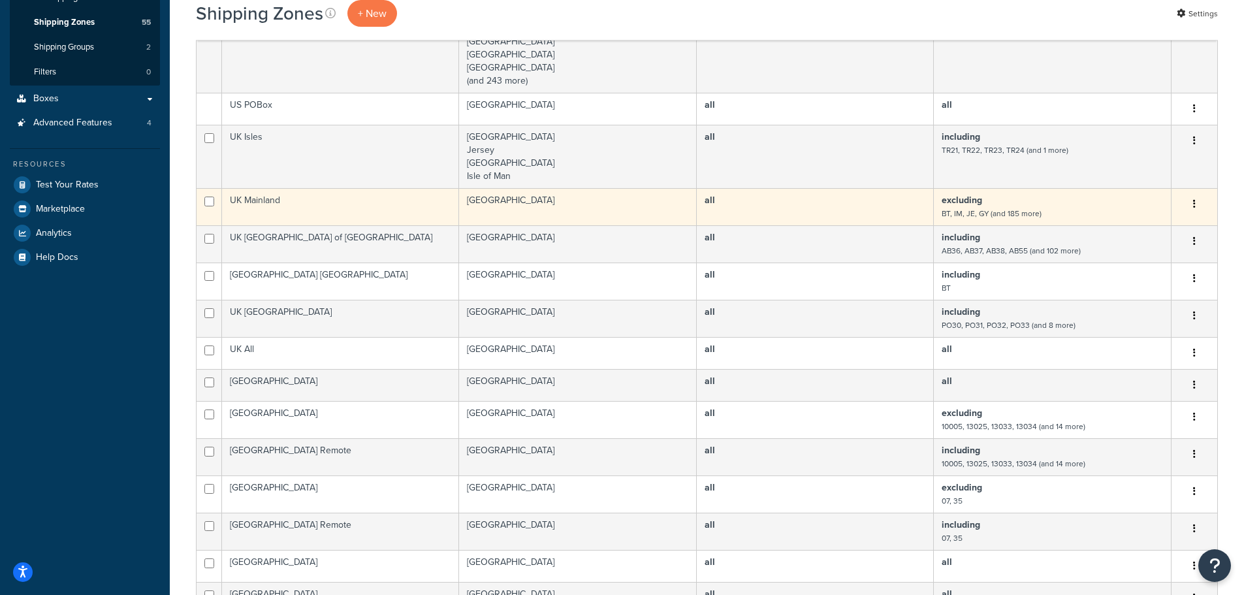
scroll to position [65, 0]
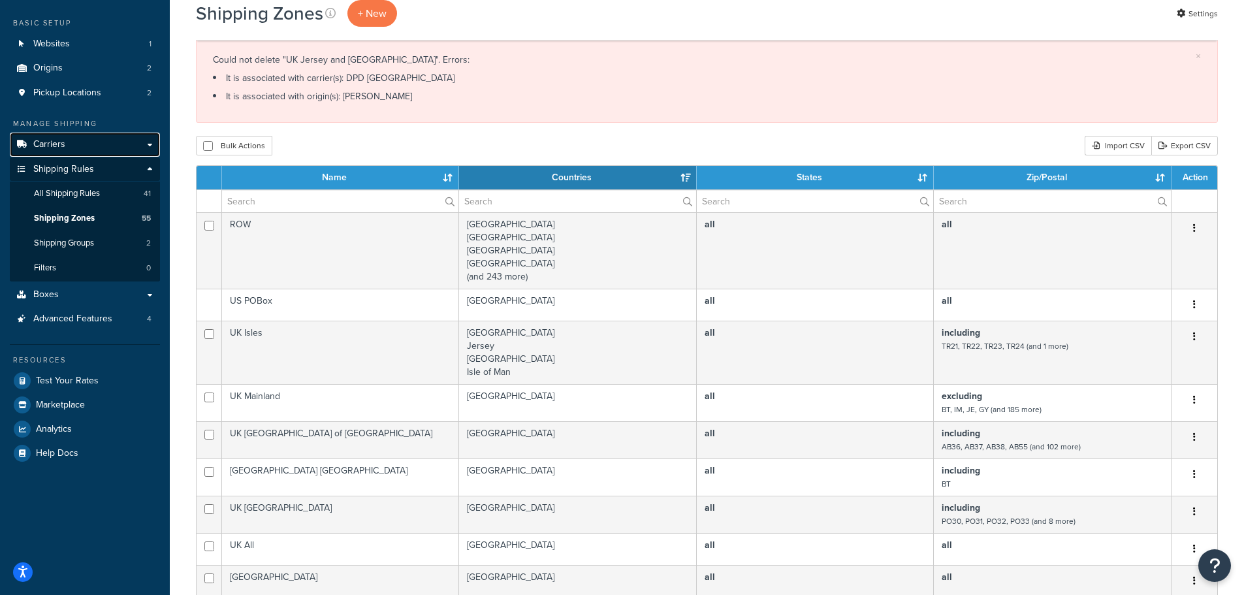
click at [63, 142] on span "Carriers" at bounding box center [49, 144] width 32 height 11
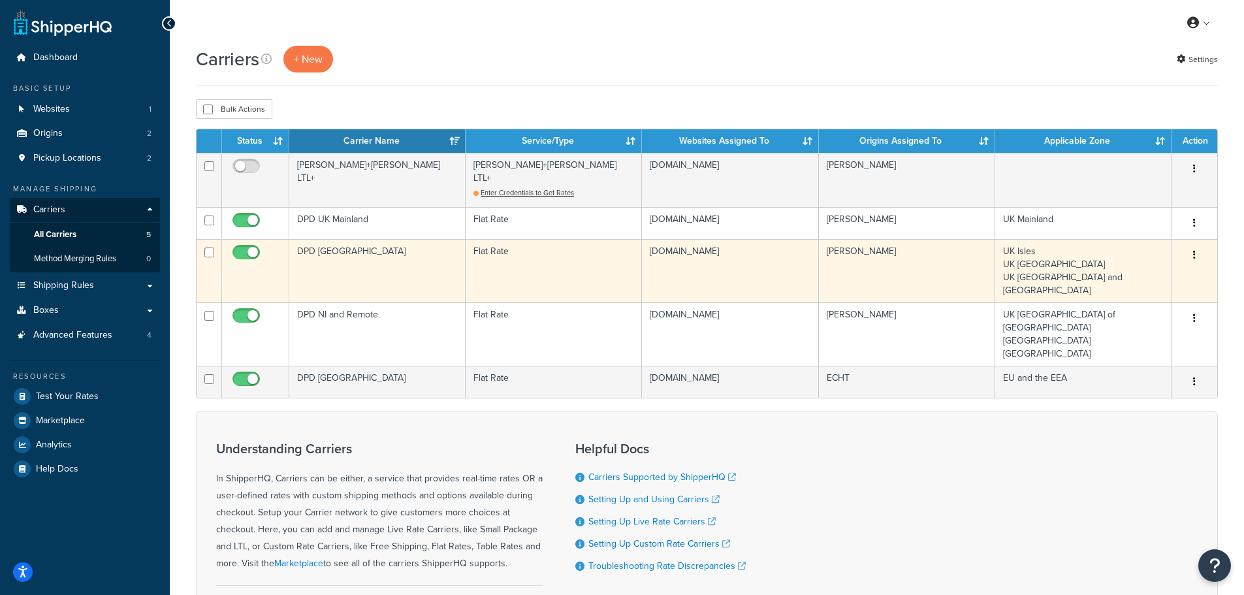
click at [351, 246] on td "DPD UK Isles" at bounding box center [377, 270] width 176 height 63
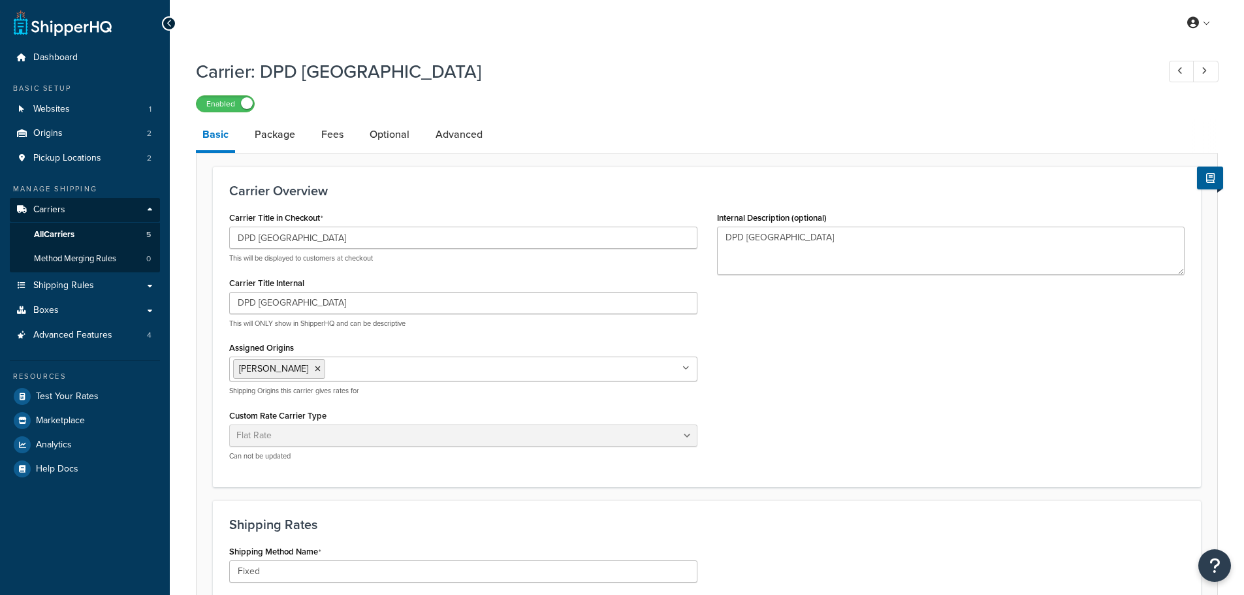
select select "flat"
select select "package"
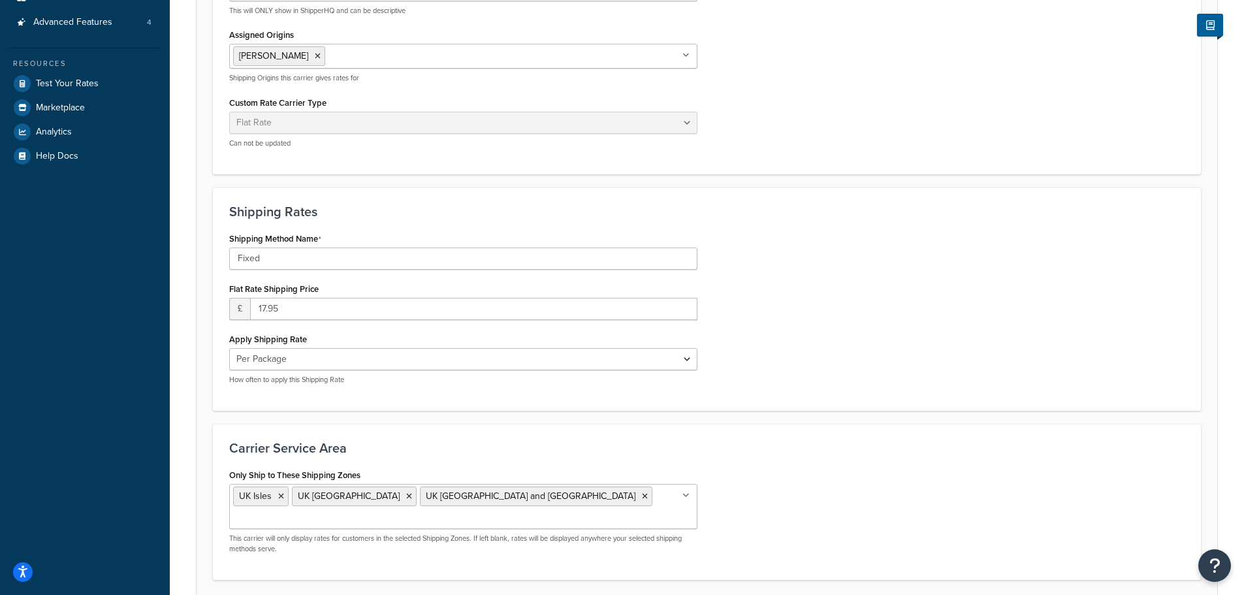
scroll to position [327, 0]
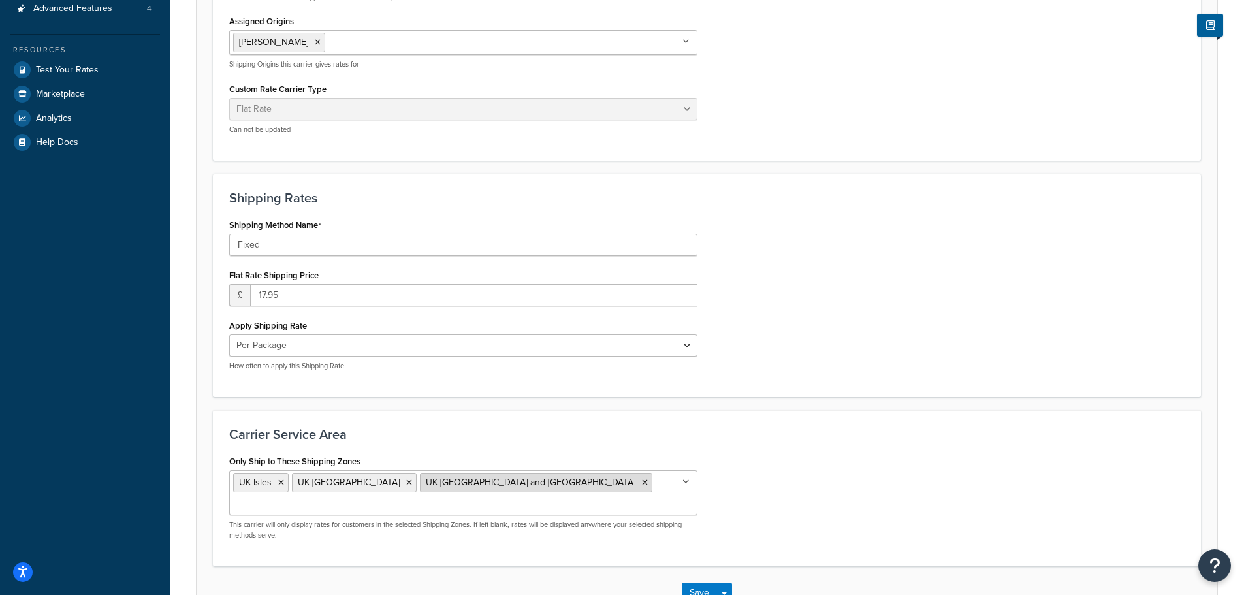
click at [642, 481] on icon at bounding box center [645, 483] width 6 height 8
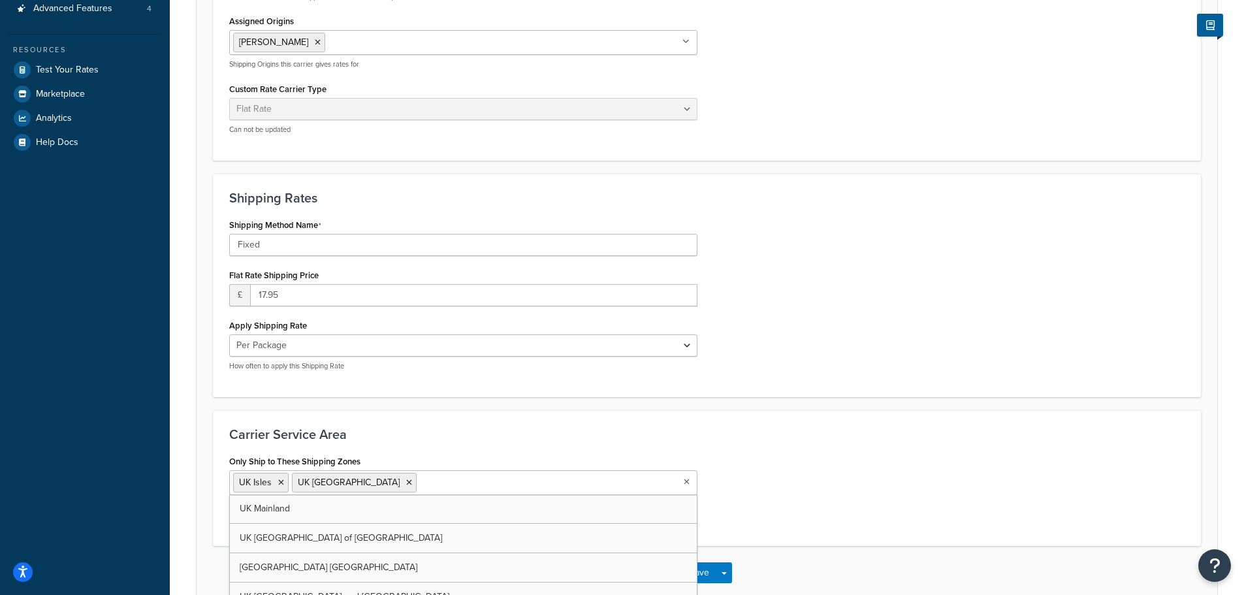
click at [447, 427] on div "Carrier Service Area Only Ship to These Shipping Zones UK Isles UK Isle of Wigh…" at bounding box center [707, 478] width 988 height 136
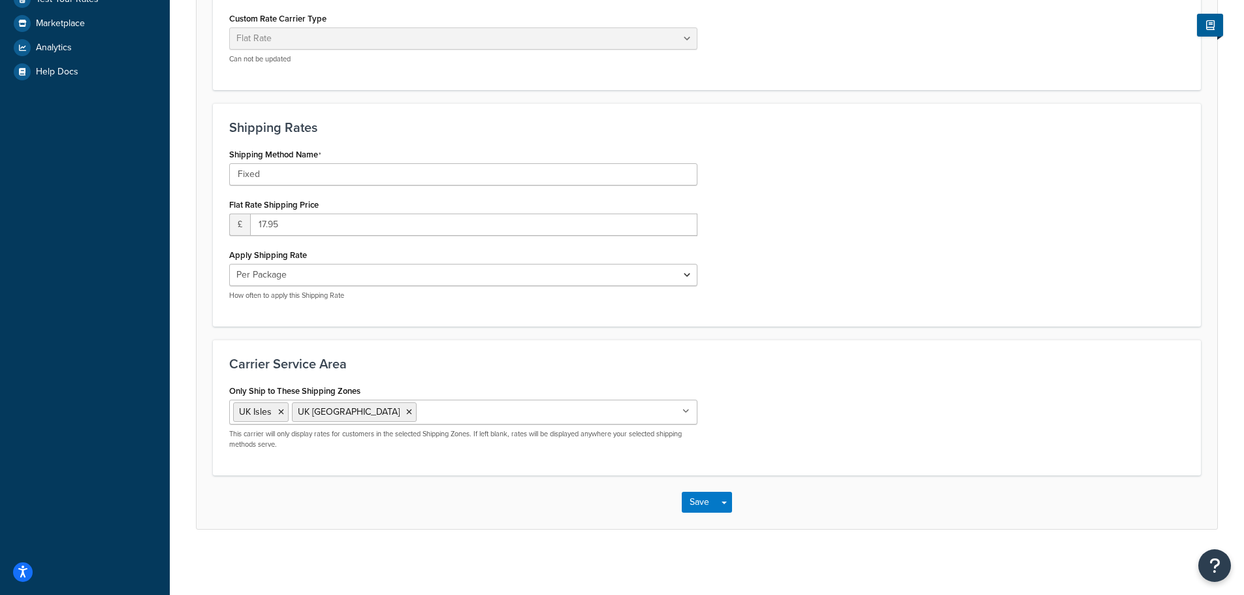
scroll to position [398, 0]
click at [433, 412] on input "Only Ship to These Shipping Zones" at bounding box center [478, 411] width 116 height 14
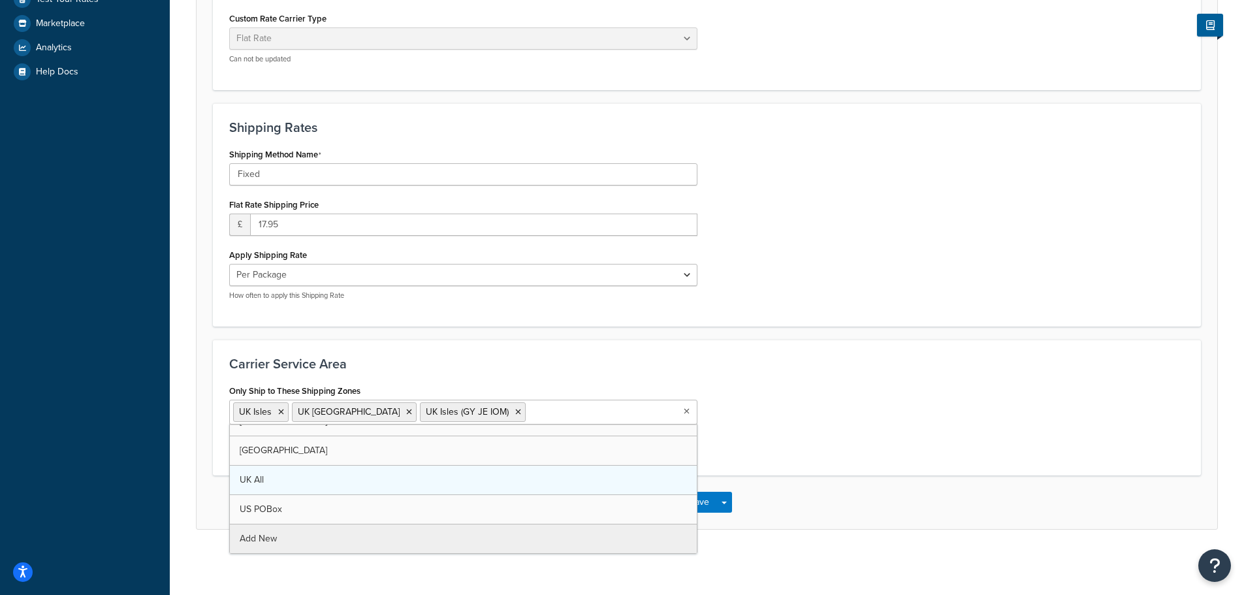
scroll to position [1428, 0]
click at [447, 366] on h3 "Carrier Service Area" at bounding box center [707, 364] width 956 height 14
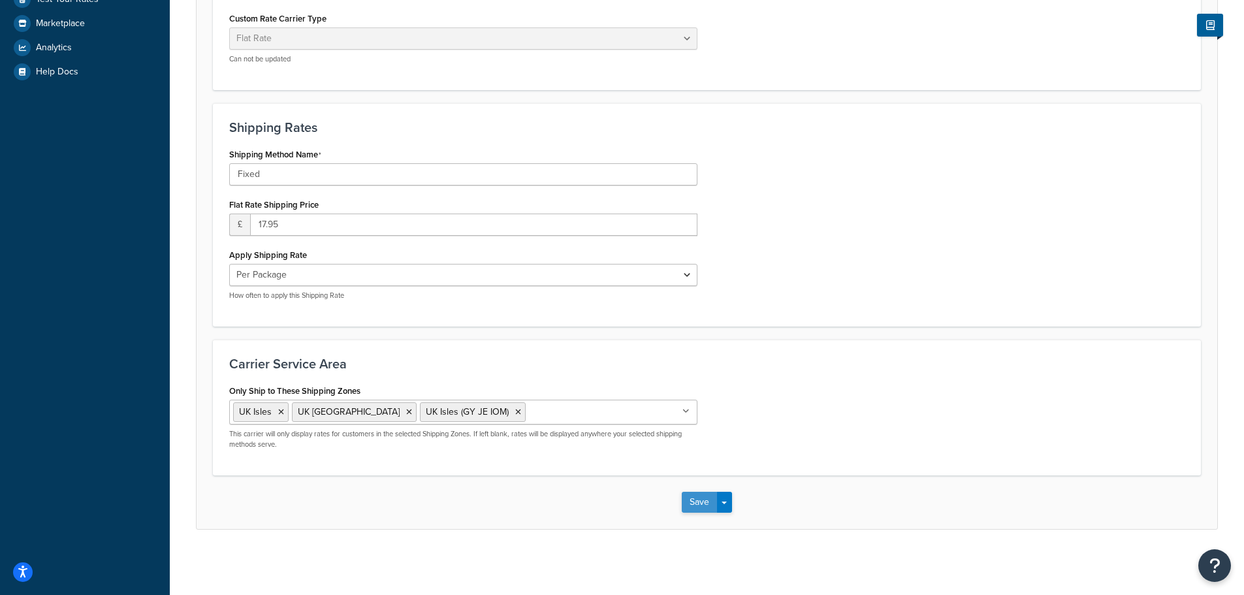
click at [698, 498] on button "Save" at bounding box center [699, 502] width 35 height 21
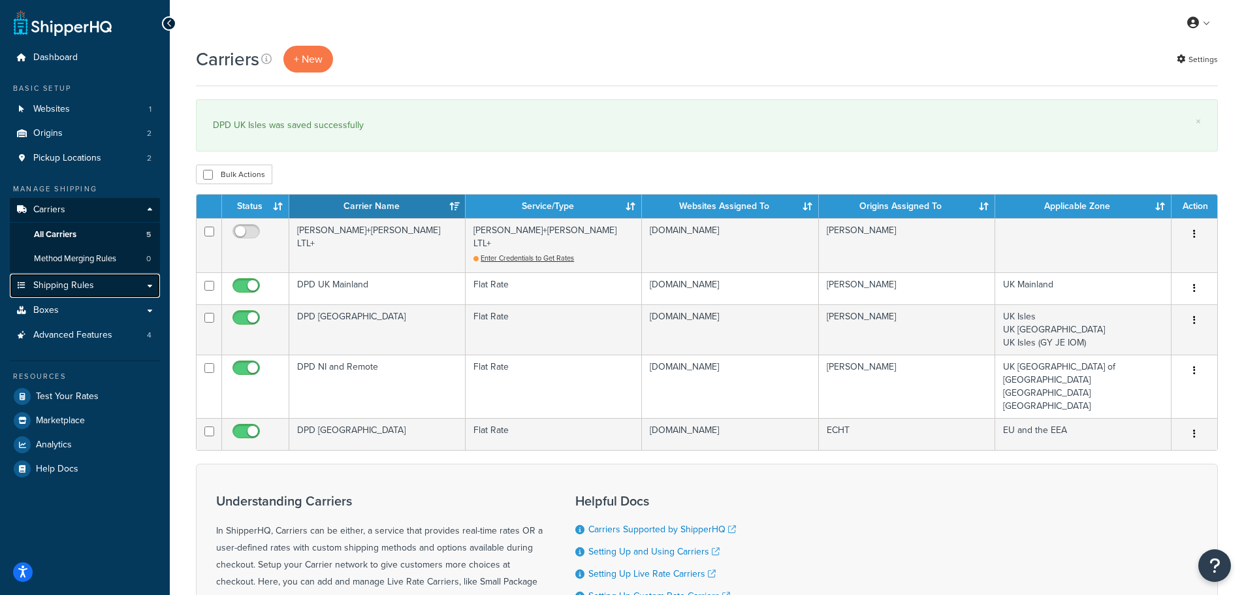
click at [74, 283] on span "Shipping Rules" at bounding box center [63, 285] width 61 height 11
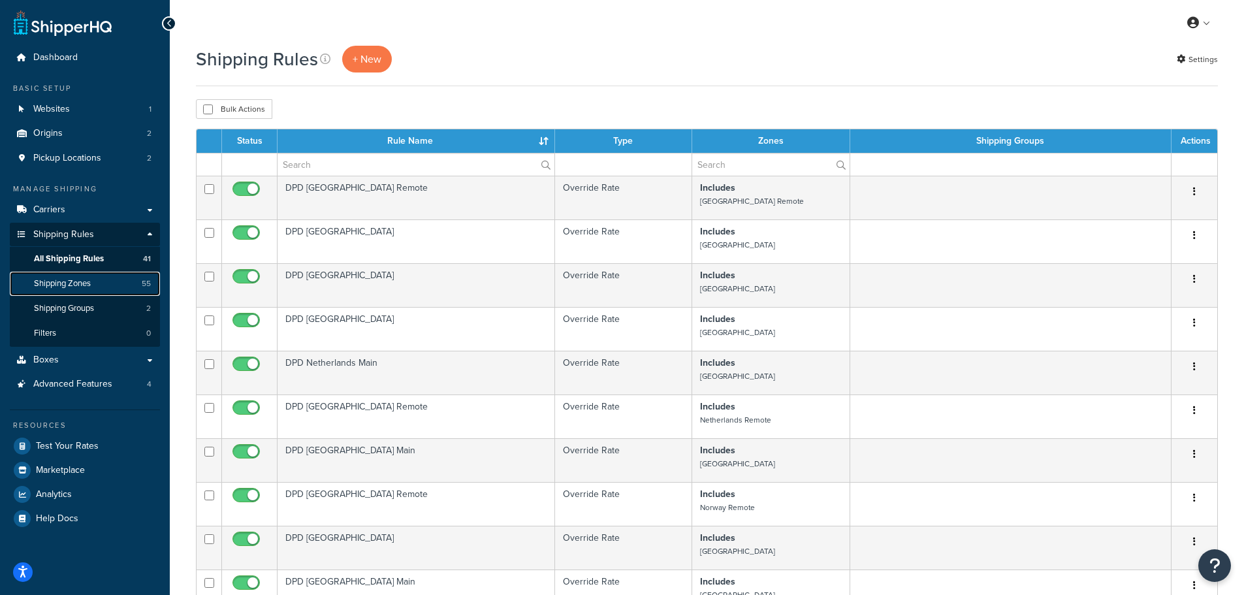
click at [73, 285] on span "Shipping Zones" at bounding box center [62, 283] width 57 height 11
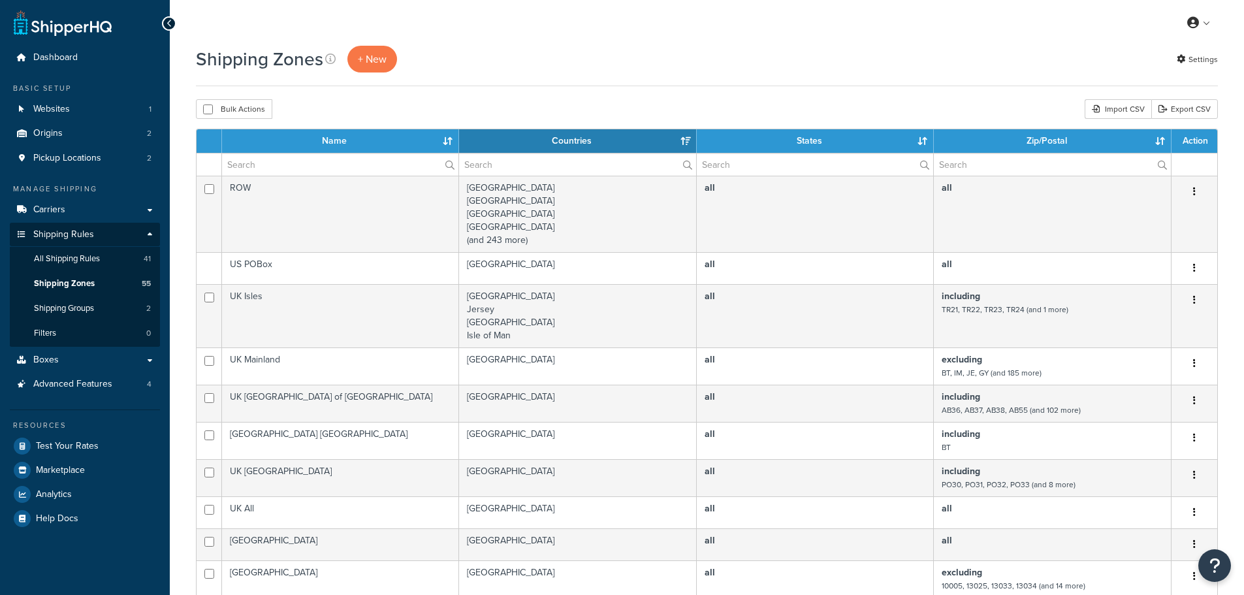
select select "15"
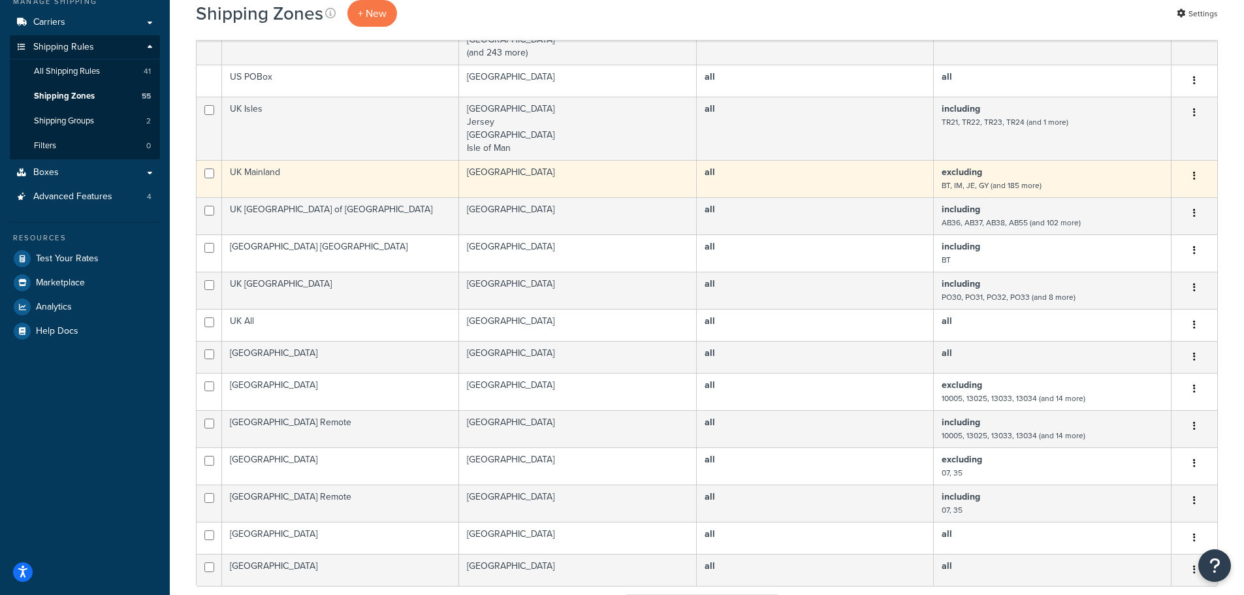
scroll to position [261, 0]
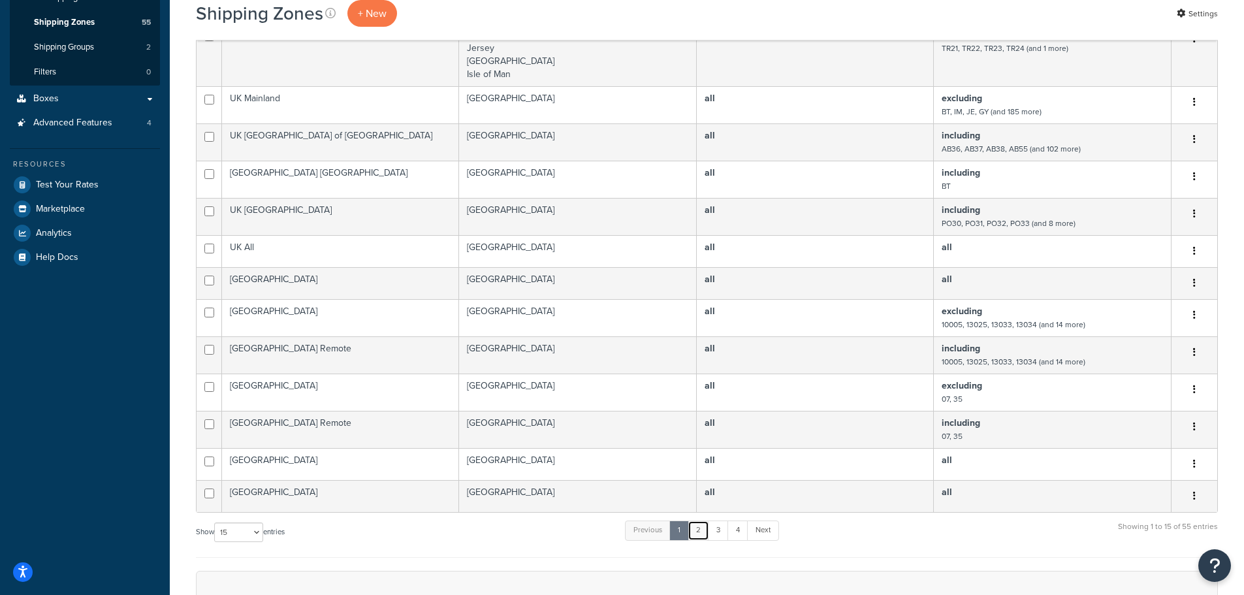
click at [700, 526] on link "2" at bounding box center [699, 531] width 22 height 20
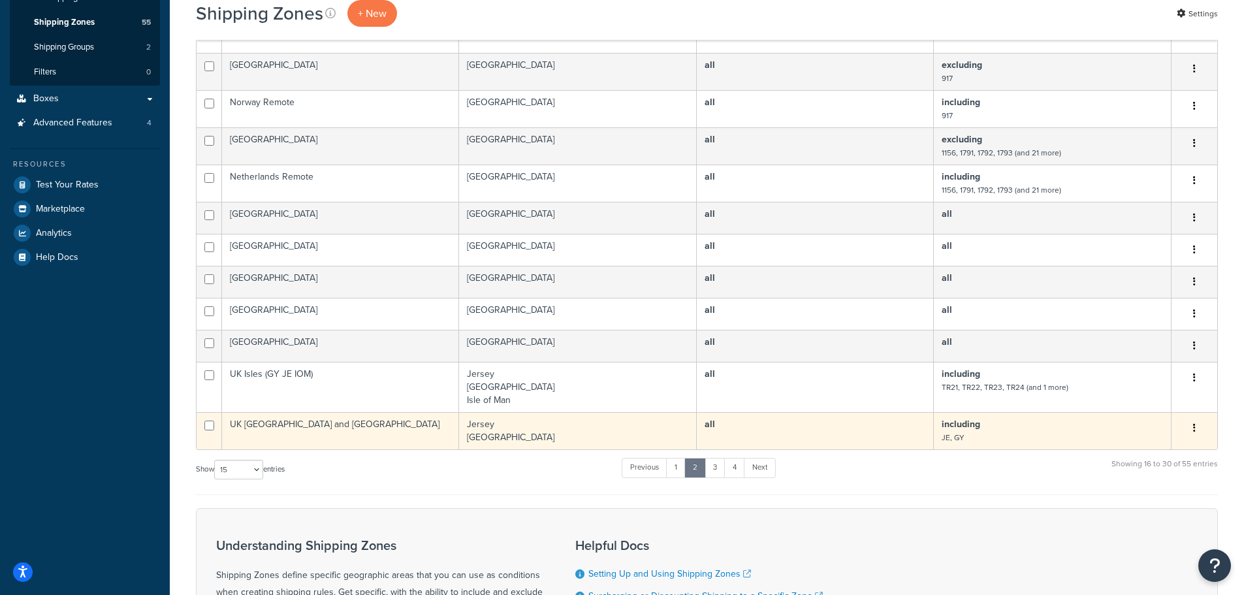
click at [1193, 428] on icon "button" at bounding box center [1194, 427] width 3 height 9
click at [1142, 504] on link "Delete" at bounding box center [1141, 508] width 103 height 27
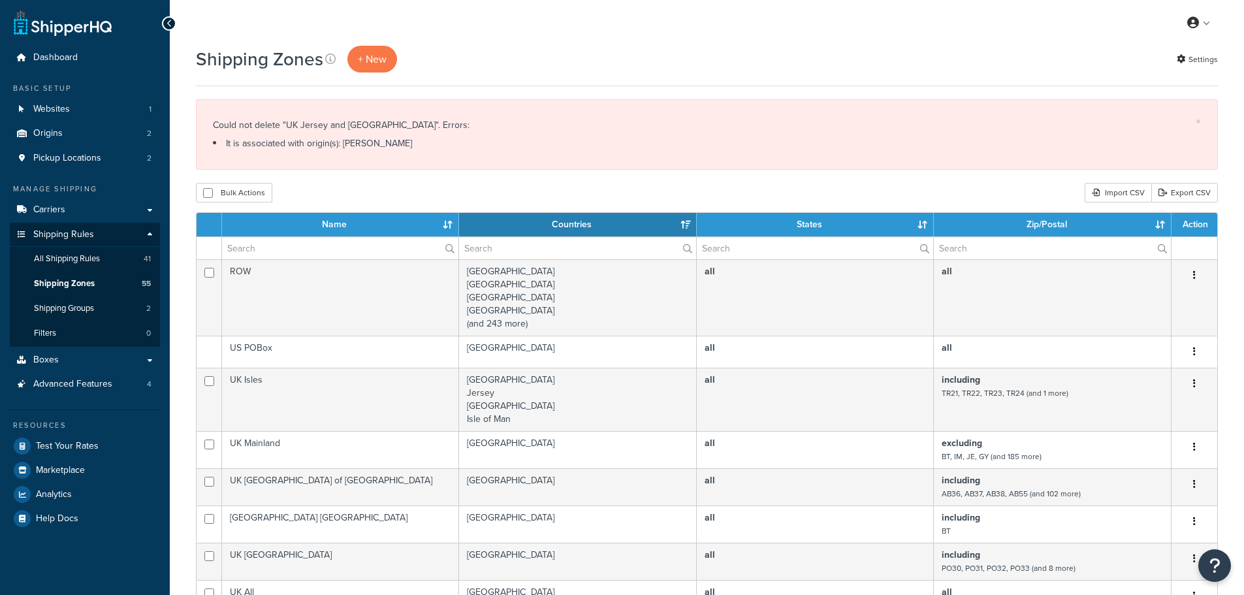
select select "15"
click at [59, 123] on link "Origins 2" at bounding box center [85, 133] width 150 height 24
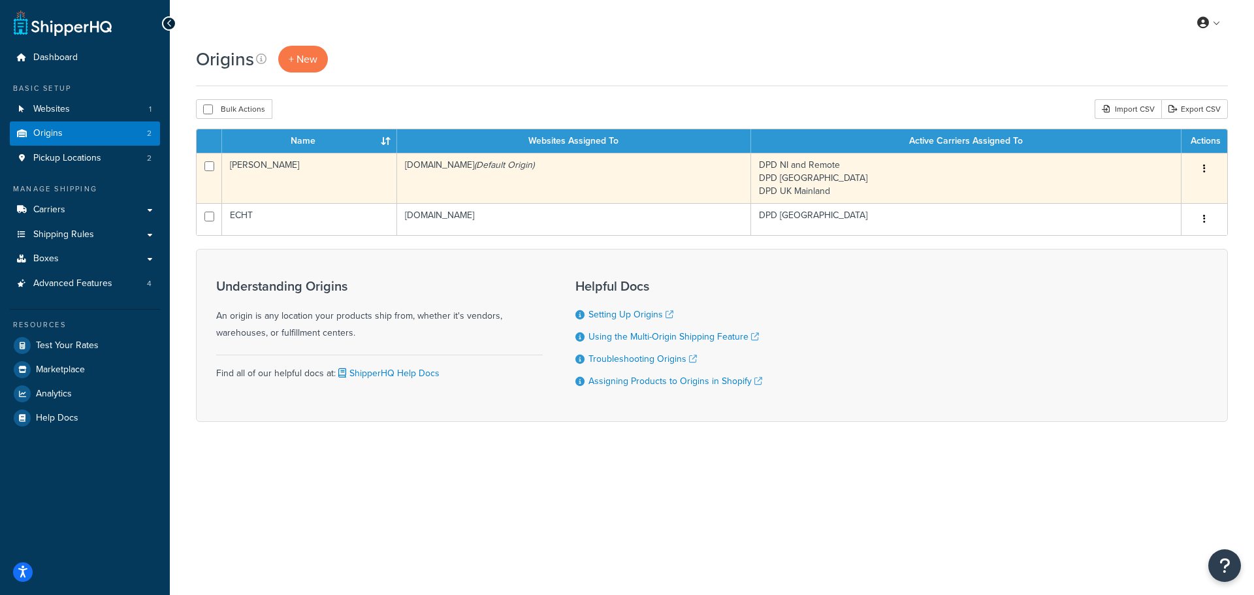
click at [272, 162] on td "[PERSON_NAME]" at bounding box center [309, 178] width 175 height 50
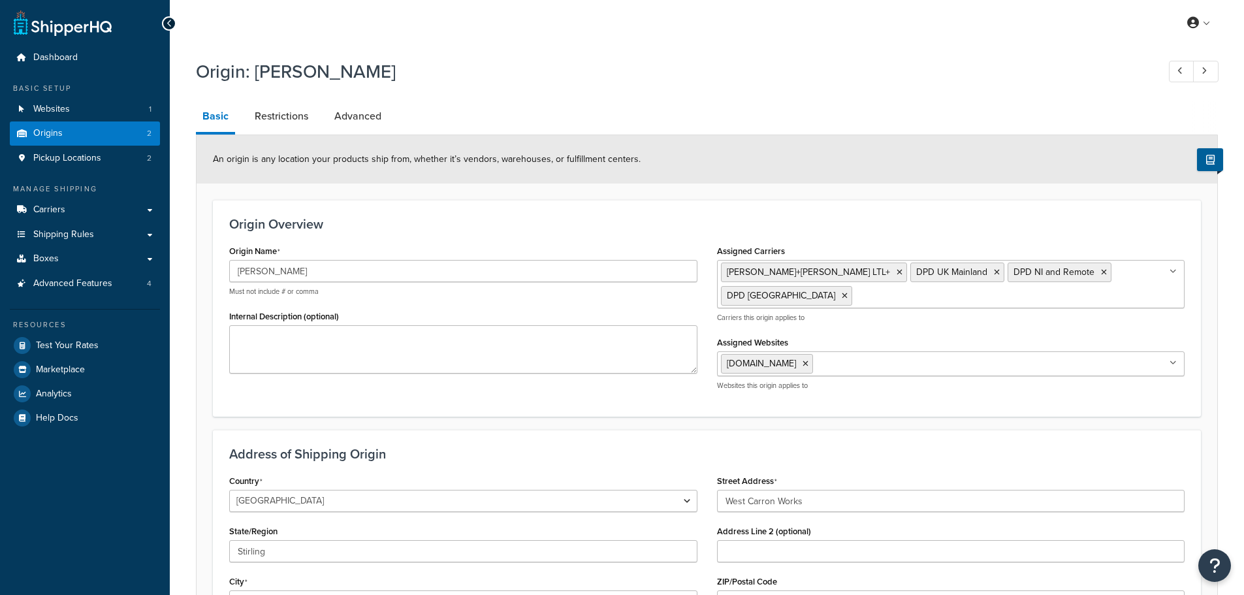
select select "1226"
click at [367, 114] on link "Advanced" at bounding box center [358, 116] width 60 height 31
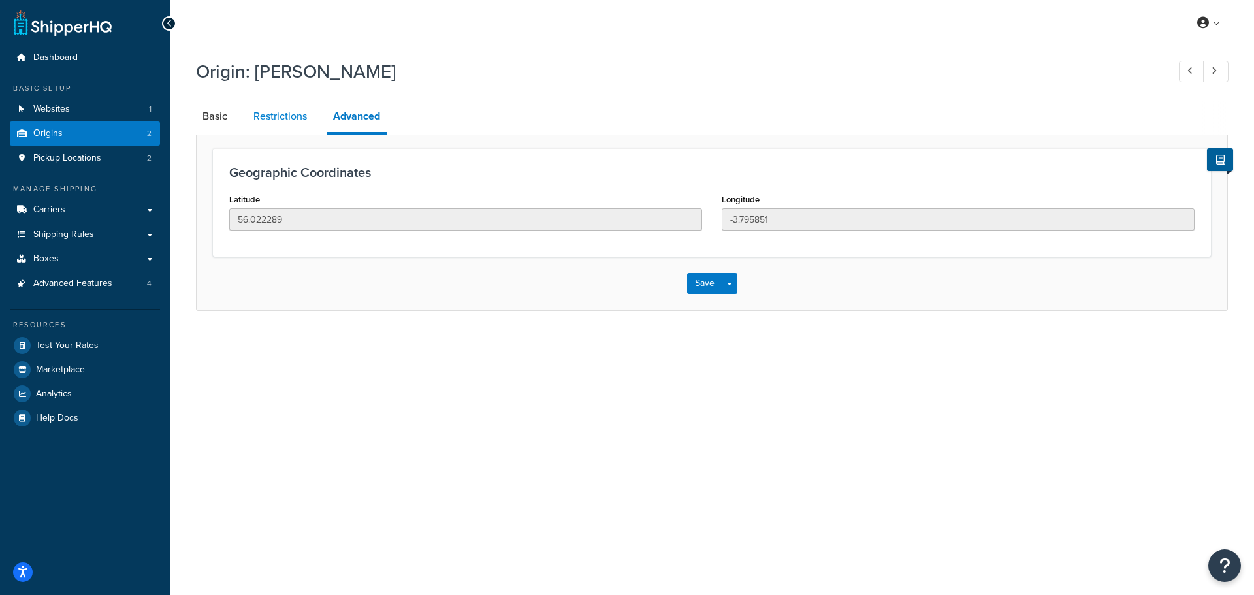
click at [300, 112] on link "Restrictions" at bounding box center [280, 116] width 67 height 31
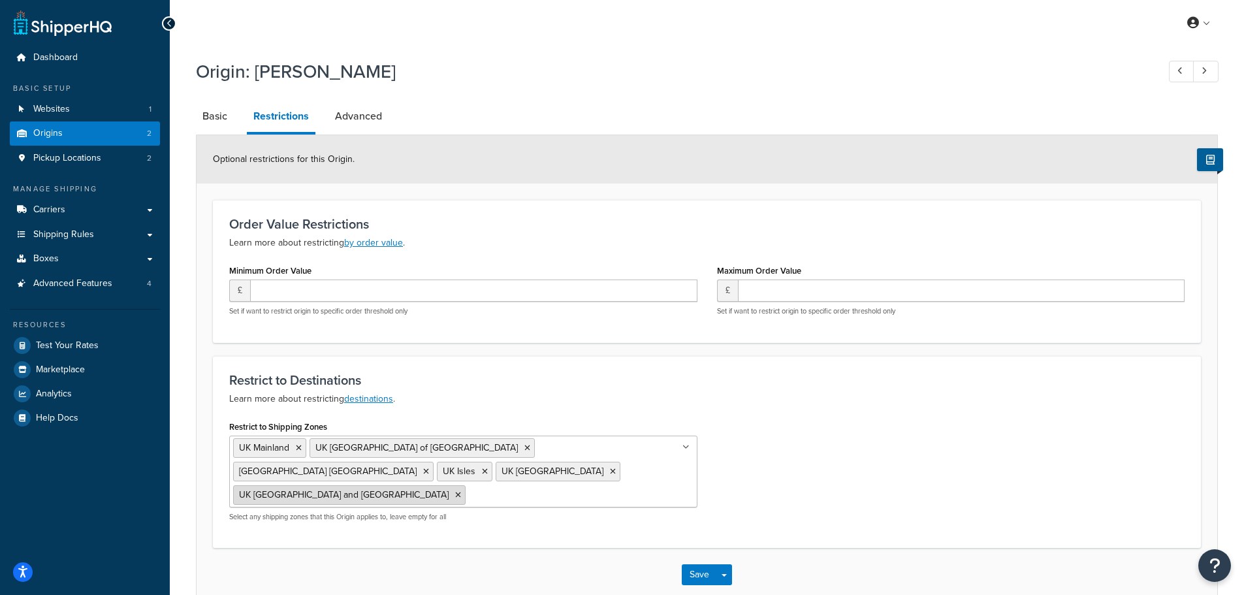
click at [455, 491] on icon at bounding box center [458, 495] width 6 height 8
click at [460, 404] on p "Learn more about restricting destinations ." at bounding box center [707, 399] width 956 height 16
click at [695, 561] on button "Save" at bounding box center [699, 571] width 35 height 21
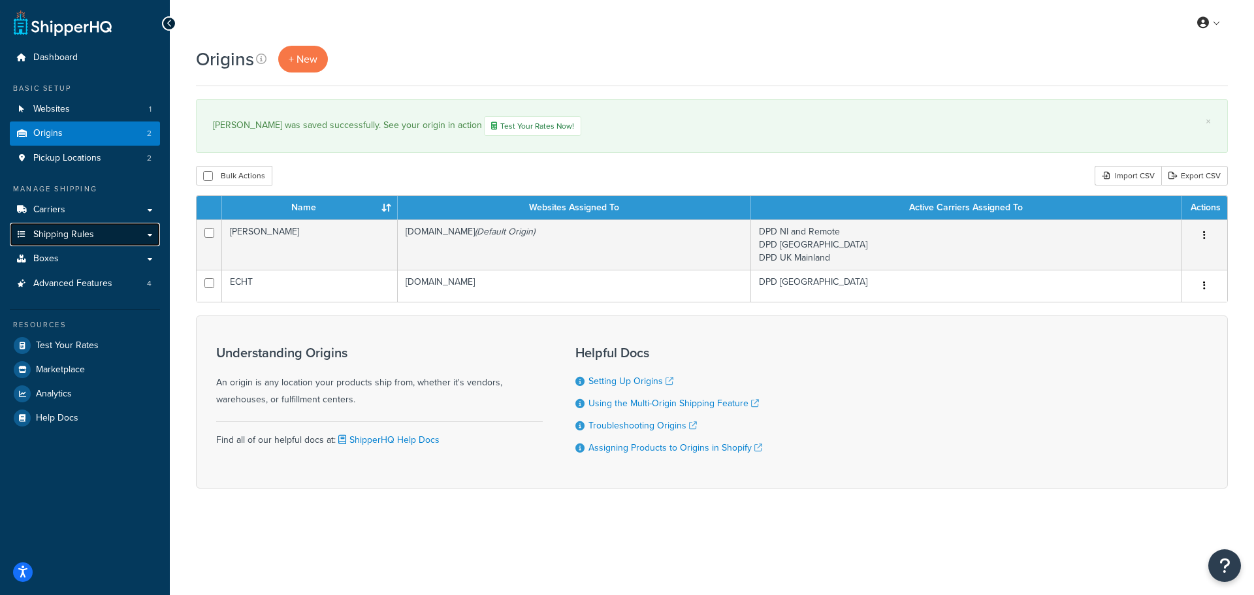
click at [61, 233] on span "Shipping Rules" at bounding box center [63, 234] width 61 height 11
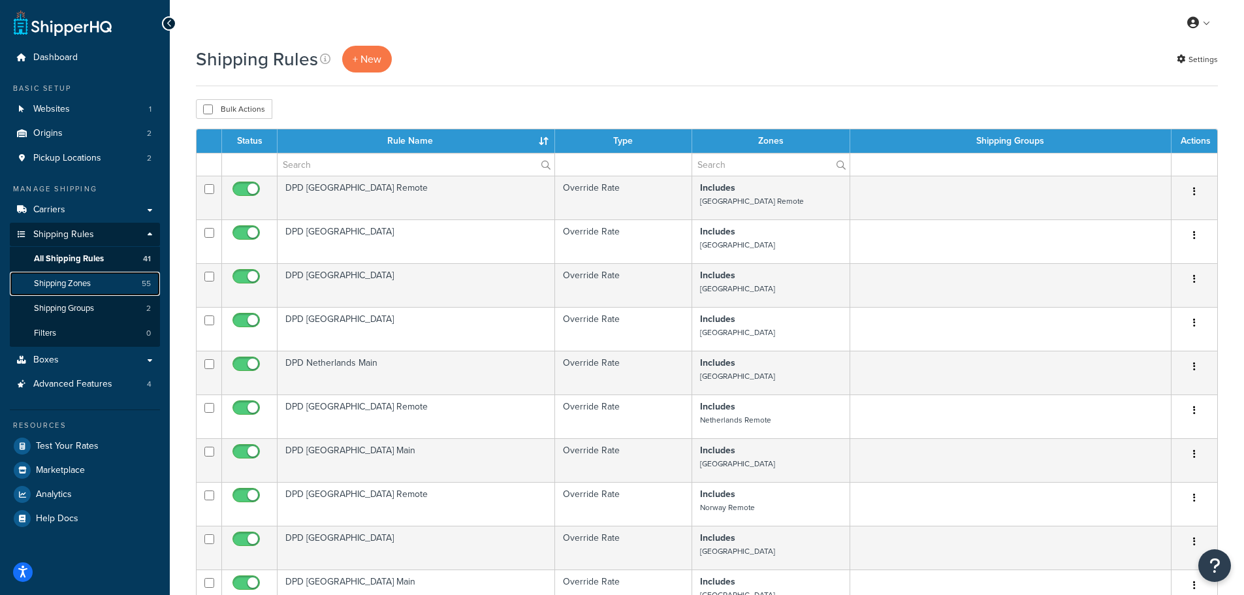
click at [70, 281] on span "Shipping Zones" at bounding box center [62, 283] width 57 height 11
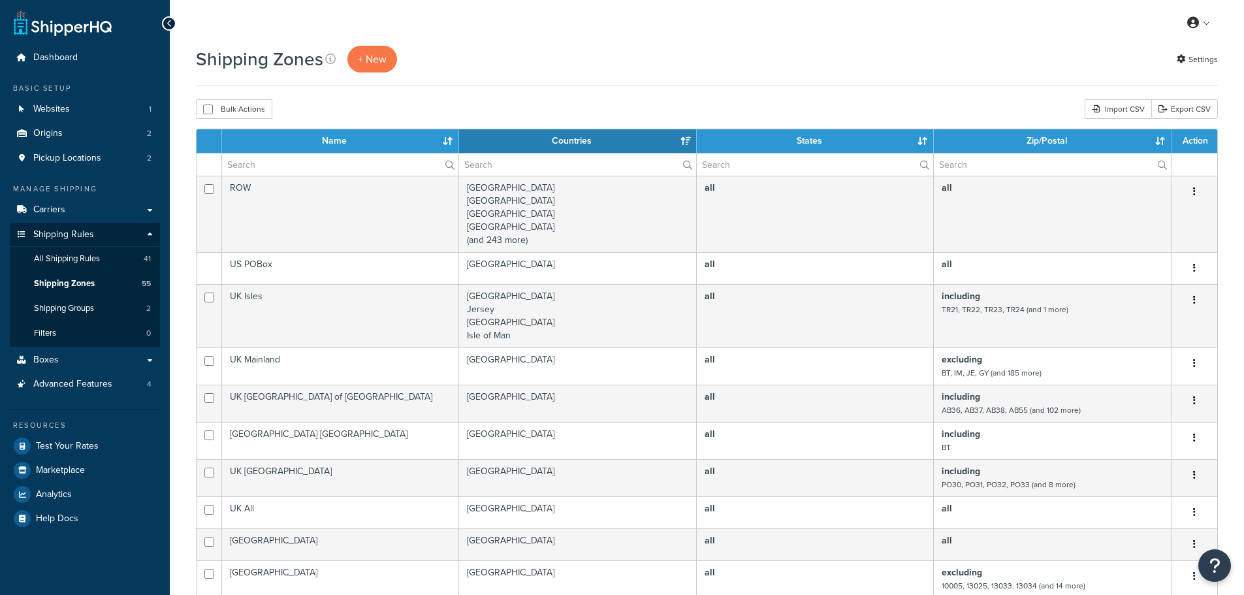
select select "15"
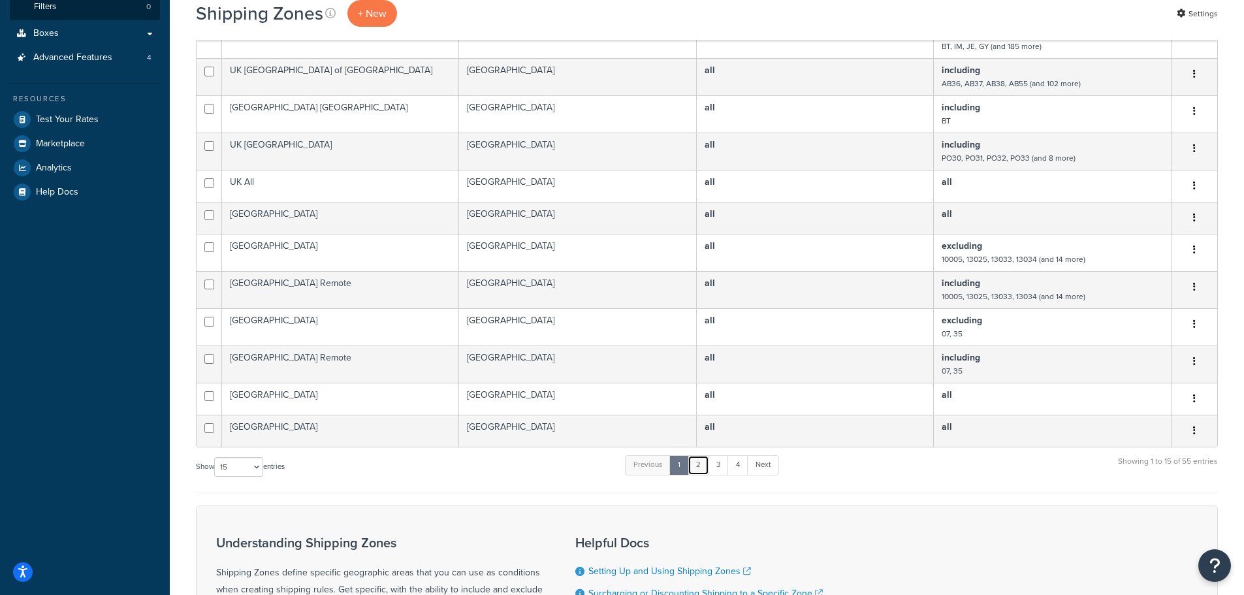
click at [701, 460] on link "2" at bounding box center [699, 465] width 22 height 20
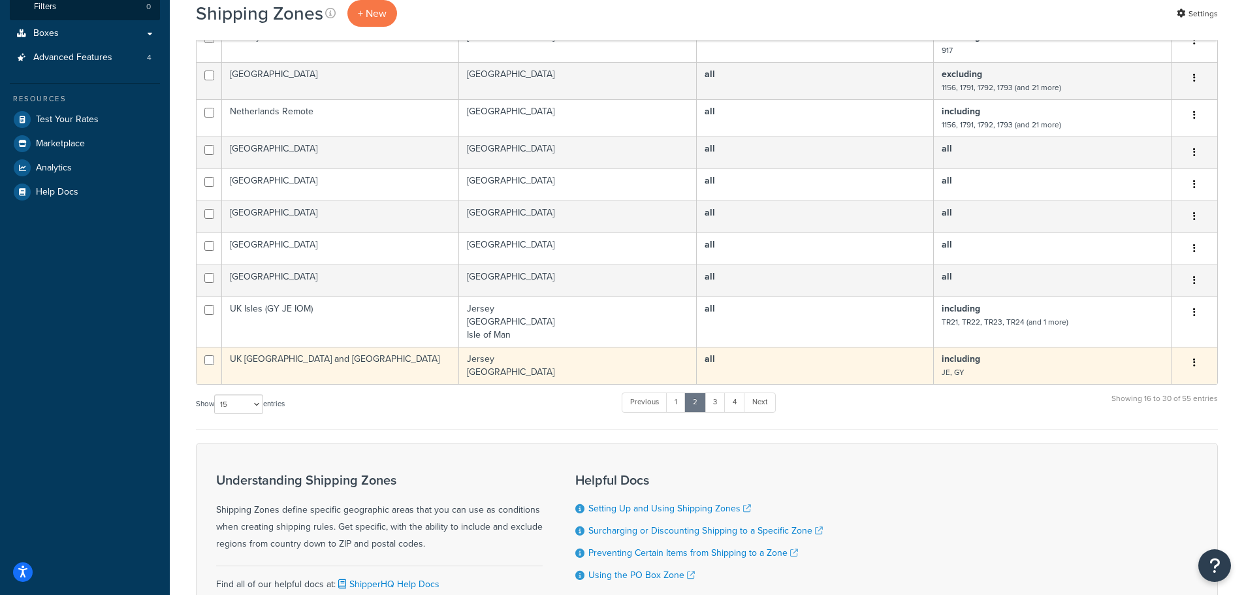
click at [1197, 359] on button "button" at bounding box center [1195, 363] width 18 height 21
click at [1136, 438] on link "Delete" at bounding box center [1141, 443] width 103 height 27
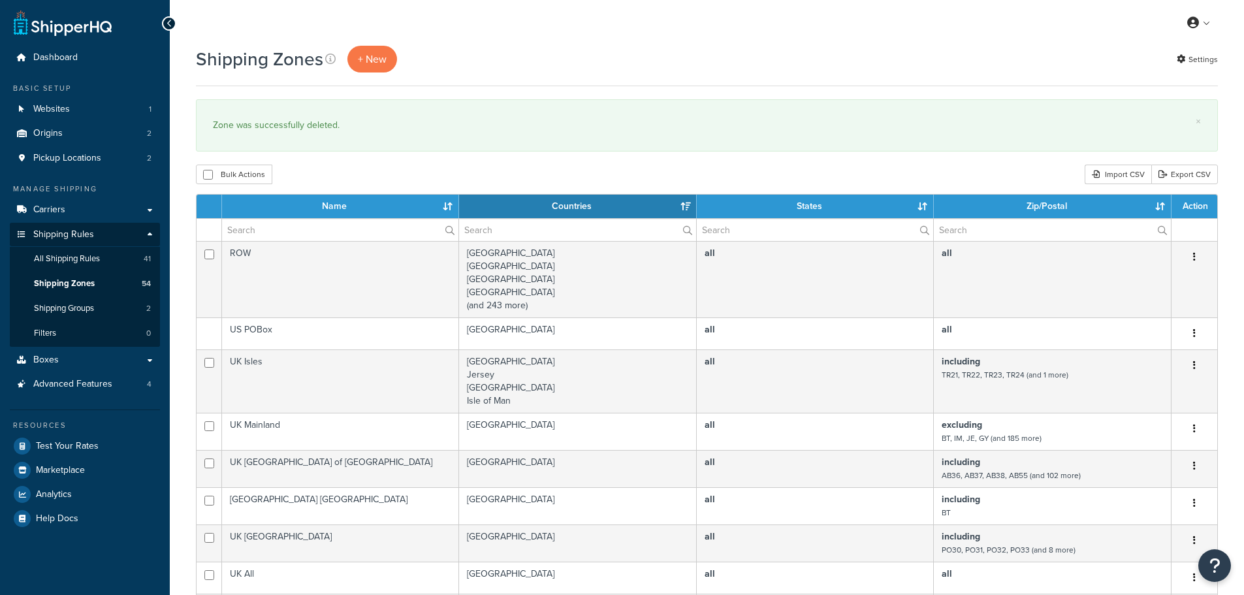
select select "15"
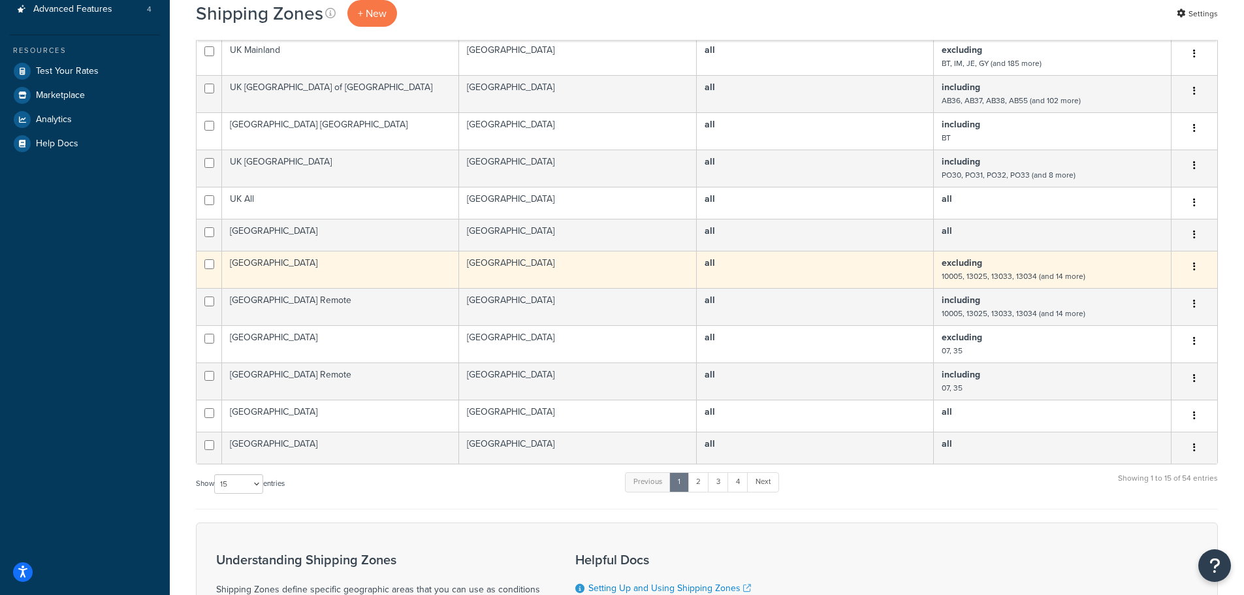
scroll to position [392, 0]
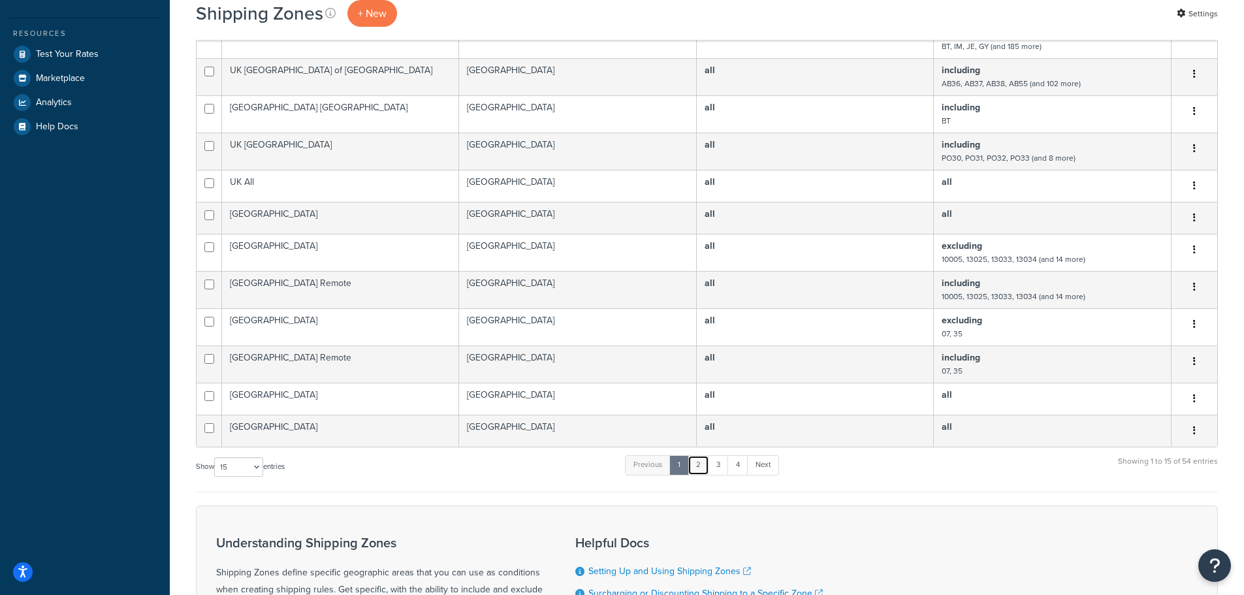
click at [704, 468] on link "2" at bounding box center [699, 465] width 22 height 20
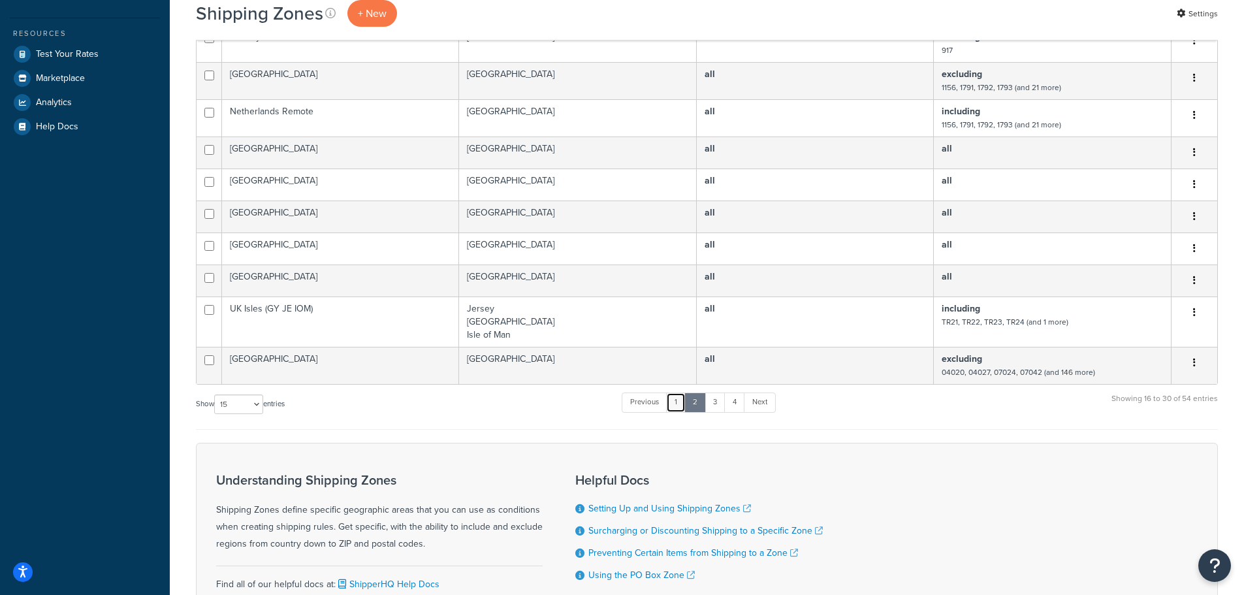
click at [678, 406] on link "1" at bounding box center [676, 403] width 20 height 20
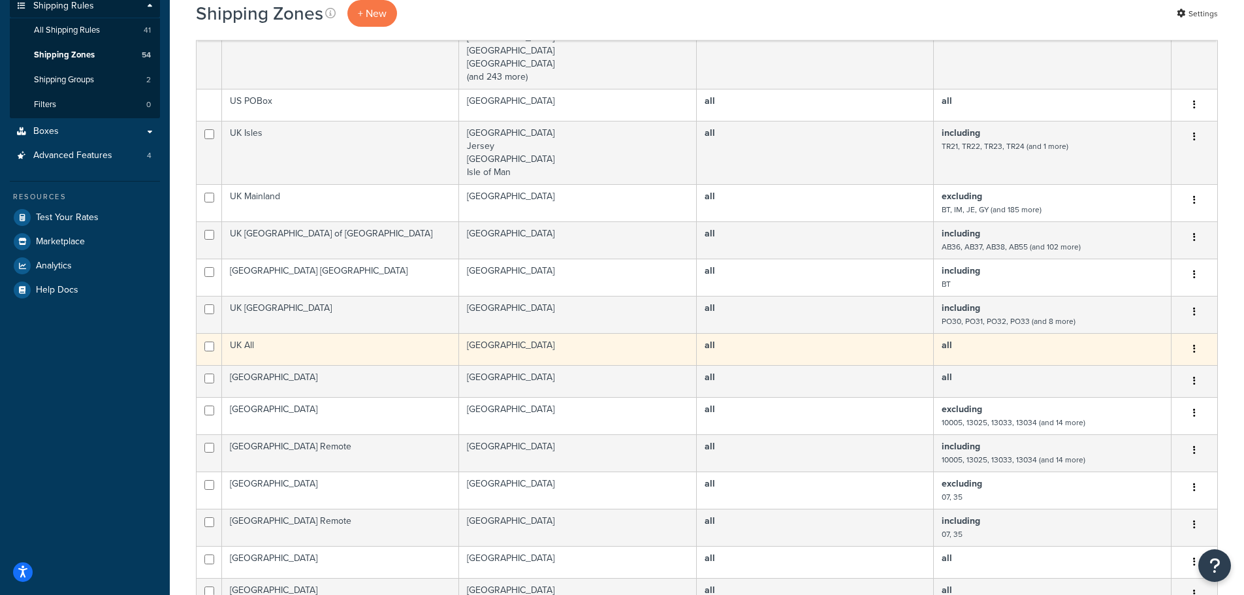
scroll to position [196, 0]
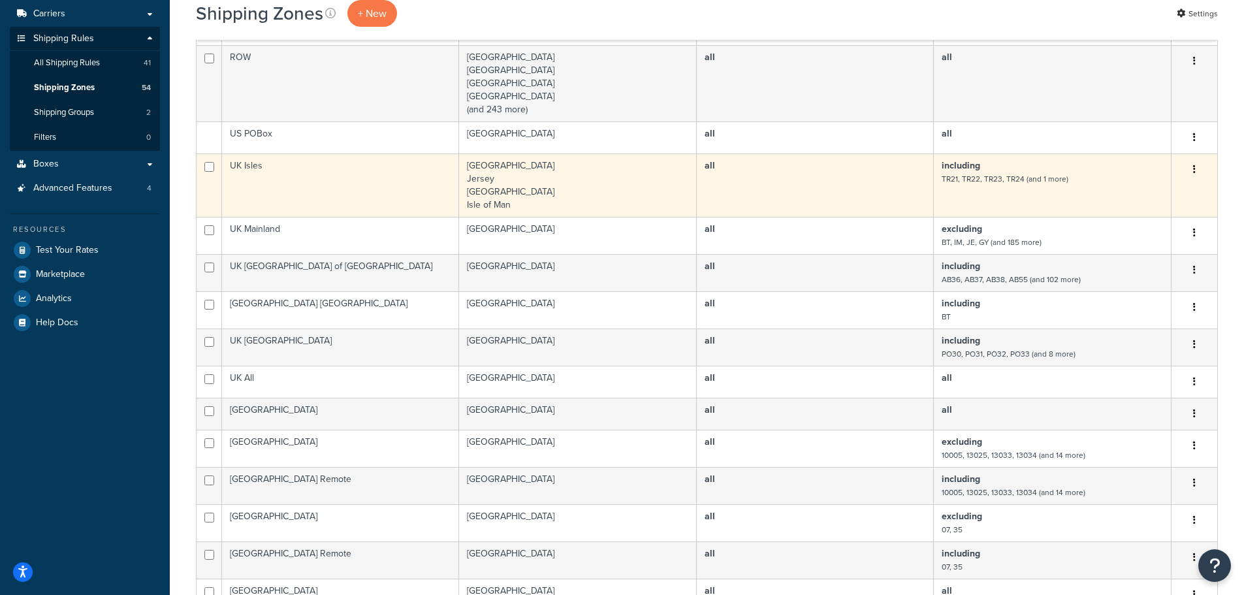
click at [483, 197] on td "United Kingdom Jersey Guernsey Isle of Man" at bounding box center [578, 184] width 238 height 63
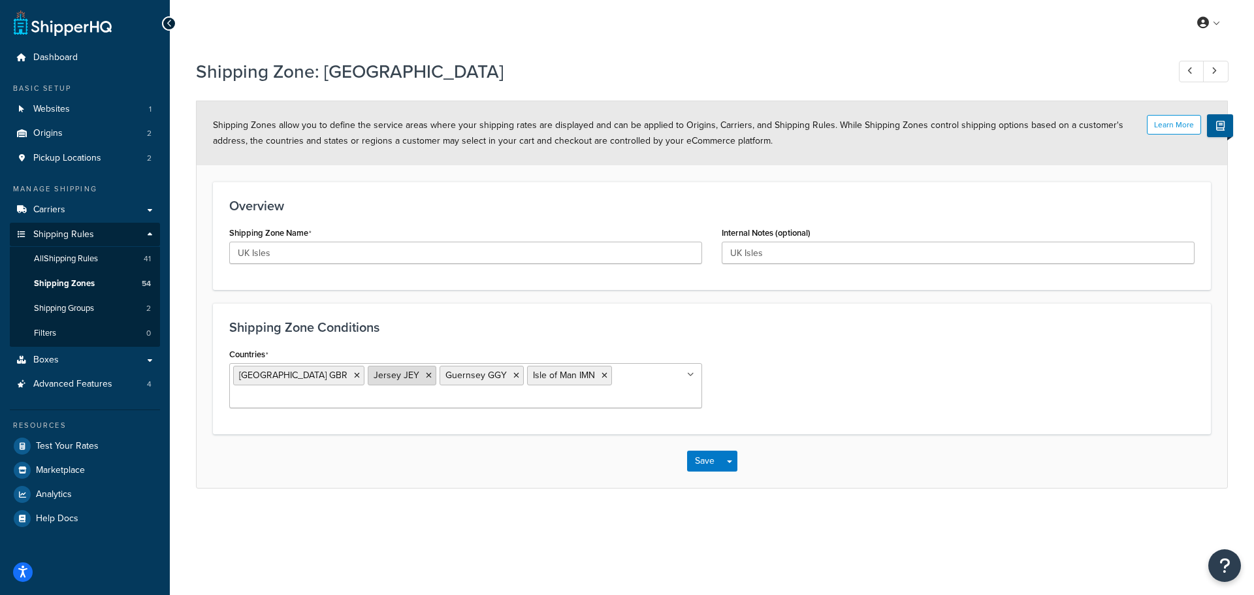
click at [426, 374] on icon at bounding box center [429, 376] width 6 height 8
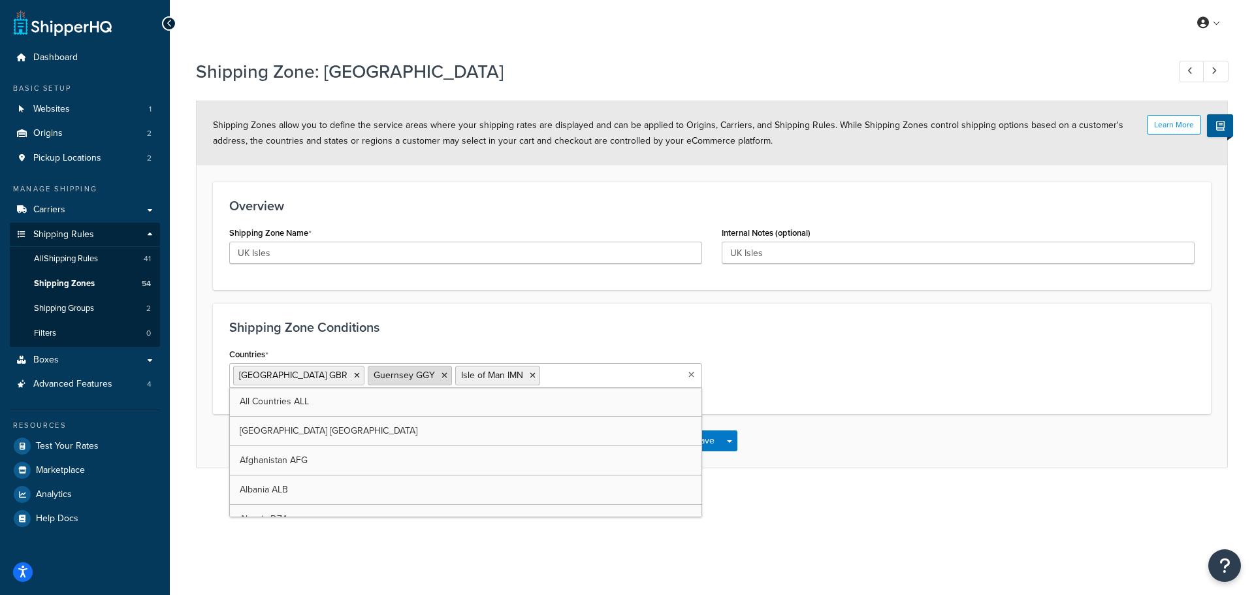
click at [442, 374] on icon at bounding box center [445, 376] width 6 height 8
select select "including"
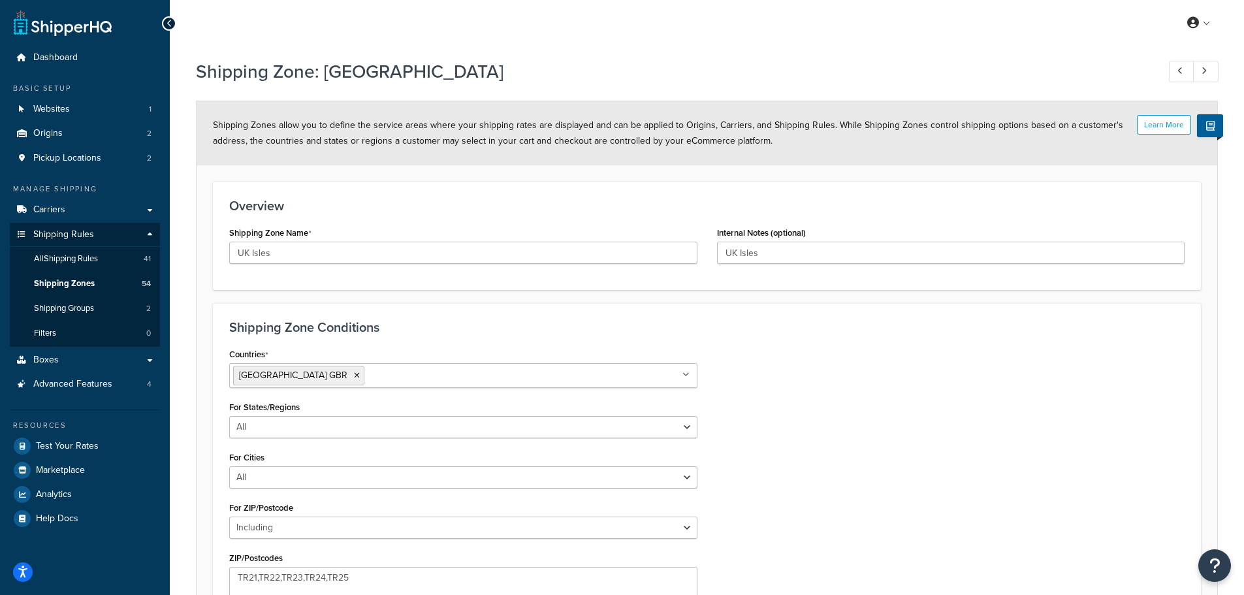
click at [440, 327] on h3 "Shipping Zone Conditions" at bounding box center [707, 327] width 956 height 14
click at [284, 255] on input "UK Isles" at bounding box center [463, 253] width 468 height 22
type input "UK Isles od Scilly"
click at [370, 209] on h3 "Overview" at bounding box center [707, 206] width 956 height 14
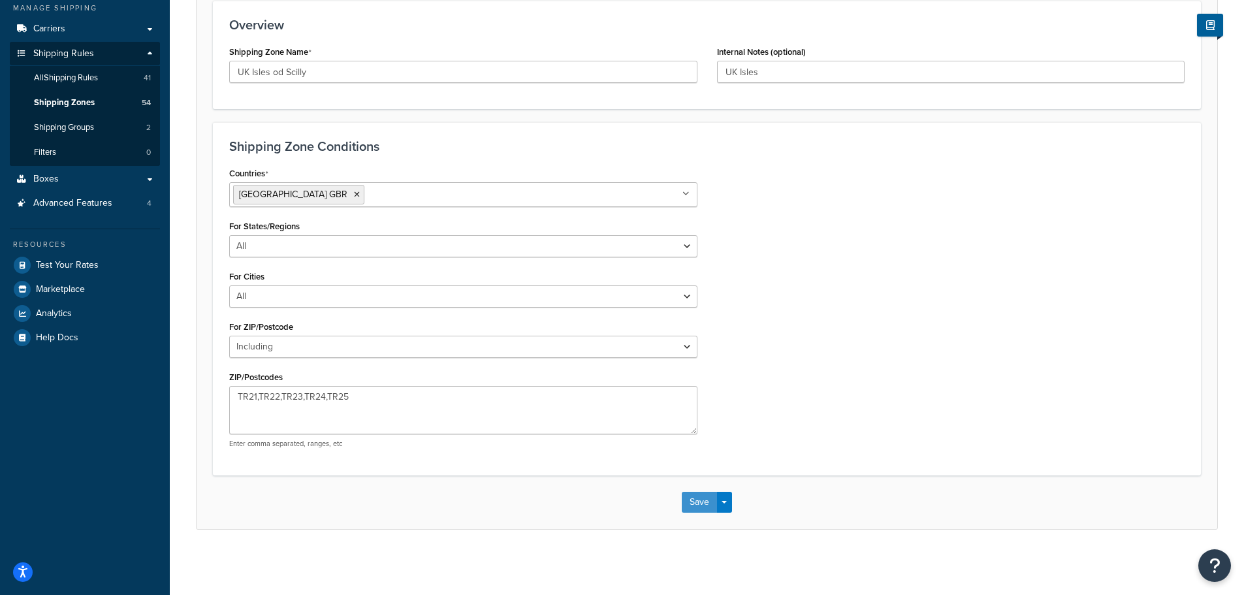
click at [696, 500] on button "Save" at bounding box center [699, 502] width 35 height 21
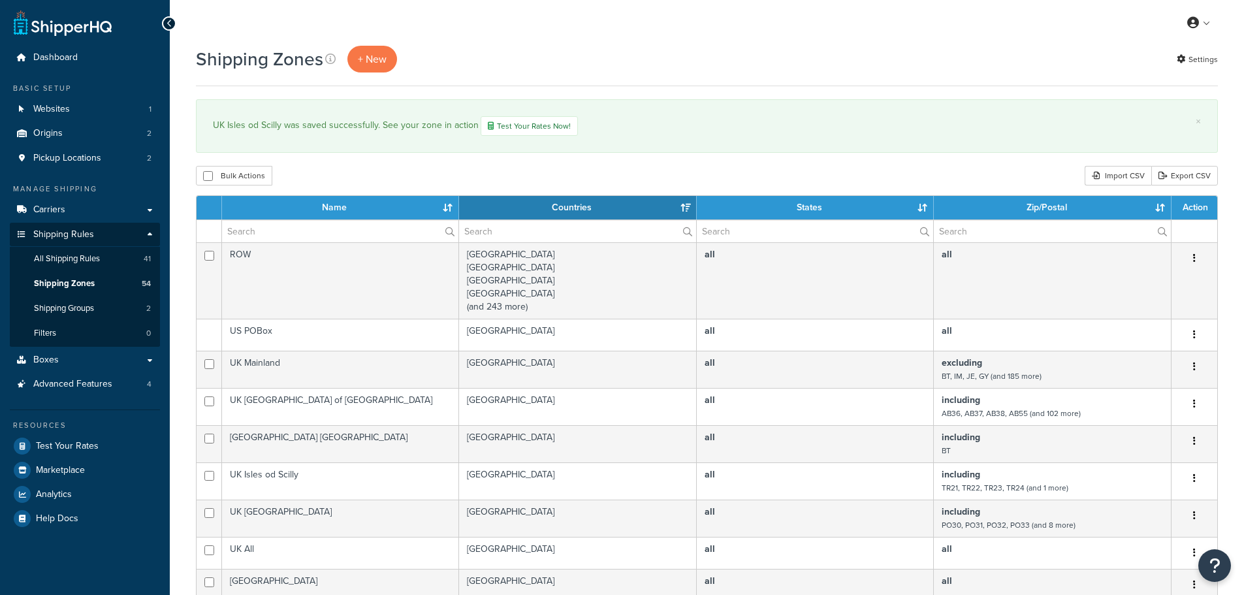
select select "15"
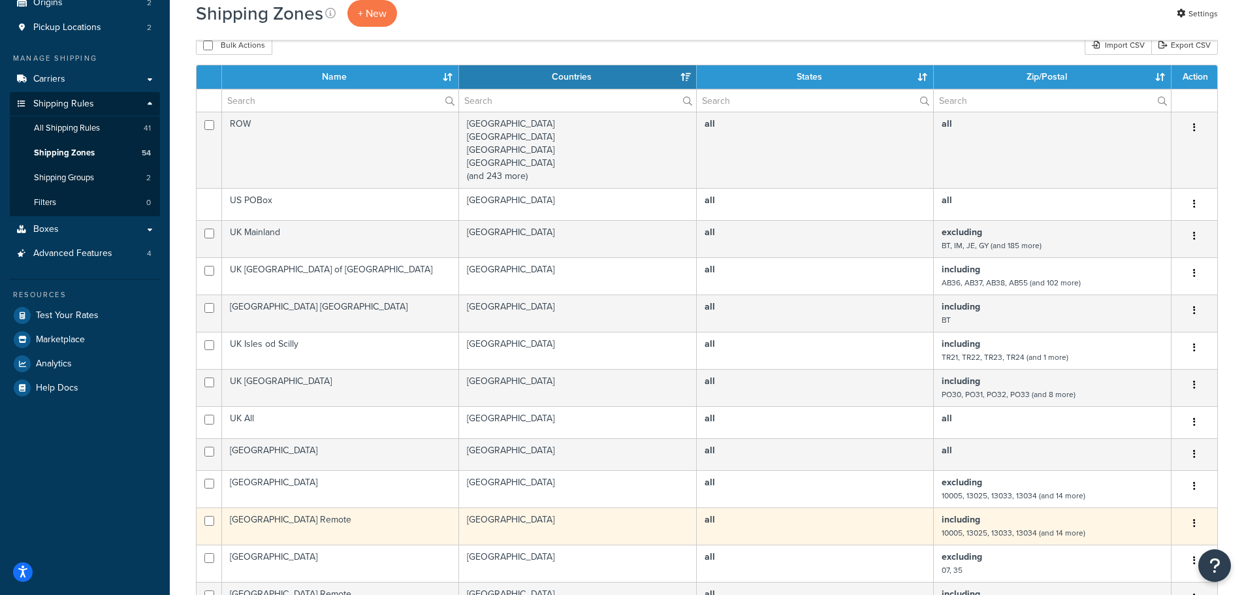
scroll to position [65, 0]
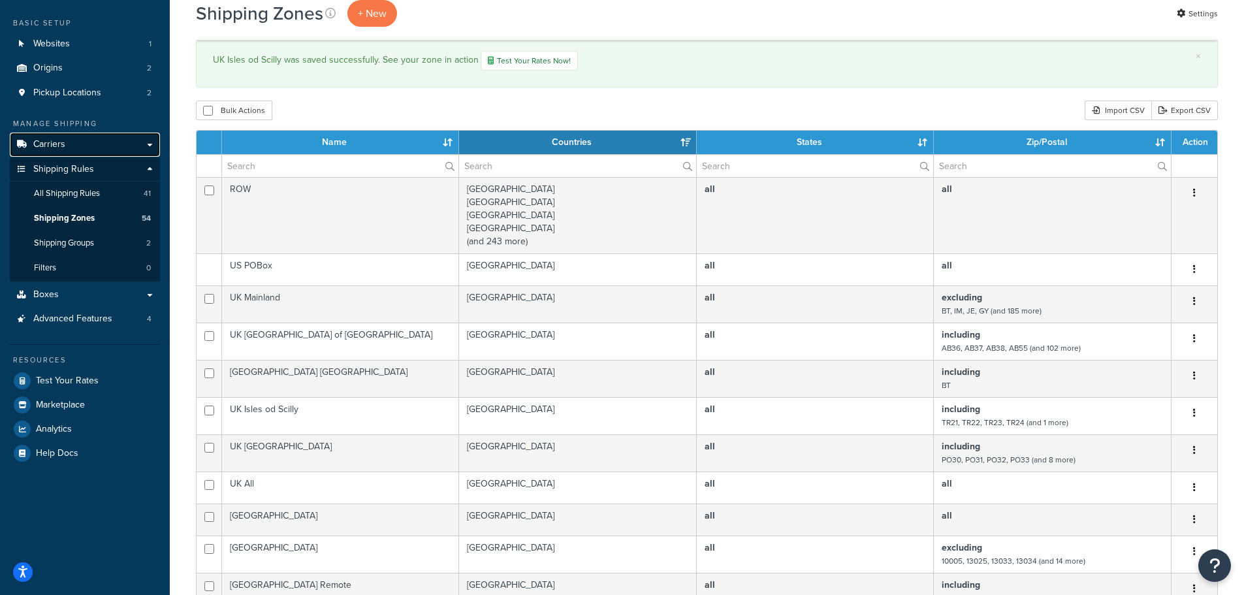
click at [40, 139] on span "Carriers" at bounding box center [49, 144] width 32 height 11
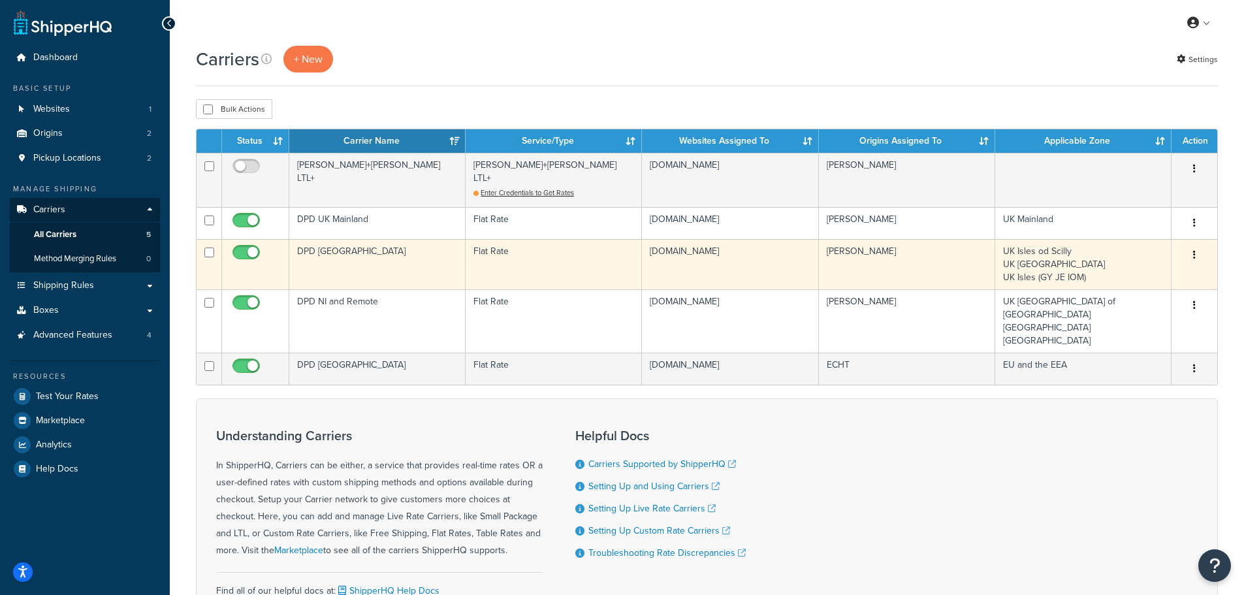
click at [332, 239] on td "DPD [GEOGRAPHIC_DATA]" at bounding box center [377, 264] width 176 height 50
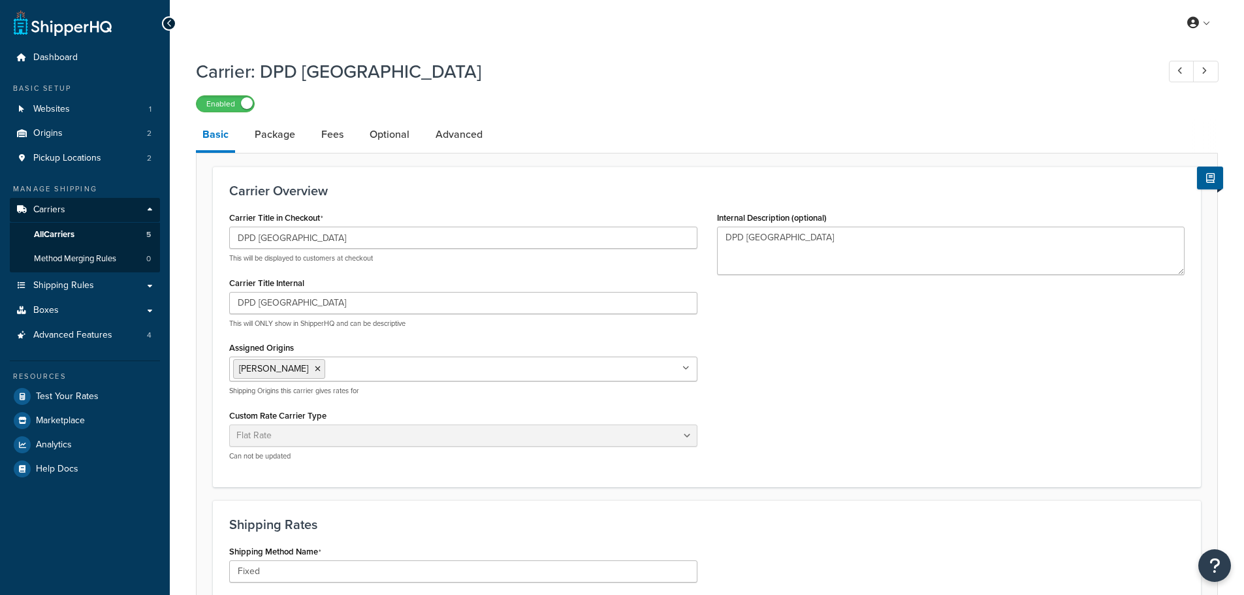
select select "flat"
select select "package"
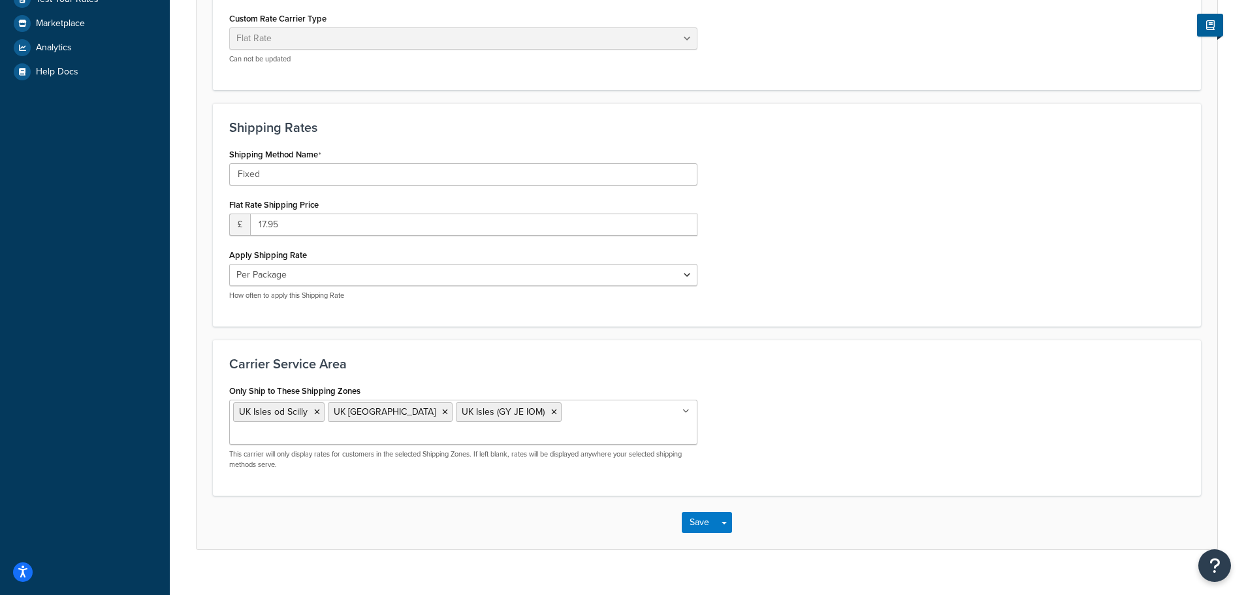
scroll to position [398, 0]
click at [696, 511] on button "Save" at bounding box center [699, 521] width 35 height 21
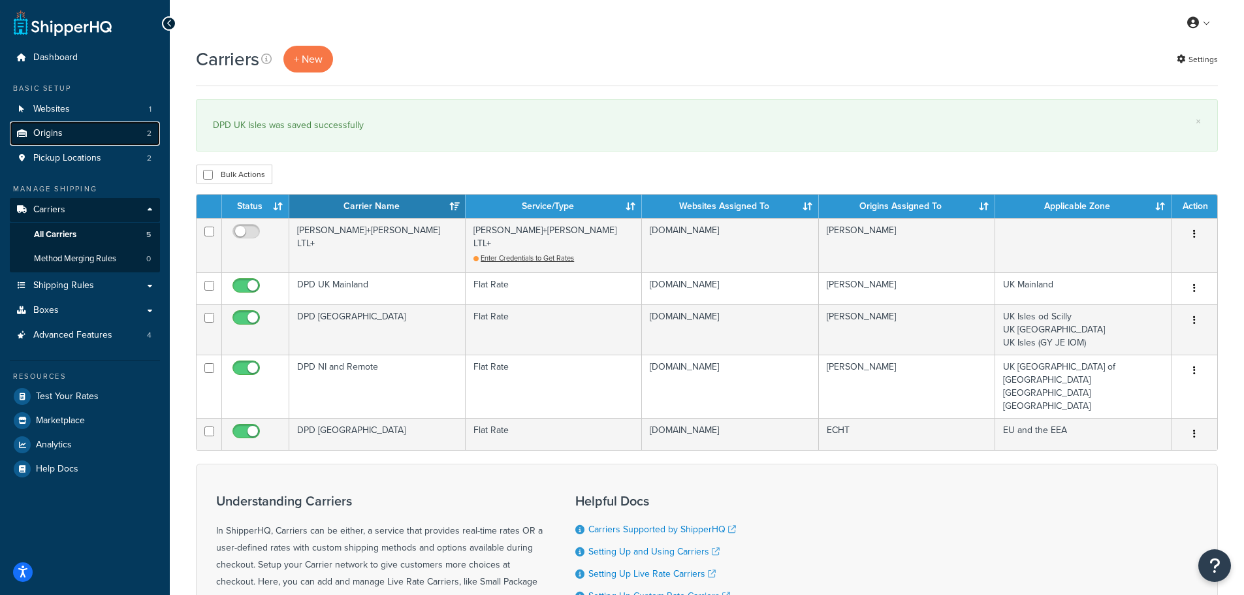
click at [52, 133] on span "Origins" at bounding box center [47, 133] width 29 height 11
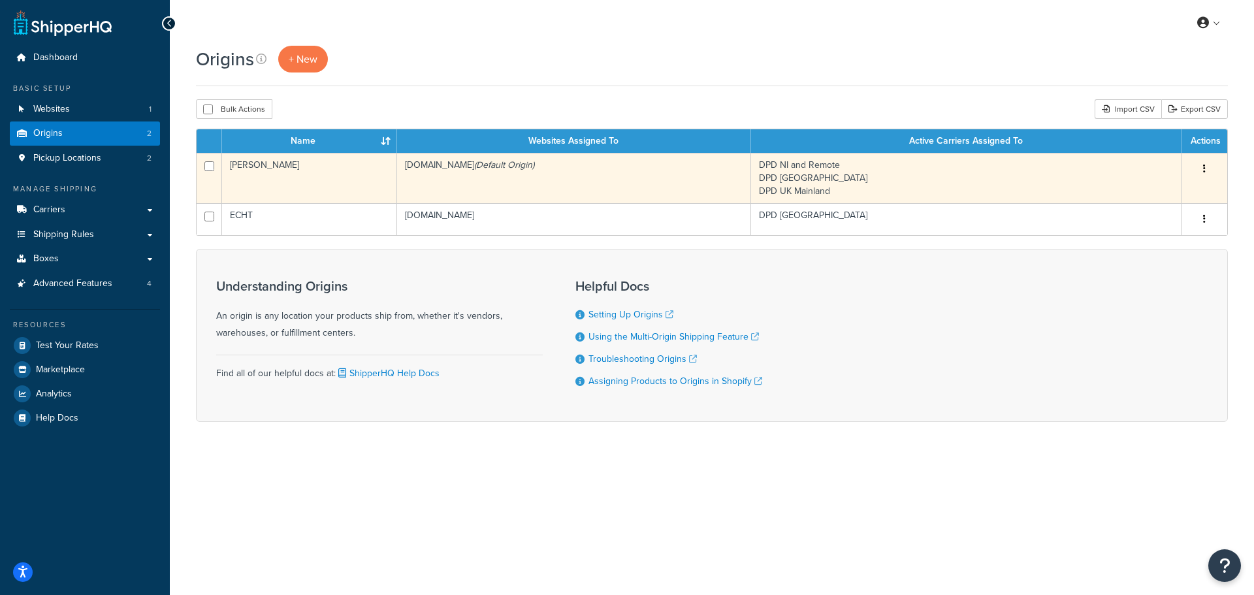
click at [244, 165] on td "[PERSON_NAME]" at bounding box center [309, 178] width 175 height 50
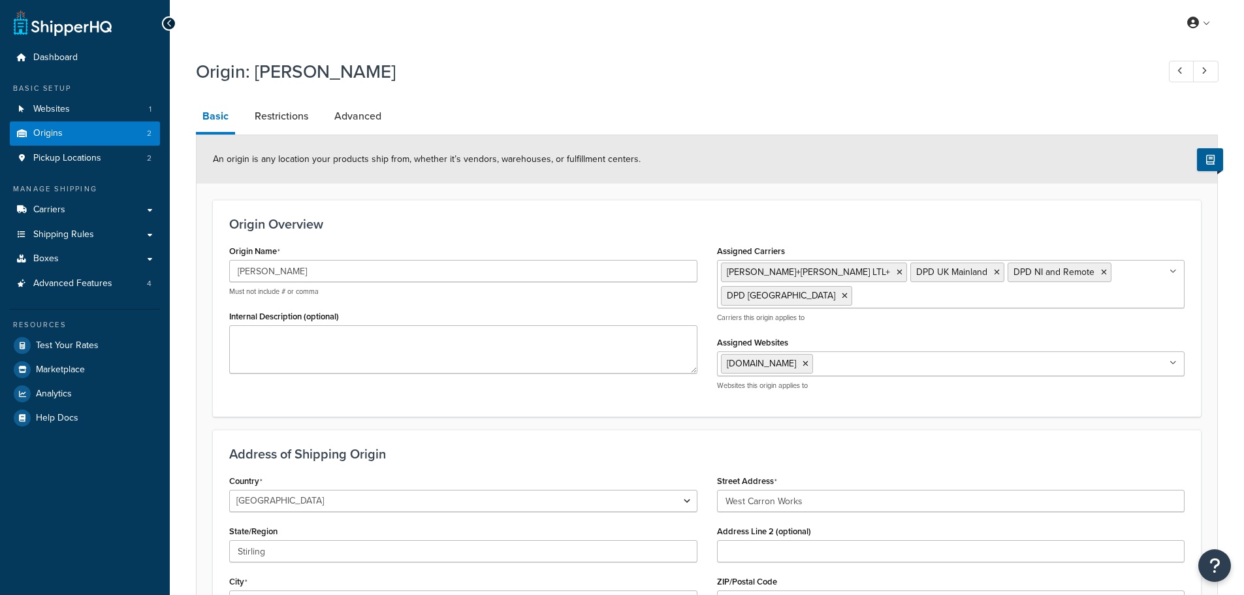
select select "1226"
click at [285, 112] on link "Restrictions" at bounding box center [281, 116] width 67 height 31
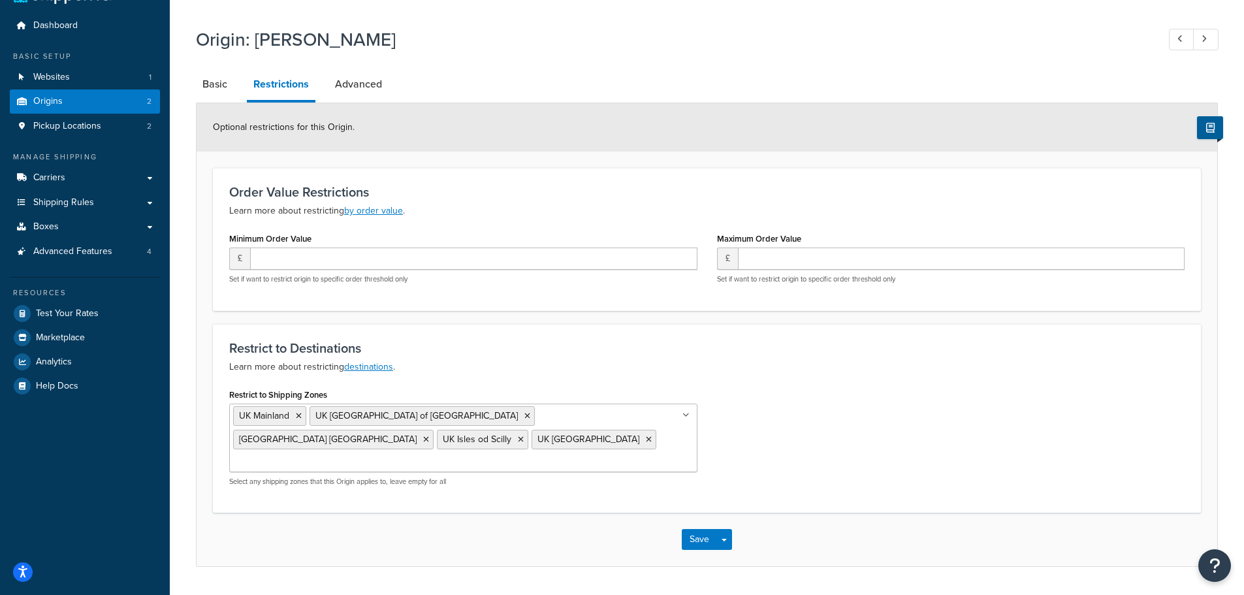
scroll to position [50, 0]
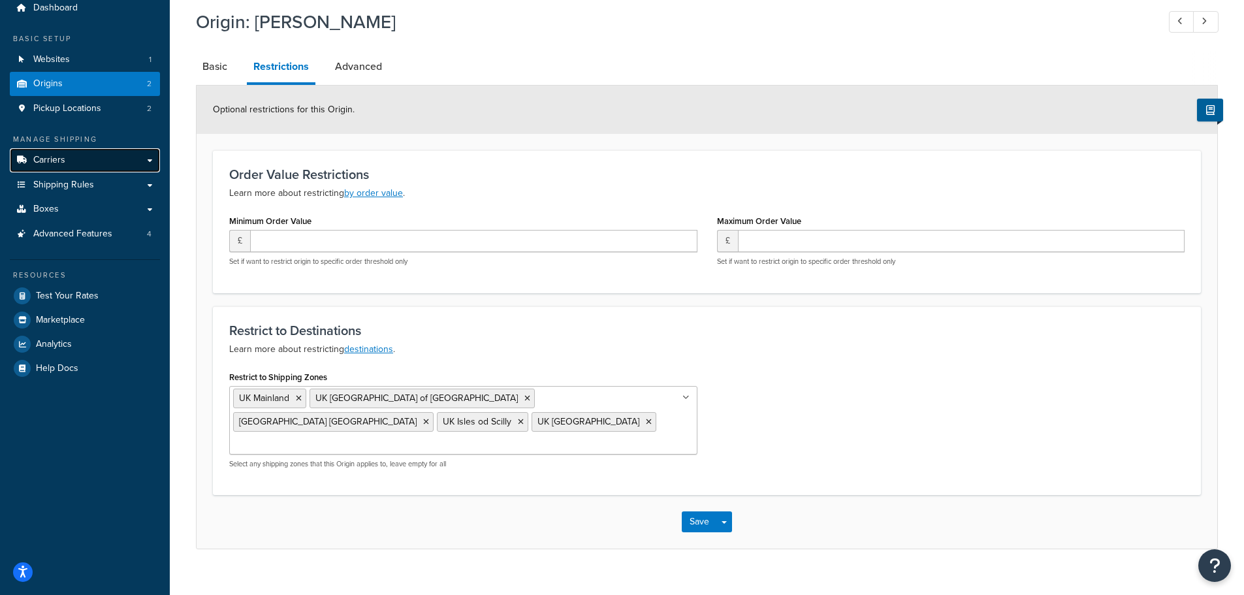
click at [53, 159] on span "Carriers" at bounding box center [49, 160] width 32 height 11
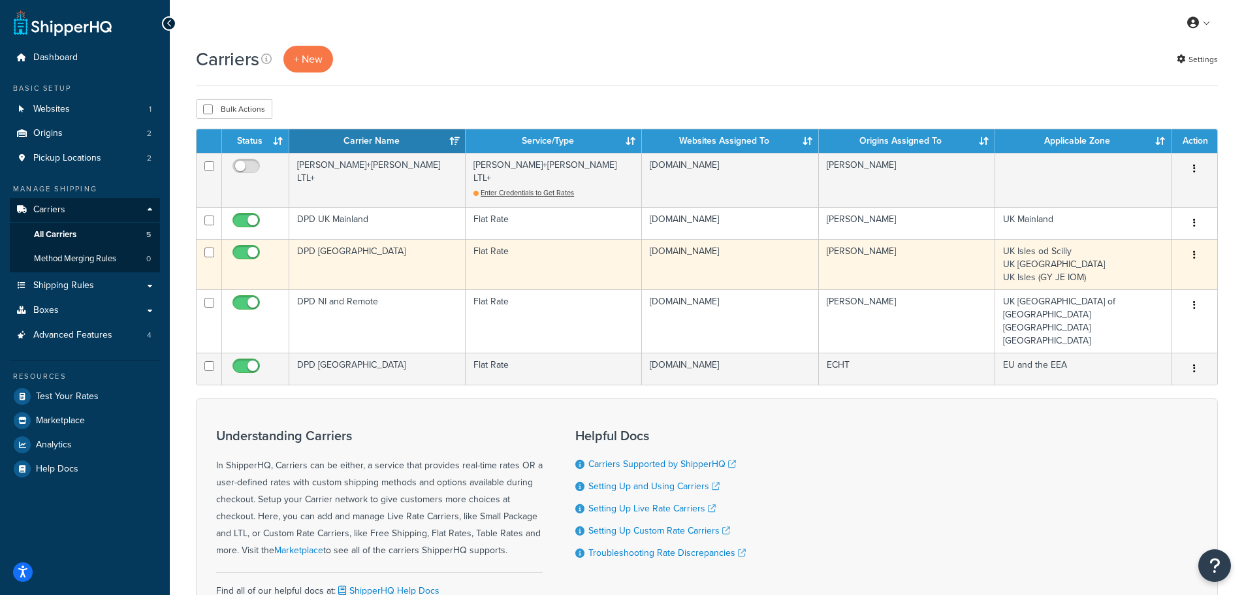
click at [381, 241] on td "DPD [GEOGRAPHIC_DATA]" at bounding box center [377, 264] width 176 height 50
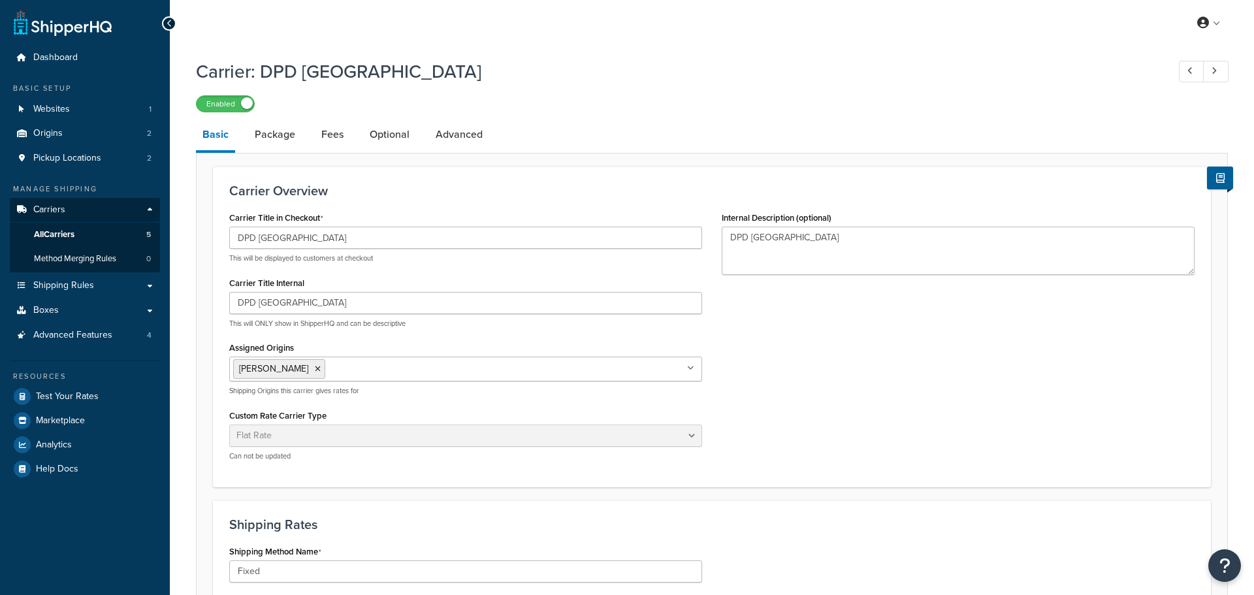
select select "flat"
select select "package"
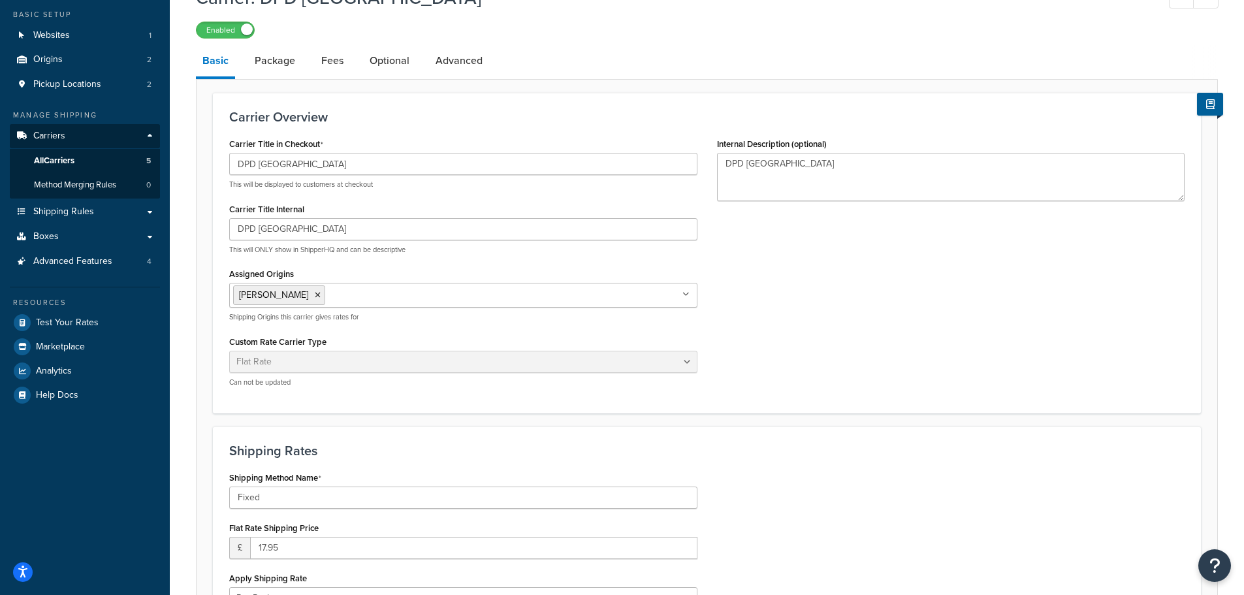
scroll to position [72, 0]
click at [452, 67] on link "Advanced" at bounding box center [459, 62] width 60 height 31
select select "false"
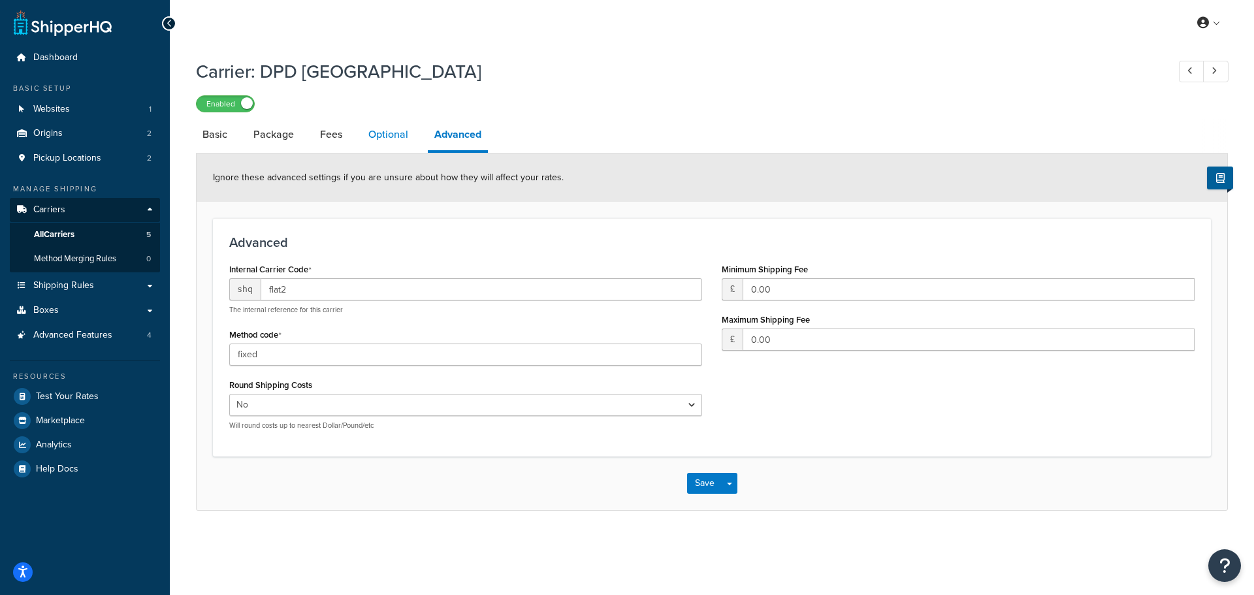
click at [389, 132] on link "Optional" at bounding box center [388, 134] width 53 height 31
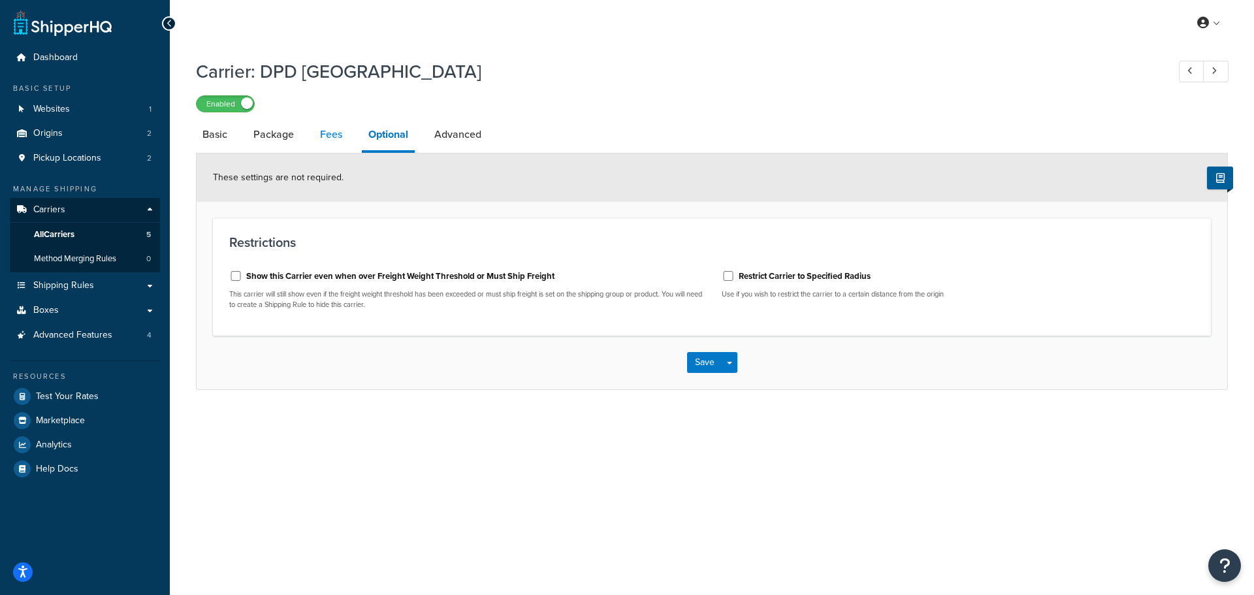
click at [325, 134] on link "Fees" at bounding box center [331, 134] width 35 height 31
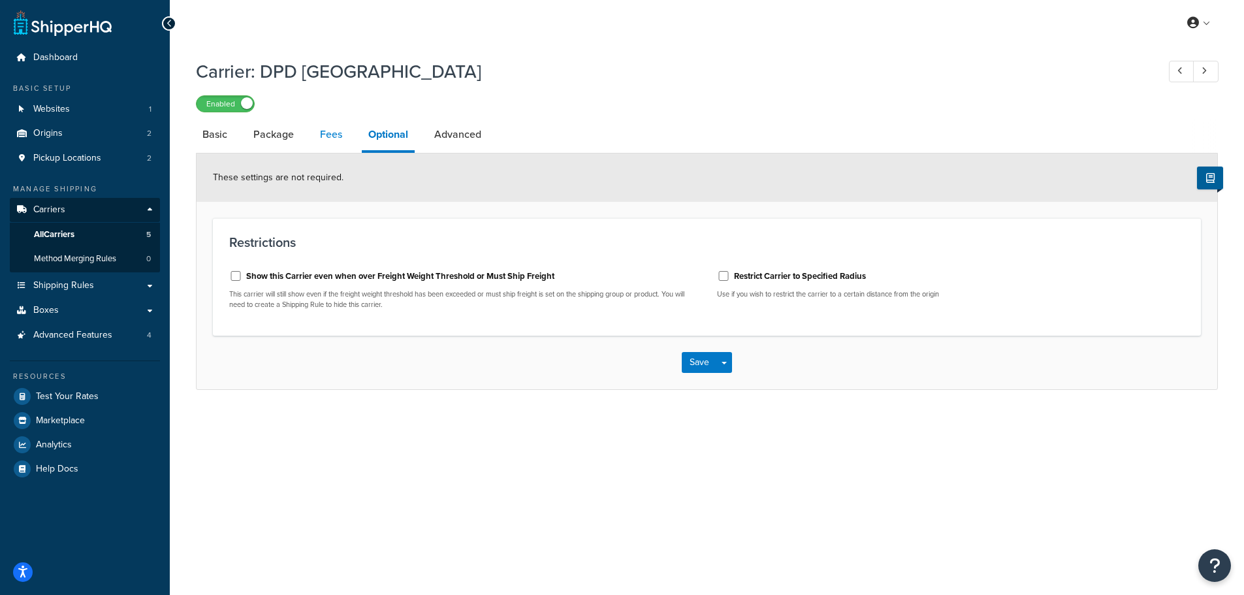
select select "AFTER"
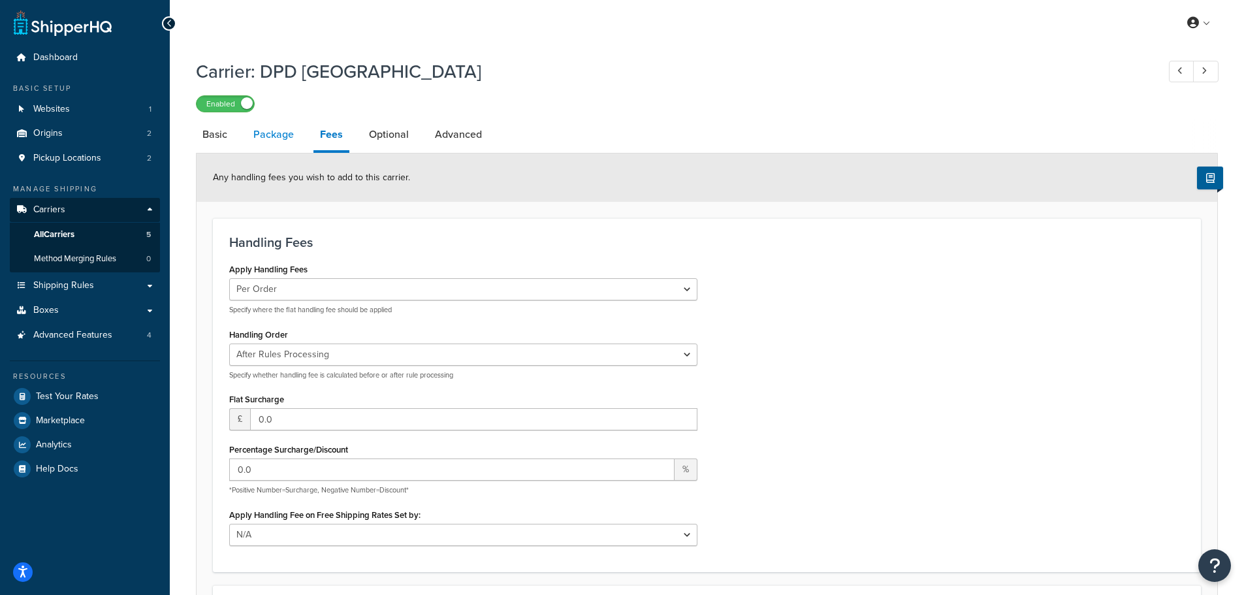
click at [268, 133] on link "Package" at bounding box center [274, 134] width 54 height 31
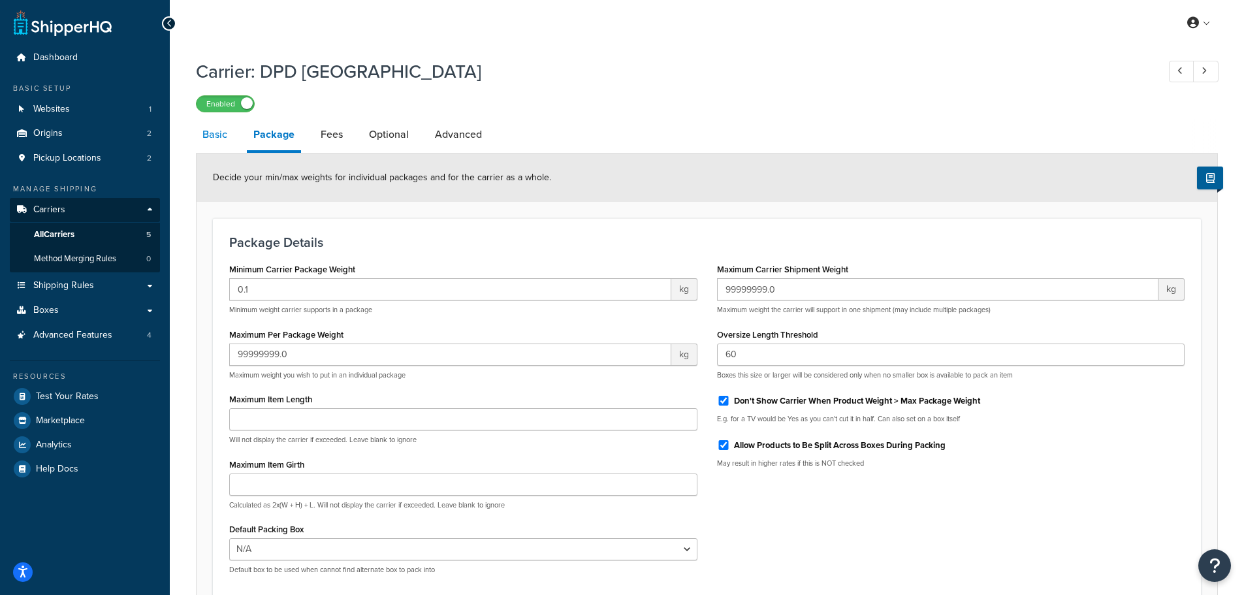
click at [210, 135] on link "Basic" at bounding box center [215, 134] width 38 height 31
select select "flat"
select select "package"
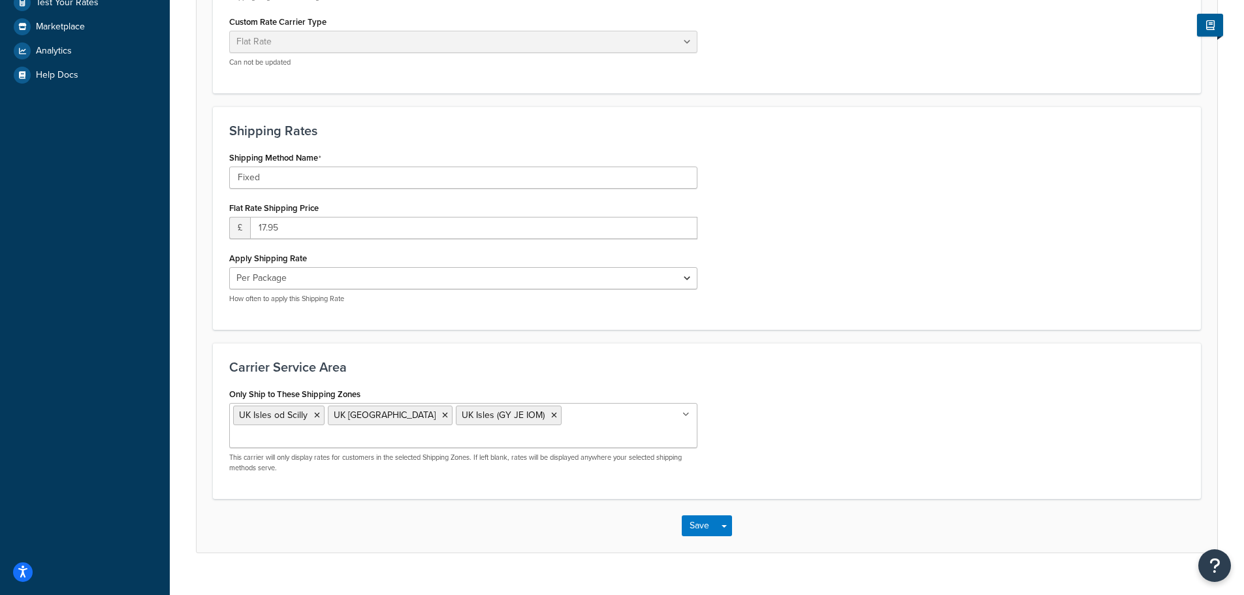
scroll to position [398, 0]
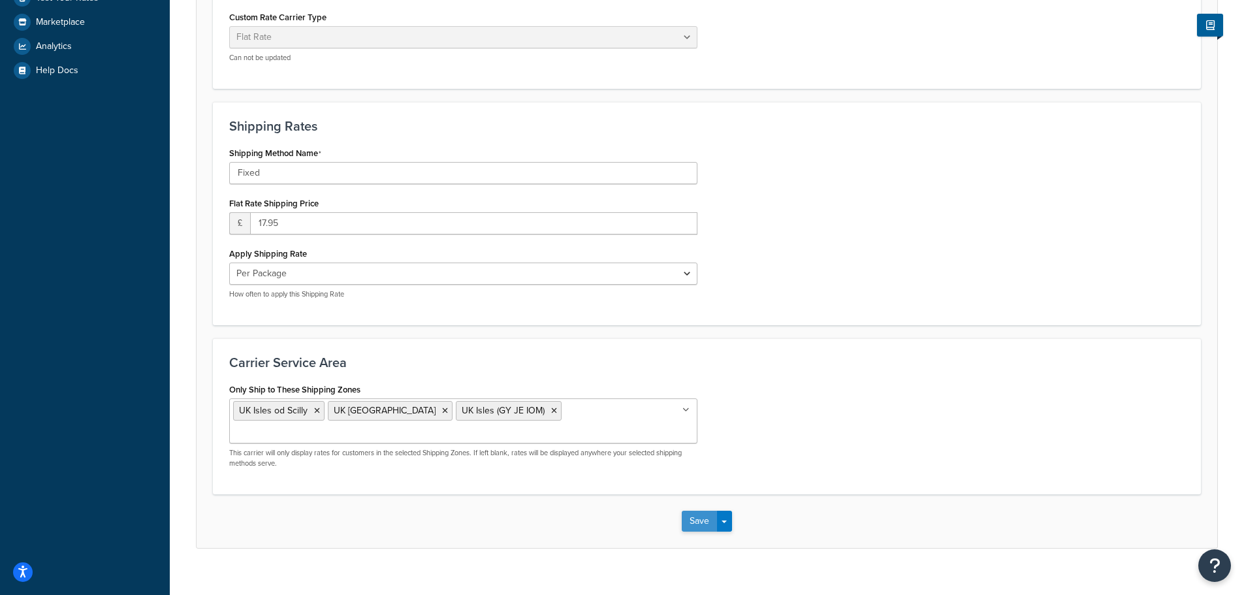
click at [689, 511] on button "Save" at bounding box center [699, 521] width 35 height 21
